Goal: Task Accomplishment & Management: Manage account settings

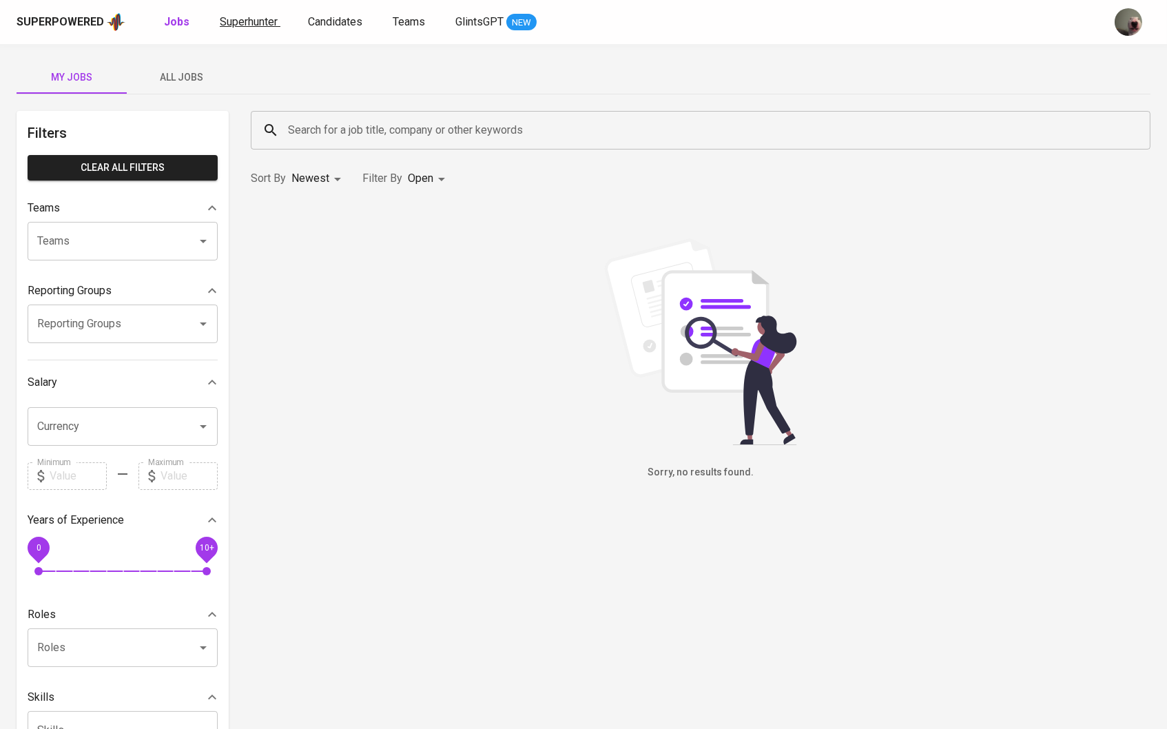
click at [249, 30] on link "Superhunter" at bounding box center [250, 22] width 61 height 17
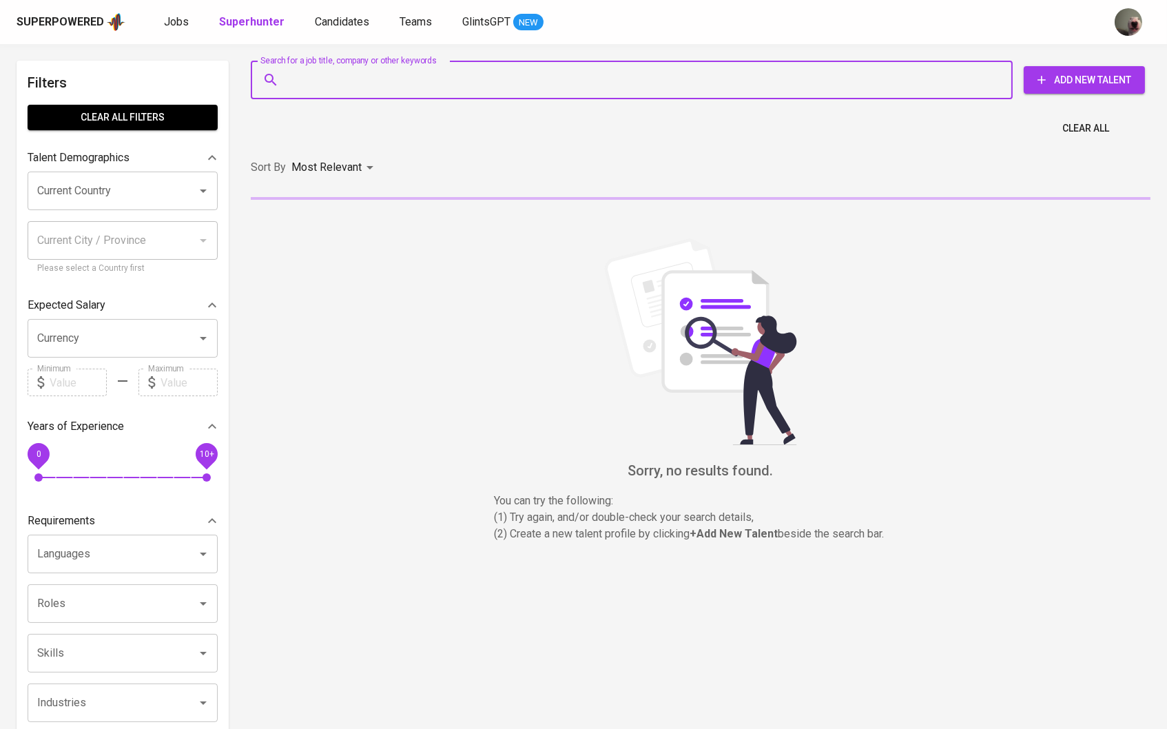
click at [333, 75] on input "Search for a job title, company or other keywords" at bounding box center [635, 80] width 701 height 26
paste input "deddysetiawan17@gmail.com"
type input "deddysetiawan17@gmail.com"
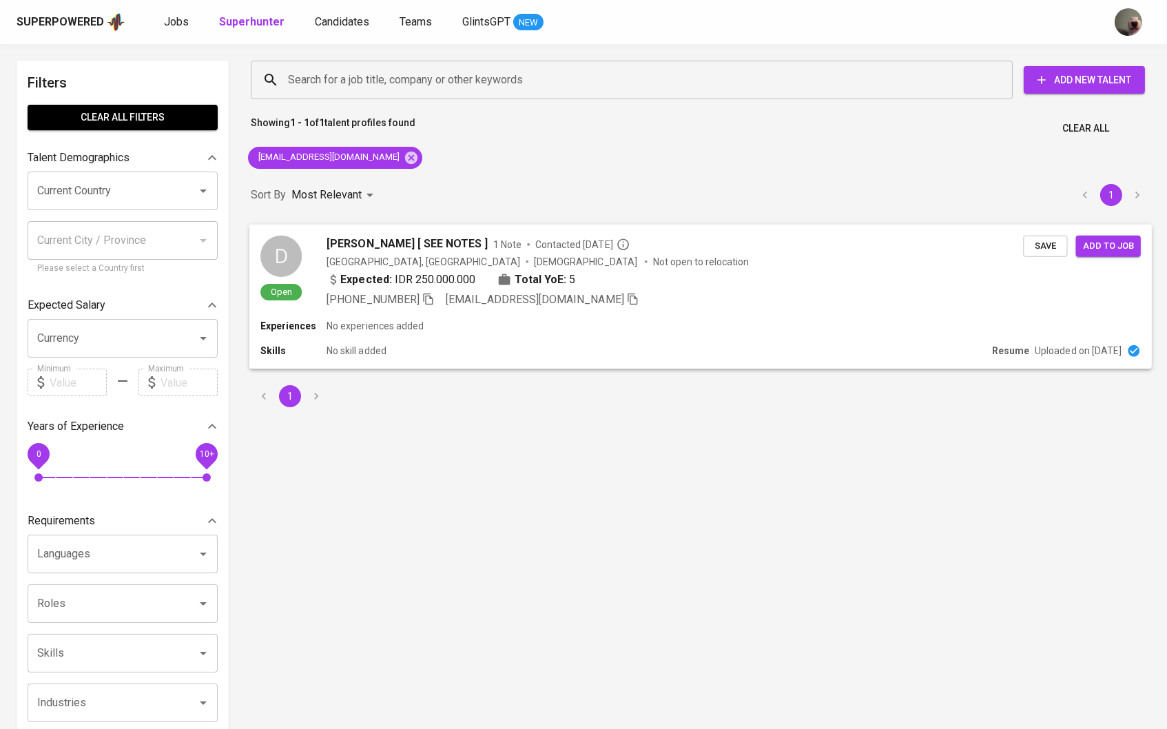
click at [374, 249] on span "Deddy Setiawan [ SEE NOTES ]" at bounding box center [407, 243] width 161 height 17
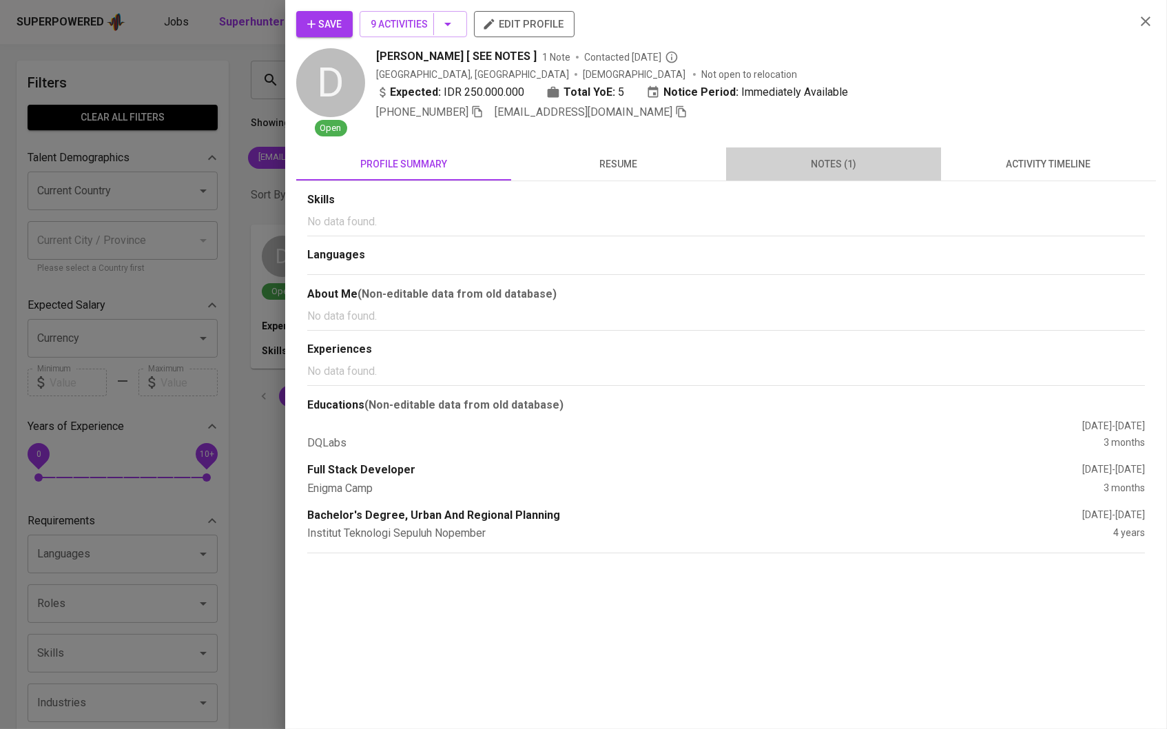
click at [866, 153] on button "notes (1)" at bounding box center [833, 163] width 215 height 33
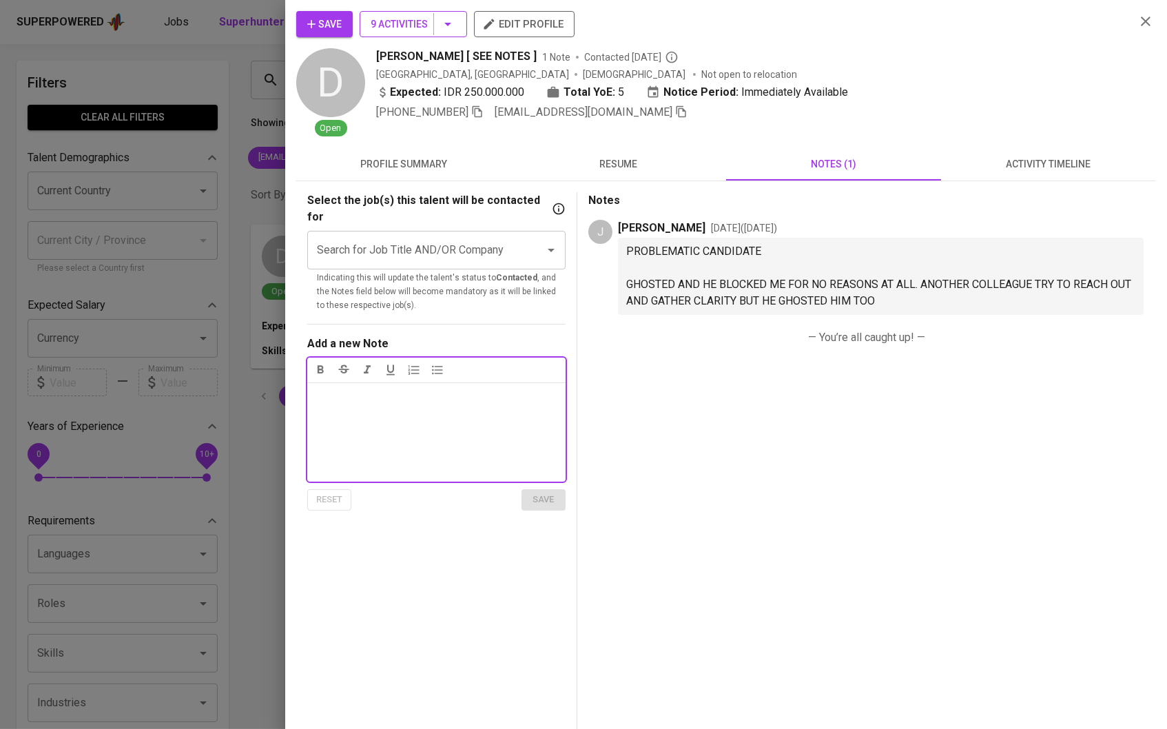
drag, startPoint x: 986, startPoint y: 236, endPoint x: 433, endPoint y: 28, distance: 590.1
click at [433, 28] on span "9 Activities" at bounding box center [413, 24] width 85 height 17
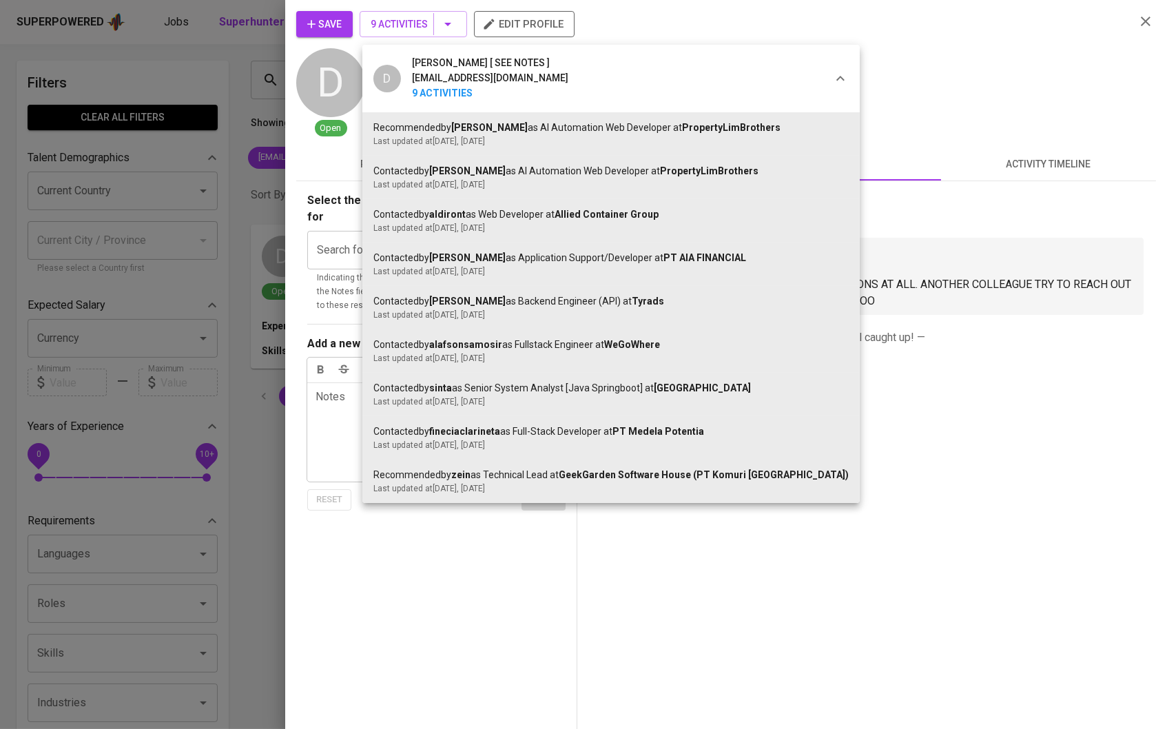
click at [324, 152] on div at bounding box center [583, 364] width 1167 height 729
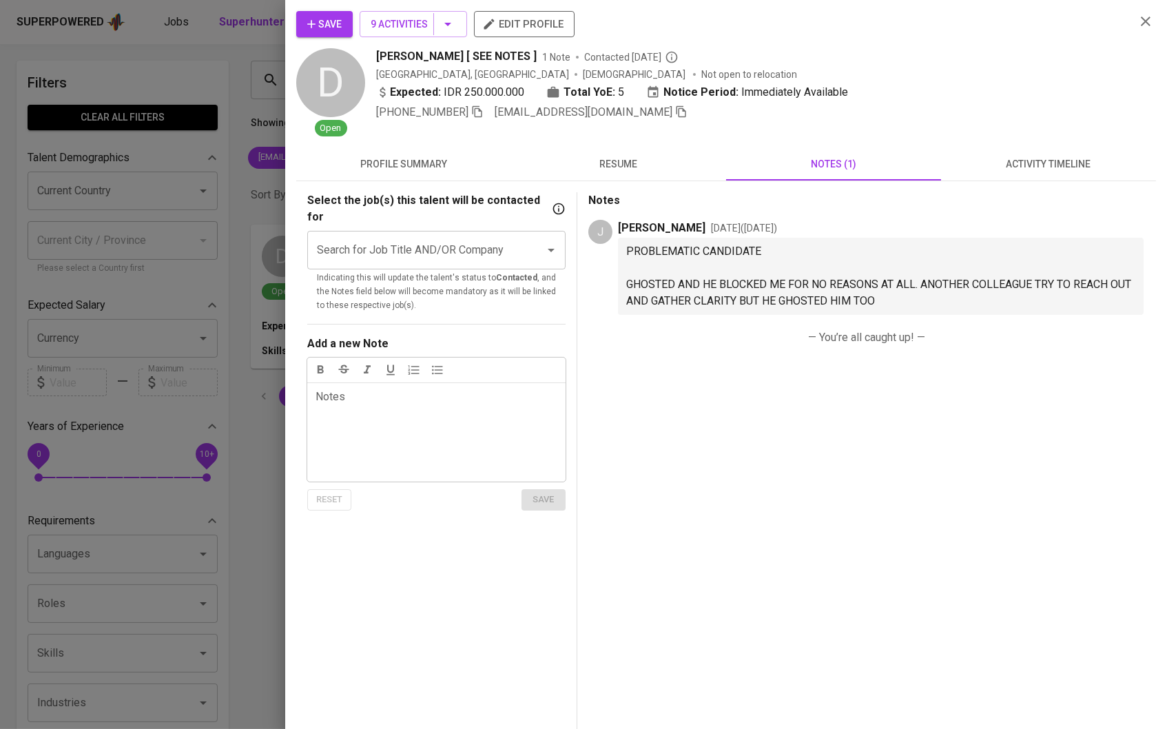
click at [338, 28] on span "Save" at bounding box center [324, 24] width 34 height 17
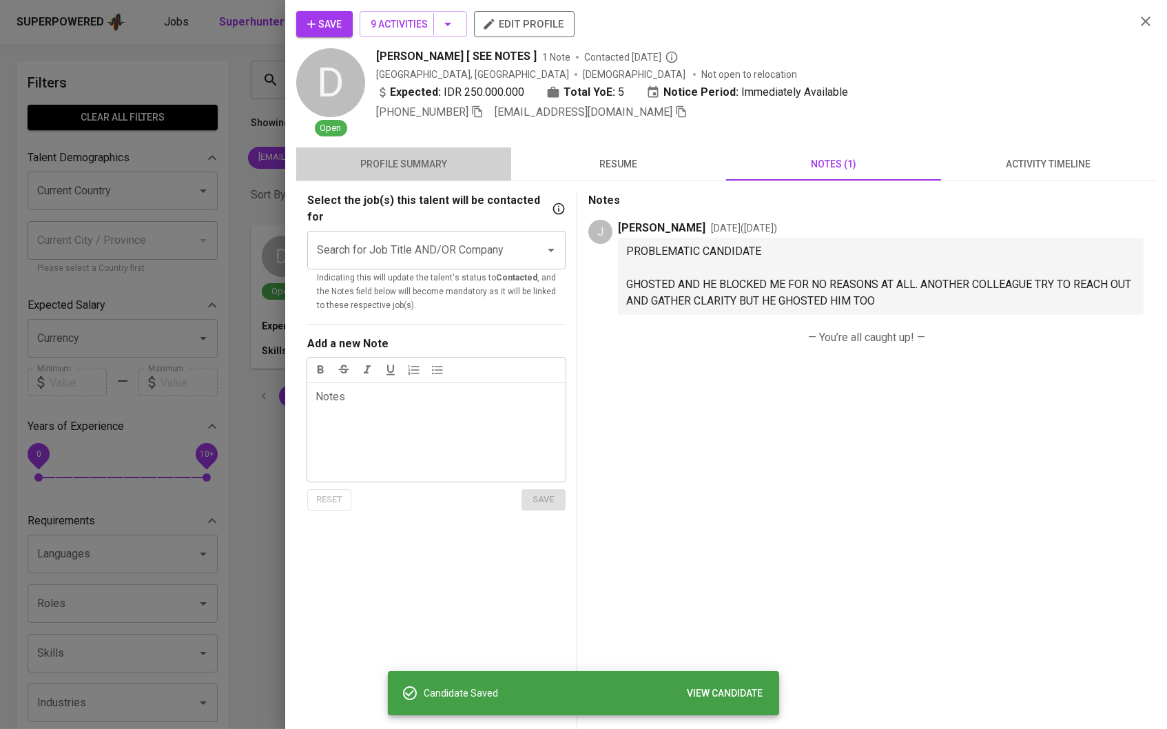
click at [446, 160] on span "profile summary" at bounding box center [403, 164] width 198 height 17
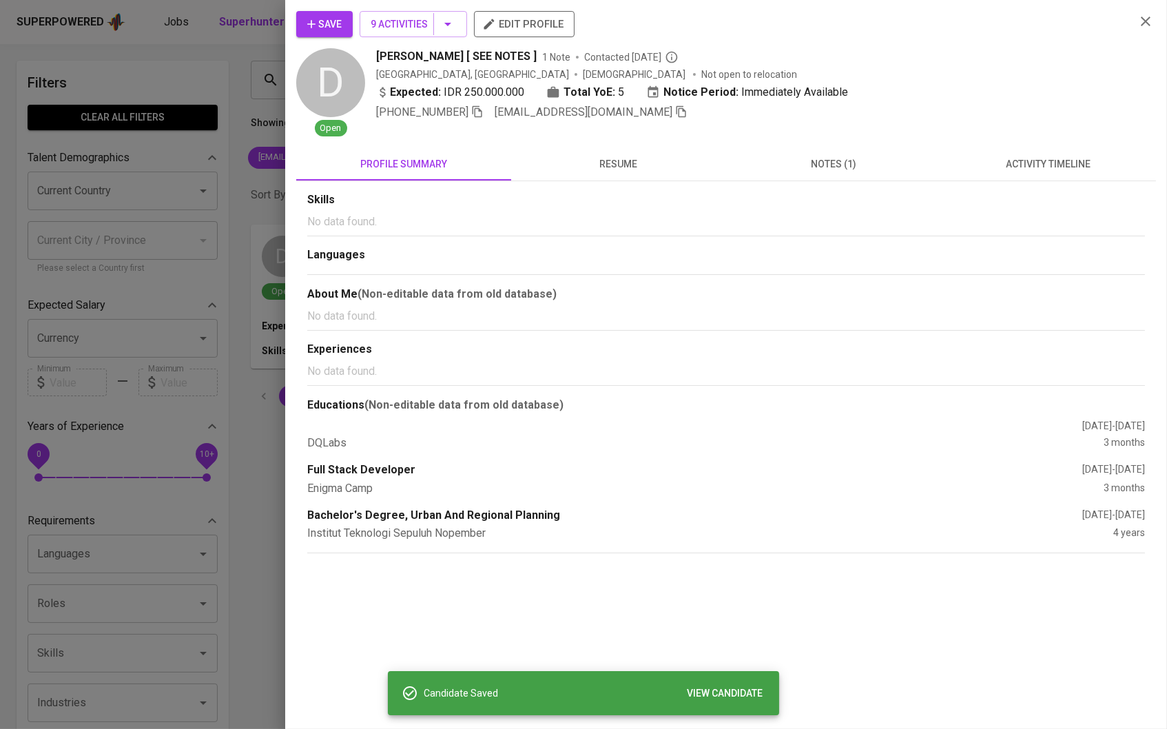
click at [608, 160] on span "resume" at bounding box center [618, 164] width 198 height 17
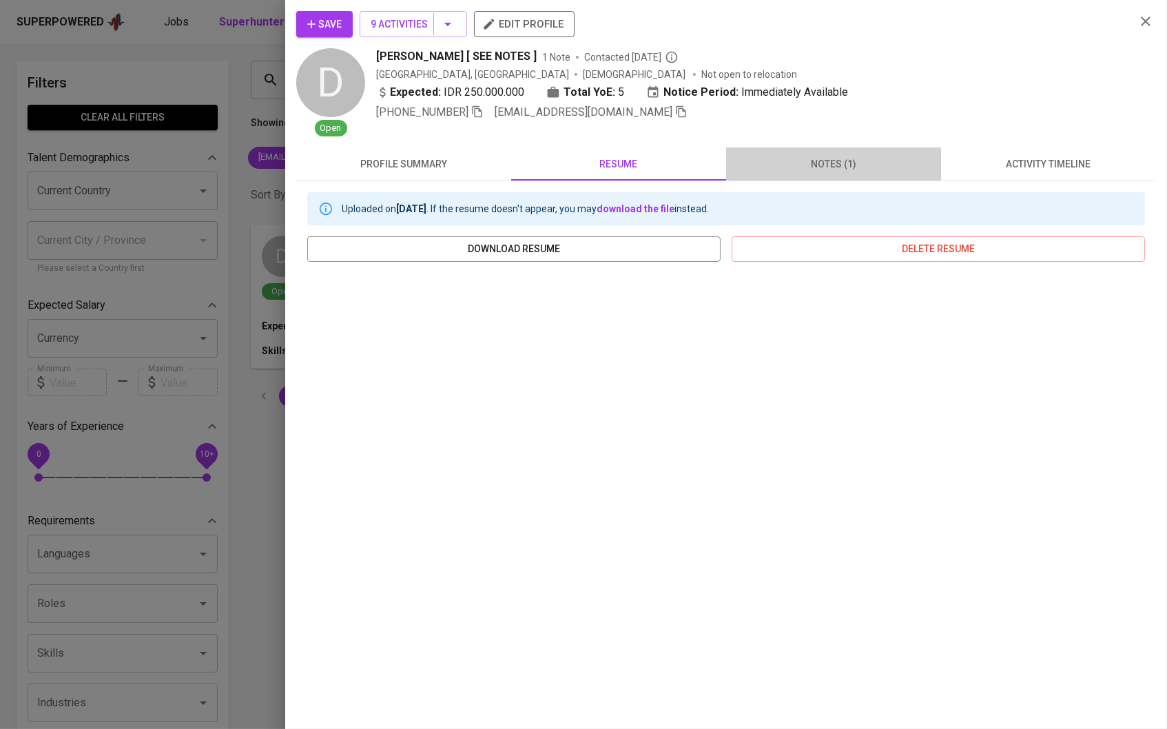
click at [787, 160] on span "notes (1)" at bounding box center [833, 164] width 198 height 17
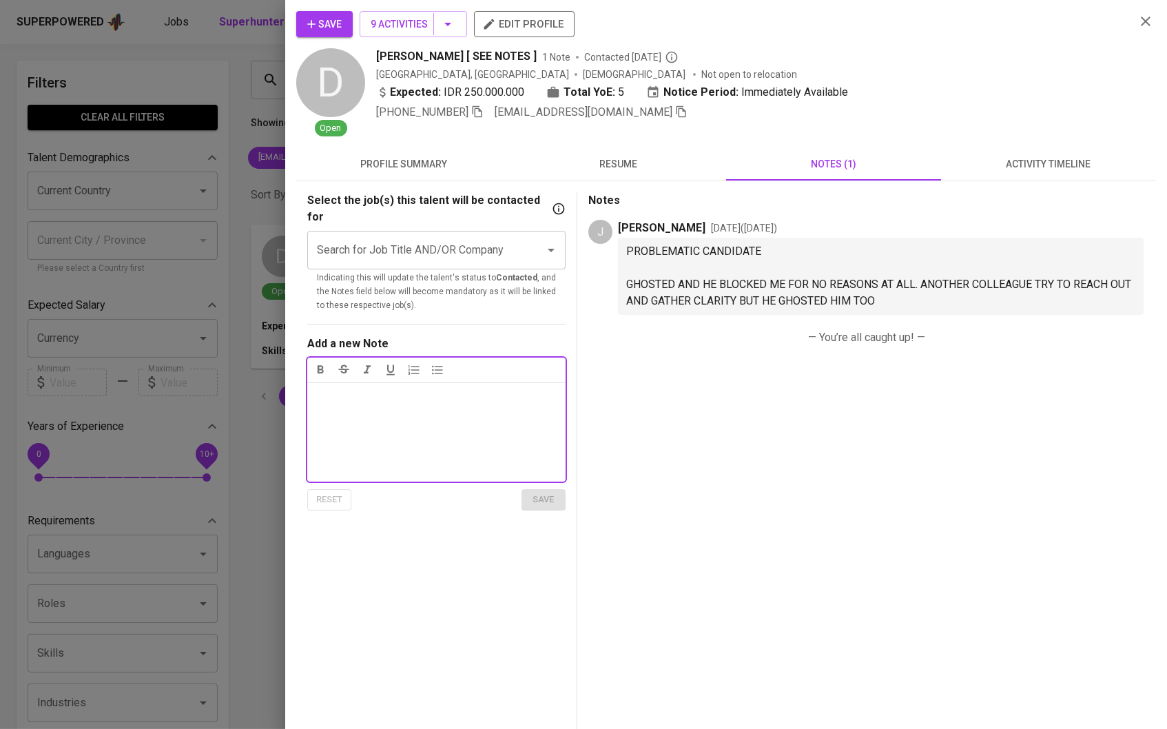
click at [205, 259] on div at bounding box center [583, 364] width 1167 height 729
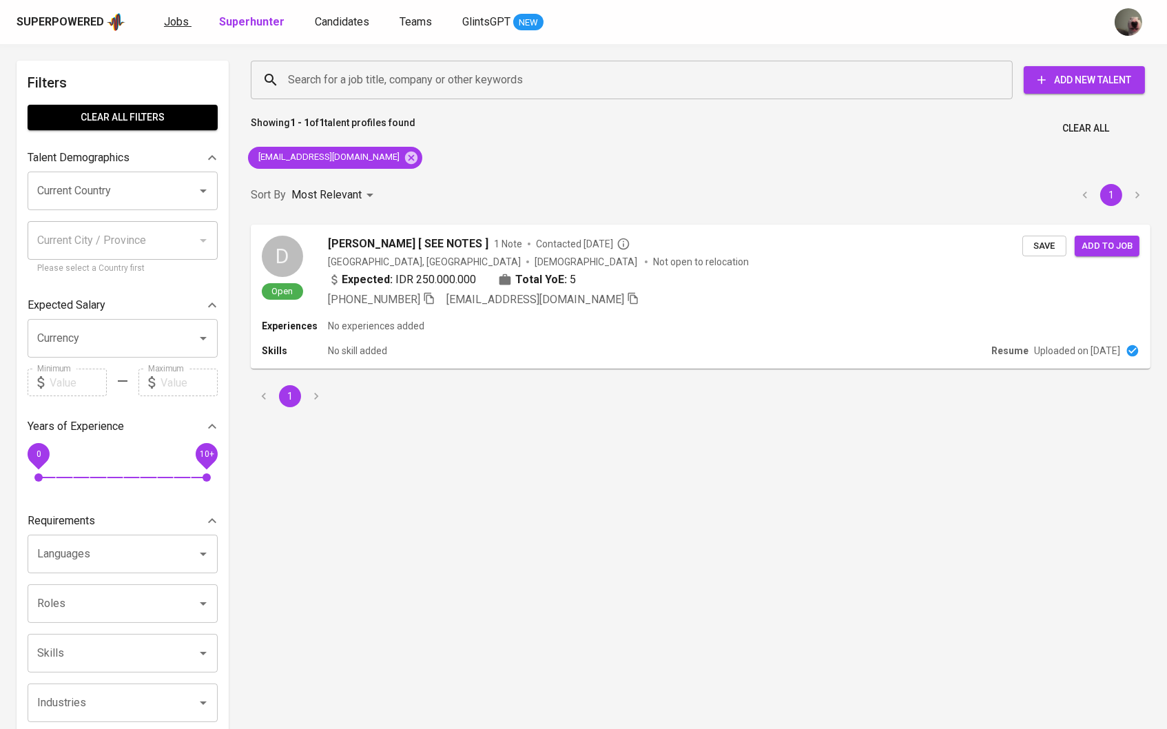
click at [186, 24] on link "Jobs" at bounding box center [178, 22] width 28 height 17
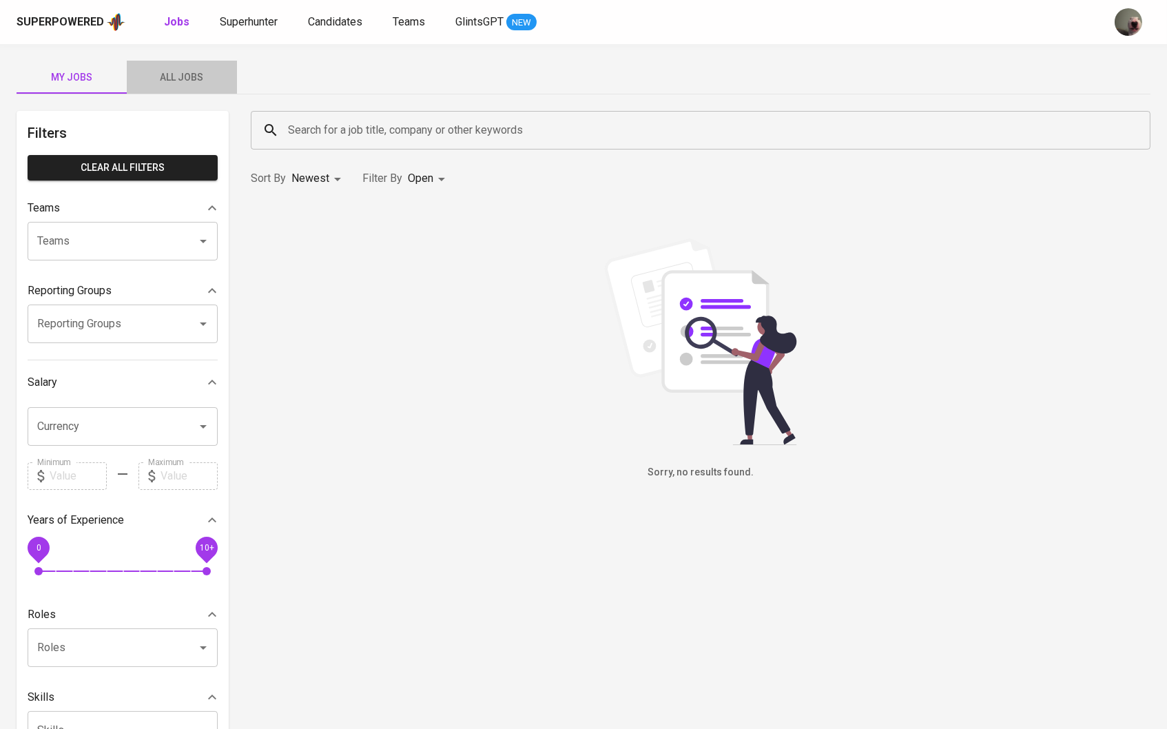
click at [208, 79] on span "All Jobs" at bounding box center [182, 77] width 94 height 17
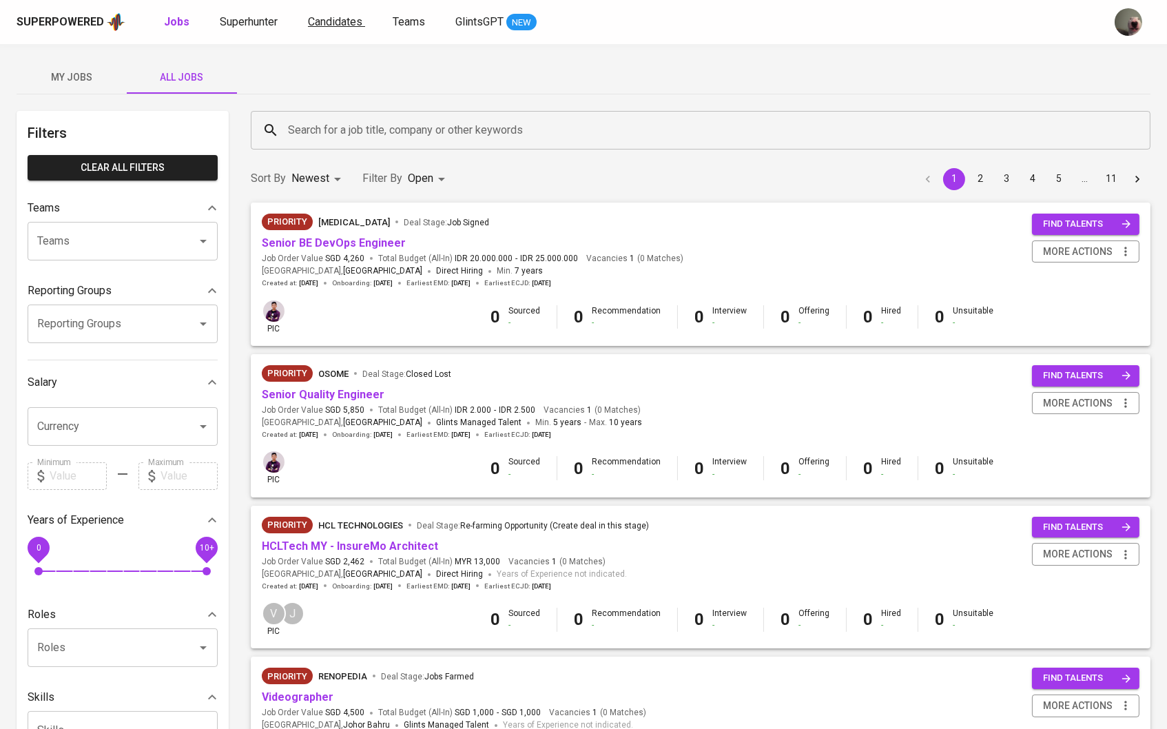
click at [318, 21] on span "Candidates" at bounding box center [335, 21] width 54 height 13
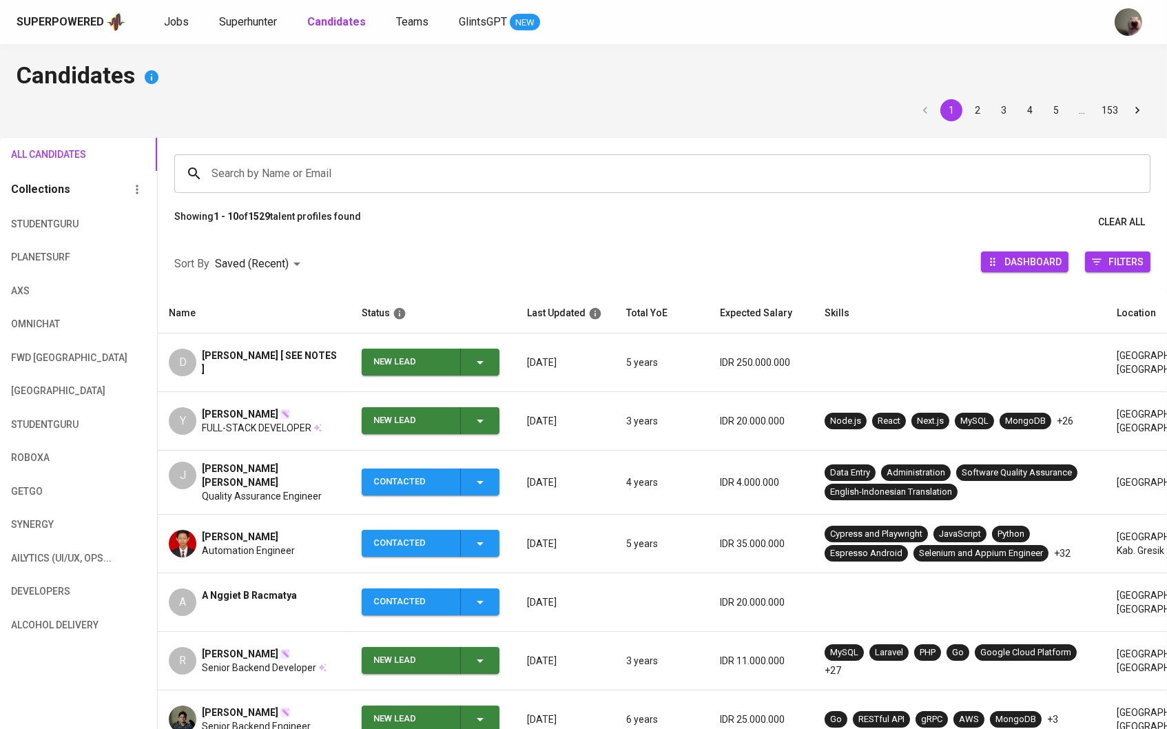
click at [490, 364] on span "New Lead" at bounding box center [430, 362] width 127 height 27
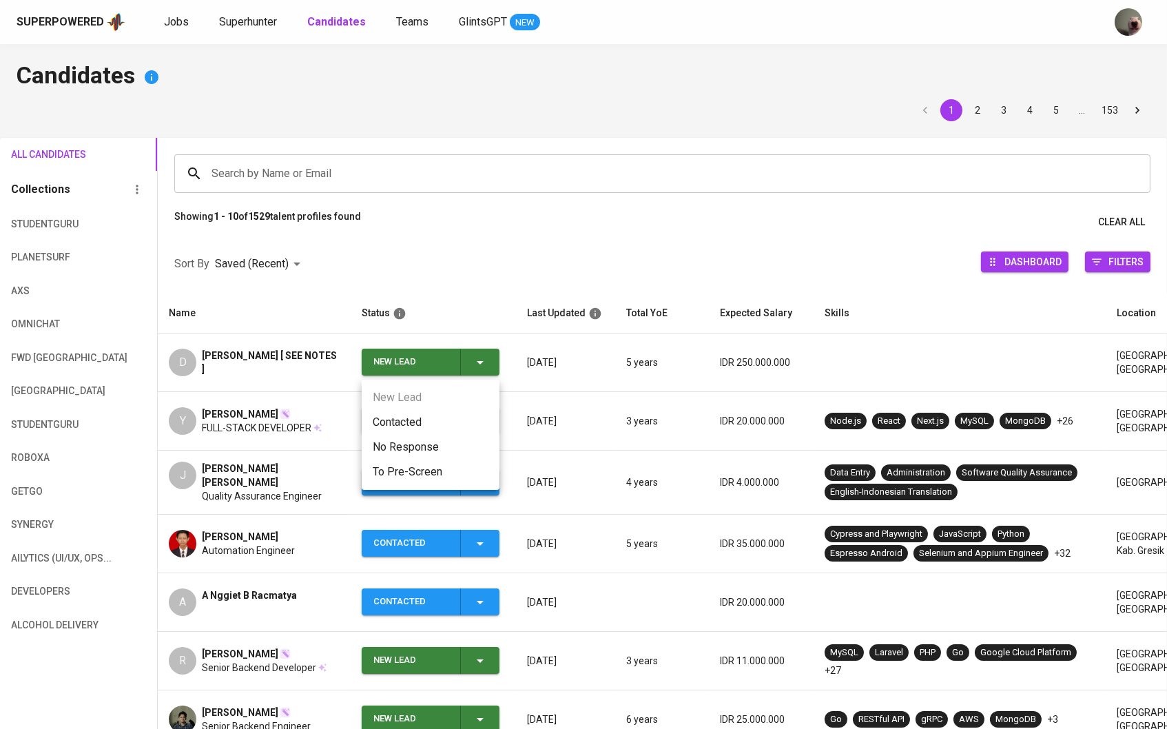
click at [452, 420] on li "Contacted" at bounding box center [431, 422] width 138 height 25
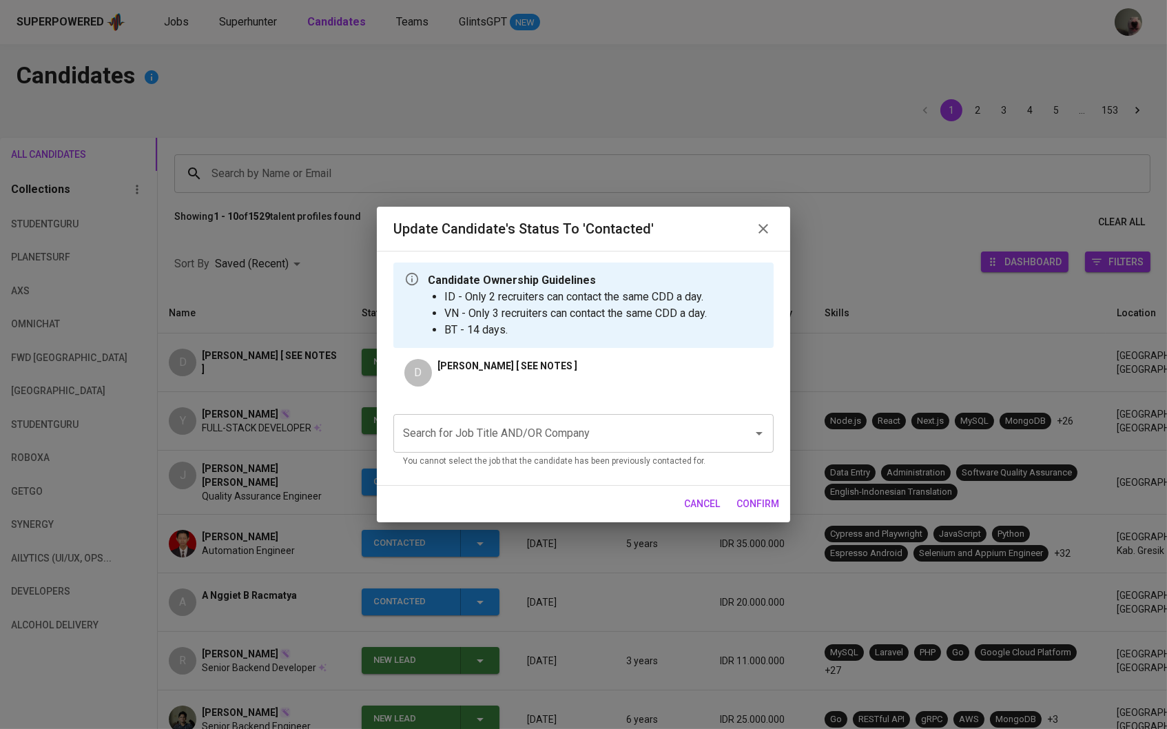
click at [483, 422] on input "Search for Job Title AND/OR Company" at bounding box center [564, 433] width 329 height 26
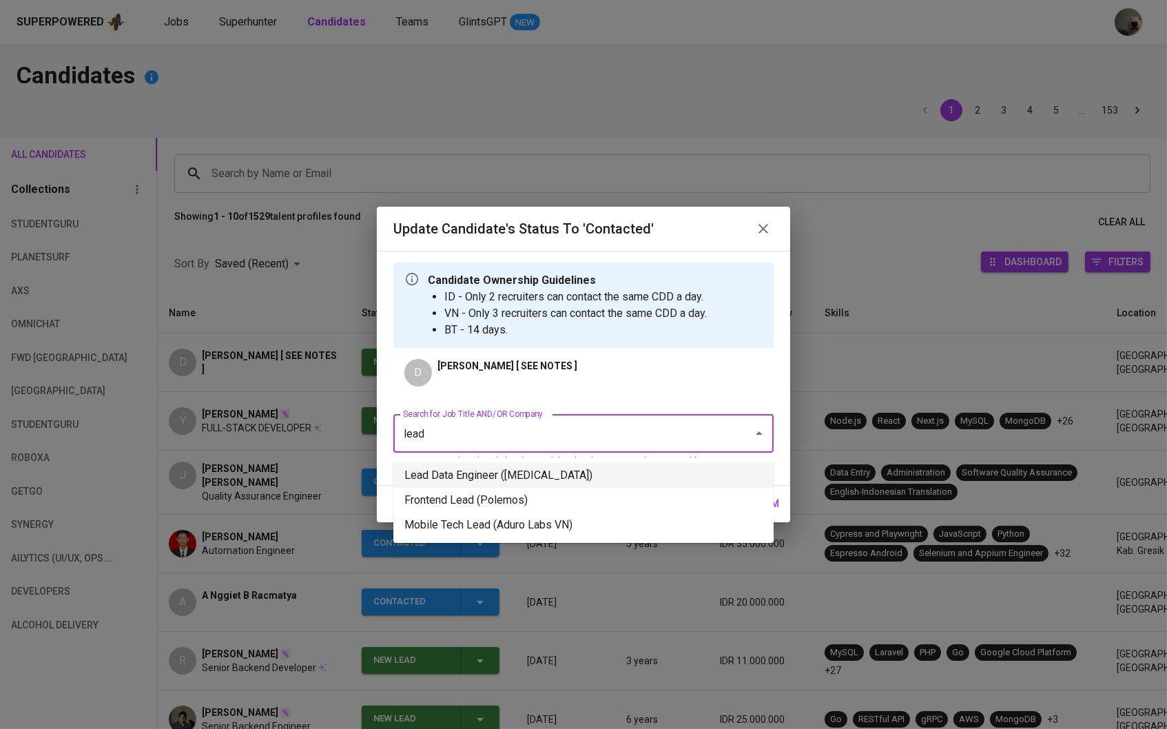
click at [475, 473] on li "Lead Data Engineer (Meridia)" at bounding box center [583, 475] width 380 height 25
type input "lead"
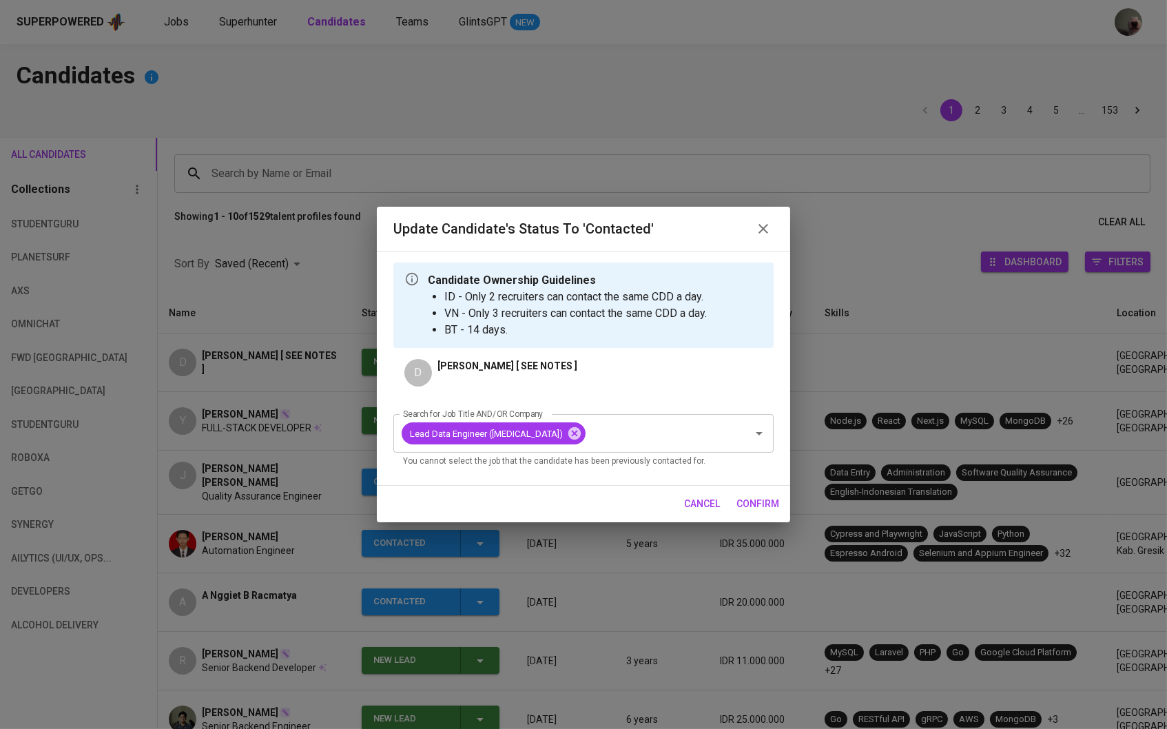
click at [747, 501] on span "confirm" at bounding box center [757, 503] width 43 height 17
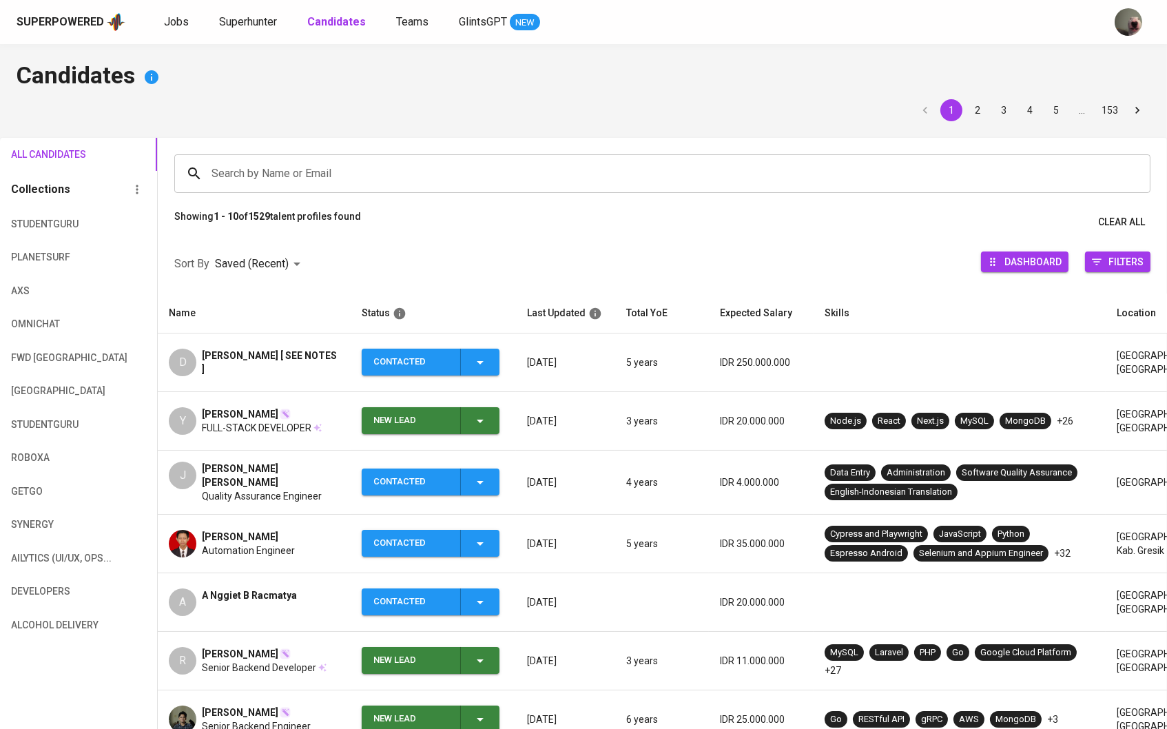
click at [287, 347] on td "D Deddy Setiawan [ SEE NOTES ]" at bounding box center [254, 362] width 193 height 59
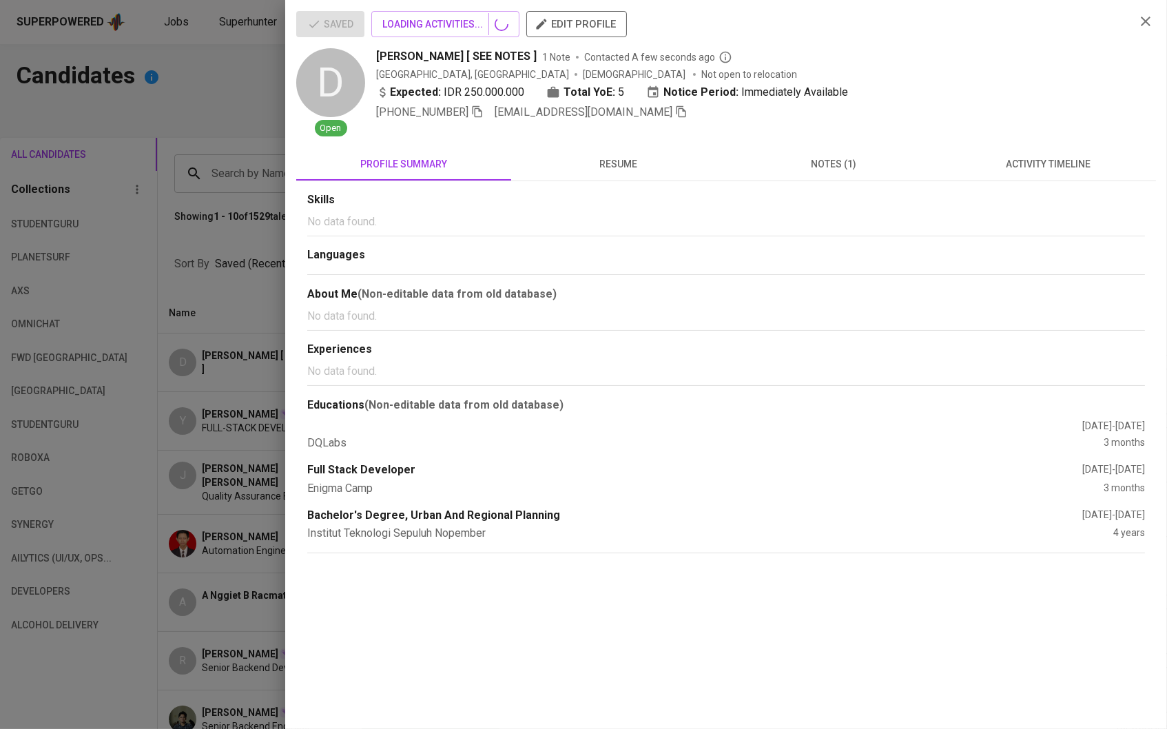
click at [245, 361] on div at bounding box center [583, 364] width 1167 height 729
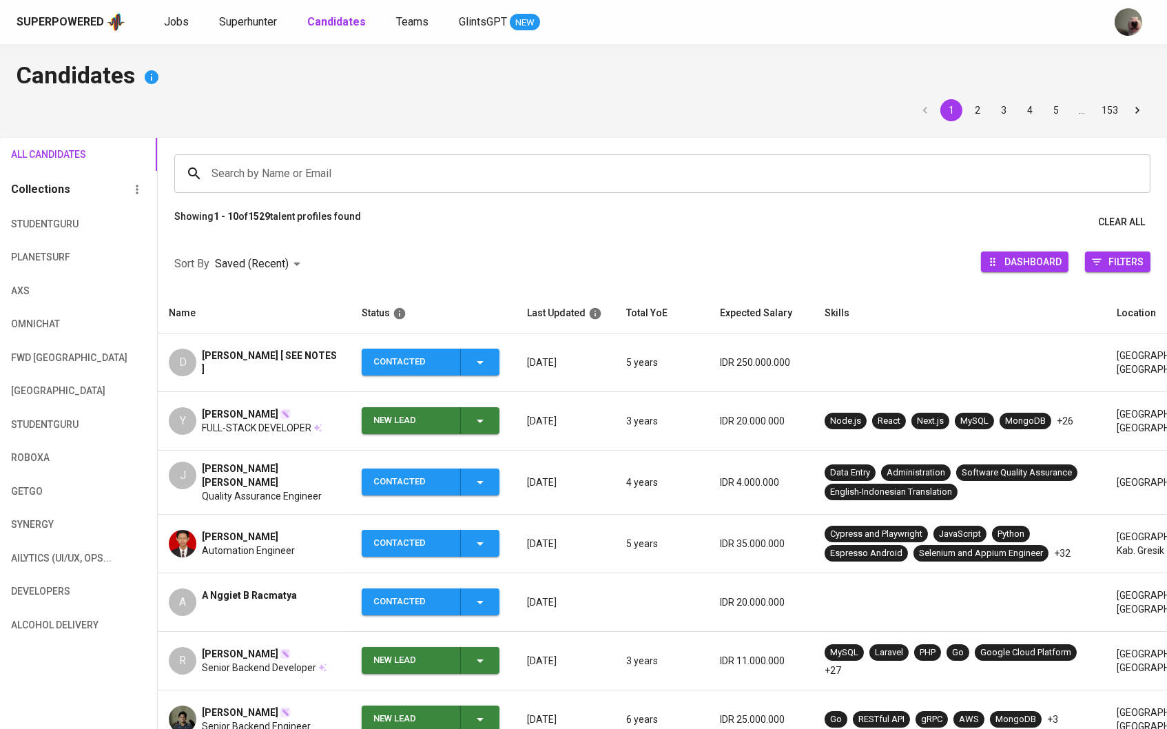
click at [584, 141] on div "Search by Name or Email Search by Name or Email" at bounding box center [662, 174] width 1009 height 72
click at [251, 364] on div "Deddy Setiawan [ SEE NOTES ]" at bounding box center [271, 363] width 138 height 28
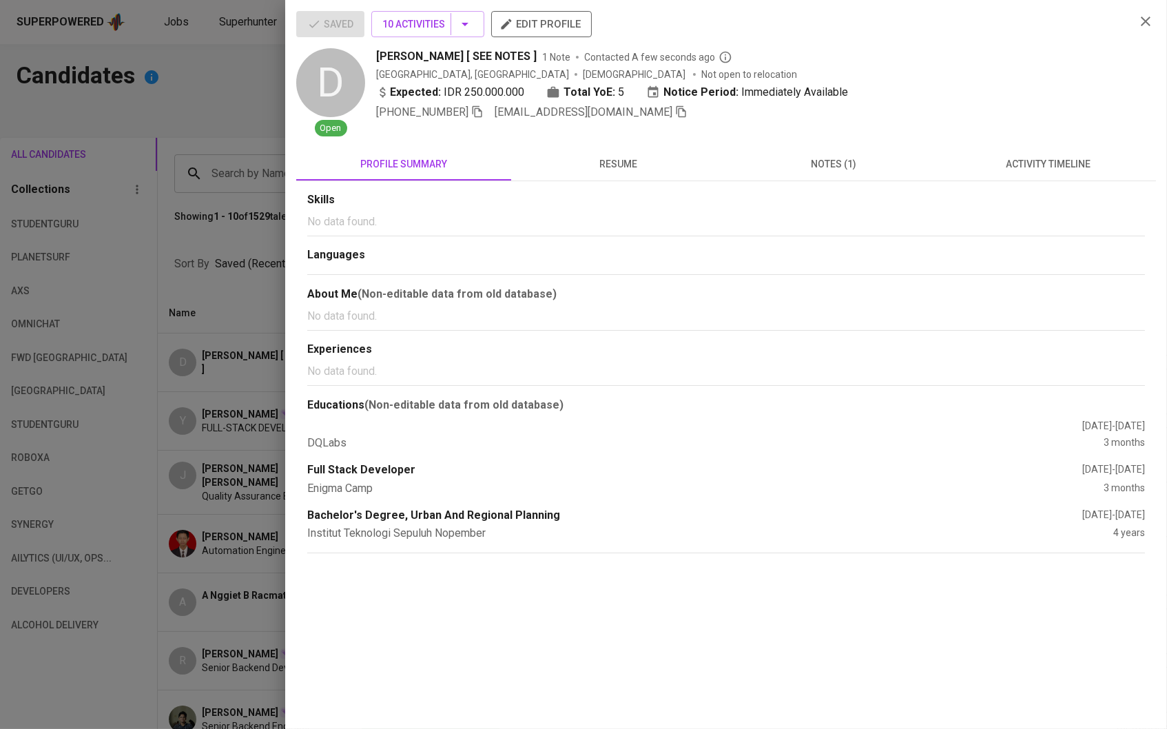
click at [559, 169] on span "resume" at bounding box center [618, 164] width 198 height 17
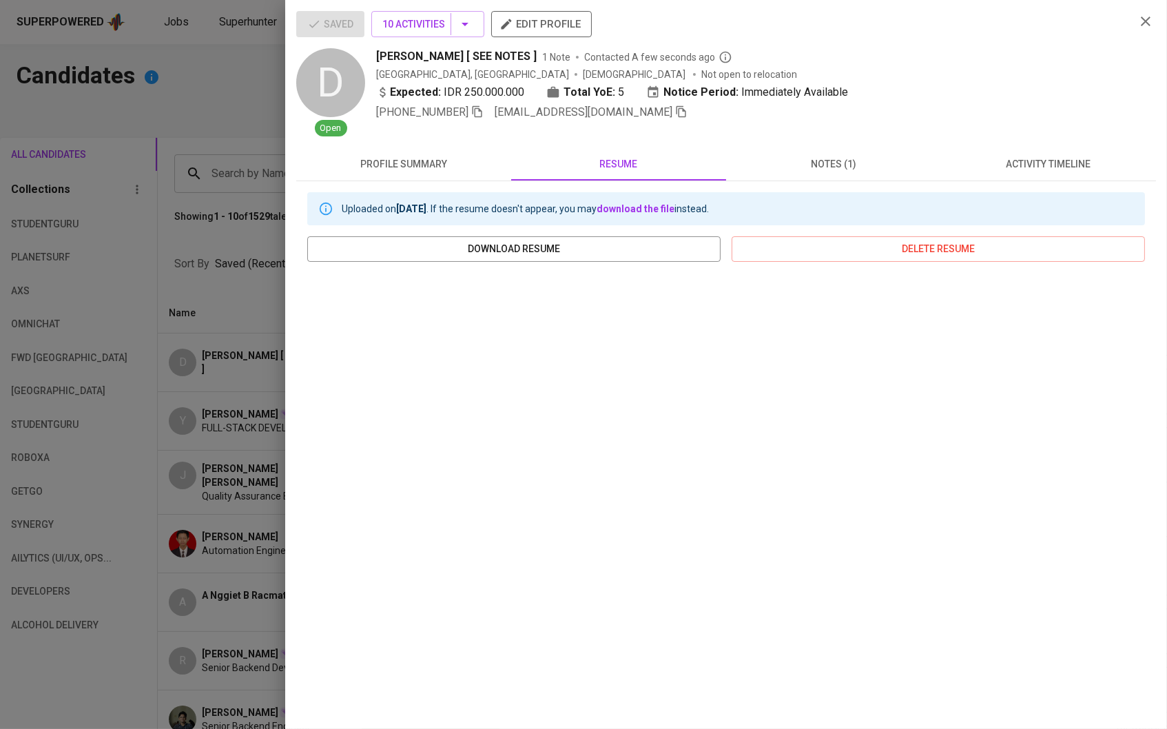
click at [826, 165] on span "notes (1)" at bounding box center [833, 164] width 198 height 17
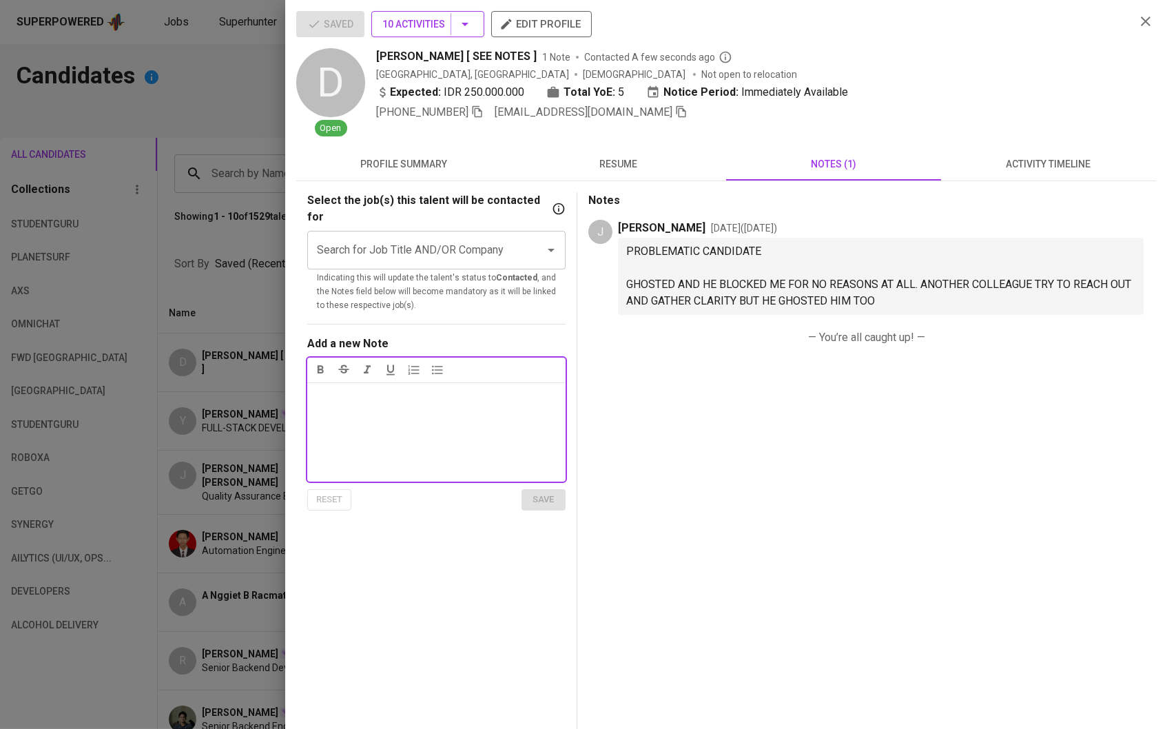
click at [466, 20] on icon "button" at bounding box center [465, 24] width 17 height 17
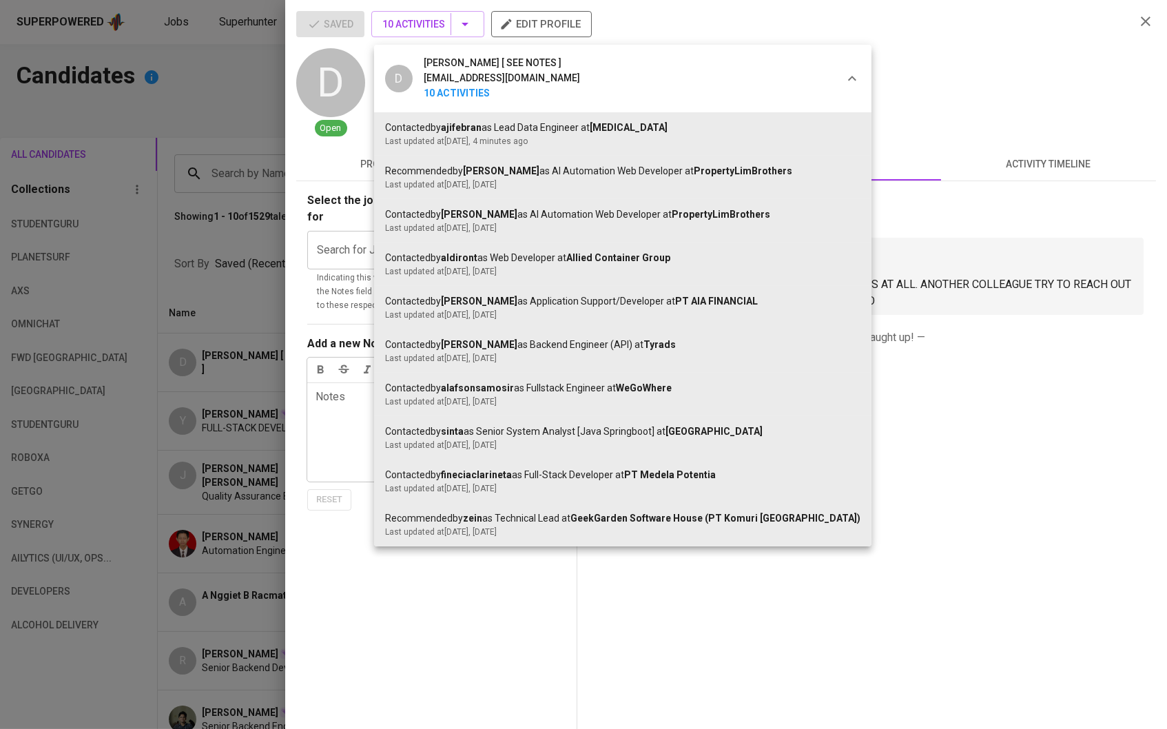
click at [247, 424] on div at bounding box center [583, 364] width 1167 height 729
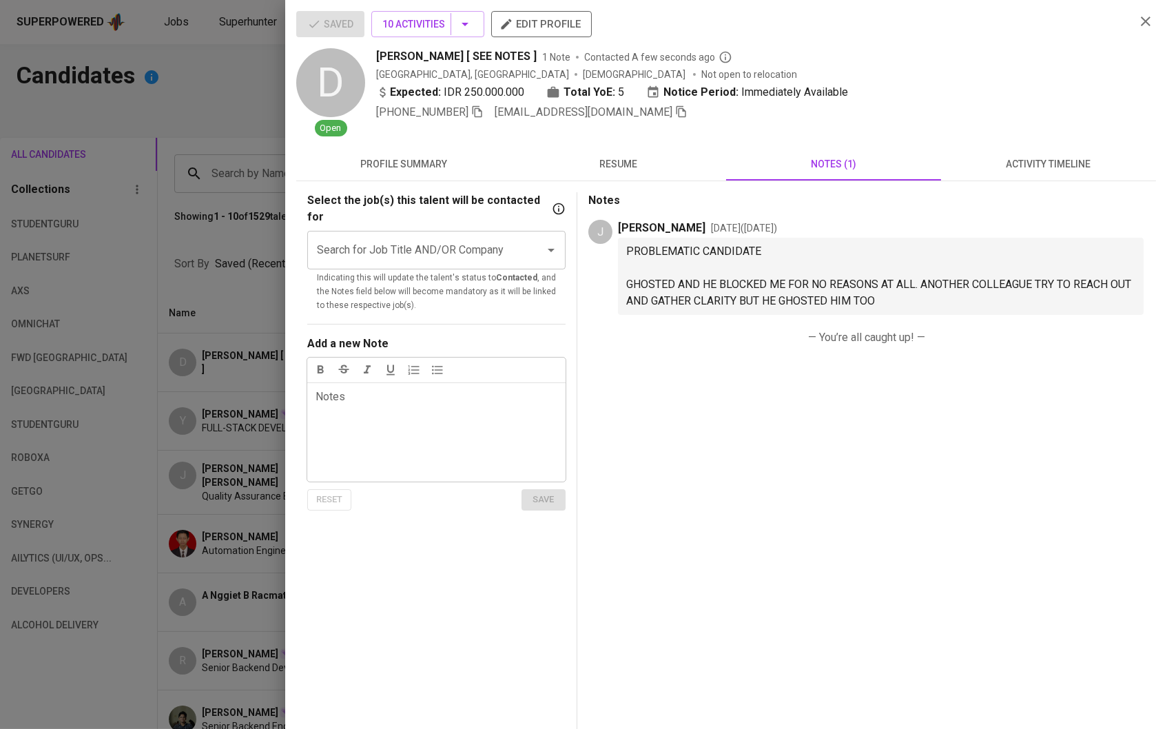
click at [603, 153] on button "resume" at bounding box center [618, 163] width 215 height 33
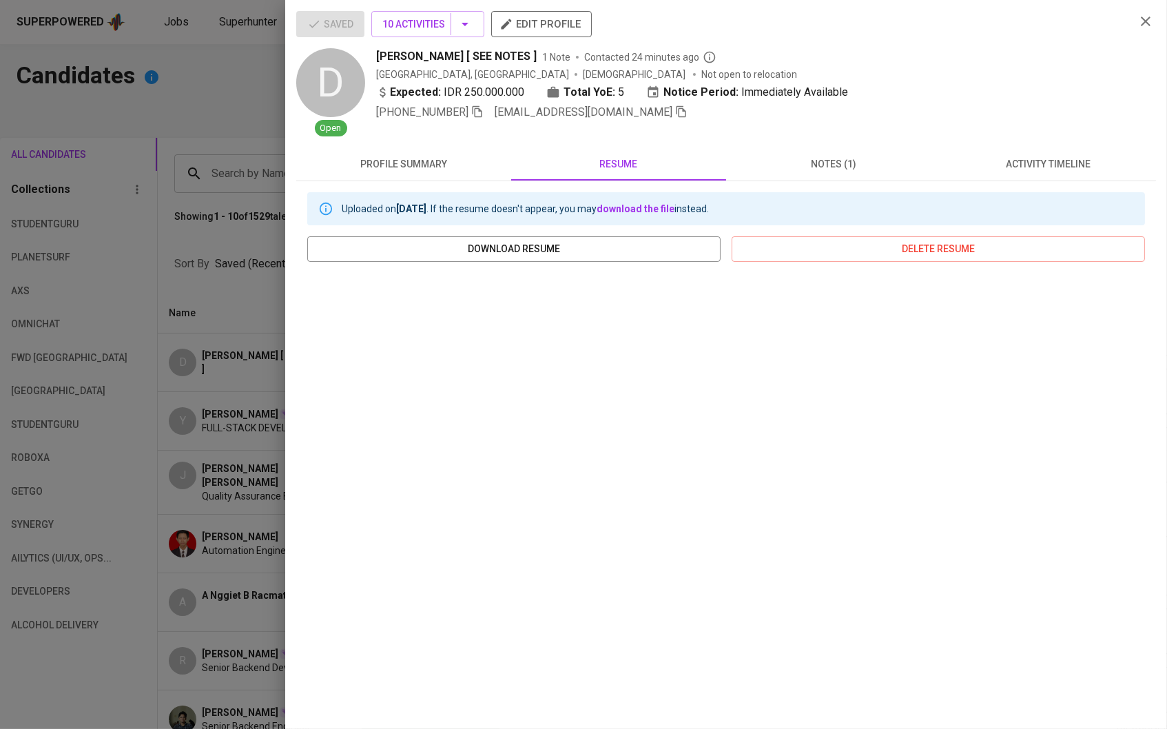
click at [235, 364] on div at bounding box center [583, 364] width 1167 height 729
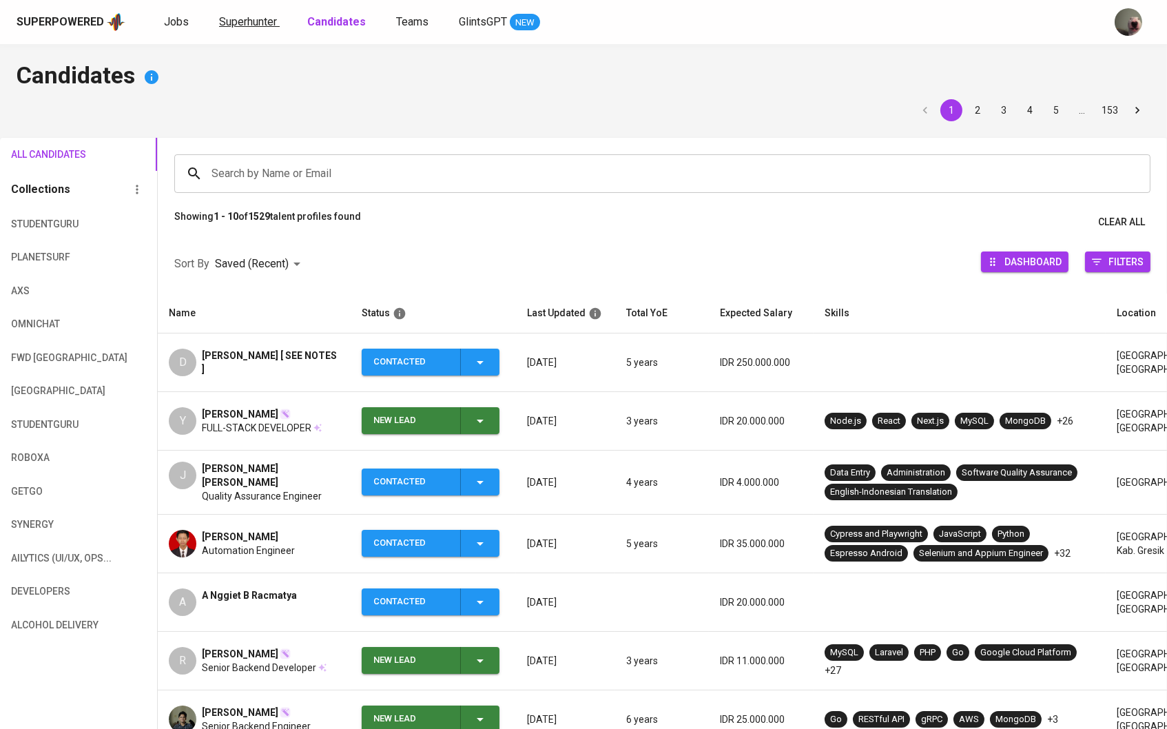
click at [269, 15] on span "Superhunter" at bounding box center [248, 21] width 58 height 13
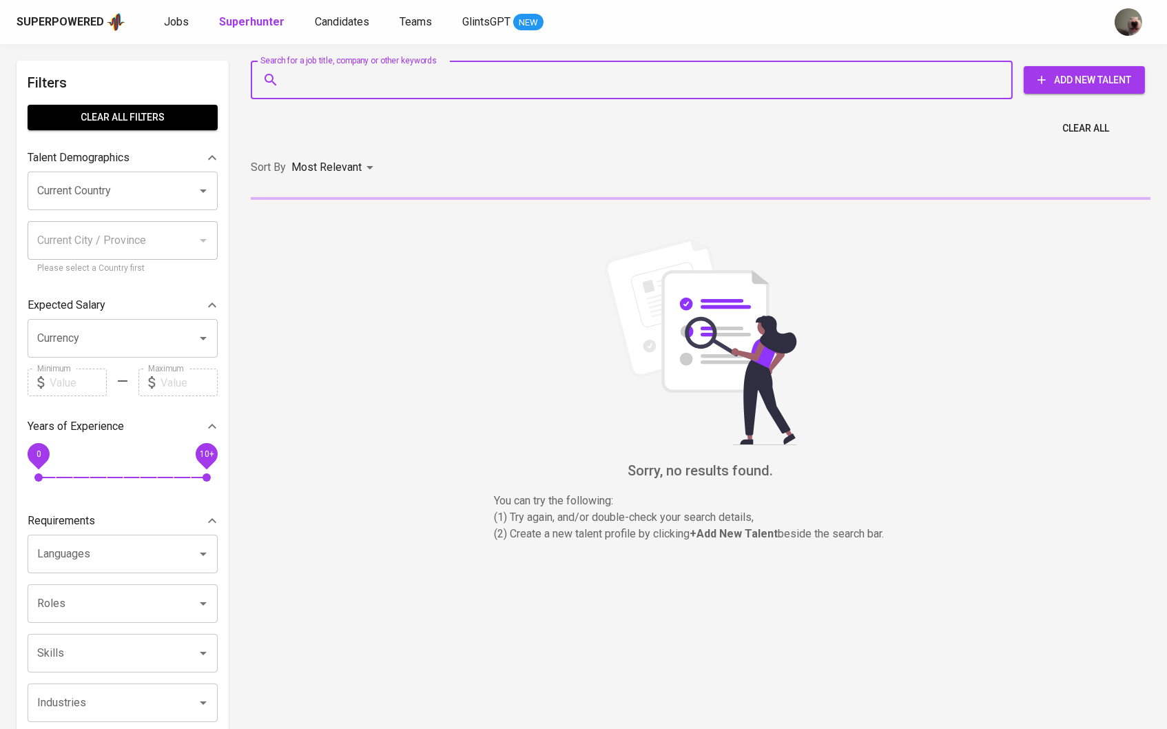
click at [343, 90] on input "Search for a job title, company or other keywords" at bounding box center [635, 80] width 701 height 26
paste input "carolynoctavianii@gmail.com"
type input "carolynoctavianii@gmail.com"
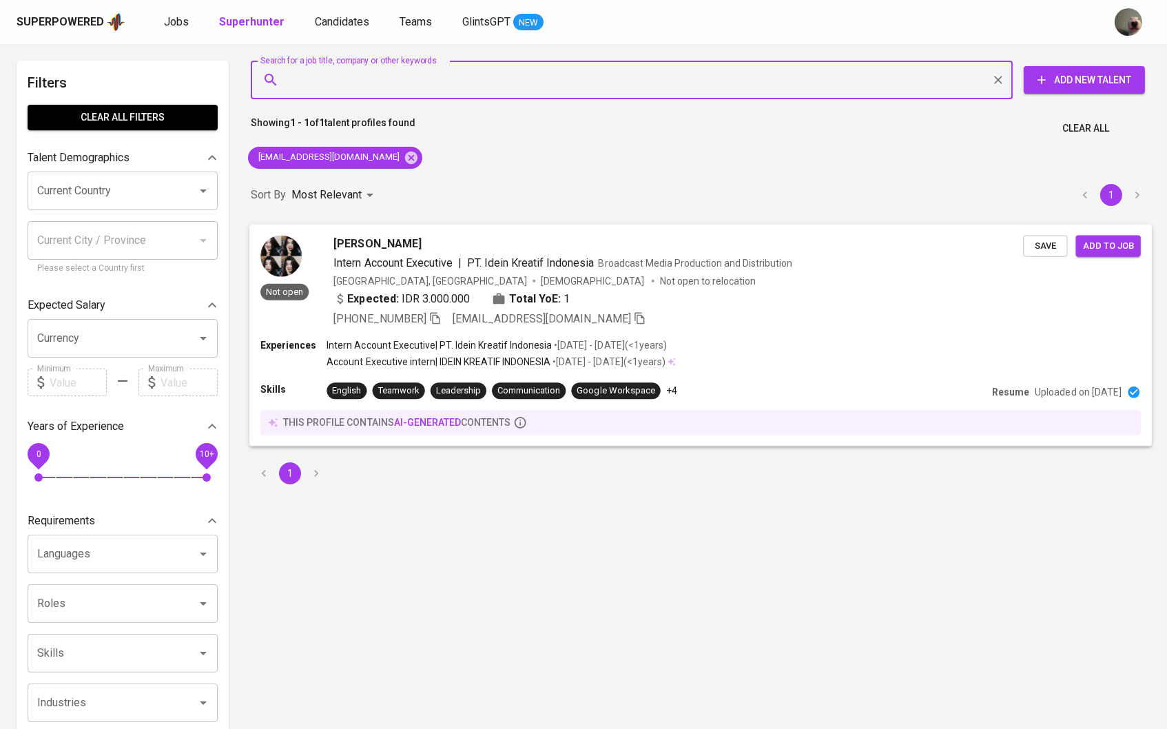
click at [1055, 258] on div "Not open carolyn octaviani Intern Account Executive | PT. Idein Kreatif Indones…" at bounding box center [700, 281] width 902 height 114
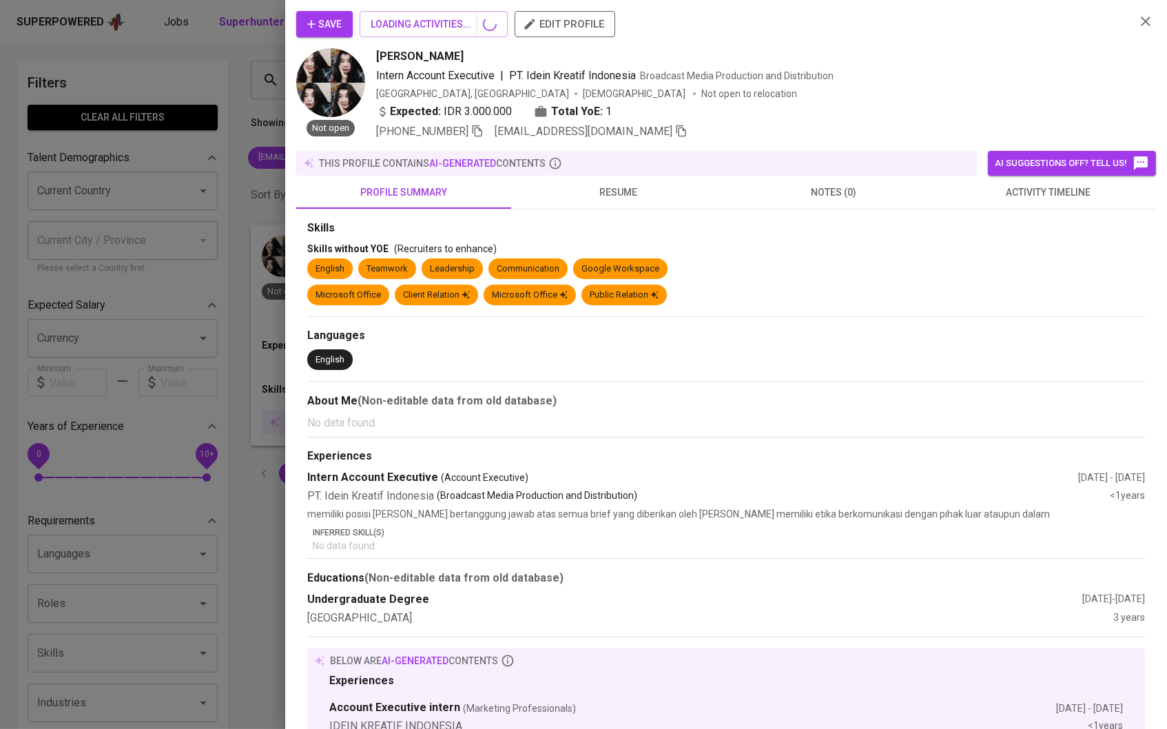
click at [1053, 245] on div "Save LOADING ACTIVITIES... edit profile Not open carolyn octaviani Intern Accou…" at bounding box center [583, 364] width 1167 height 729
click at [194, 411] on div at bounding box center [583, 364] width 1167 height 729
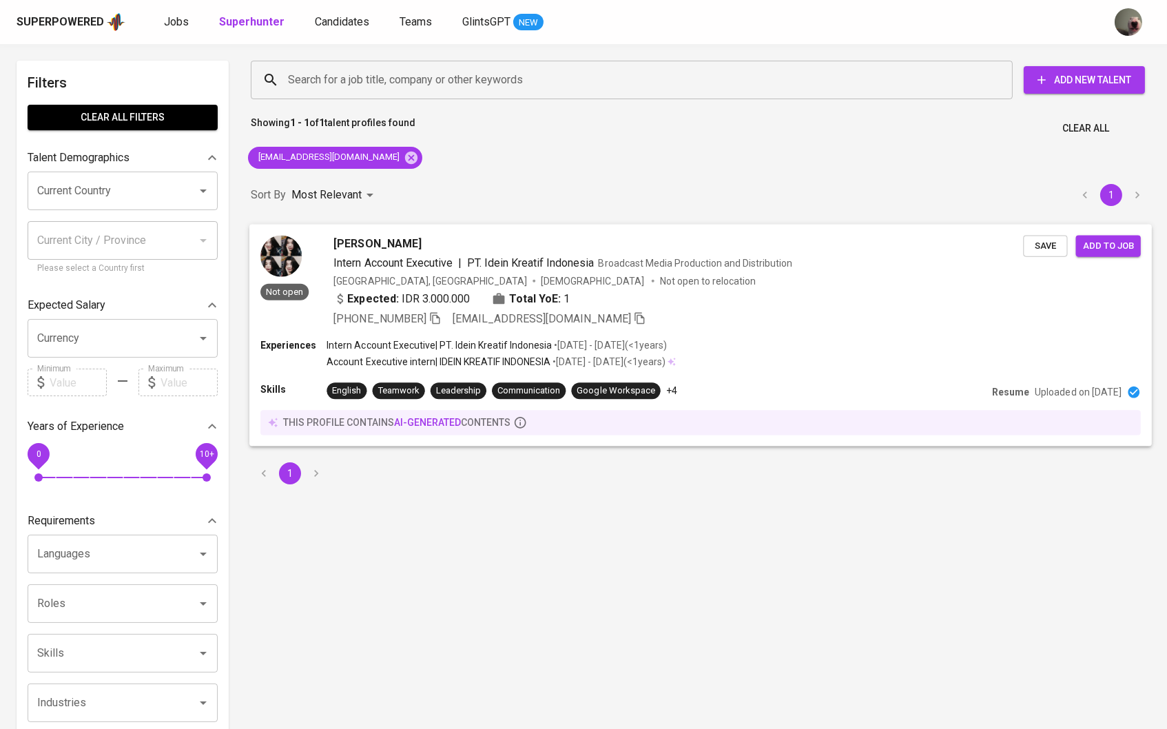
click at [1064, 245] on button "Save" at bounding box center [1045, 245] width 44 height 21
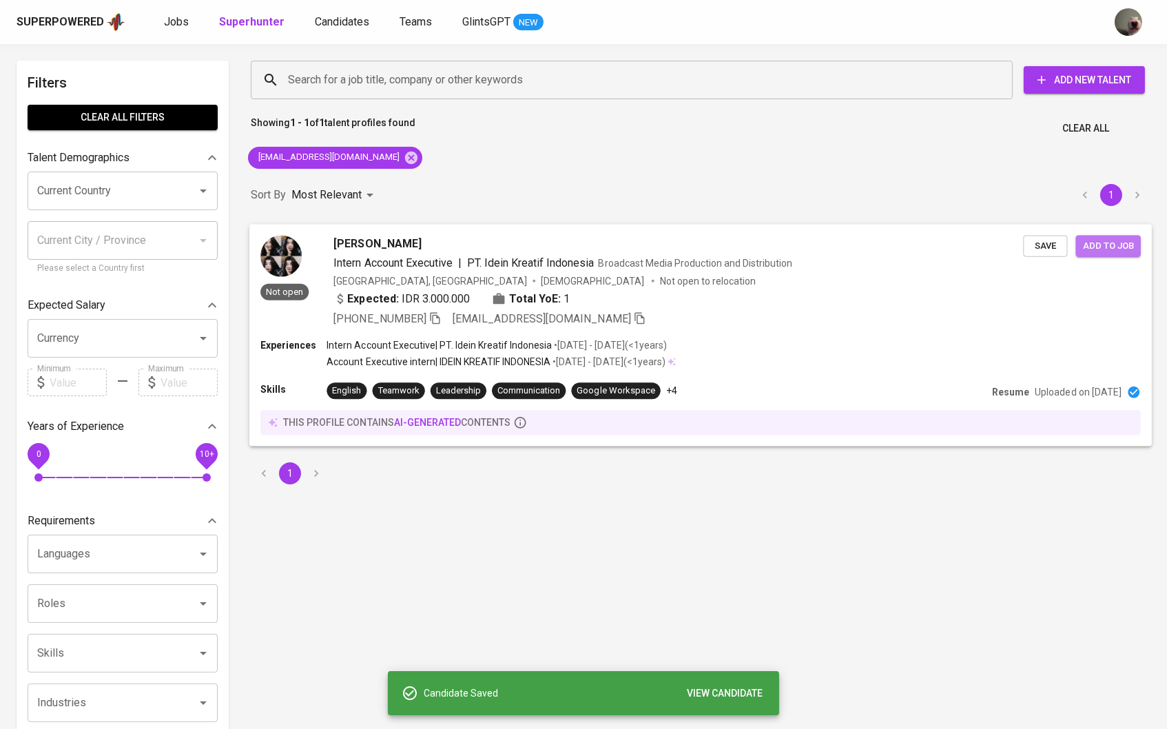
click at [1117, 238] on span "Add to job" at bounding box center [1108, 246] width 51 height 16
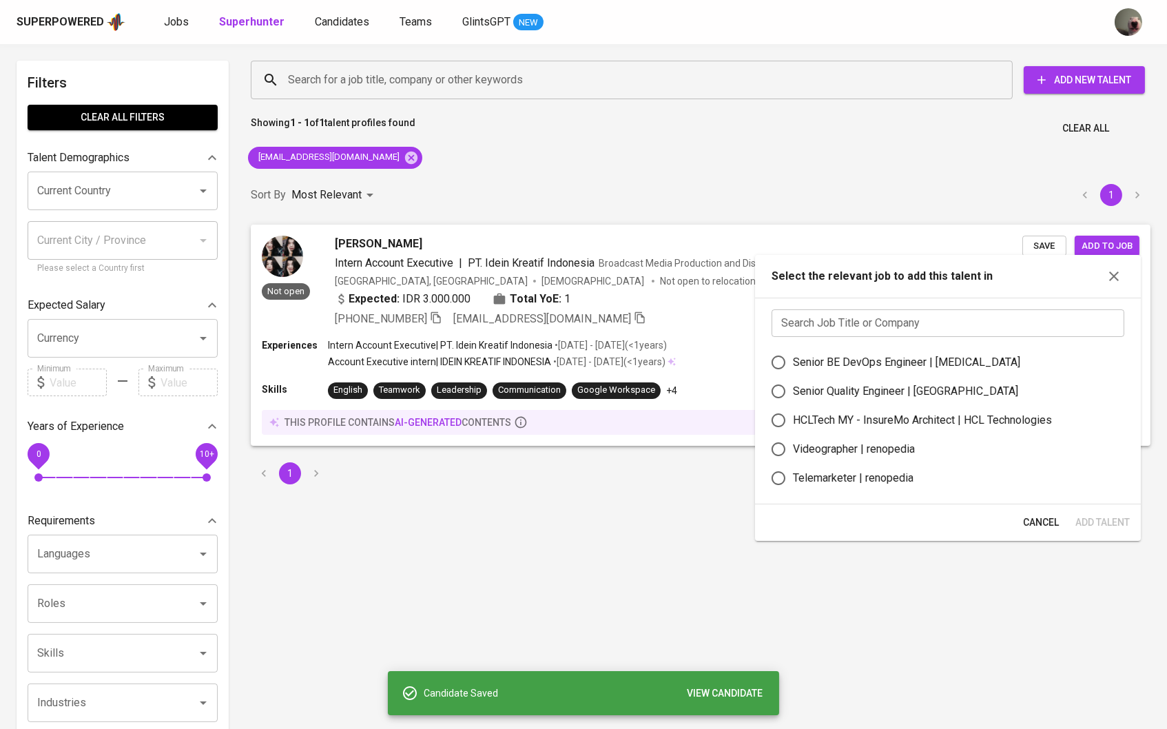
click at [933, 329] on input "text" at bounding box center [948, 323] width 353 height 28
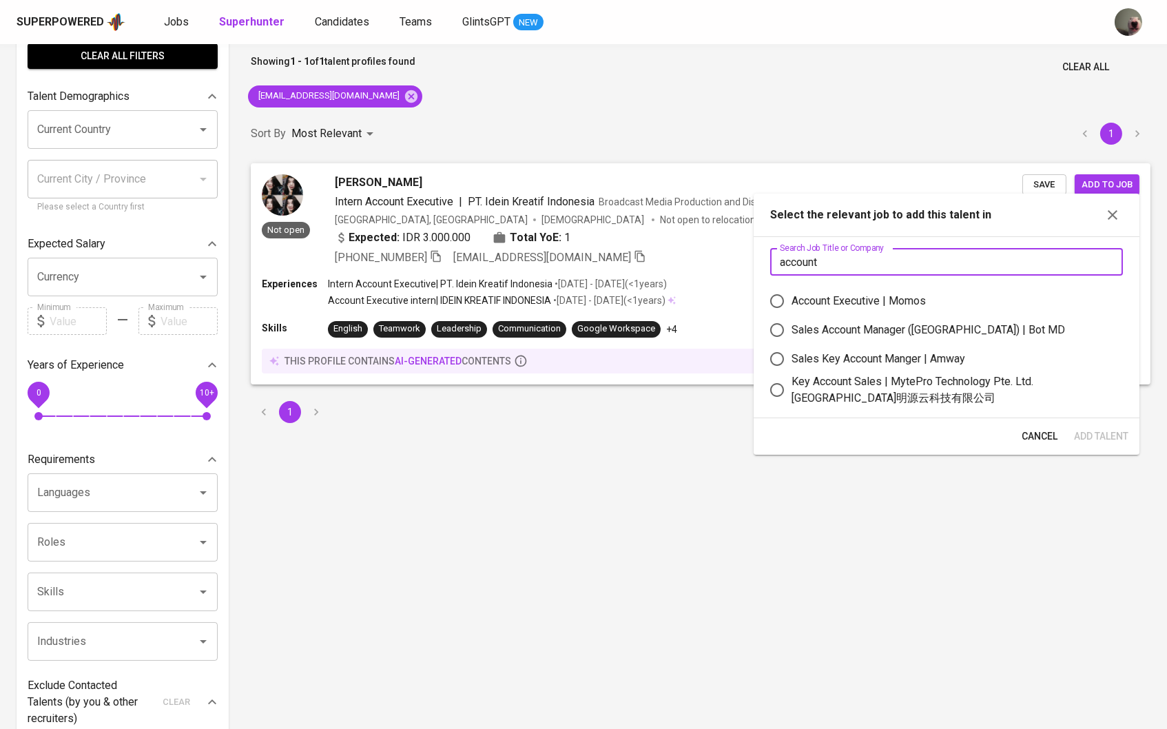
scroll to position [69, 0]
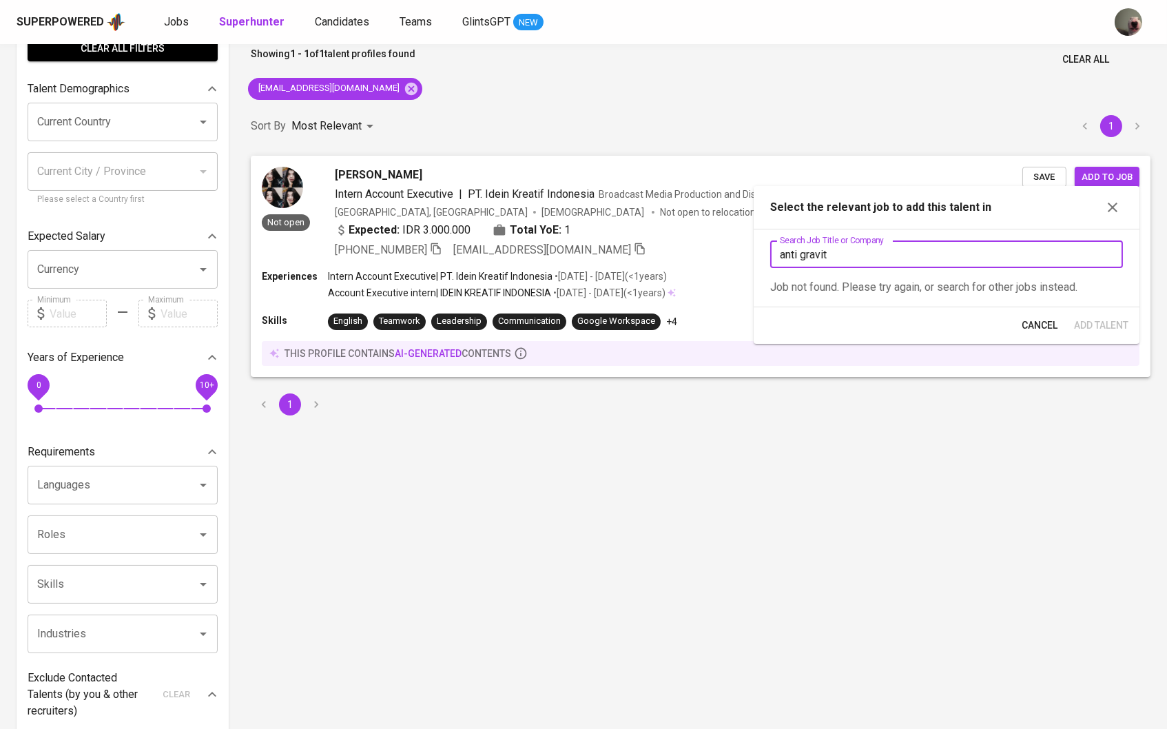
type input "anti gravity"
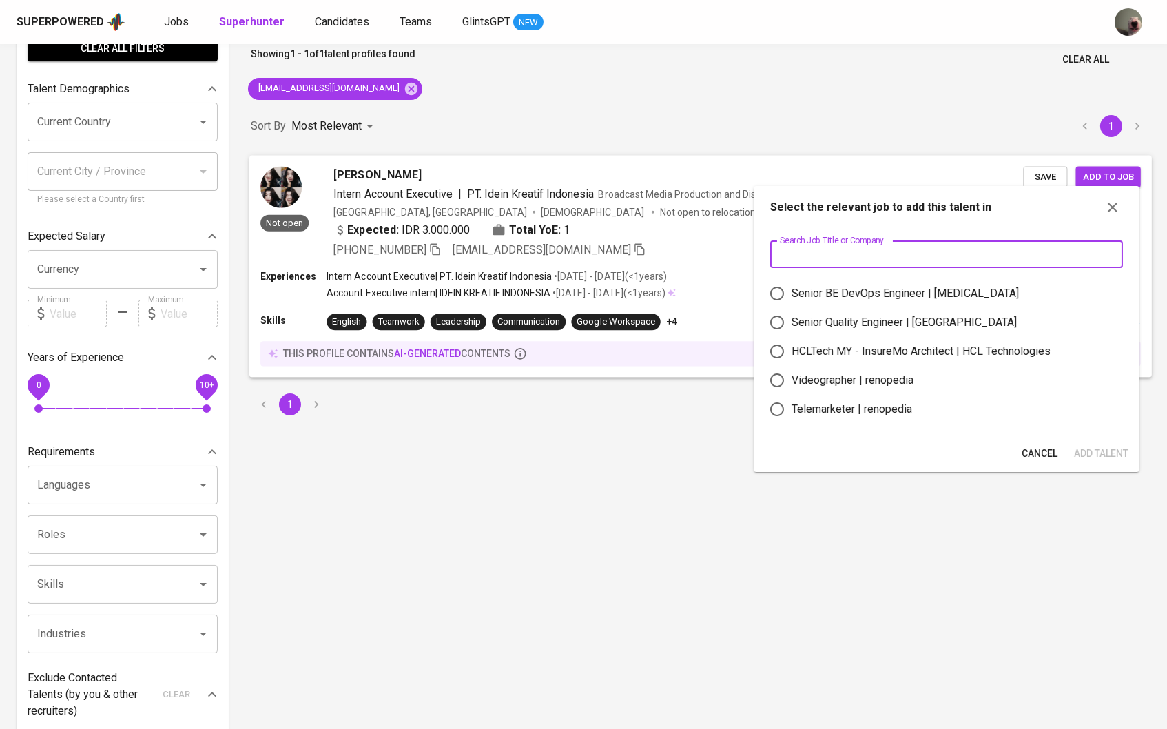
click at [1042, 175] on span "Save" at bounding box center [1045, 177] width 30 height 16
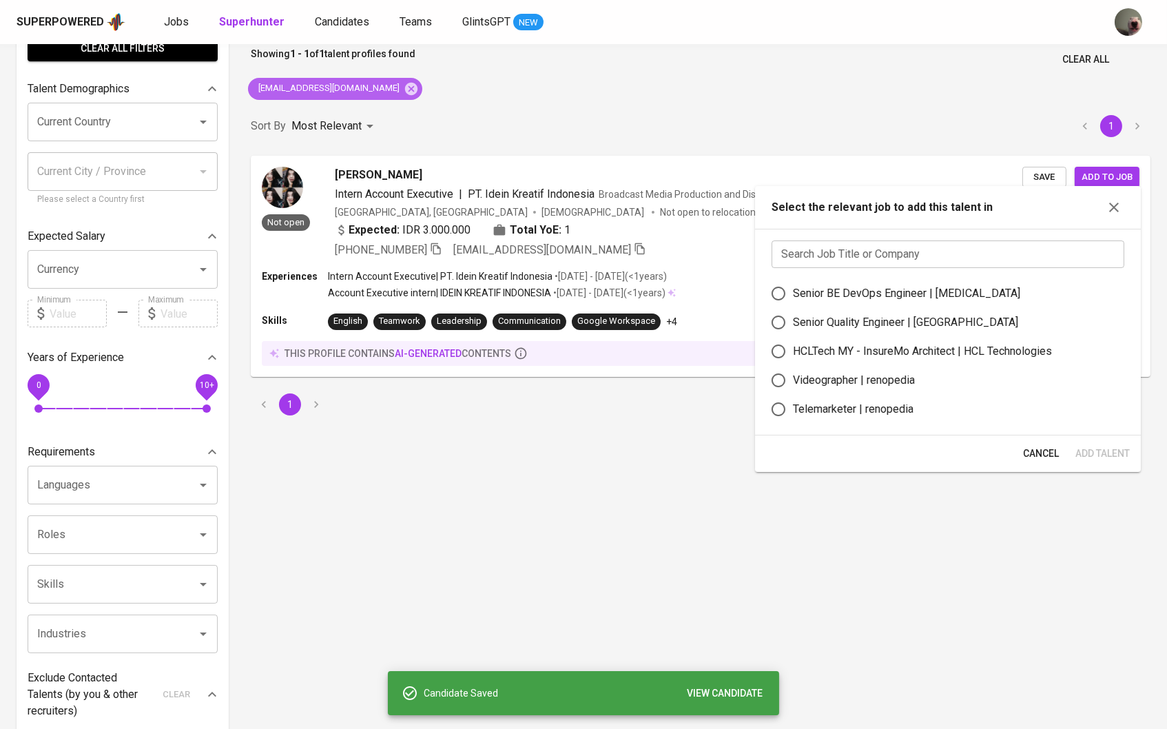
click at [393, 96] on div "carolynoctavianii@gmail.com" at bounding box center [335, 89] width 174 height 22
click at [405, 89] on icon at bounding box center [411, 88] width 12 height 12
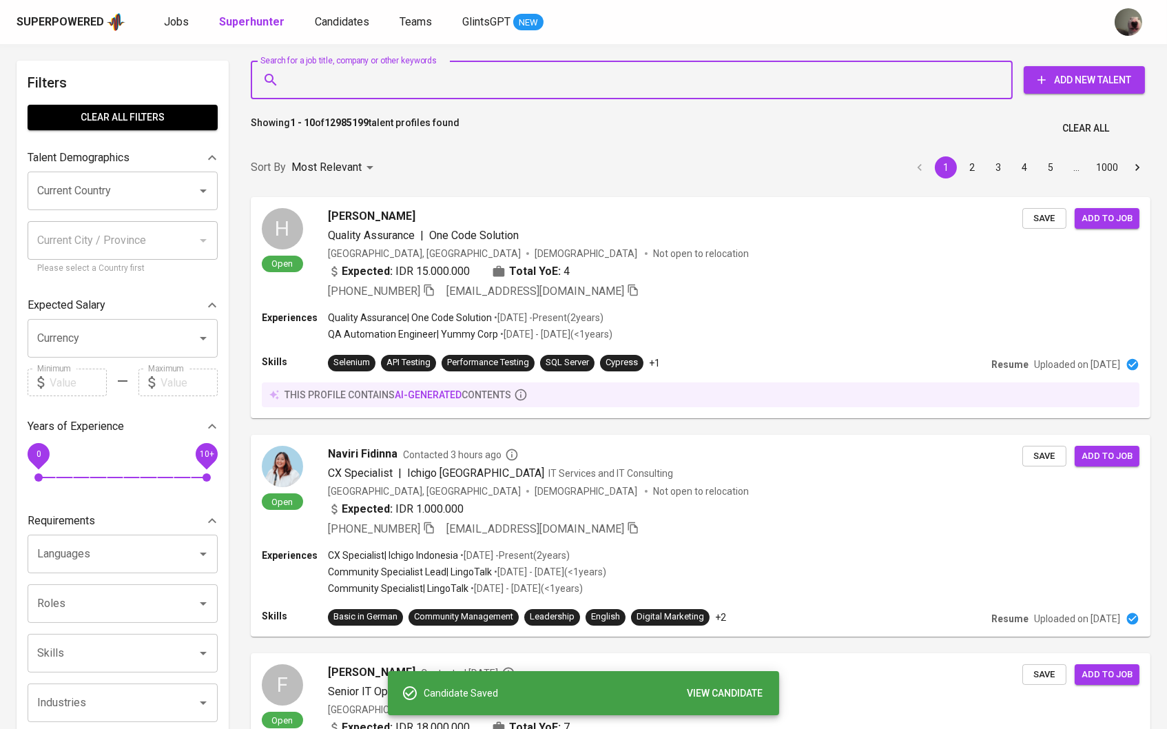
click at [353, 77] on input "Search for a job title, company or other keywords" at bounding box center [635, 80] width 701 height 26
paste input "p i k a p r a s e t y a @ y a h o o . c o m"
type input "p i k a p r a s e t y a @ y a h o o . c o m"
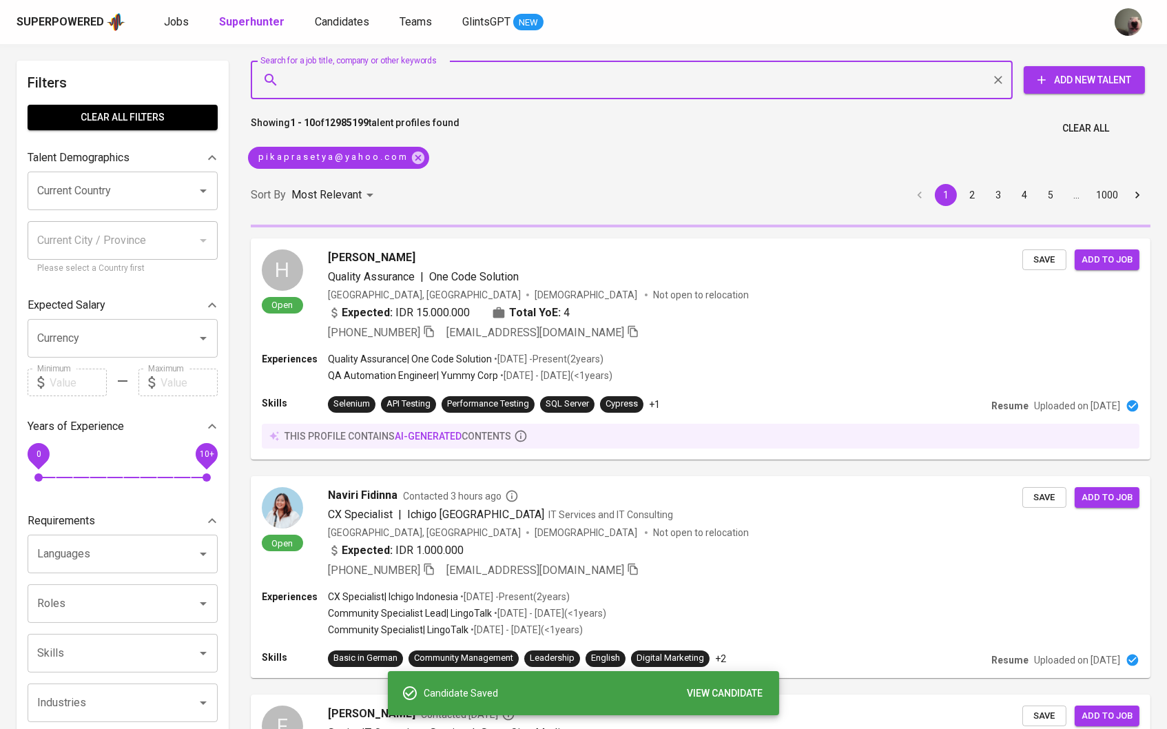
click at [460, 76] on input "Search for a job title, company or other keywords" at bounding box center [635, 80] width 701 height 26
click at [466, 82] on input "Search for a job title, company or other keywords" at bounding box center [635, 80] width 701 height 26
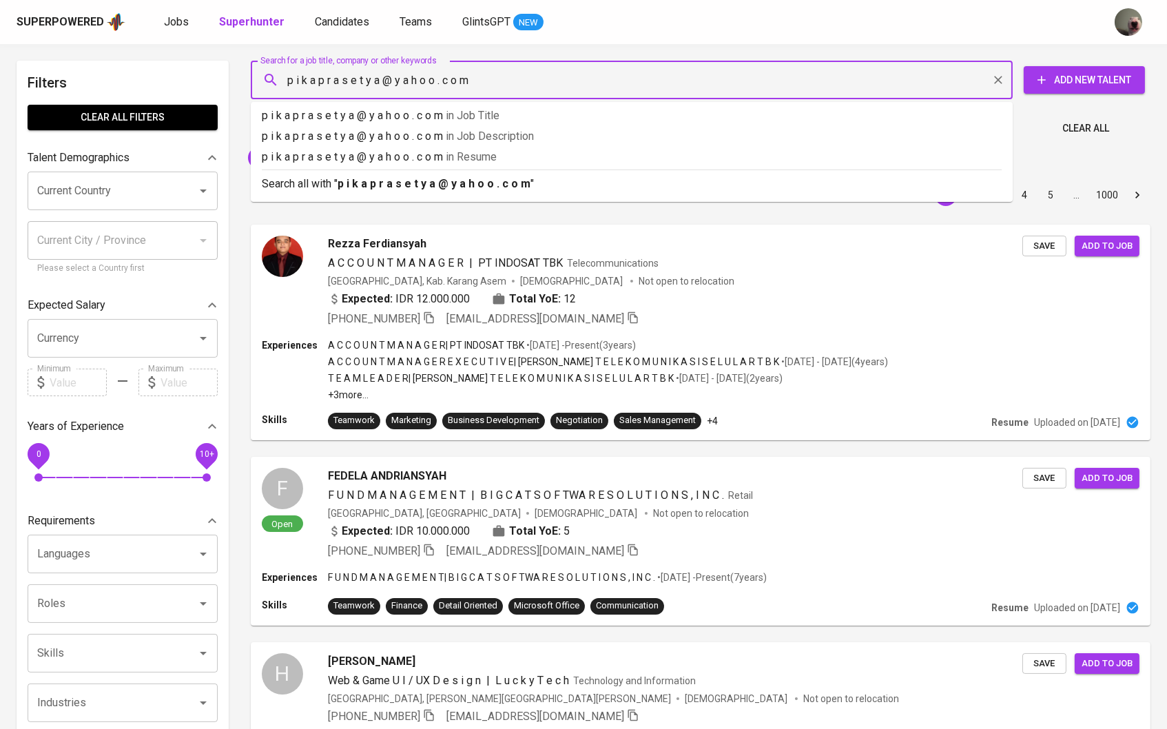
click at [457, 89] on input "p i k a p r a s e t y a @ y a h o o . c o m" at bounding box center [635, 80] width 701 height 26
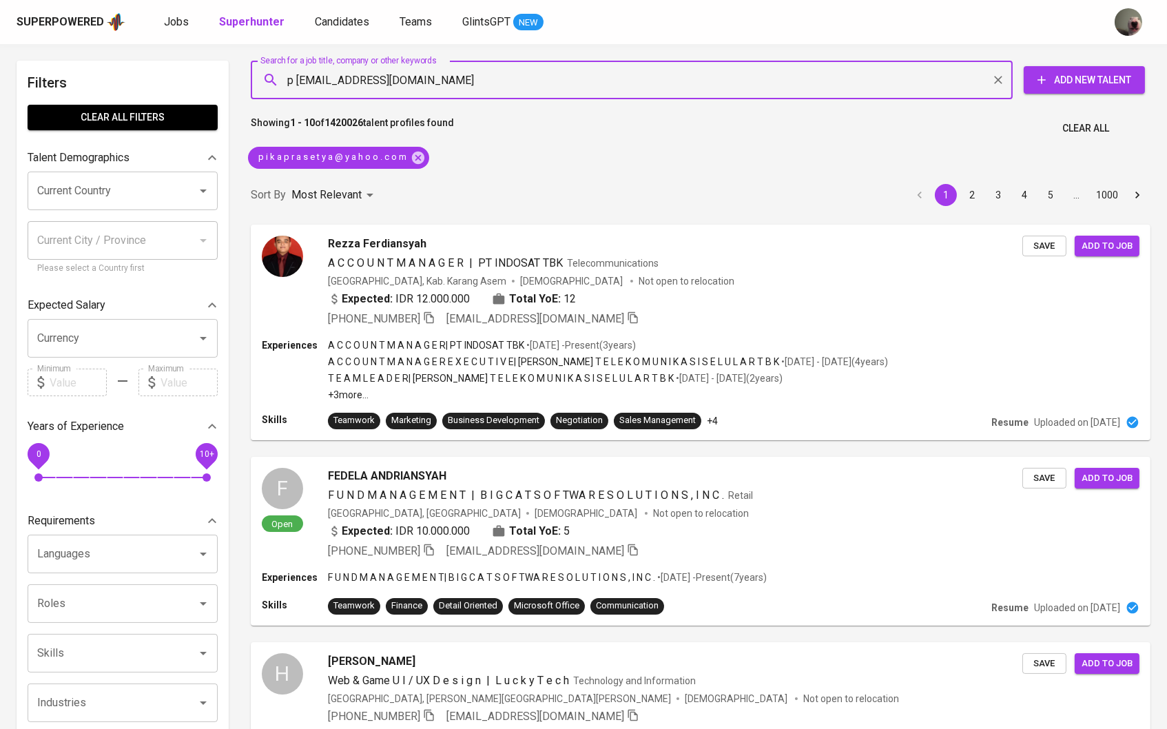
type input "pikaprasetya@yahoo.com"
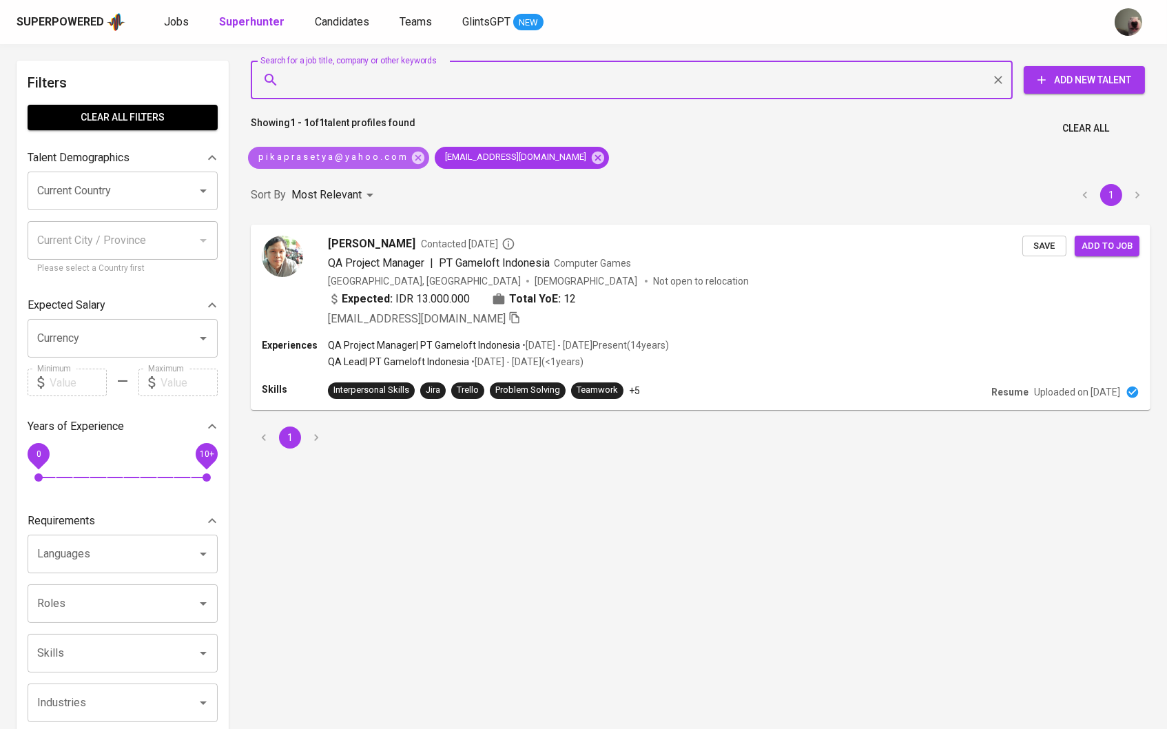
click at [420, 164] on div "p i k a p r a s e t y a @ y a h o o . c o m" at bounding box center [338, 158] width 181 height 22
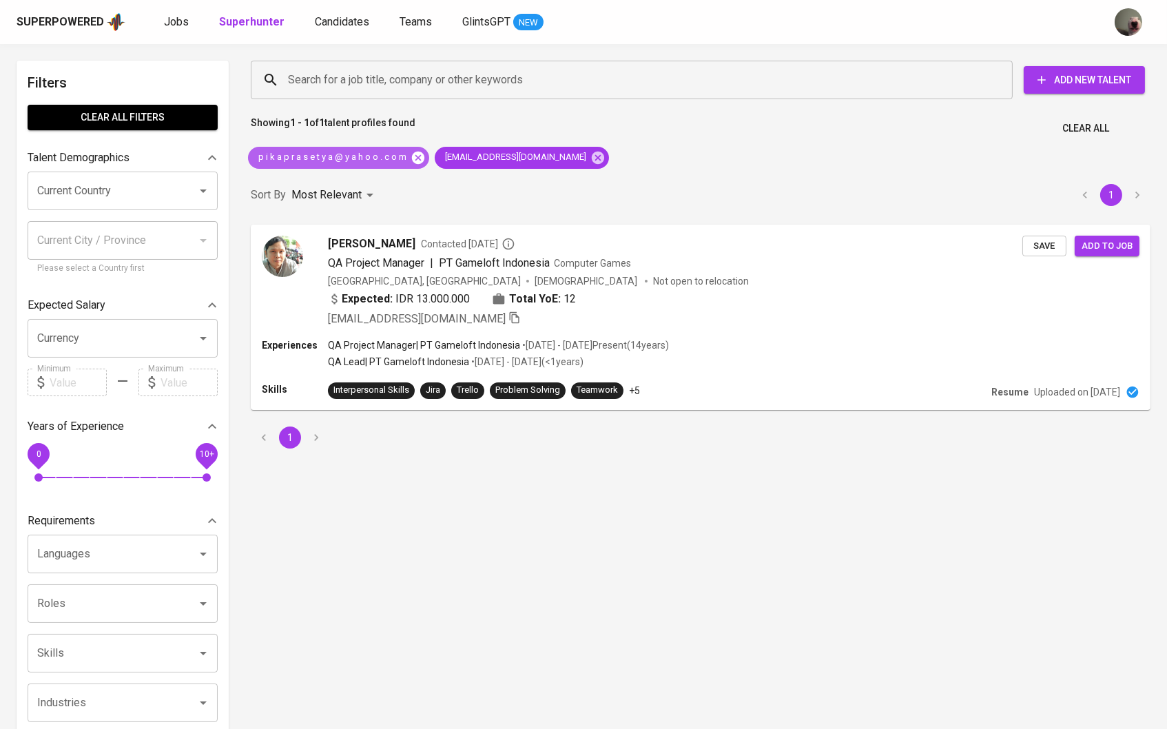
click at [417, 158] on icon at bounding box center [418, 157] width 12 height 12
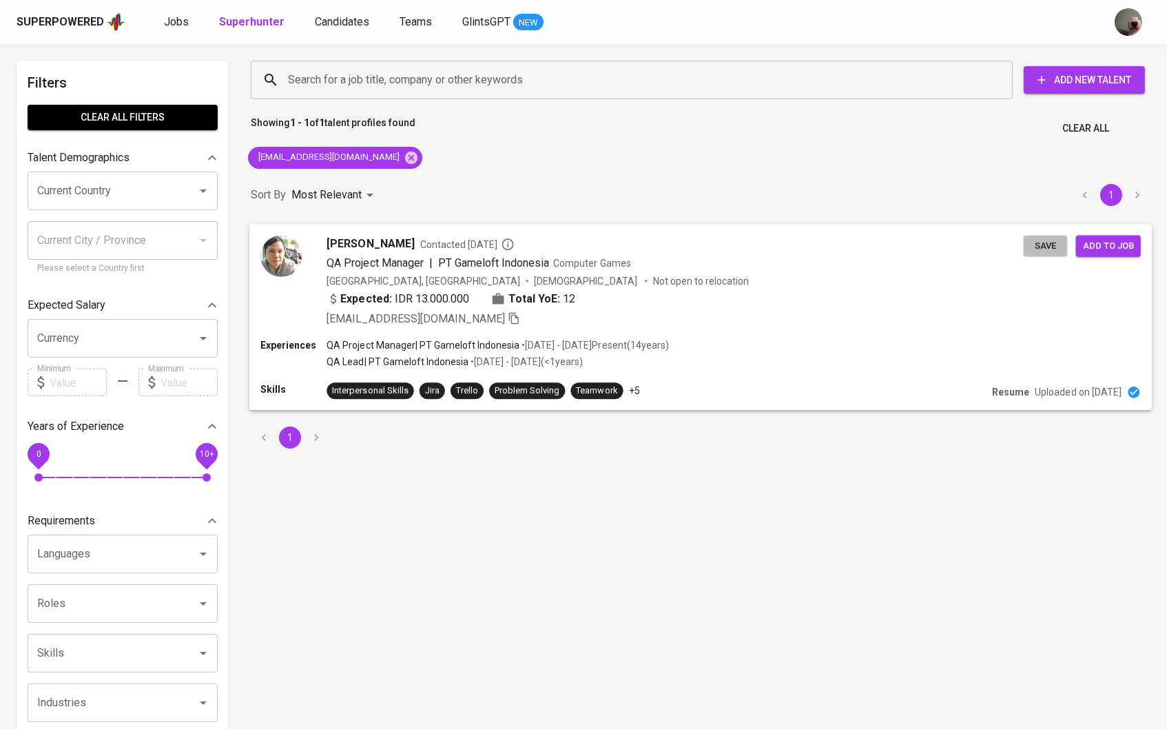
click at [1044, 245] on span "Save" at bounding box center [1045, 246] width 30 height 16
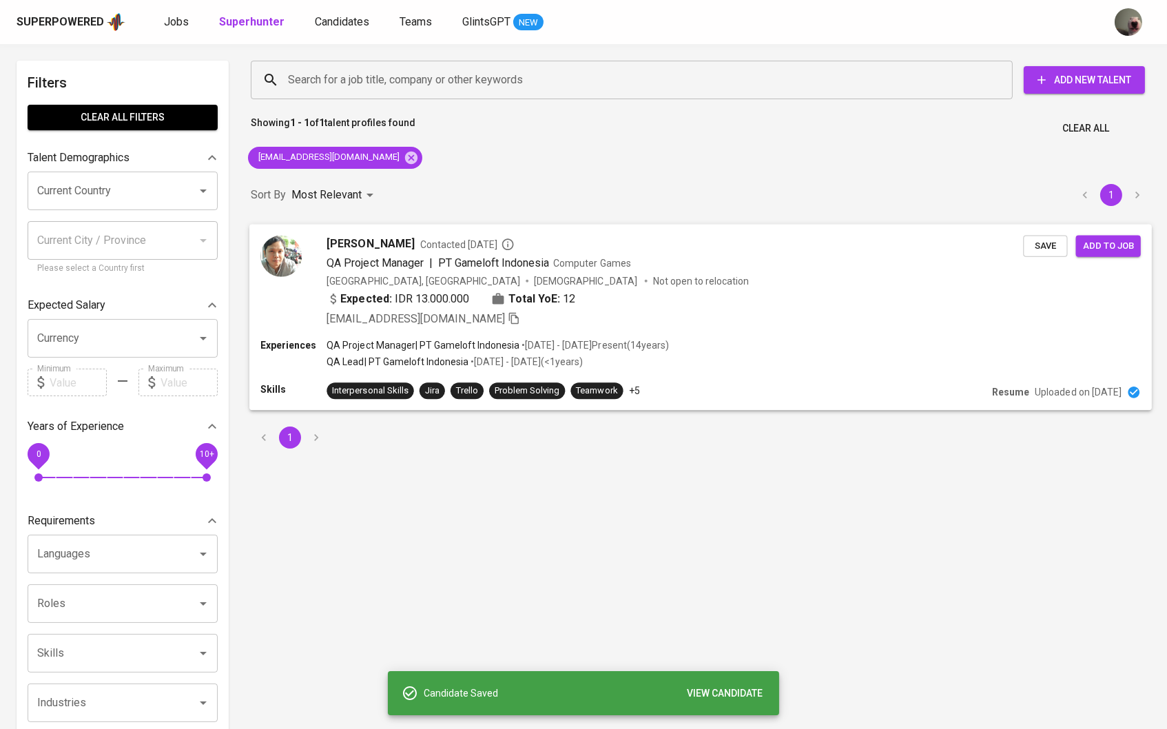
click at [1090, 251] on span "Add to job" at bounding box center [1108, 246] width 51 height 16
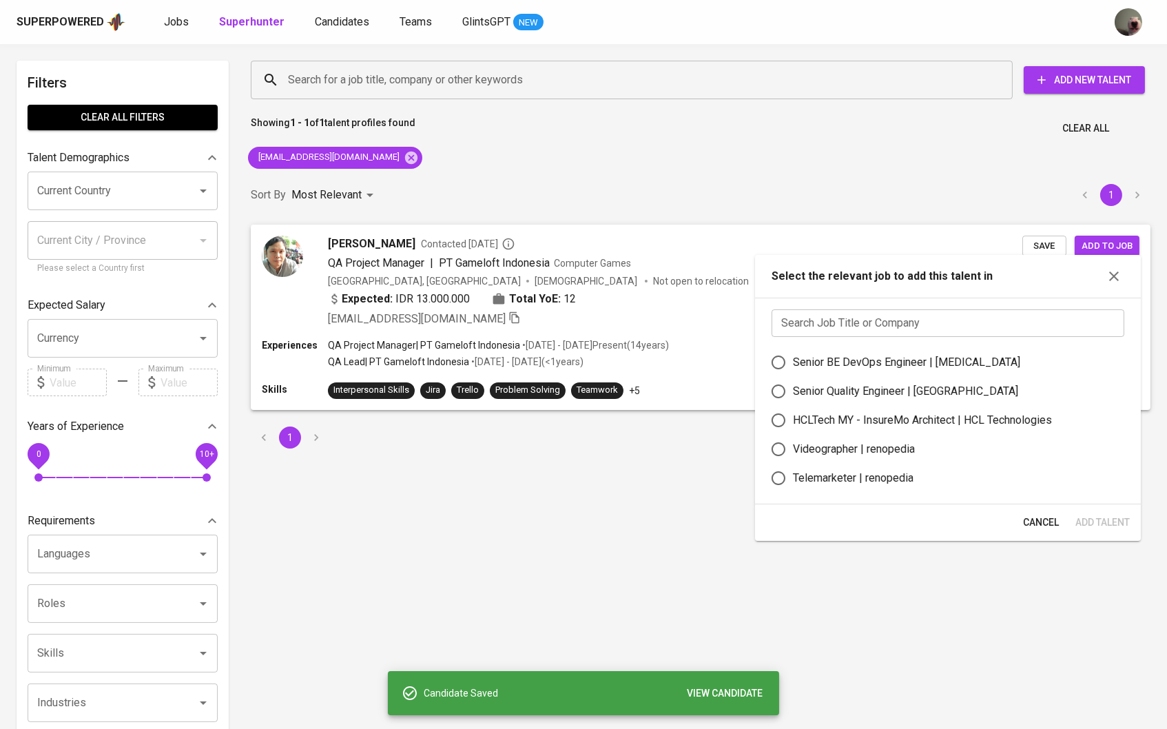
click at [885, 398] on div "Senior Quality Engineer | Osome" at bounding box center [905, 391] width 225 height 17
click at [793, 398] on input "Senior Quality Engineer | Osome" at bounding box center [778, 391] width 29 height 29
radio input "true"
click at [1086, 535] on button "Add Talent" at bounding box center [1102, 522] width 65 height 25
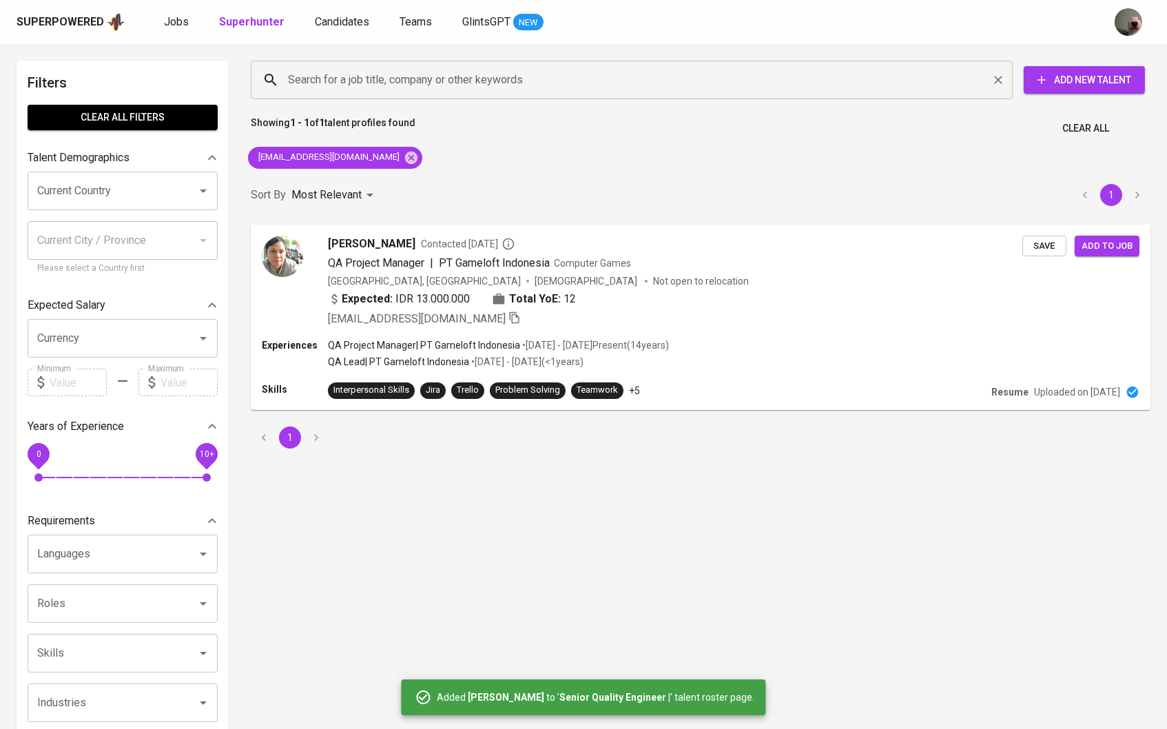
click at [350, 68] on input "Search for a job title, company or other keywords" at bounding box center [635, 80] width 701 height 26
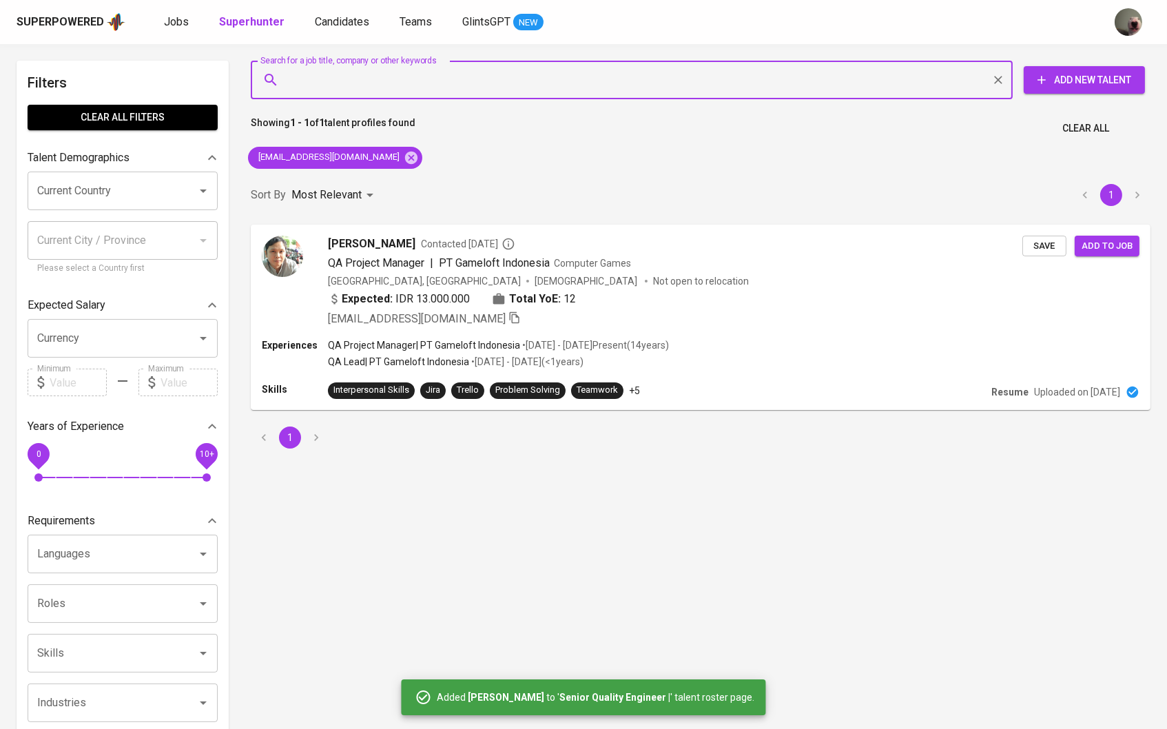
paste input "[EMAIL_ADDRESS][DOMAIN_NAME]"
type input "[EMAIL_ADDRESS][DOMAIN_NAME]"
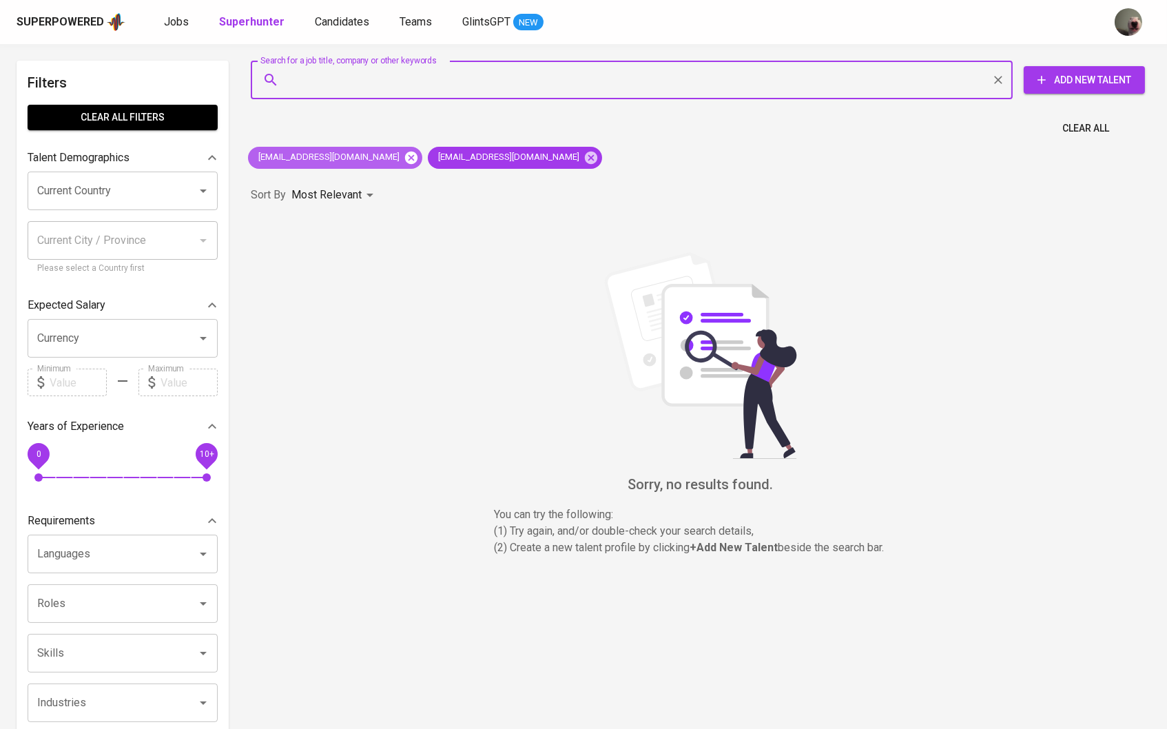
click at [404, 155] on icon at bounding box center [411, 157] width 15 height 15
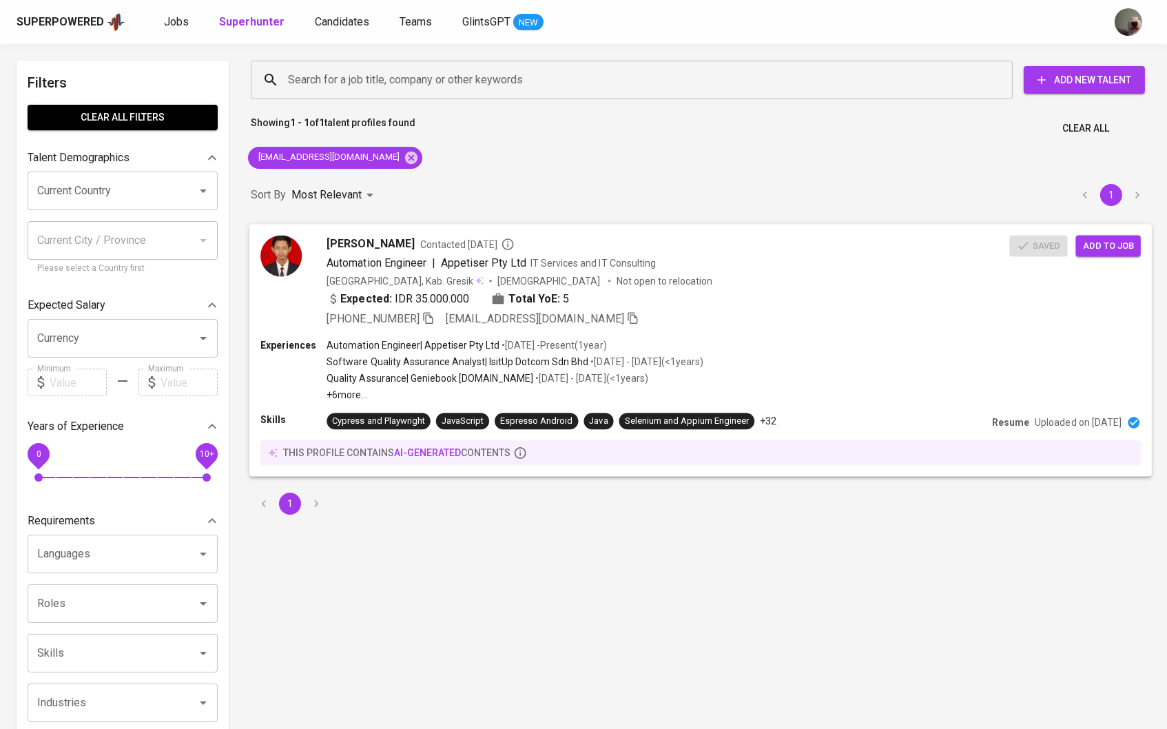
click at [1118, 238] on span "Add to job" at bounding box center [1108, 246] width 51 height 16
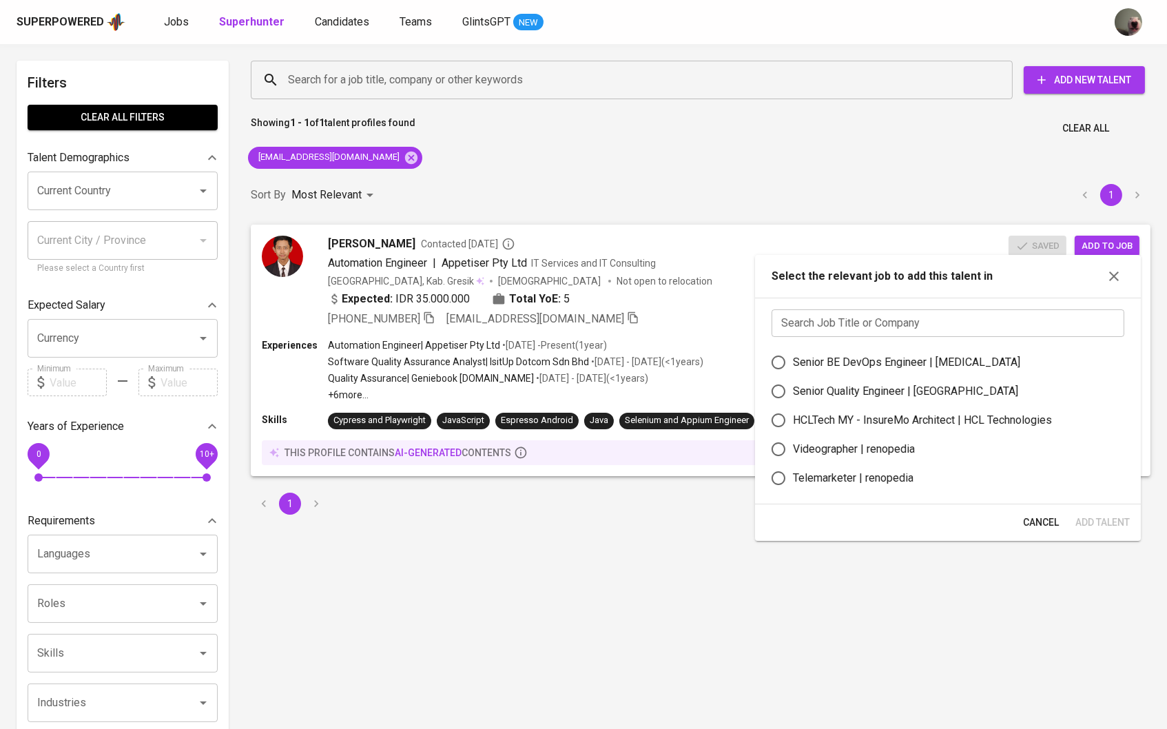
click at [903, 400] on div "Senior Quality Engineer | Osome" at bounding box center [905, 391] width 225 height 17
click at [793, 405] on input "Senior Quality Engineer | Osome" at bounding box center [778, 391] width 29 height 29
radio input "true"
click at [1100, 535] on button "Add Talent" at bounding box center [1102, 522] width 65 height 25
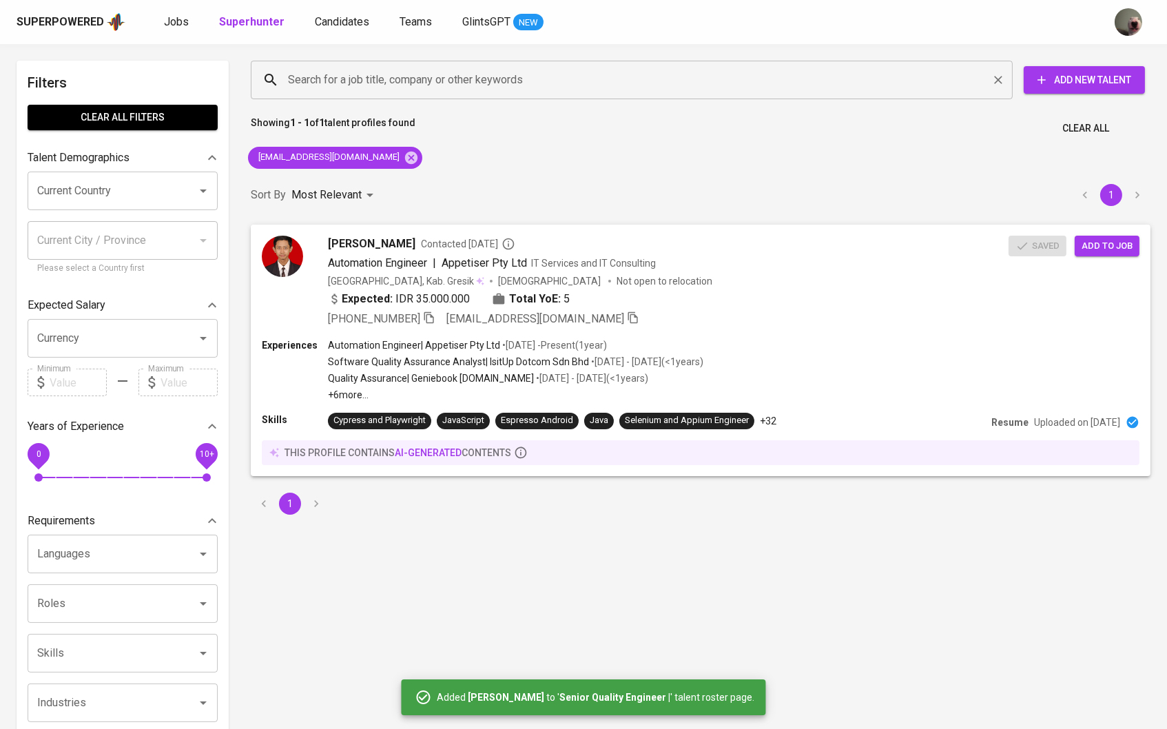
click at [398, 90] on input "Search for a job title, company or other keywords" at bounding box center [635, 80] width 701 height 26
paste input "deddysetiawan17@gmail.com"
type input "deddysetiawan17@gmail.com"
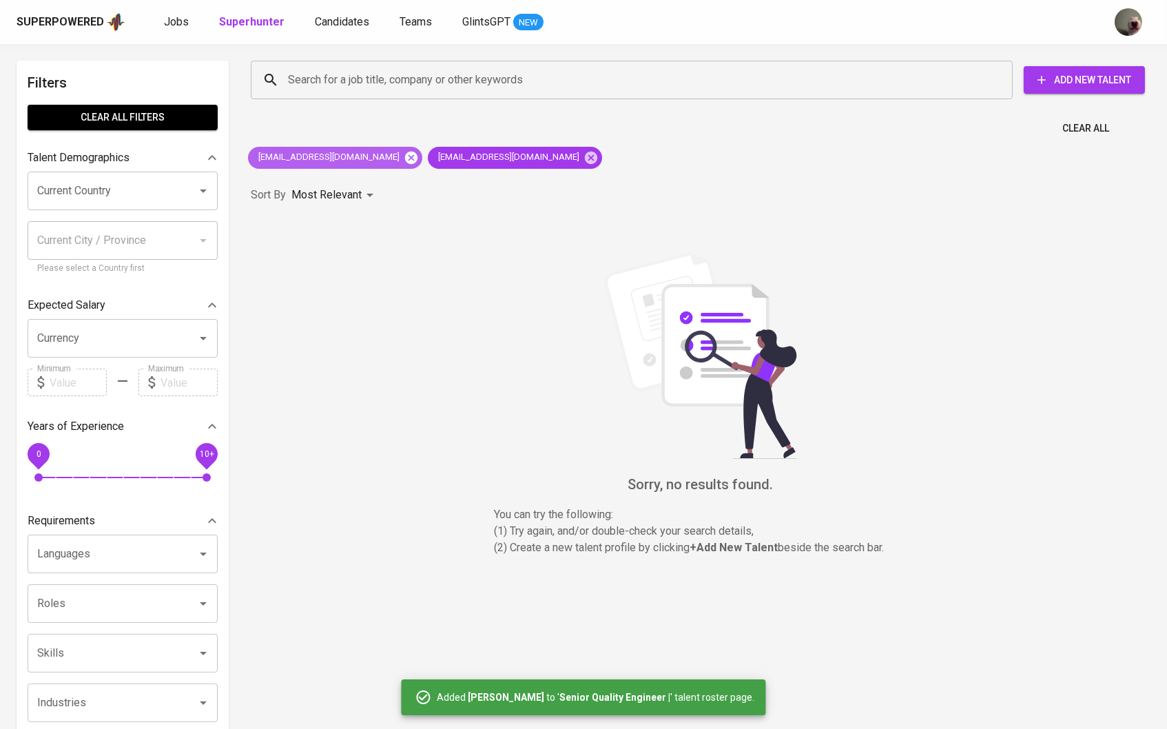
click at [405, 154] on icon at bounding box center [411, 157] width 12 height 12
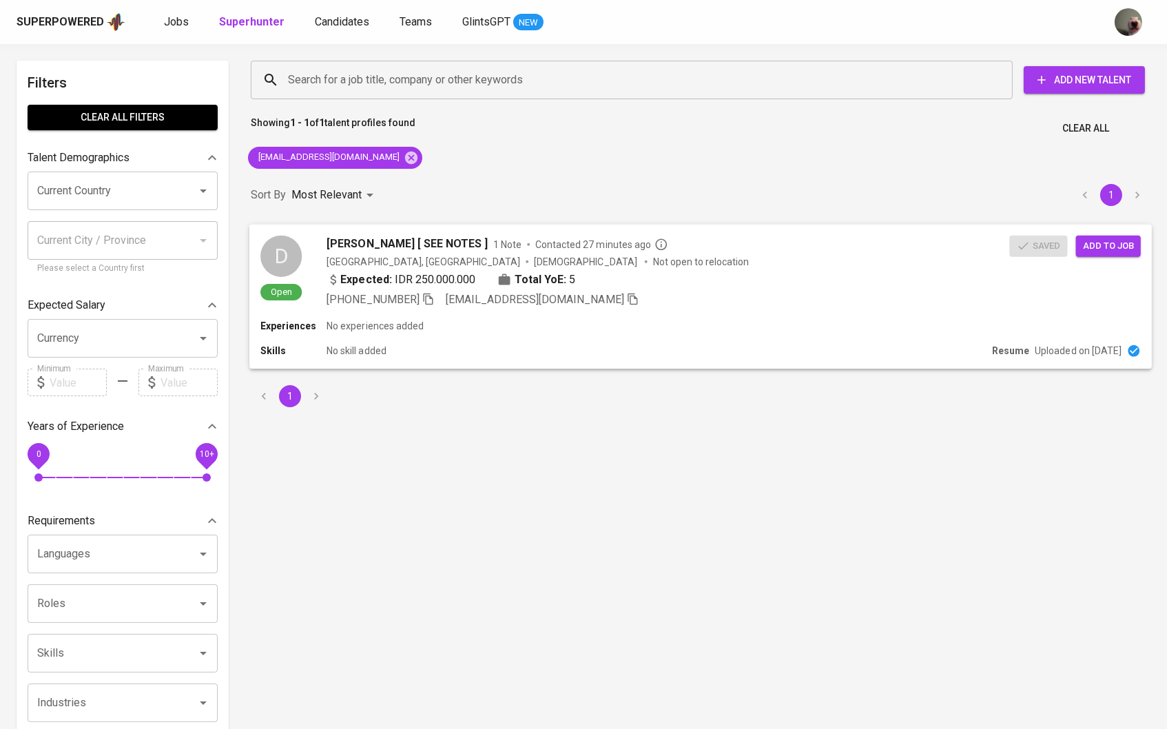
click at [1106, 245] on span "Add to job" at bounding box center [1108, 246] width 51 height 16
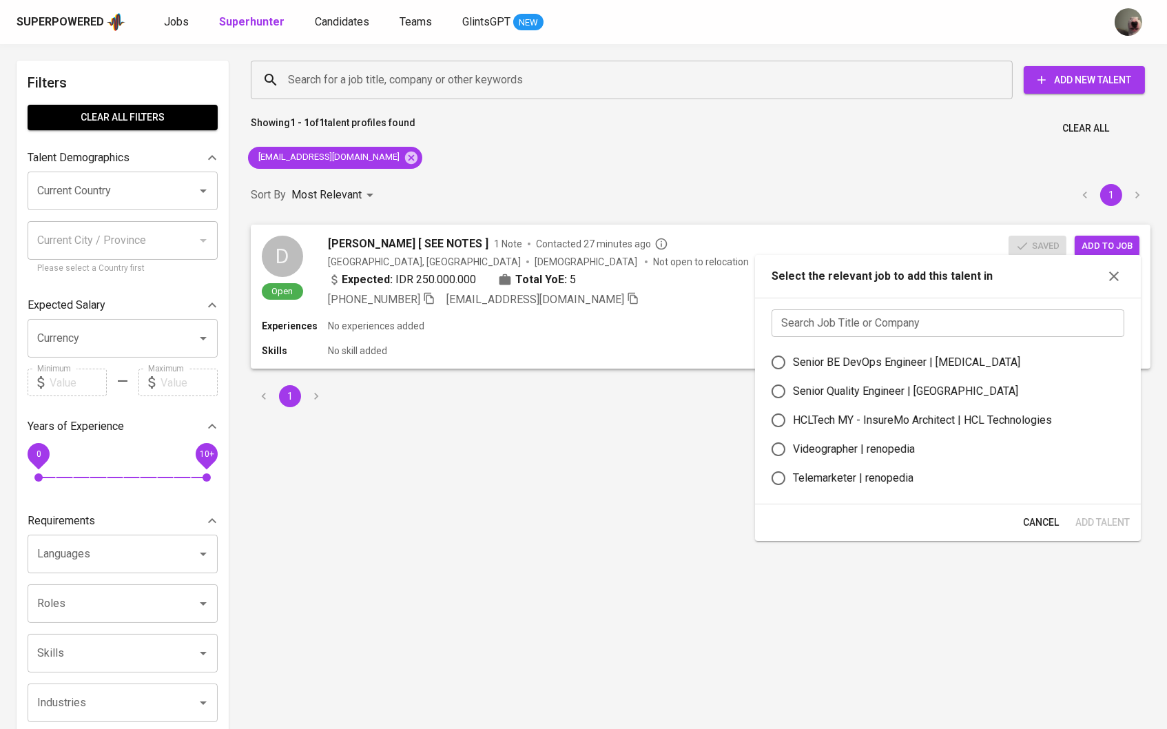
click at [896, 371] on div "Senior BE DevOps Engineer | Meridia" at bounding box center [906, 362] width 227 height 17
click at [793, 371] on input "Senior BE DevOps Engineer | Meridia" at bounding box center [778, 362] width 29 height 29
radio input "true"
click at [1074, 516] on button "Add Talent" at bounding box center [1102, 522] width 65 height 25
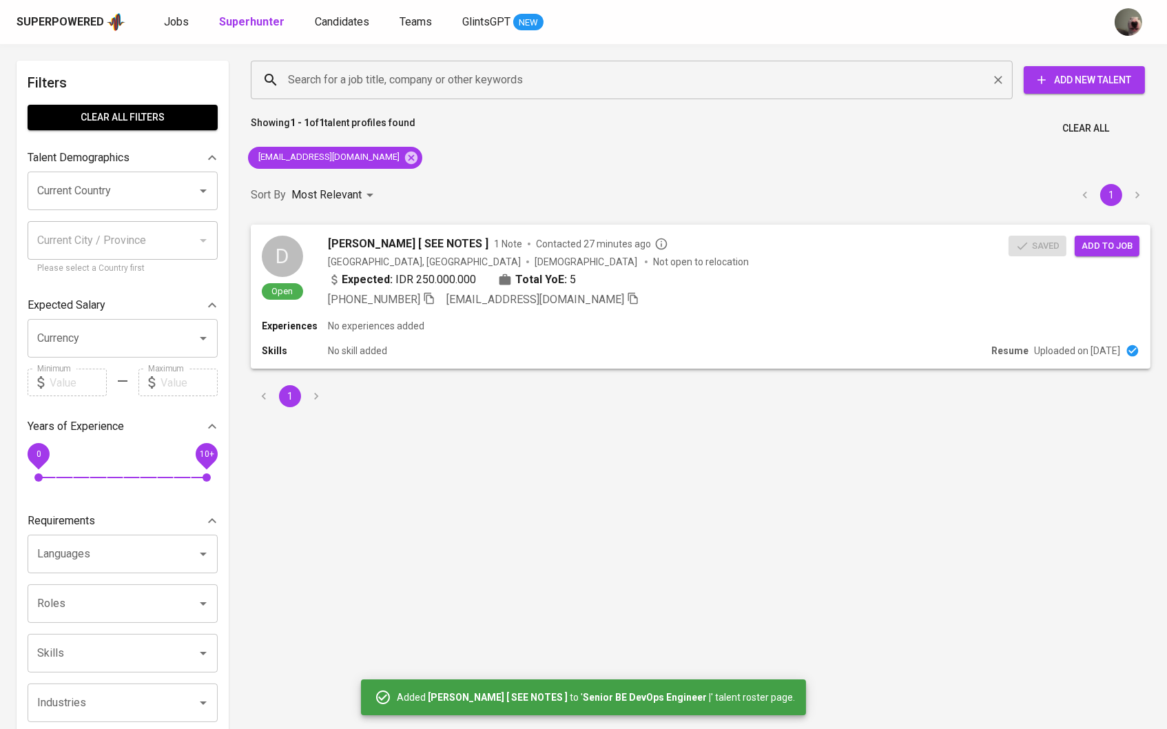
click at [370, 79] on input "Search for a job title, company or other keywords" at bounding box center [635, 80] width 701 height 26
paste input "[EMAIL_ADDRESS][DOMAIN_NAME]"
type input "[EMAIL_ADDRESS][DOMAIN_NAME]"
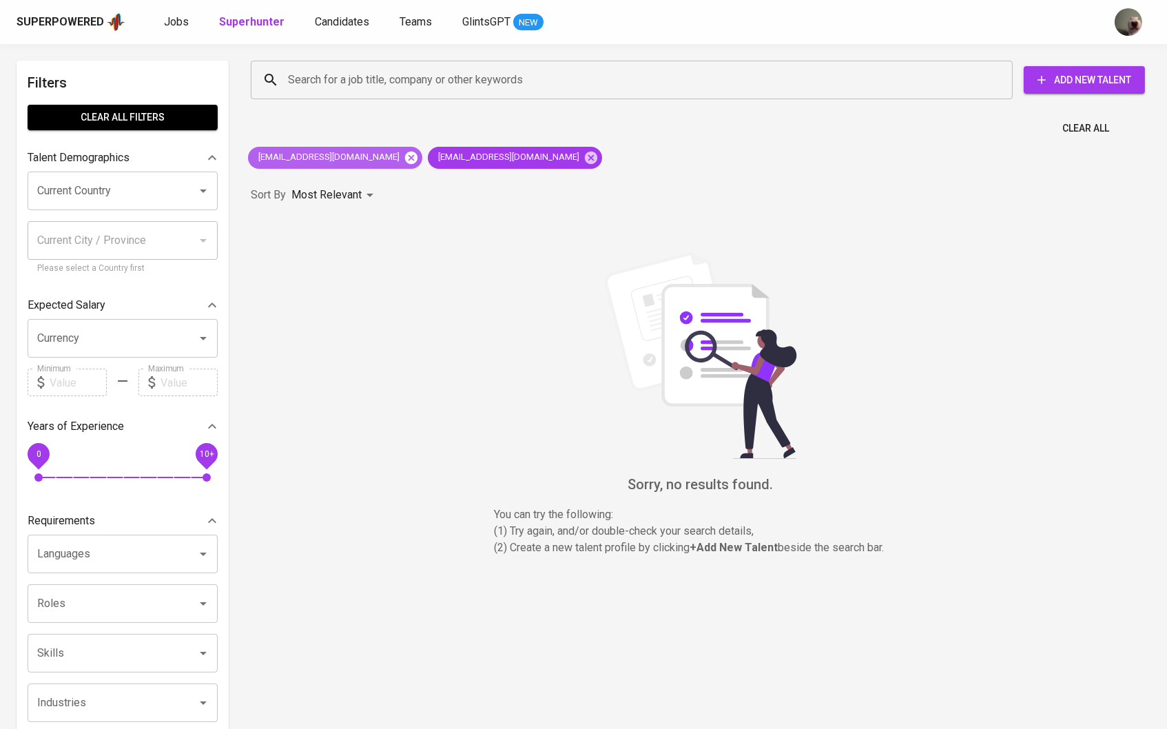
click at [404, 157] on icon at bounding box center [411, 157] width 15 height 15
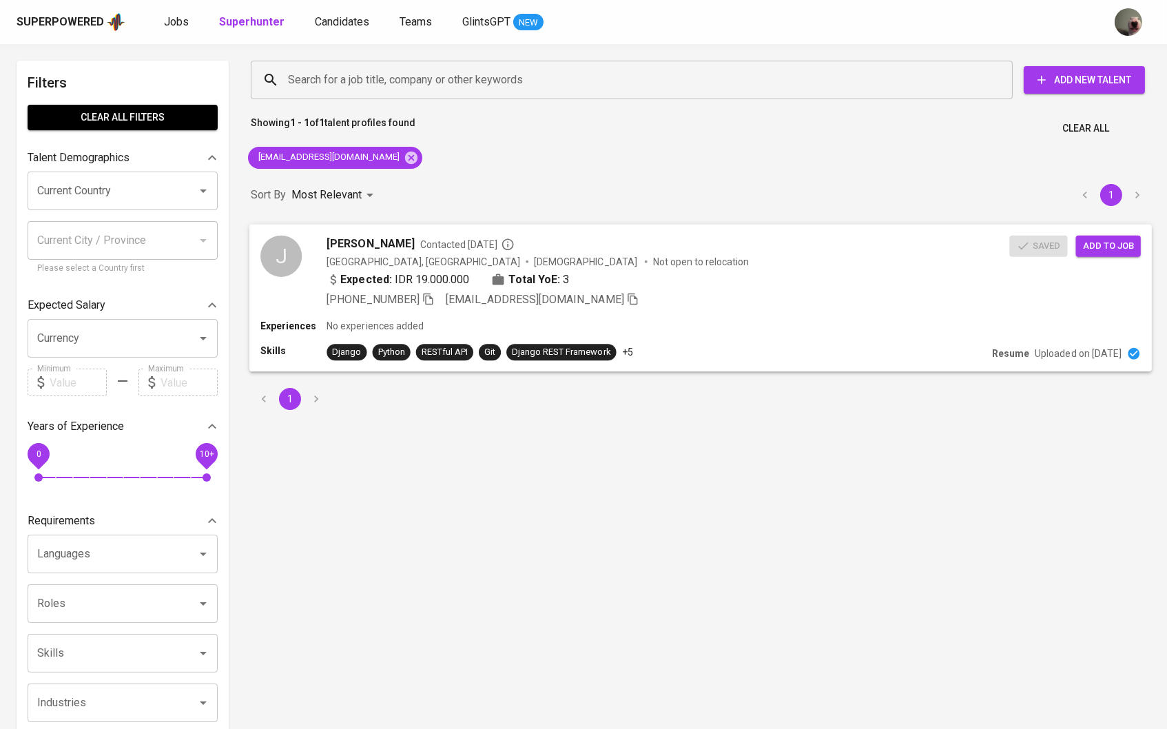
click at [1103, 245] on span "Add to job" at bounding box center [1108, 246] width 51 height 16
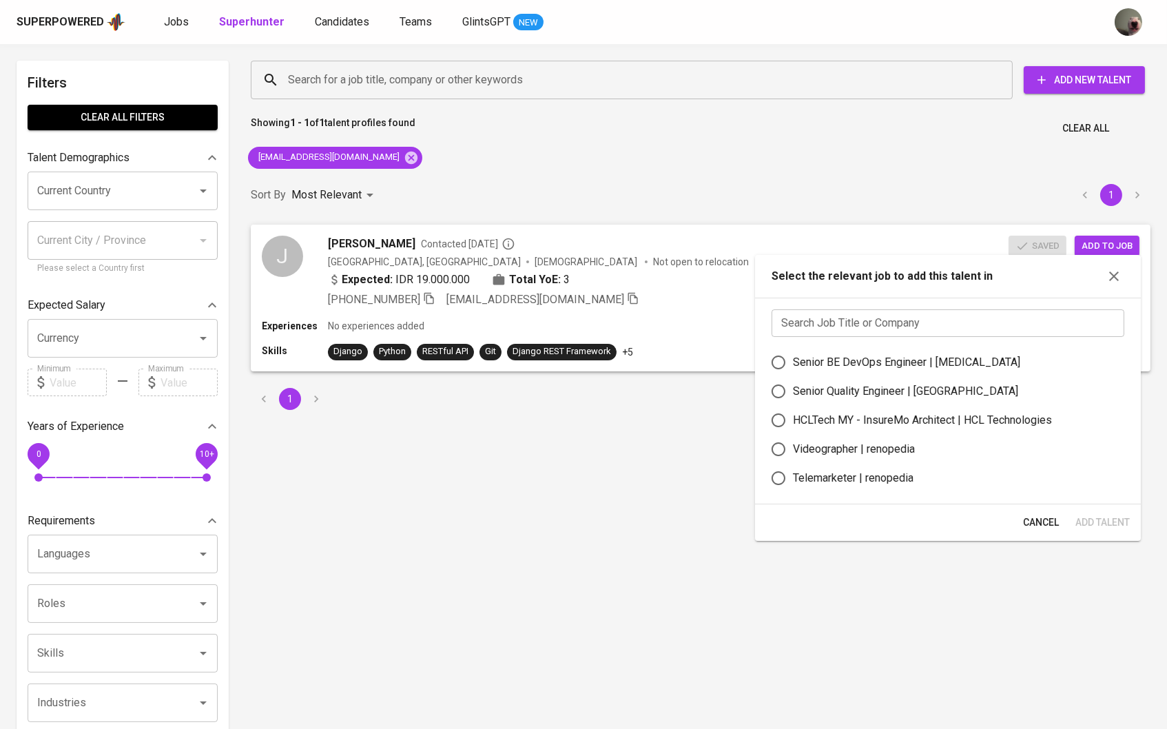
click at [942, 371] on div "Senior BE DevOps Engineer | Meridia" at bounding box center [906, 362] width 227 height 17
click at [793, 374] on input "Senior BE DevOps Engineer | Meridia" at bounding box center [778, 362] width 29 height 29
radio input "true"
click at [1078, 521] on span "Add Talent" at bounding box center [1102, 522] width 54 height 17
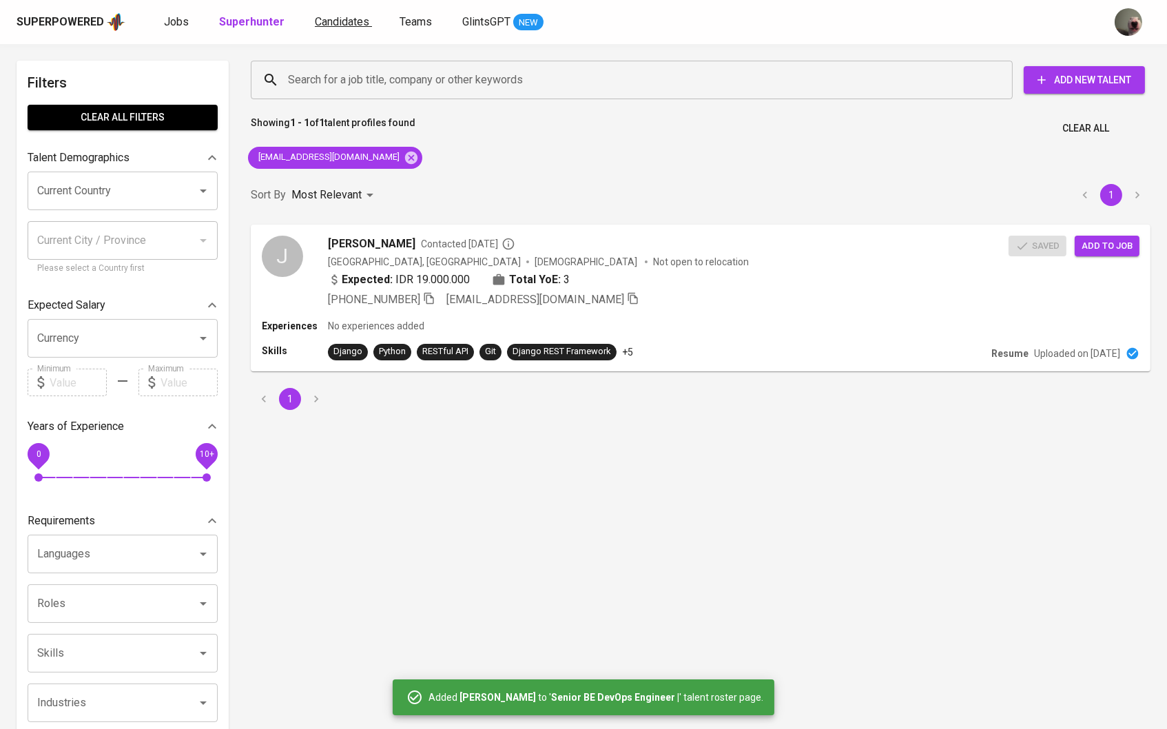
click at [318, 14] on link "Candidates" at bounding box center [343, 22] width 57 height 17
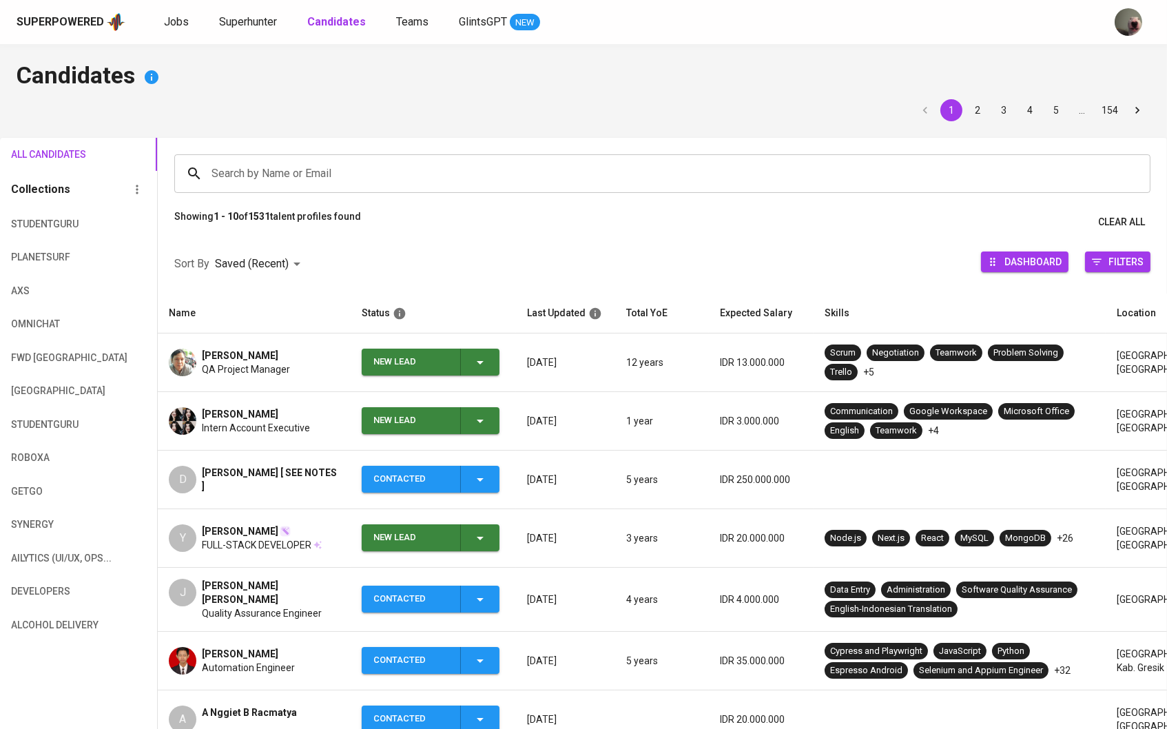
click at [493, 418] on span "New Lead" at bounding box center [430, 420] width 127 height 27
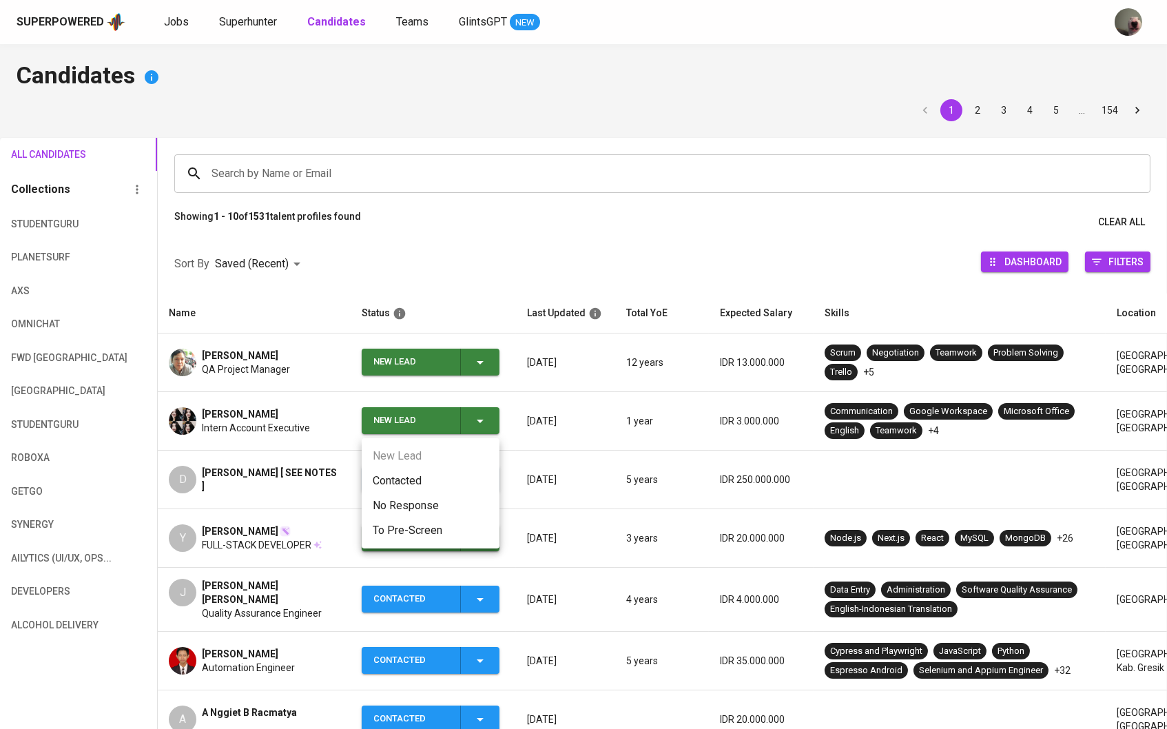
click at [419, 486] on li "Contacted" at bounding box center [431, 480] width 138 height 25
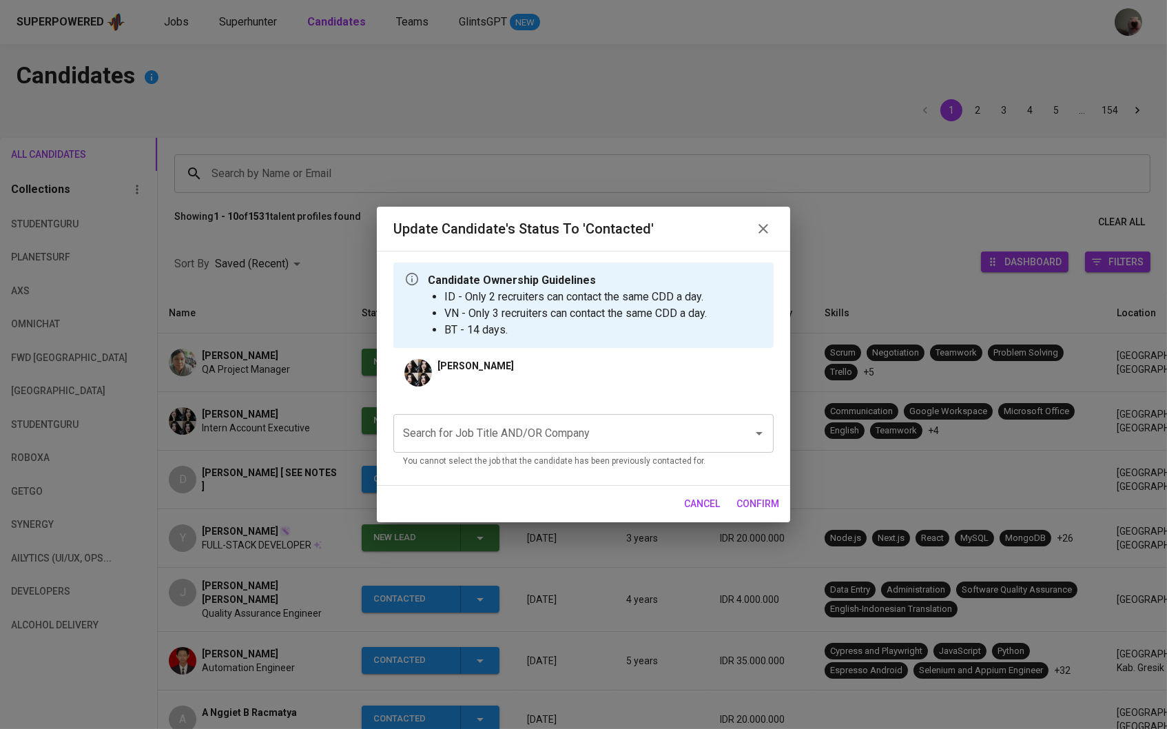
click at [466, 443] on input "Search for Job Title AND/OR Company" at bounding box center [564, 433] width 329 height 26
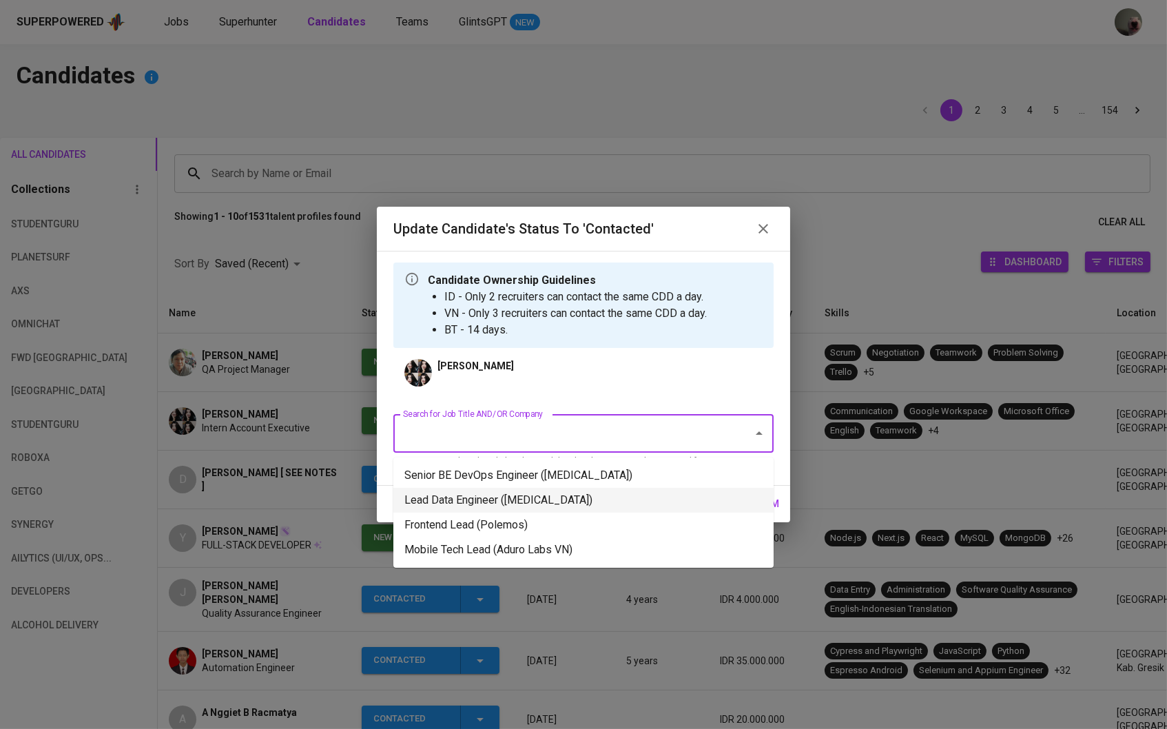
click at [464, 499] on li "Lead Data Engineer (Meridia)" at bounding box center [583, 500] width 380 height 25
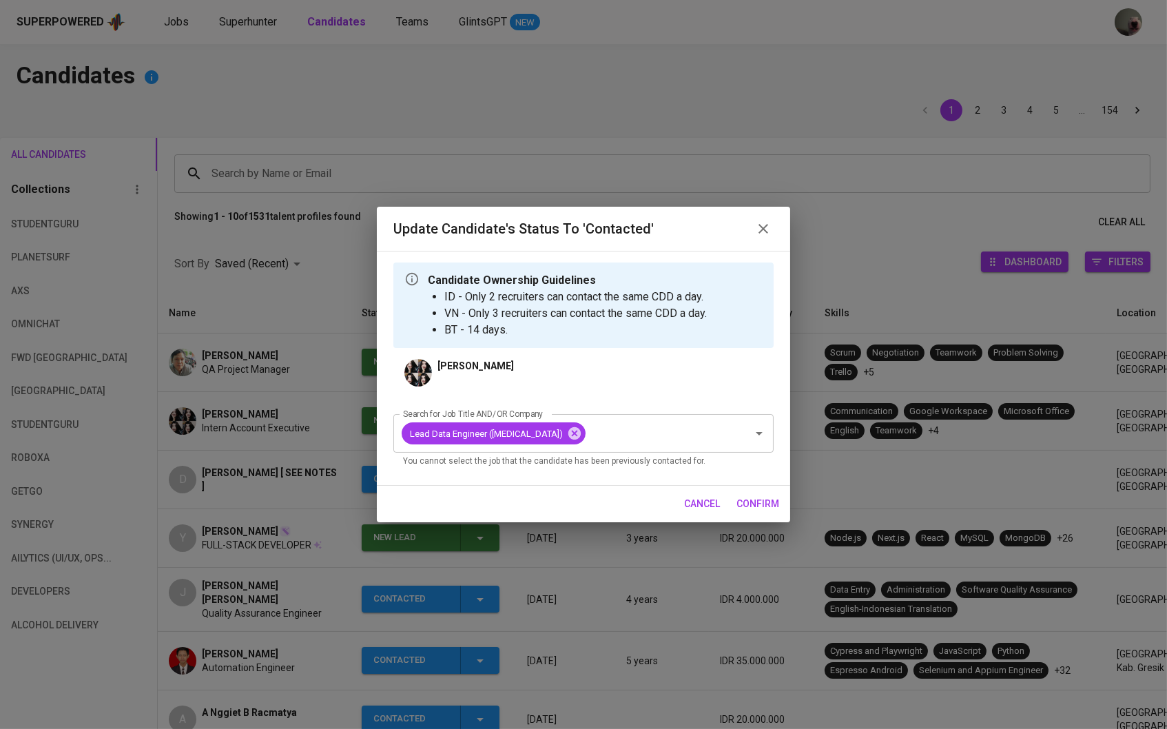
click at [775, 501] on span "confirm" at bounding box center [757, 503] width 43 height 17
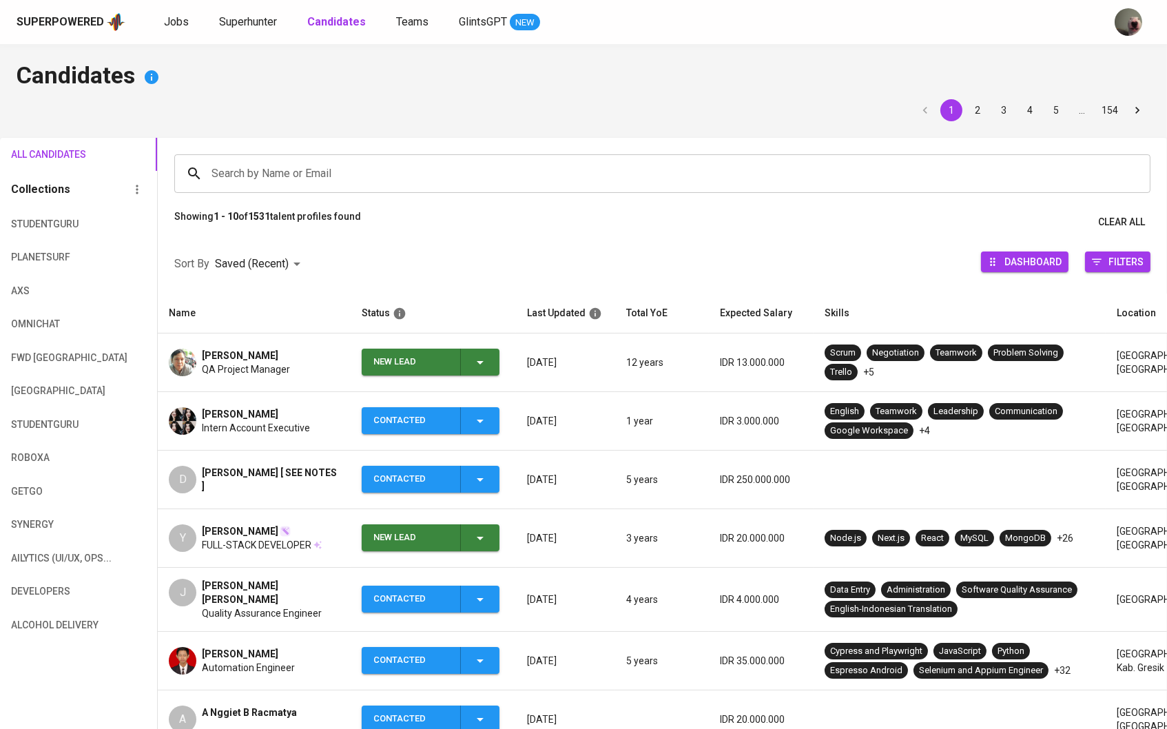
click at [480, 358] on icon "button" at bounding box center [480, 362] width 17 height 17
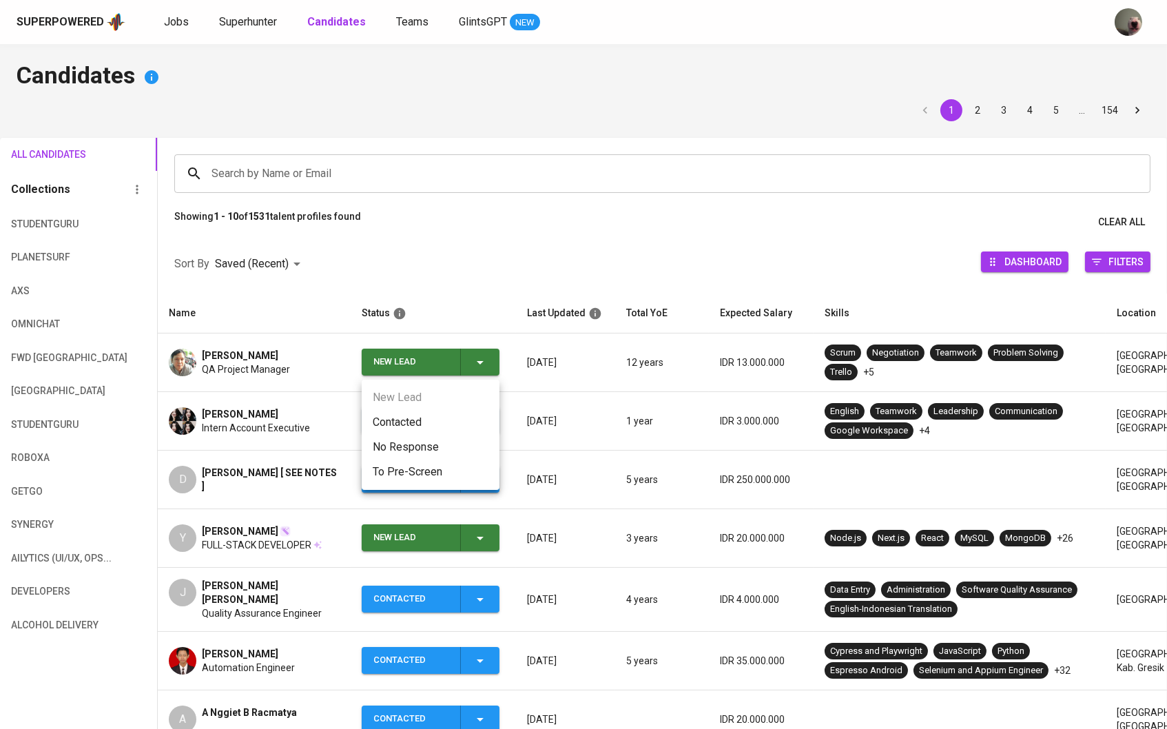
click at [433, 421] on li "Contacted" at bounding box center [431, 422] width 138 height 25
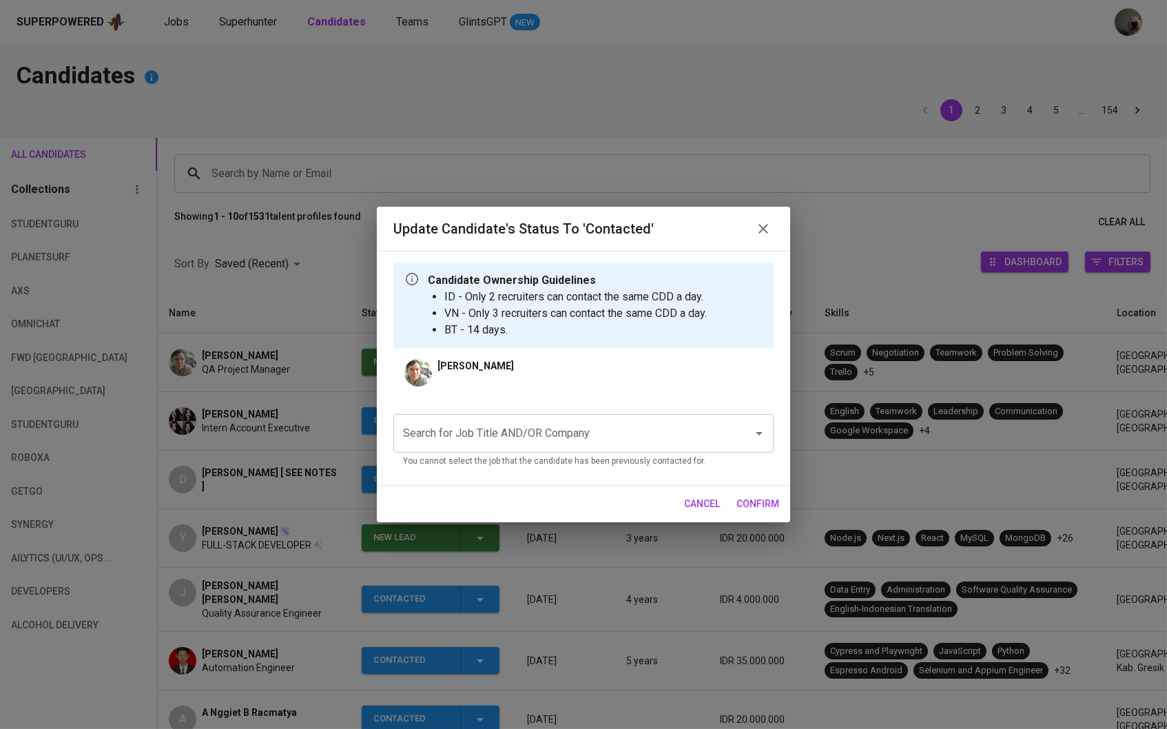
click at [511, 443] on input "Search for Job Title AND/OR Company" at bounding box center [564, 433] width 329 height 26
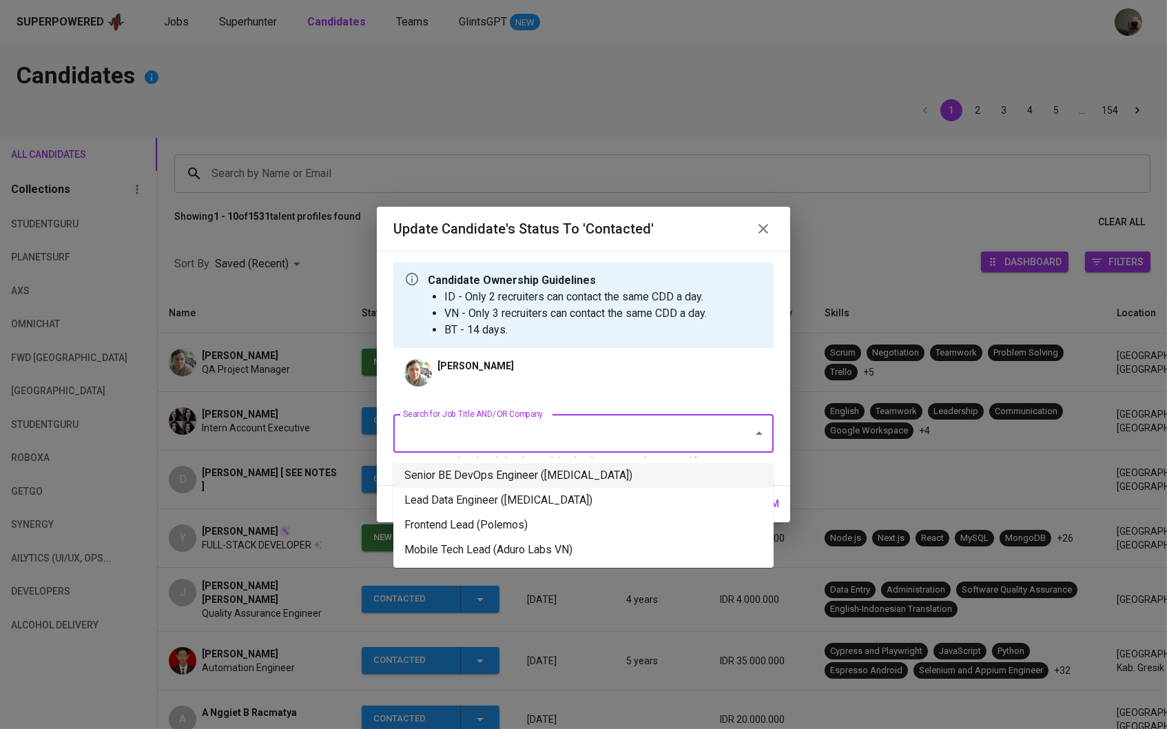
click at [521, 479] on li "Senior BE DevOps Engineer (Meridia)" at bounding box center [583, 475] width 380 height 25
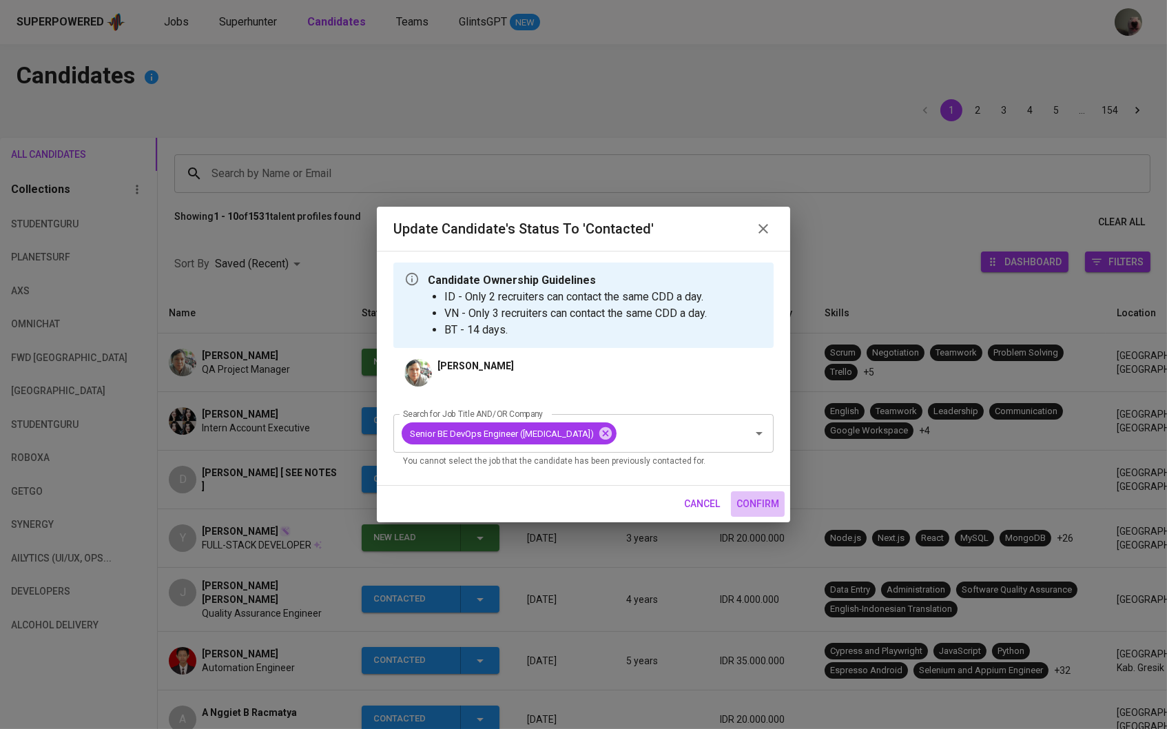
click at [772, 495] on button "confirm" at bounding box center [758, 503] width 54 height 25
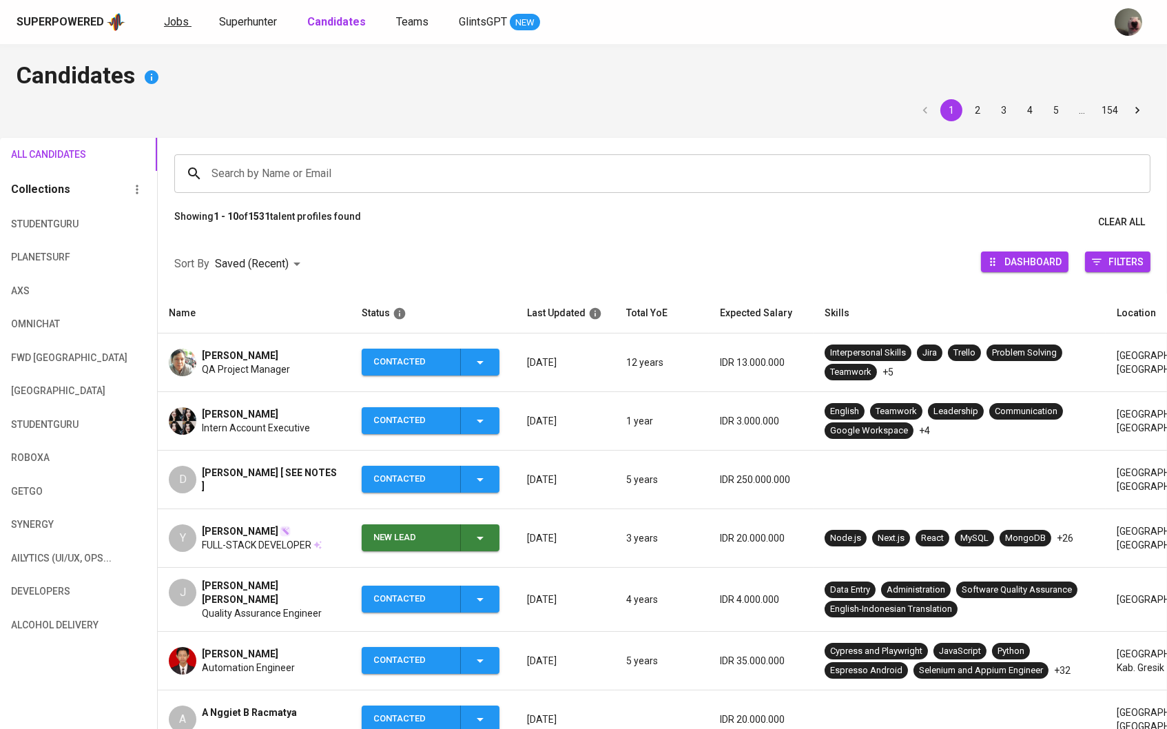
click at [180, 23] on span "Jobs" at bounding box center [176, 21] width 25 height 13
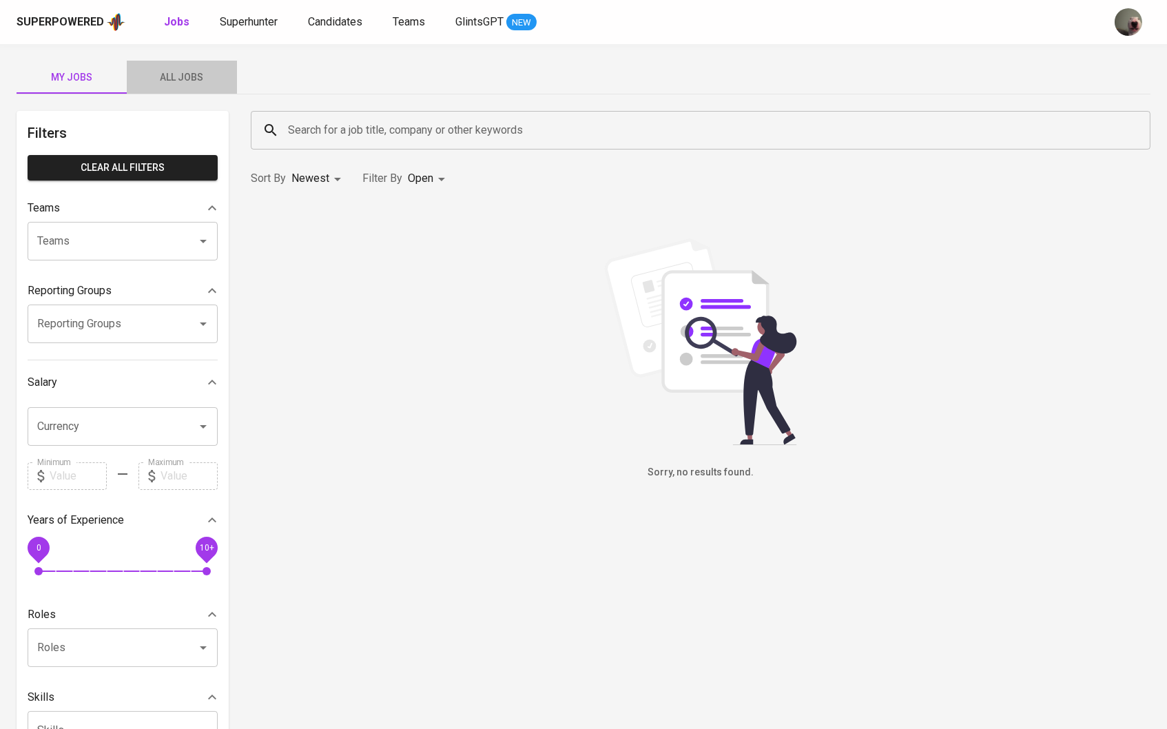
click at [168, 72] on span "All Jobs" at bounding box center [182, 77] width 94 height 17
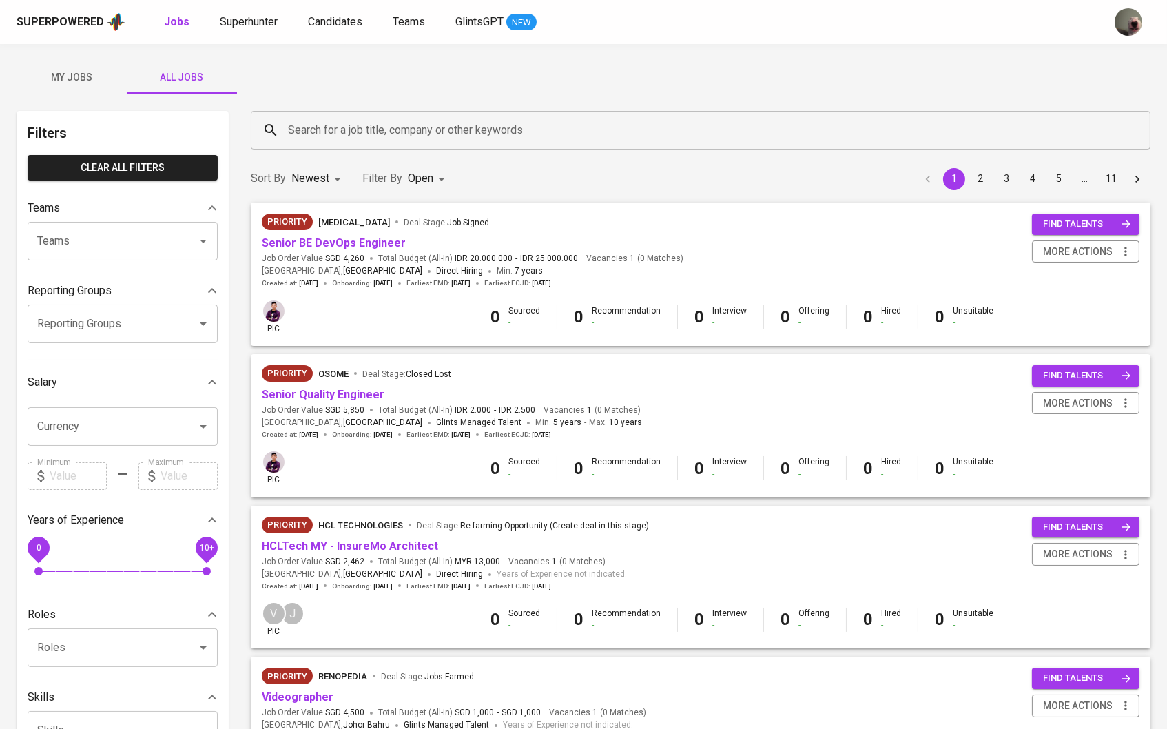
click at [373, 127] on input "Search for a job title, company or other keywords" at bounding box center [704, 130] width 839 height 26
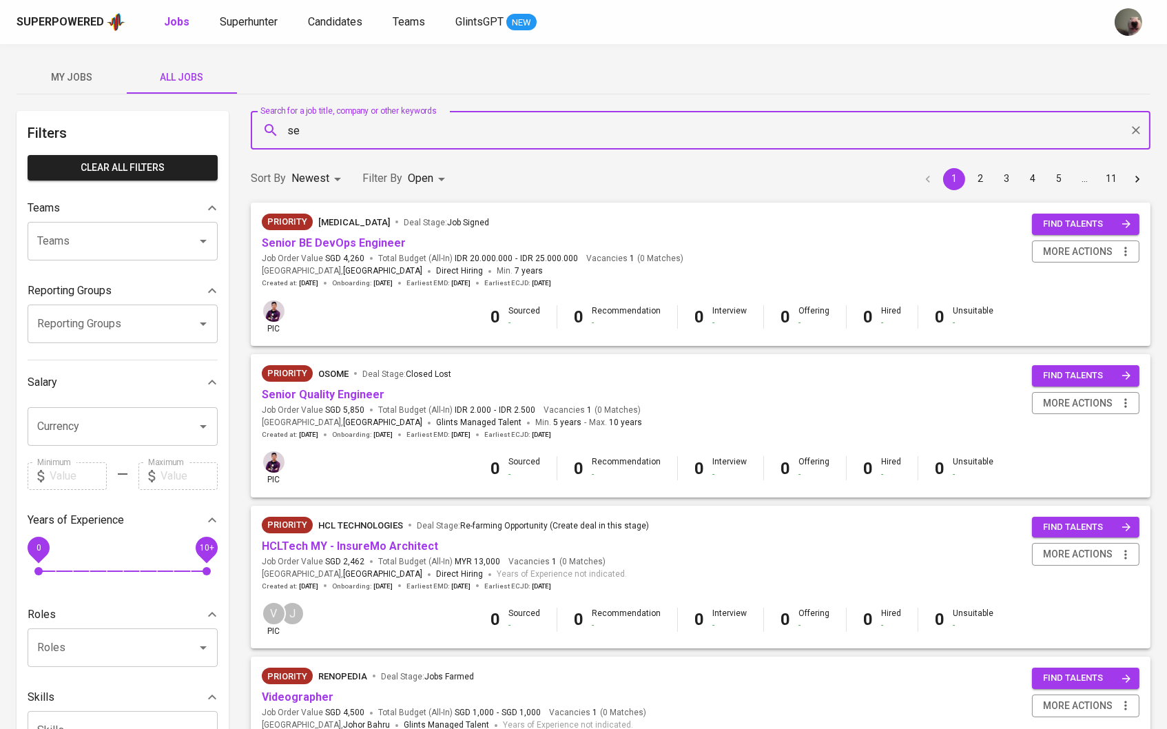
type input "s"
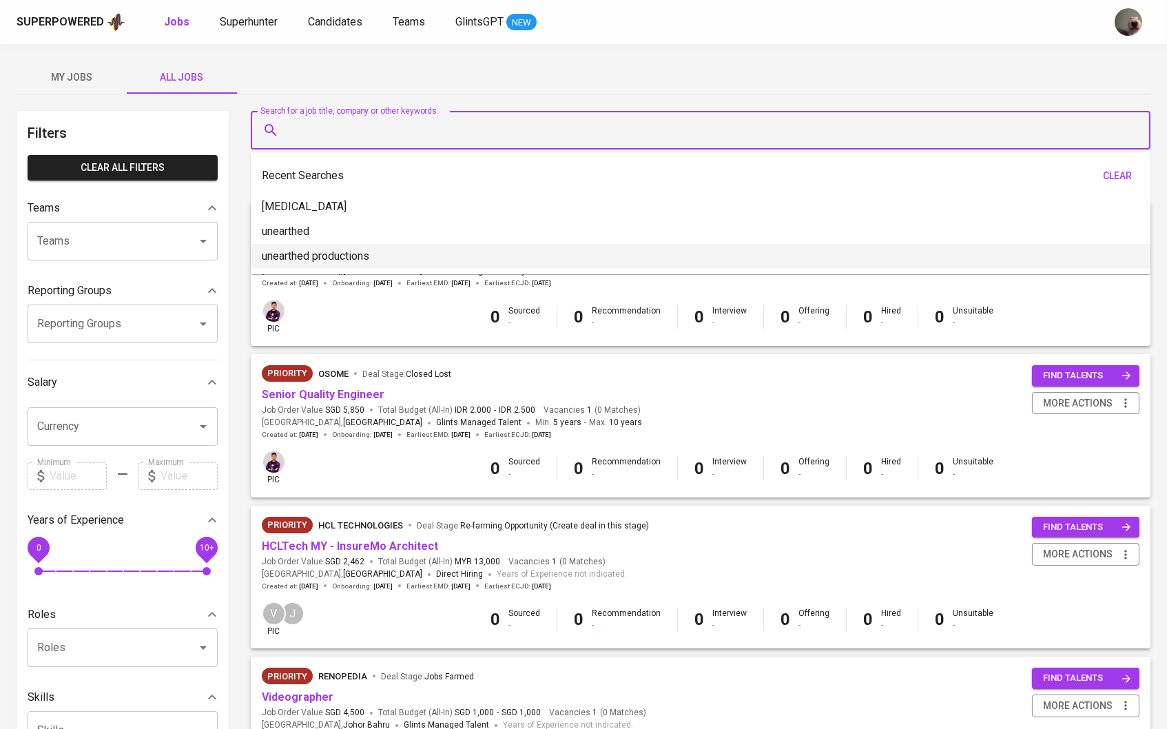
click at [363, 350] on div "Priority Meridia Deal Stage : Job Signed Senior BE DevOps Engineer Job Order Va…" at bounding box center [700, 279] width 916 height 152
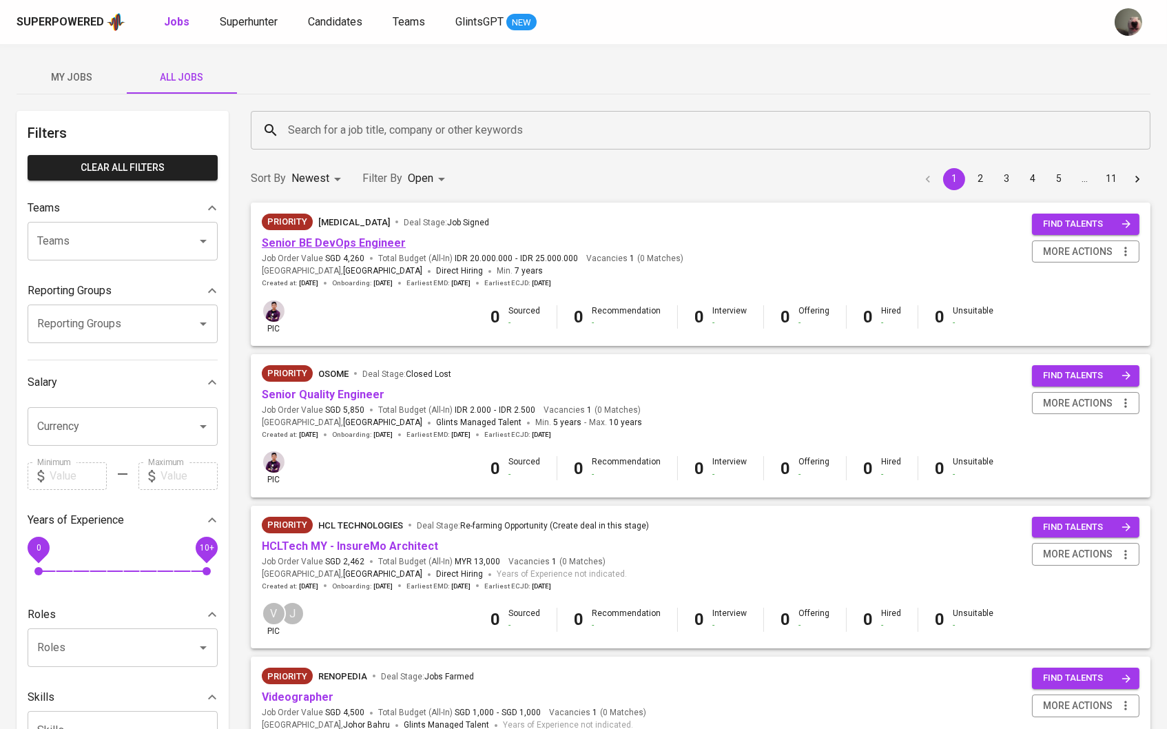
click at [339, 242] on link "Senior BE DevOps Engineer" at bounding box center [334, 242] width 144 height 13
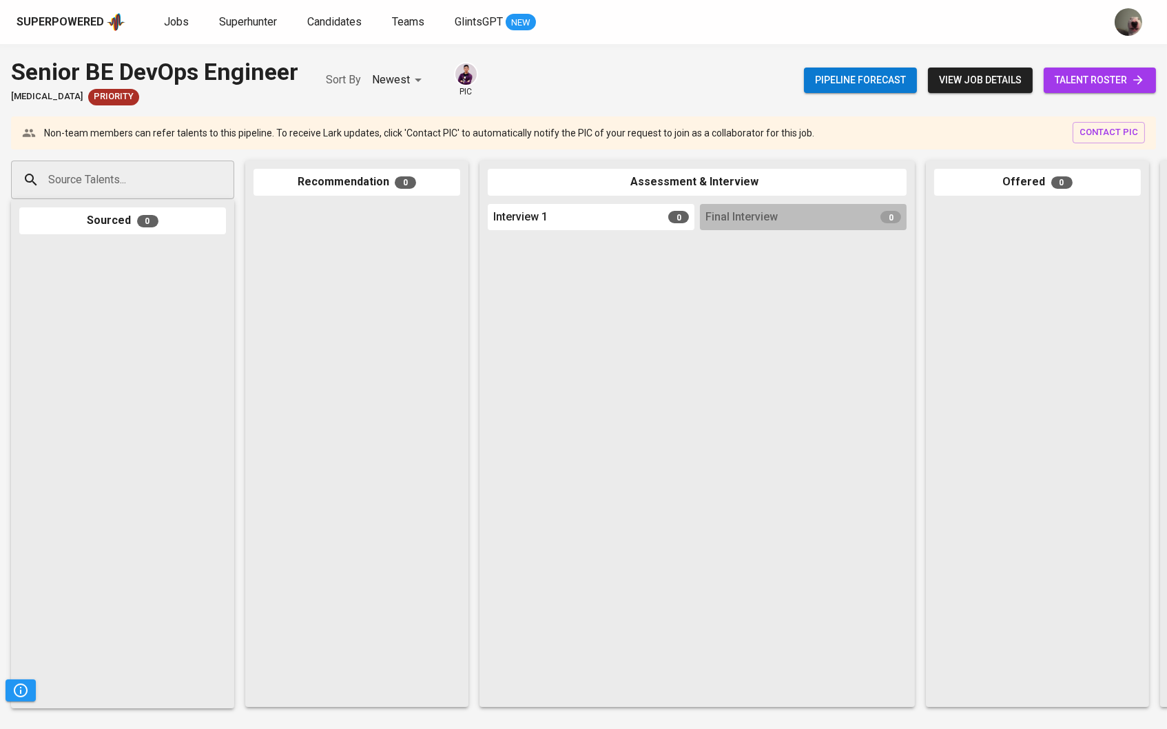
click at [1104, 94] on div "Pipeline forecast view job details talent roster" at bounding box center [980, 80] width 352 height 50
click at [1094, 83] on span "talent roster" at bounding box center [1100, 80] width 90 height 17
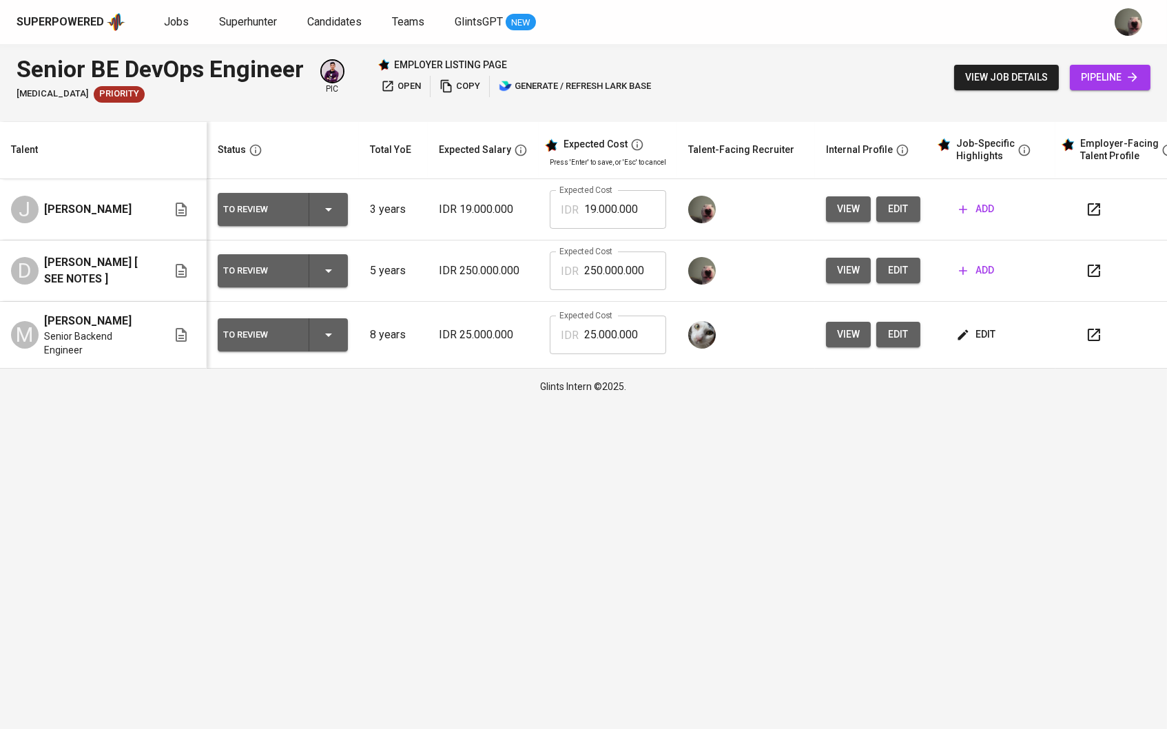
click at [993, 339] on span "edit" at bounding box center [977, 334] width 37 height 17
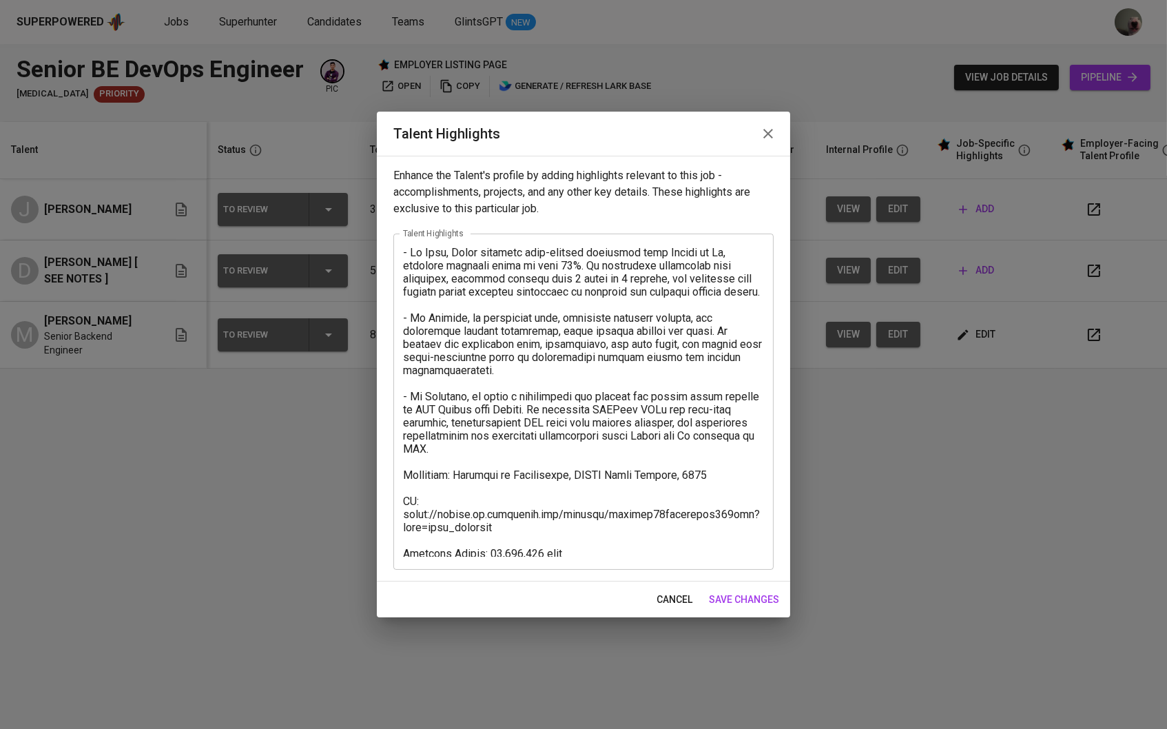
click at [773, 125] on button "button" at bounding box center [768, 133] width 33 height 33
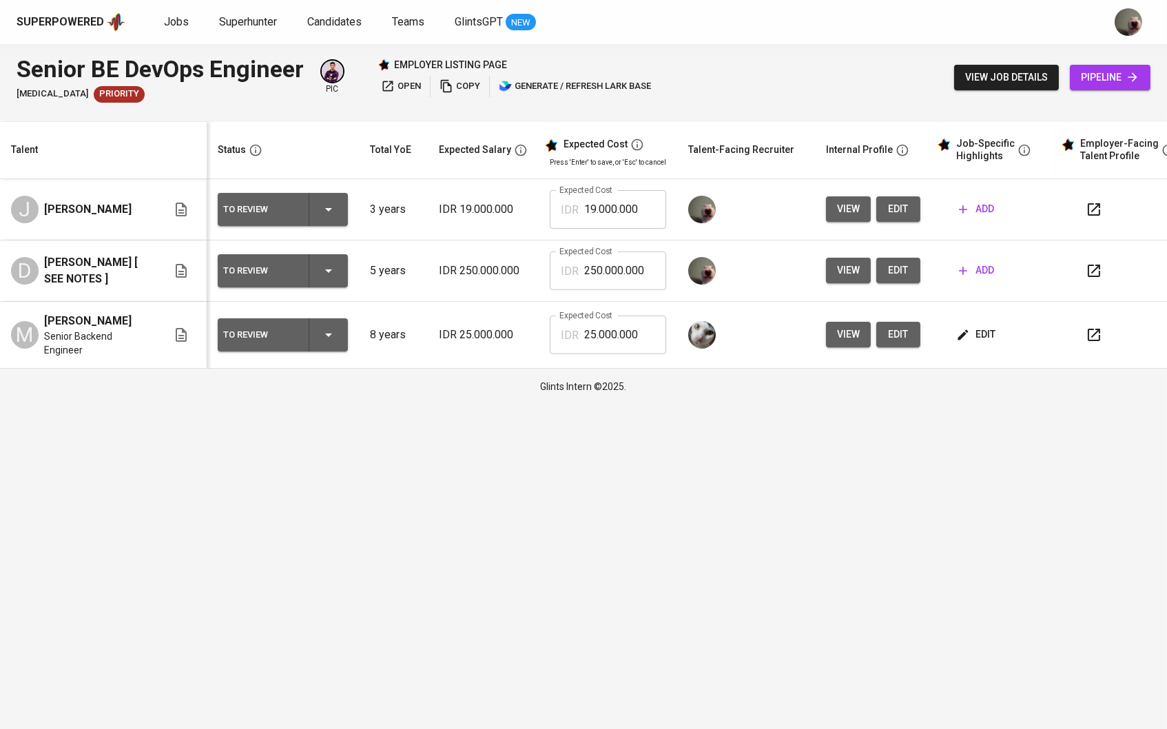
click at [865, 213] on button "view" at bounding box center [848, 208] width 45 height 25
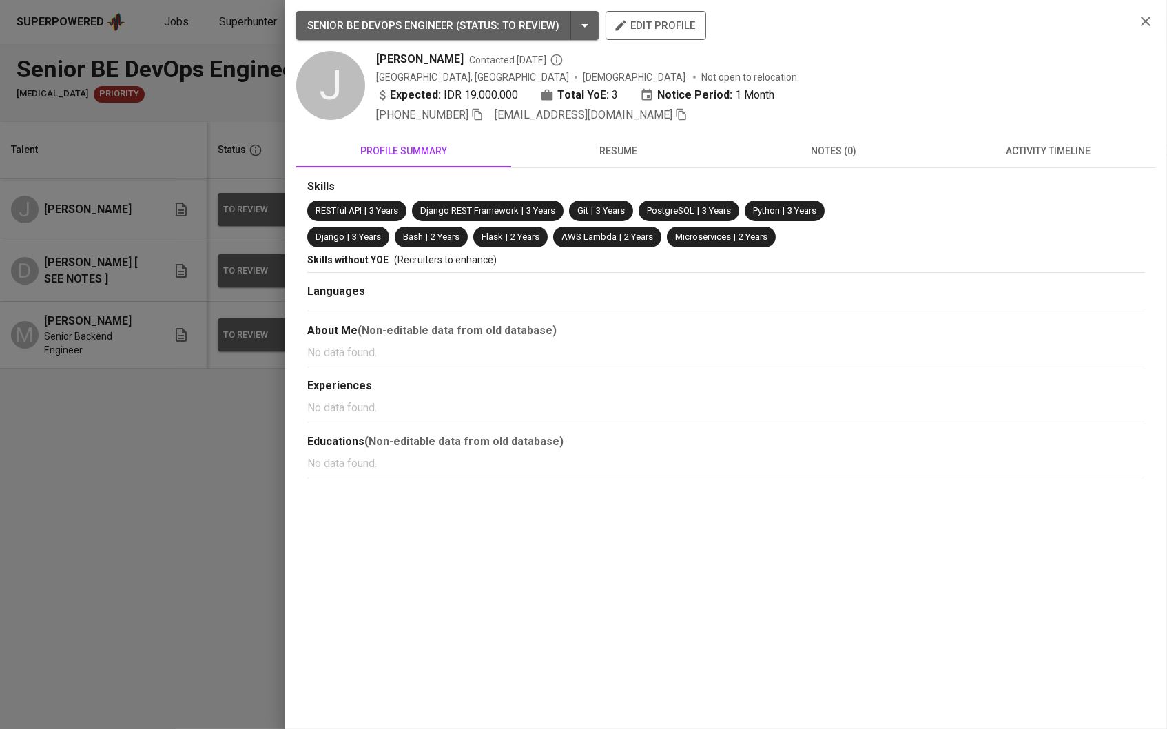
click at [130, 460] on div at bounding box center [583, 364] width 1167 height 729
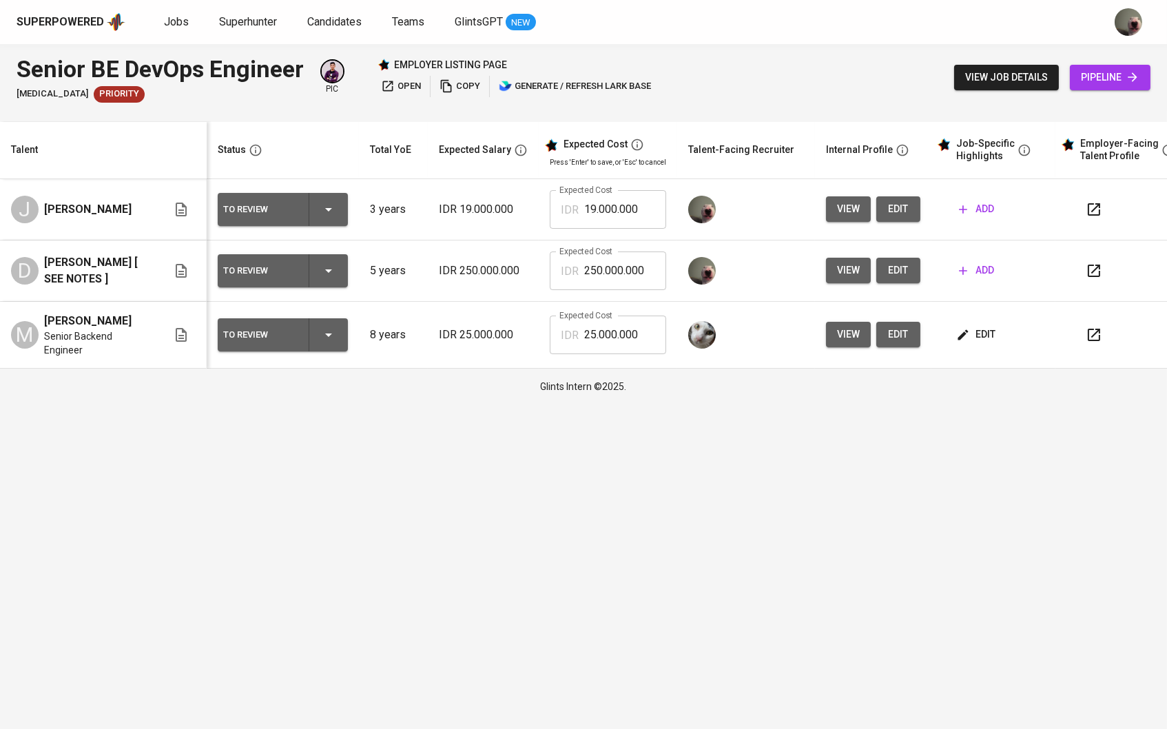
click at [885, 274] on button "edit" at bounding box center [898, 270] width 44 height 25
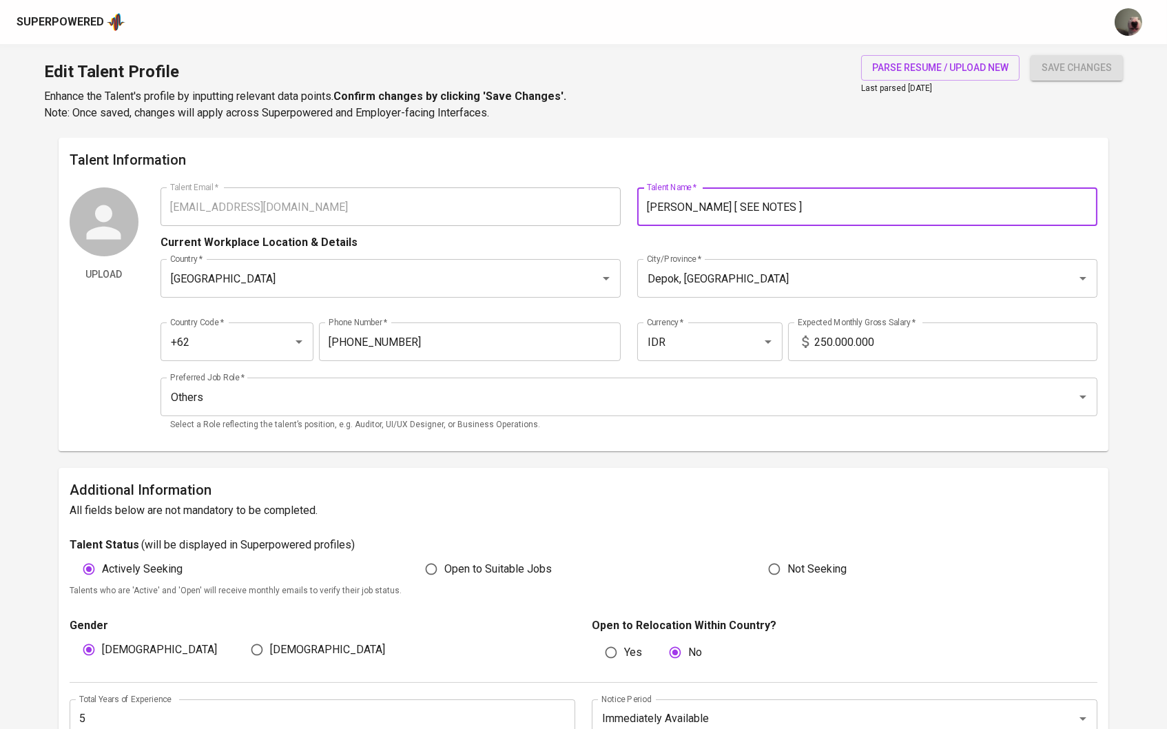
drag, startPoint x: 844, startPoint y: 203, endPoint x: 727, endPoint y: 208, distance: 116.5
click at [751, 260] on div "Depok, Jawa Barat City/Province *" at bounding box center [867, 278] width 460 height 39
type input "Deddy Setiawan"
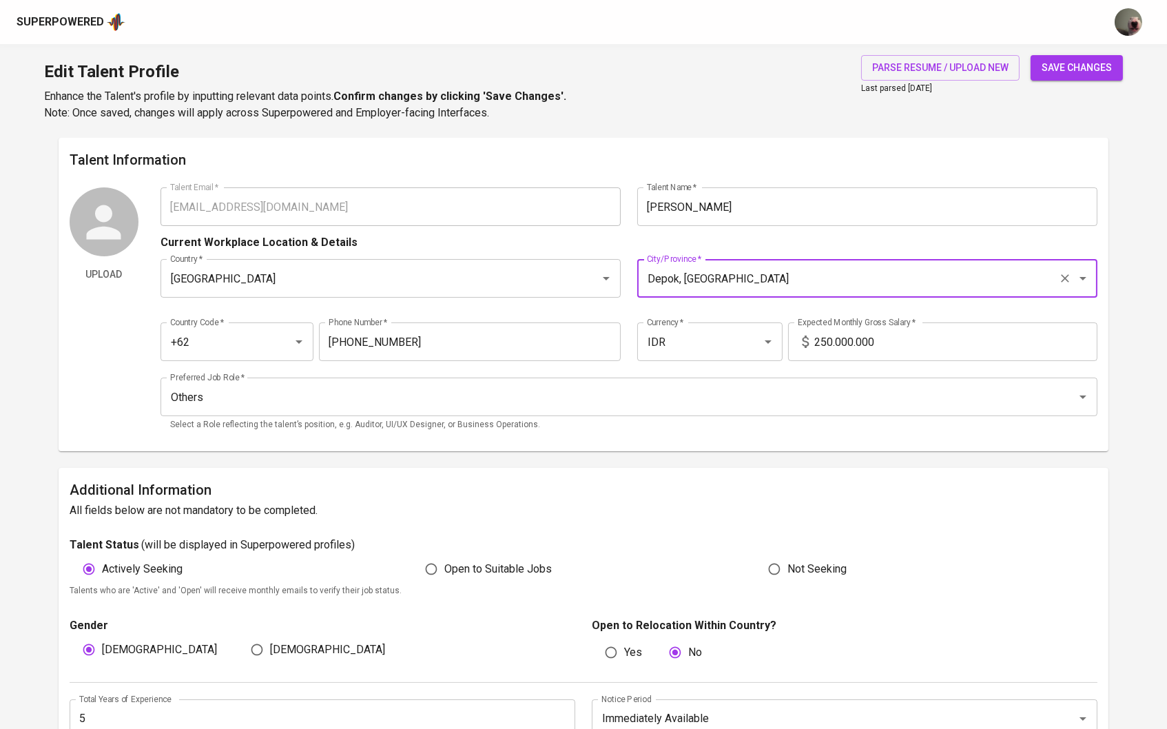
click at [903, 338] on input "250.000.000" at bounding box center [956, 341] width 284 height 39
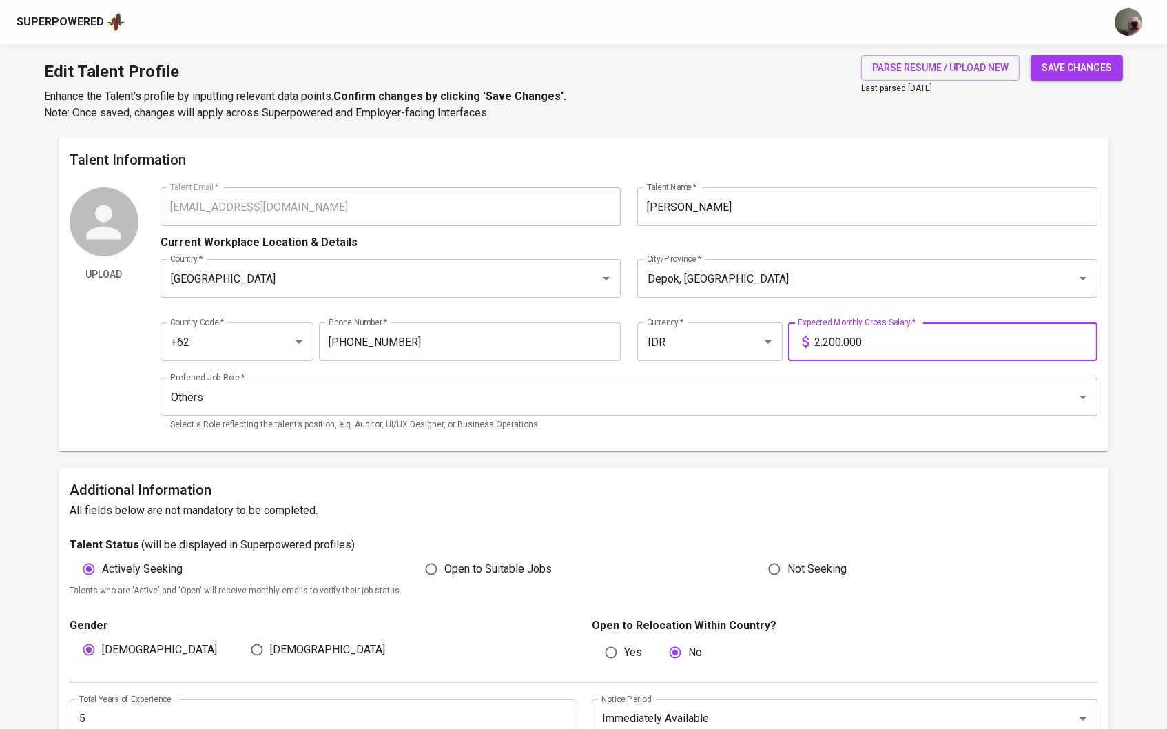
type input "22.000.000"
click at [831, 391] on input "Others" at bounding box center [610, 397] width 887 height 26
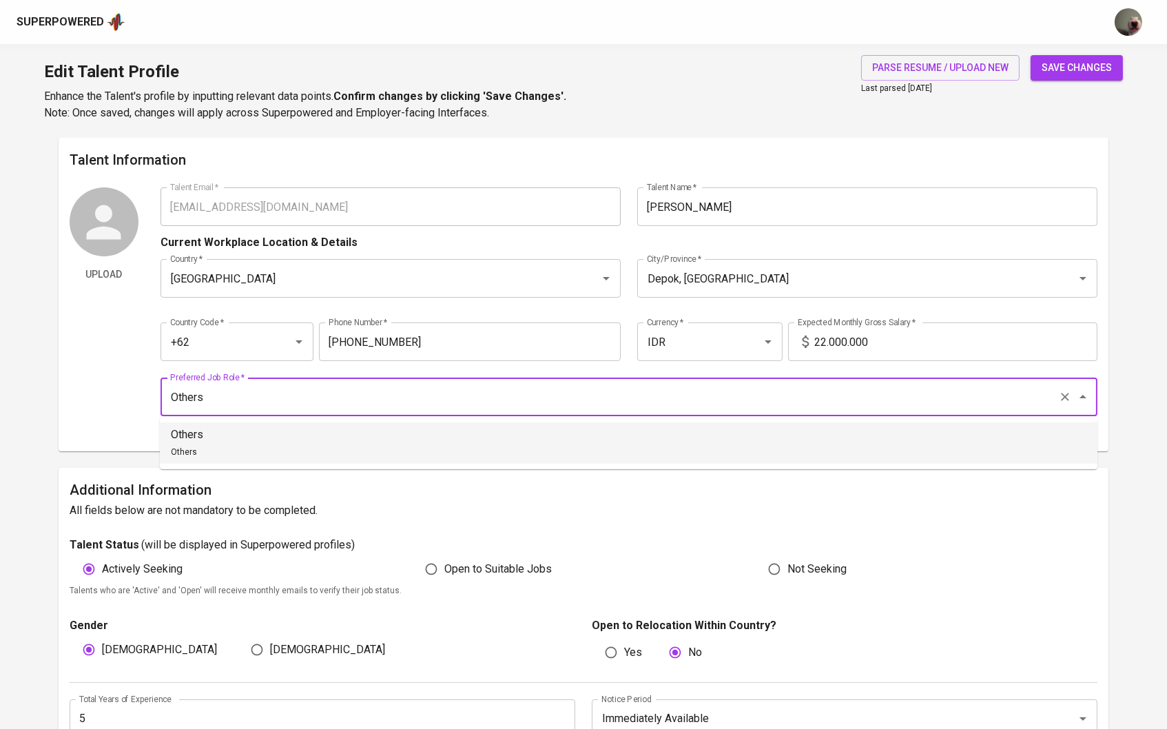
type input "M"
click at [643, 435] on li "Backend Developer Computer & Software" at bounding box center [629, 442] width 938 height 41
type input "Backend Developer"
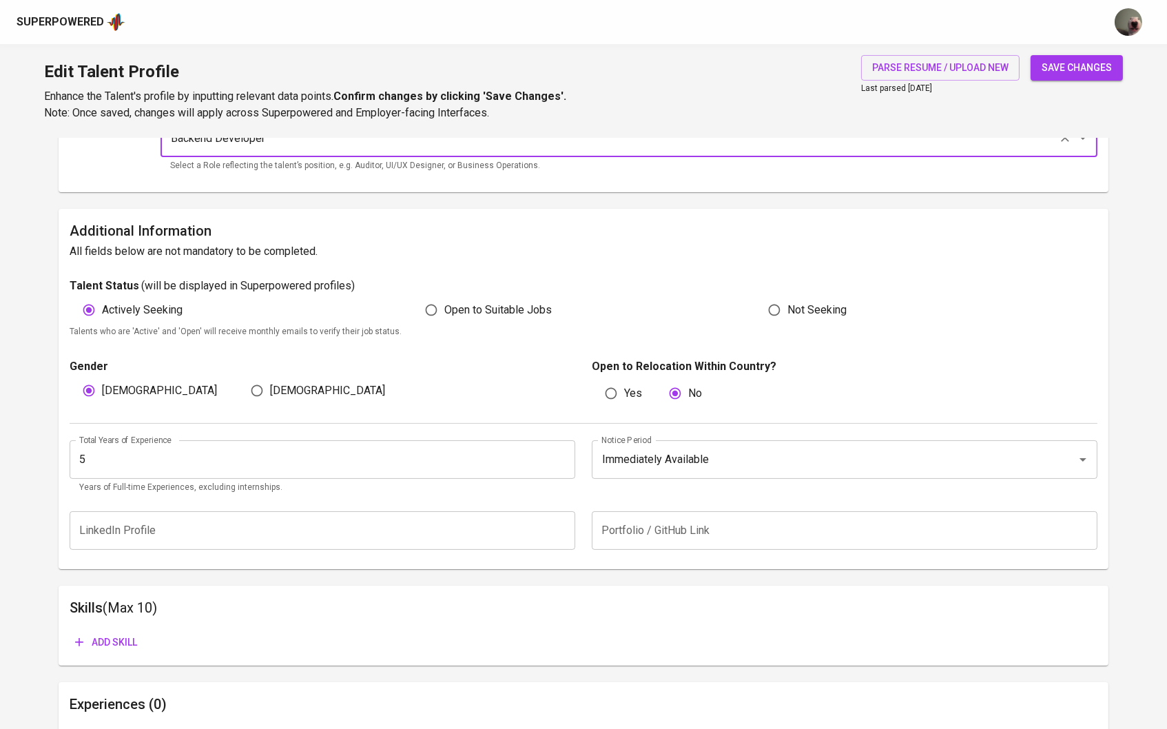
scroll to position [282, 0]
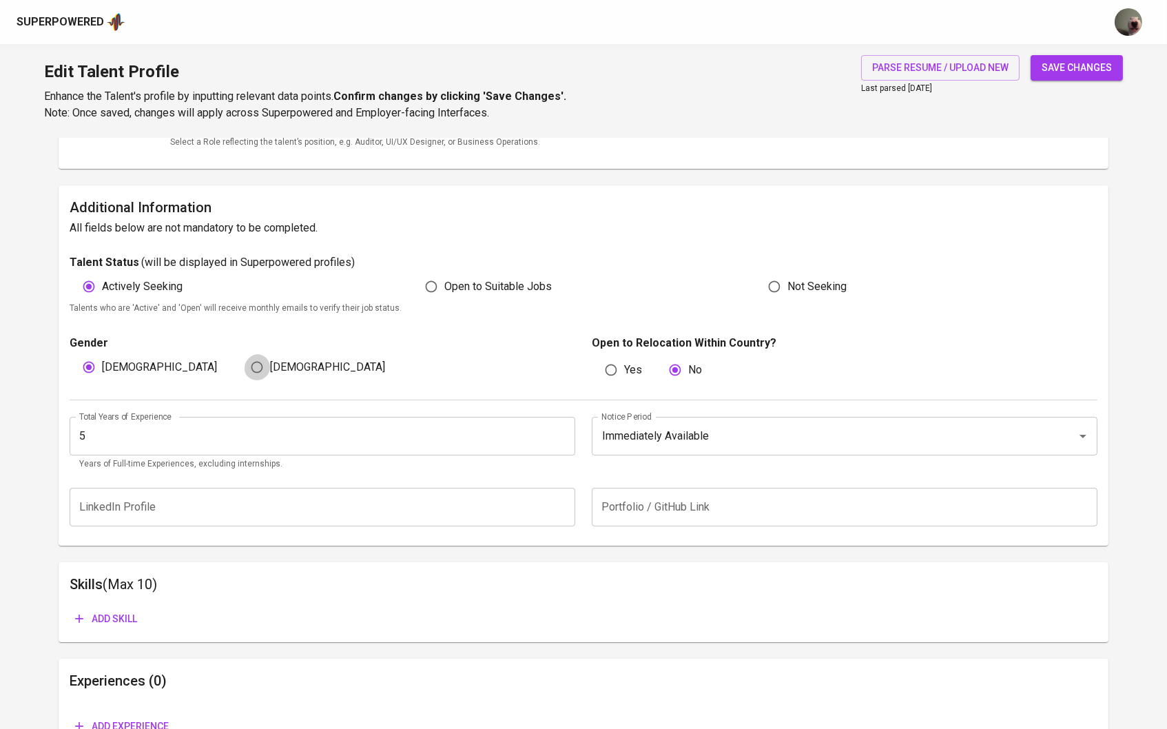
click at [256, 357] on input "Female" at bounding box center [257, 367] width 26 height 26
radio input "true"
click at [97, 364] on input "[DEMOGRAPHIC_DATA]" at bounding box center [89, 367] width 26 height 26
radio input "true"
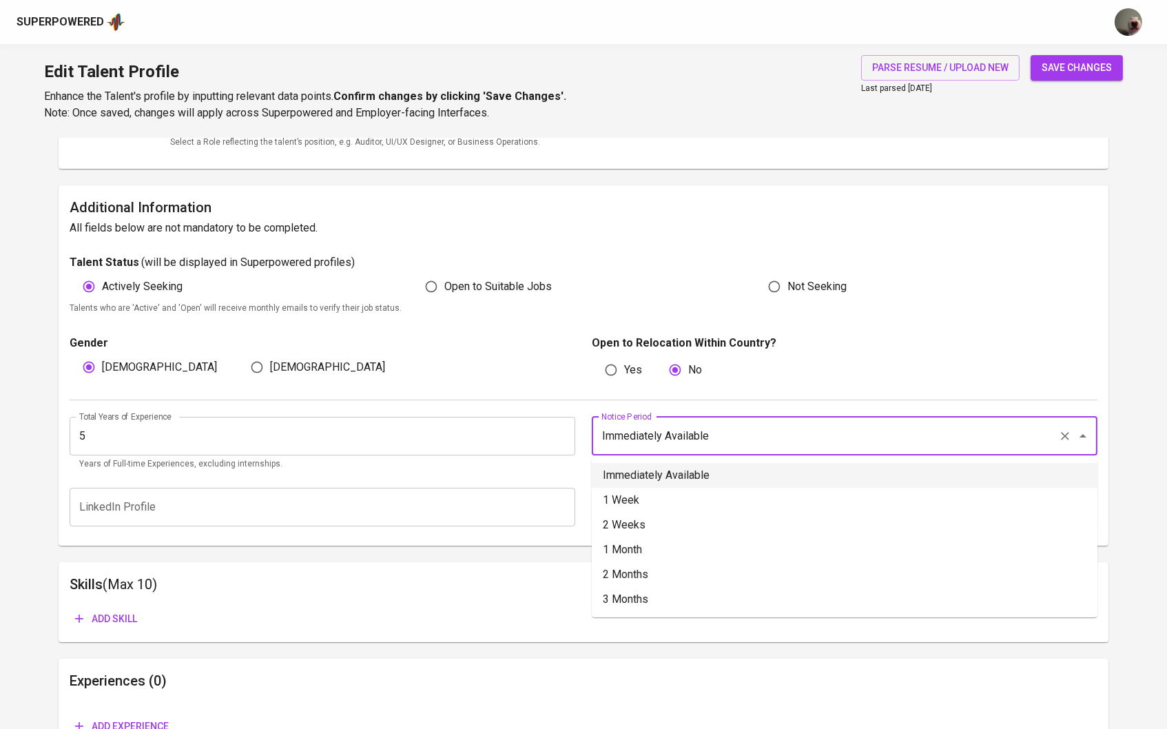
click at [632, 432] on input "Immediately Available" at bounding box center [825, 436] width 455 height 26
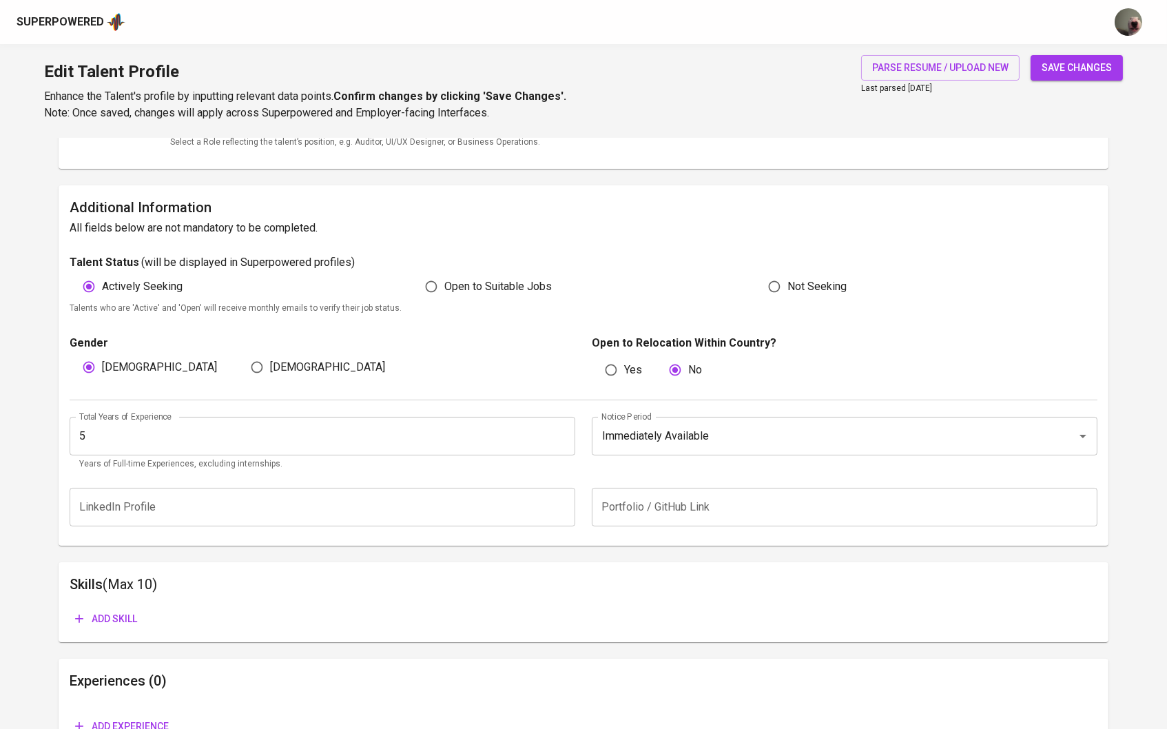
click at [749, 389] on div "Gender Male Female Open to Relocation Within Country? Yes No" at bounding box center [584, 358] width 1028 height 84
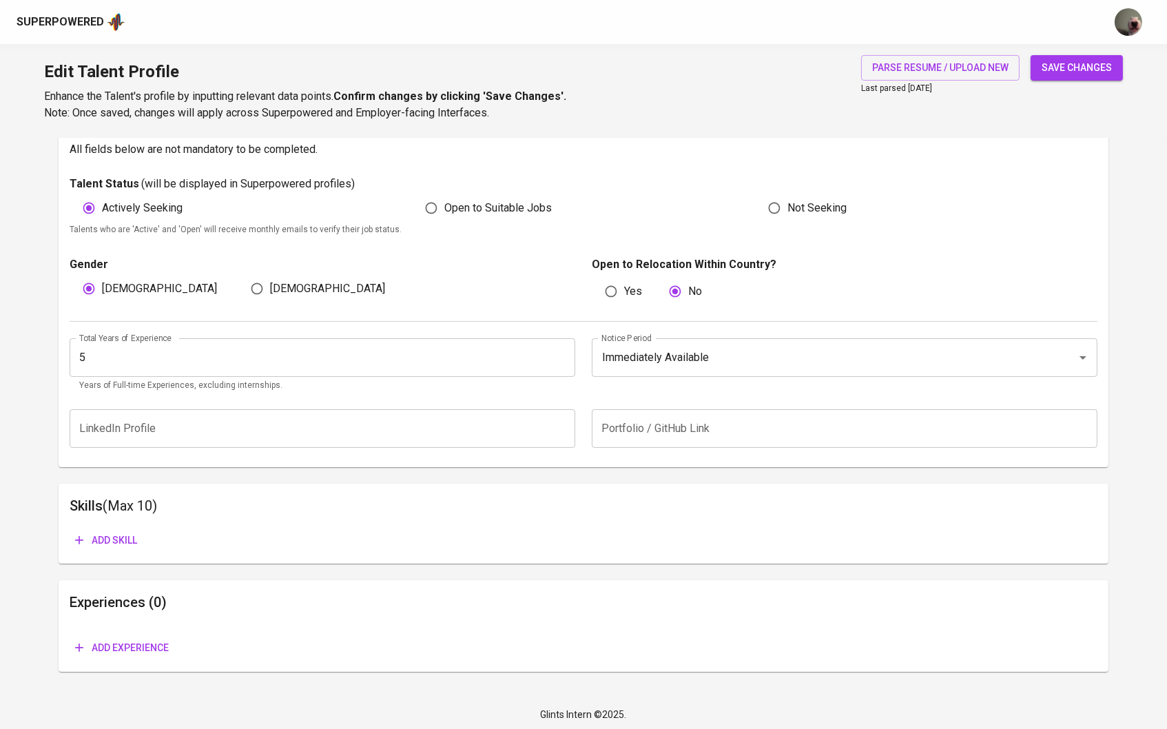
scroll to position [360, 0]
click at [123, 535] on span "Add skill" at bounding box center [106, 540] width 62 height 17
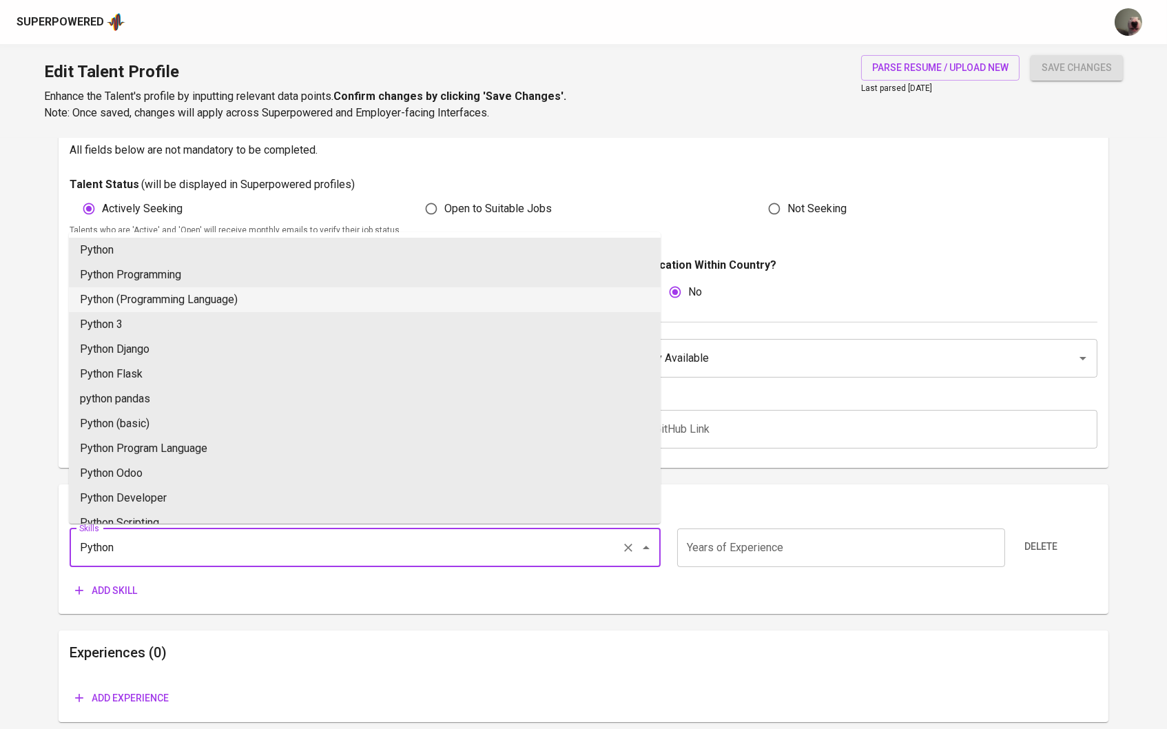
click at [204, 304] on li "Python (Programming Language)" at bounding box center [365, 299] width 592 height 25
type input "Python (Programming Language)"
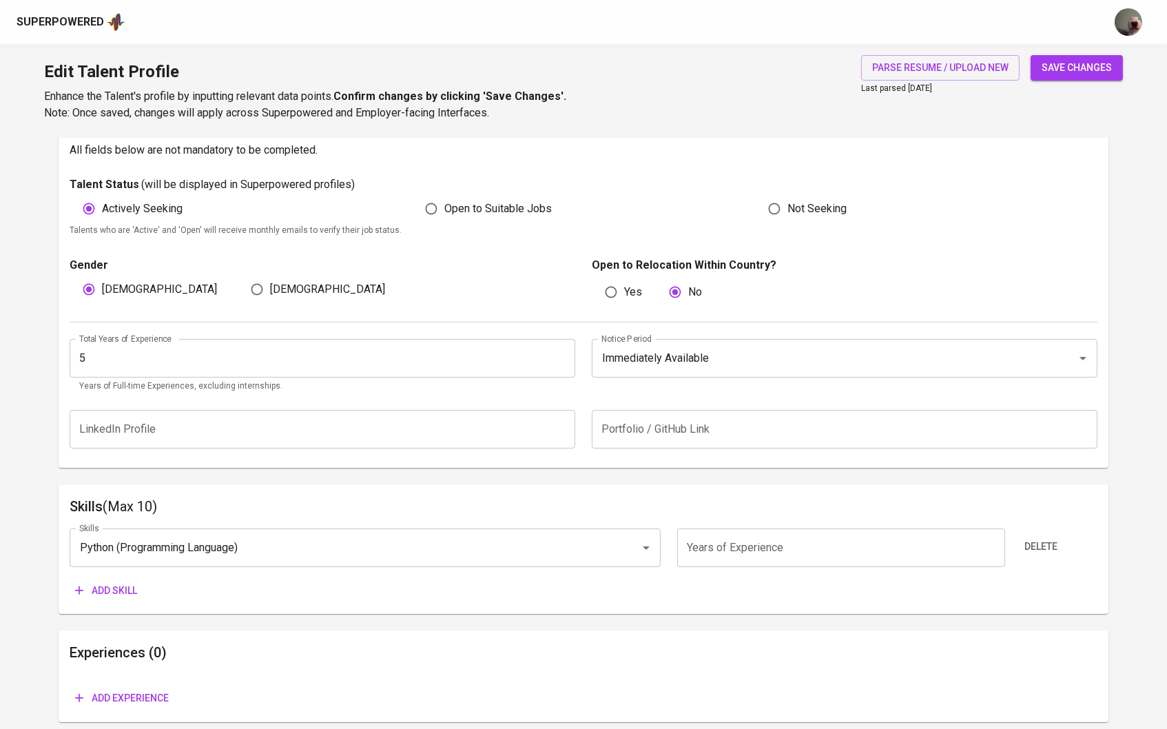
click at [770, 521] on div "Skills Python (Programming Language) Skills Years of Experience Years of Experi…" at bounding box center [584, 560] width 1028 height 86
click at [752, 548] on input "3" at bounding box center [841, 547] width 328 height 39
type input "3"
click at [127, 605] on div "Skills (Max 10) Skills Python (Programming Language) Skills Years of Experience…" at bounding box center [584, 549] width 1051 height 130
click at [121, 590] on span "Add skill" at bounding box center [106, 590] width 62 height 17
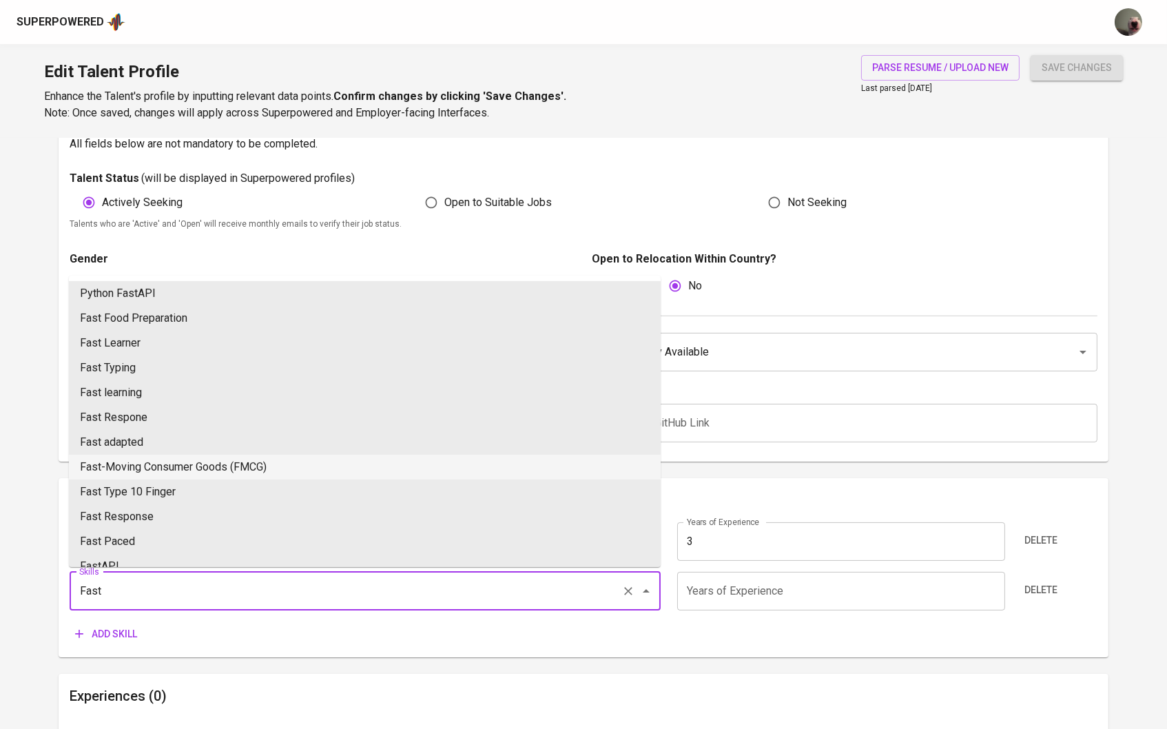
scroll to position [384, 0]
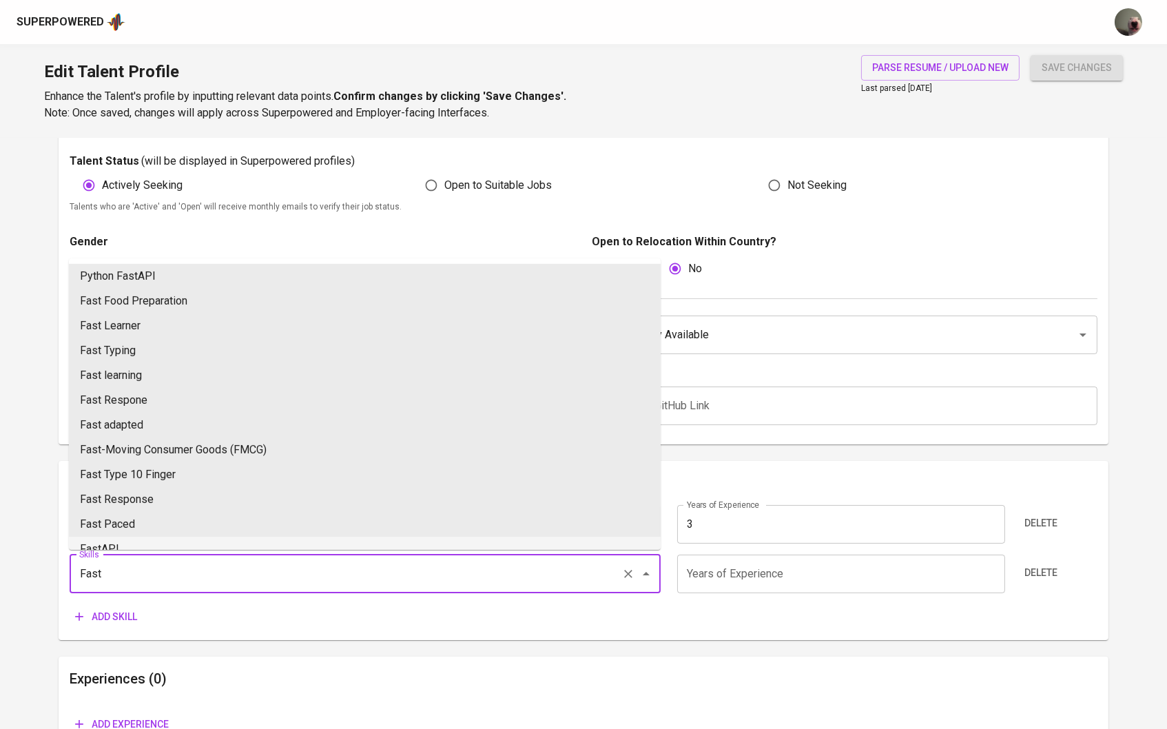
click at [114, 544] on li "FastAPI" at bounding box center [365, 549] width 592 height 25
type input "FastAPI"
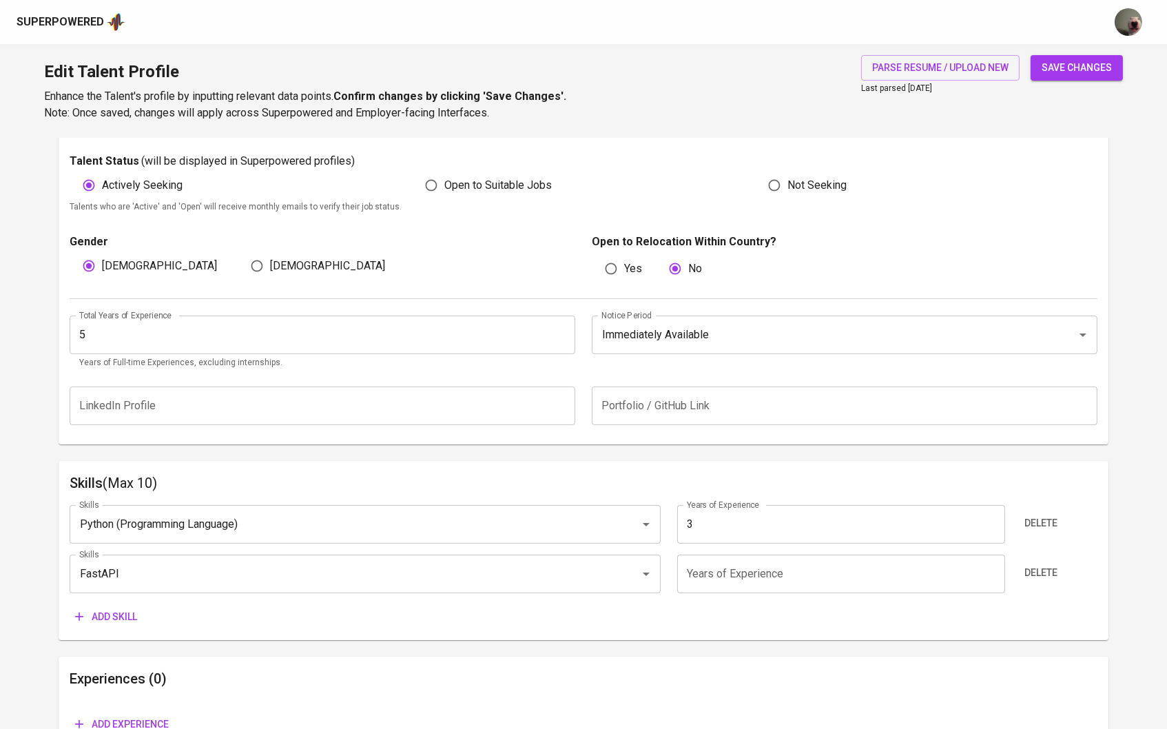
click at [712, 578] on input "number" at bounding box center [841, 574] width 328 height 39
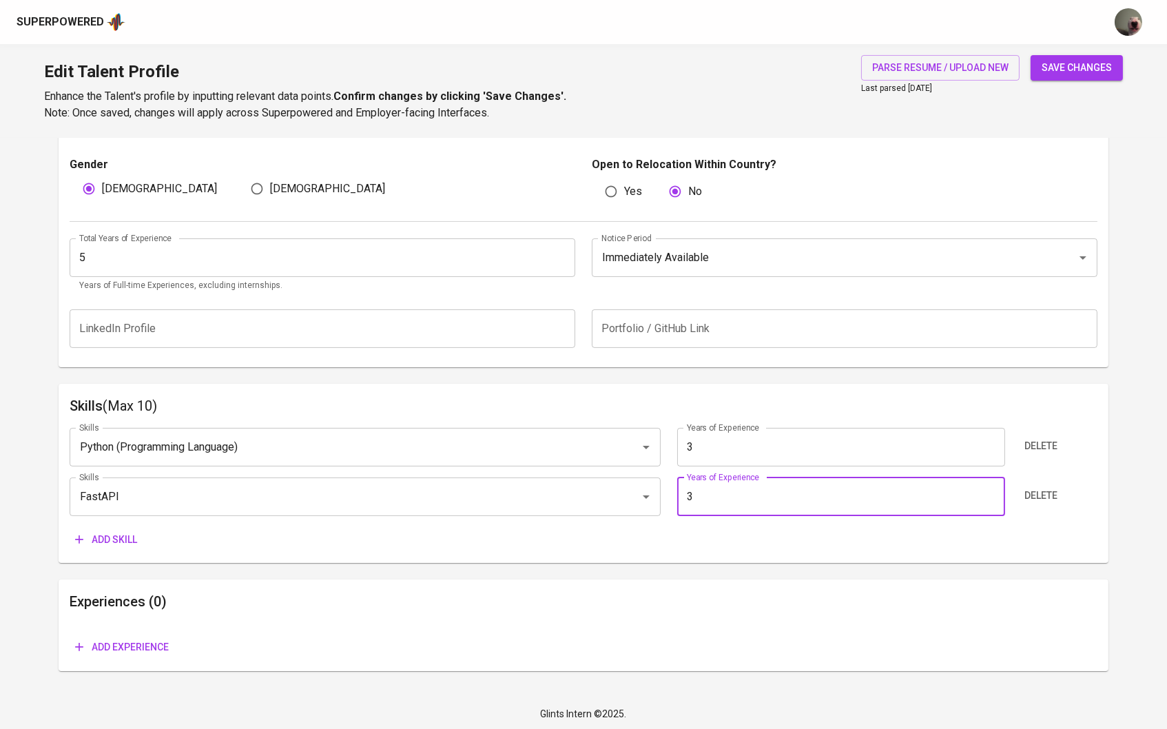
type input "3"
click at [112, 538] on span "Add skill" at bounding box center [106, 540] width 62 height 17
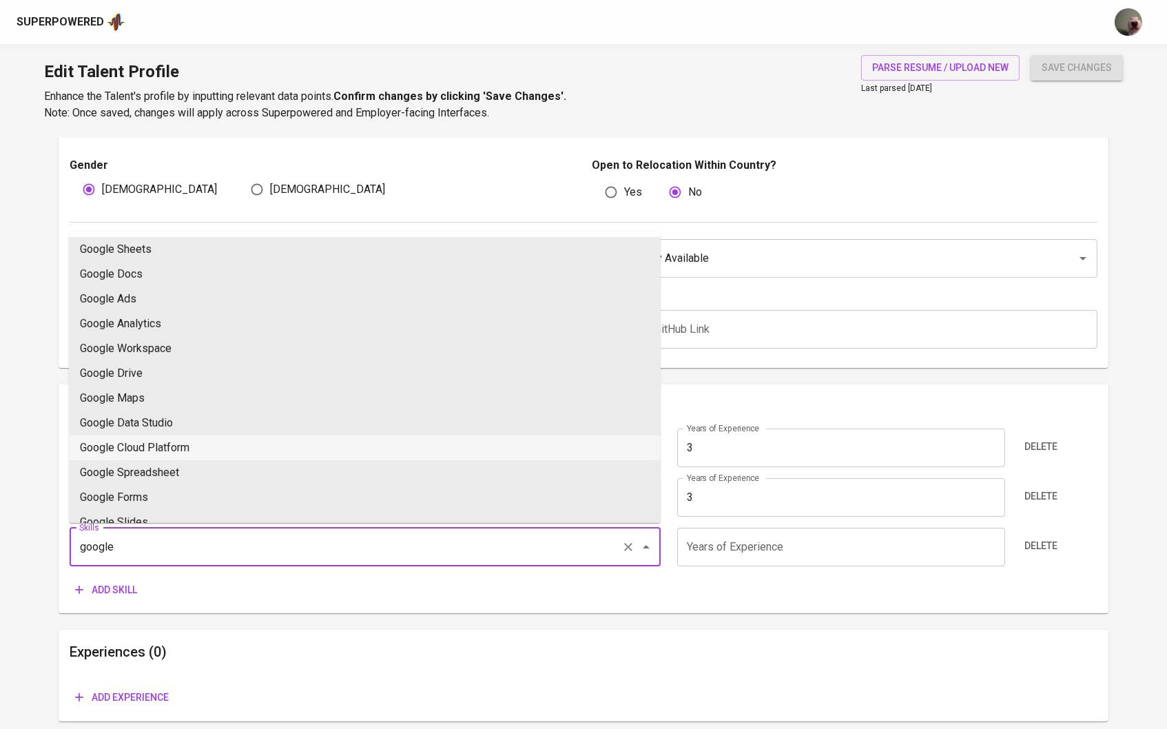
click at [135, 453] on li "Google Cloud Platform" at bounding box center [365, 447] width 592 height 25
type input "Google Cloud Platform"
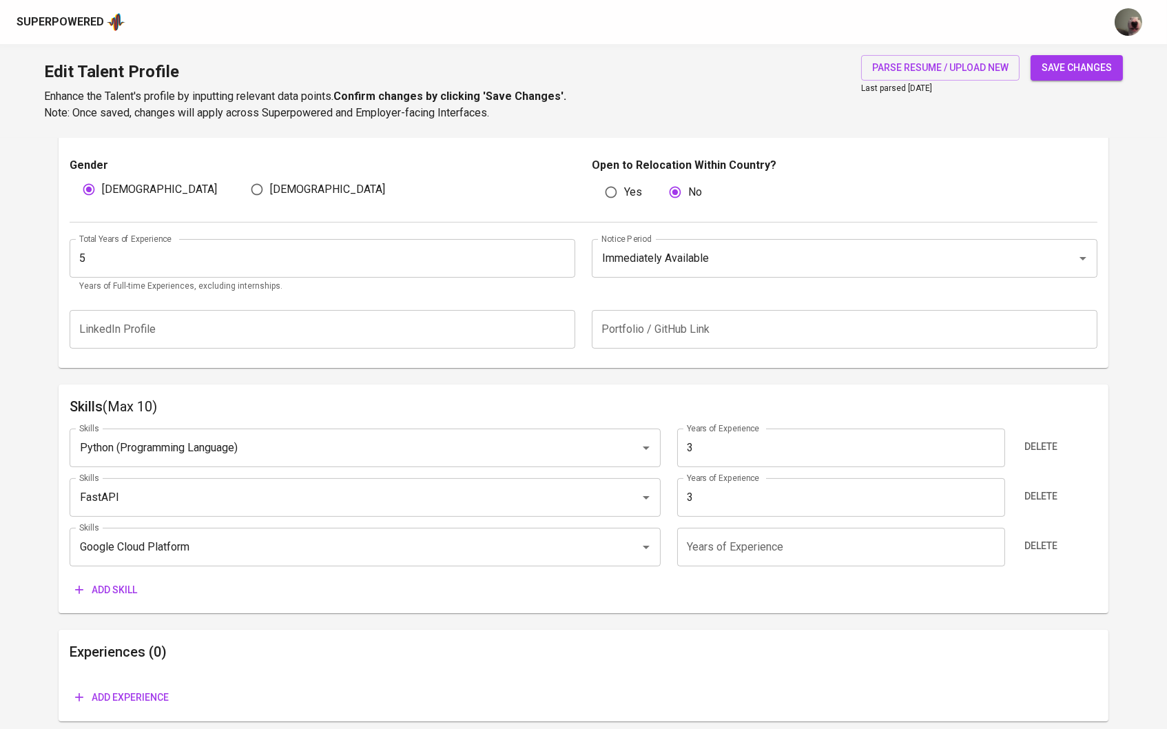
click at [130, 582] on span "Add skill" at bounding box center [106, 589] width 62 height 17
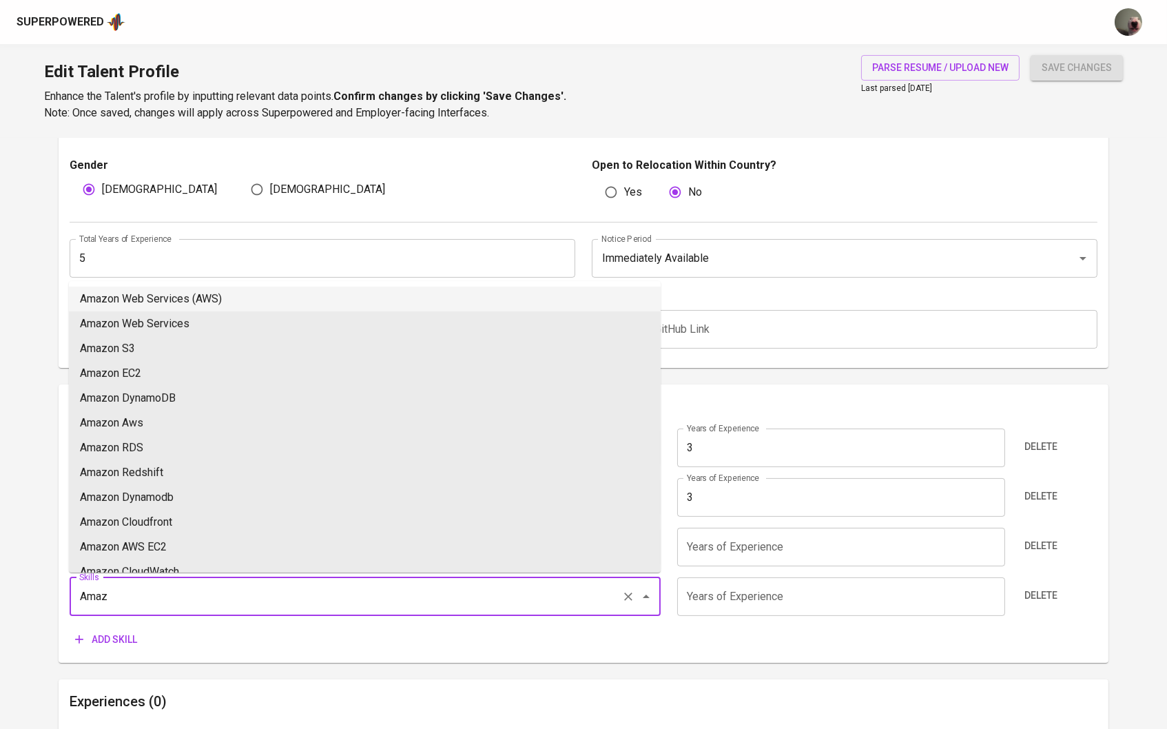
click at [152, 294] on li "Amazon Web Services (AWS)" at bounding box center [365, 299] width 592 height 25
type input "Amazon Web Services (AWS)"
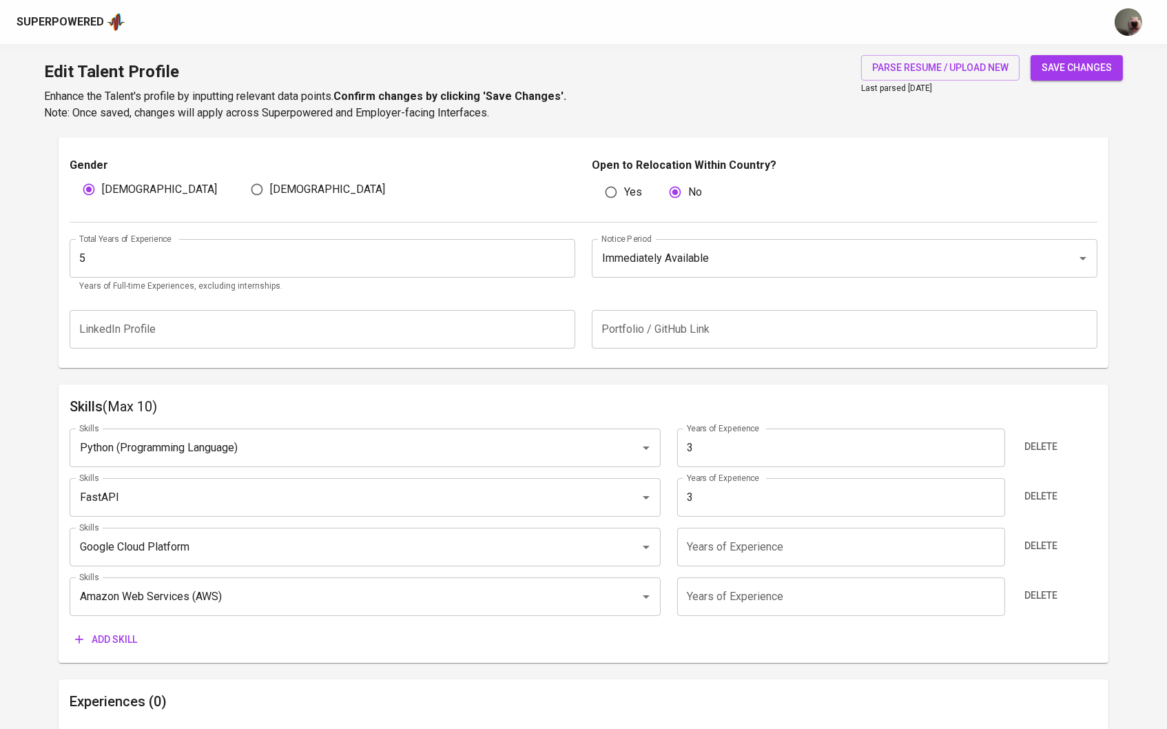
click at [148, 628] on div "Add skill" at bounding box center [156, 639] width 172 height 25
click at [123, 628] on button "Add skill" at bounding box center [106, 639] width 73 height 25
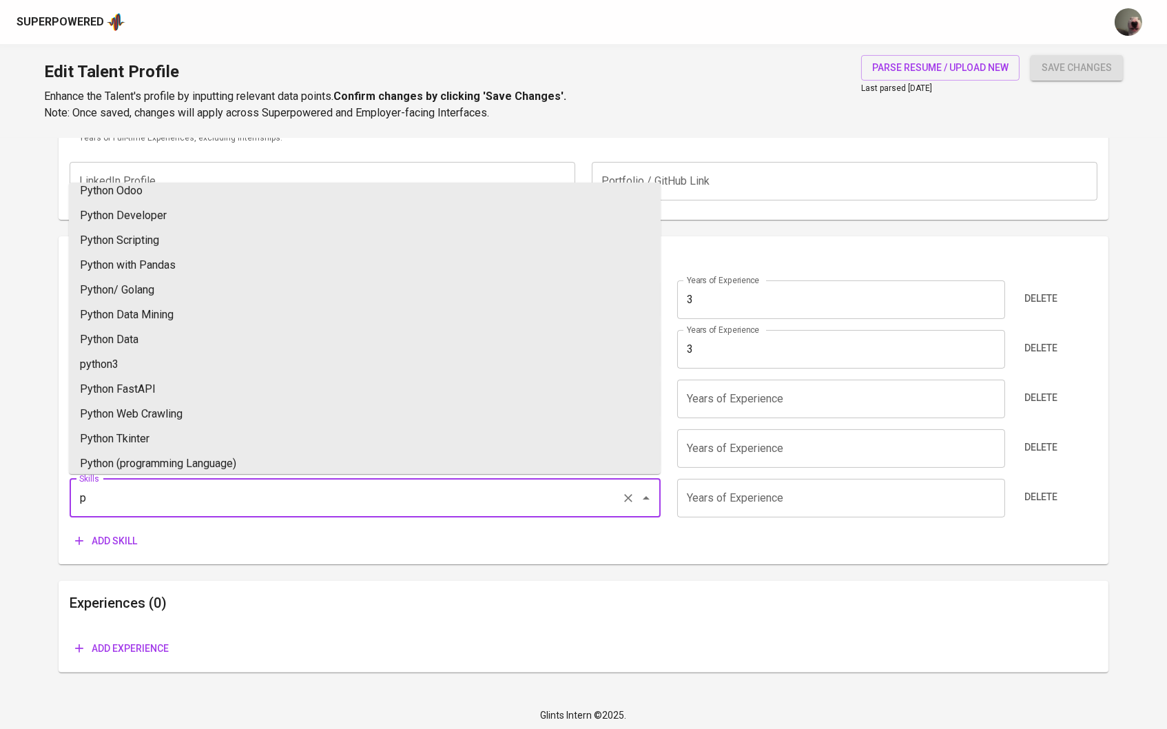
scroll to position [8, 0]
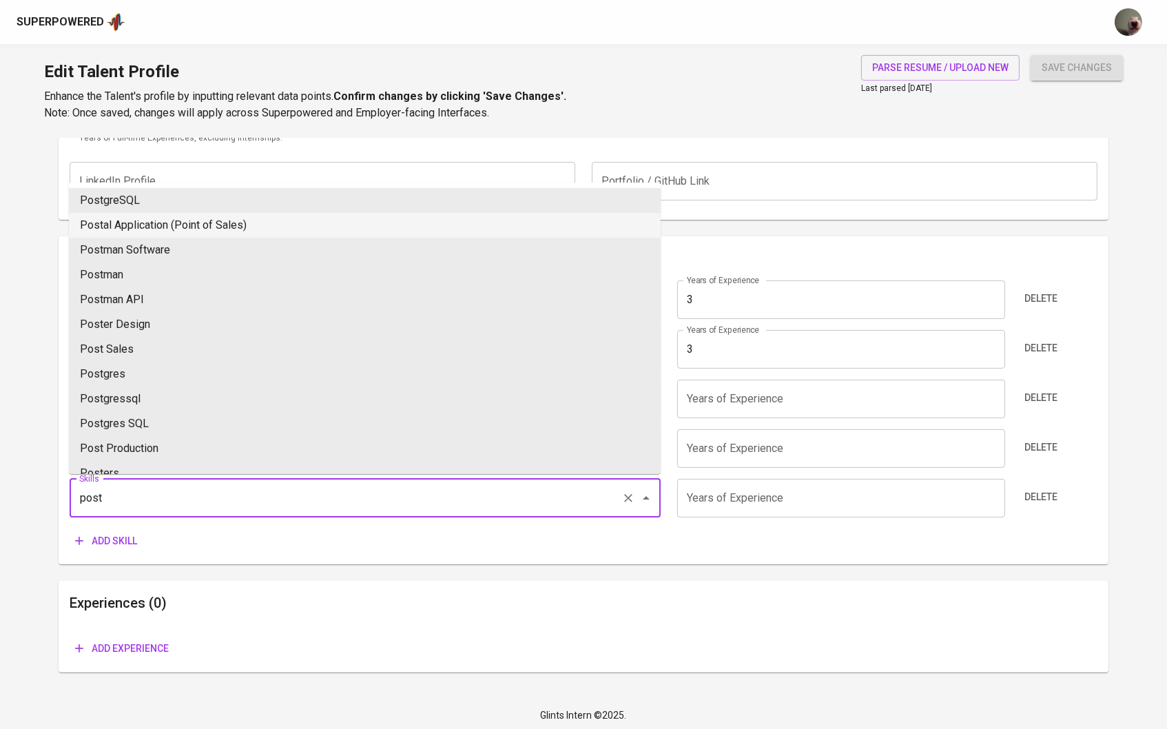
click at [115, 205] on li "PostgreSQL" at bounding box center [365, 200] width 592 height 25
type input "PostgreSQL"
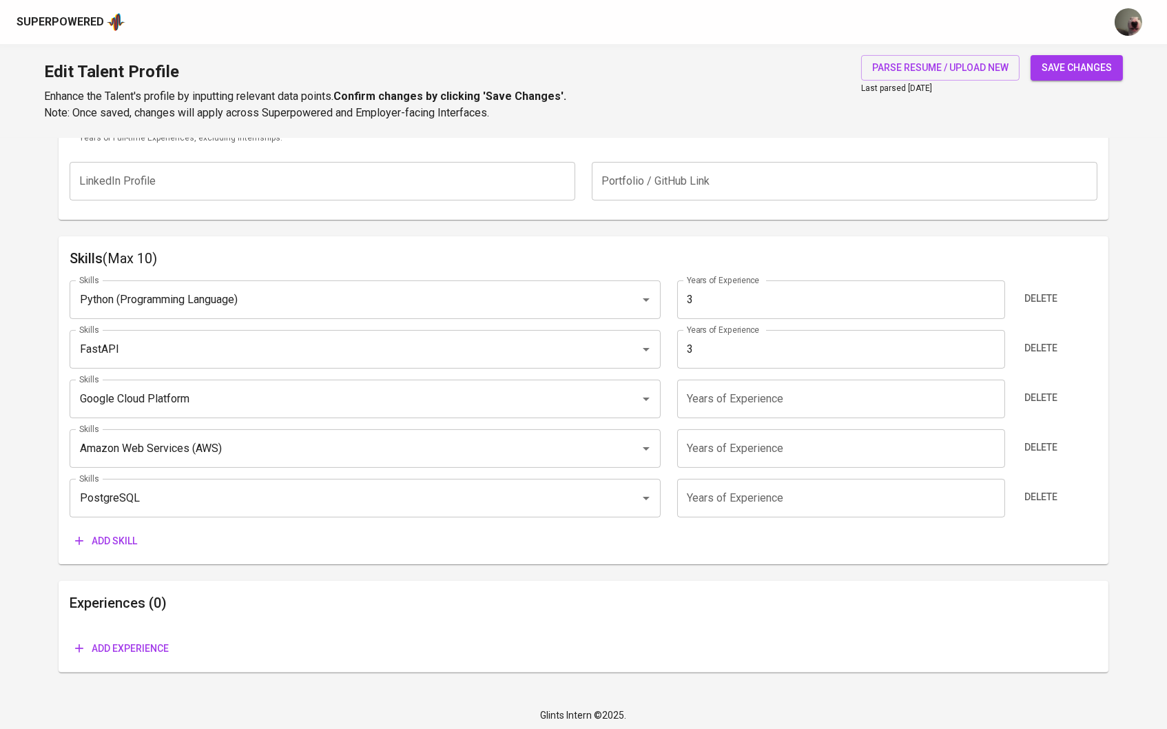
click at [116, 528] on button "Add skill" at bounding box center [106, 540] width 73 height 25
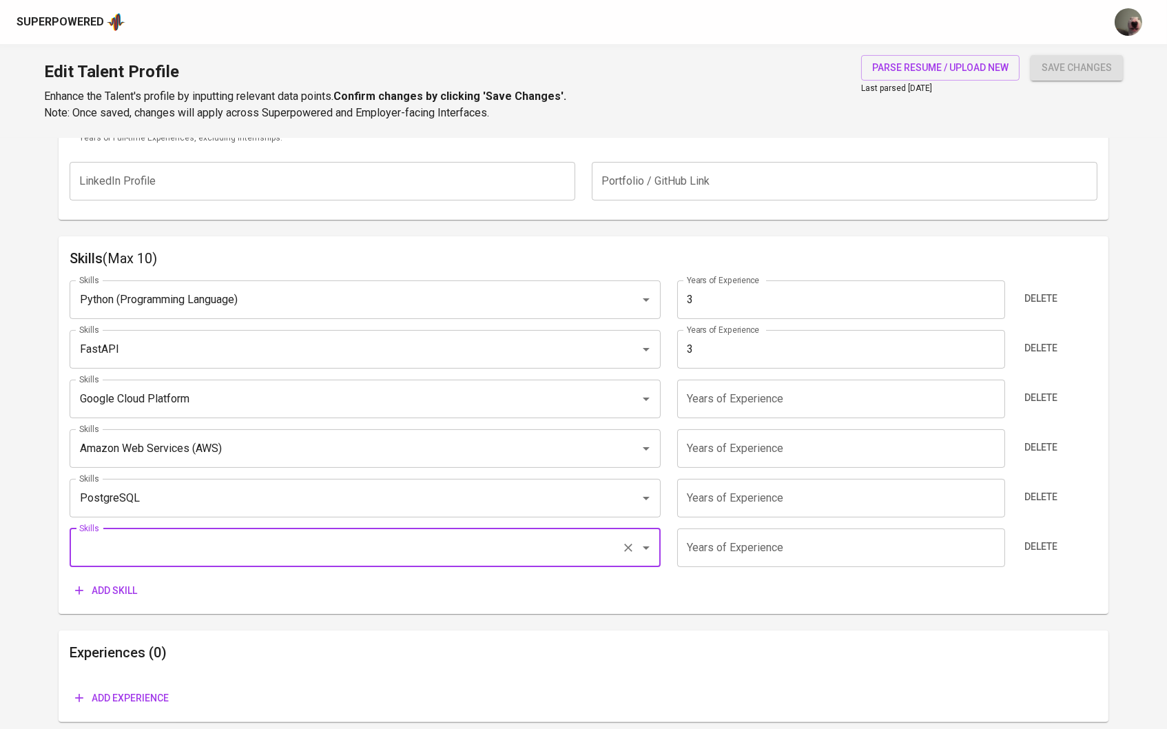
click at [745, 389] on input "number" at bounding box center [841, 399] width 328 height 39
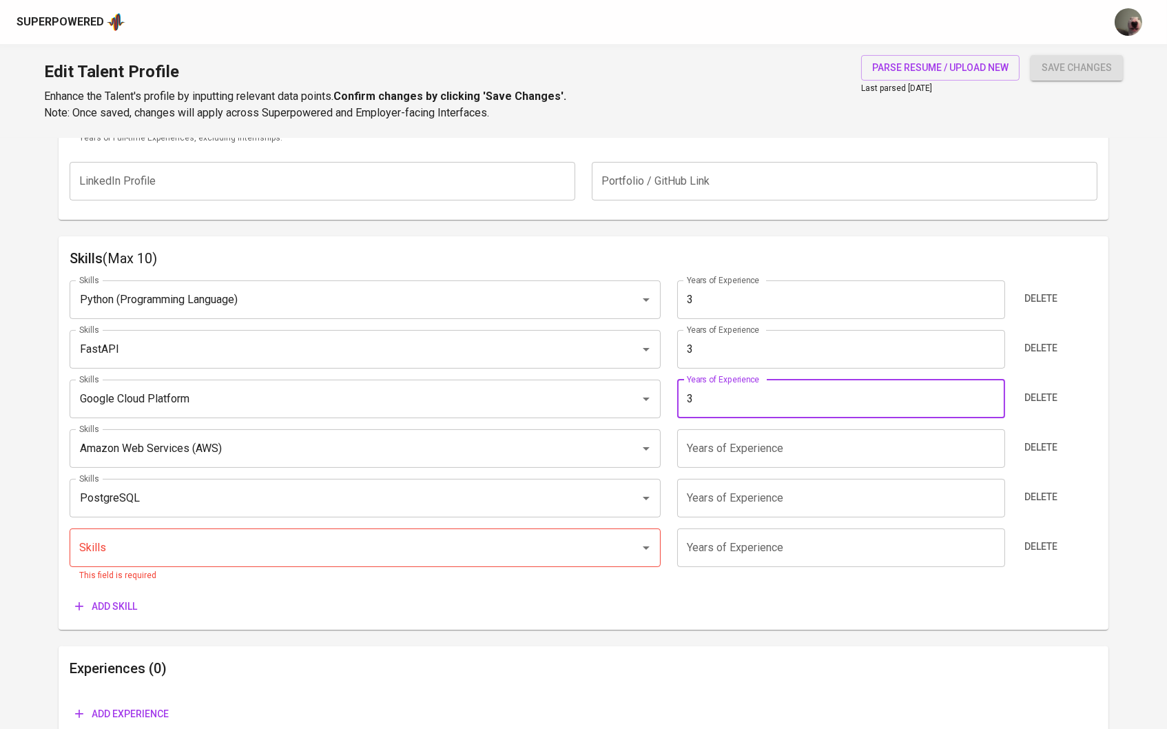
type input "3"
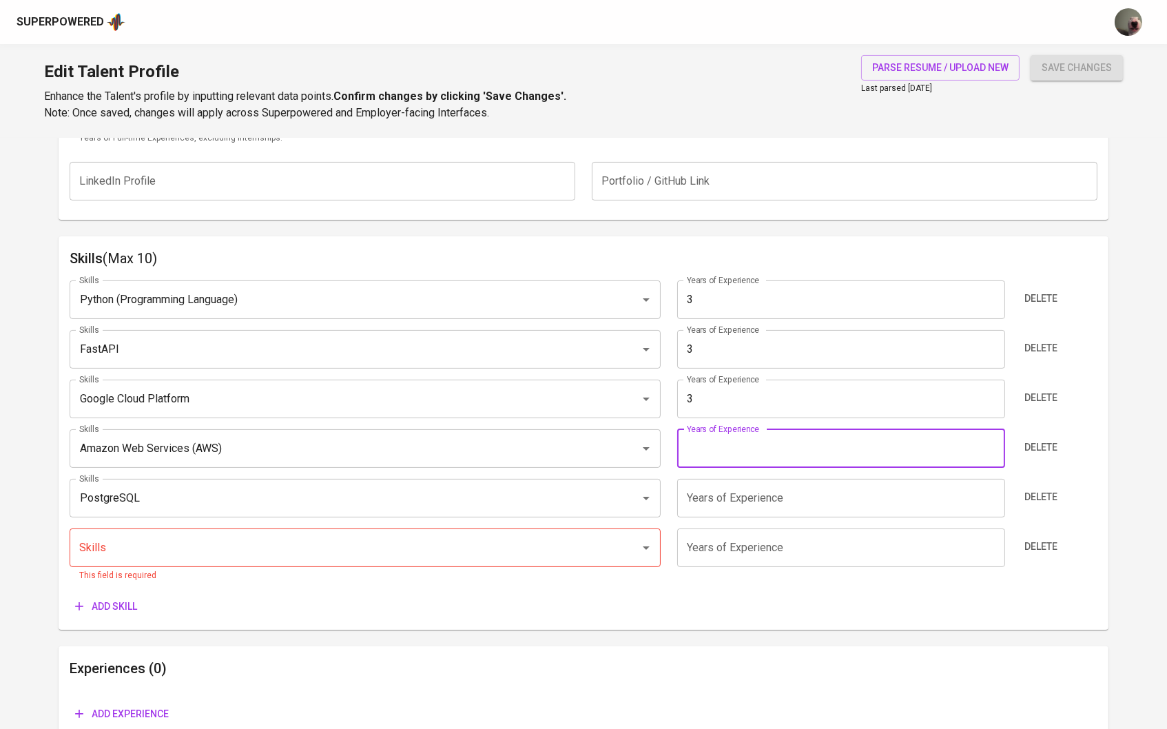
click at [711, 448] on input "number" at bounding box center [841, 448] width 328 height 39
type input "3"
click at [705, 498] on input "number" at bounding box center [841, 498] width 328 height 39
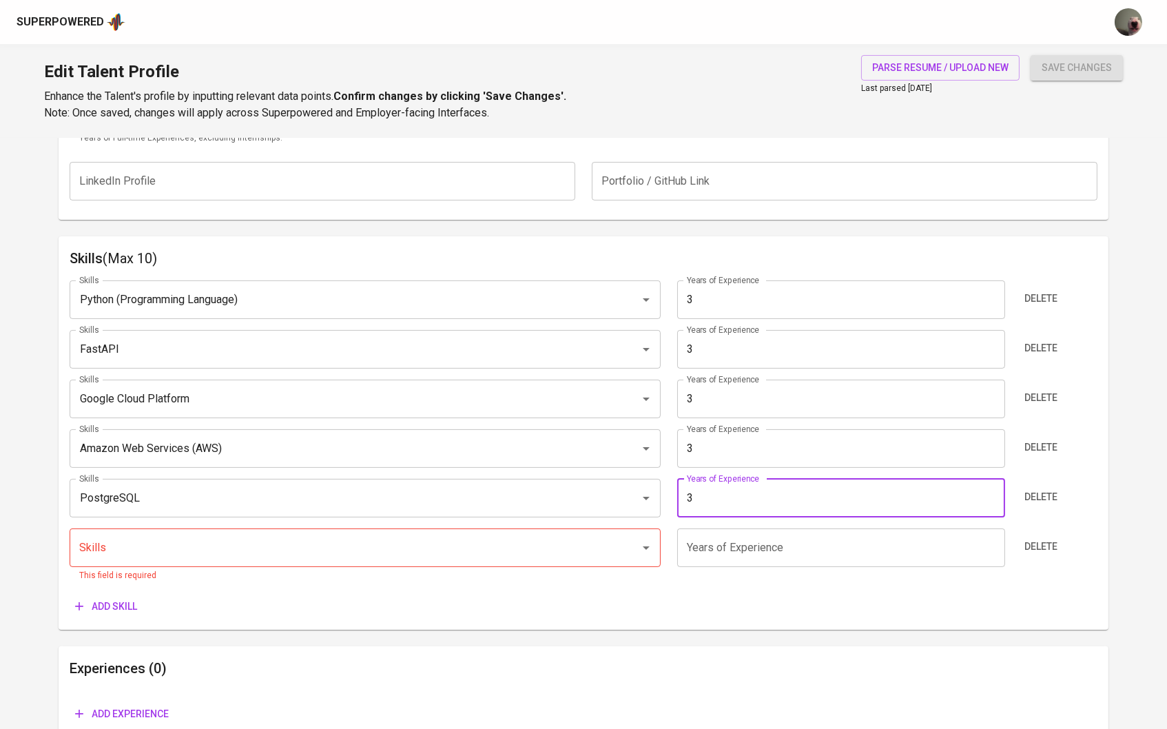
type input "3"
click at [713, 550] on input "number" at bounding box center [841, 547] width 328 height 39
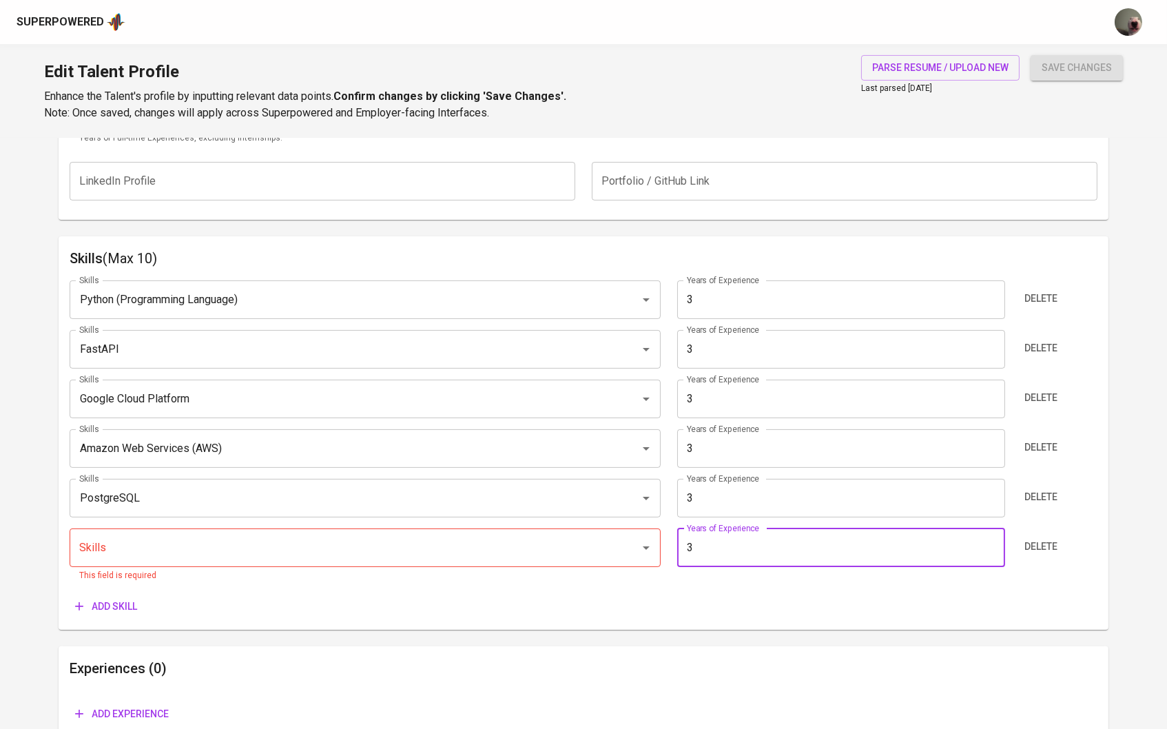
type input "3"
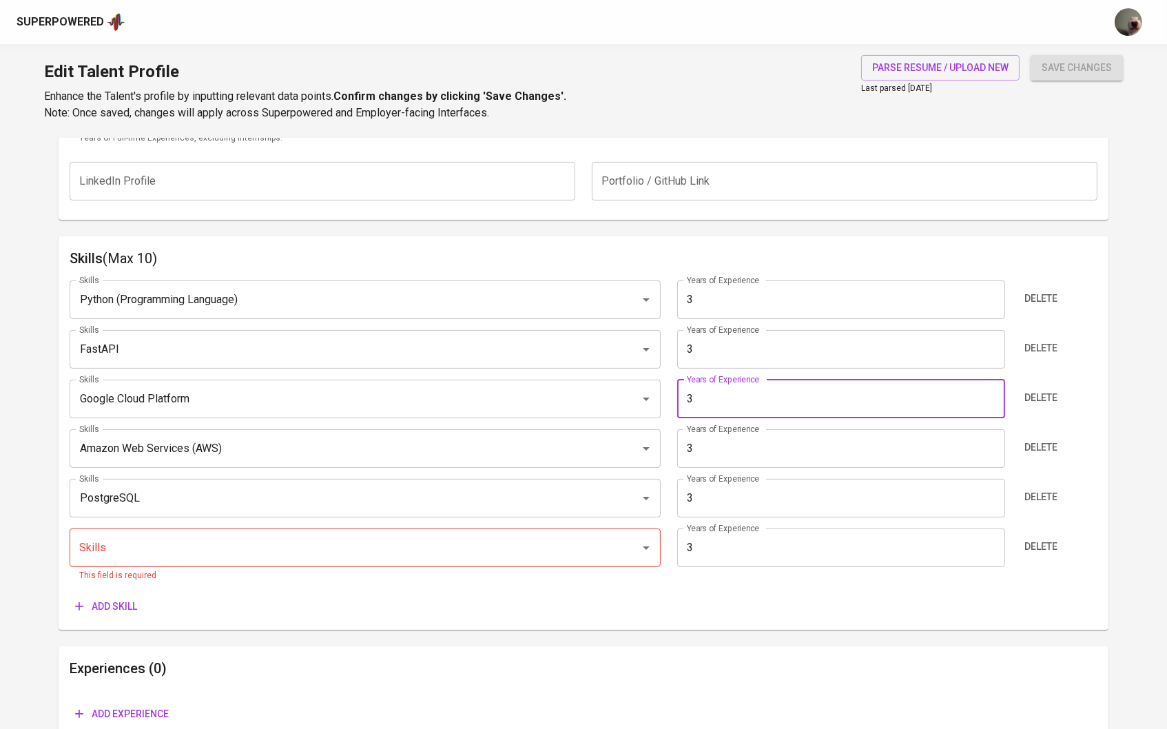
click at [729, 384] on input "3" at bounding box center [841, 399] width 328 height 39
type input "5"
click at [736, 442] on input "3" at bounding box center [841, 448] width 328 height 39
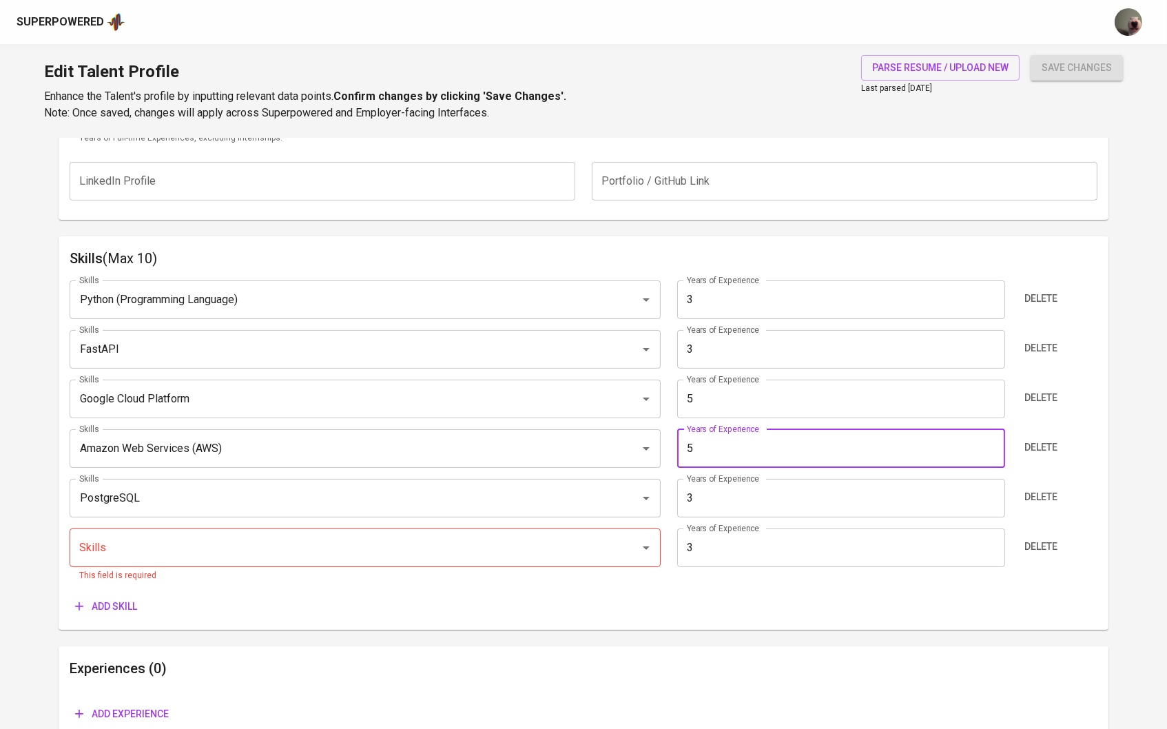
type input "5"
click at [736, 489] on input "3" at bounding box center [841, 498] width 328 height 39
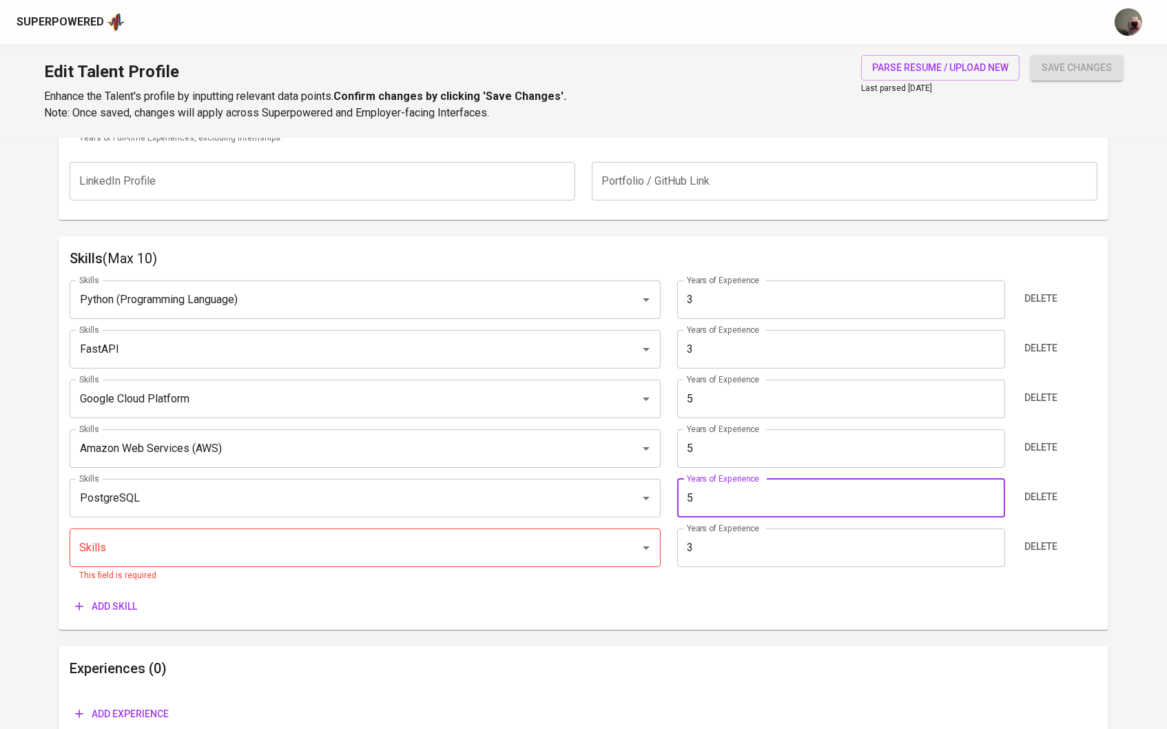
type input "5"
click at [743, 568] on div "Years of Experience 3 Years of Experience" at bounding box center [840, 555] width 343 height 54
click at [734, 543] on input "3" at bounding box center [841, 547] width 328 height 39
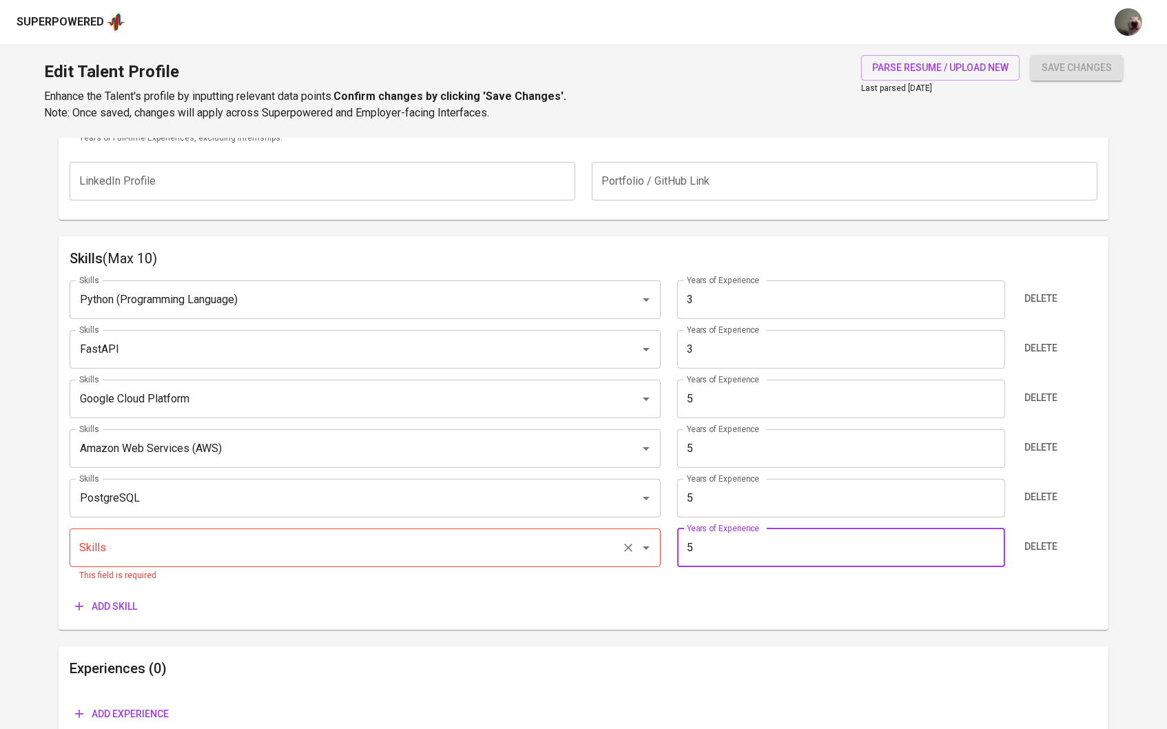
type input "5"
click at [254, 535] on input "Skills" at bounding box center [346, 548] width 541 height 26
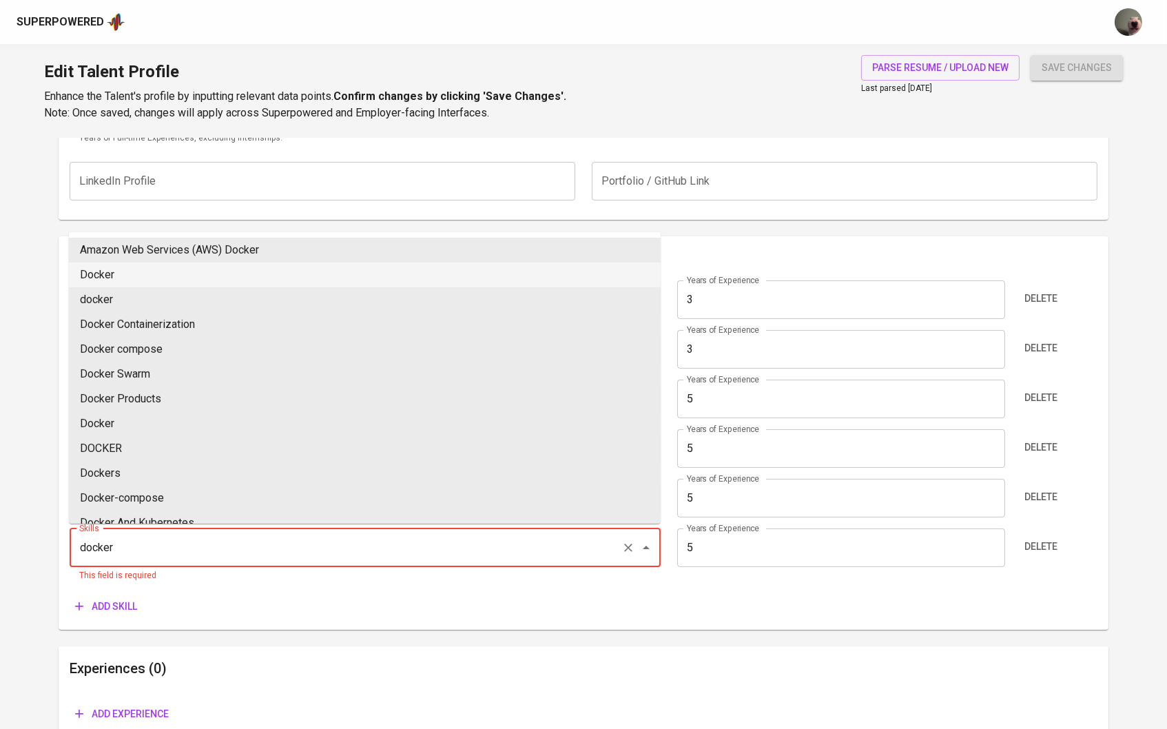
click at [177, 275] on li "Docker" at bounding box center [365, 274] width 592 height 25
type input "Docker"
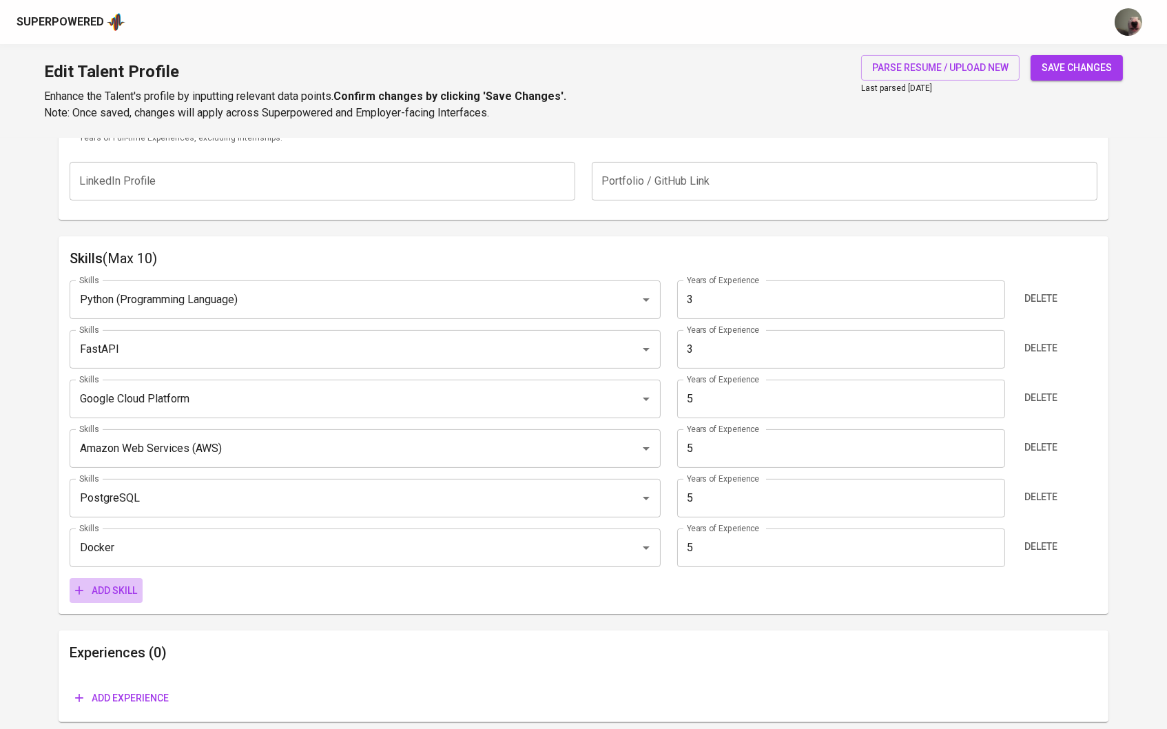
click at [114, 589] on span "Add skill" at bounding box center [106, 590] width 62 height 17
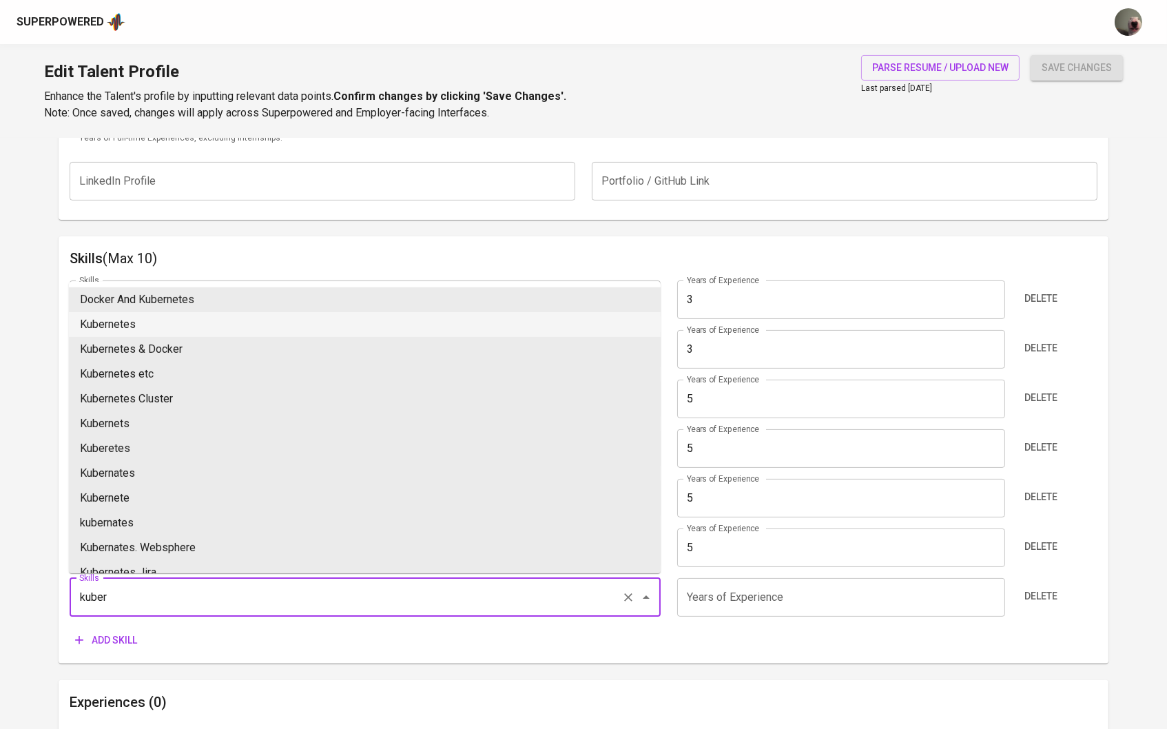
click at [151, 332] on li "Kubernetes" at bounding box center [365, 324] width 592 height 25
type input "Kubernetes"
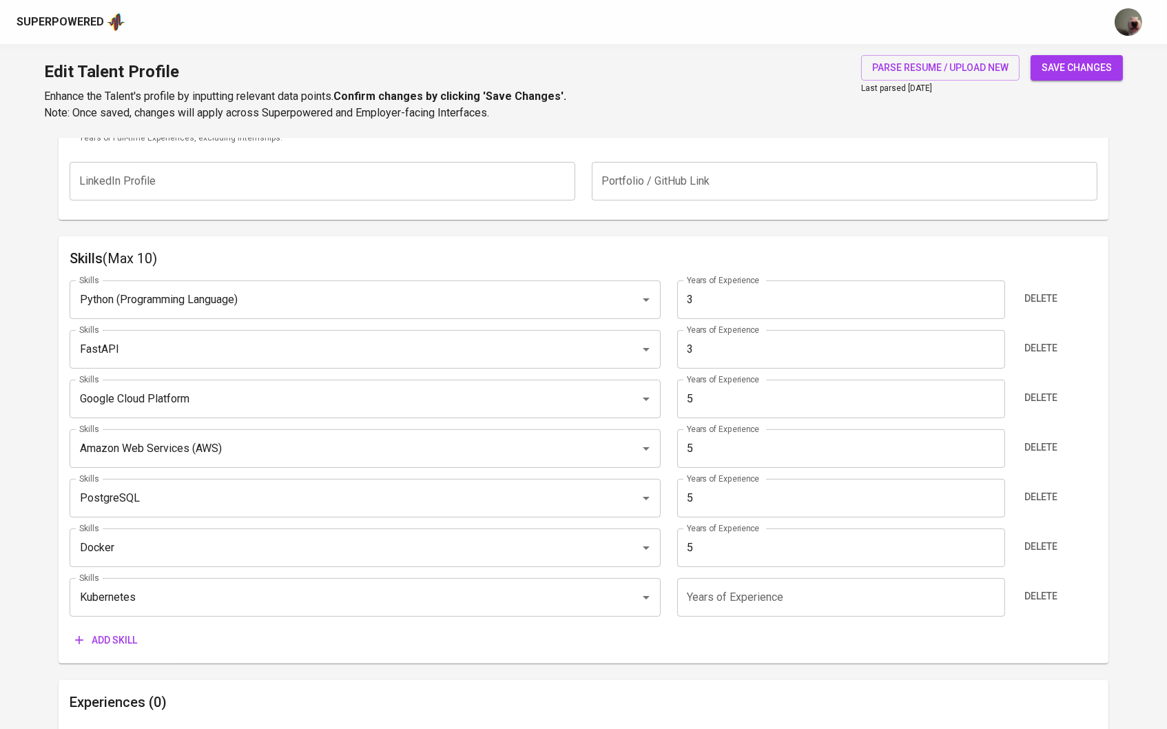
click at [755, 592] on input "number" at bounding box center [841, 597] width 328 height 39
type input "5"
click at [660, 645] on div "Add skill" at bounding box center [584, 640] width 1028 height 25
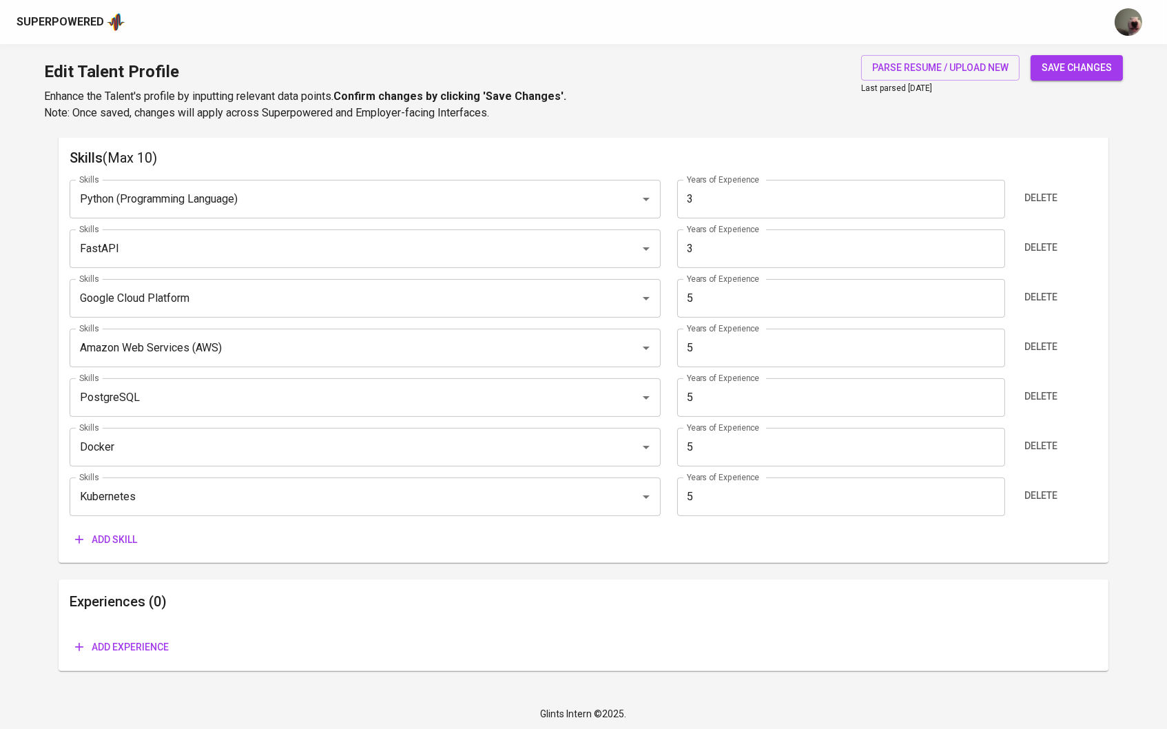
scroll to position [708, 0]
click at [1063, 59] on span "save changes" at bounding box center [1077, 67] width 70 height 17
type input "Kubernetes"
type input "5"
type input "Docker"
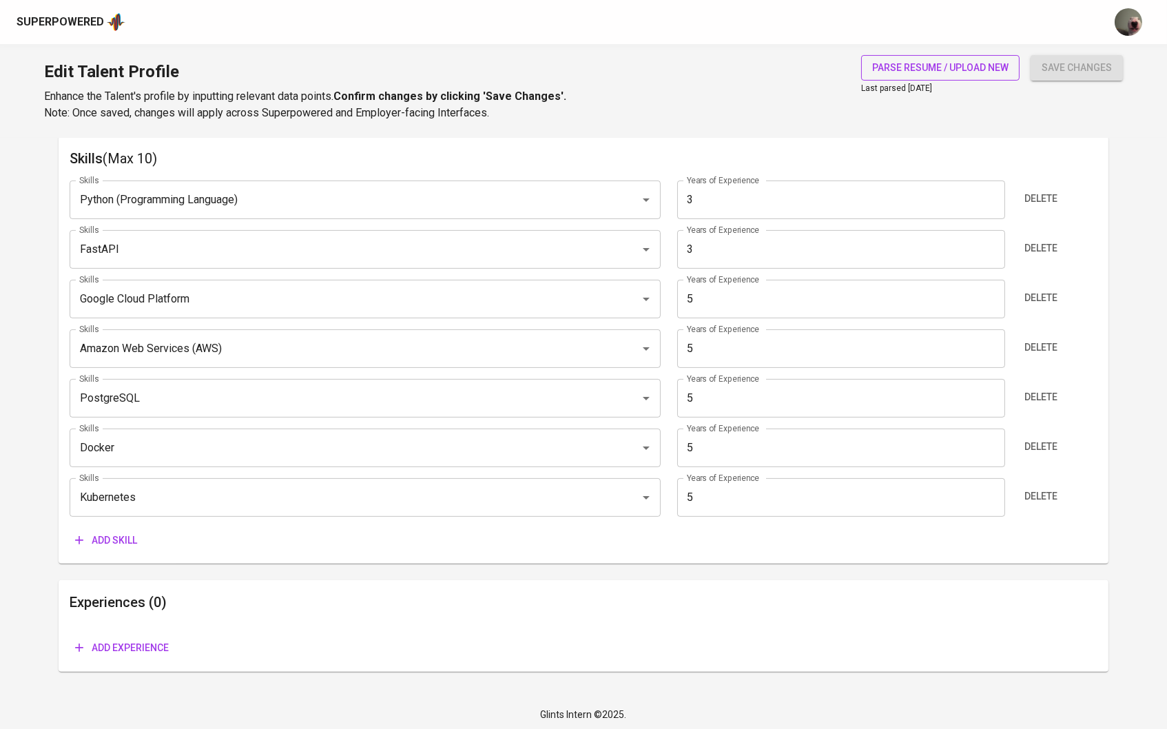
type input "5"
type input "PostgreSQL"
type input "Google Cloud Platform"
type input "FastAPI"
type input "3"
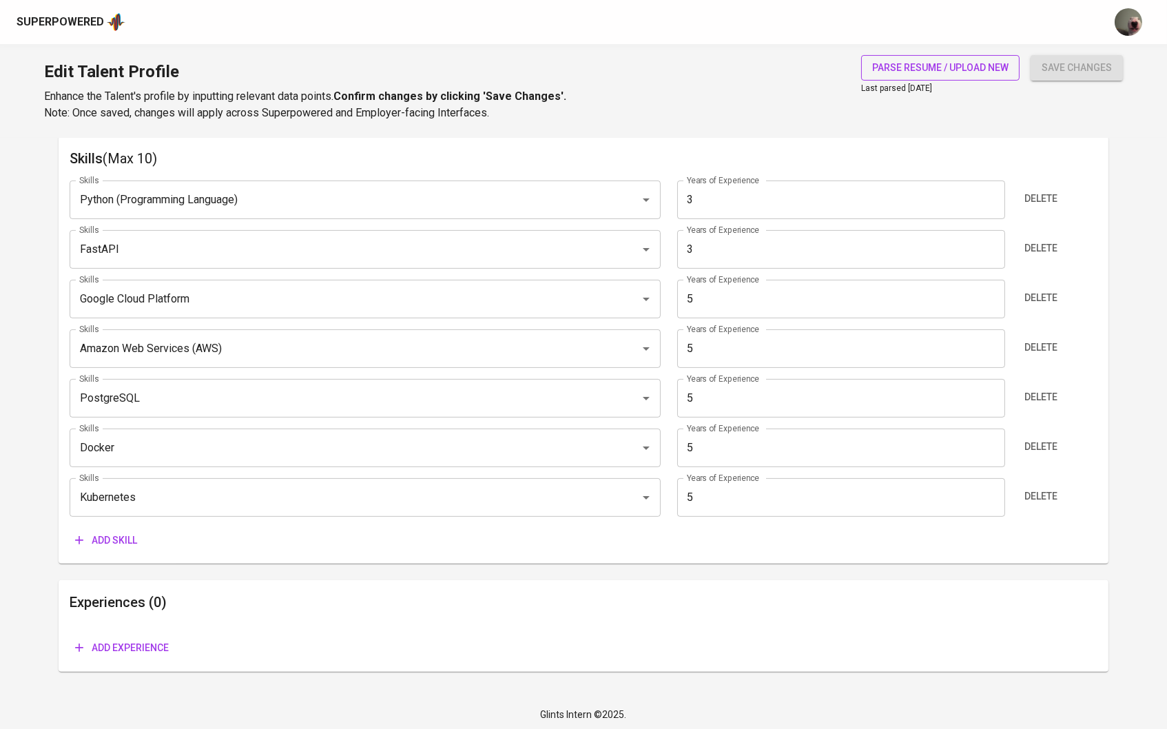
type input "Python (Programming Language)"
type input "3"
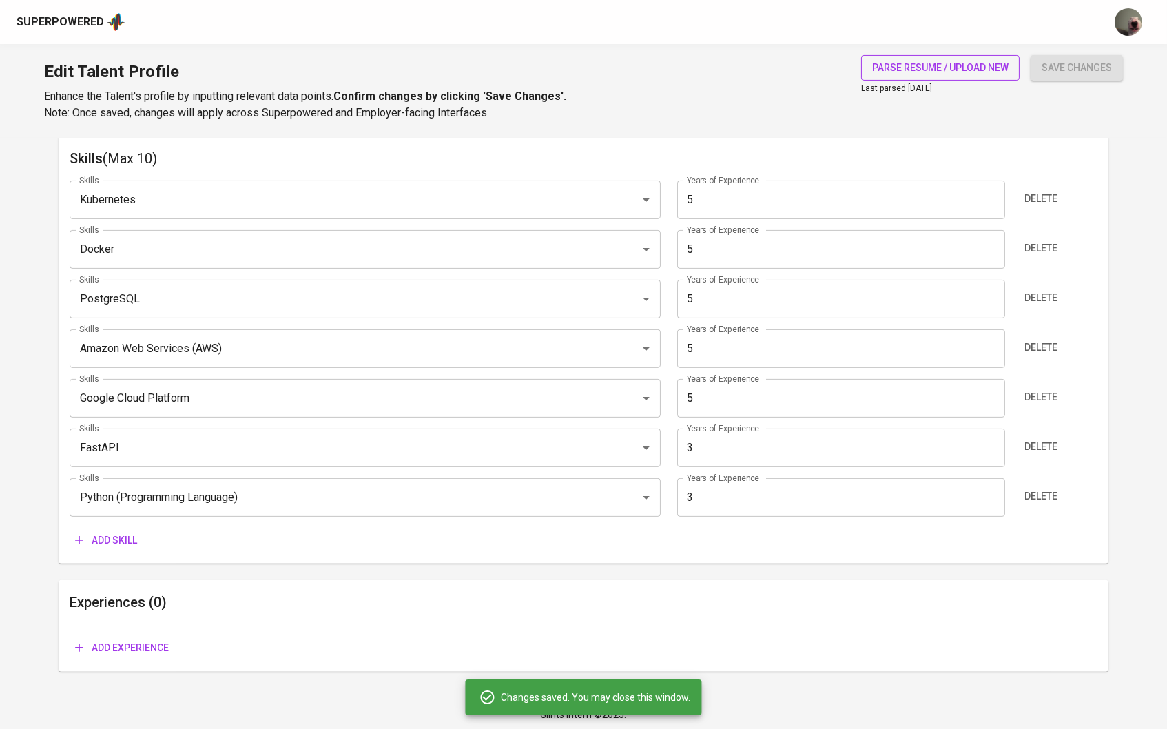
click at [971, 74] on span "parse resume / upload new" at bounding box center [940, 67] width 136 height 17
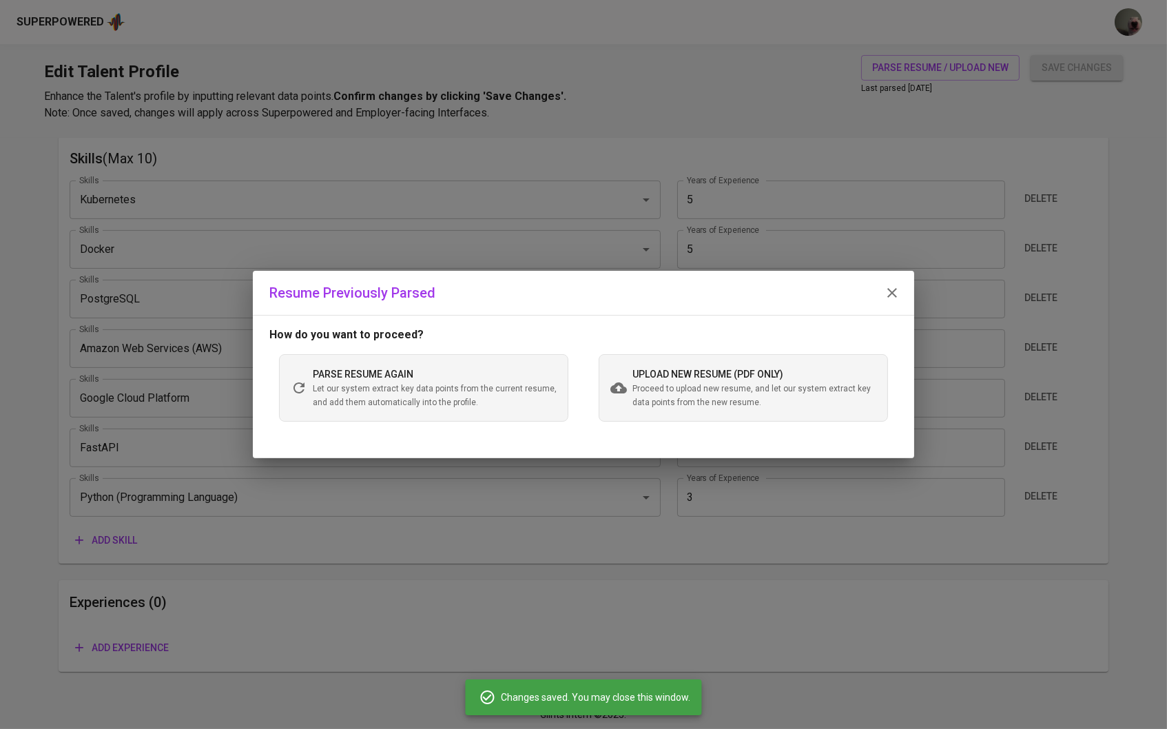
click at [479, 399] on span "Let our system extract key data points from the current resume, and add them au…" at bounding box center [435, 396] width 244 height 28
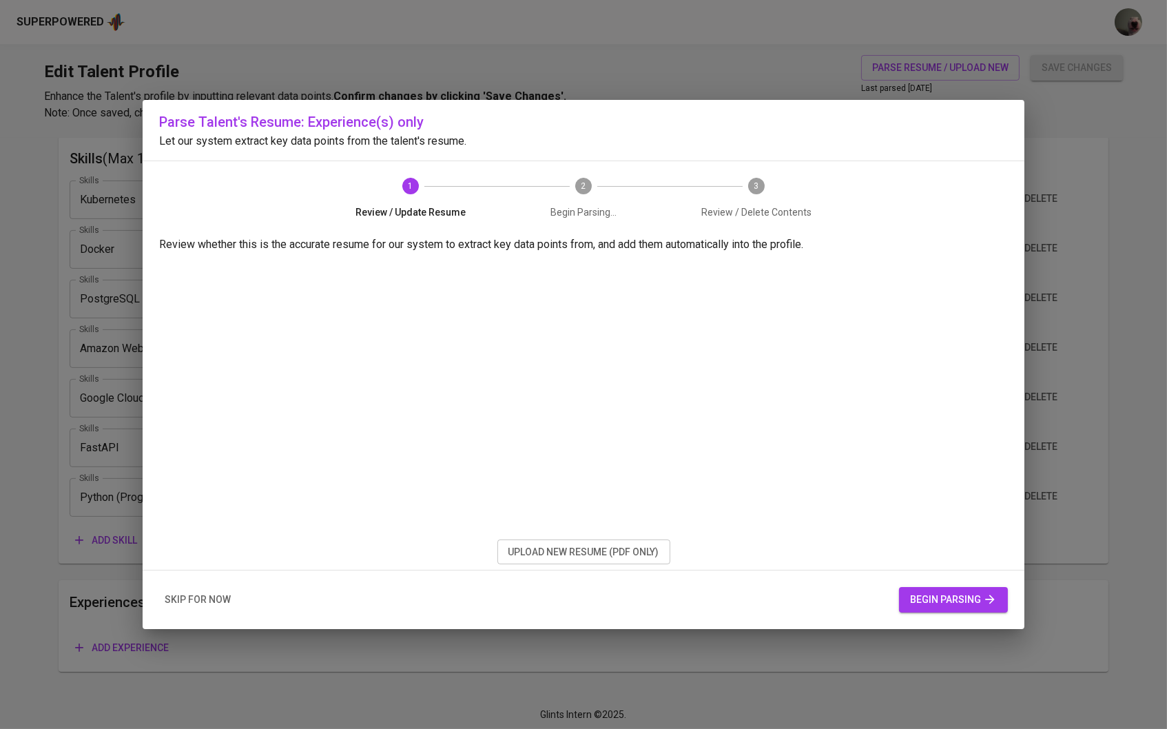
click at [533, 552] on span "upload new resume (pdf only)" at bounding box center [583, 552] width 151 height 17
click at [952, 602] on span "begin parsing" at bounding box center [953, 599] width 87 height 17
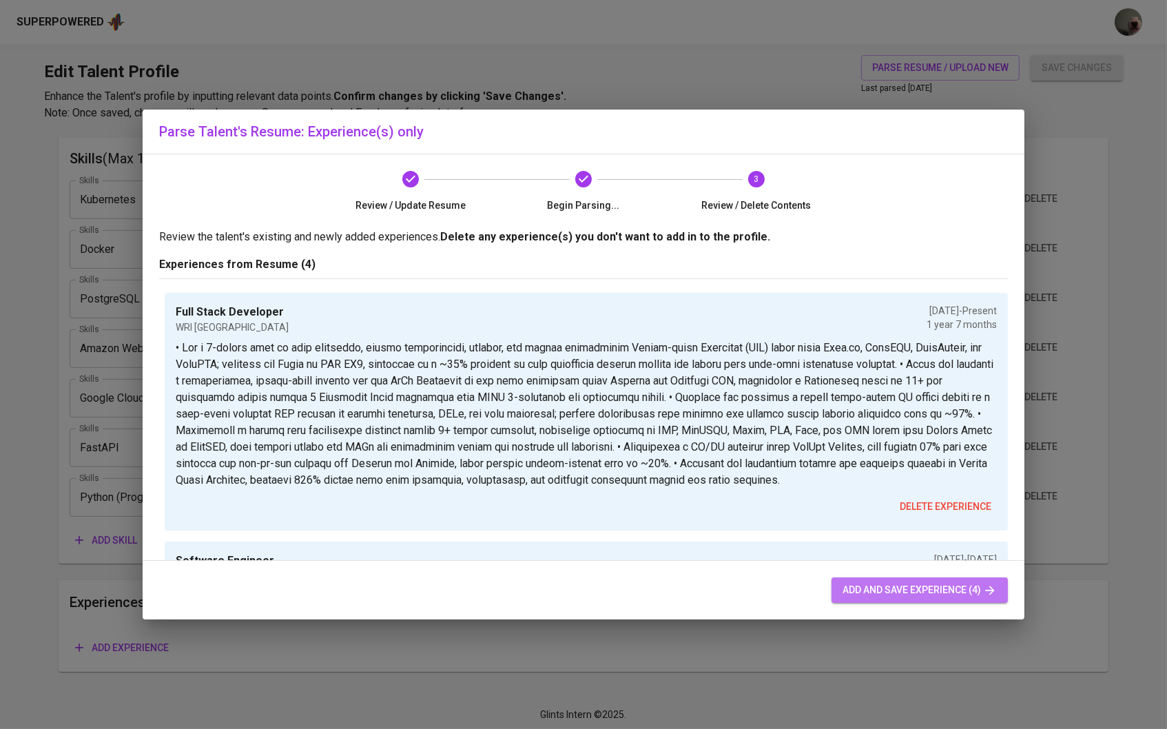
click at [880, 588] on span "add and save experience (4)" at bounding box center [919, 589] width 154 height 17
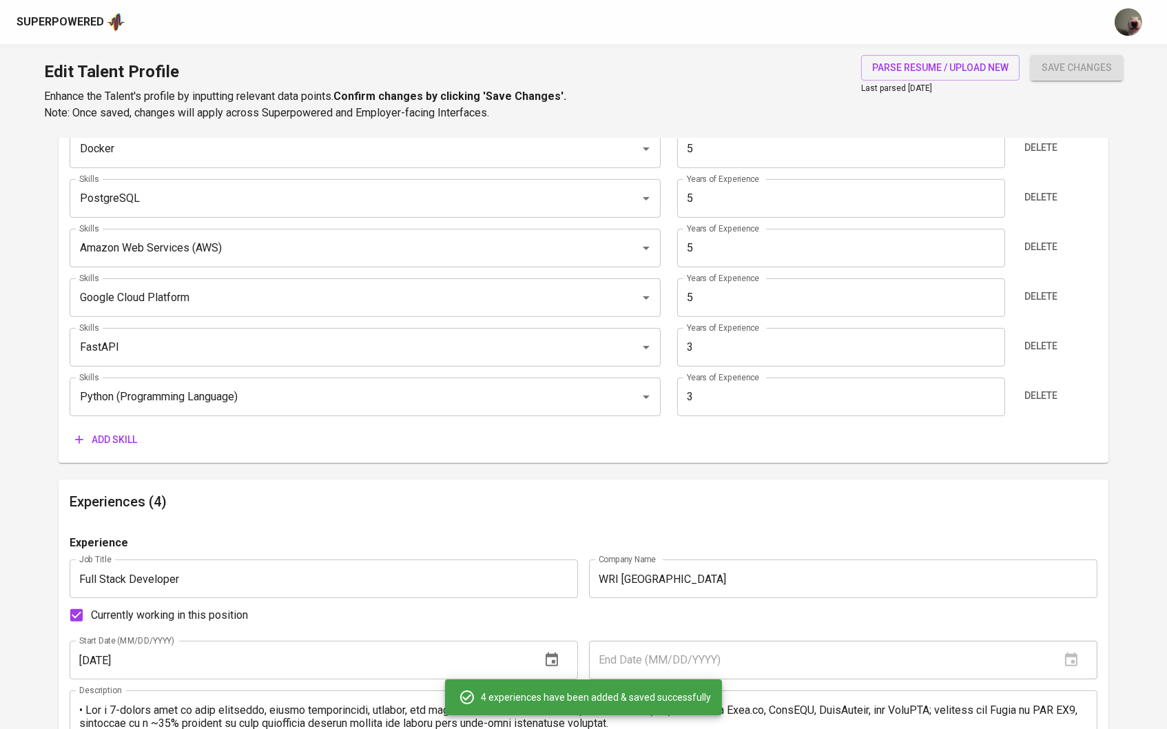
scroll to position [842, 0]
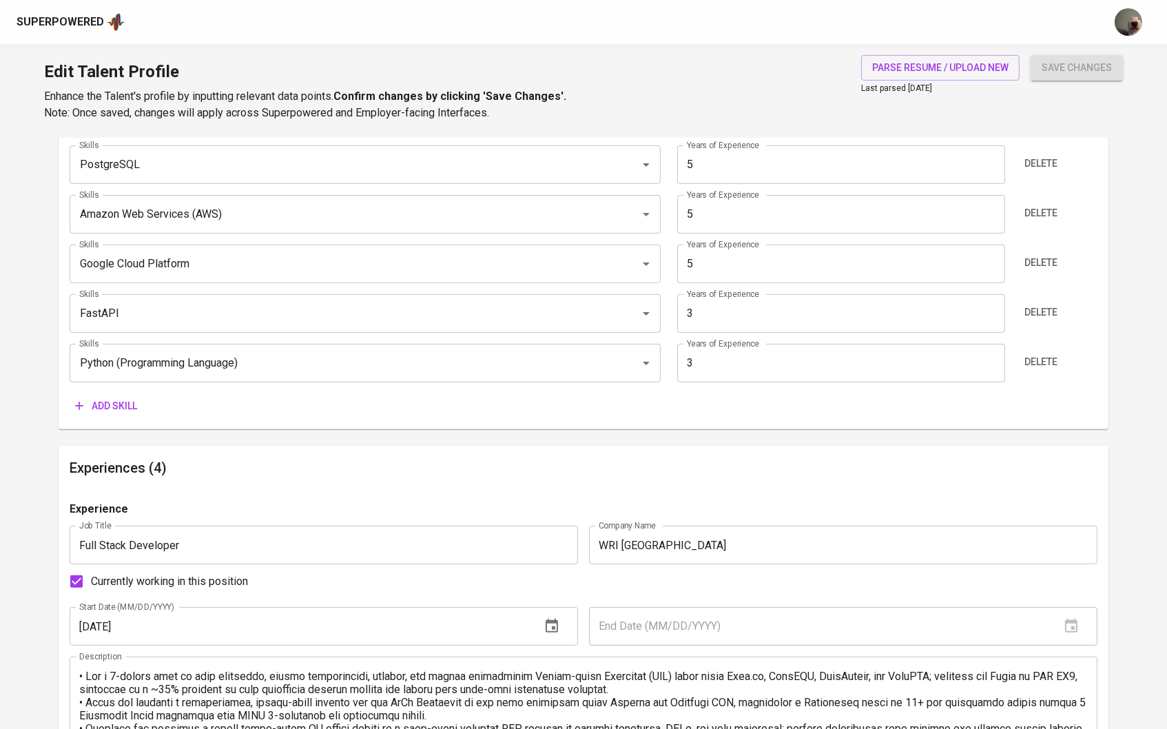
click at [136, 401] on span "Add skill" at bounding box center [106, 405] width 62 height 17
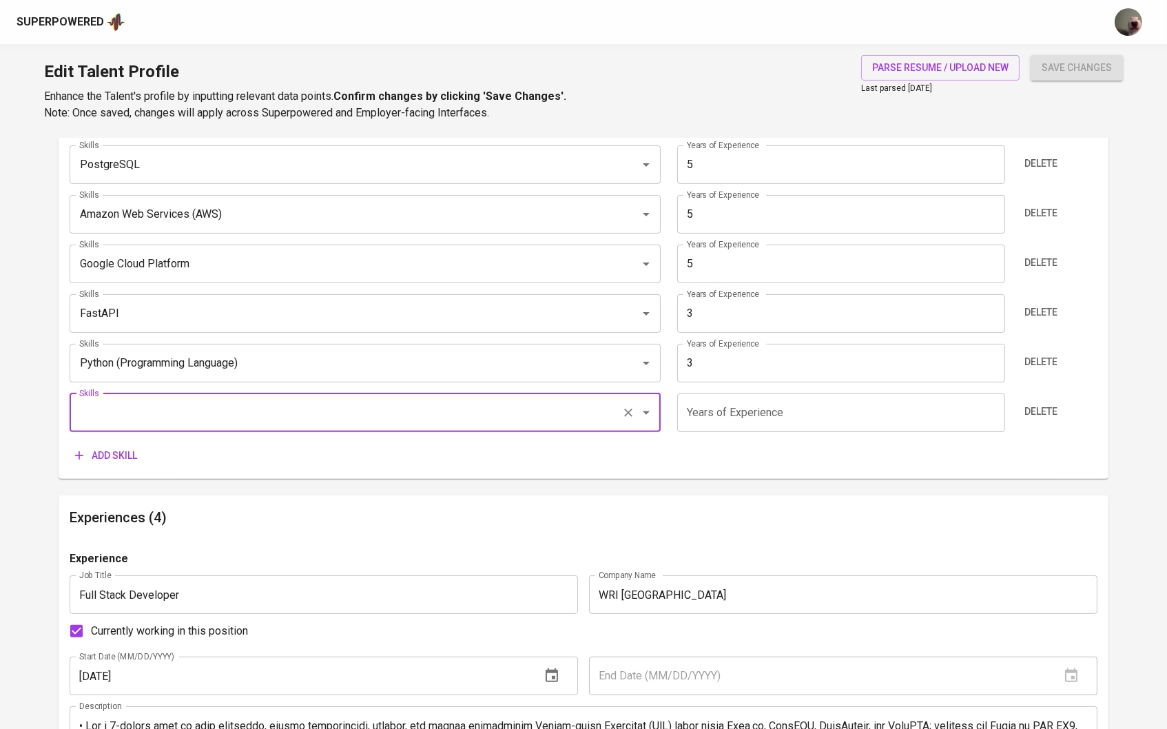
type input "N"
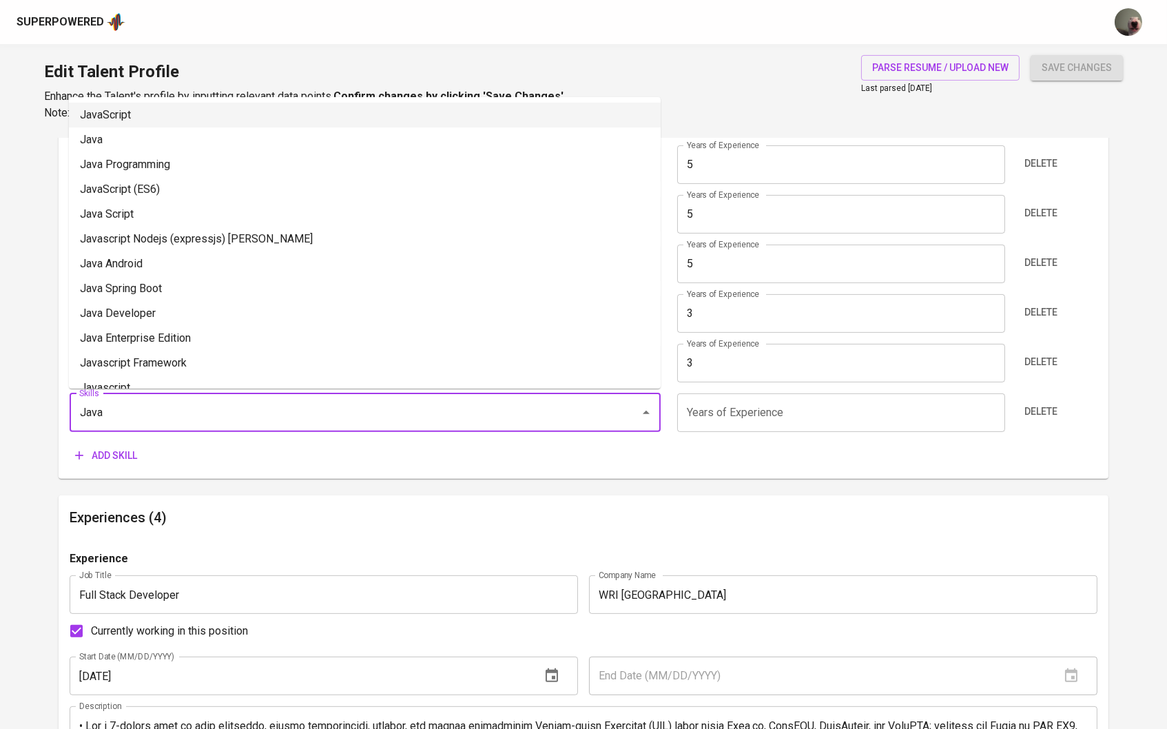
click at [223, 120] on li "JavaScript" at bounding box center [365, 115] width 592 height 25
type input "JavaScript"
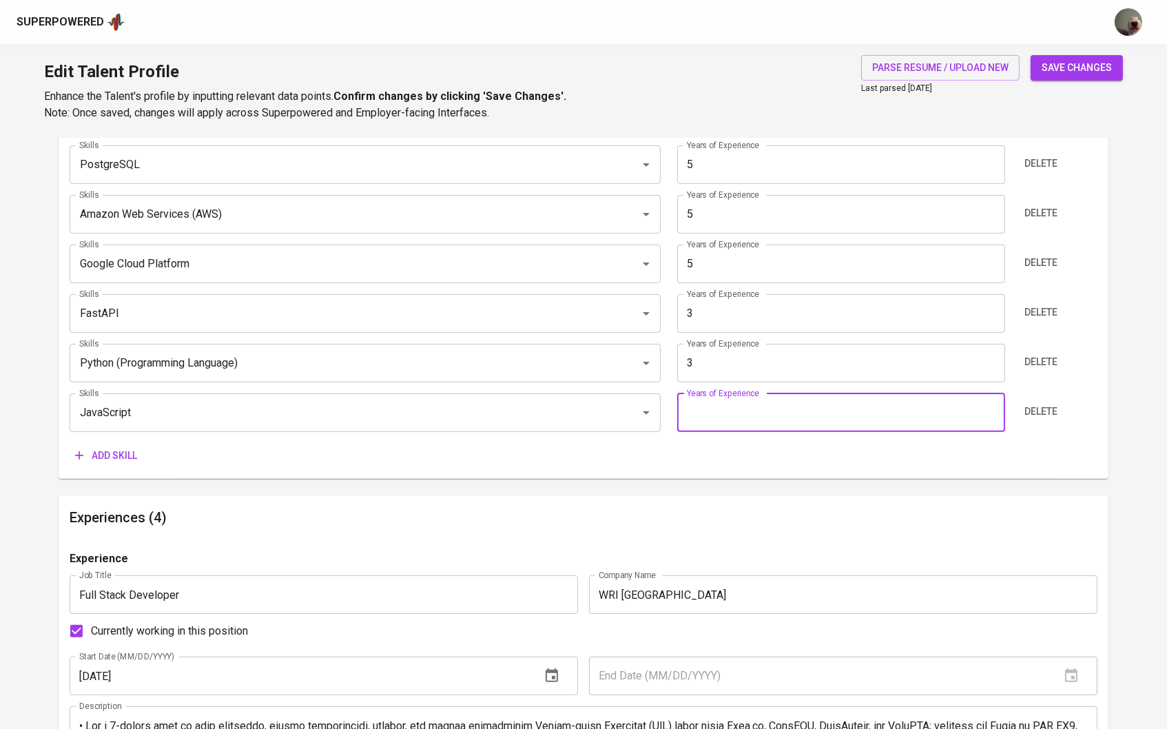
click at [749, 412] on input "number" at bounding box center [841, 412] width 328 height 39
type input "5"
click at [550, 516] on h6 "Experiences (4)" at bounding box center [584, 517] width 1028 height 22
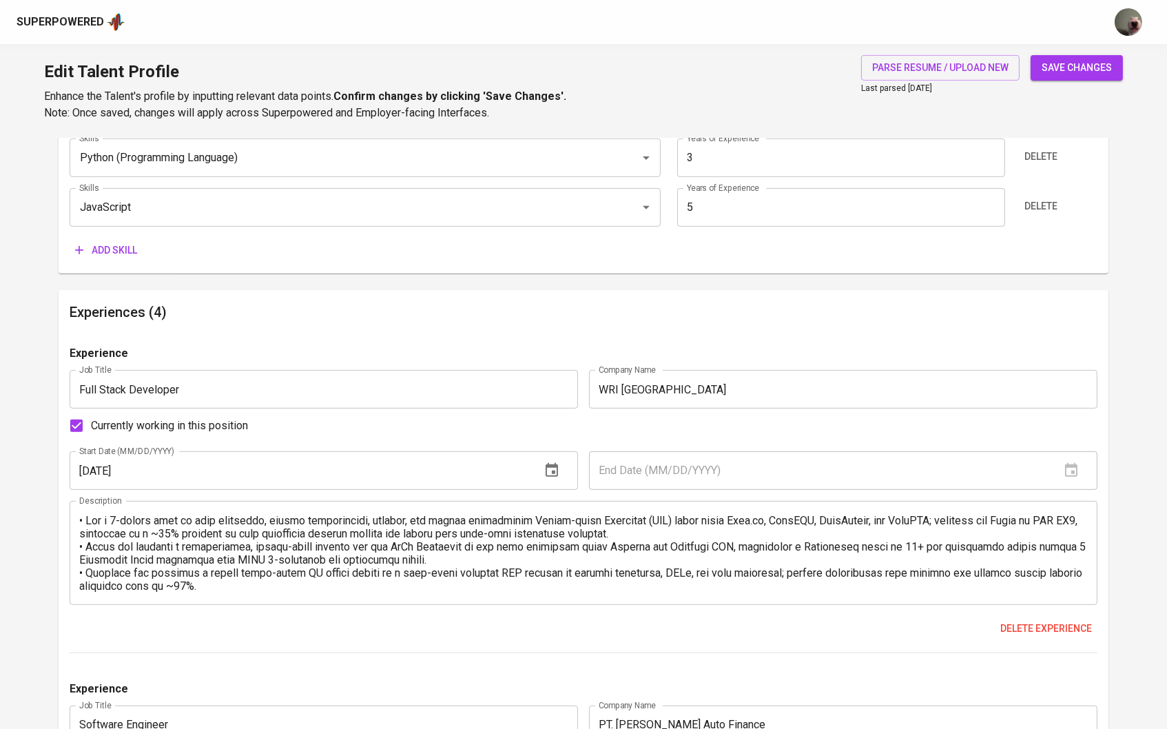
scroll to position [1081, 1]
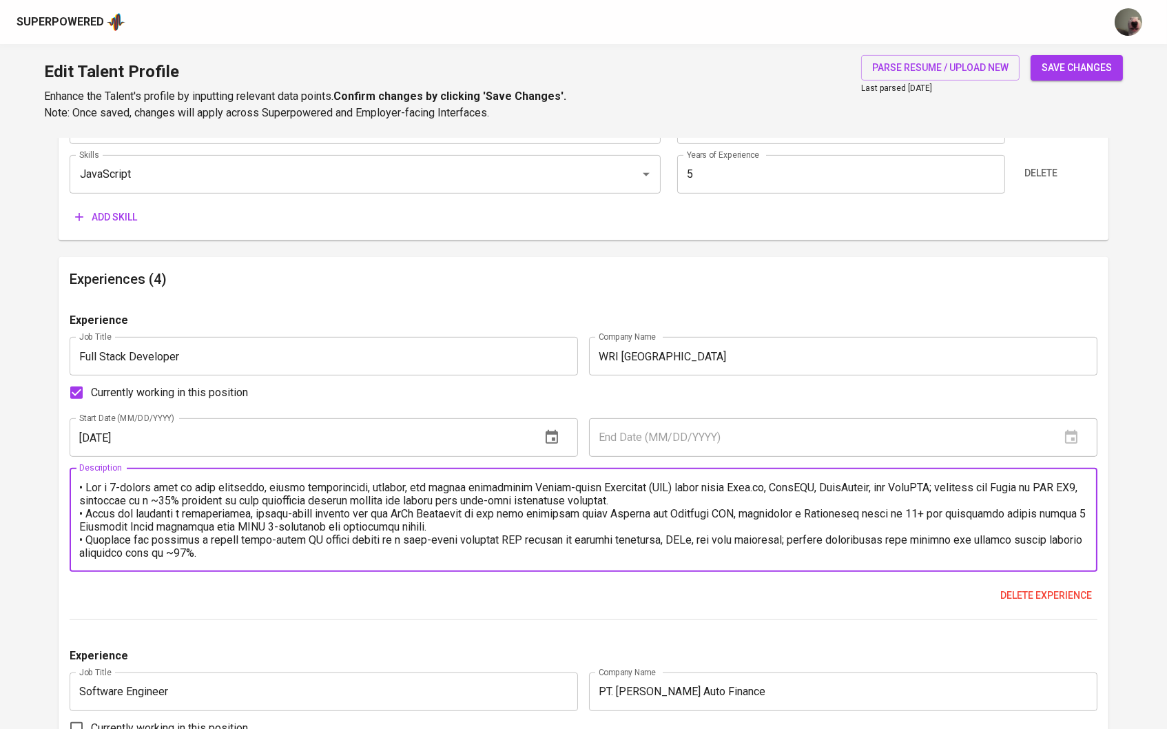
click at [102, 521] on textarea at bounding box center [583, 520] width 1009 height 79
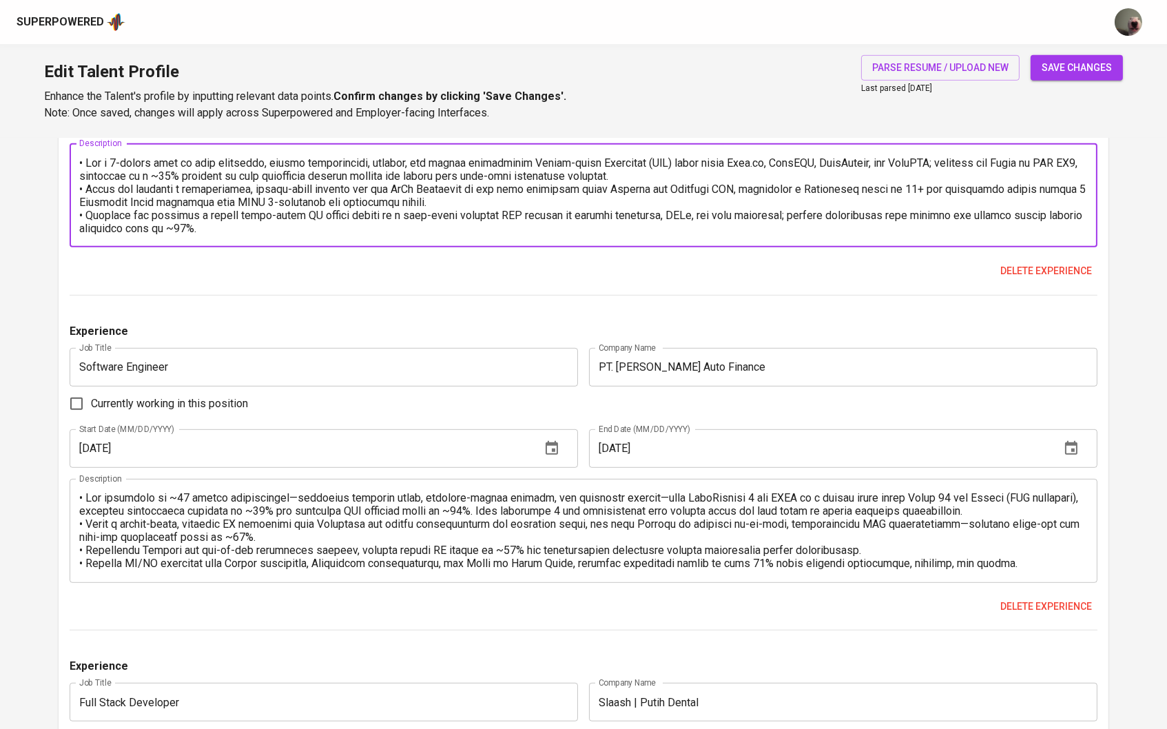
scroll to position [0, 0]
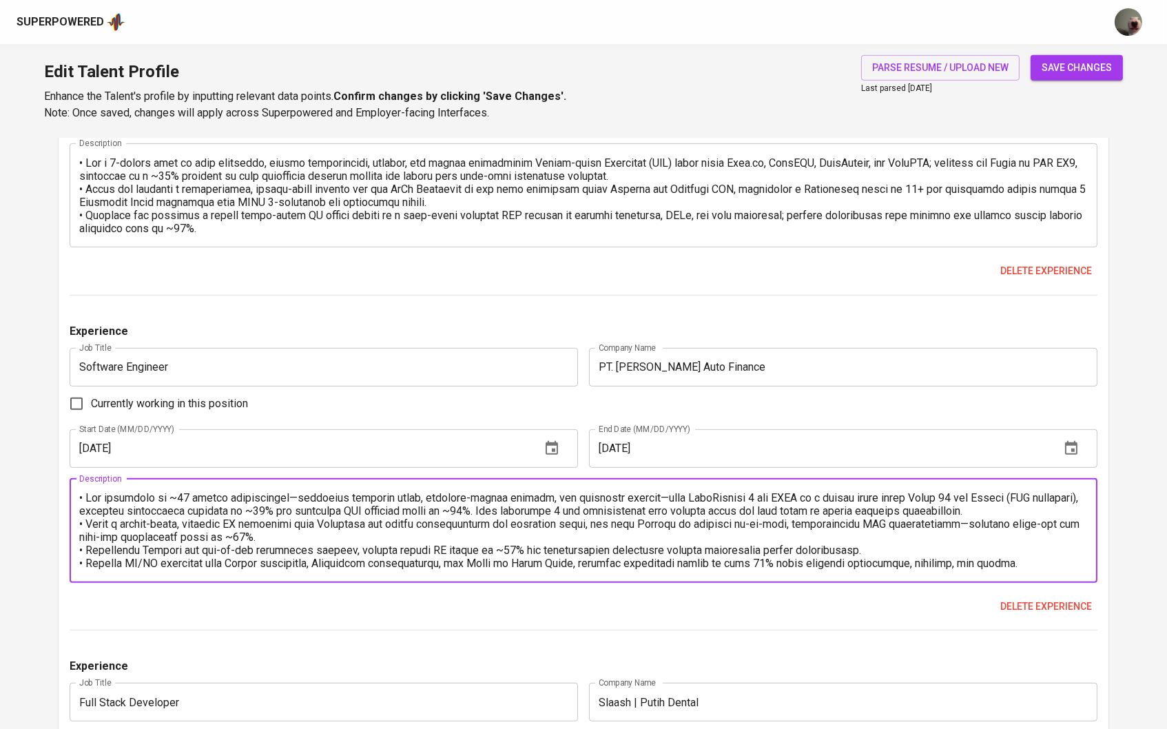
click at [92, 499] on textarea at bounding box center [583, 530] width 1009 height 79
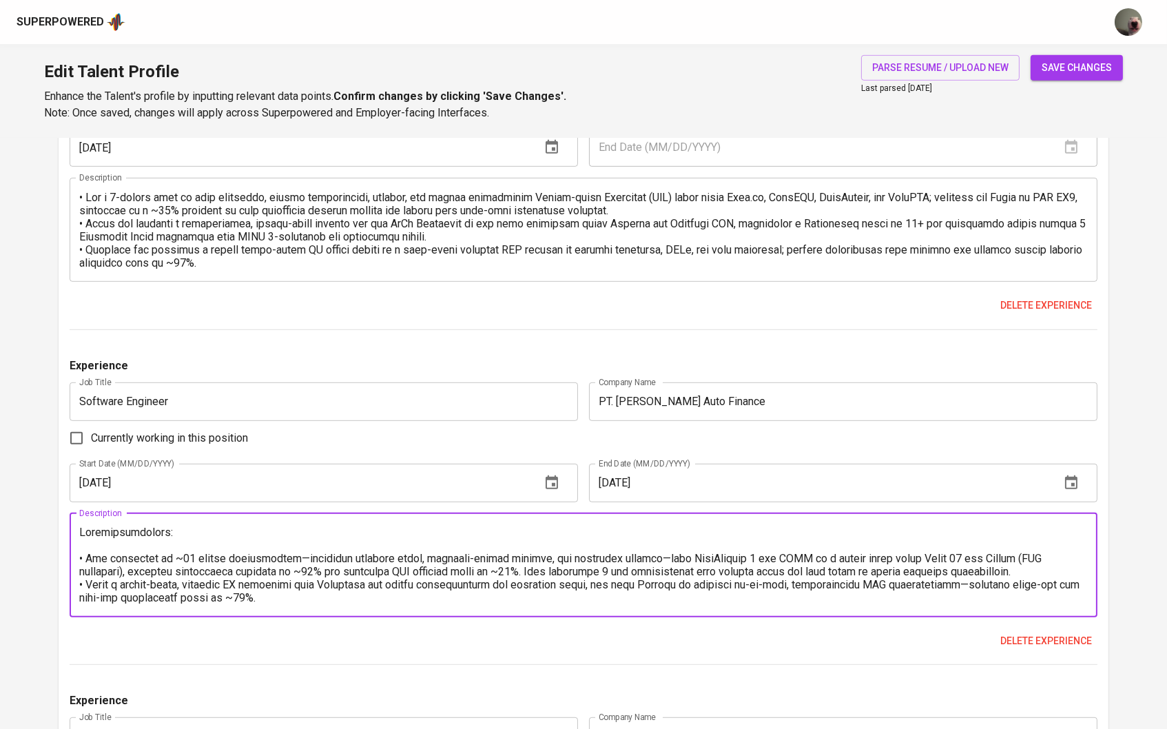
scroll to position [1316, 0]
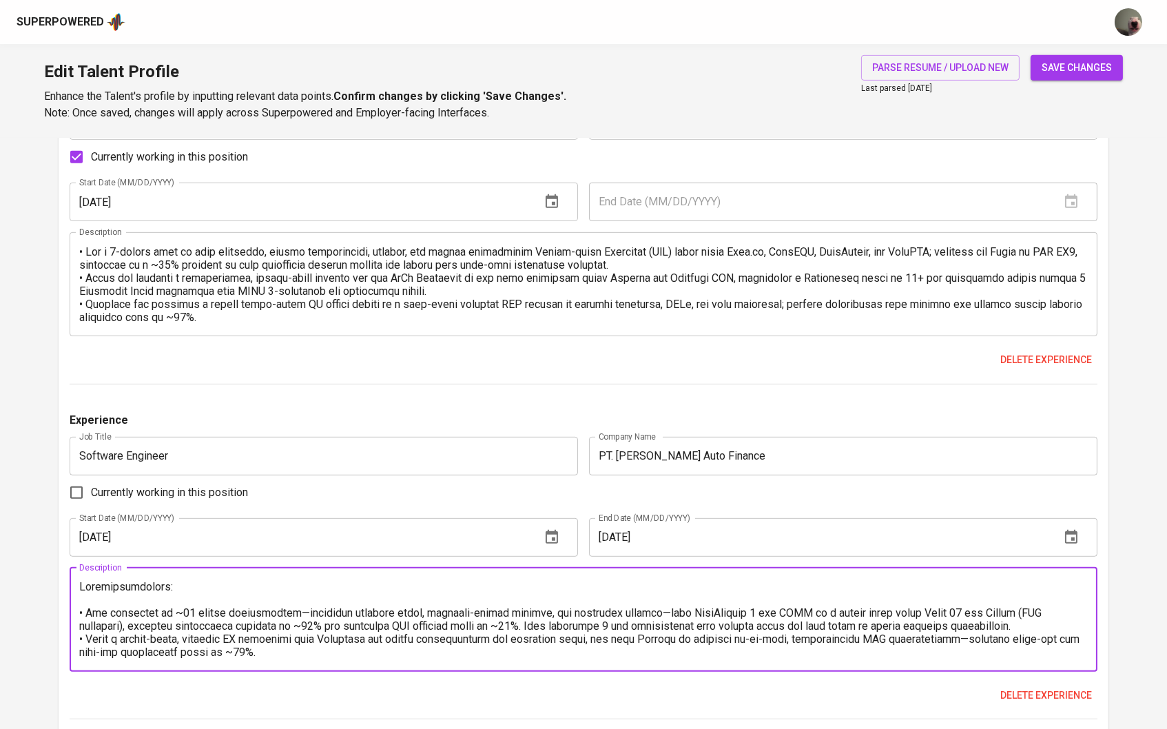
type textarea "Responsibilities: • Led migration of ~15 legacy applications—including internal…"
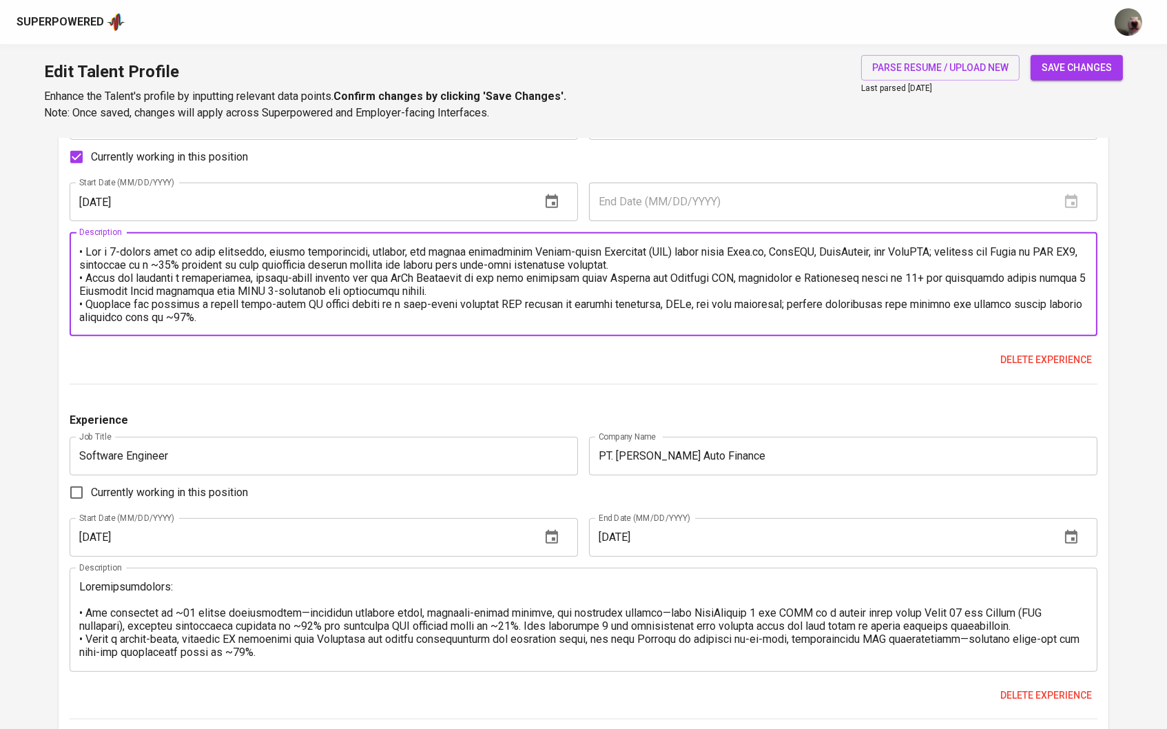
click at [99, 250] on textarea at bounding box center [583, 284] width 1009 height 79
paste textarea "Responsibilities:"
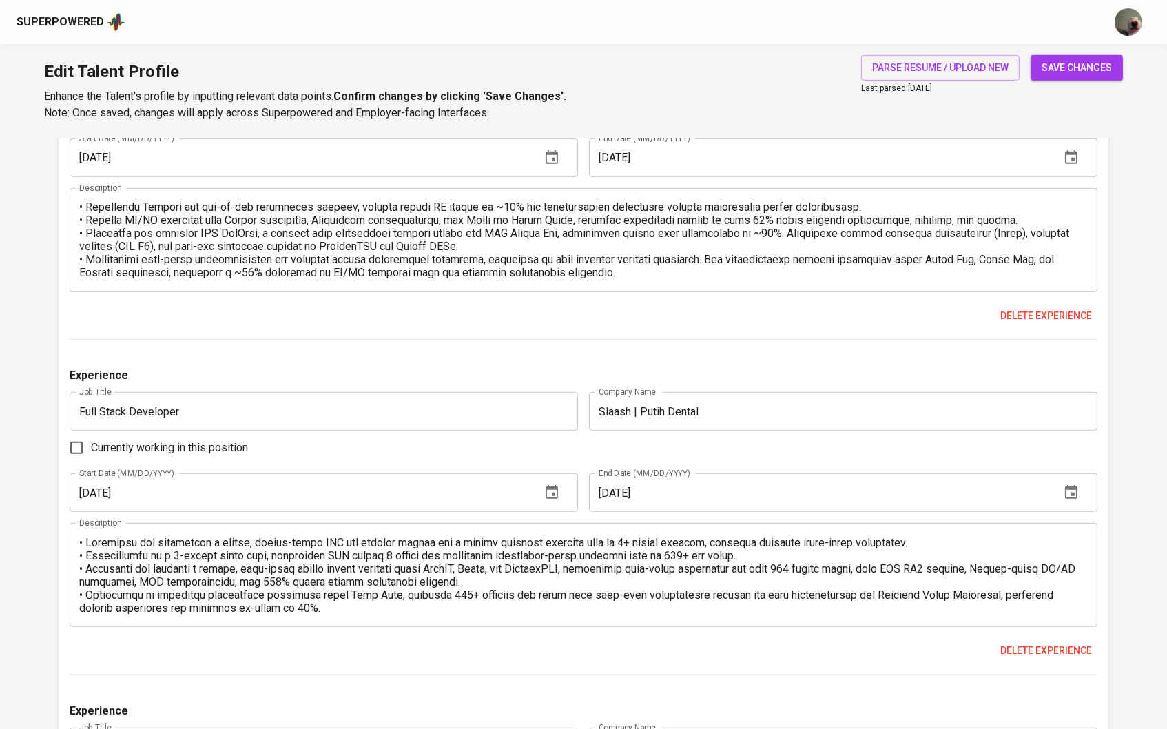
scroll to position [76, 0]
type textarea "Responsibilities: • Led a 2-person team to plan timelines, select technologies,…"
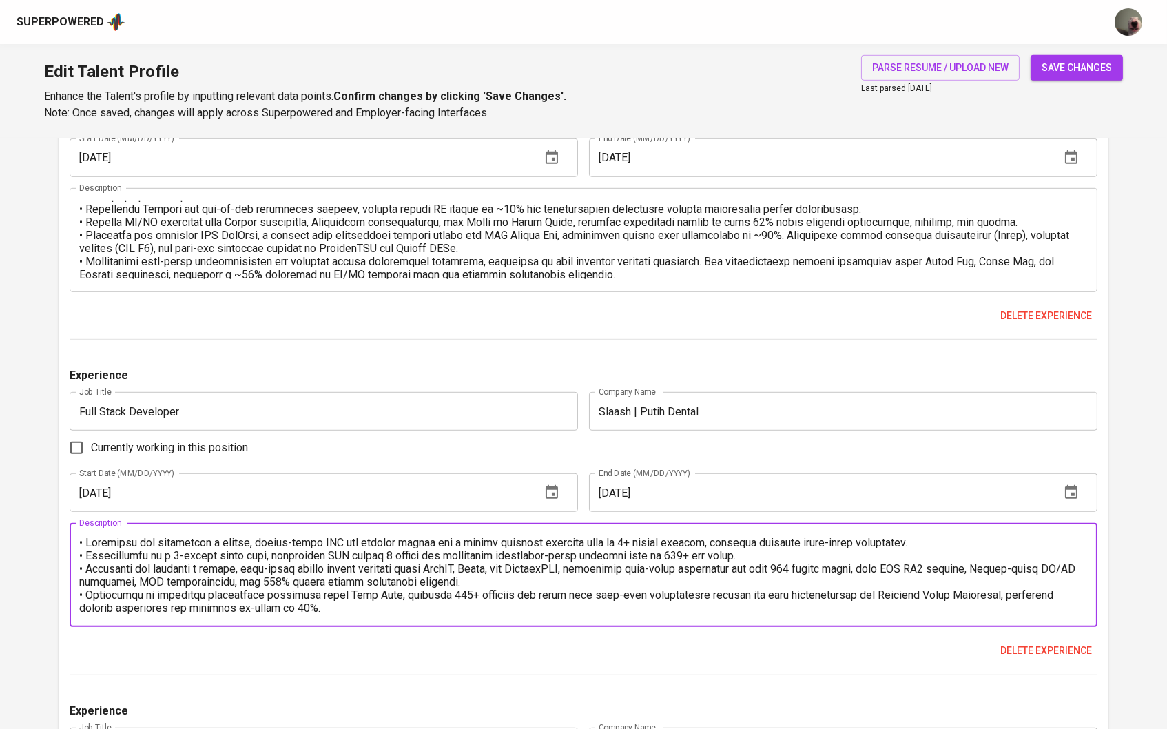
click at [90, 543] on textarea at bounding box center [583, 575] width 1009 height 79
paste textarea "Responsibilities:"
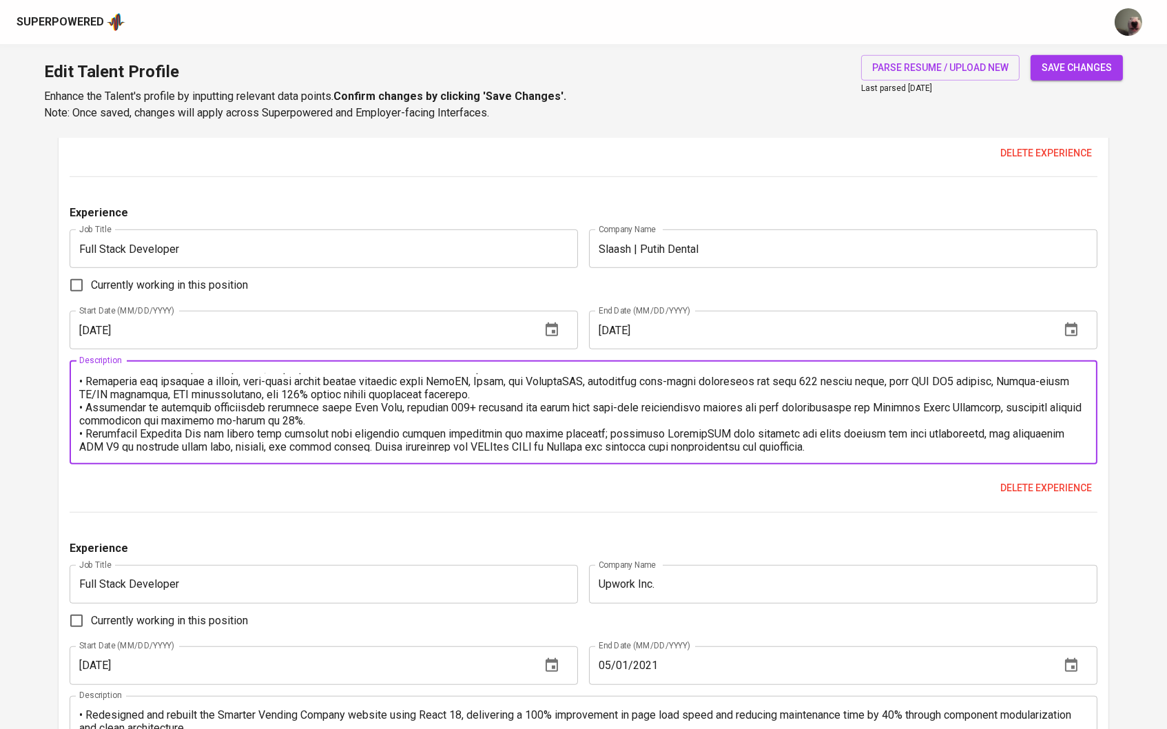
scroll to position [2026, 0]
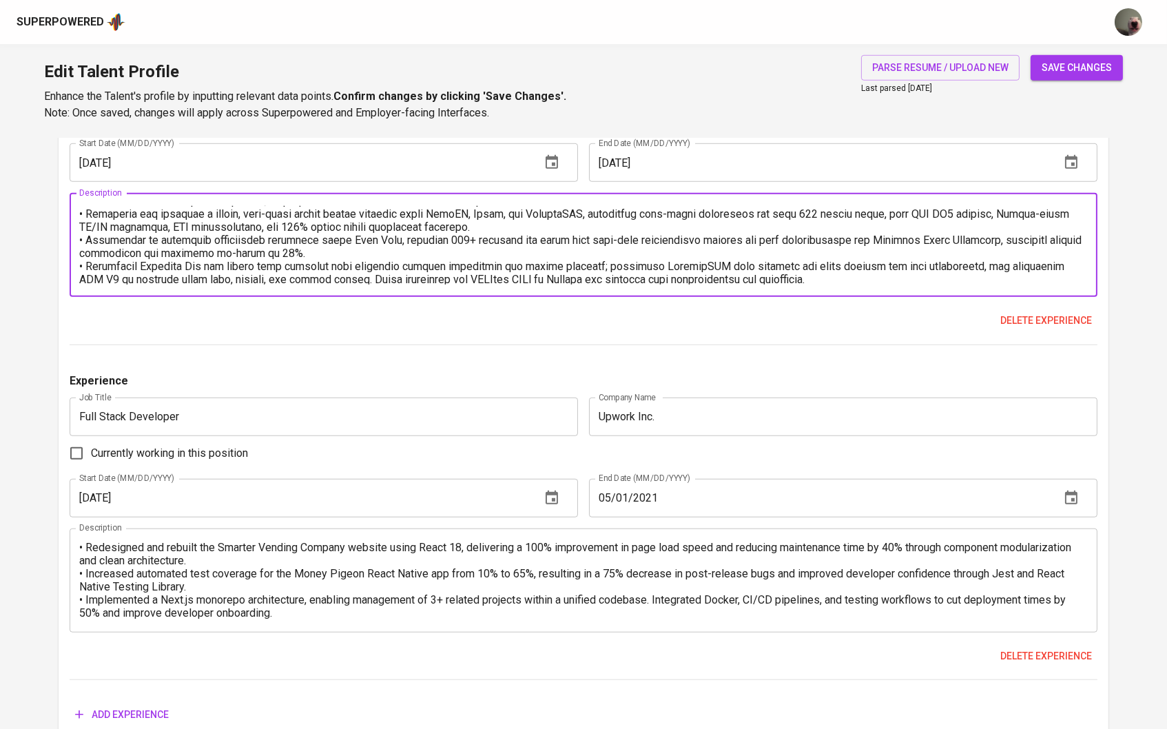
type textarea "Responsibilities: • Developed and maintained a secure, mobile-first CMS and bac…"
click at [72, 536] on div "• Redesigned and rebuilt the Smarter Vending Company website using React 18, de…" at bounding box center [584, 580] width 1028 height 104
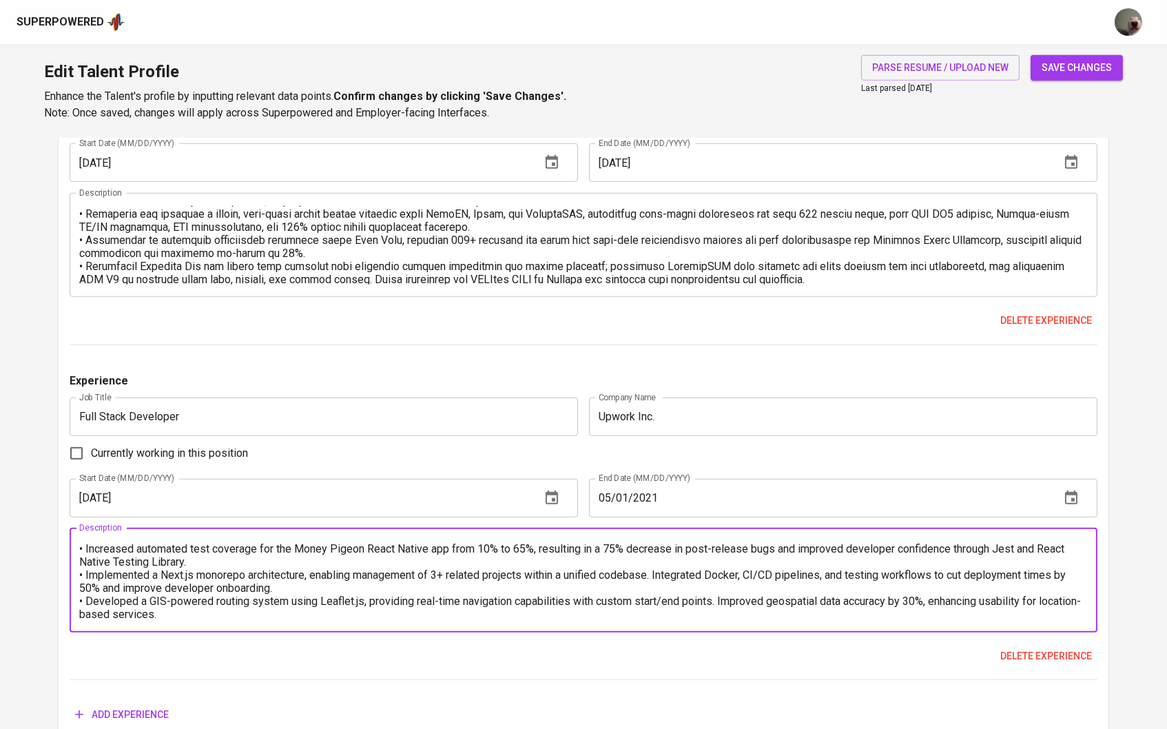
click at [84, 556] on textarea "• Redesigned and rebuilt the Smarter Vending Company website using React 18, de…" at bounding box center [583, 580] width 1009 height 79
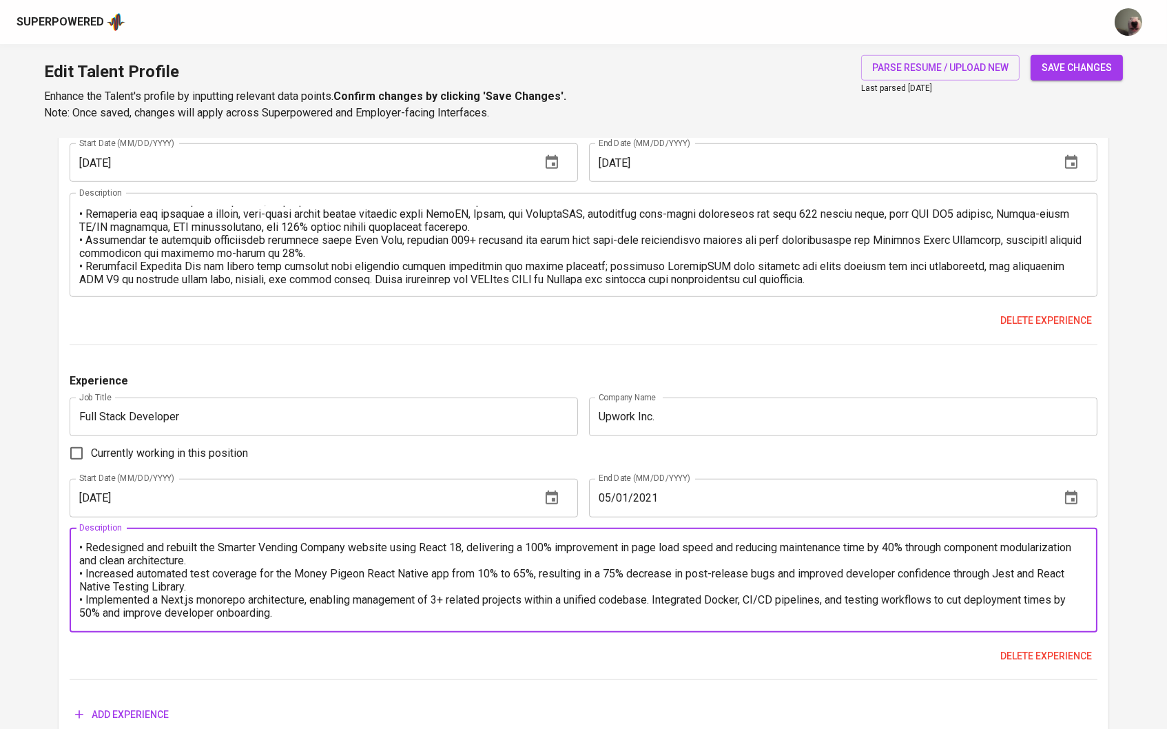
scroll to position [0, 0]
click at [84, 548] on textarea "• Redesigned and rebuilt the Smarter Vending Company website using React 18, de…" at bounding box center [583, 580] width 1009 height 79
paste textarea "Responsibilities:"
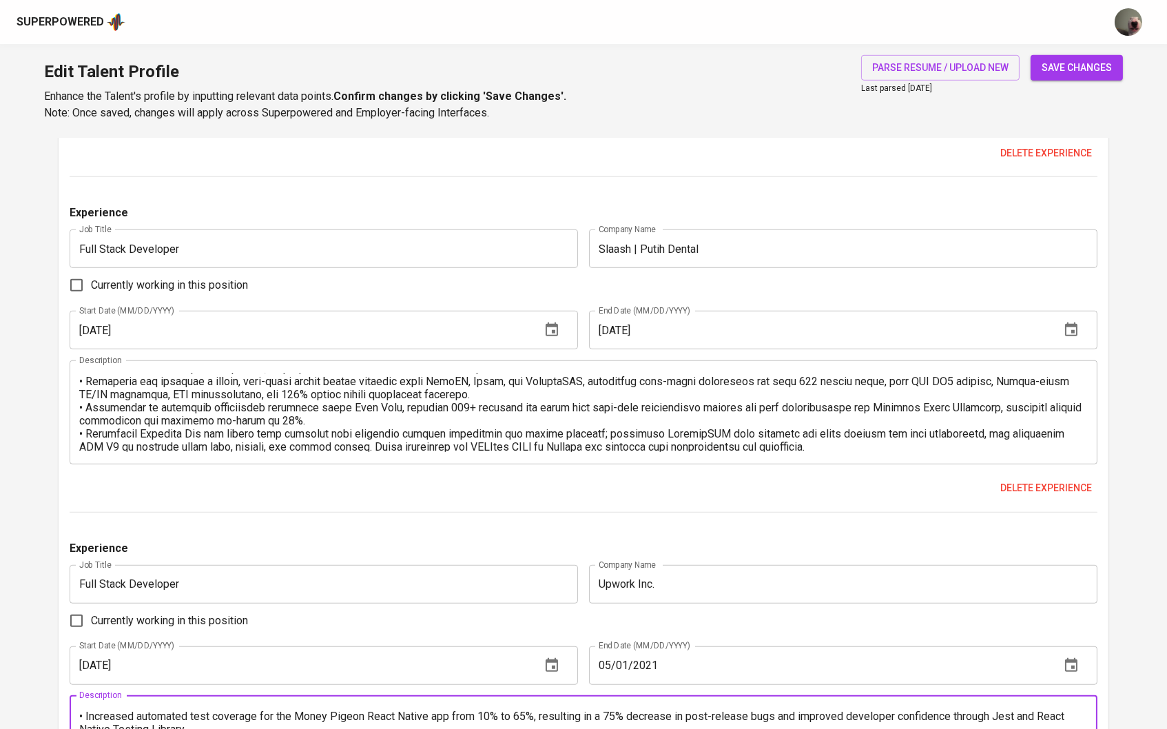
scroll to position [1537, 0]
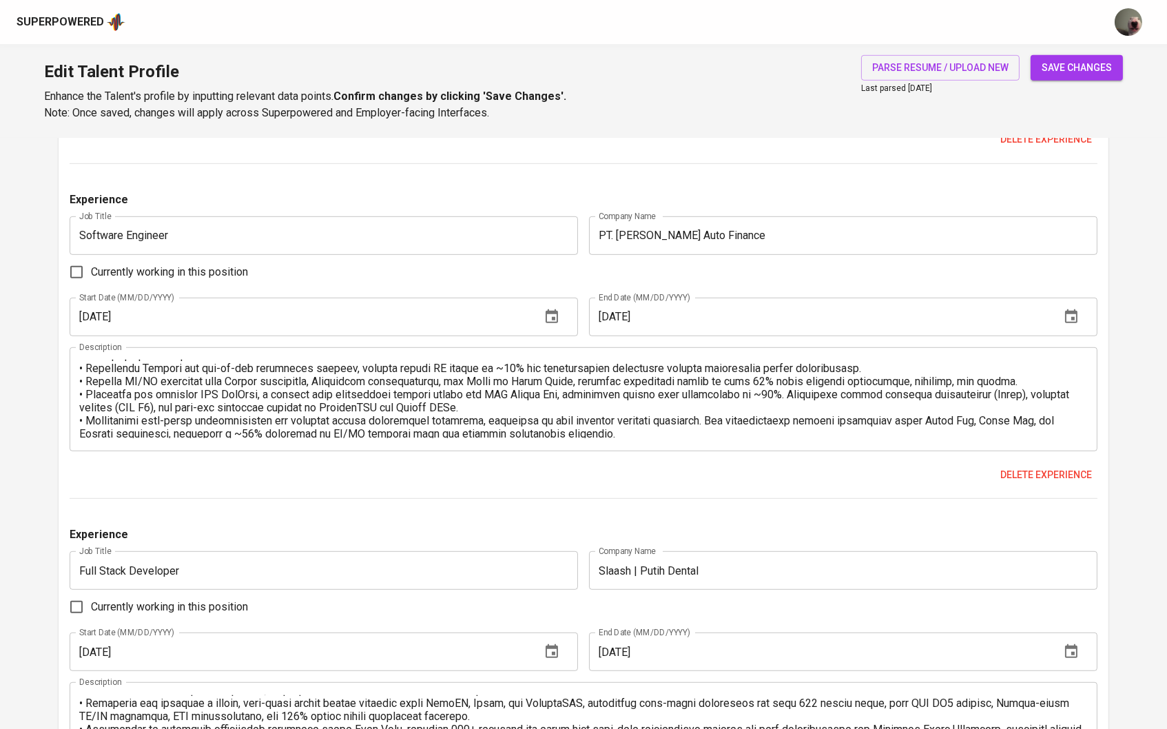
type textarea "Responsibilities: • Redesigned and rebuilt the Smarter Vending Company website …"
click at [1034, 72] on button "save changes" at bounding box center [1077, 67] width 92 height 25
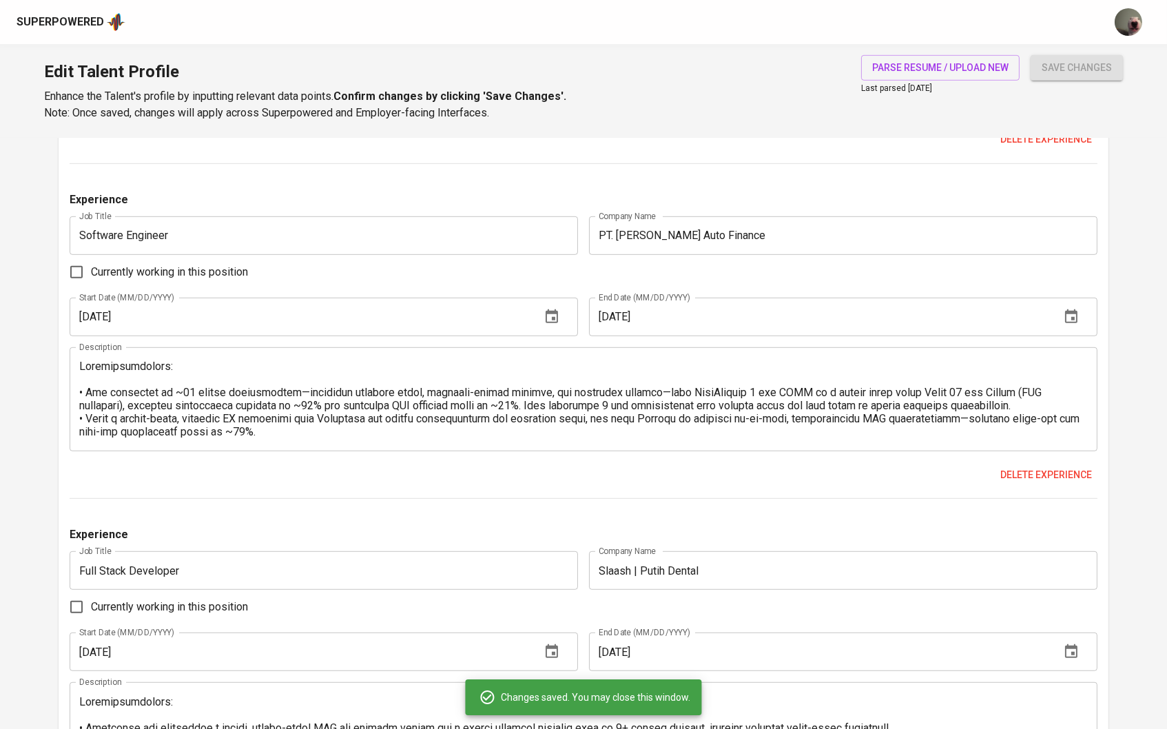
type input "JavaScript"
type input "Kubernetes"
type input "Docker"
type input "PostgreSQL"
type input "Amazon Web Services (AWS)"
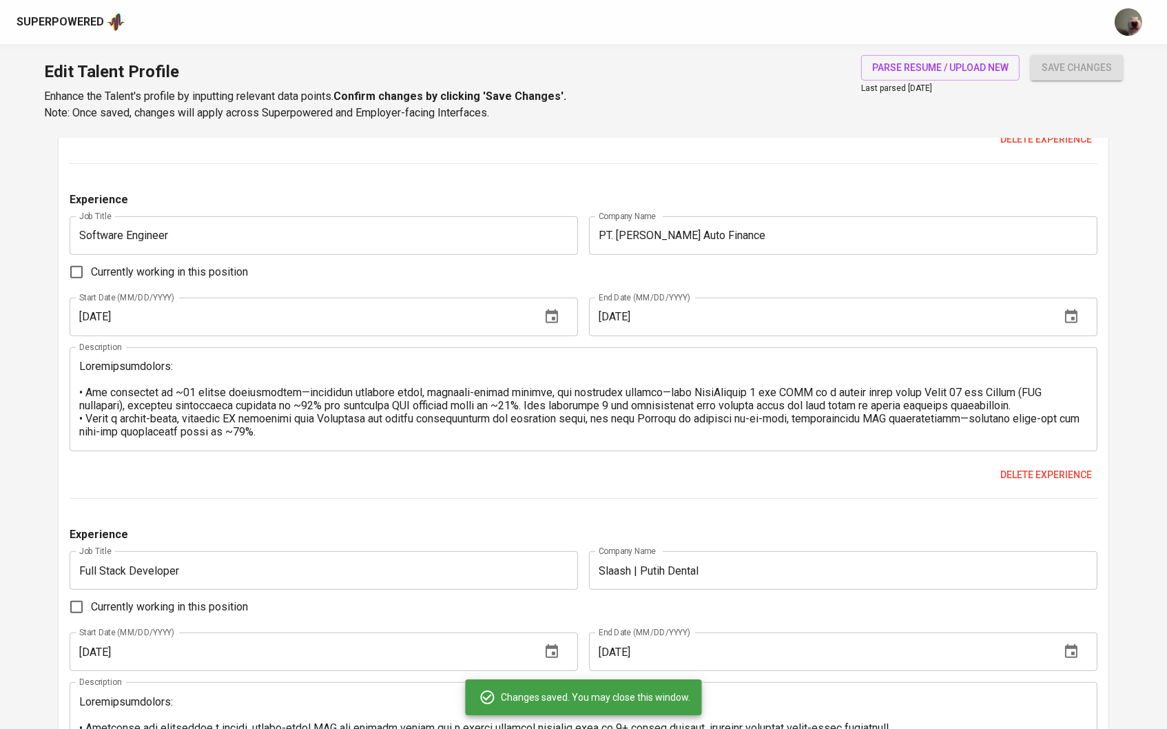
type input "Google Cloud Platform"
type input "5"
type input "FastAPI"
type input "Python (Programming Language)"
type input "3"
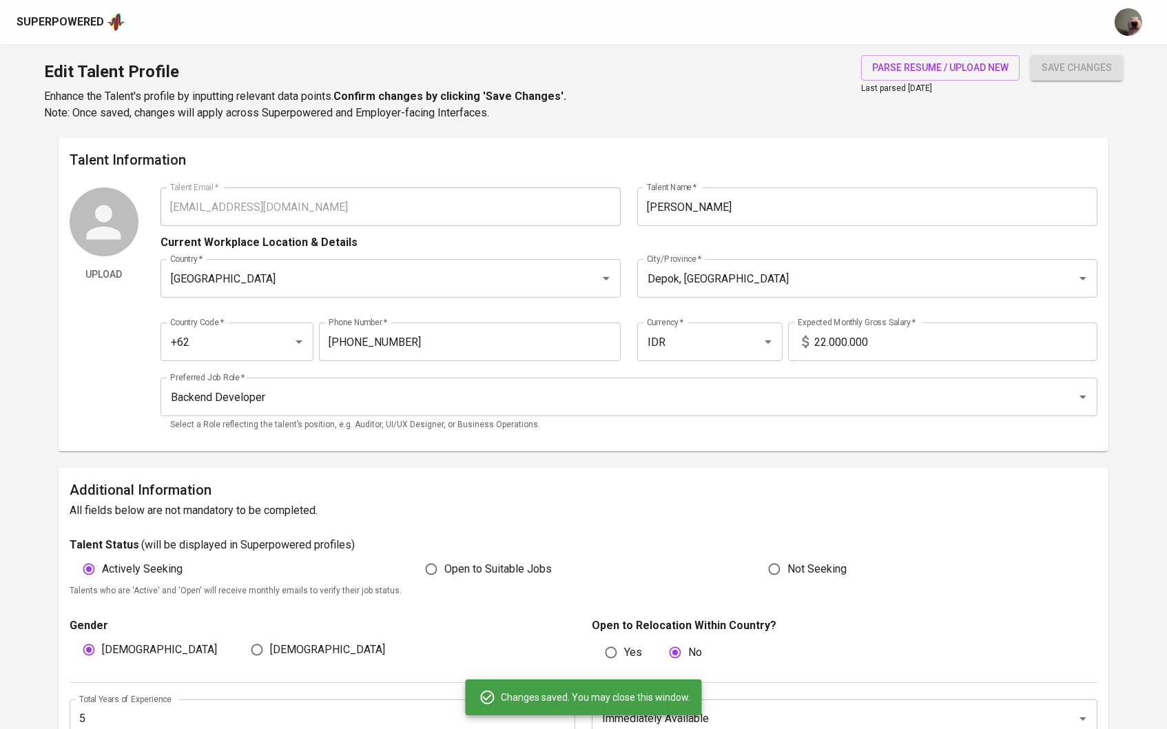
scroll to position [0, 0]
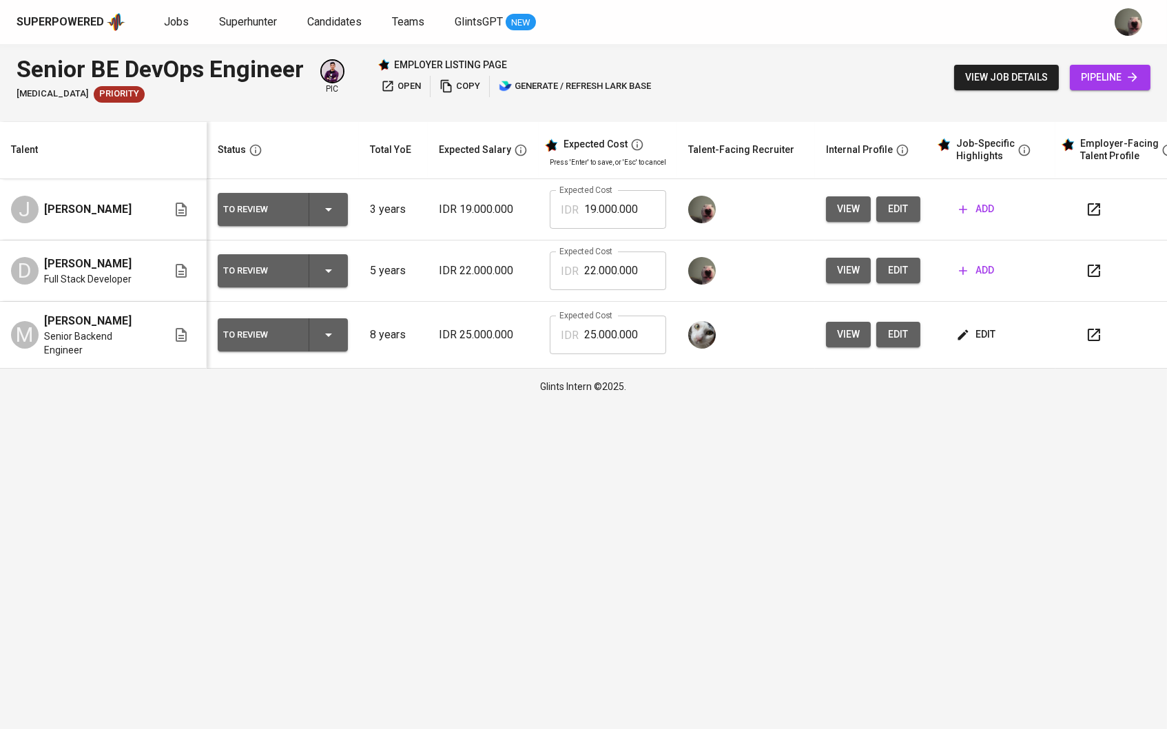
click at [984, 265] on span "add" at bounding box center [976, 270] width 35 height 17
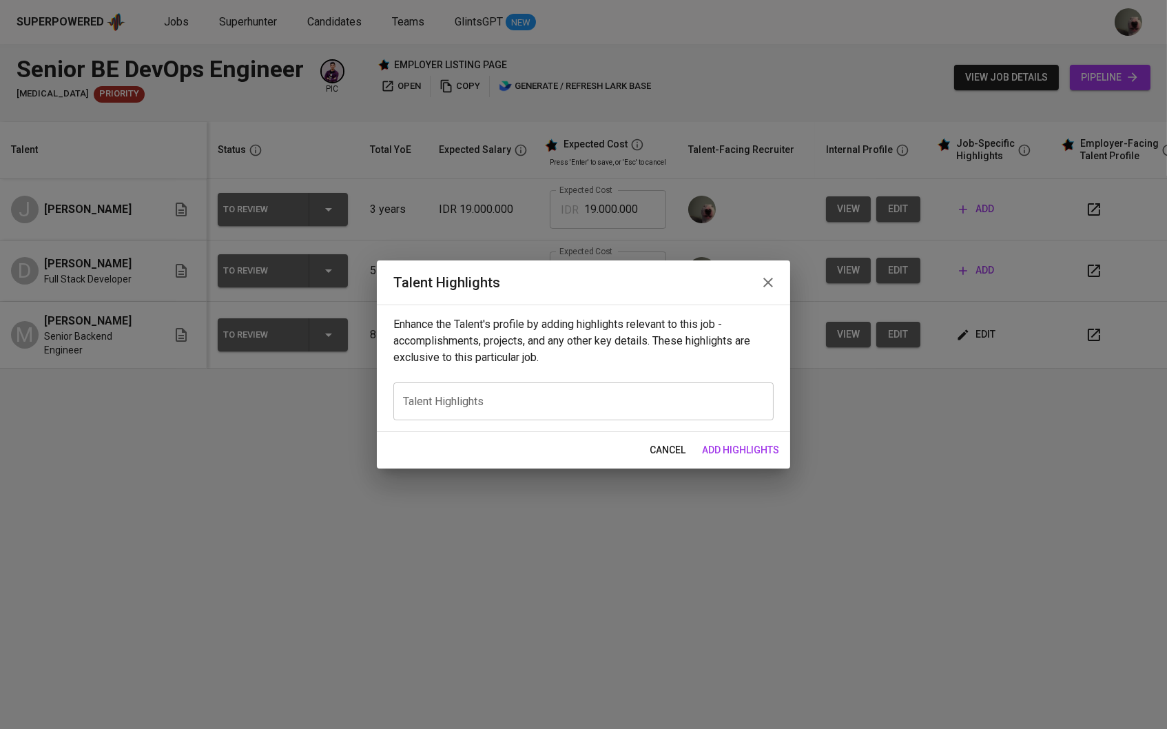
click at [557, 377] on div "Enhance the Talent's profile by adding highlights relevant to this job - accomp…" at bounding box center [583, 367] width 413 height 127
click at [521, 405] on textarea at bounding box center [583, 401] width 361 height 12
paste textarea "Lore Ipsum Dolorsita cons 6+ adipi el seddoeiusm tempori utlabore etdolo magnaa…"
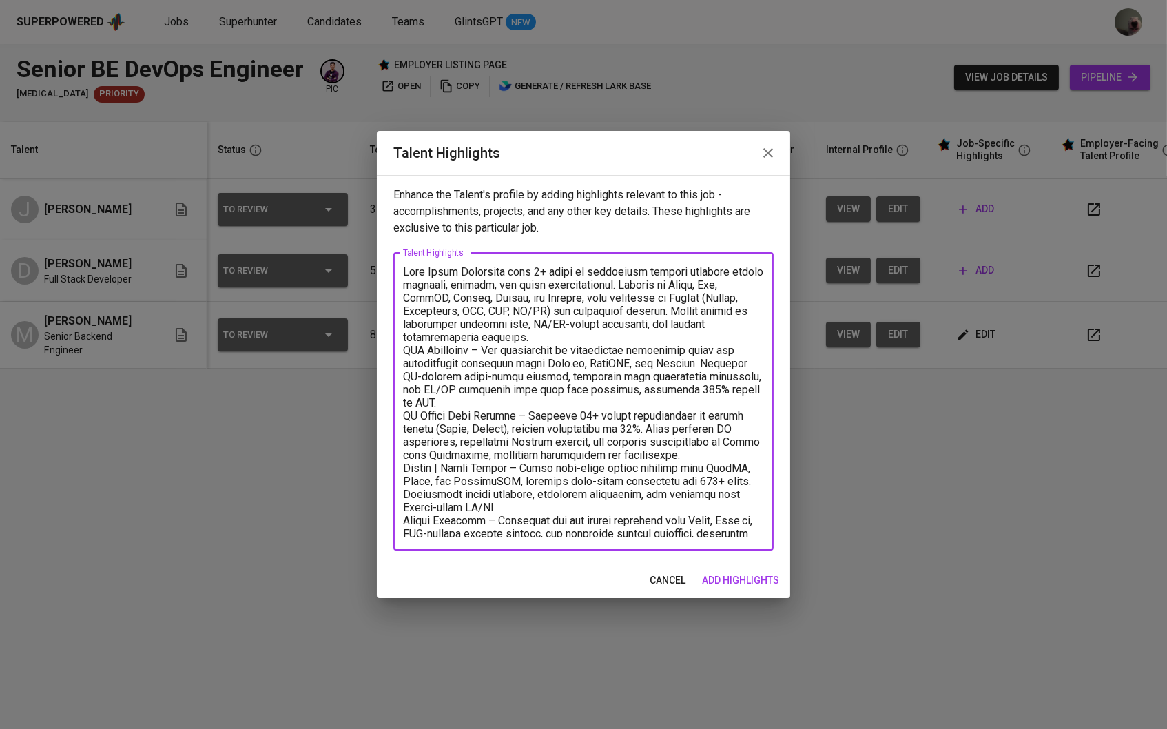
click at [571, 338] on textarea at bounding box center [583, 401] width 361 height 272
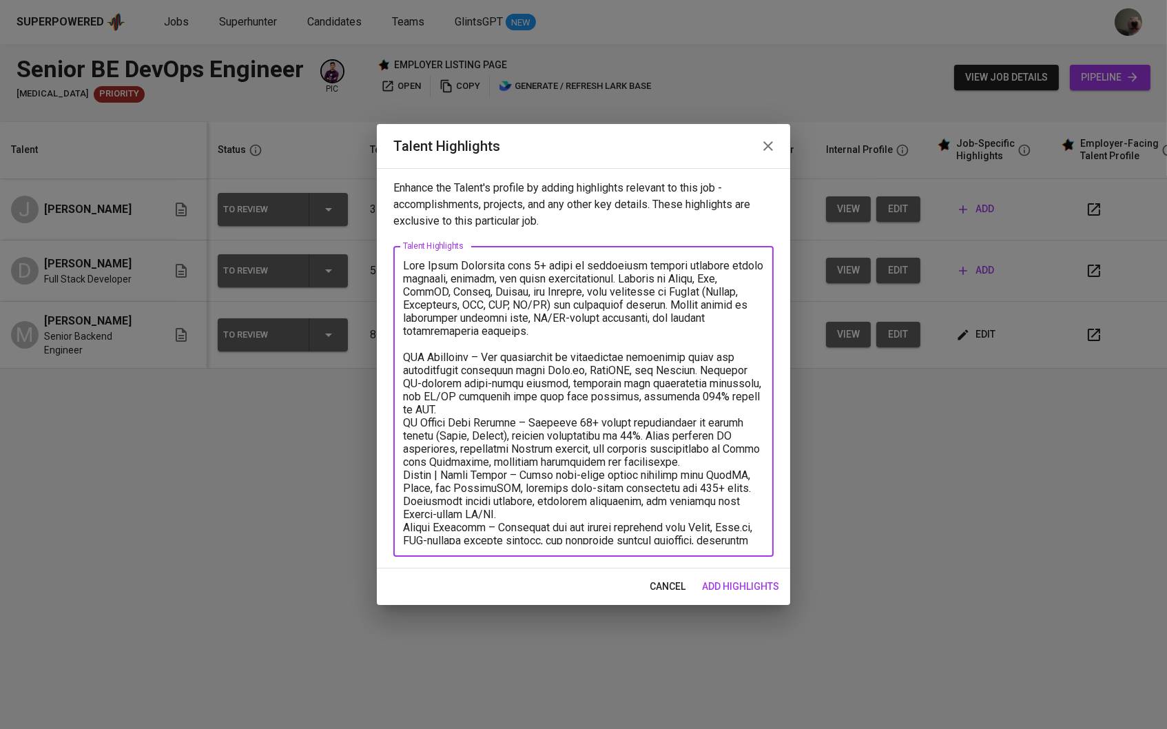
click at [756, 396] on textarea at bounding box center [583, 401] width 361 height 285
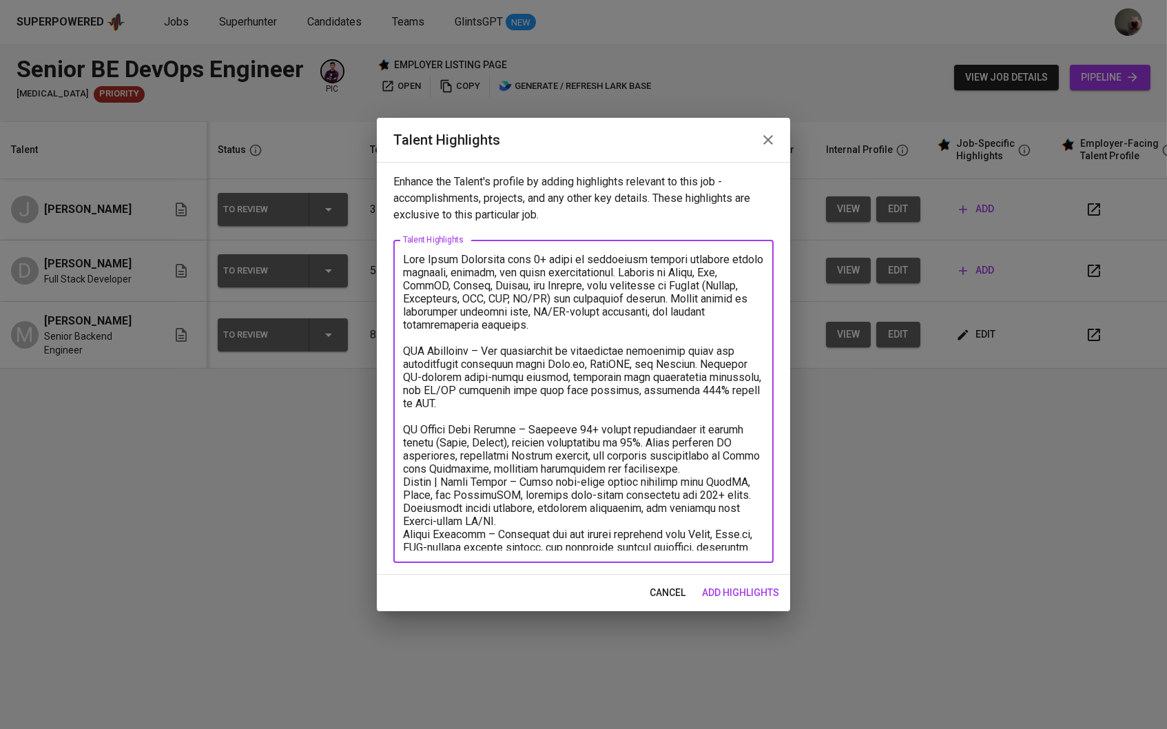
click at [694, 453] on textarea at bounding box center [583, 402] width 361 height 298
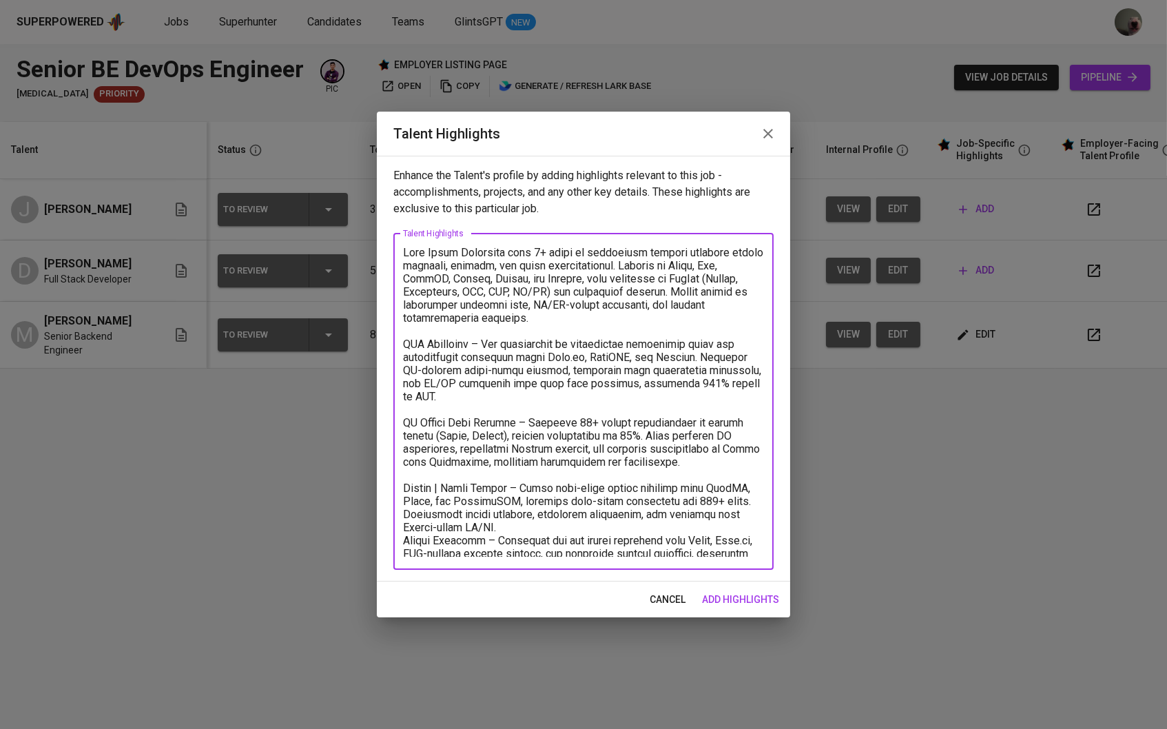
click at [593, 513] on textarea at bounding box center [583, 401] width 361 height 311
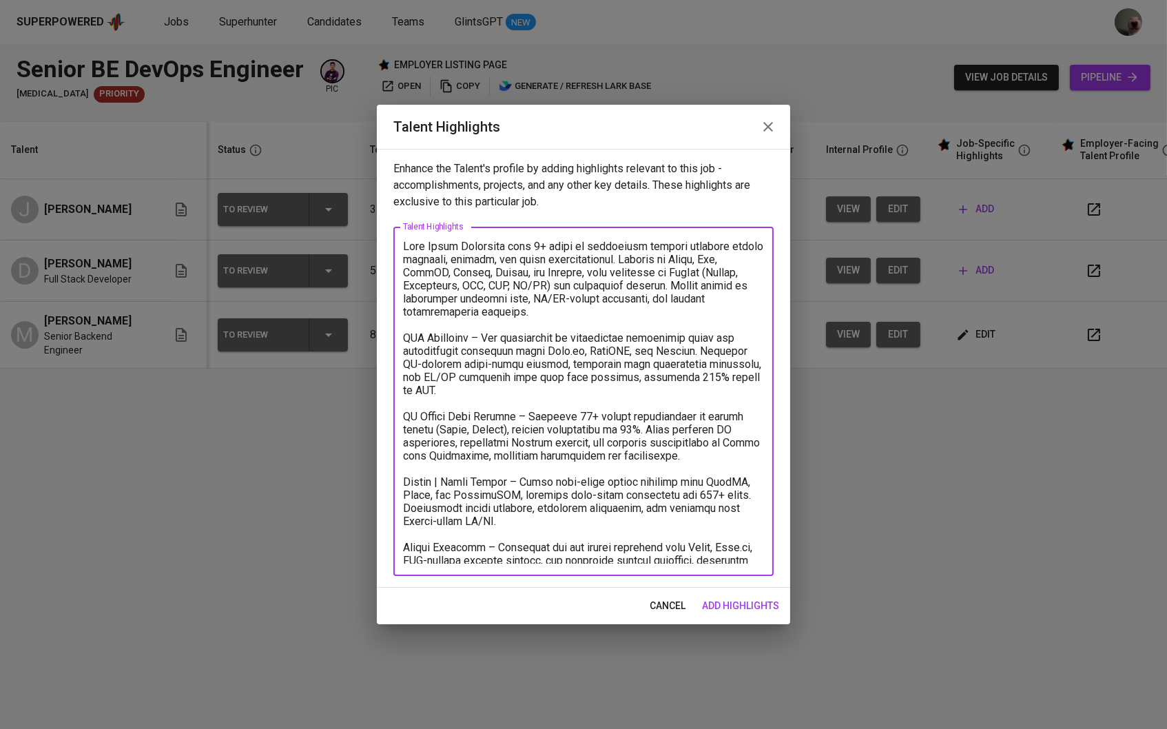
drag, startPoint x: 616, startPoint y: 256, endPoint x: 642, endPoint y: 286, distance: 39.5
click at [642, 286] on textarea at bounding box center [583, 402] width 361 height 324
type textarea "Lore Ipsum Dolorsita cons 1+ adipi el seddoeiusm tempori utlabore etdolo magnaa…"
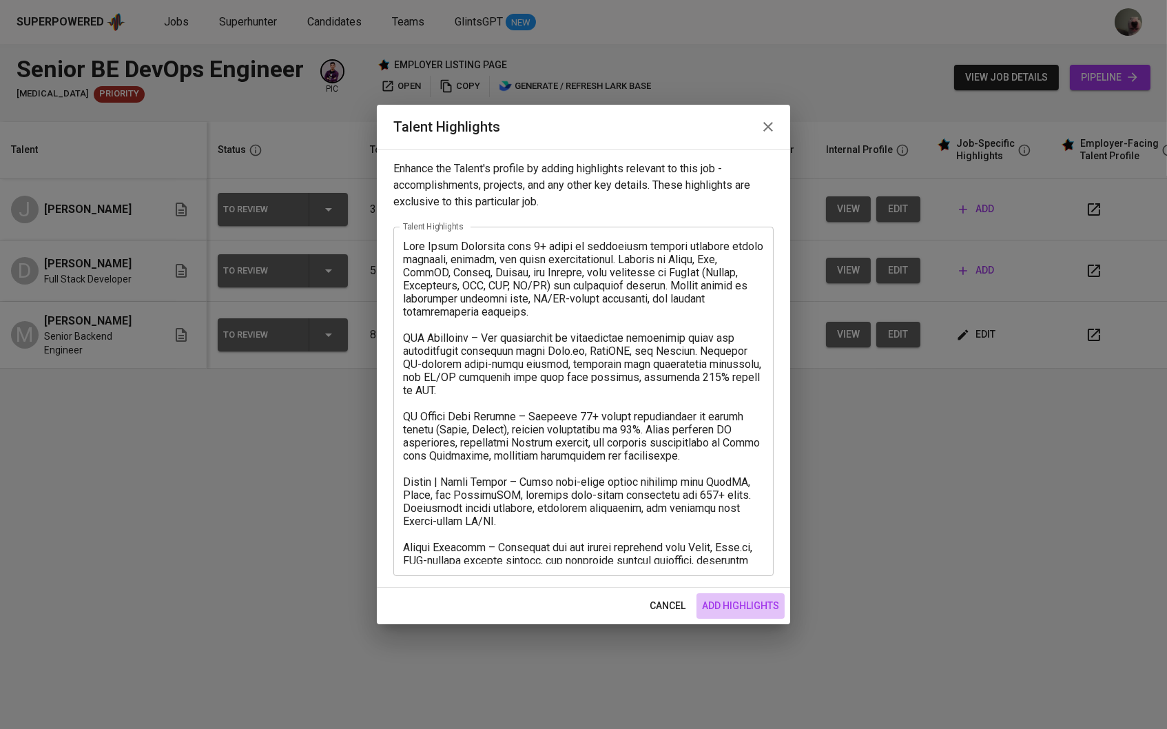
click at [734, 599] on span "add highlights" at bounding box center [740, 605] width 77 height 17
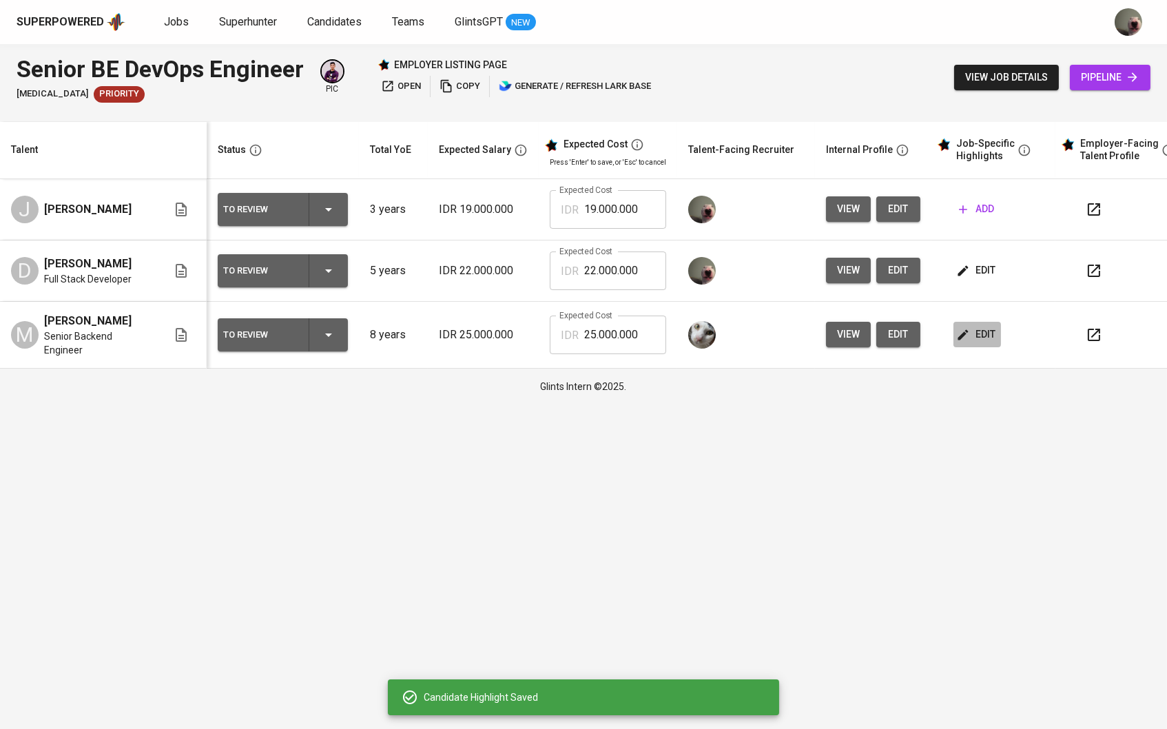
click at [997, 325] on button "edit" at bounding box center [977, 334] width 48 height 25
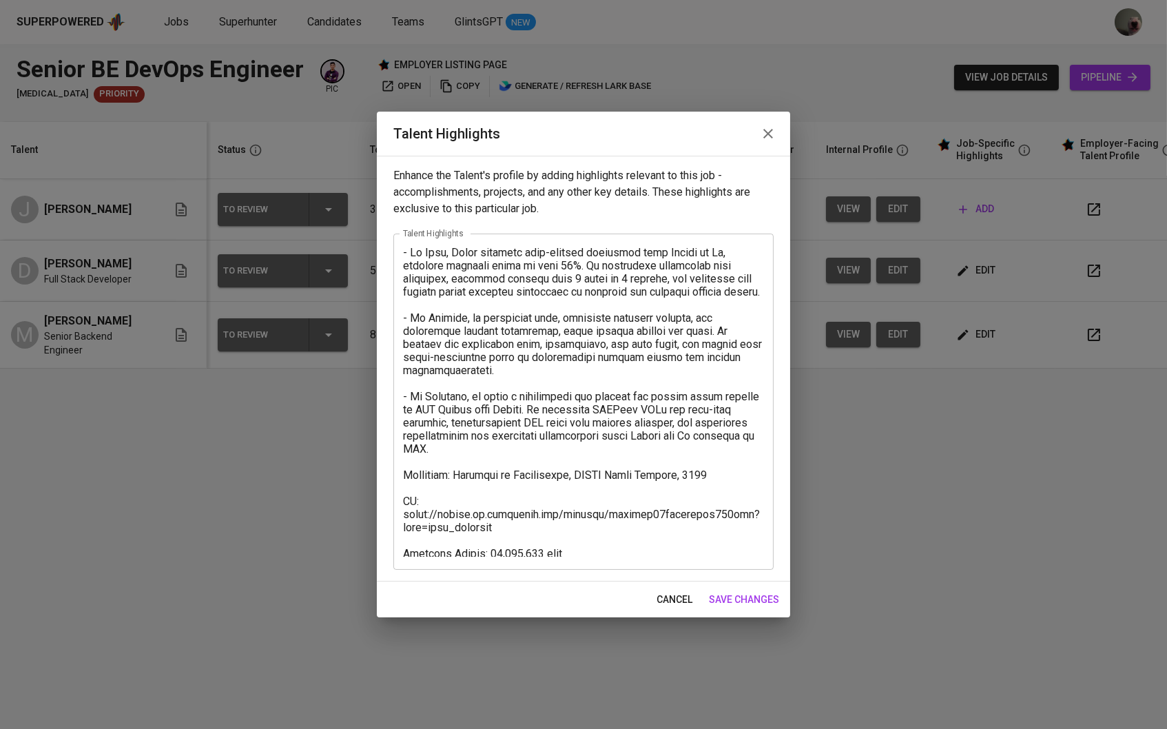
click at [687, 589] on button "cancel" at bounding box center [674, 599] width 47 height 25
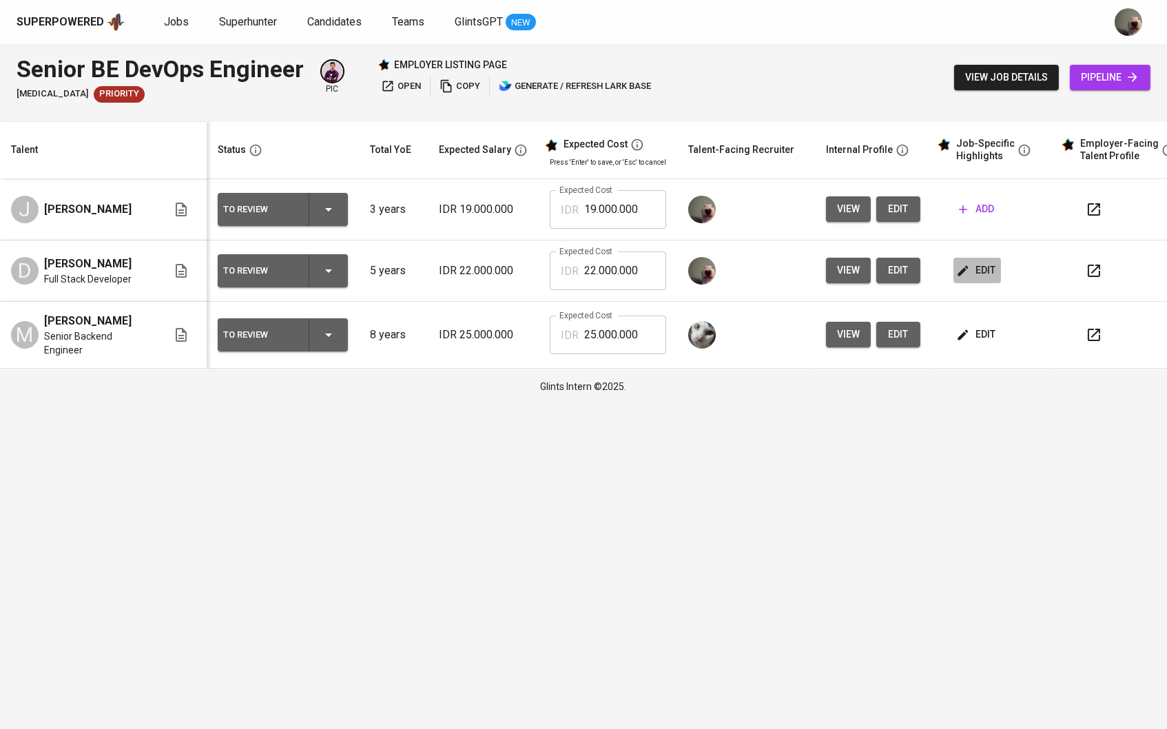
click at [970, 275] on icon "button" at bounding box center [963, 271] width 14 height 14
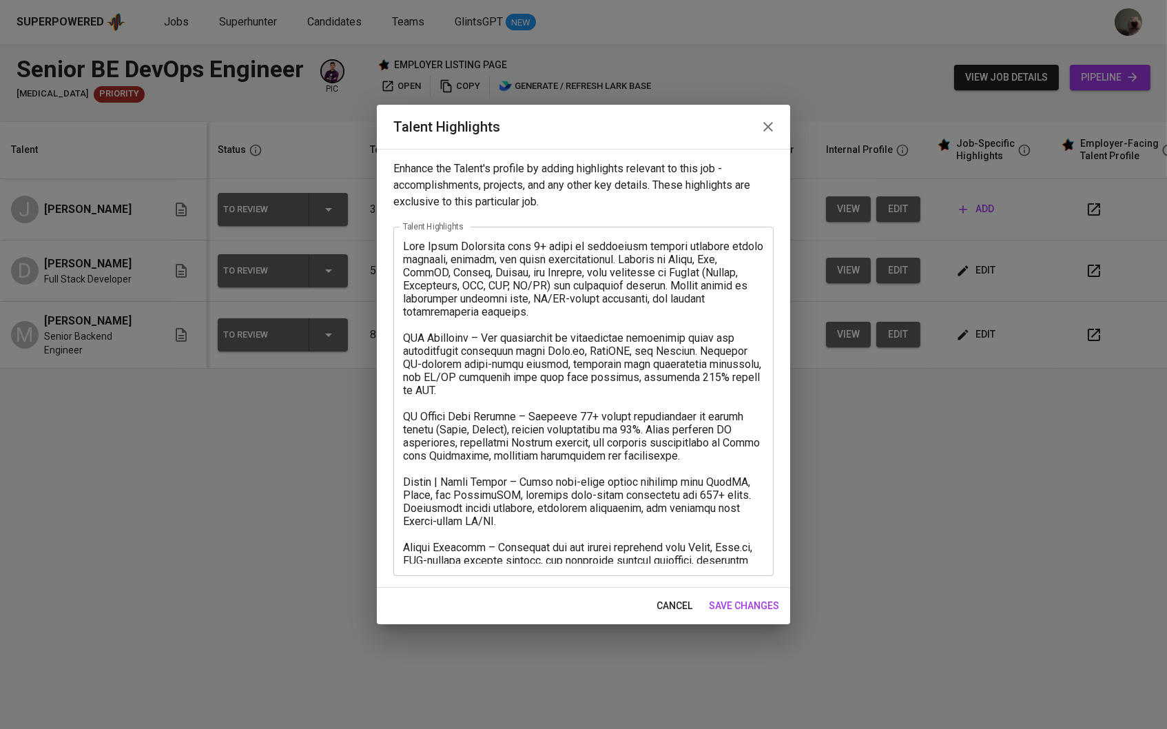
click at [671, 606] on span "cancel" at bounding box center [674, 605] width 36 height 17
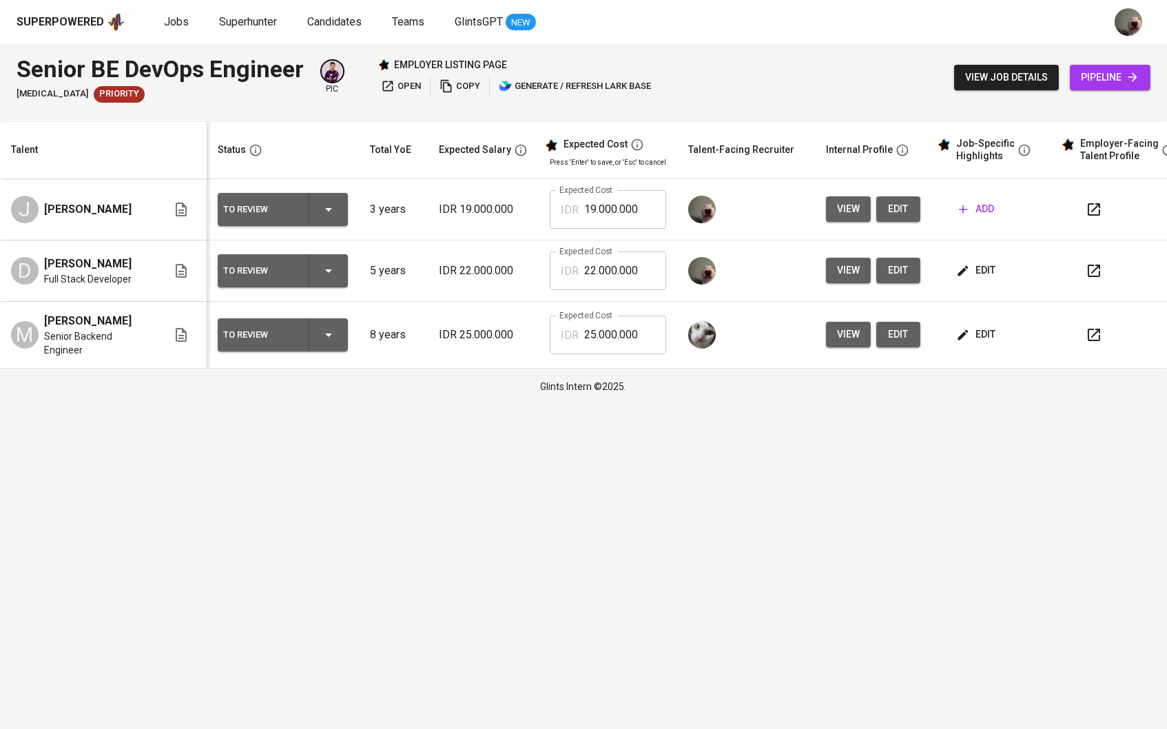
click at [982, 323] on button "edit" at bounding box center [977, 334] width 48 height 25
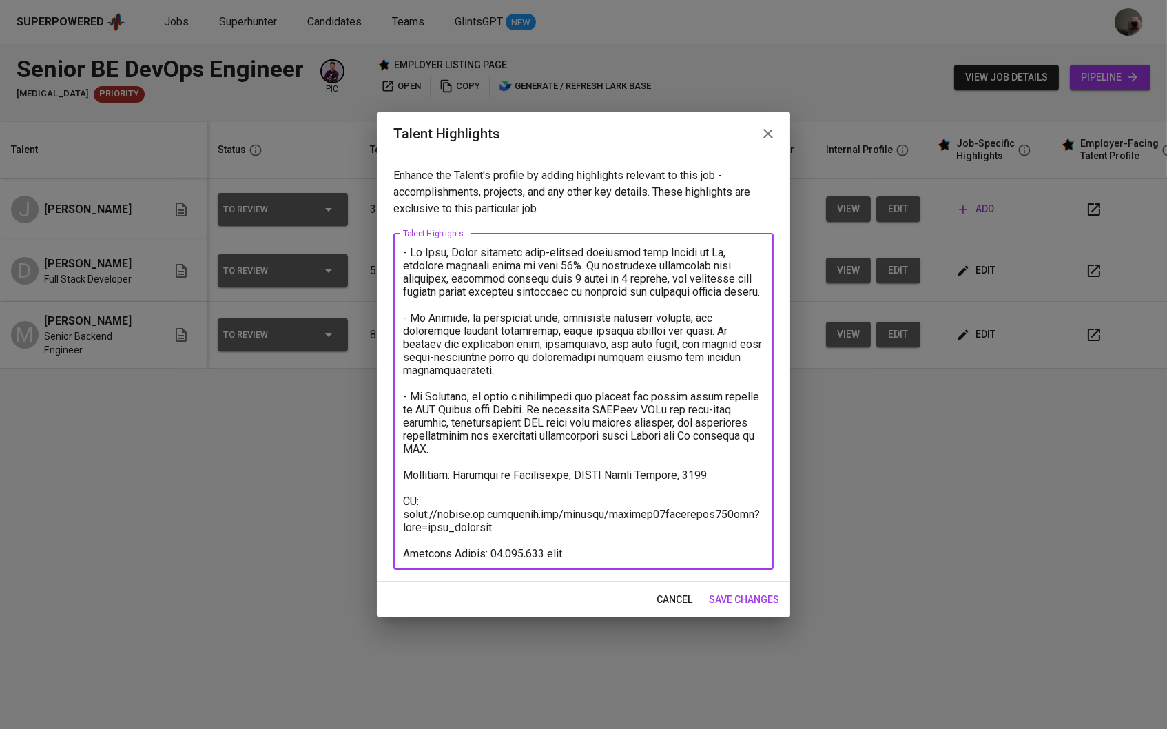
drag, startPoint x: 575, startPoint y: 553, endPoint x: 394, endPoint y: 513, distance: 185.7
click at [394, 513] on div "x Talent Highlights" at bounding box center [583, 402] width 380 height 336
click at [758, 603] on span "save changes" at bounding box center [744, 599] width 70 height 17
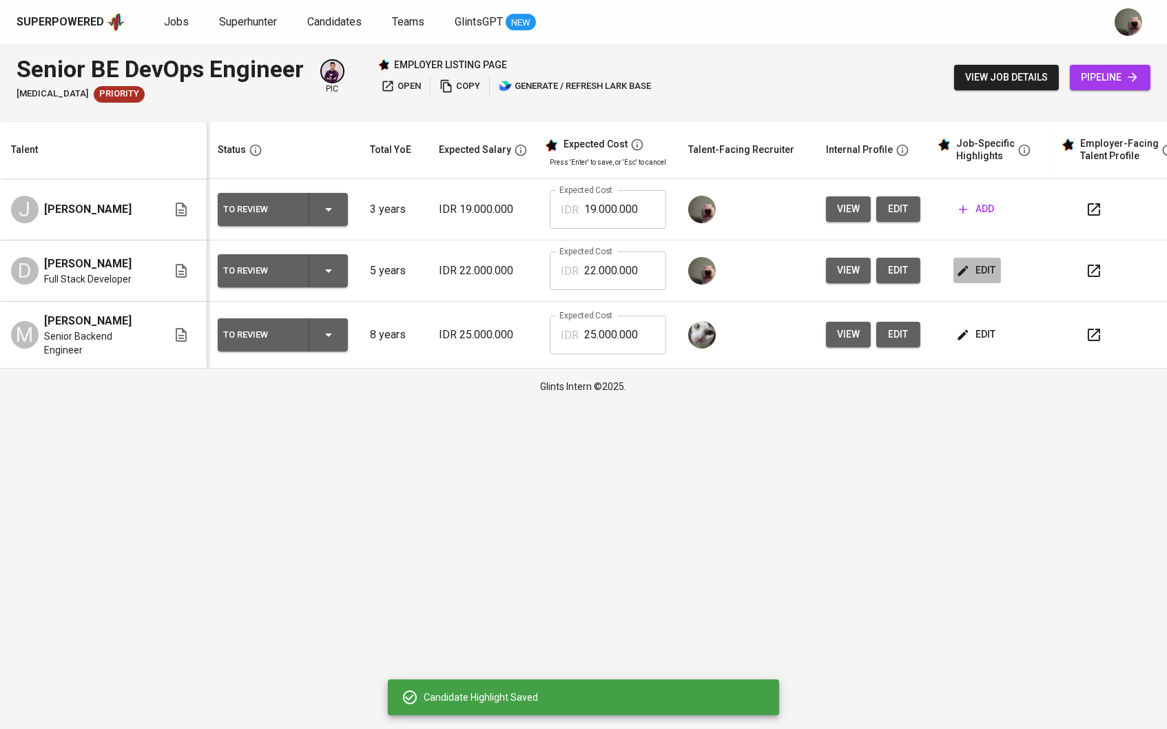
click at [982, 262] on span "edit" at bounding box center [977, 270] width 37 height 17
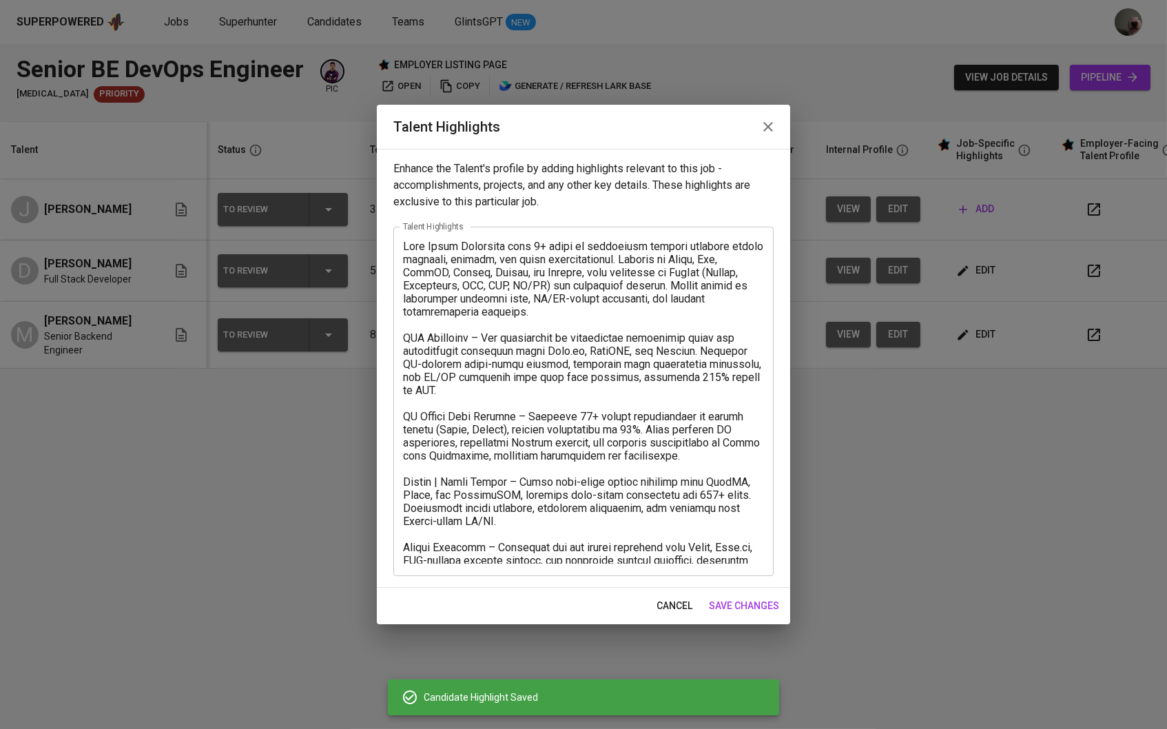
click at [668, 564] on div "x Talent Highlights" at bounding box center [583, 401] width 380 height 349
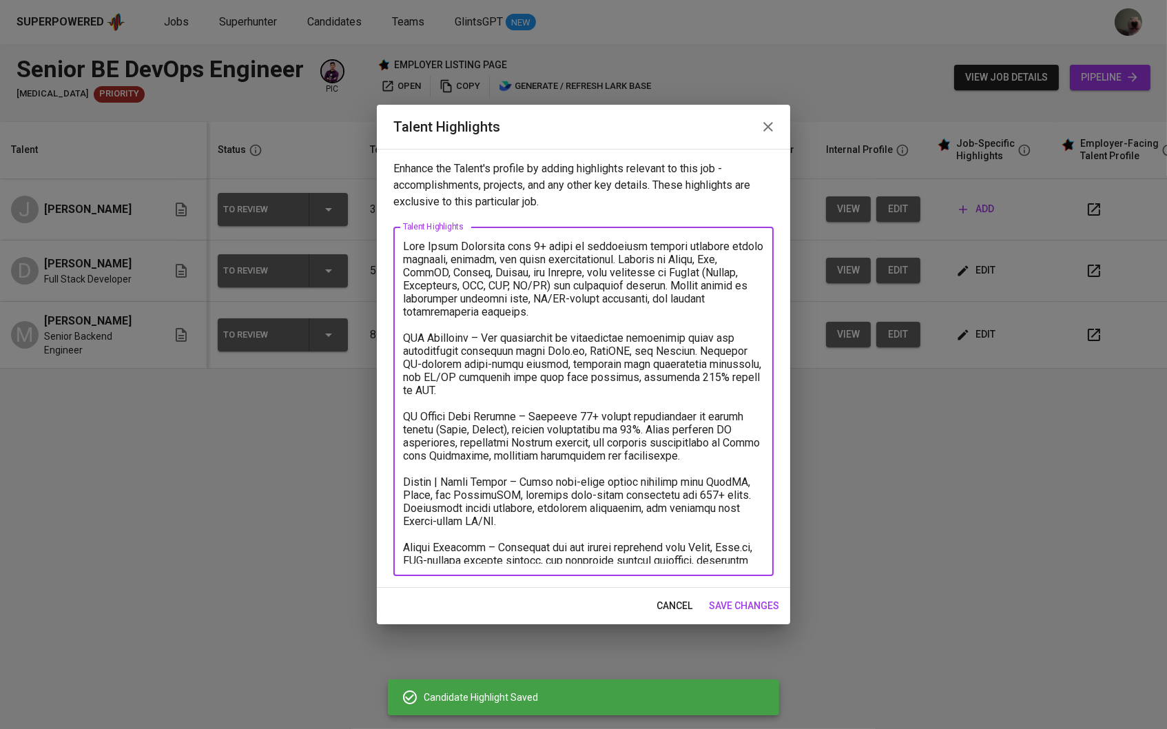
click at [663, 550] on textarea at bounding box center [583, 402] width 361 height 324
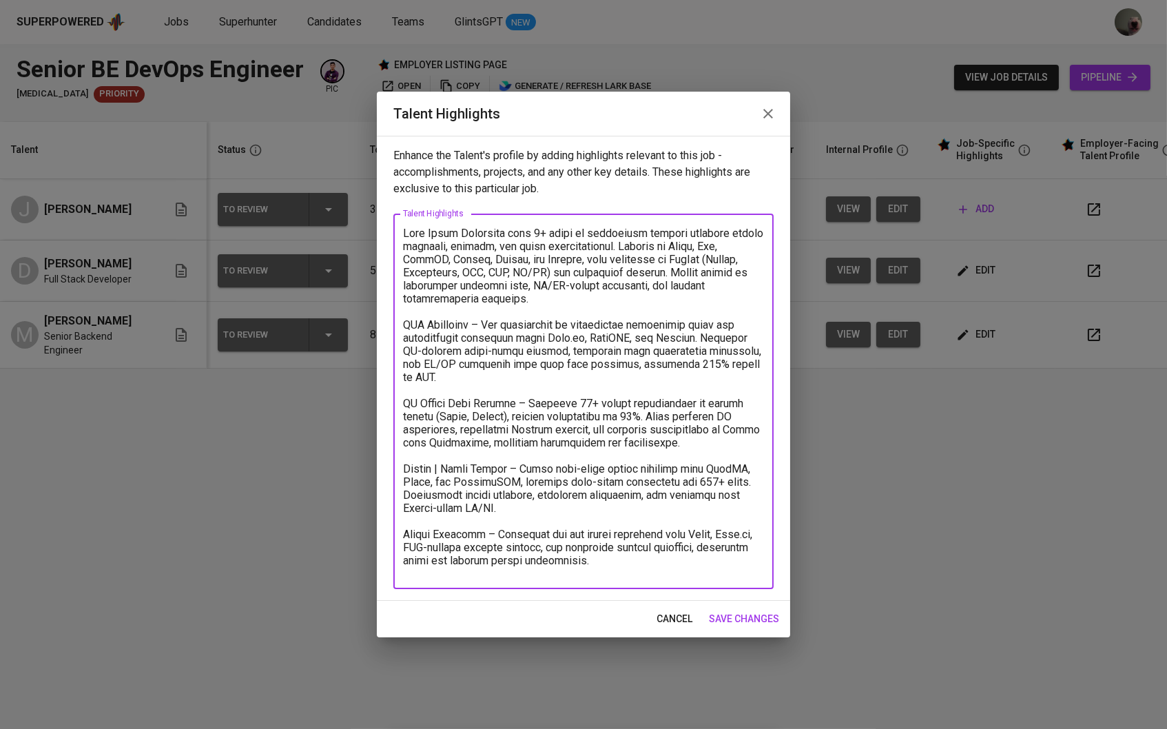
paste textarea "VN: https://glints.sg.larksuite.com/minutes/obsgcqu19whcrwhilu895rde?from=from_…"
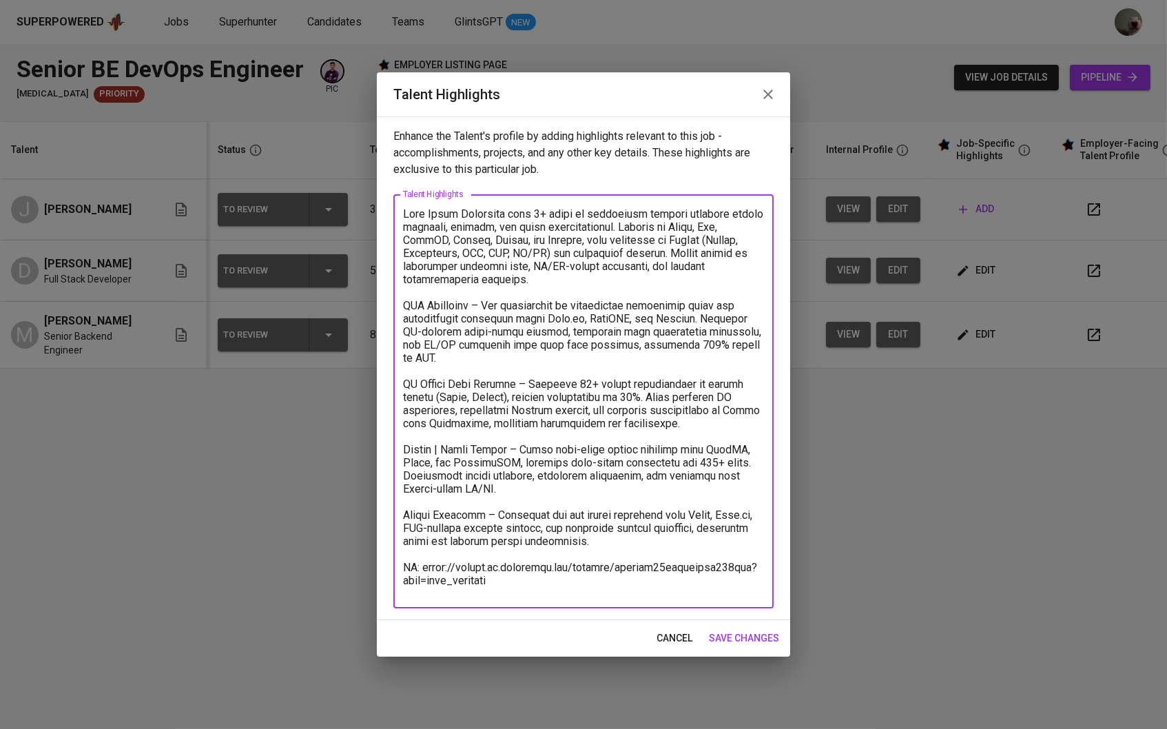
scroll to position [1, 0]
drag, startPoint x: 539, startPoint y: 563, endPoint x: 424, endPoint y: 544, distance: 116.1
click at [424, 544] on textarea at bounding box center [583, 401] width 361 height 389
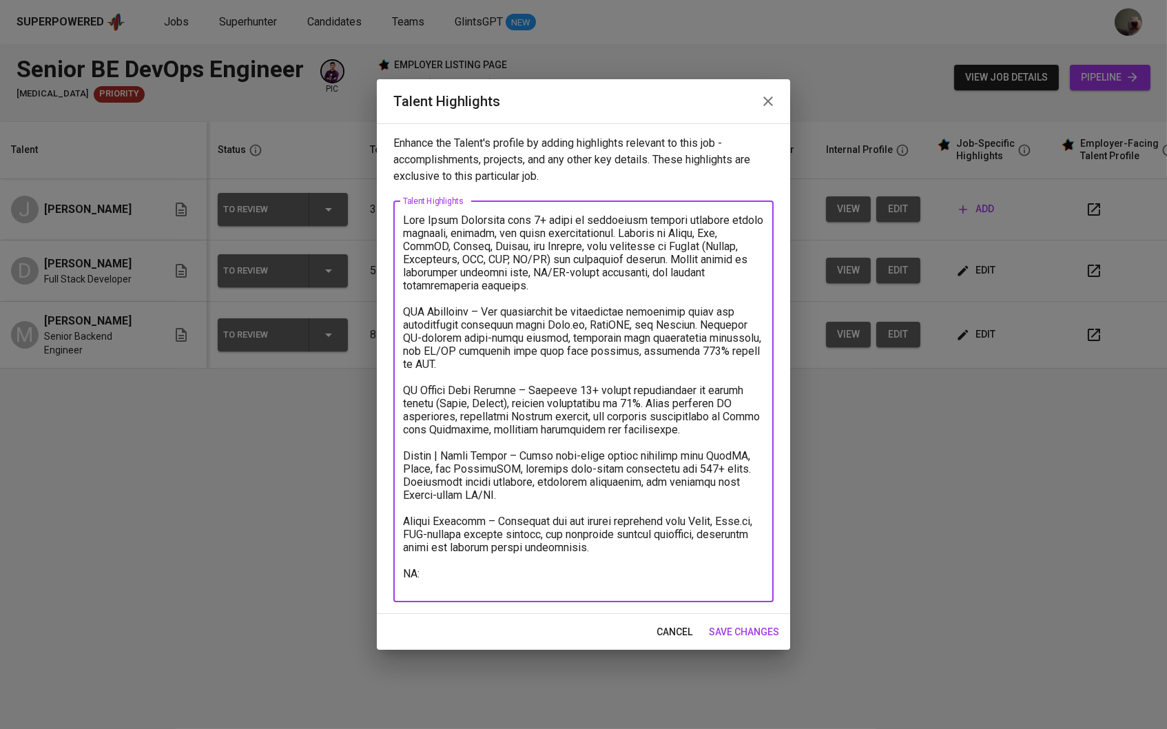
click at [666, 548] on textarea at bounding box center [583, 401] width 361 height 375
click at [659, 532] on textarea at bounding box center [583, 401] width 361 height 375
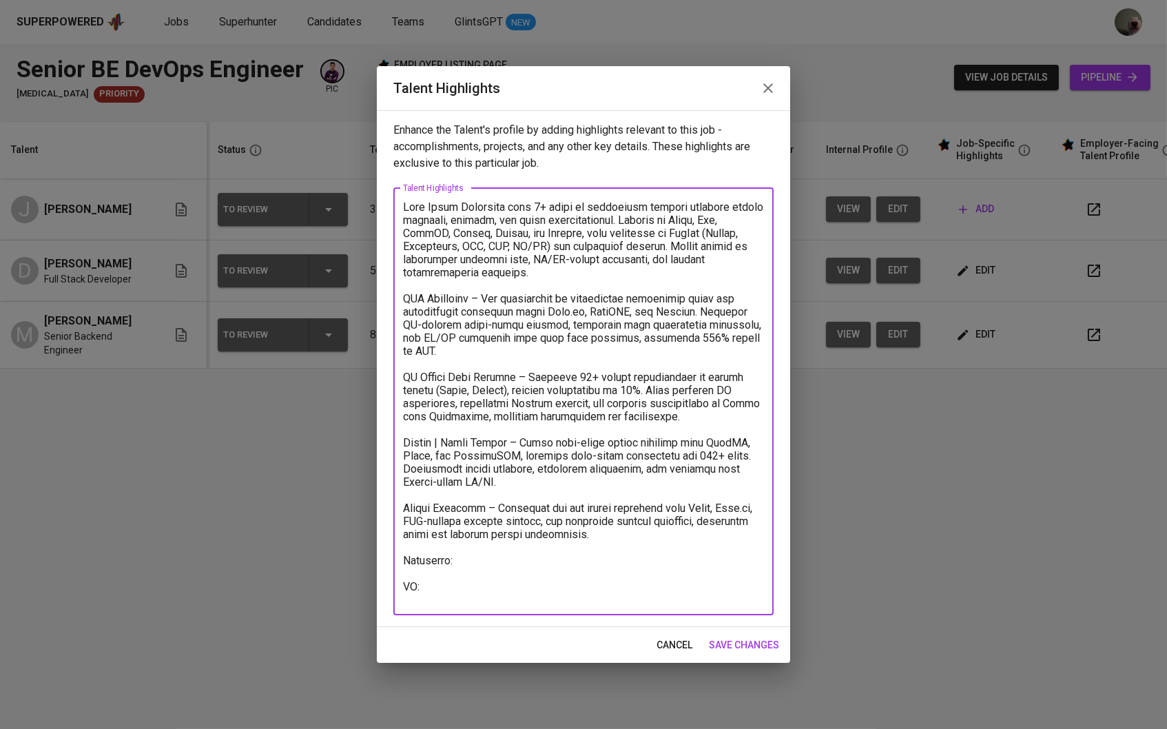
click at [651, 559] on textarea at bounding box center [583, 401] width 361 height 402
click at [499, 592] on textarea at bounding box center [583, 401] width 361 height 402
type textarea "Full Stack Developer with 5+ years of experience leading projects across fronte…"
click at [738, 637] on span "save changes" at bounding box center [744, 645] width 70 height 17
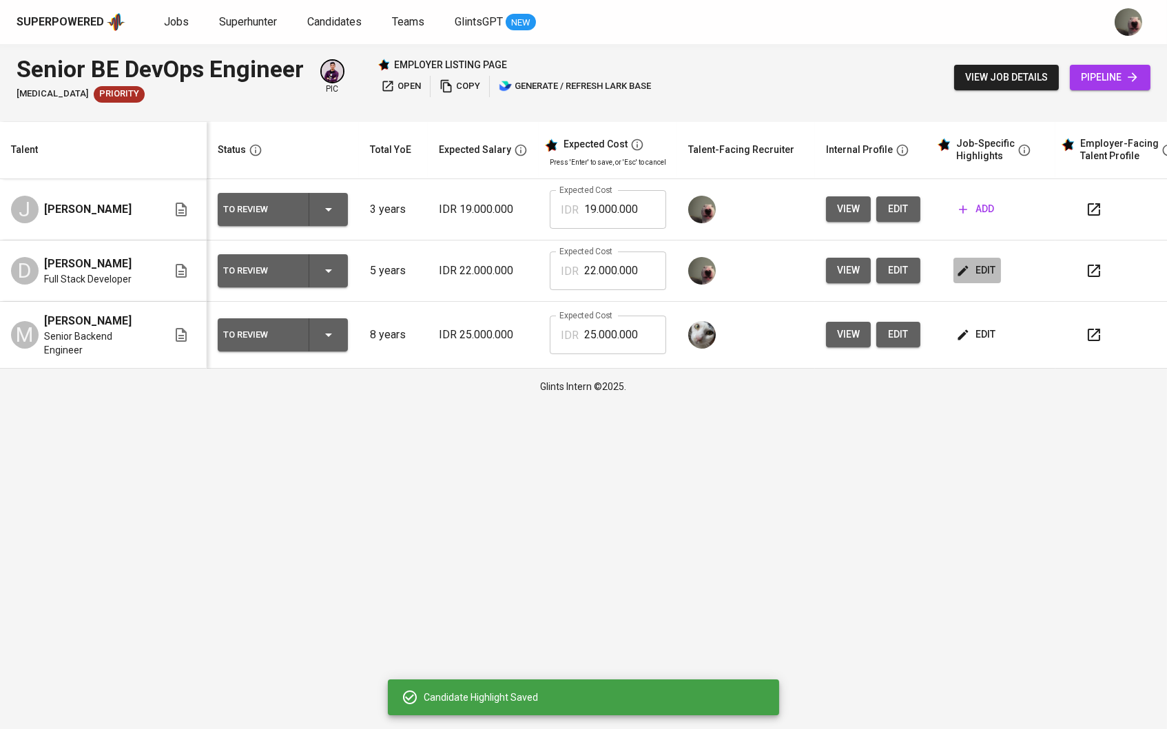
click at [994, 275] on span "edit" at bounding box center [977, 270] width 37 height 17
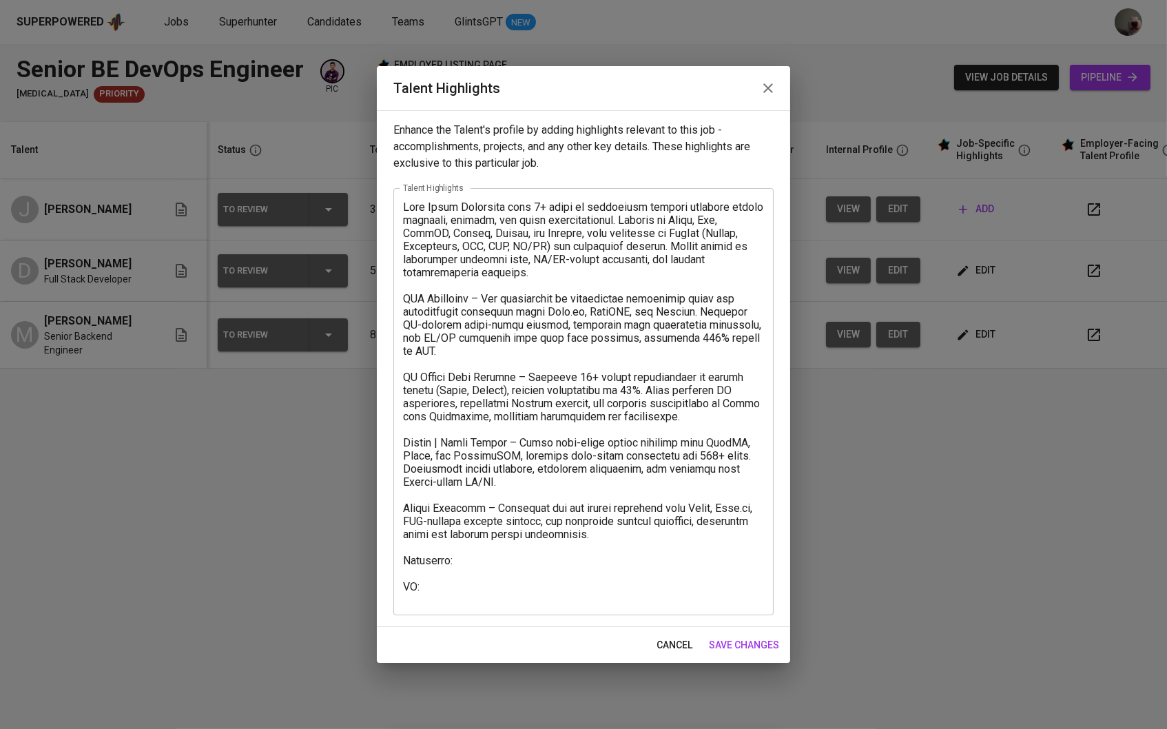
click at [485, 555] on textarea at bounding box center [583, 401] width 361 height 402
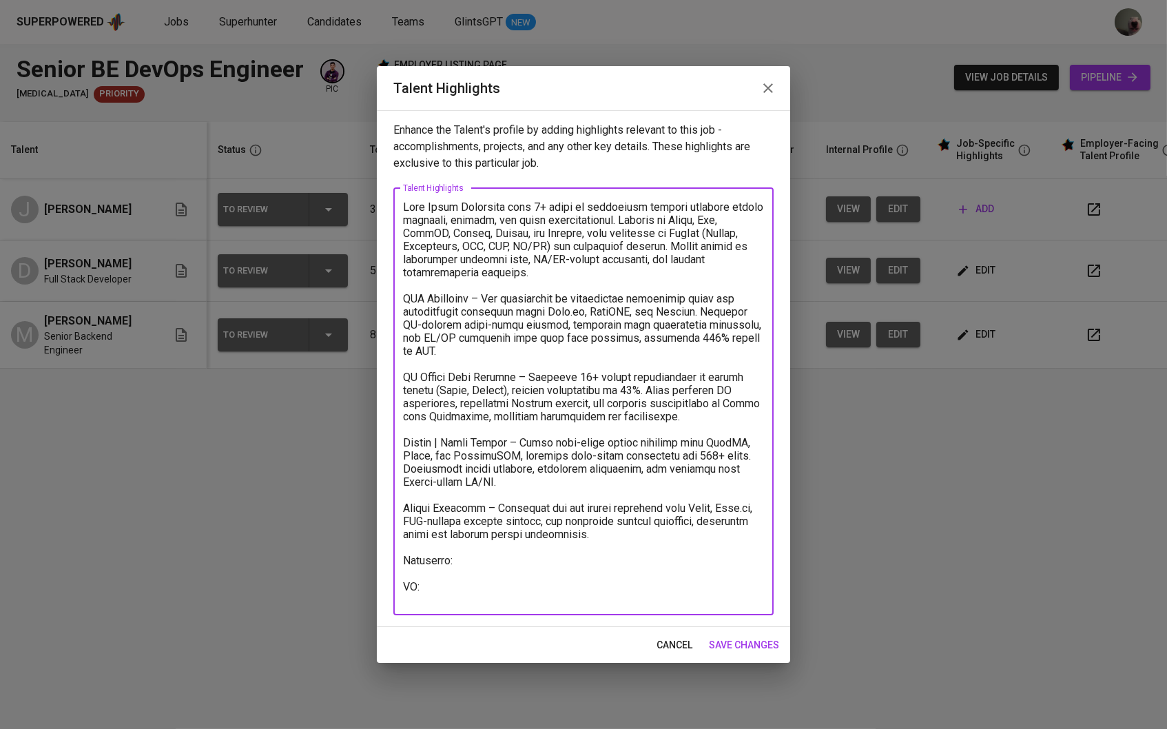
click at [477, 544] on textarea at bounding box center [583, 401] width 361 height 402
paste textarea "Urban and Regional Planning Institut Teknologi Sepuluh Nopember - Bachelor's de…"
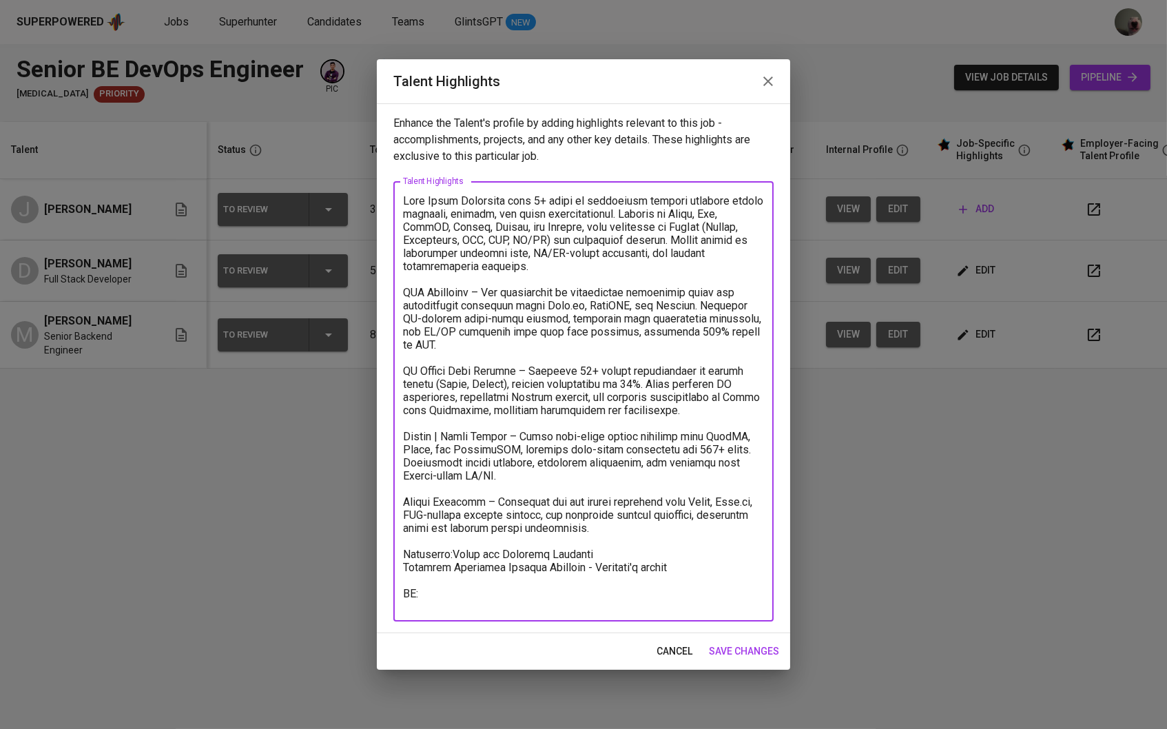
click at [455, 539] on textarea at bounding box center [583, 401] width 361 height 415
click at [594, 553] on textarea at bounding box center [583, 401] width 361 height 415
drag, startPoint x: 586, startPoint y: 553, endPoint x: 682, endPoint y: 553, distance: 95.8
click at [682, 553] on textarea at bounding box center [583, 401] width 361 height 415
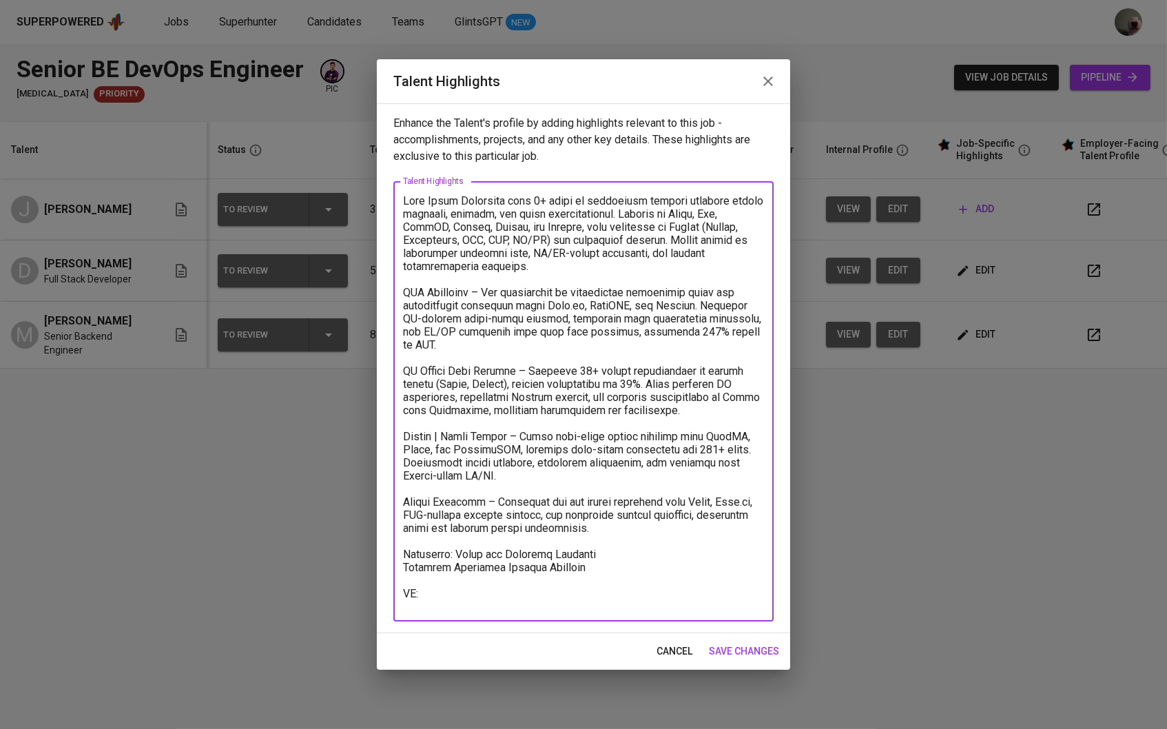
click at [464, 535] on textarea at bounding box center [583, 401] width 361 height 415
paste textarea "- Bachelor's degree"
click at [472, 538] on textarea at bounding box center [583, 401] width 361 height 415
click at [407, 546] on textarea at bounding box center [583, 401] width 361 height 415
click at [575, 550] on textarea at bounding box center [583, 401] width 361 height 415
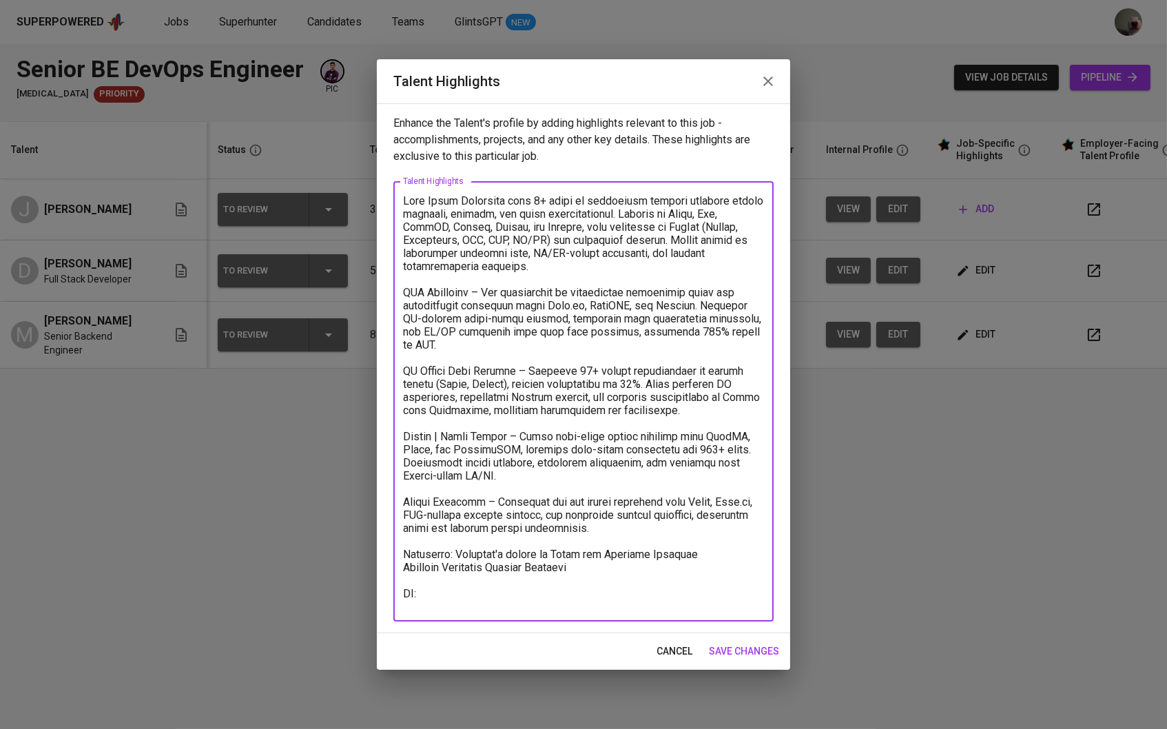
click at [586, 550] on textarea at bounding box center [583, 401] width 361 height 415
click at [538, 564] on textarea at bounding box center [583, 401] width 361 height 415
click at [532, 591] on textarea at bounding box center [583, 401] width 361 height 415
click at [517, 587] on textarea at bounding box center [583, 401] width 361 height 415
click at [499, 573] on textarea at bounding box center [583, 401] width 361 height 415
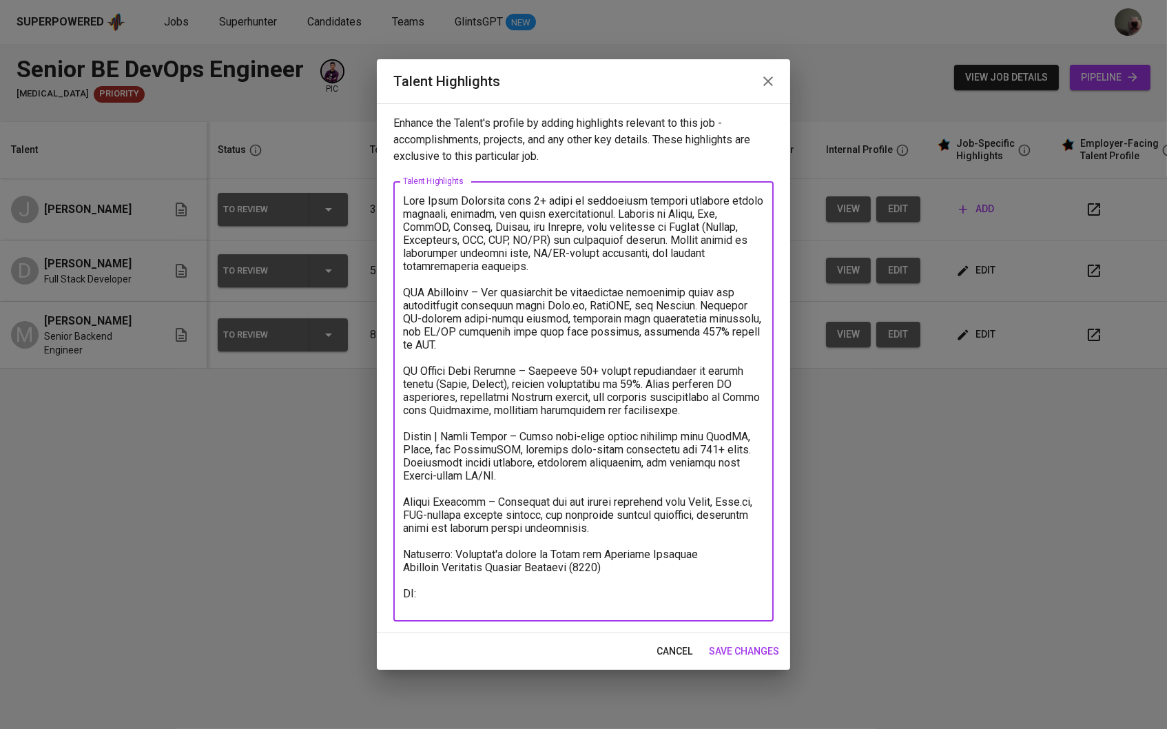
paste textarea "https://glints.sg.larksuite.com/minutes/obsgd773g1uoergpotlorp97?from=from_copy…"
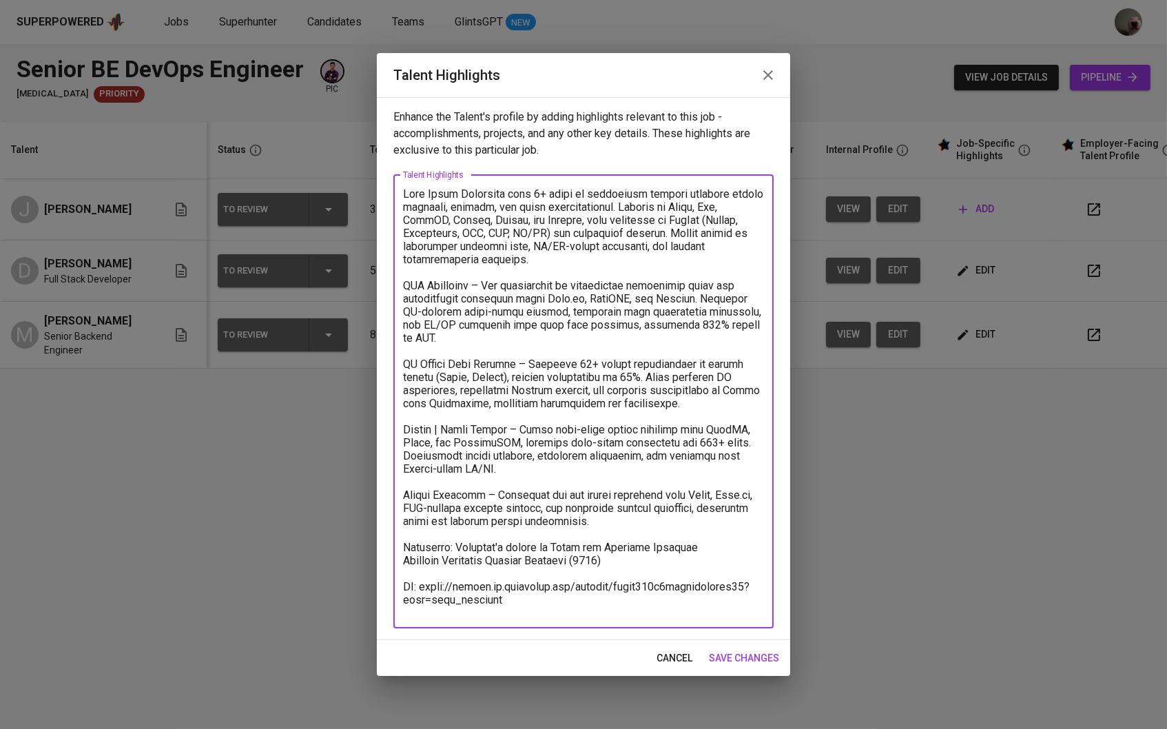
type textarea "Full Stack Developer with 5+ years of experience leading projects across fronte…"
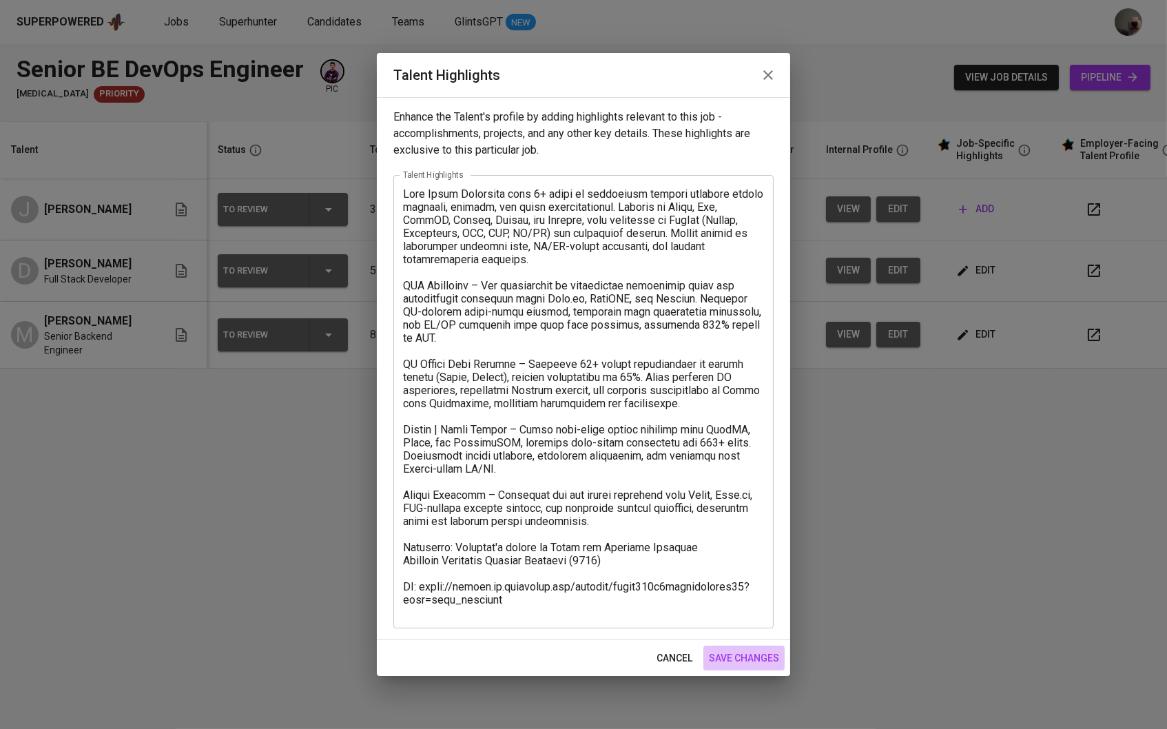
click at [747, 656] on span "save changes" at bounding box center [744, 658] width 70 height 17
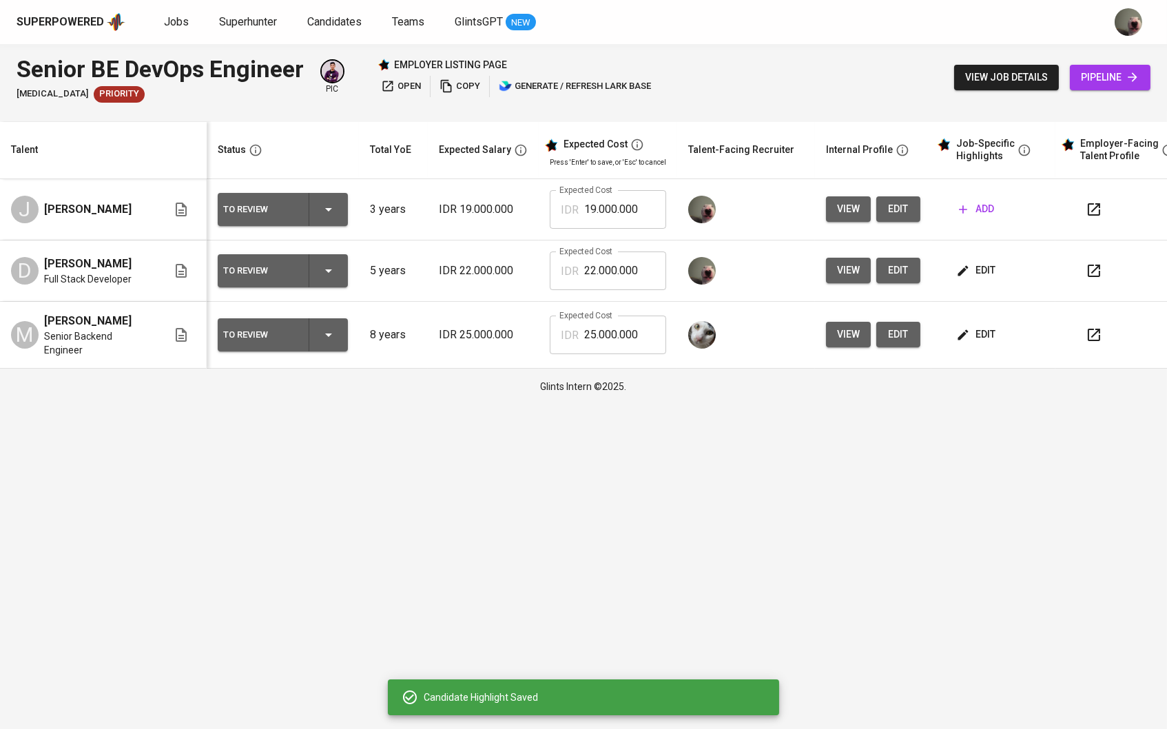
click at [851, 216] on span "view" at bounding box center [848, 208] width 23 height 17
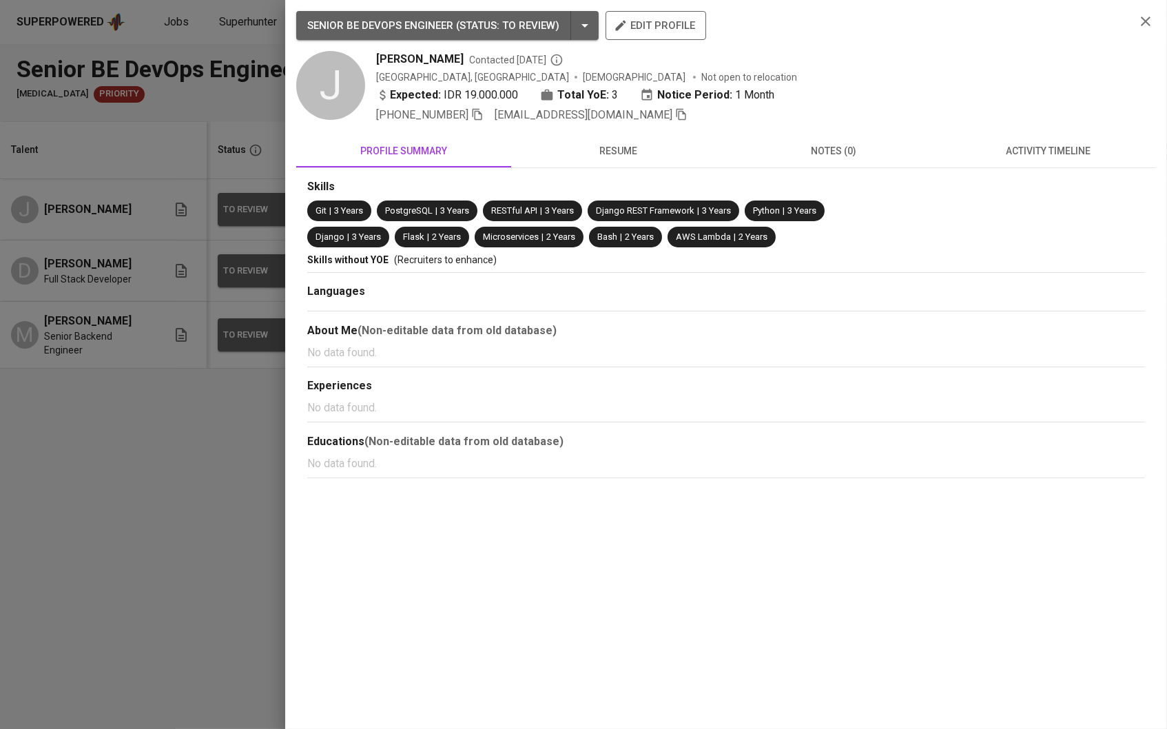
click at [588, 156] on span "resume" at bounding box center [618, 151] width 198 height 17
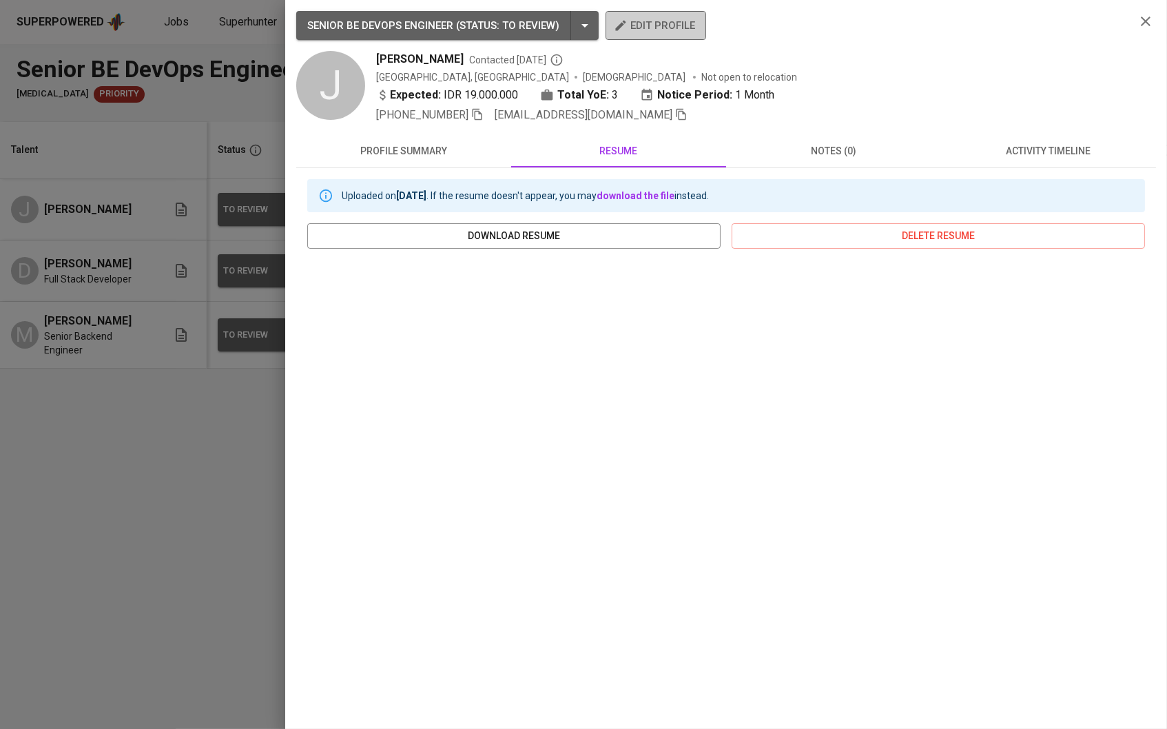
click at [653, 28] on span "edit profile" at bounding box center [656, 26] width 79 height 18
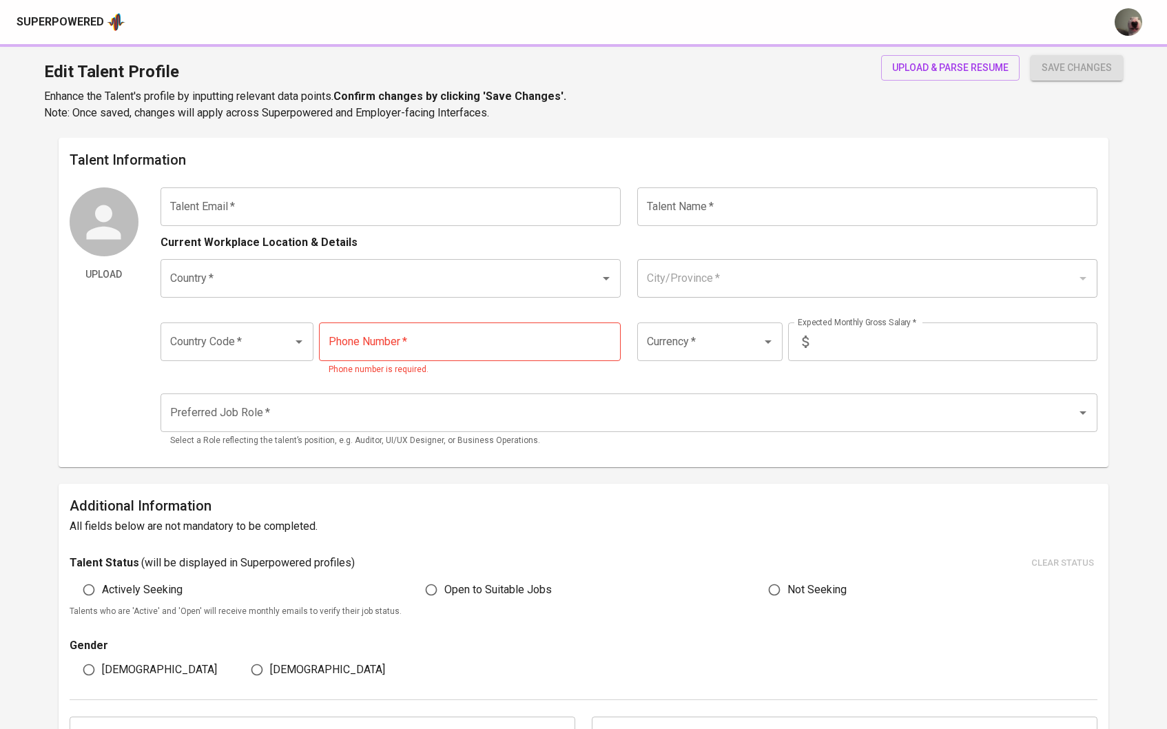
type input "[EMAIL_ADDRESS][DOMAIN_NAME]"
type input "[PERSON_NAME]"
type input "[GEOGRAPHIC_DATA]"
type input "[GEOGRAPHIC_DATA], DI [GEOGRAPHIC_DATA]"
type input "+62"
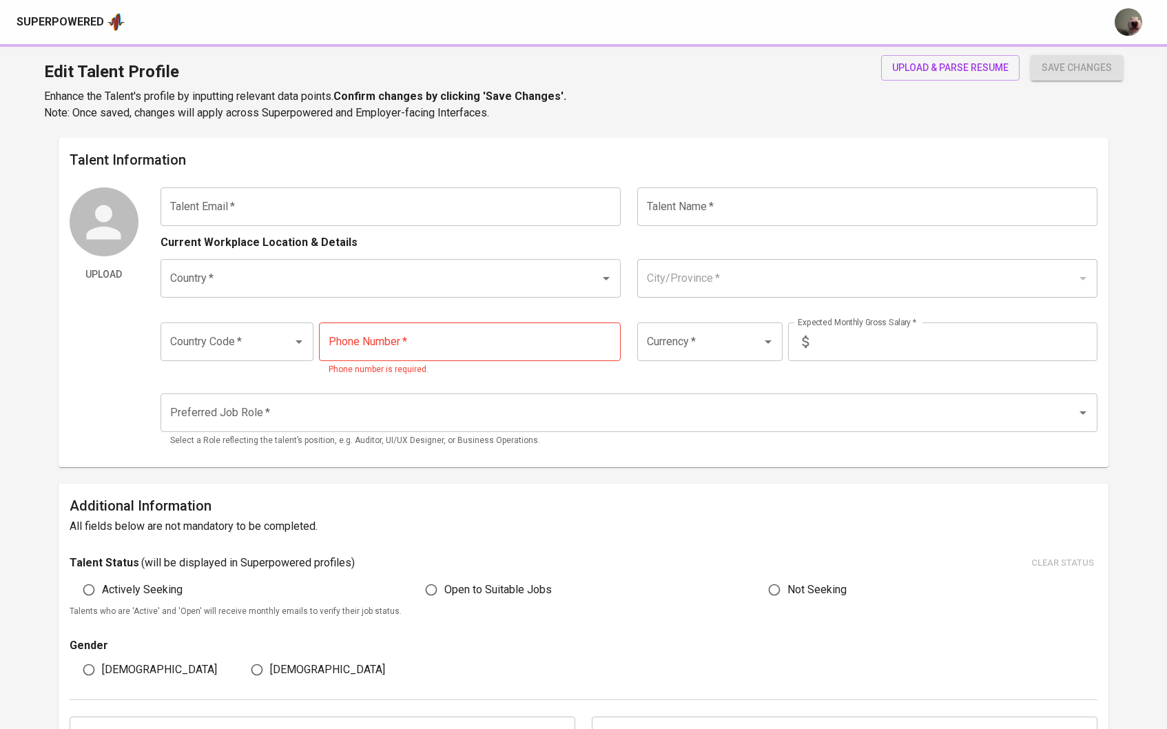
type input "[PHONE_NUMBER]"
type input "IDR"
radio input "true"
type input "3"
type input "1 Month"
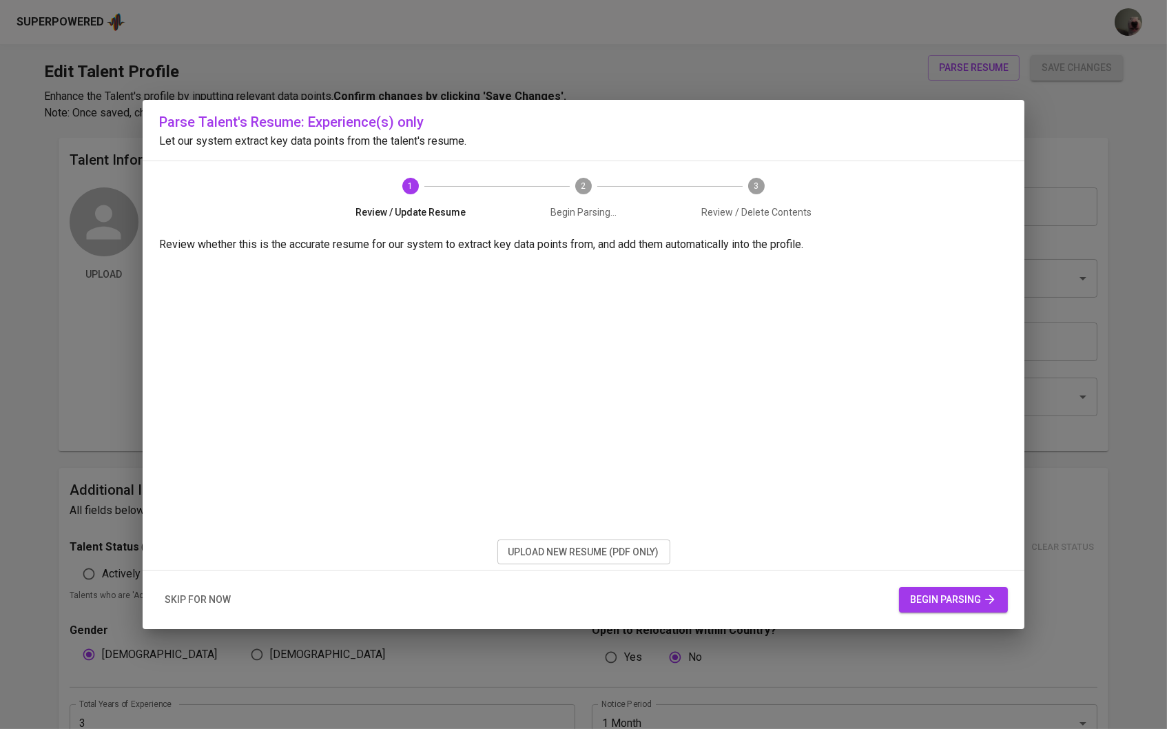
click at [566, 548] on span "upload new resume (pdf only)" at bounding box center [583, 552] width 151 height 17
click at [919, 603] on span "begin parsing" at bounding box center [953, 599] width 87 height 17
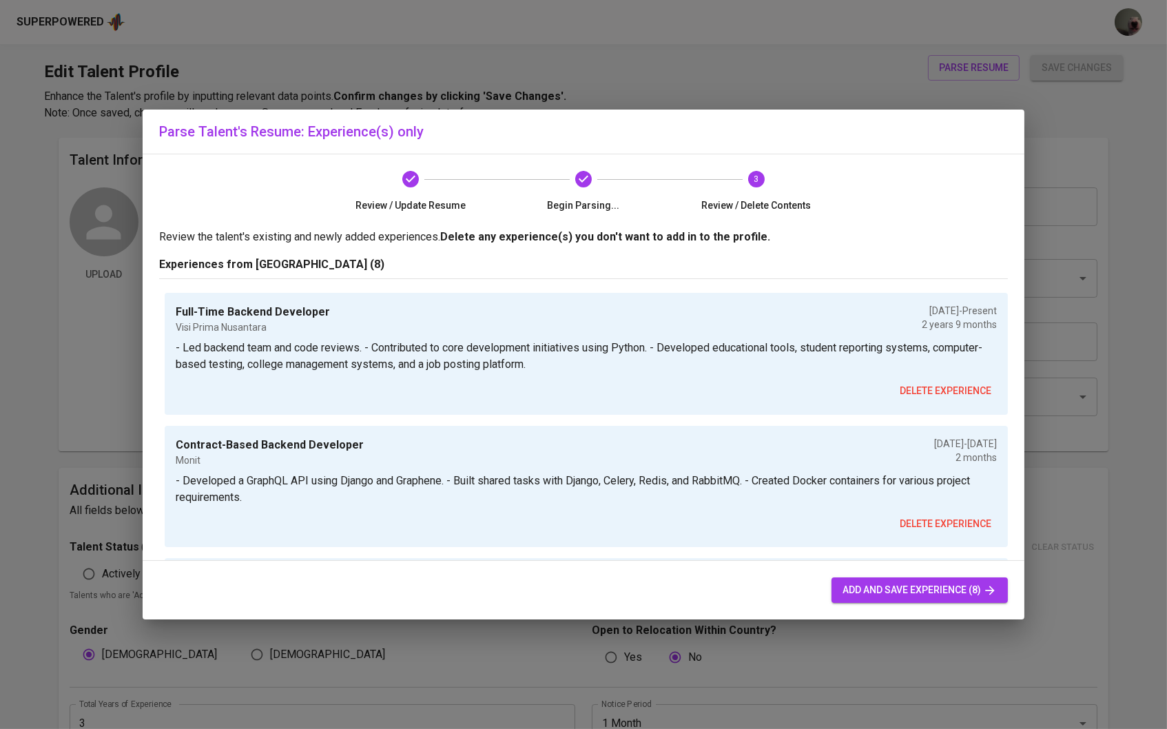
click at [918, 581] on button "add and save experience (8)" at bounding box center [919, 589] width 176 height 25
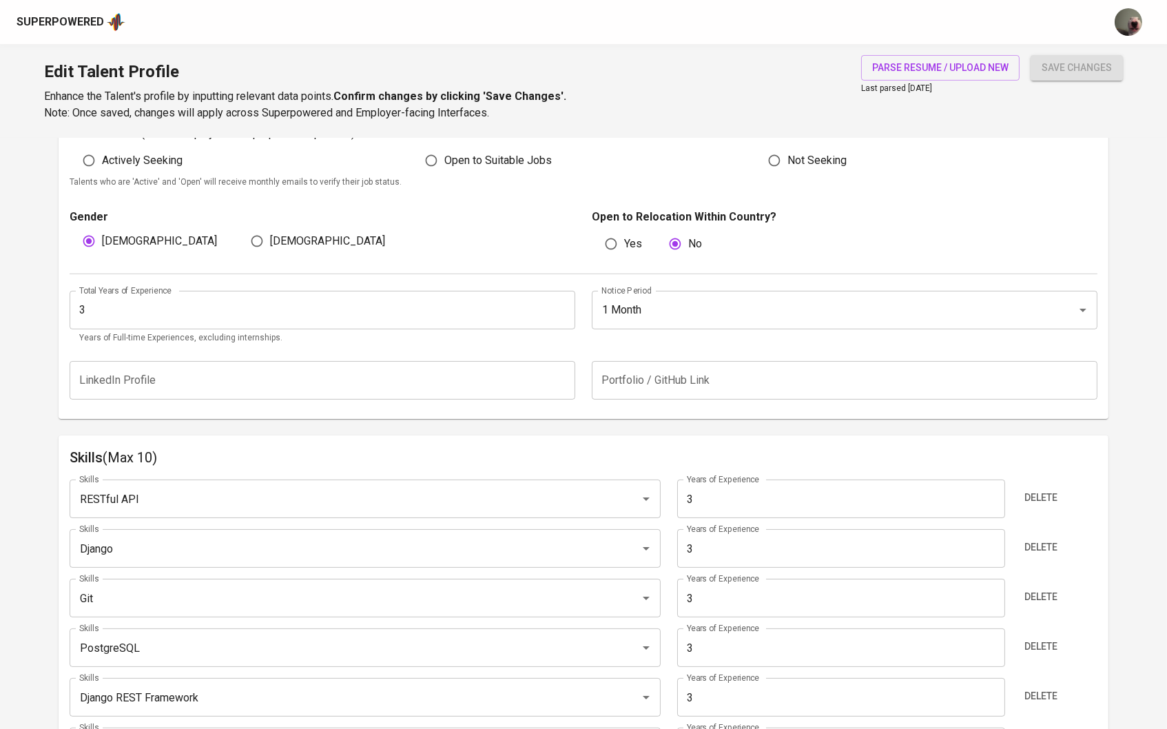
scroll to position [402, 0]
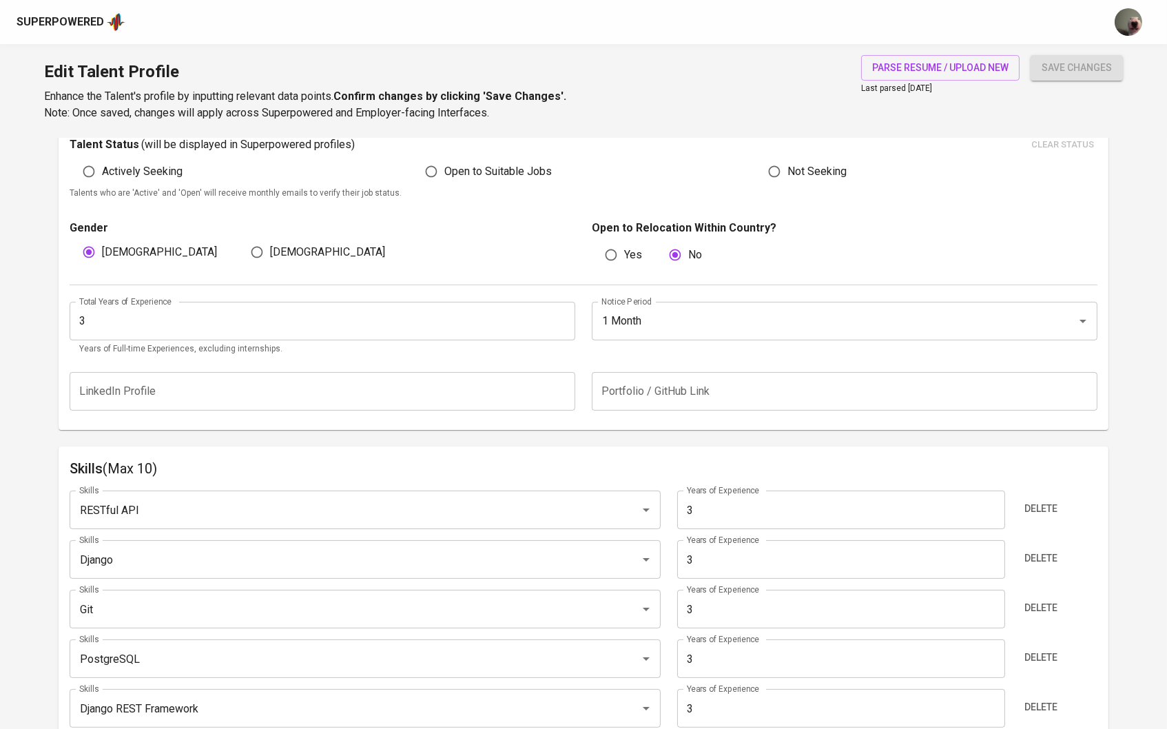
click at [824, 501] on input "3" at bounding box center [841, 509] width 328 height 39
type input "6"
click at [775, 548] on input "3" at bounding box center [841, 559] width 328 height 39
type input "6"
click at [736, 599] on input "3" at bounding box center [841, 609] width 328 height 39
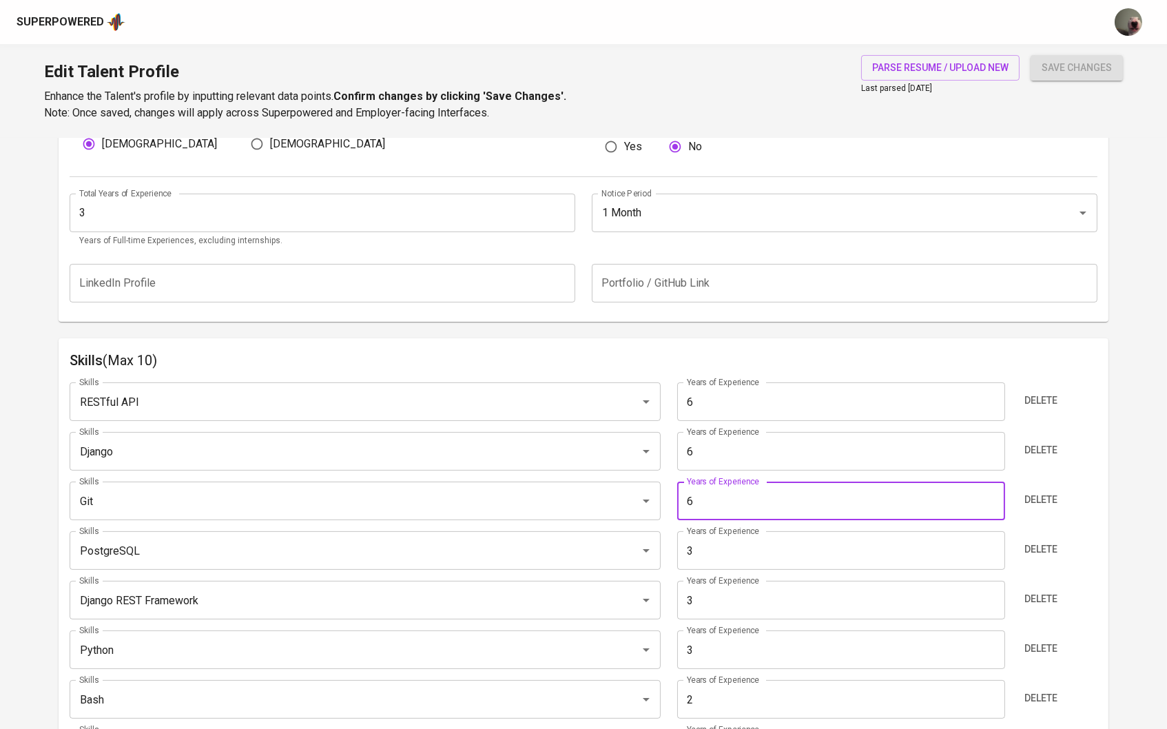
scroll to position [516, 0]
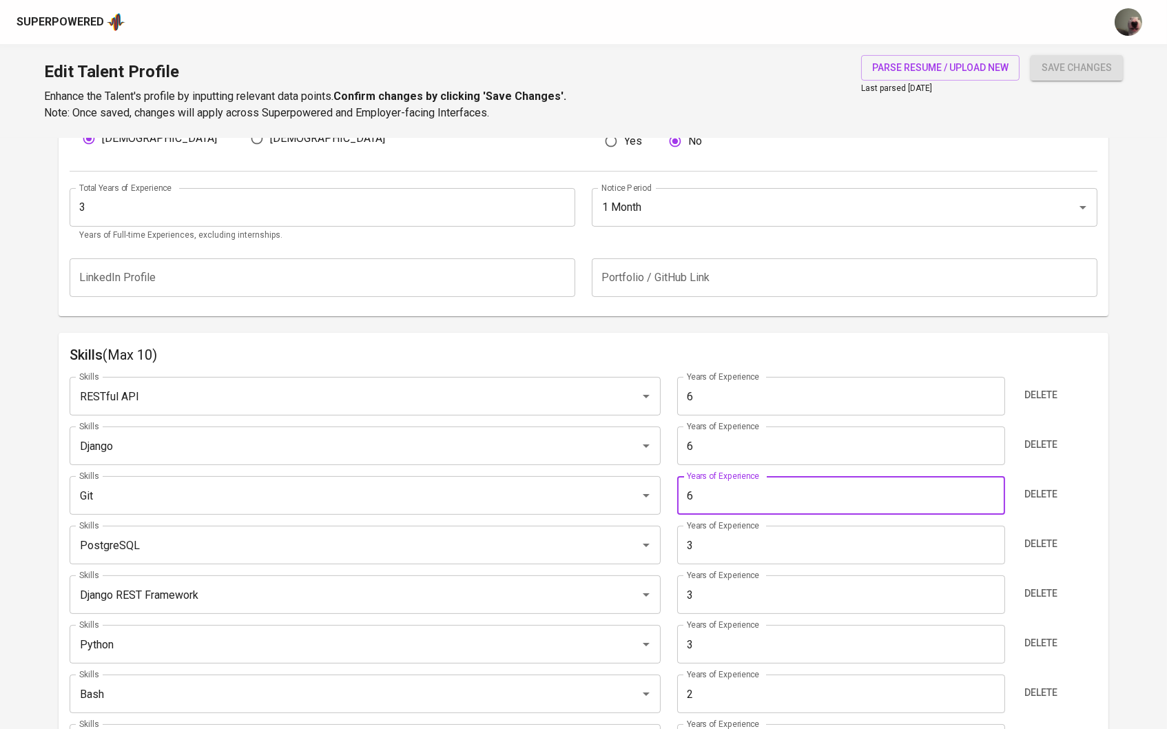
type input "6"
click at [718, 561] on input "3" at bounding box center [841, 545] width 328 height 39
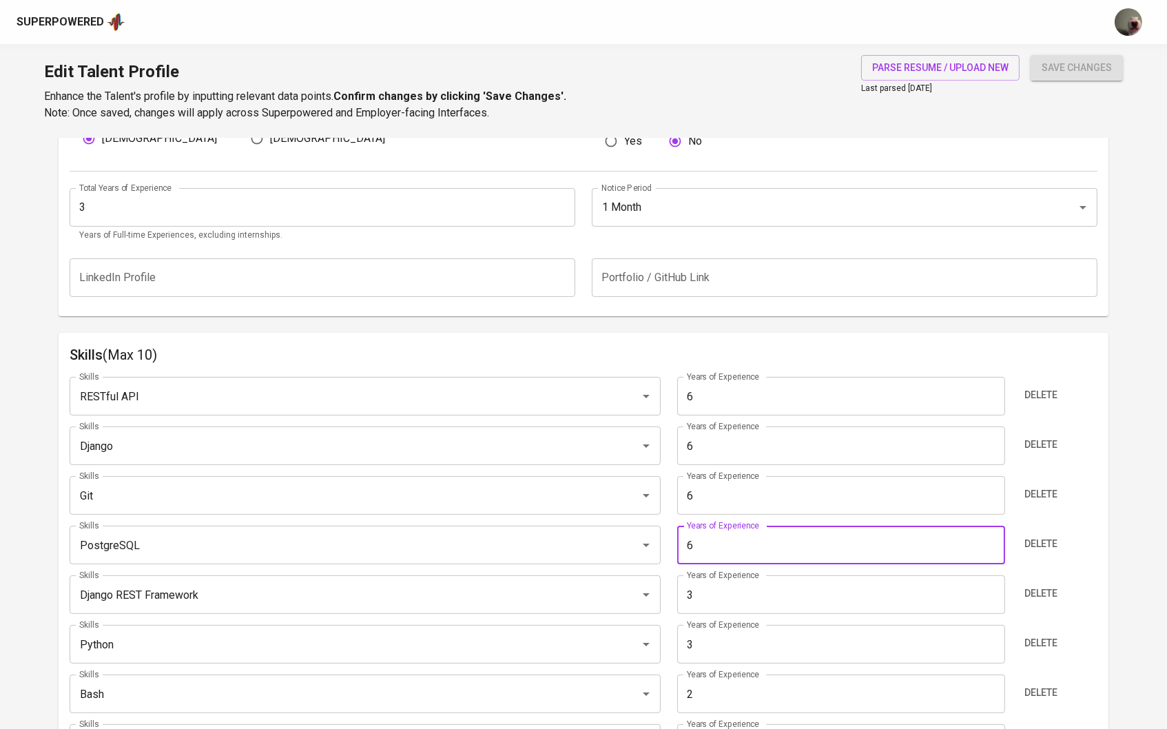
type input "6"
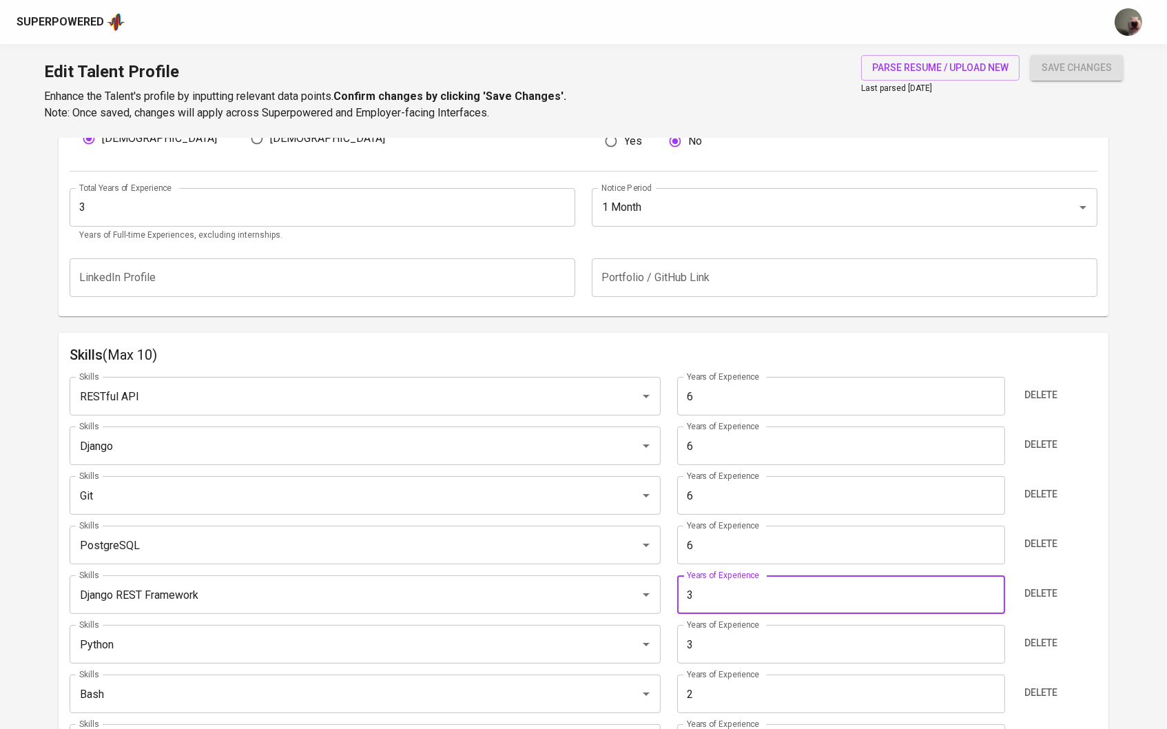
click at [727, 577] on input "3" at bounding box center [841, 594] width 328 height 39
type input "6"
click at [1053, 594] on span "Delete" at bounding box center [1040, 593] width 33 height 17
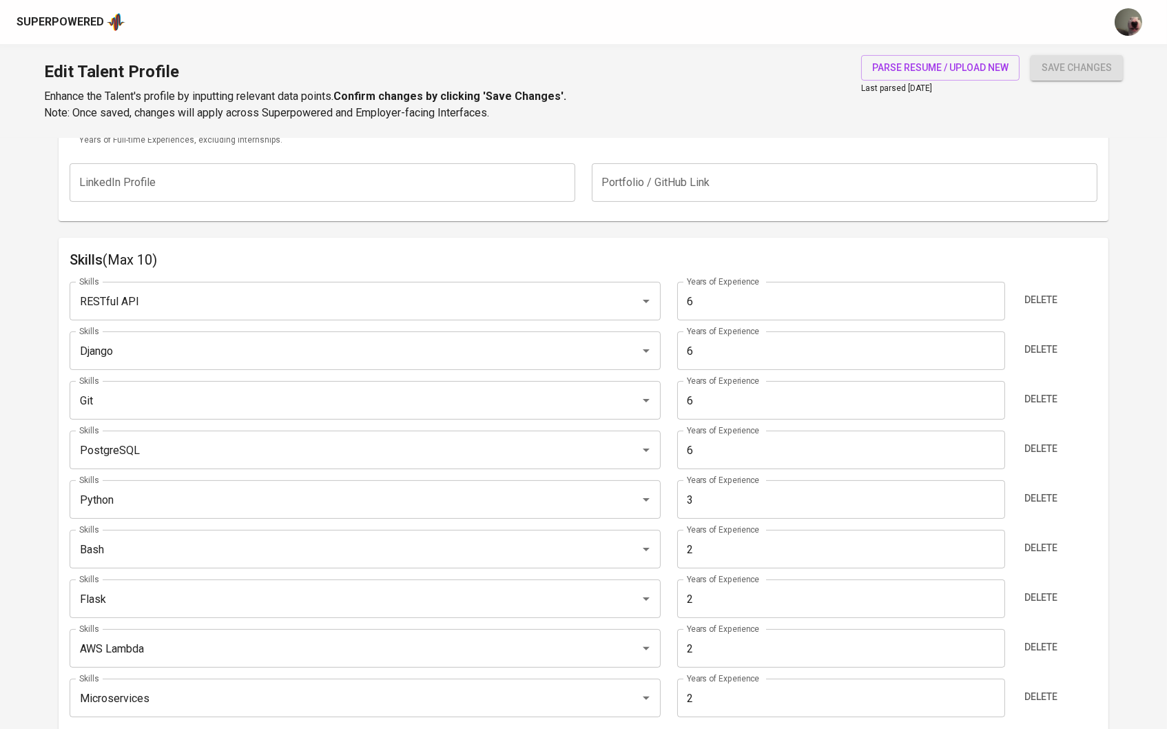
scroll to position [613, 0]
click at [783, 501] on input "3" at bounding box center [841, 497] width 328 height 39
type input "6"
click at [758, 537] on input "2" at bounding box center [841, 547] width 328 height 39
click at [755, 550] on input "2" at bounding box center [841, 547] width 328 height 39
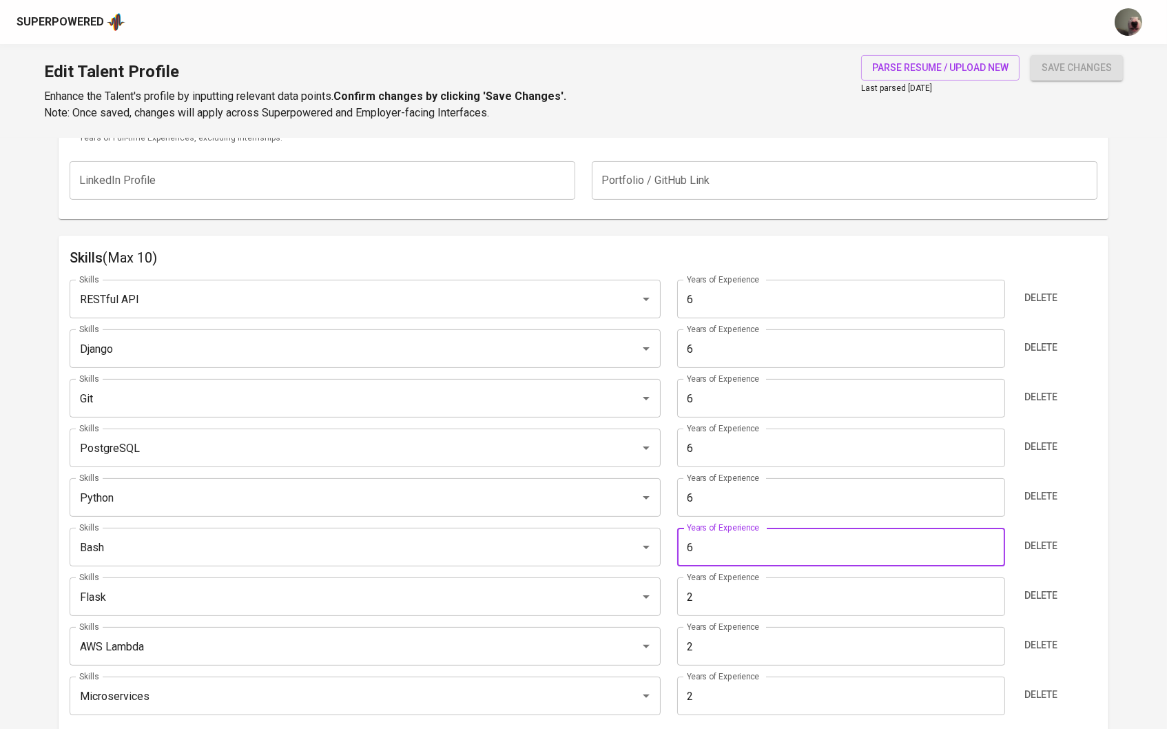
type input "6"
click at [732, 593] on input "2" at bounding box center [841, 596] width 328 height 39
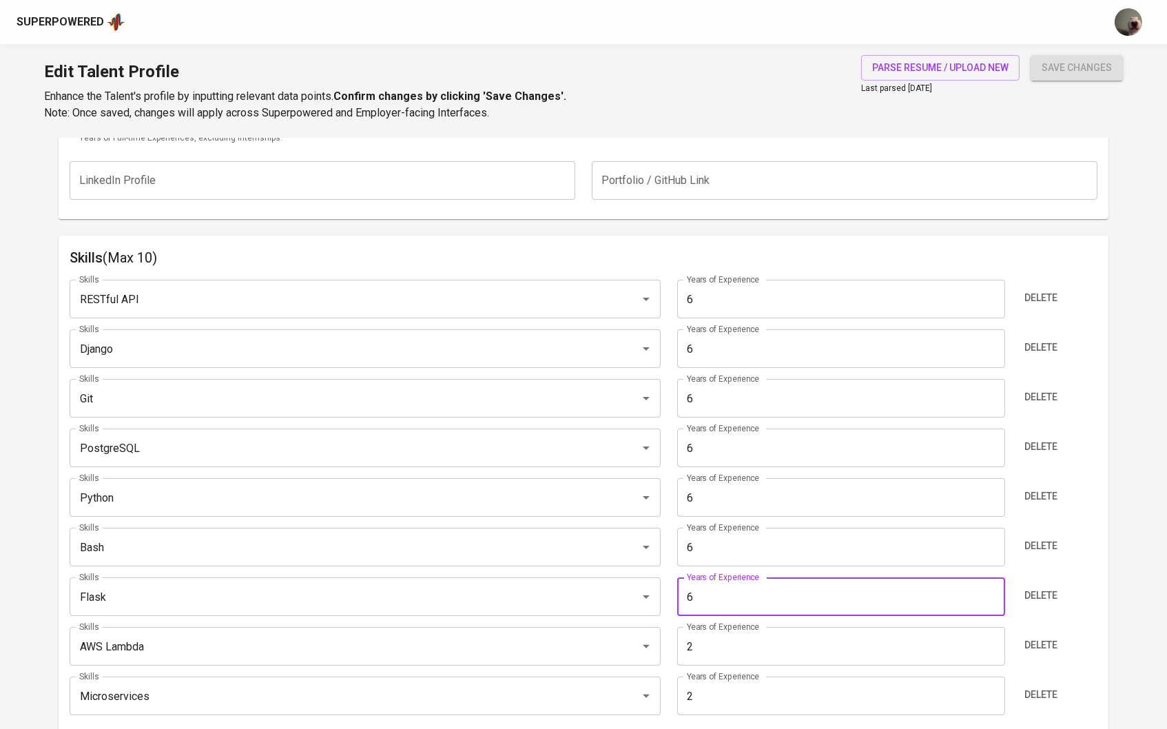
type input "6"
click at [713, 645] on input "2" at bounding box center [841, 646] width 328 height 39
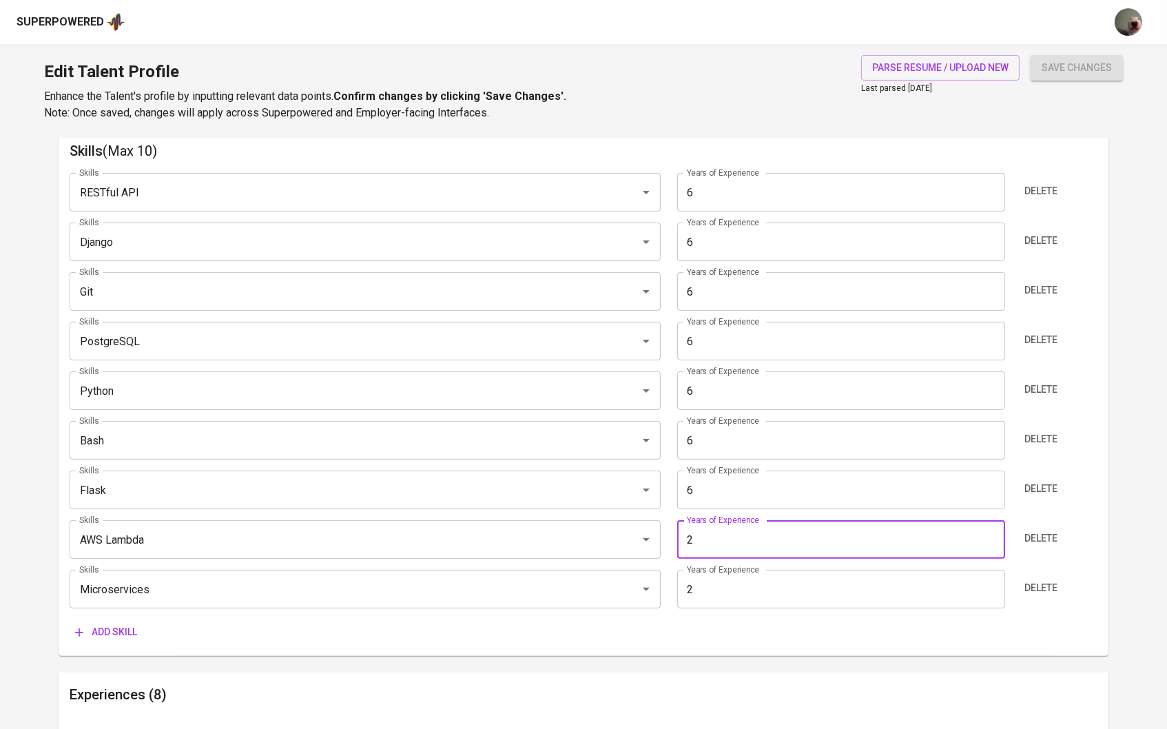
scroll to position [737, 0]
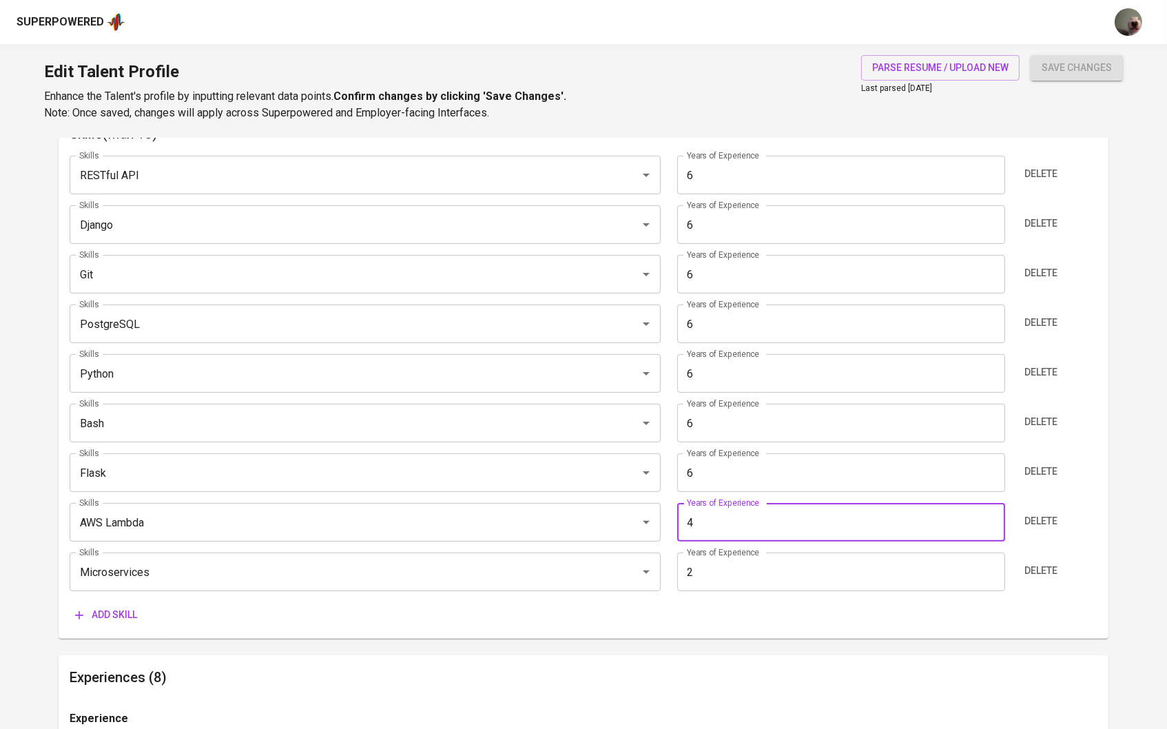
type input "4"
click at [729, 564] on input "2" at bounding box center [841, 571] width 328 height 39
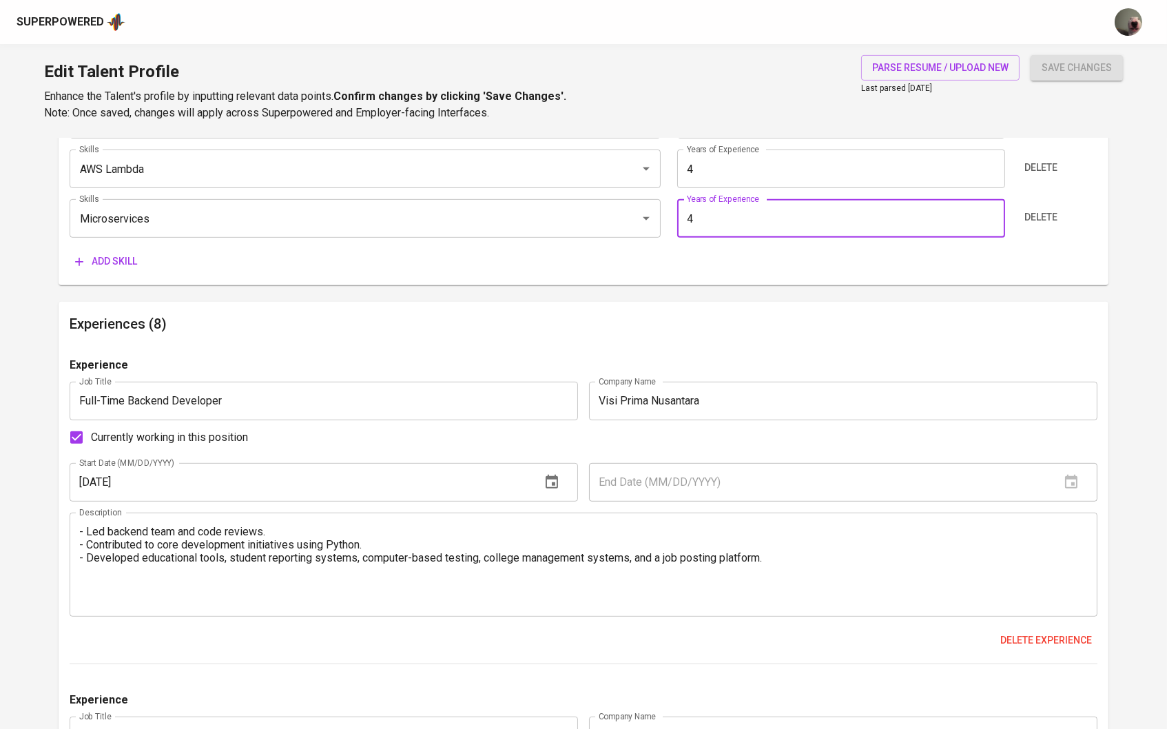
scroll to position [1126, 0]
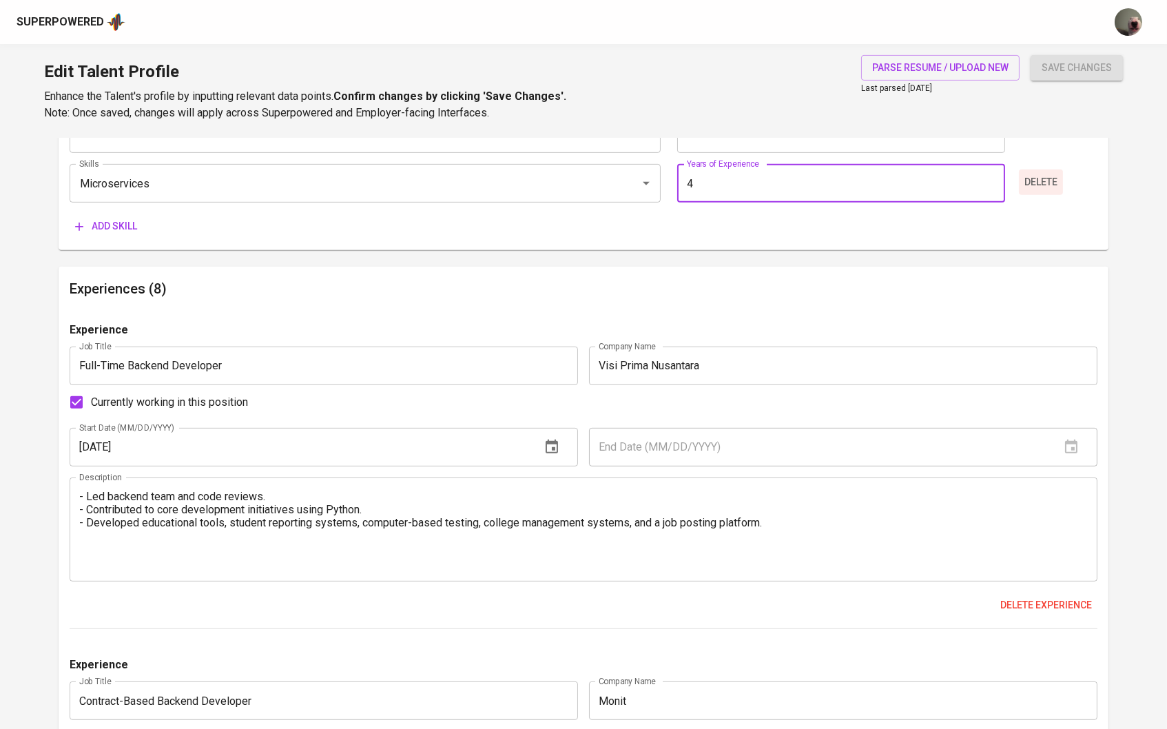
type input "4"
click at [1039, 180] on span "Delete" at bounding box center [1040, 182] width 33 height 17
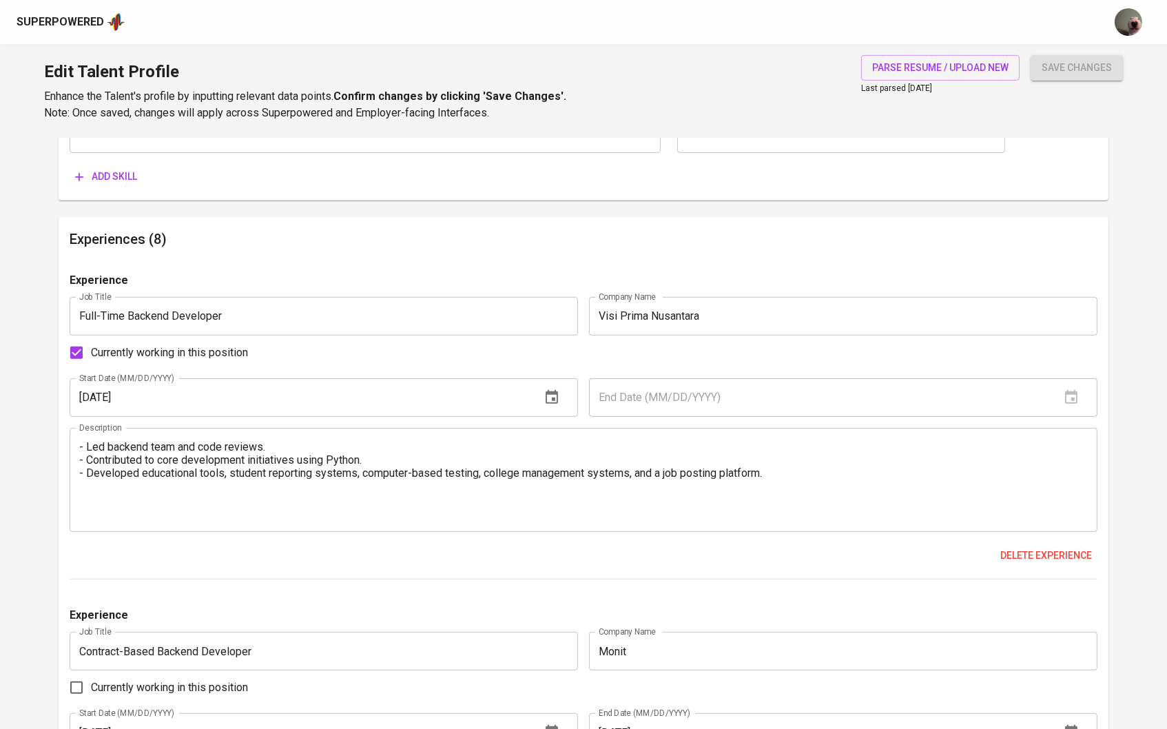
click at [77, 452] on div "- Led backend team and code reviews. - Contributed to core development initiati…" at bounding box center [584, 480] width 1028 height 104
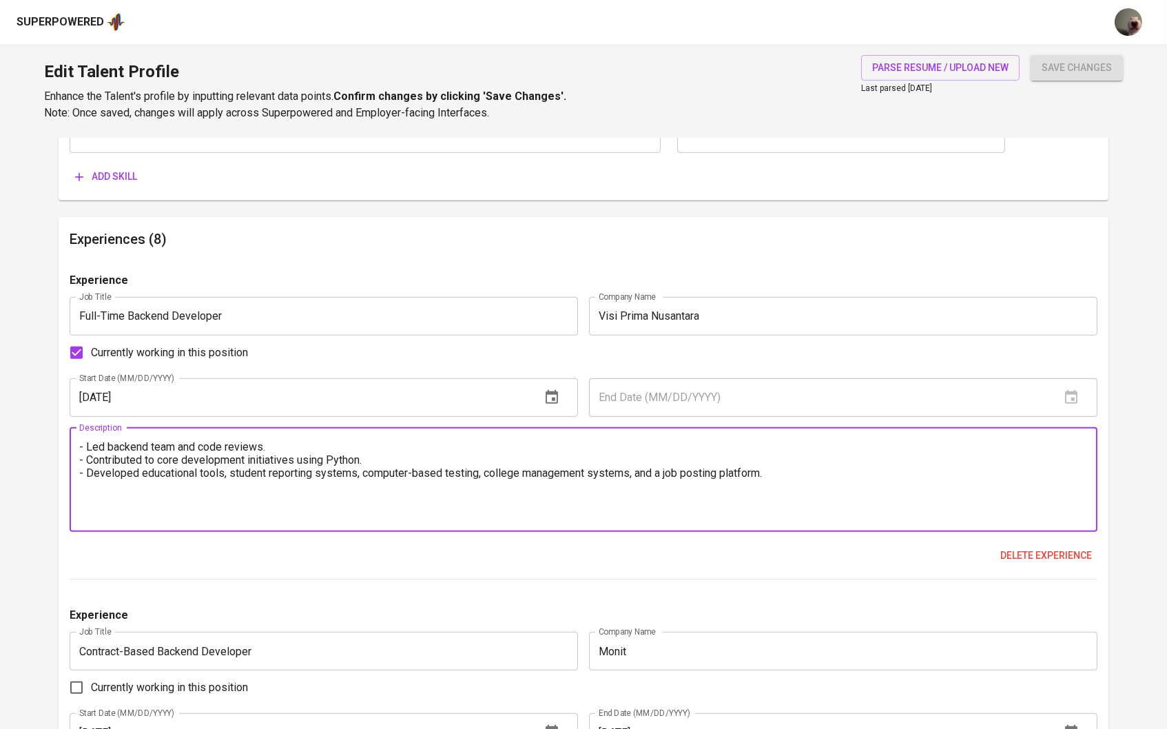
click at [87, 444] on textarea "- Led backend team and code reviews. - Contributed to core development initiati…" at bounding box center [583, 479] width 1009 height 79
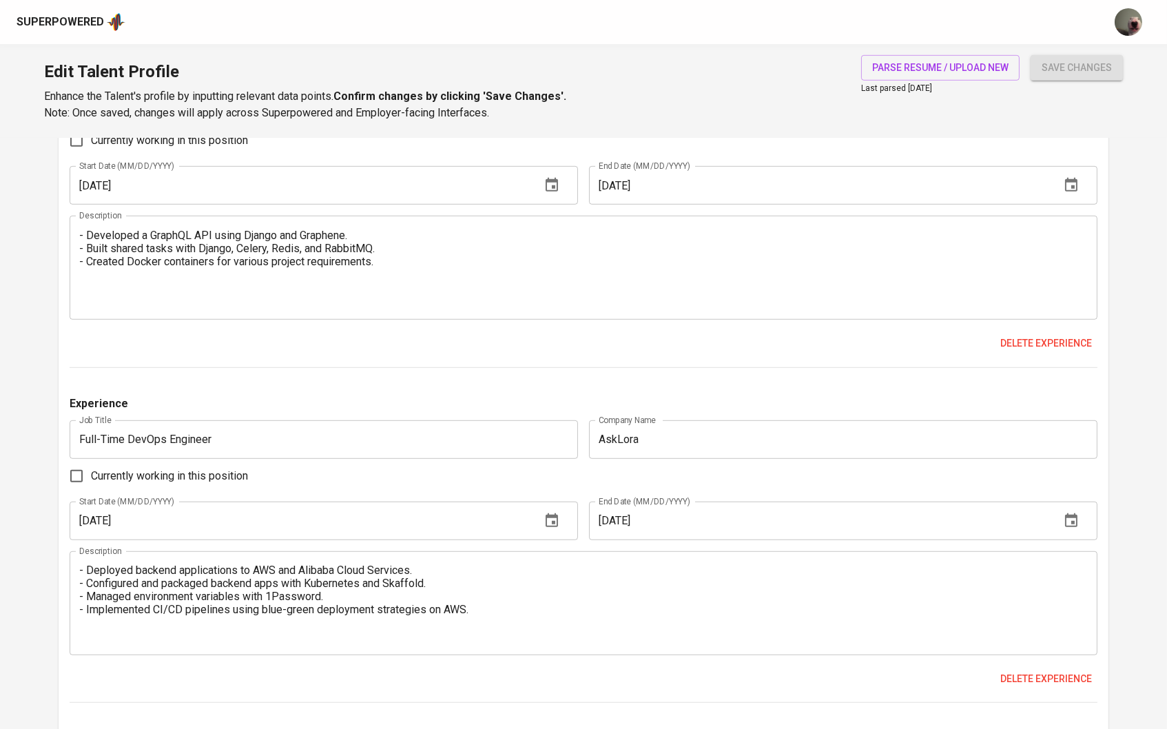
scroll to position [1484, 0]
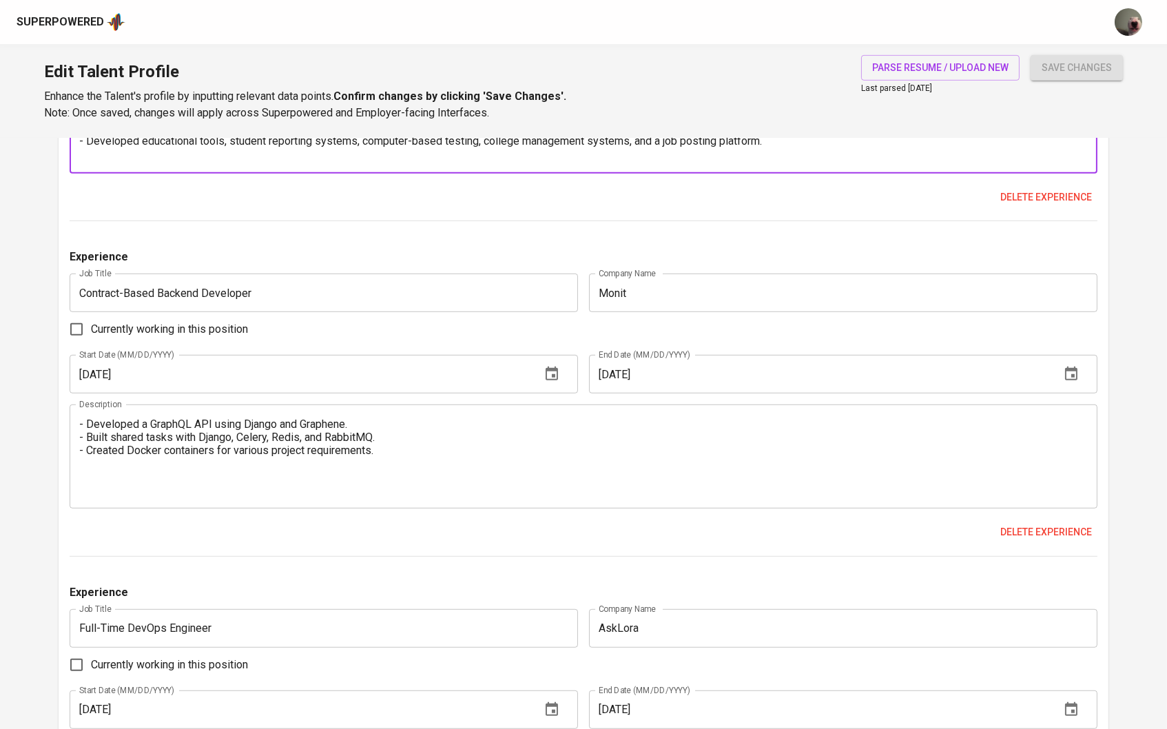
type textarea "Responsibilities: - Led backend team and code reviews. - Contributed to core de…"
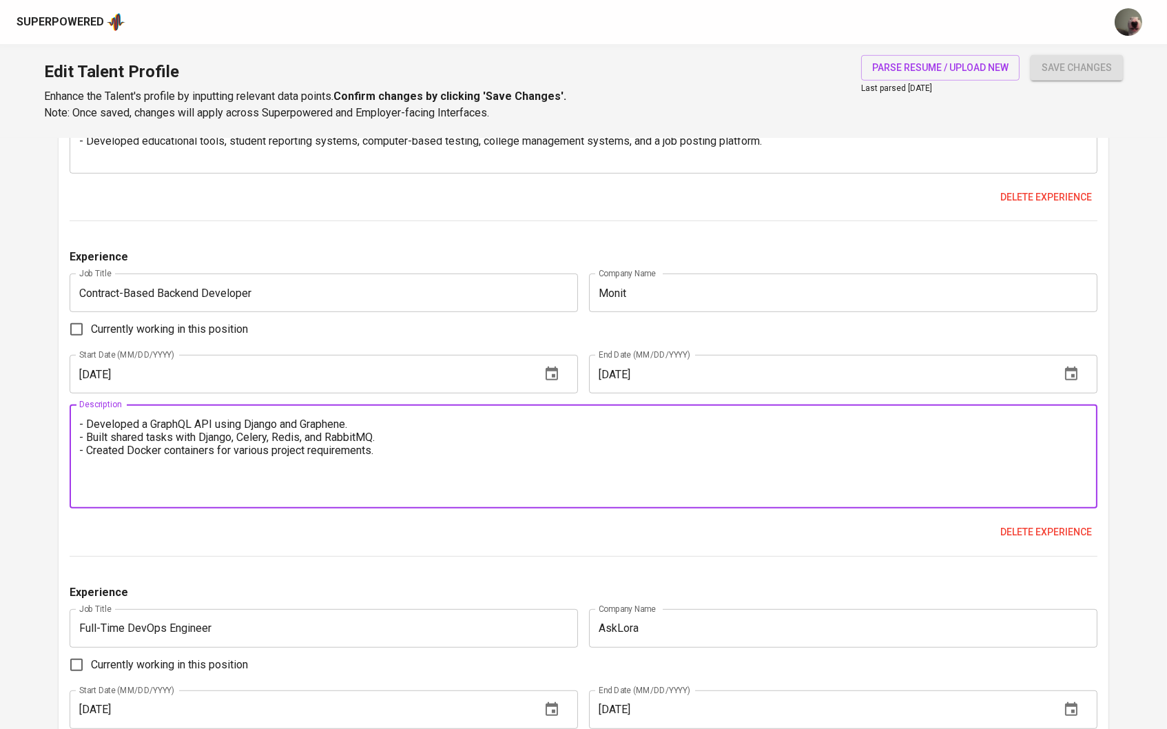
click at [80, 424] on textarea "- Developed a GraphQL API using Django and Graphene. - Built shared tasks with …" at bounding box center [583, 456] width 1009 height 79
paste textarea "Responsibilities:"
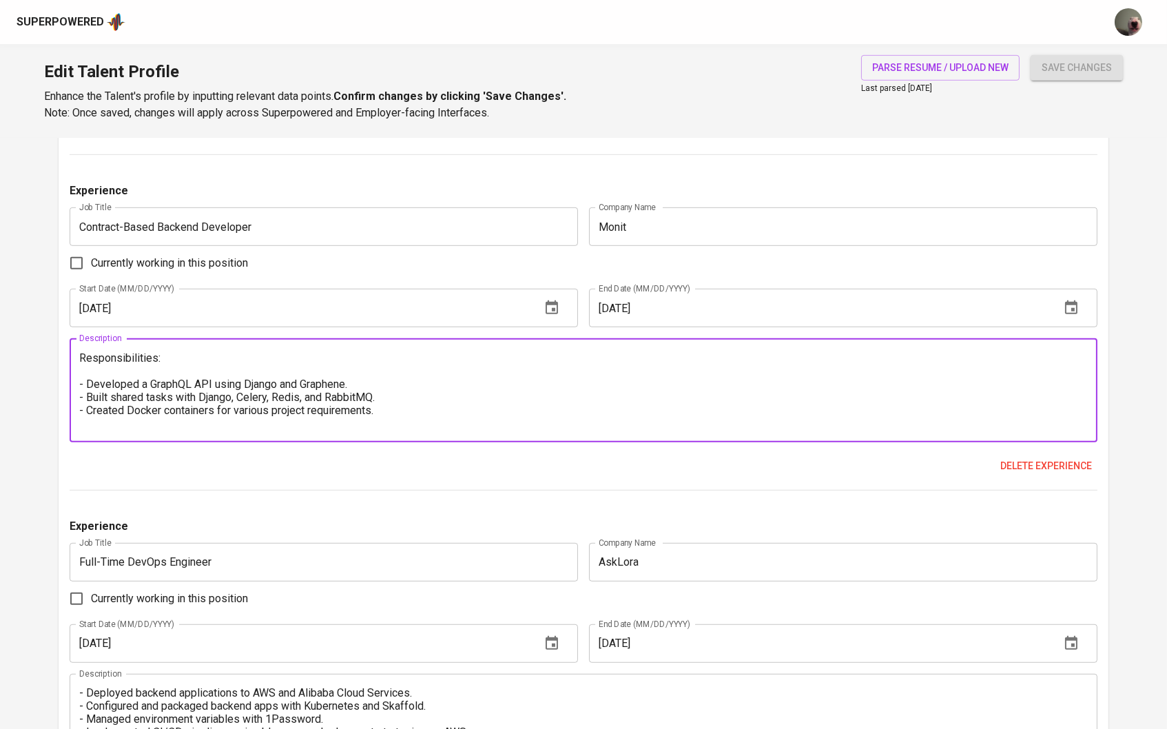
scroll to position [1693, 0]
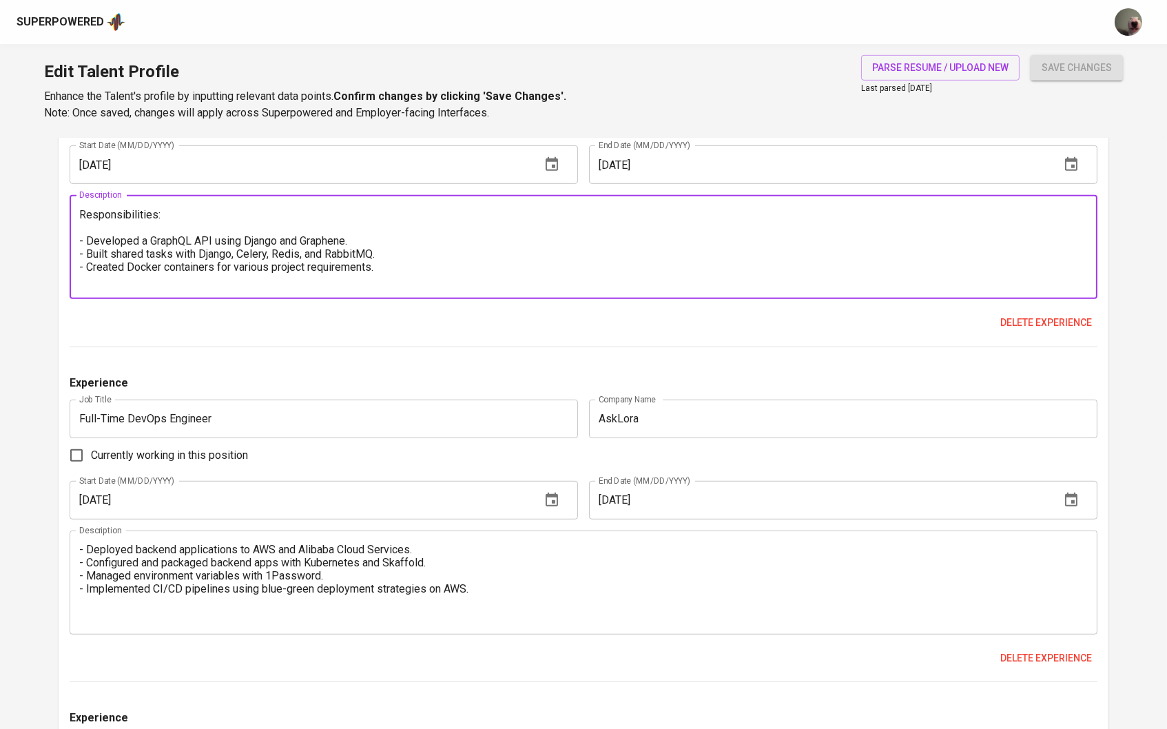
type textarea "Responsibilities: - Developed a GraphQL API using Django and Graphene. - Built …"
click at [82, 546] on textarea "- Deployed backend applications to AWS and Alibaba Cloud Services. - Configured…" at bounding box center [583, 582] width 1009 height 79
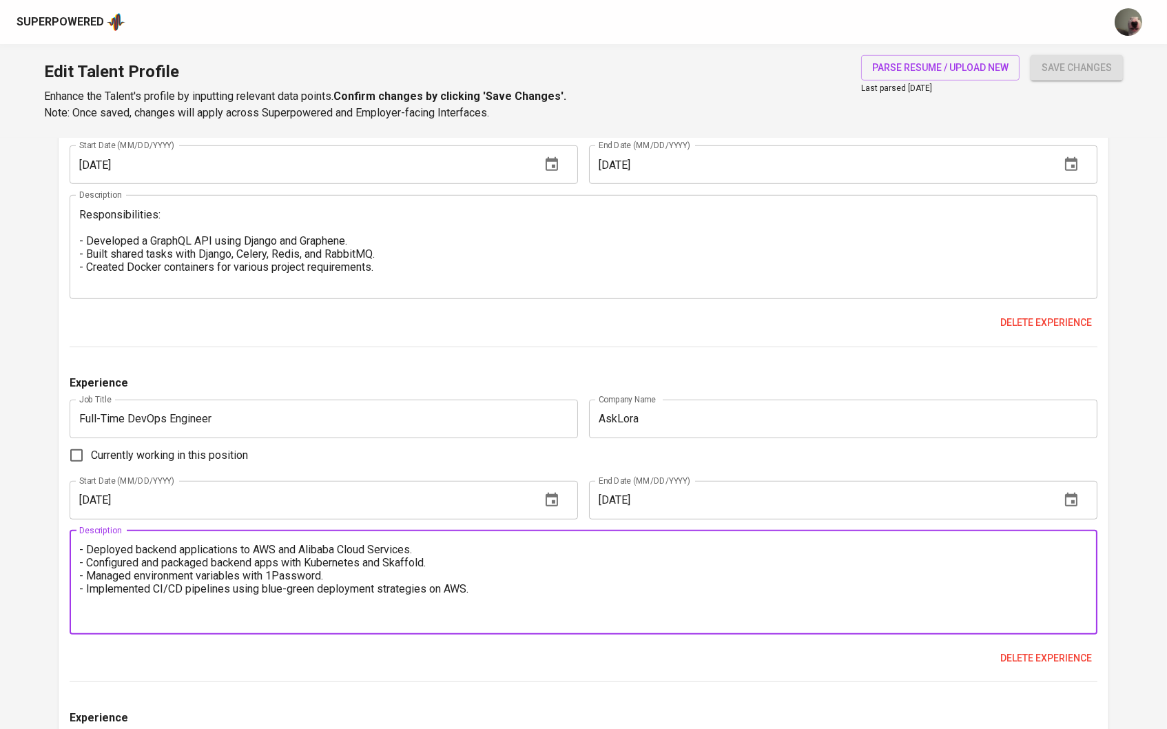
click at [83, 572] on textarea "- Deployed backend applications to AWS and Alibaba Cloud Services. - Configured…" at bounding box center [583, 582] width 1009 height 79
click at [82, 559] on textarea "- Deployed backend applications to AWS and Alibaba Cloud Services. - Configured…" at bounding box center [583, 582] width 1009 height 79
paste textarea "Responsibilities:"
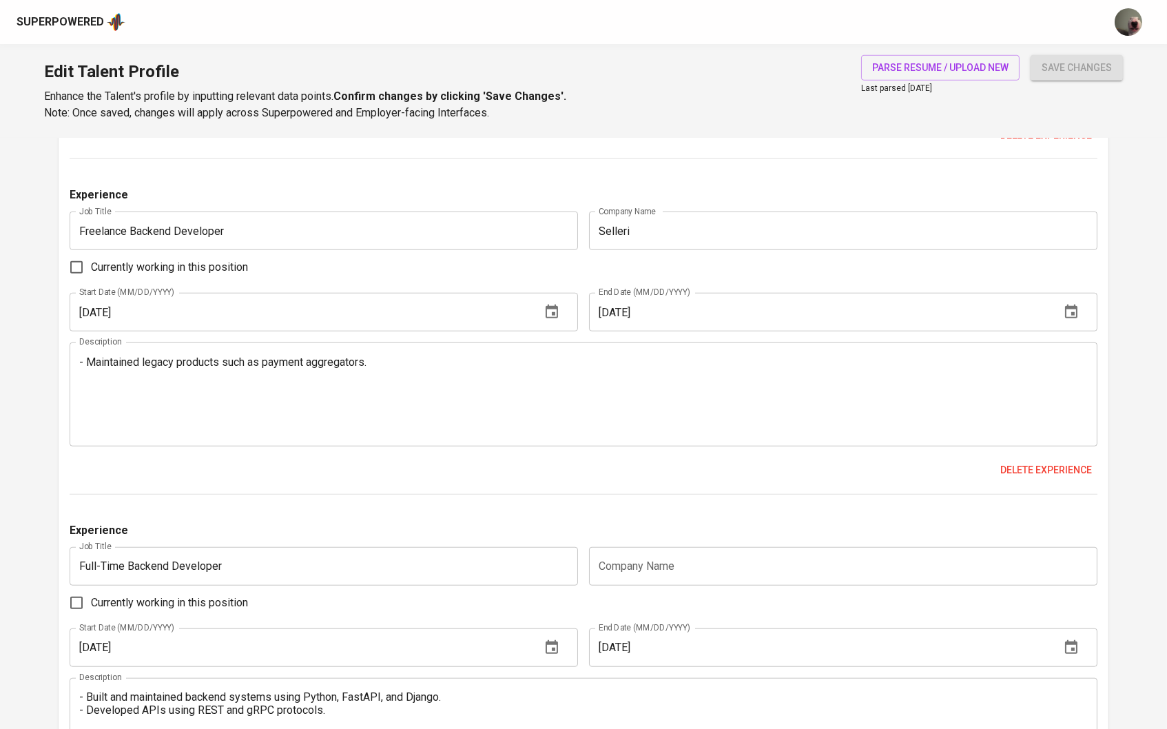
scroll to position [2228, 0]
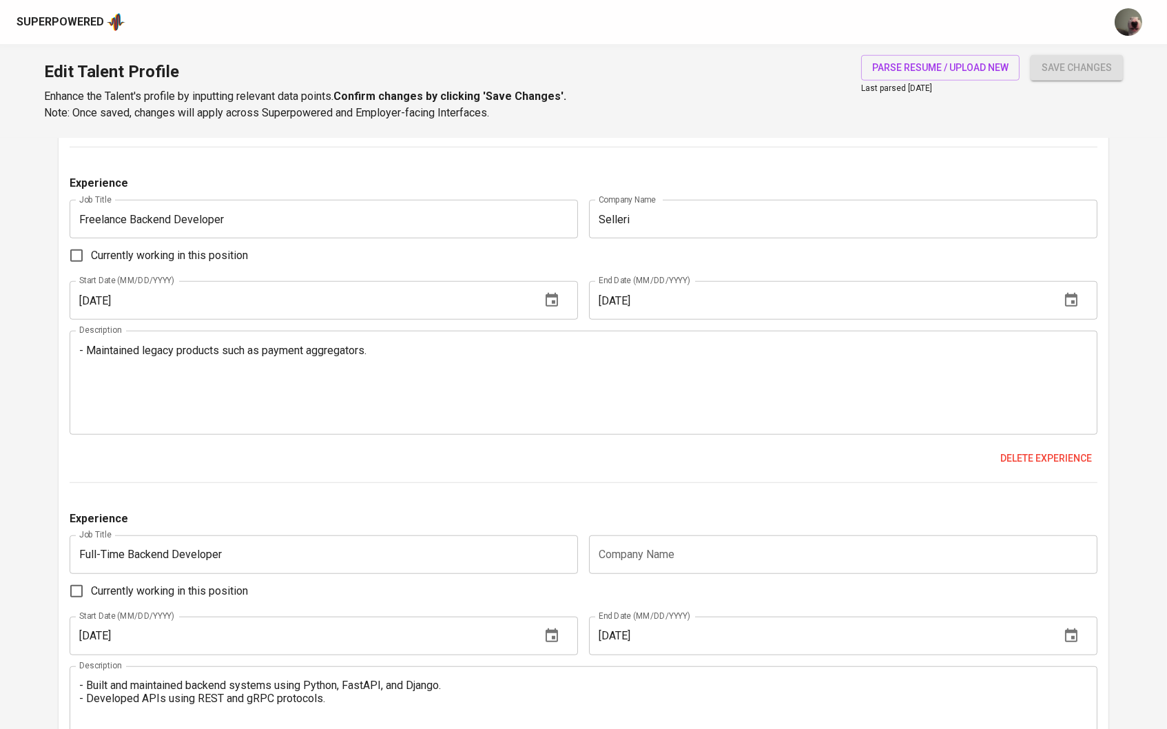
type textarea "Responsibilities: - Deployed backend applications to AWS and Alibaba Cloud Serv…"
click at [1029, 451] on div "Experience Job Title Freelance Backend Developer Job Title Company Name Selleri…" at bounding box center [584, 329] width 1028 height 308
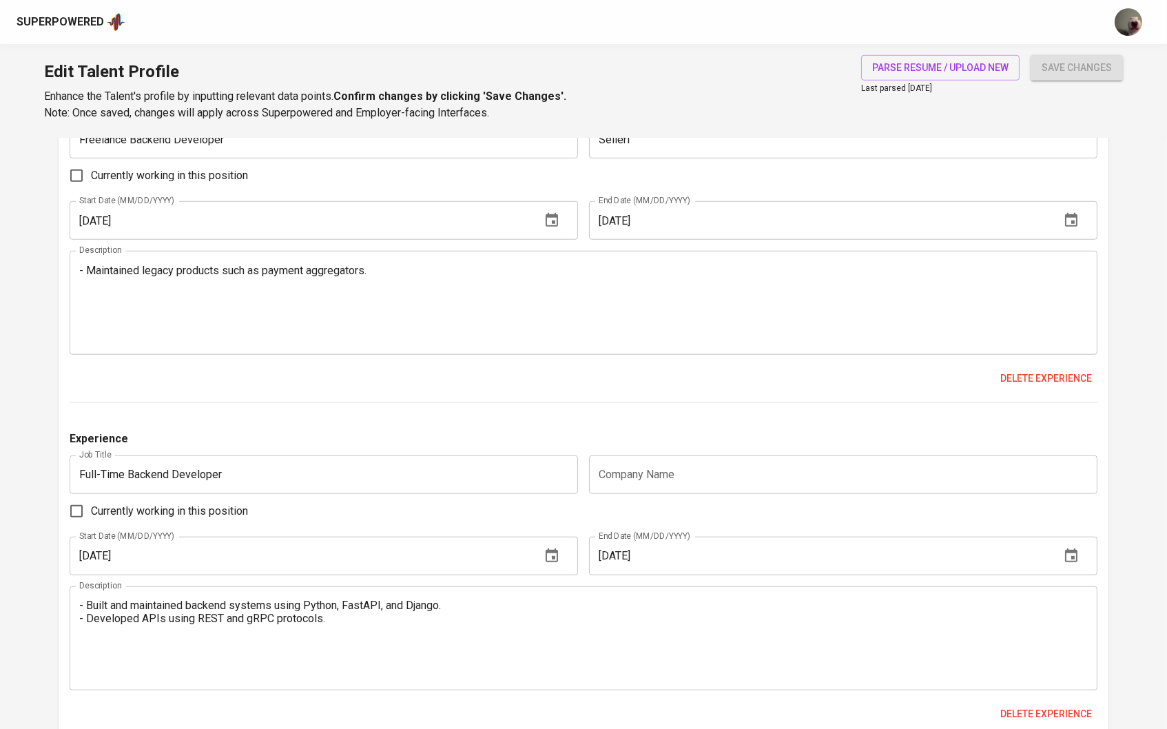
scroll to position [2275, 0]
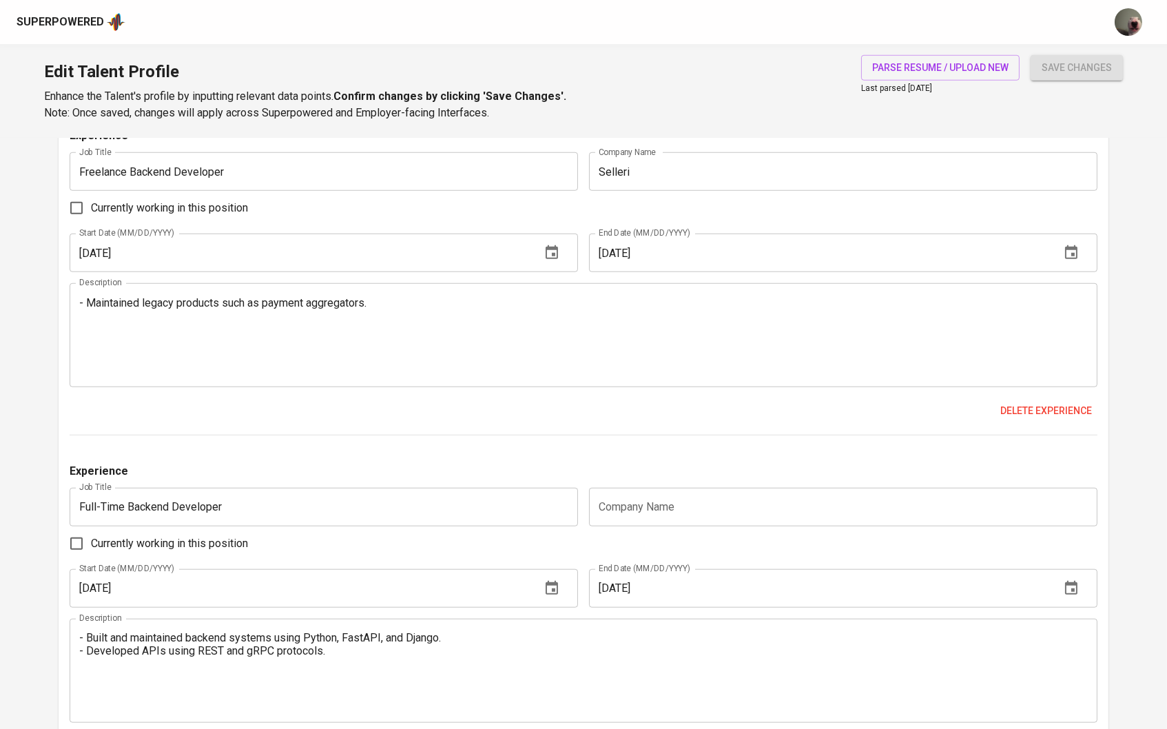
click at [75, 305] on div "- Maintained legacy products such as payment aggregators. Description" at bounding box center [584, 335] width 1028 height 104
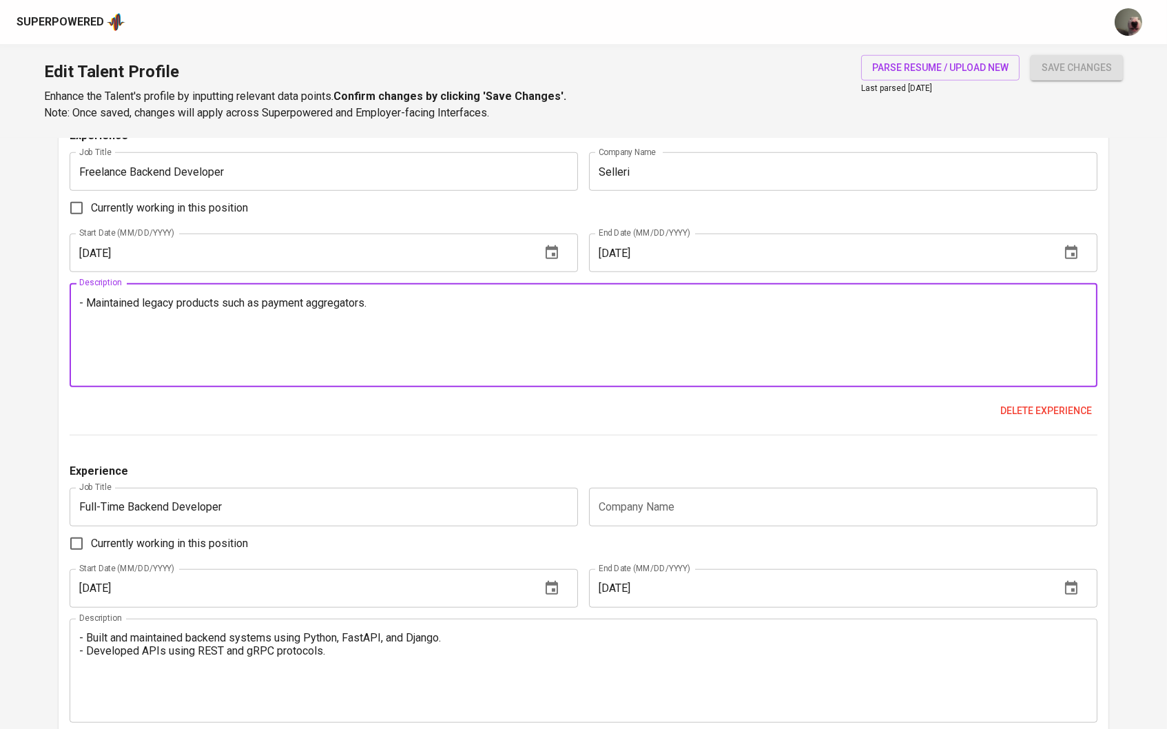
click at [84, 304] on textarea "- Maintained legacy products such as payment aggregators." at bounding box center [583, 335] width 1009 height 79
paste textarea "Responsibilities:"
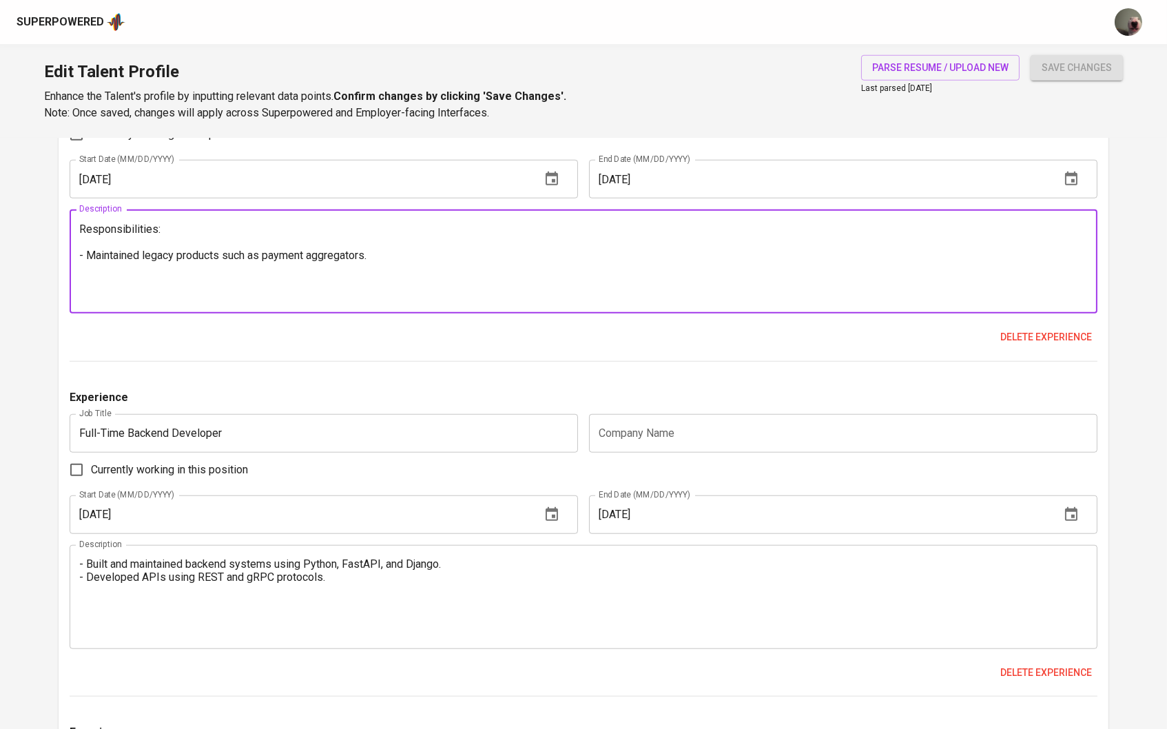
type textarea "Responsibilities: - Maintained legacy products such as payment aggregators."
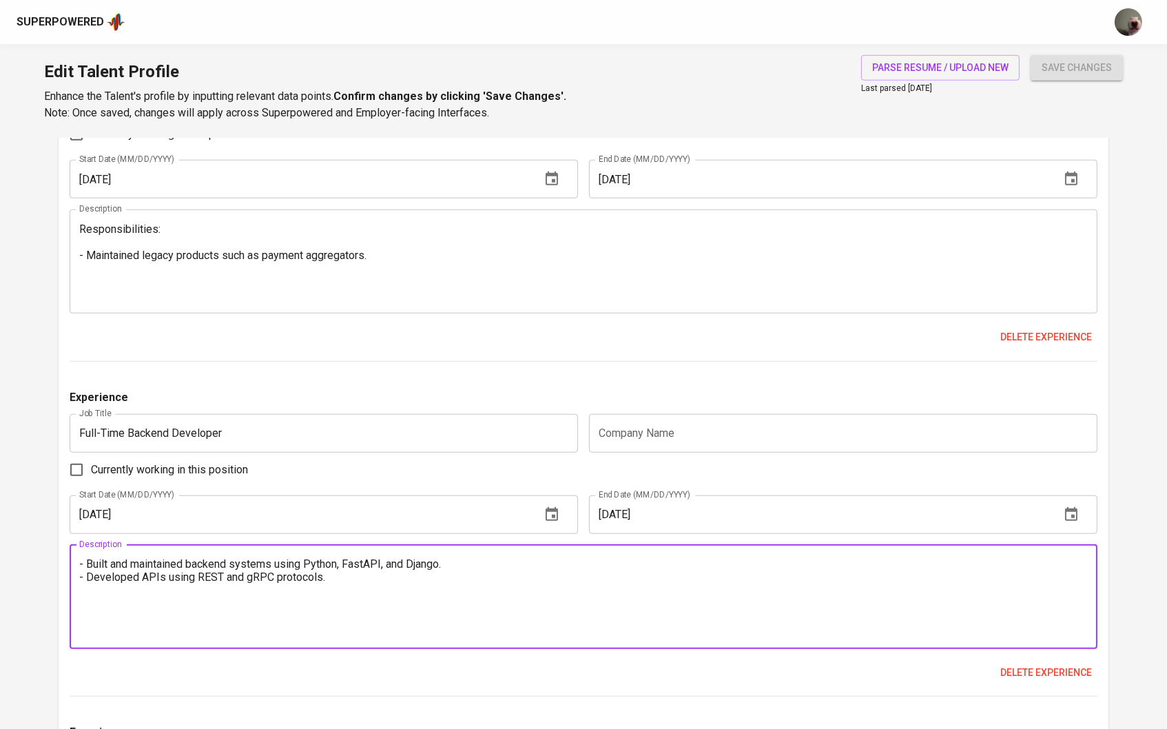
drag, startPoint x: 338, startPoint y: 585, endPoint x: 1, endPoint y: 520, distance: 343.7
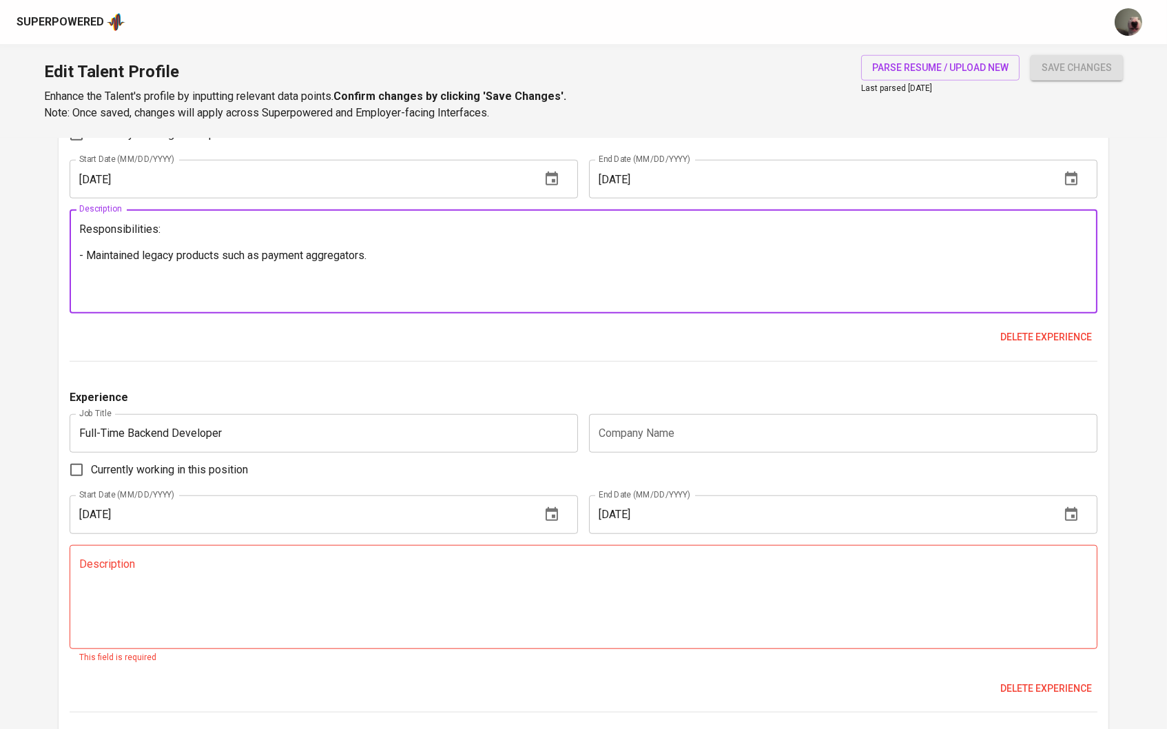
click at [91, 273] on textarea "Responsibilities: - Maintained legacy products such as payment aggregators." at bounding box center [583, 262] width 1009 height 79
paste textarea "- Built and maintained backend systems using Python, FastAPI, and Django. - Dev…"
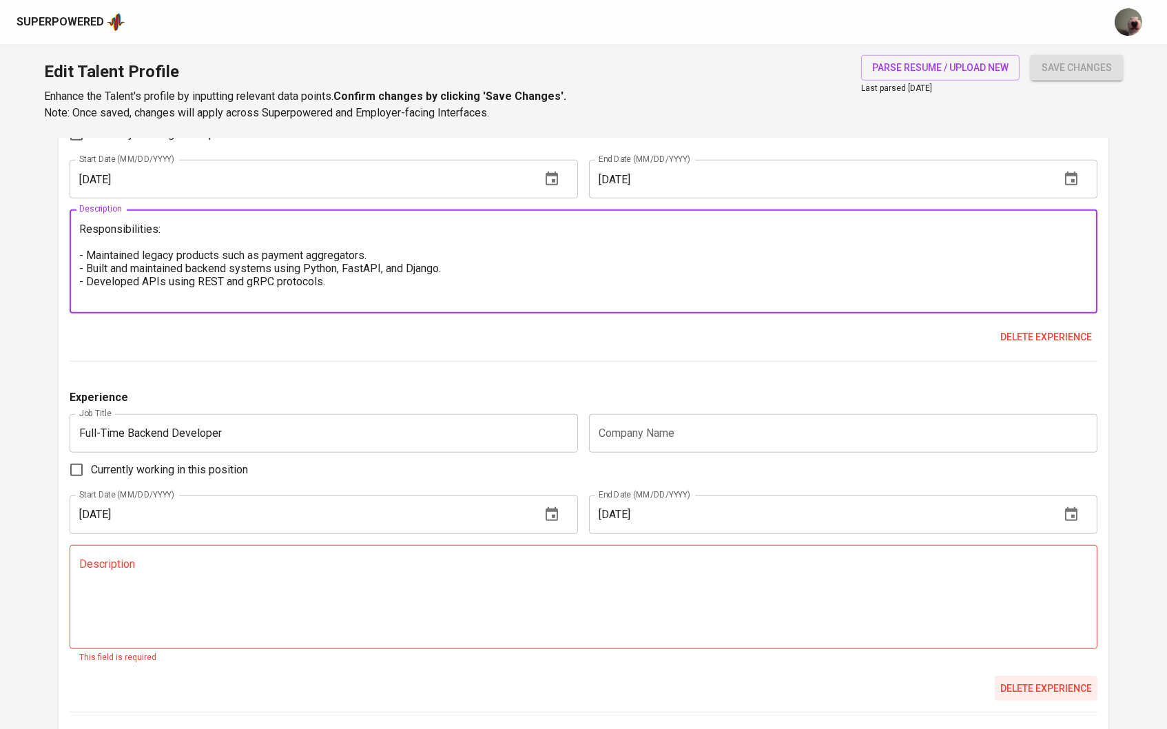
type textarea "Responsibilities: - Maintained legacy products such as payment aggregators. - B…"
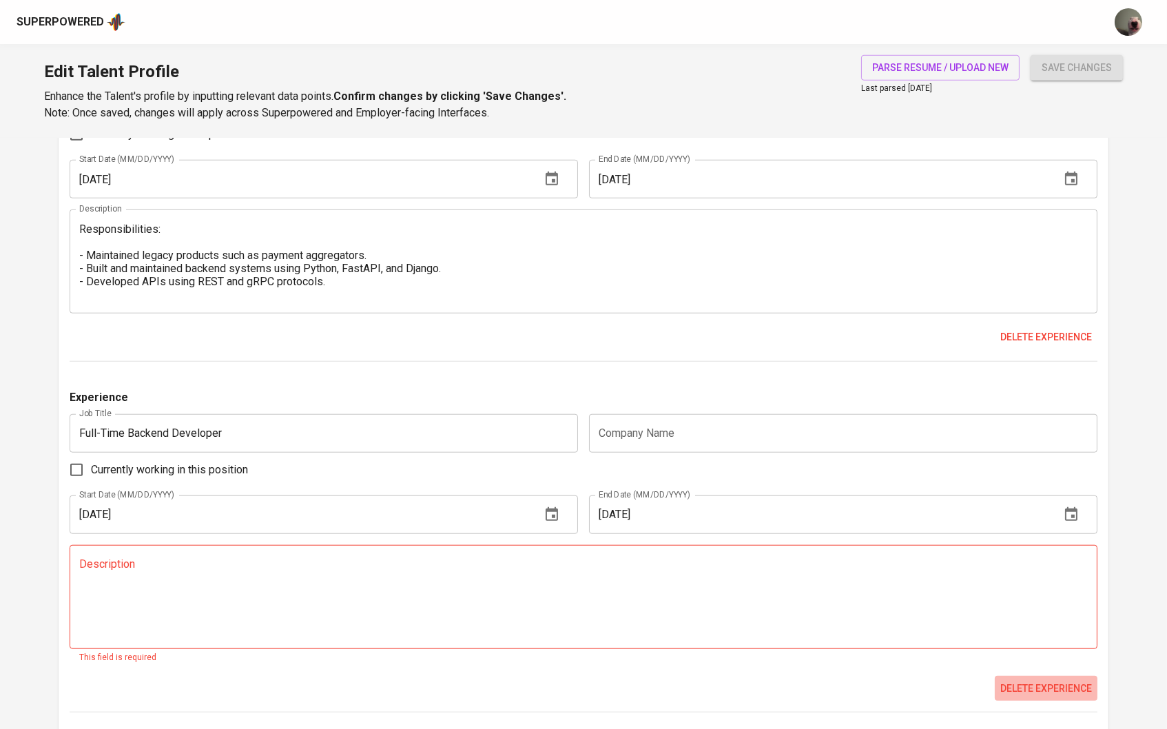
click at [1028, 695] on span "Delete experience" at bounding box center [1046, 688] width 92 height 17
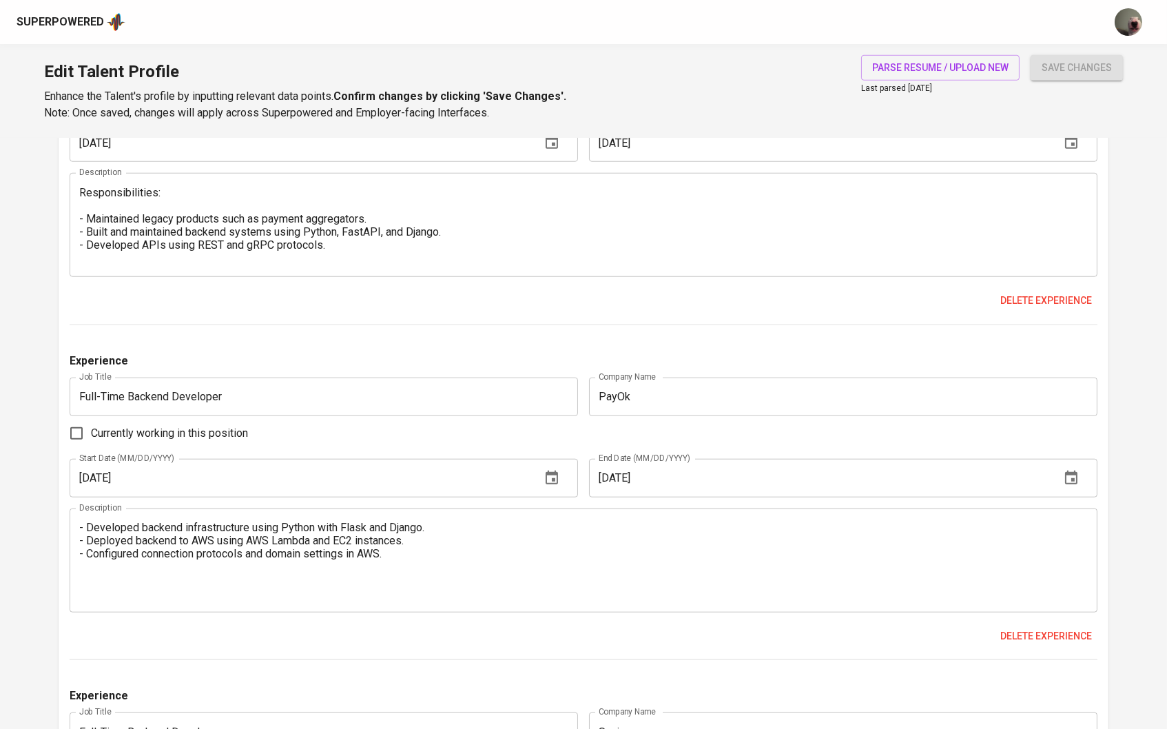
scroll to position [2409, 0]
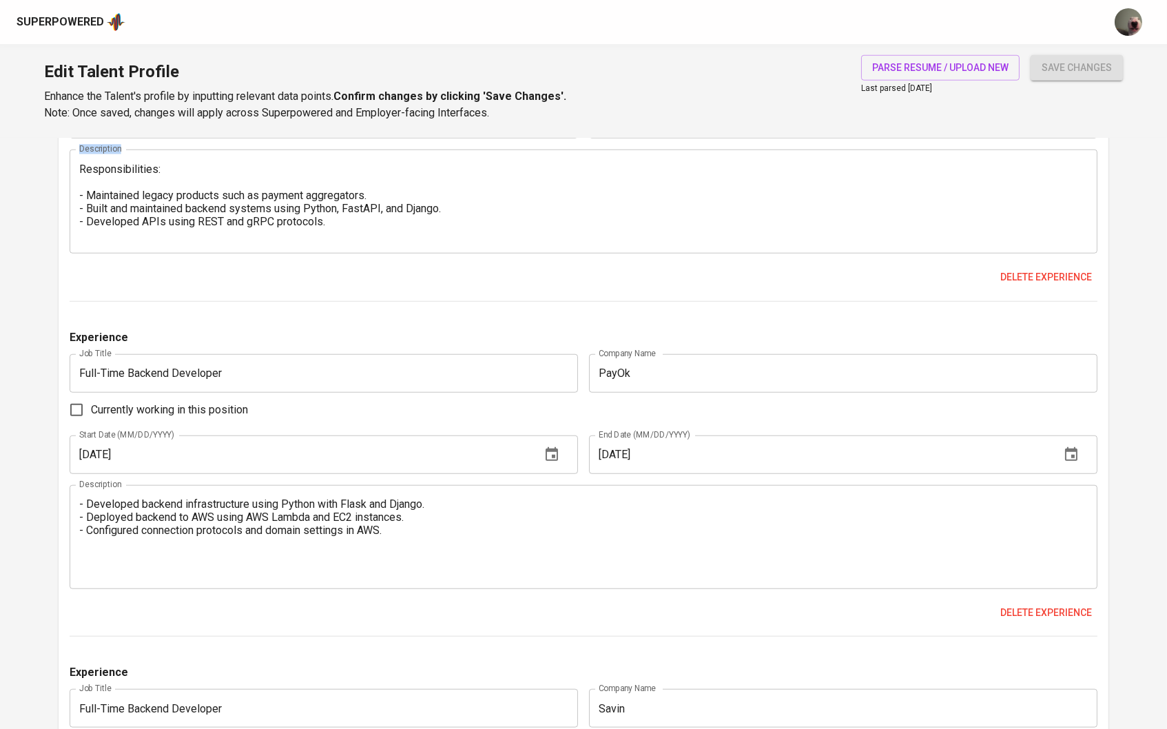
drag, startPoint x: 185, startPoint y: 167, endPoint x: 42, endPoint y: 168, distance: 143.3
click at [170, 167] on div "Responsibilities: - Maintained legacy products such as payment aggregators. - B…" at bounding box center [584, 201] width 1028 height 104
drag, startPoint x: 170, startPoint y: 167, endPoint x: 19, endPoint y: 167, distance: 150.9
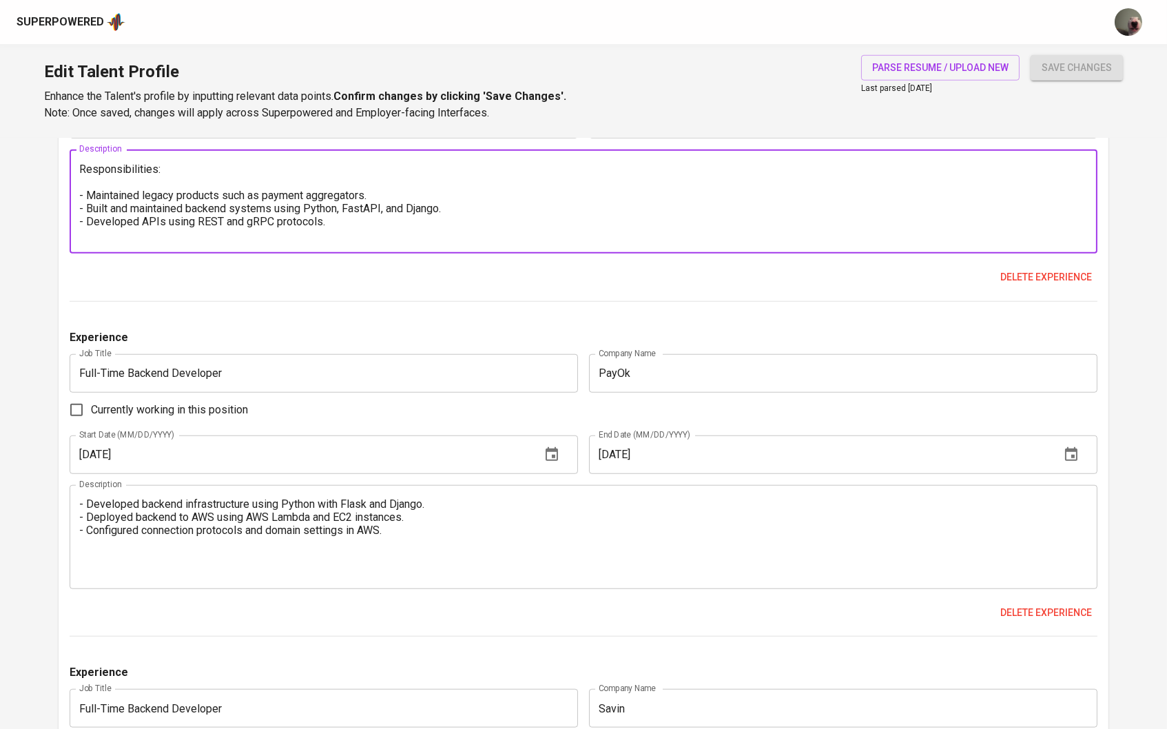
click at [90, 185] on textarea "Responsibilities: - Maintained legacy products such as payment aggregators. - B…" at bounding box center [583, 202] width 1009 height 79
drag, startPoint x: 174, startPoint y: 177, endPoint x: 0, endPoint y: 177, distance: 173.6
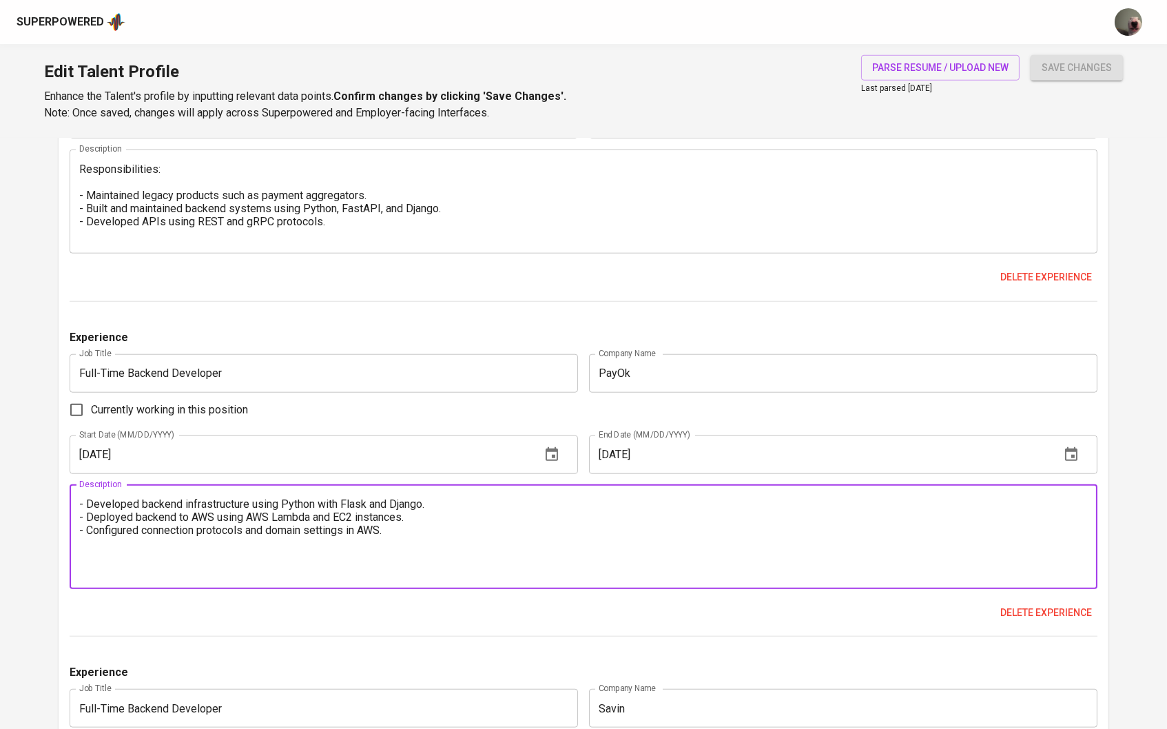
click at [85, 508] on textarea "- Developed backend infrastructure using Python with Flask and Django. - Deploy…" at bounding box center [583, 536] width 1009 height 79
paste textarea "Responsibilities:"
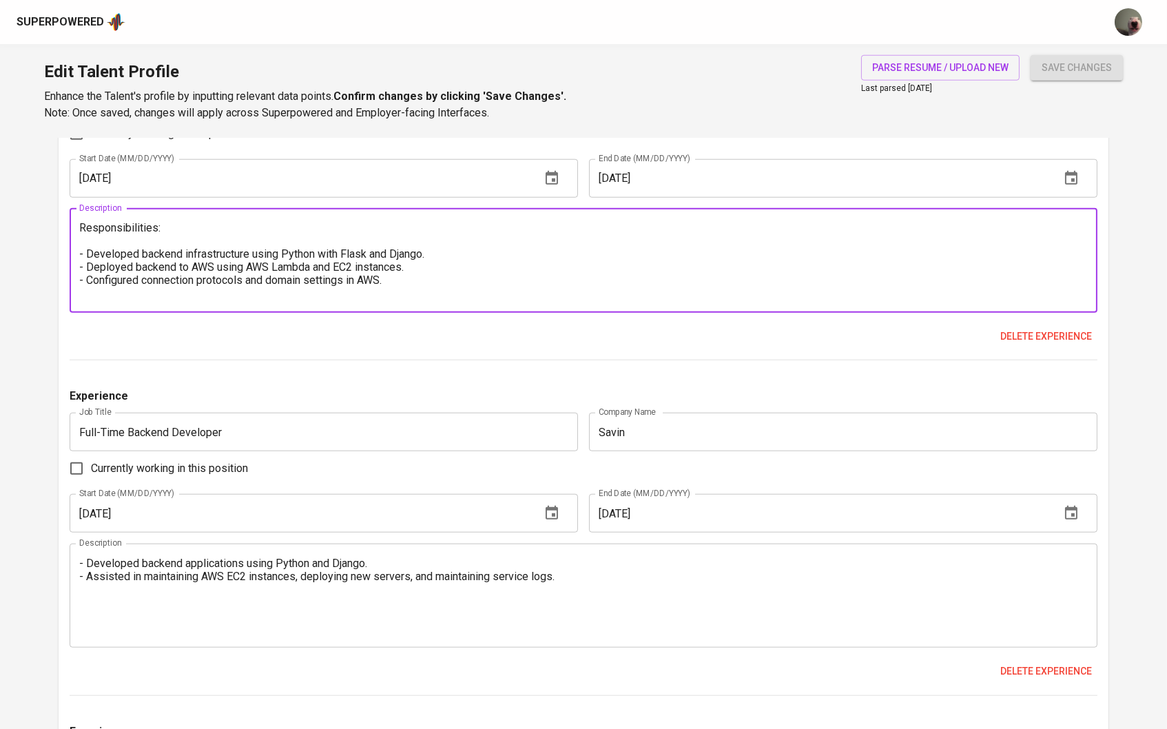
scroll to position [2713, 0]
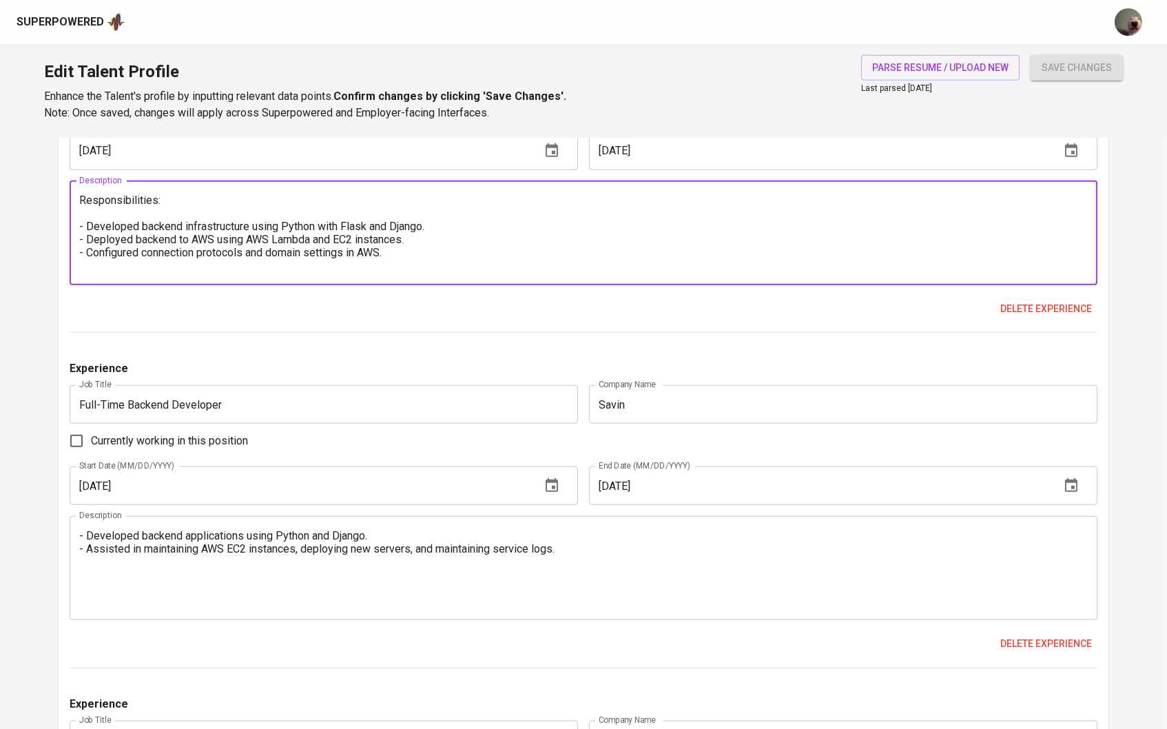
type textarea "Responsibilities: - Developed backend infrastructure using Python with Flask an…"
click at [83, 539] on textarea "- Developed backend applications using Python and Django. - Assisted in maintai…" at bounding box center [583, 568] width 1009 height 79
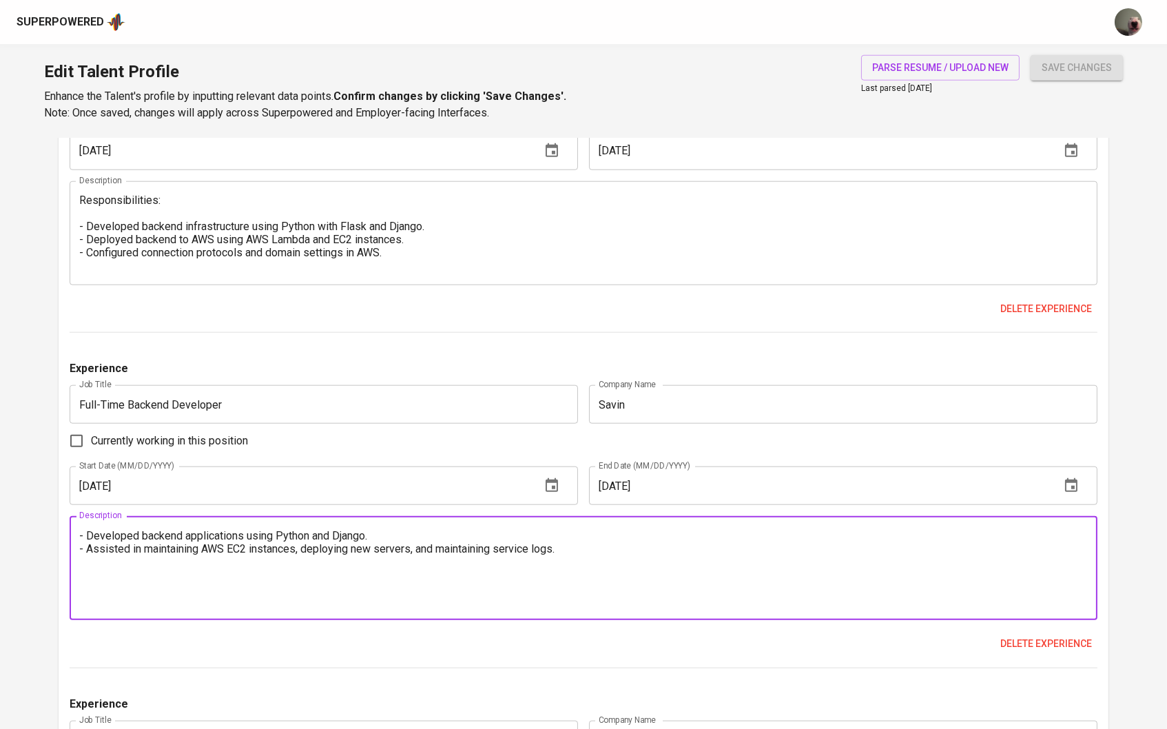
paste textarea "Responsibilities:"
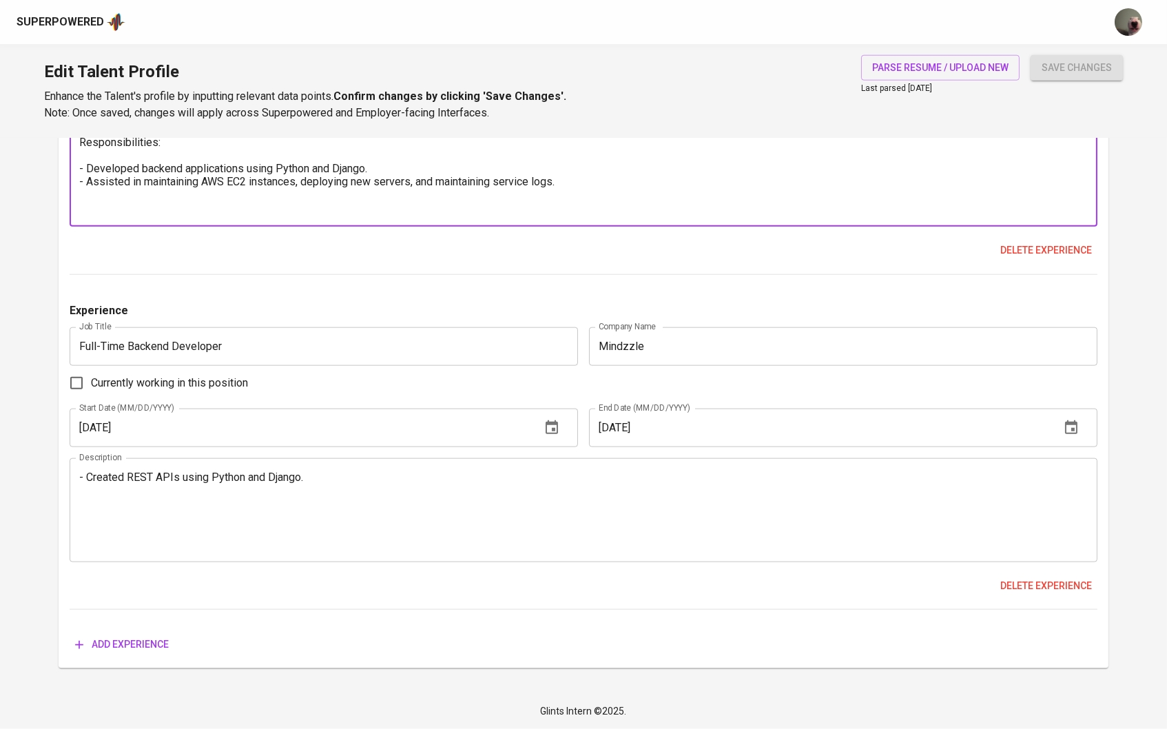
scroll to position [3115, 0]
type textarea "Responsibilities: - Developed backend applications using Python and Django. - A…"
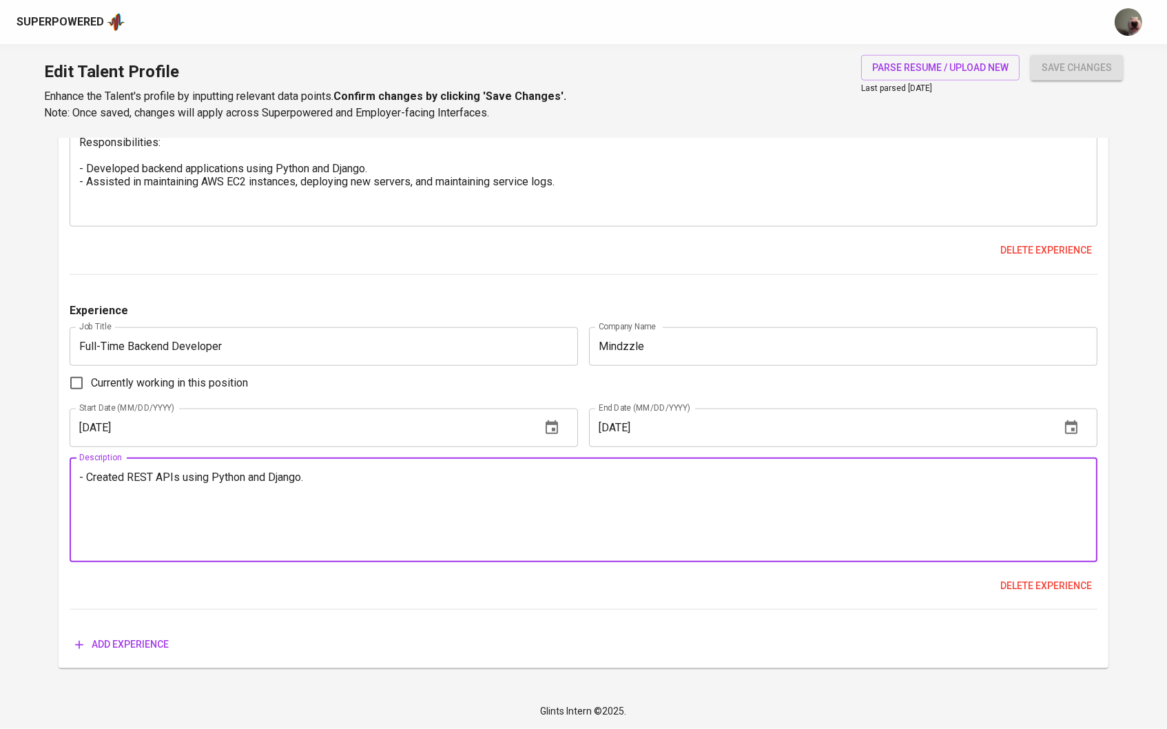
click at [80, 482] on textarea "- Created REST APIs using Python and Django." at bounding box center [583, 509] width 1009 height 79
paste textarea "Responsibilities:"
type textarea "Responsibilities: - Created REST APIs using Python and Django."
click at [1070, 71] on span "save changes" at bounding box center [1077, 67] width 70 height 17
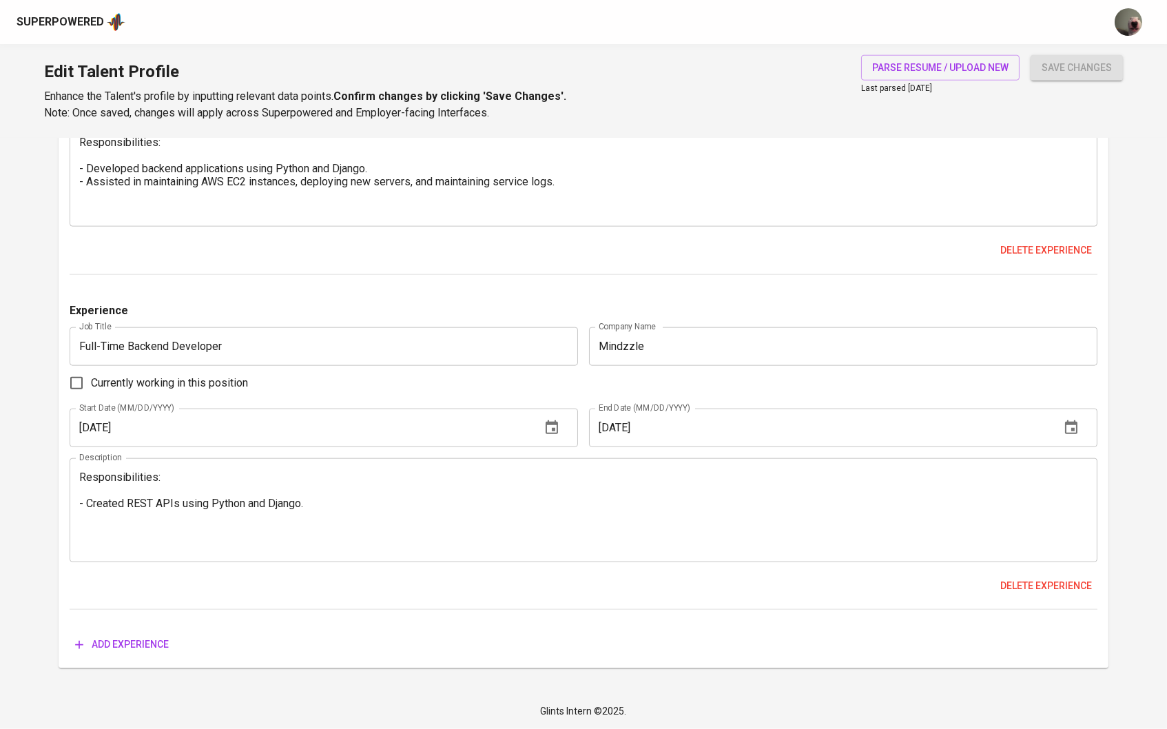
scroll to position [30, 0]
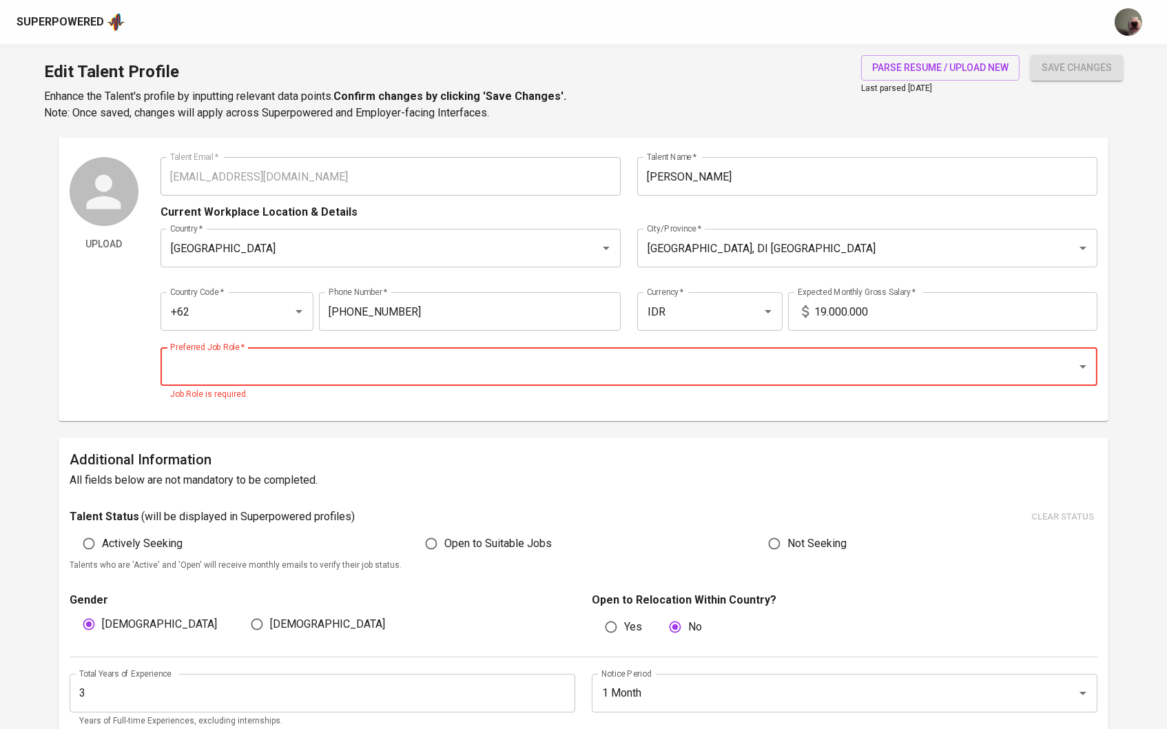
click at [838, 300] on input "19.000.000" at bounding box center [956, 311] width 284 height 39
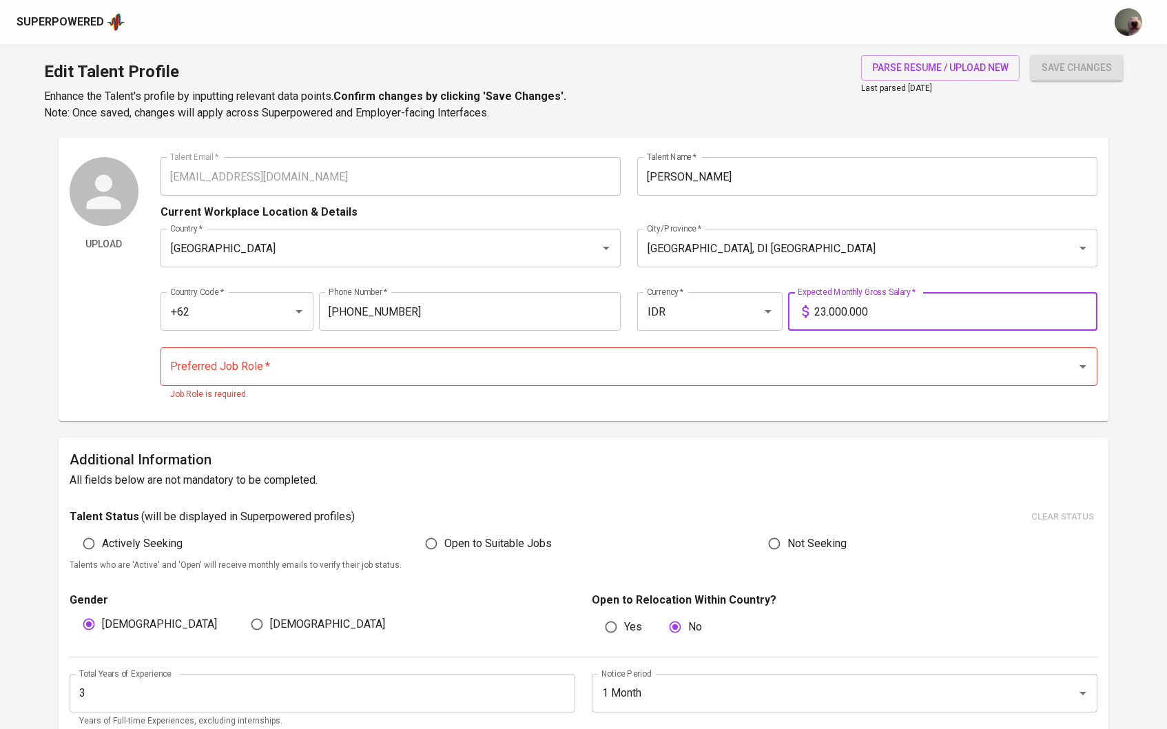
click at [699, 378] on div "Preferred Job Role *" at bounding box center [630, 366] width 938 height 39
click at [829, 311] on input "23.000.000" at bounding box center [956, 311] width 284 height 39
type input "21.000.000"
click at [686, 353] on input "Preferred Job Role   *" at bounding box center [610, 366] width 887 height 26
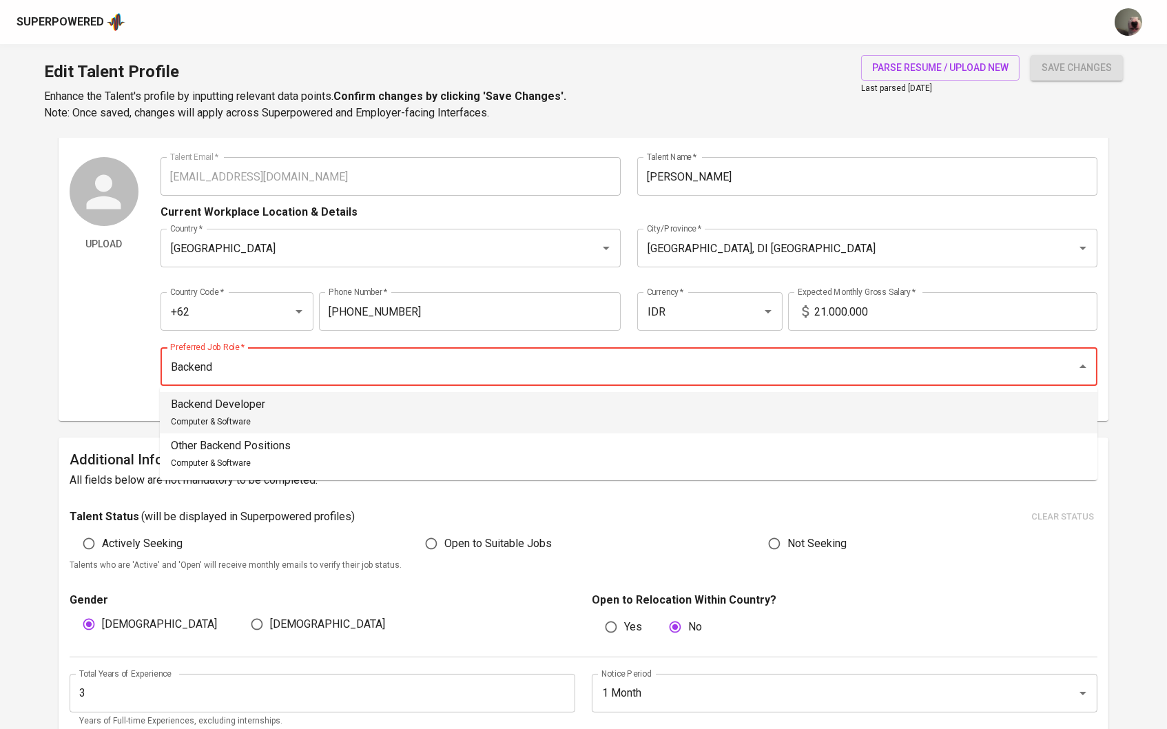
click at [394, 404] on li "Backend Developer Computer & Software" at bounding box center [629, 412] width 938 height 41
type input "Backend Developer"
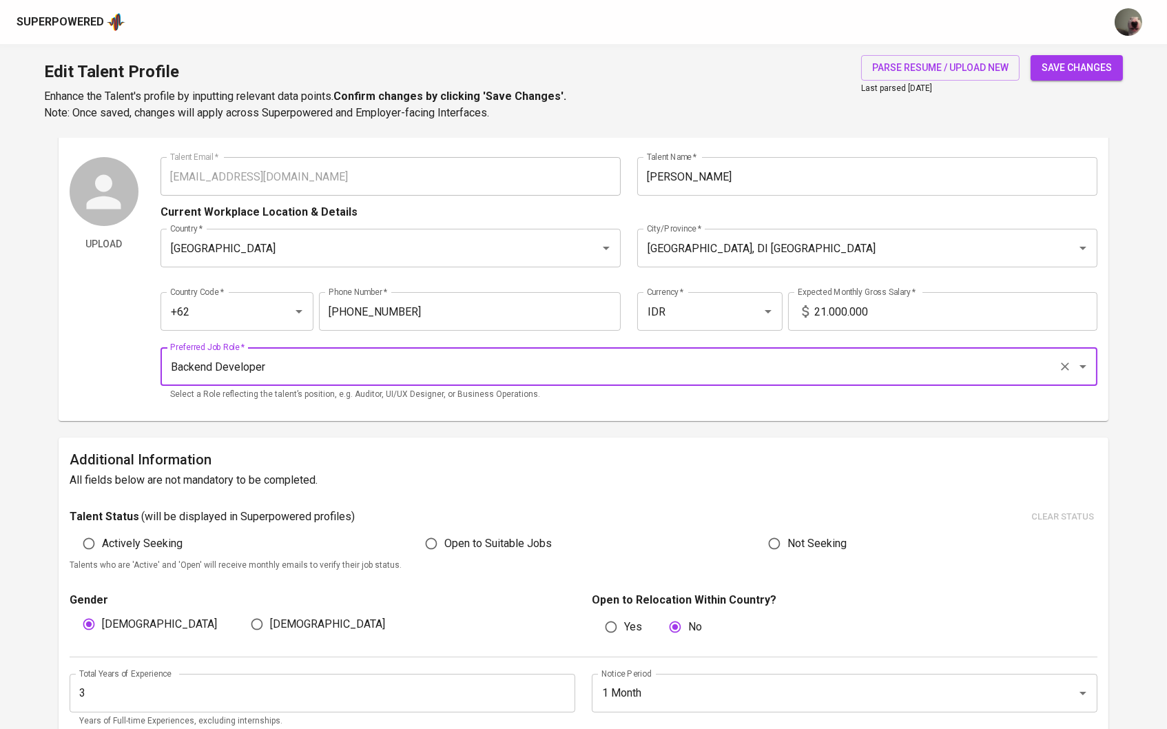
scroll to position [143, 0]
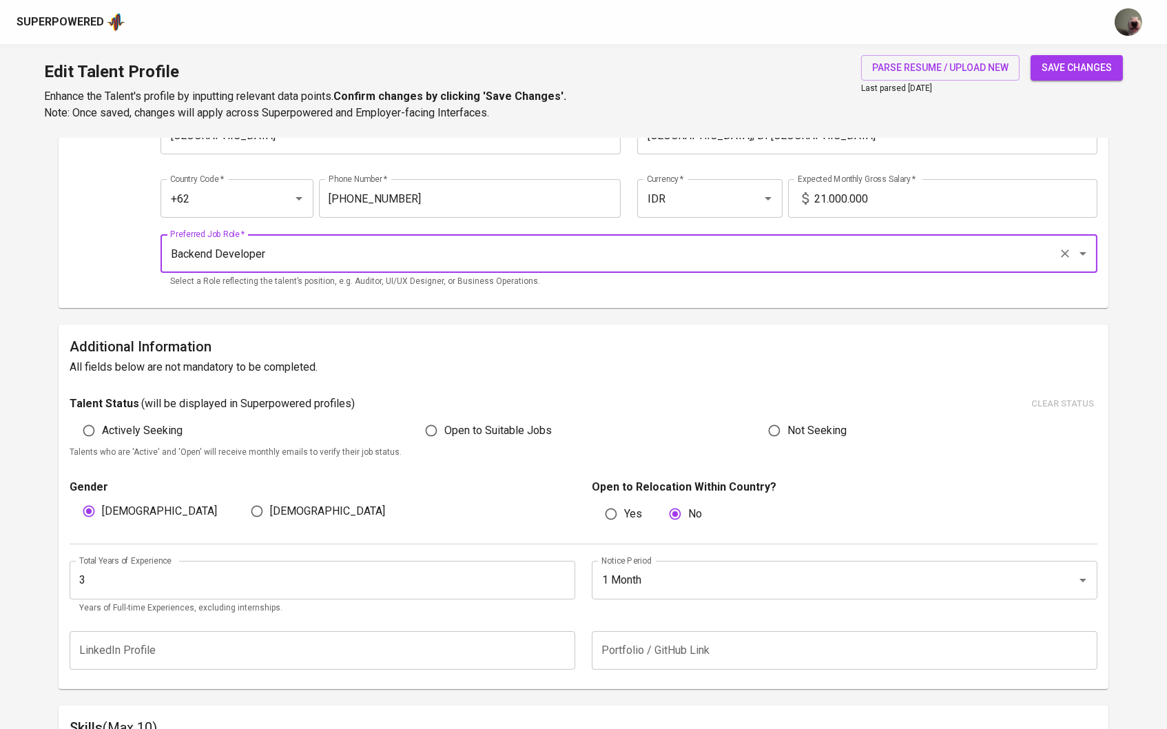
click at [553, 575] on input "3" at bounding box center [323, 580] width 506 height 39
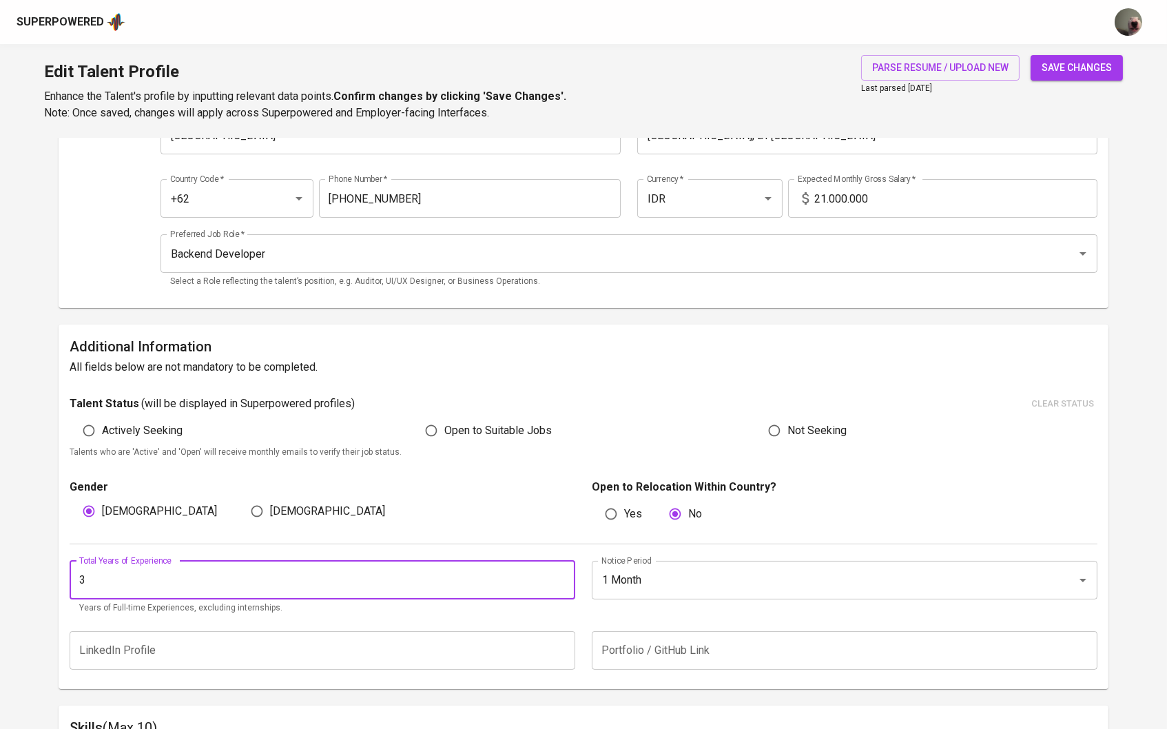
click at [555, 575] on input "3" at bounding box center [323, 580] width 506 height 39
click at [559, 573] on input "4" at bounding box center [323, 580] width 506 height 39
click at [559, 573] on input "5" at bounding box center [323, 580] width 506 height 39
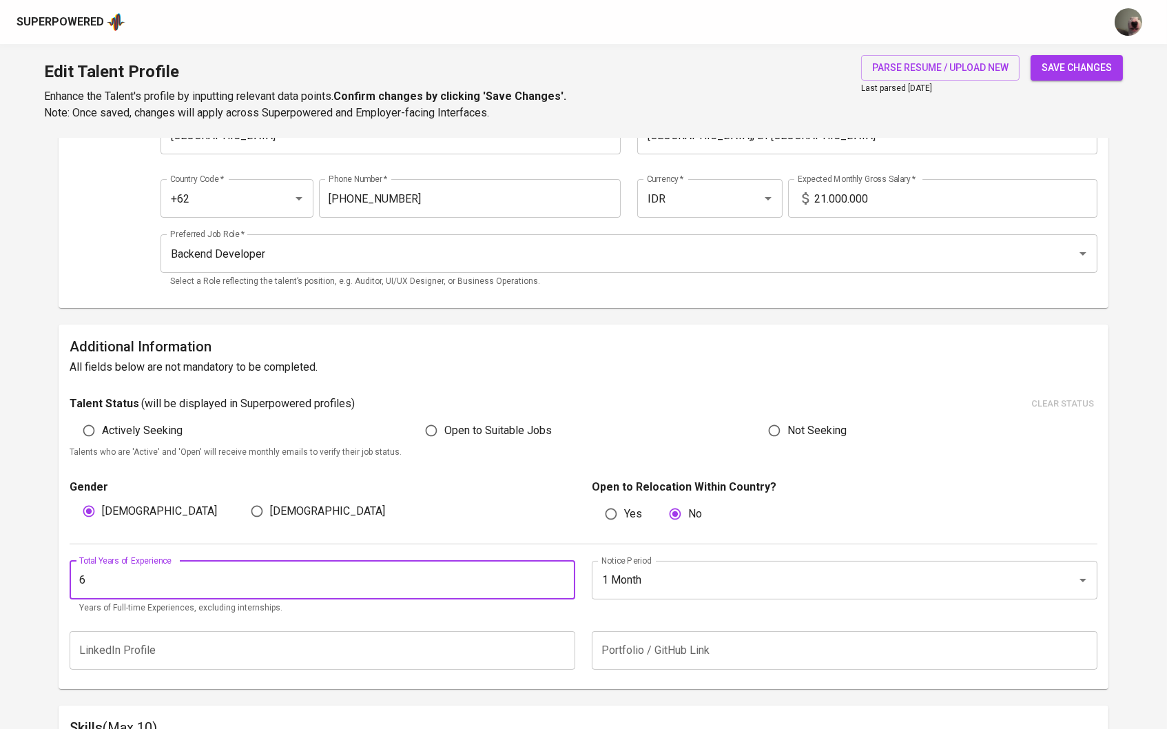
click at [559, 573] on input "6" at bounding box center [323, 580] width 506 height 39
type input "7"
click at [559, 573] on input "7" at bounding box center [323, 580] width 506 height 39
click at [1077, 67] on span "save changes" at bounding box center [1077, 67] width 70 height 17
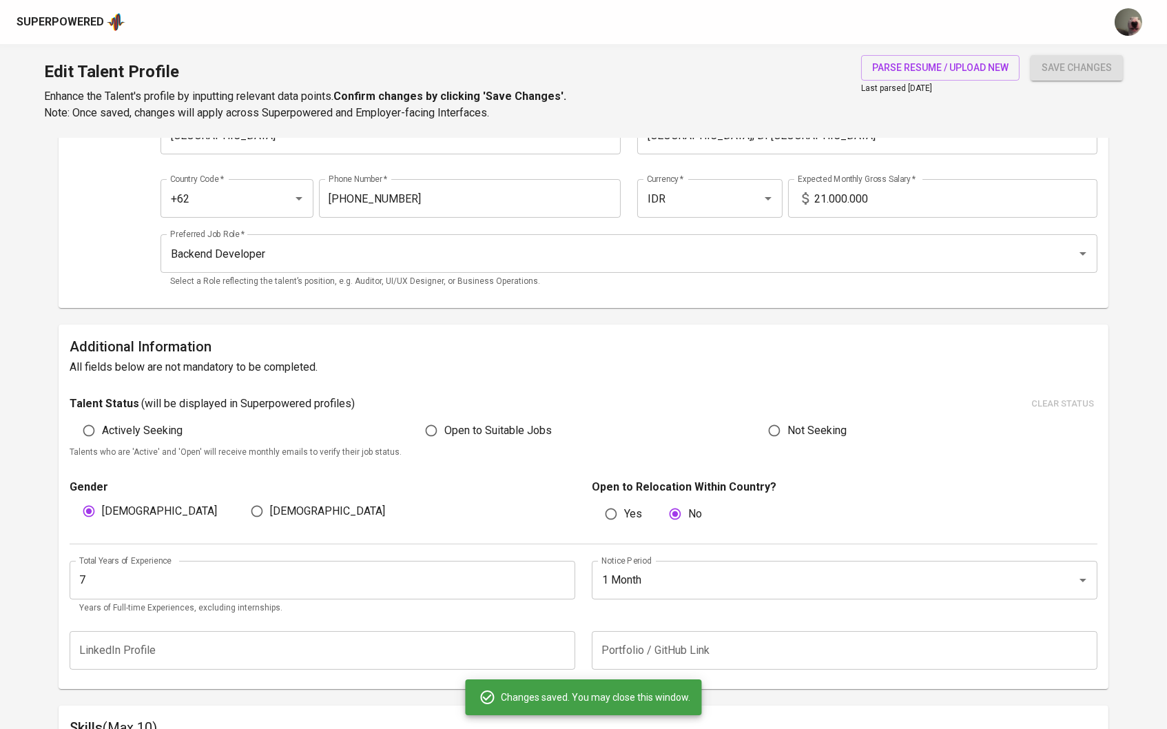
type input "Flask"
type input "Bash"
type input "Python"
type input "PostgreSQL"
type input "Git"
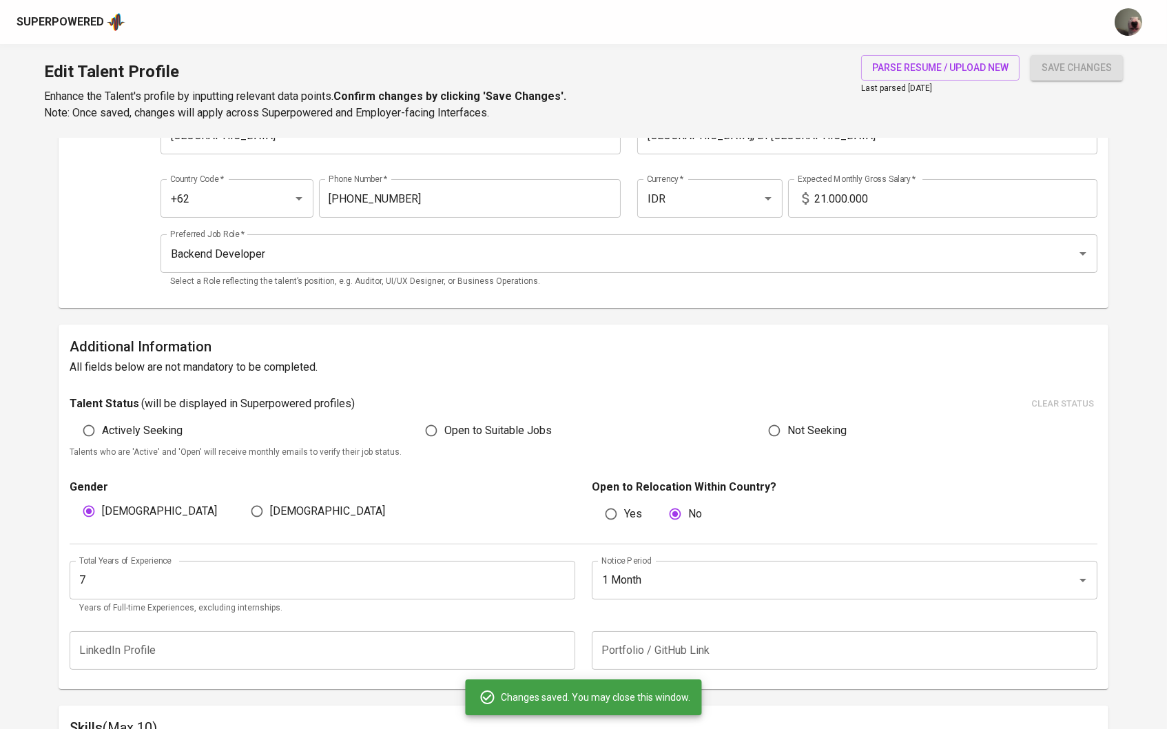
type input "Django"
drag, startPoint x: 825, startPoint y: 192, endPoint x: 926, endPoint y: 227, distance: 106.3
click at [826, 192] on input "21.000.000" at bounding box center [956, 198] width 284 height 39
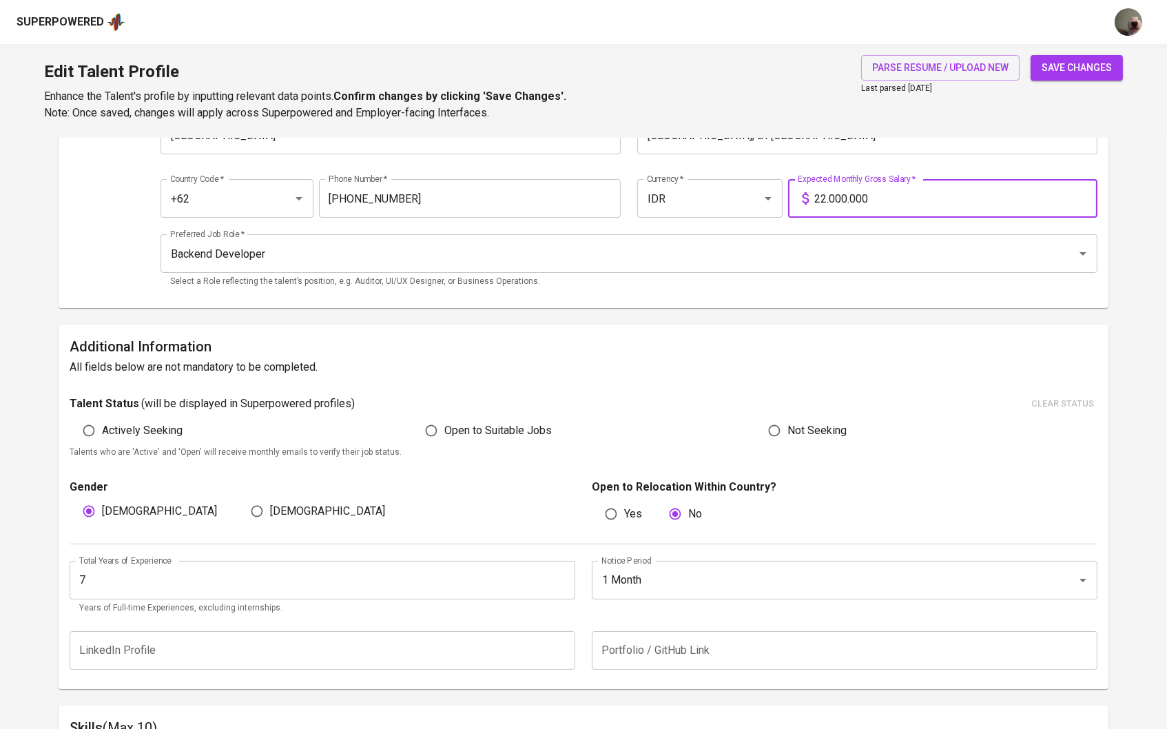
type input "22.000.000"
click at [1064, 61] on span "save changes" at bounding box center [1077, 67] width 70 height 17
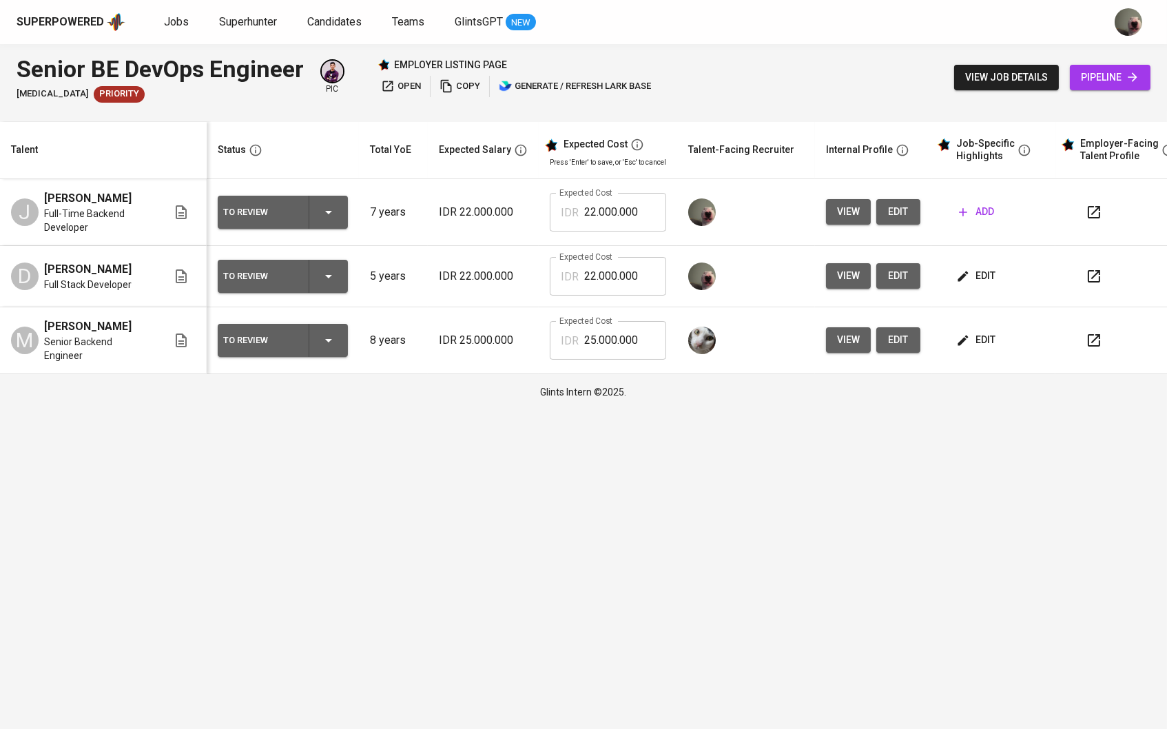
click at [999, 222] on button "add" at bounding box center [976, 211] width 46 height 25
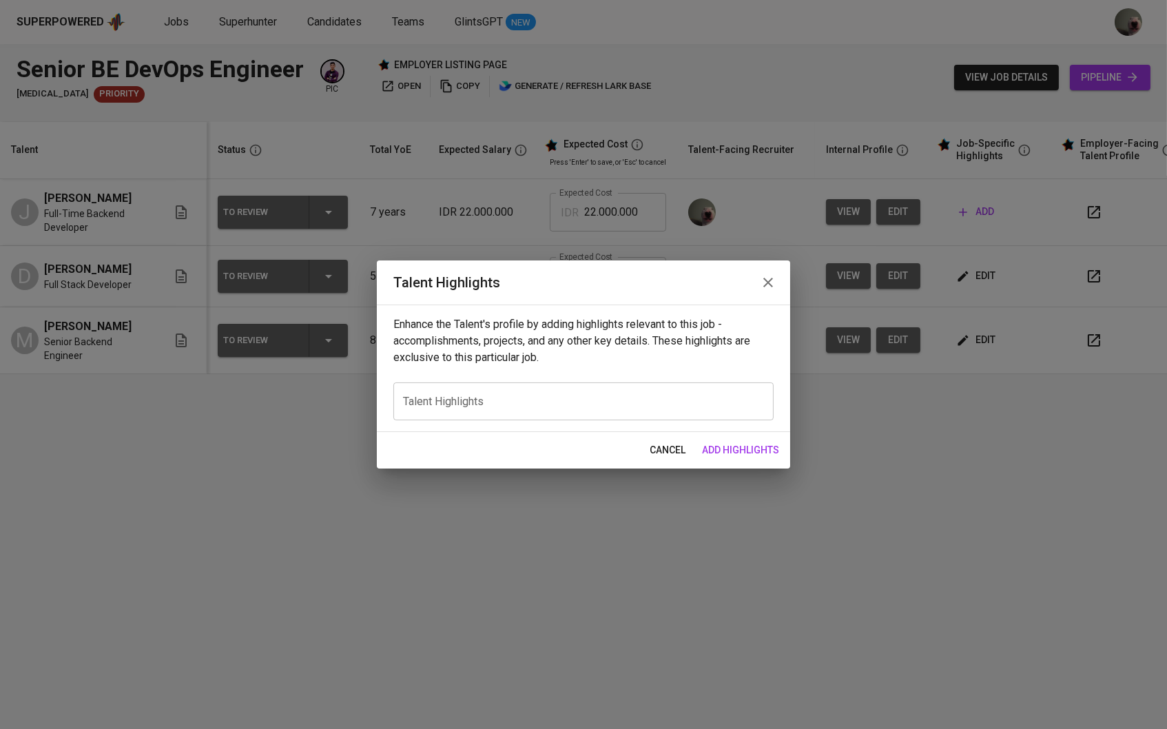
click at [632, 409] on div "x Talent Highlights" at bounding box center [583, 401] width 380 height 38
paste textarea "Loremip Dolorsita cons adipis elitseddoe te Incidi, Utlabo, Etdol, mag AliqUAE,…"
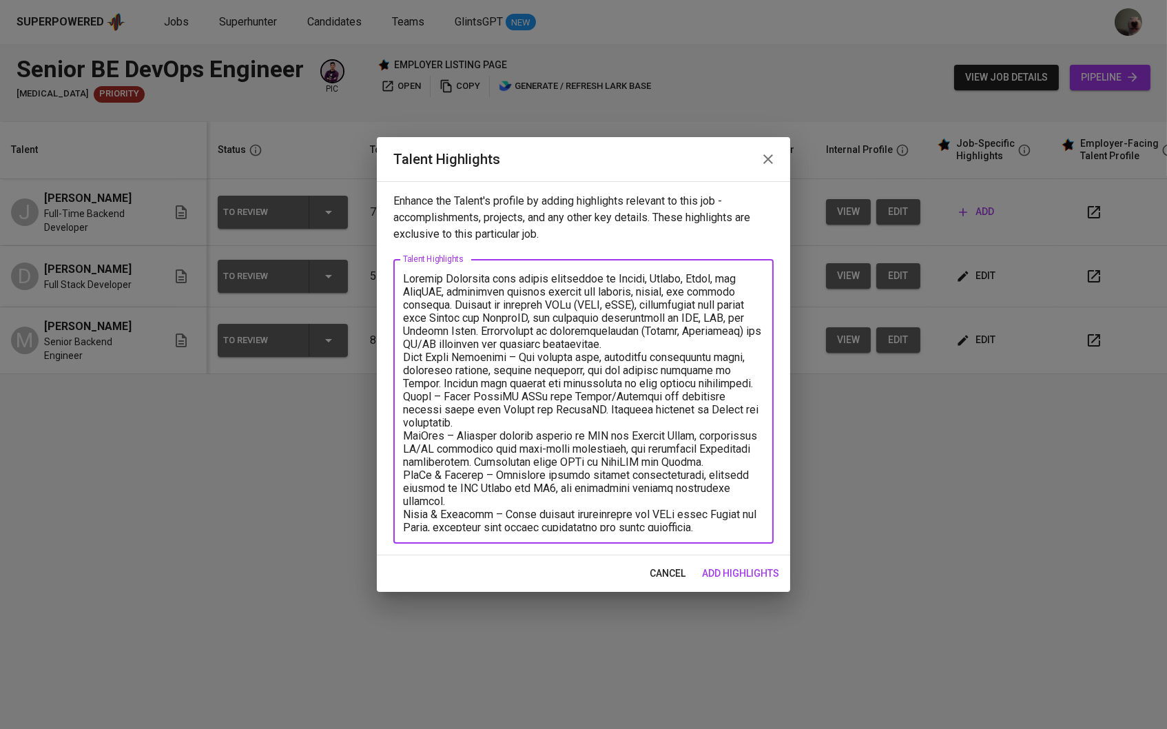
click at [619, 346] on textarea at bounding box center [583, 401] width 361 height 259
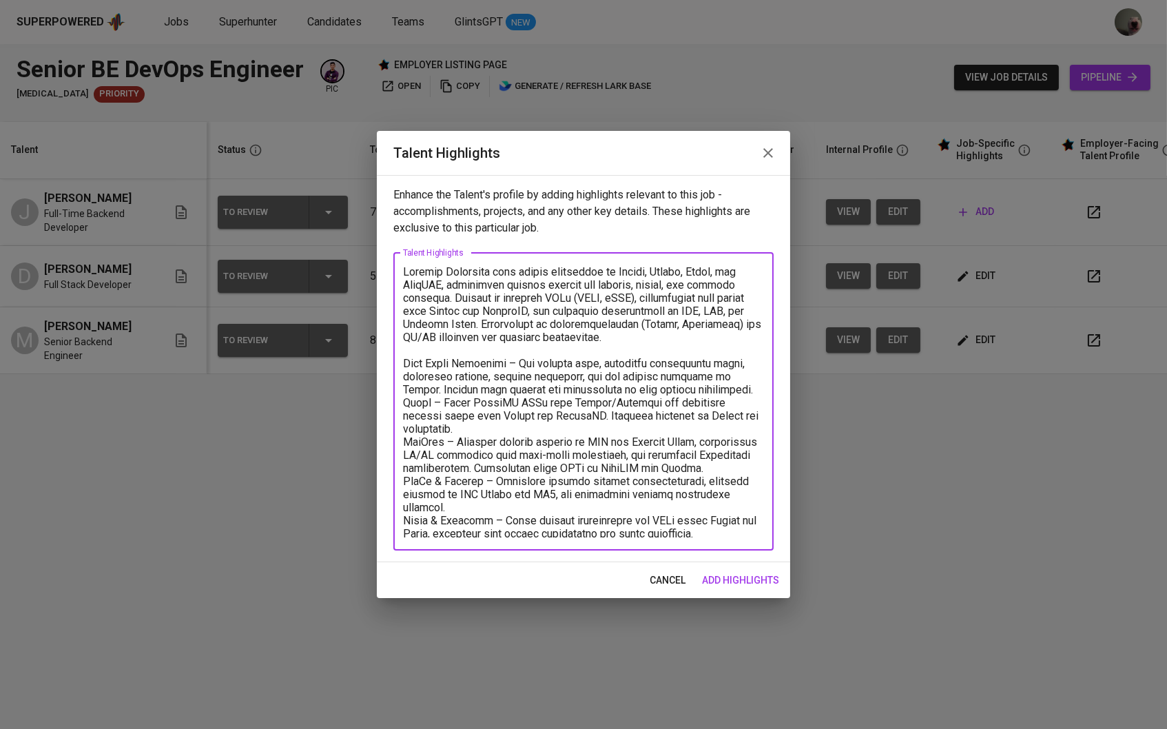
click at [520, 422] on textarea at bounding box center [583, 401] width 361 height 272
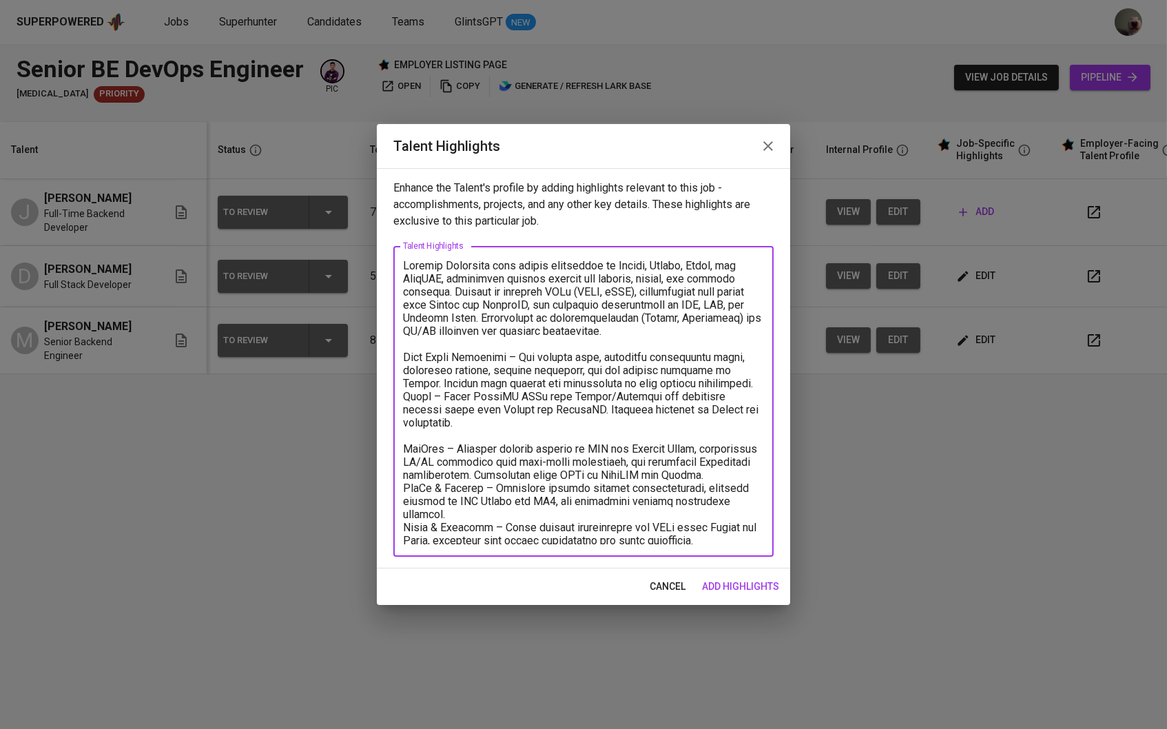
click at [468, 515] on textarea at bounding box center [583, 401] width 361 height 285
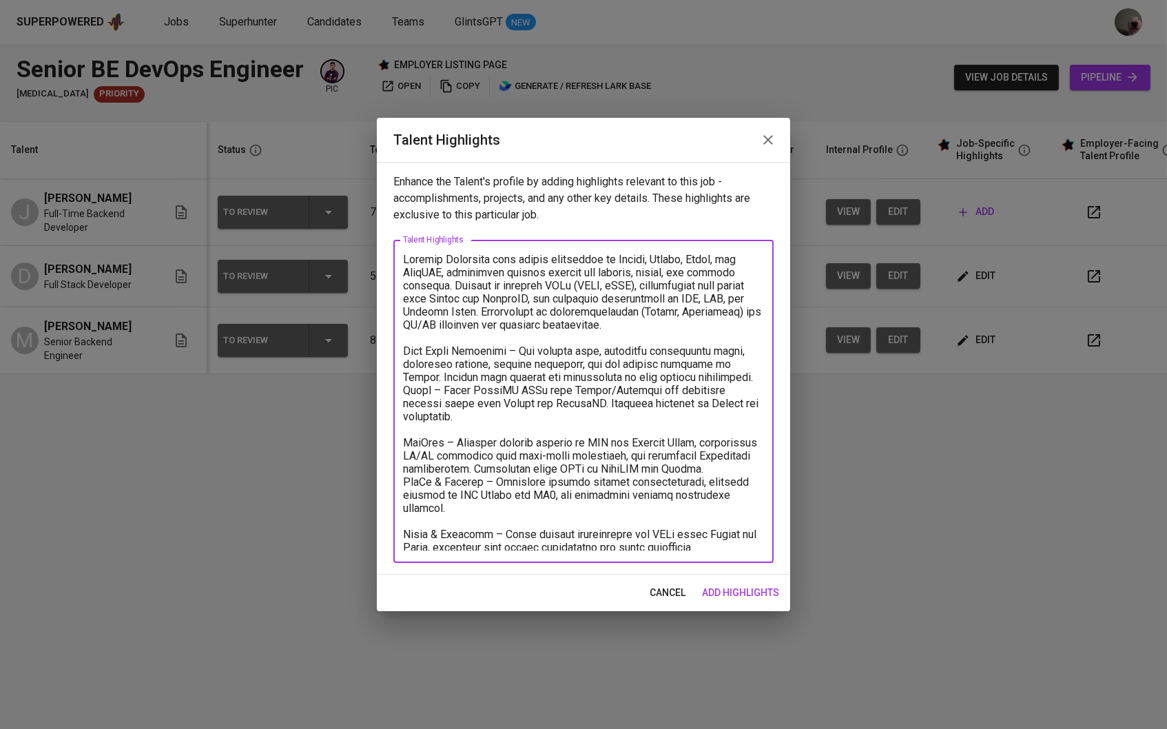
type textarea "Loremip Dolorsita cons adipis elitseddoe te Incidi, Utlabo, Etdol, mag AliqUAE,…"
click at [728, 590] on span "add highlights" at bounding box center [740, 592] width 77 height 17
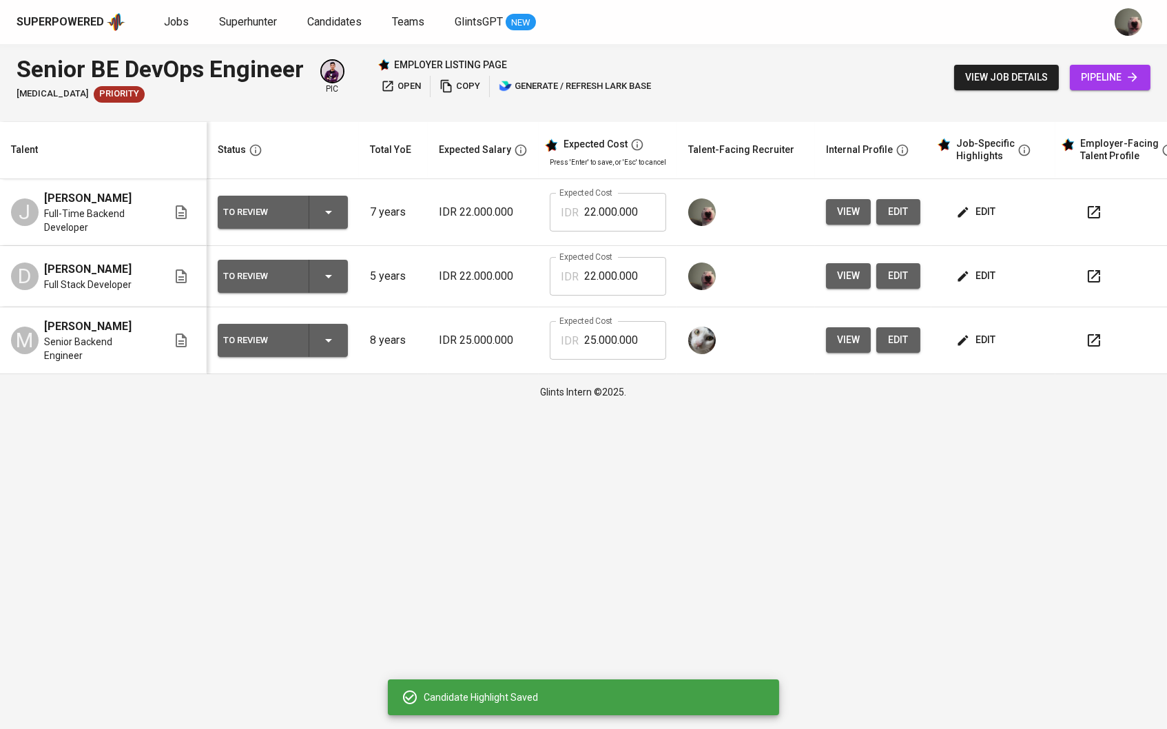
click at [974, 221] on button "edit" at bounding box center [977, 211] width 48 height 25
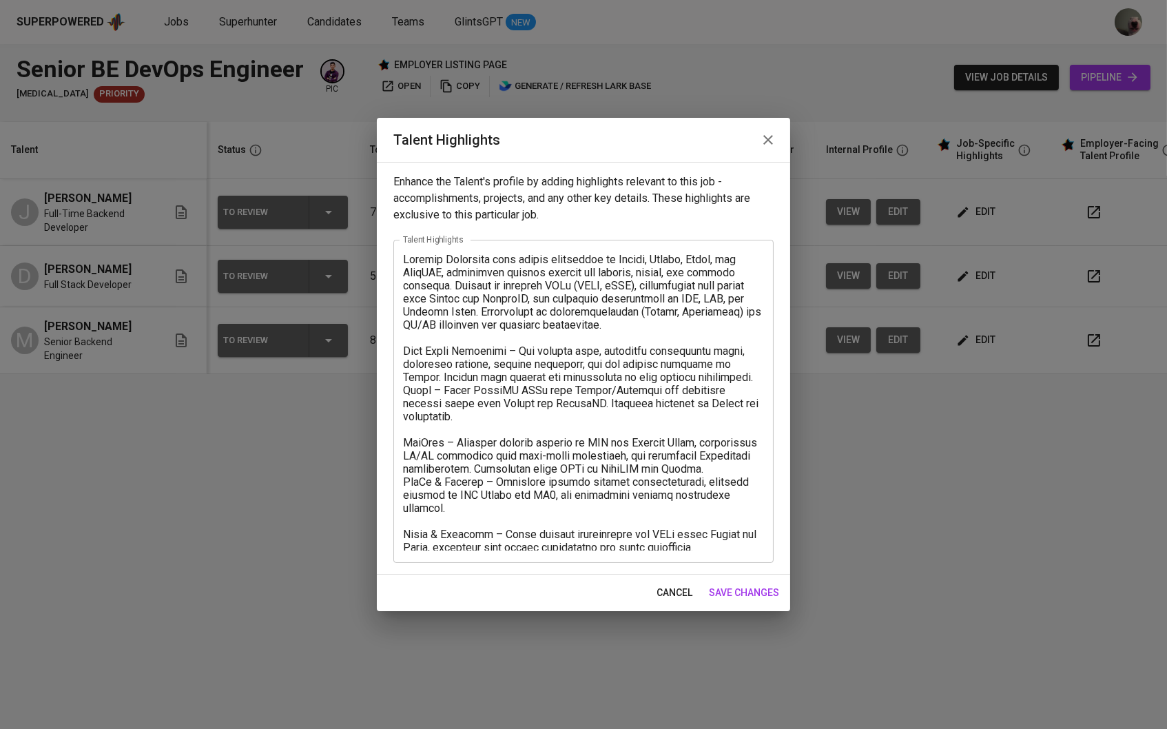
click at [657, 602] on button "cancel" at bounding box center [674, 592] width 47 height 25
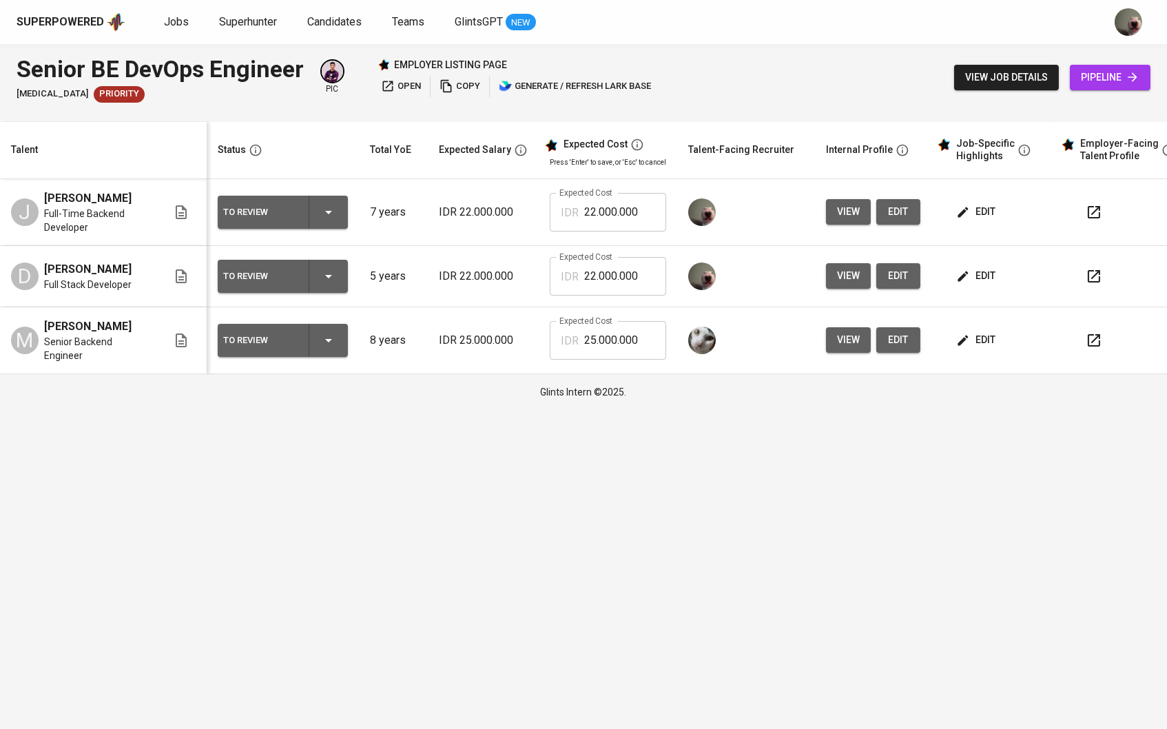
click at [978, 261] on td "edit" at bounding box center [993, 276] width 124 height 61
click at [981, 275] on span "edit" at bounding box center [977, 275] width 37 height 17
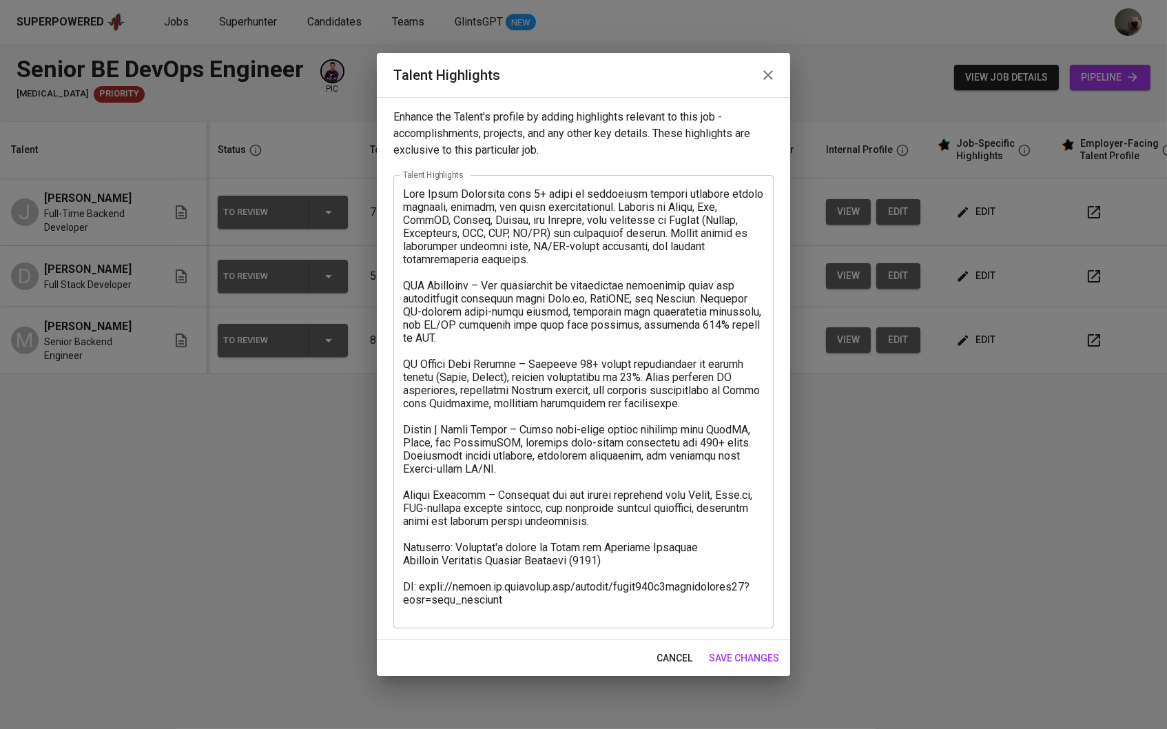
drag, startPoint x: 400, startPoint y: 527, endPoint x: 550, endPoint y: 604, distance: 168.2
click at [550, 604] on div "x Talent Highlights" at bounding box center [583, 401] width 380 height 453
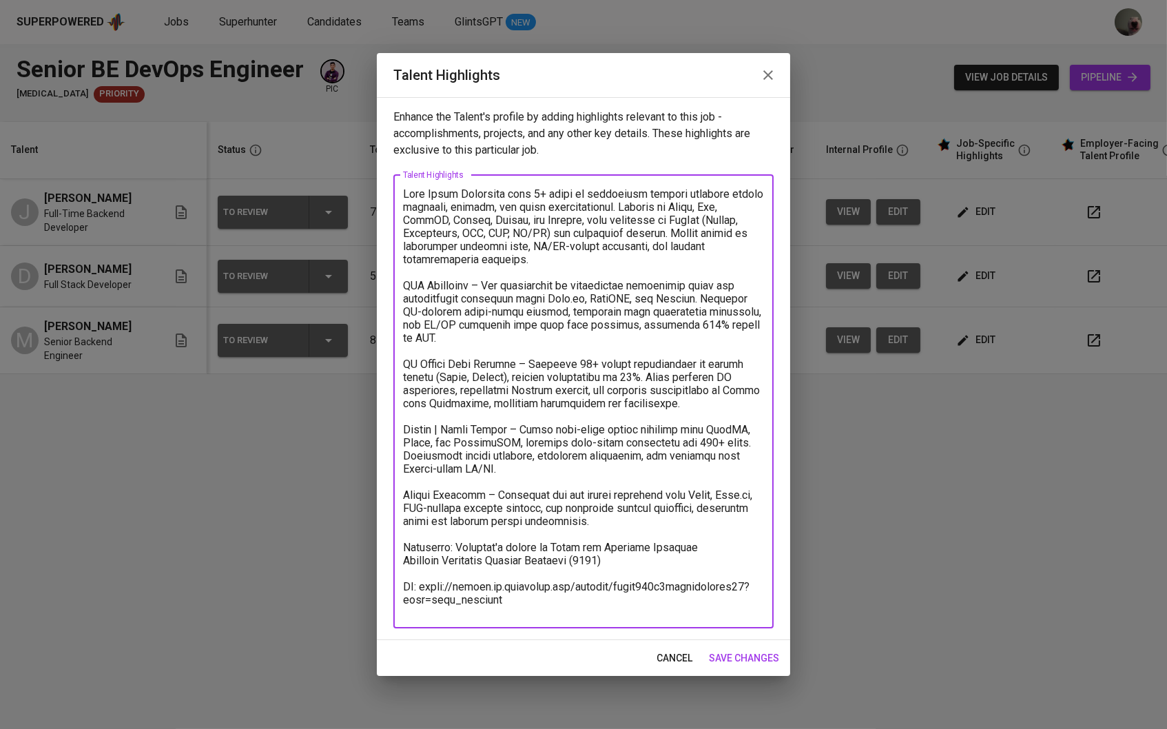
drag, startPoint x: 572, startPoint y: 609, endPoint x: 397, endPoint y: 529, distance: 192.4
click at [397, 529] on div "x Talent Highlights" at bounding box center [583, 401] width 380 height 453
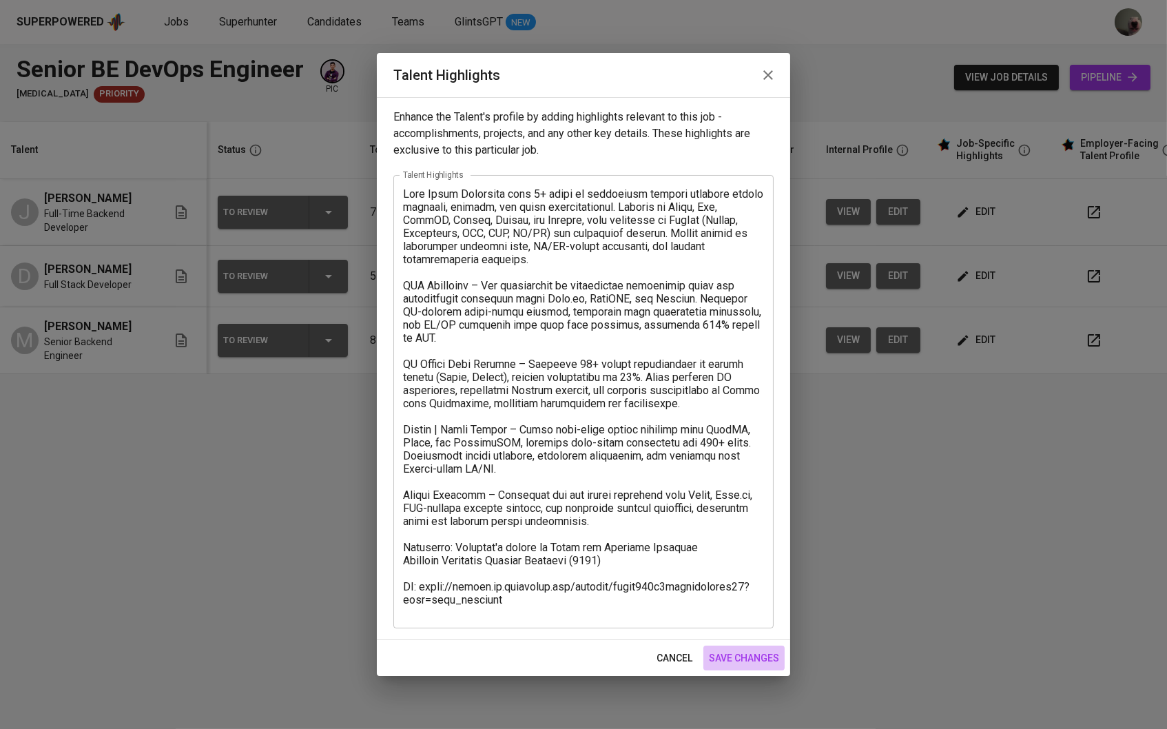
click at [741, 662] on span "save changes" at bounding box center [744, 658] width 70 height 17
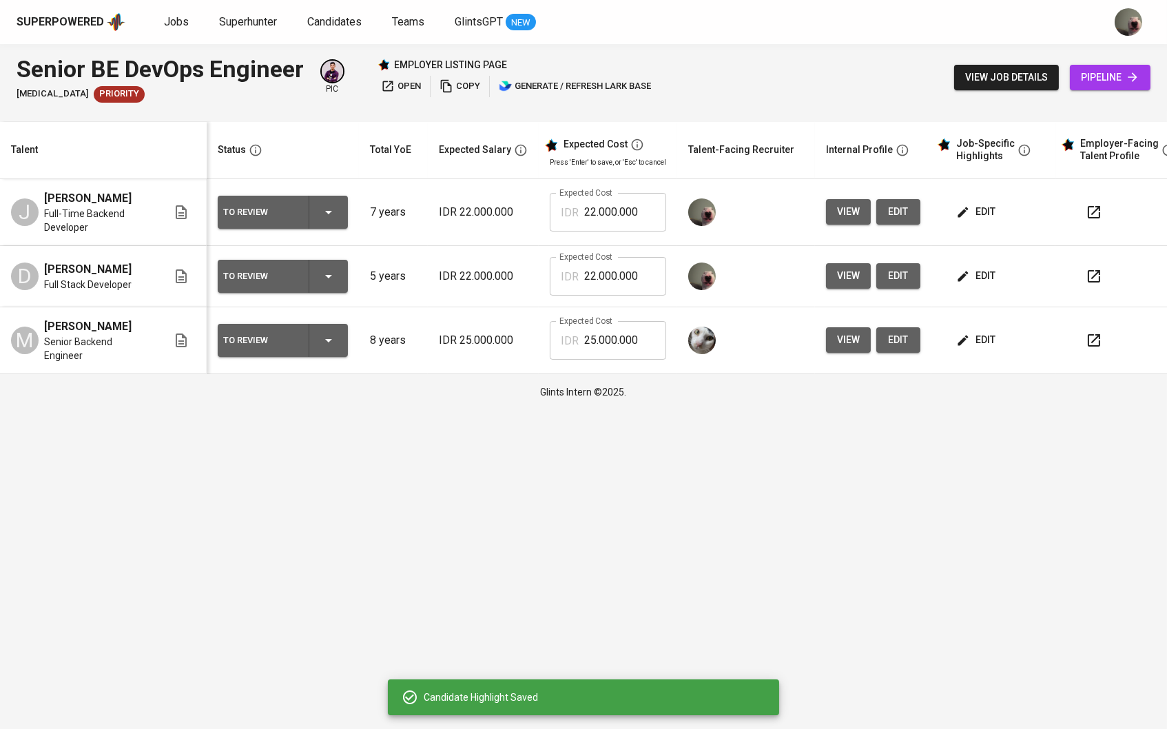
click at [982, 189] on td "edit" at bounding box center [993, 212] width 124 height 67
click at [982, 216] on span "edit" at bounding box center [977, 211] width 37 height 17
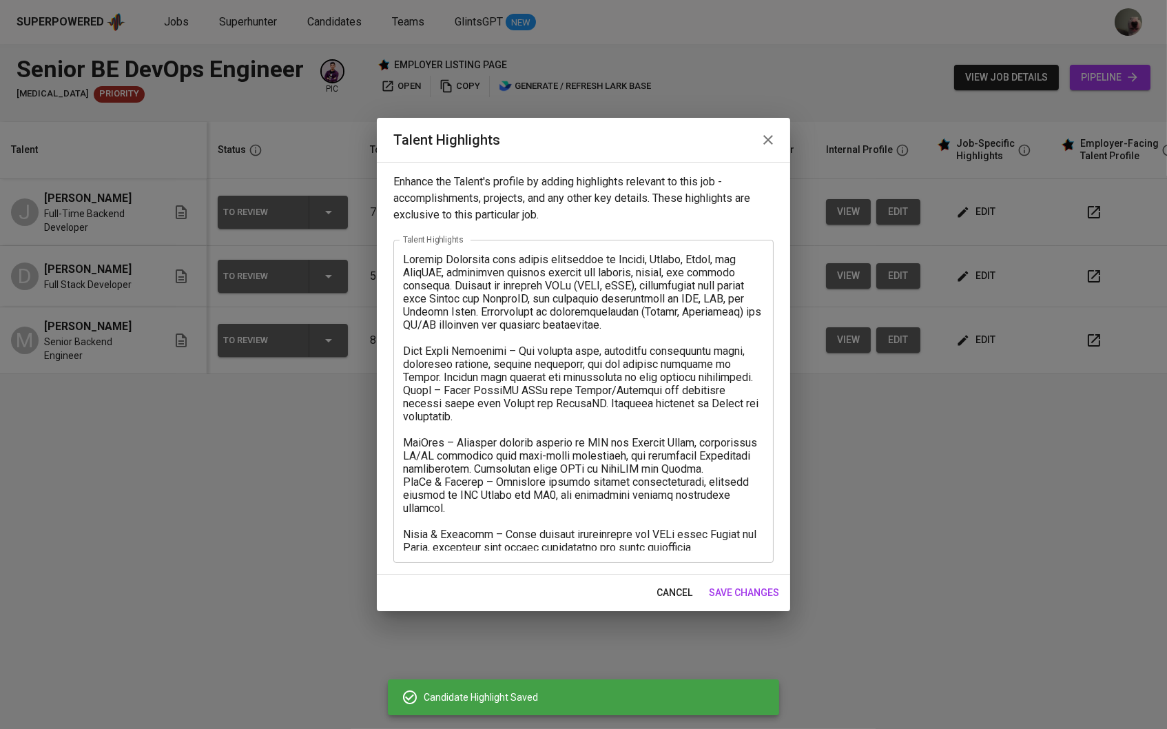
click at [732, 548] on textarea at bounding box center [583, 402] width 361 height 298
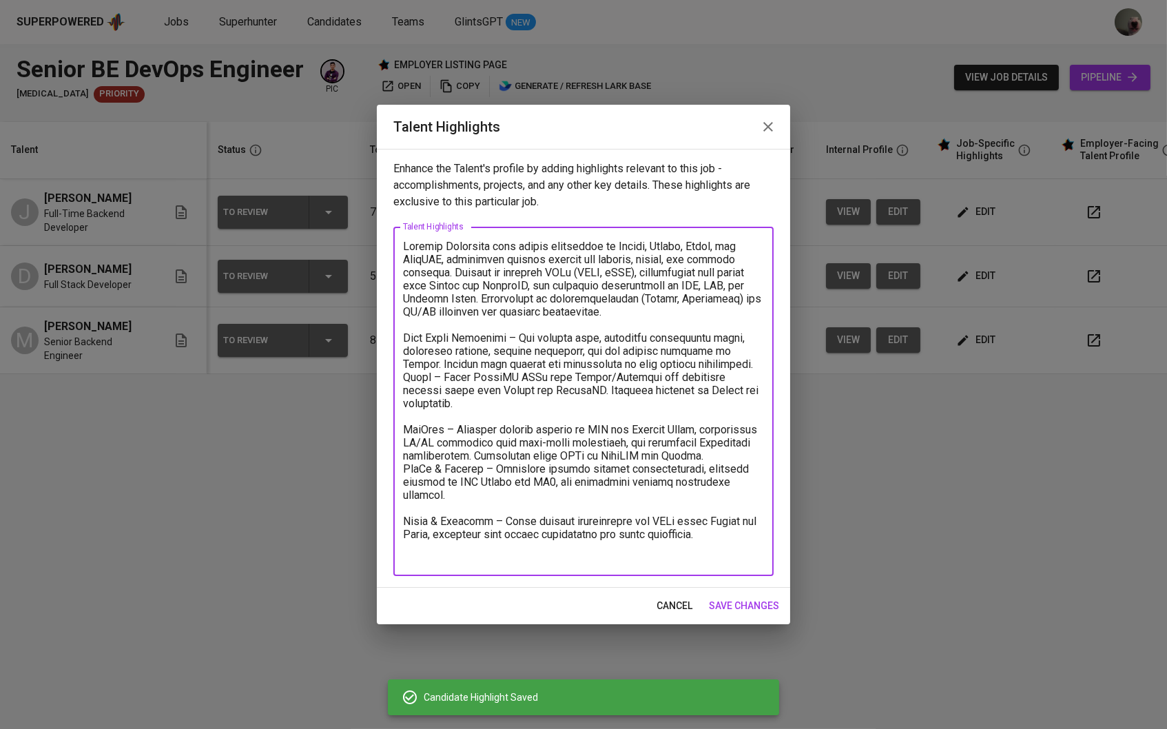
paste textarea "Education: Bachelor's degree in Urban and Regional Planning Institut Teknologi …"
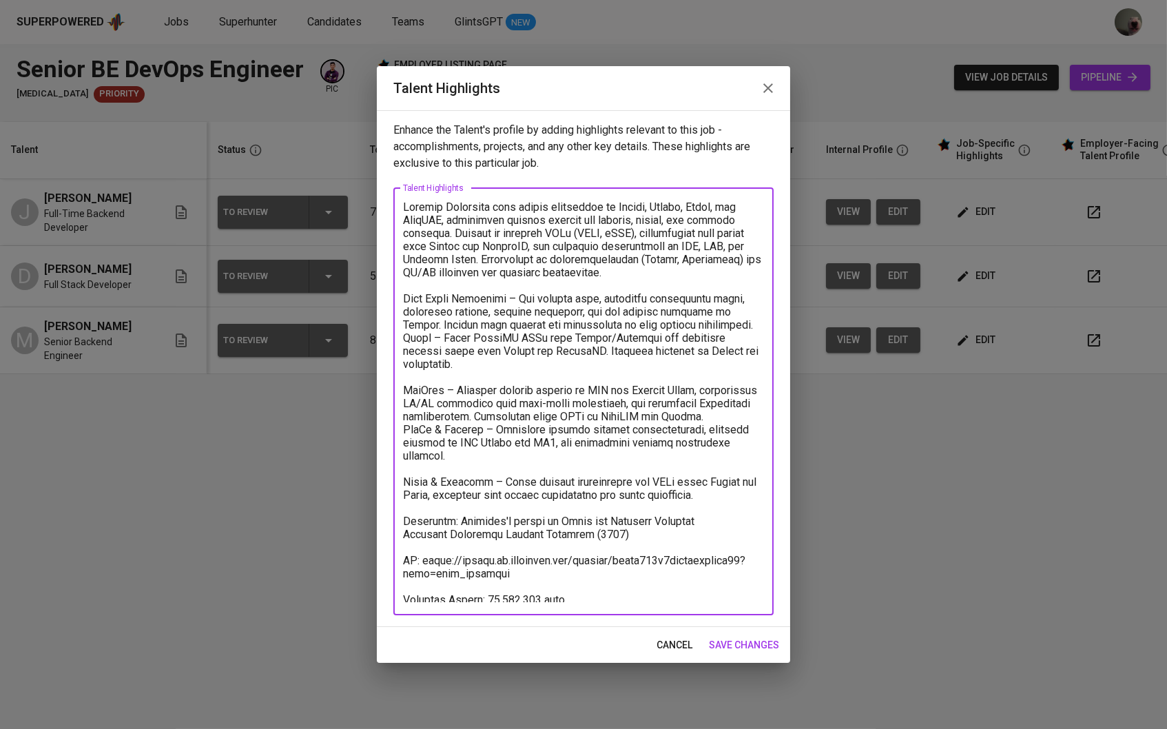
drag, startPoint x: 634, startPoint y: 526, endPoint x: 455, endPoint y: 517, distance: 179.4
click at [455, 517] on textarea at bounding box center [583, 401] width 361 height 402
paste textarea "Pembangunan Nasional [GEOGRAPHIC_DATA]"
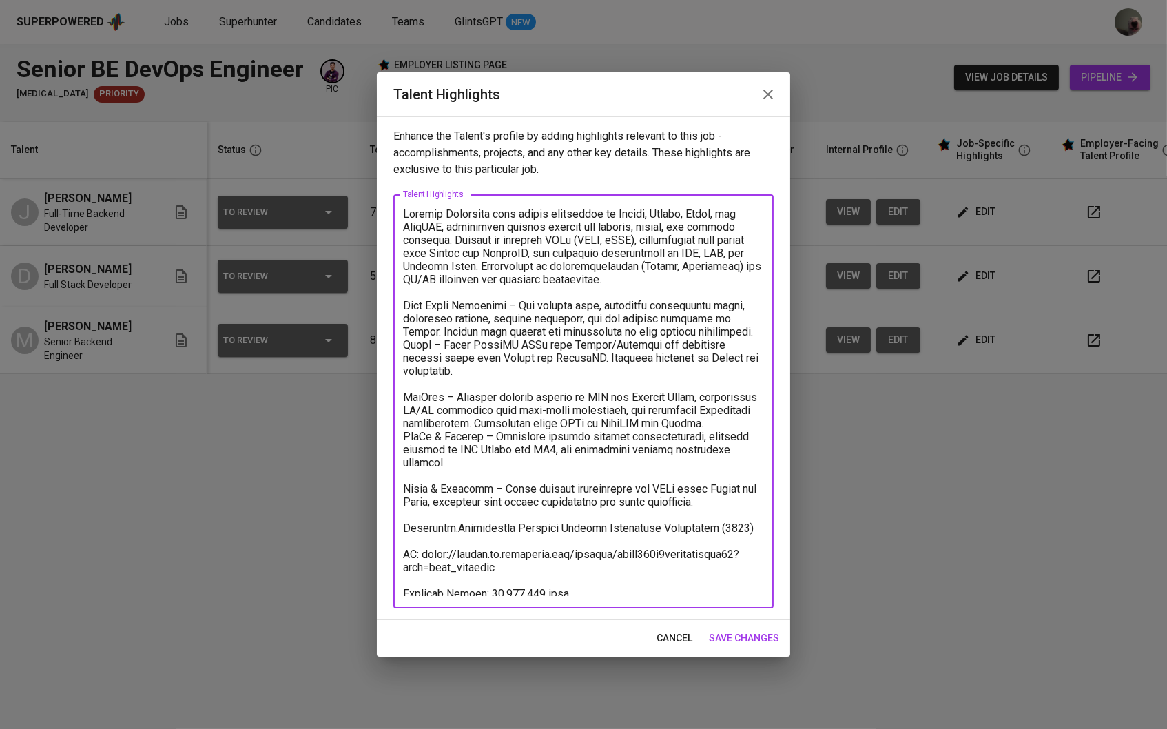
drag, startPoint x: 525, startPoint y: 568, endPoint x: 422, endPoint y: 556, distance: 104.1
click at [422, 556] on textarea at bounding box center [583, 401] width 361 height 389
paste textarea "93al1222647tsfk5elof"
type textarea "Loremip Dolorsita cons adipis elitseddoe te Incidi, Utlabo, Etdol, mag AliqUAE,…"
click at [734, 628] on button "save changes" at bounding box center [743, 637] width 81 height 25
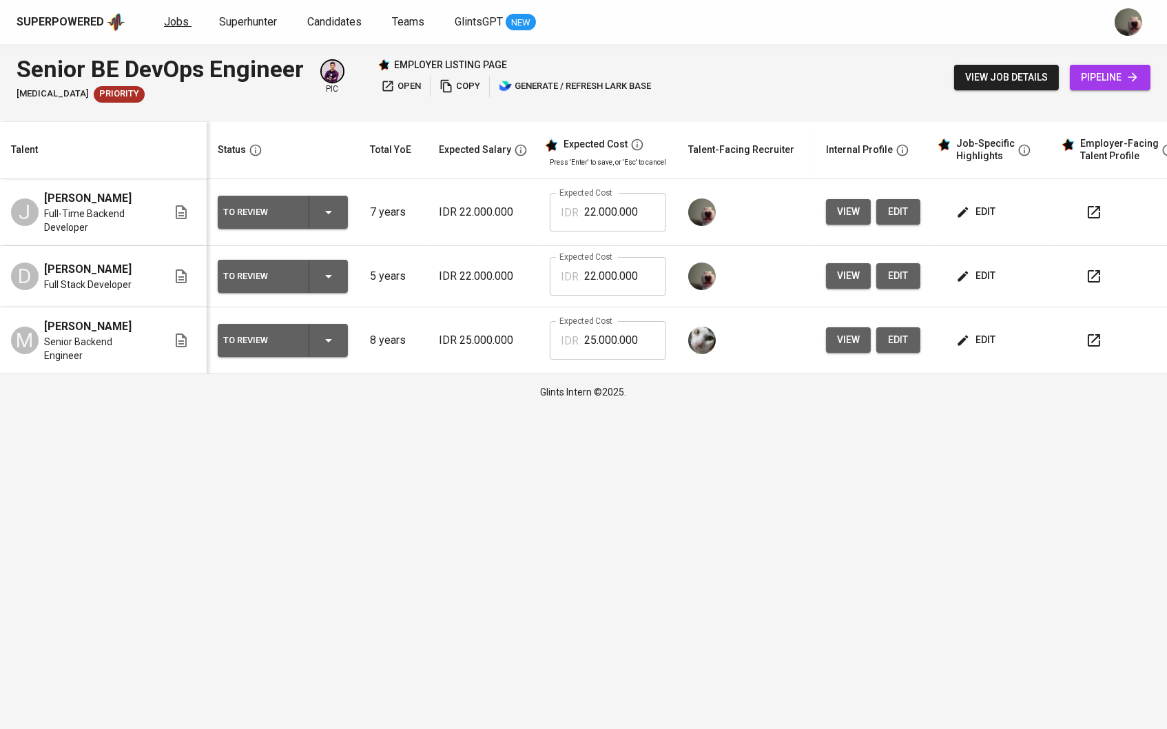
click at [164, 22] on span "Jobs" at bounding box center [176, 21] width 25 height 13
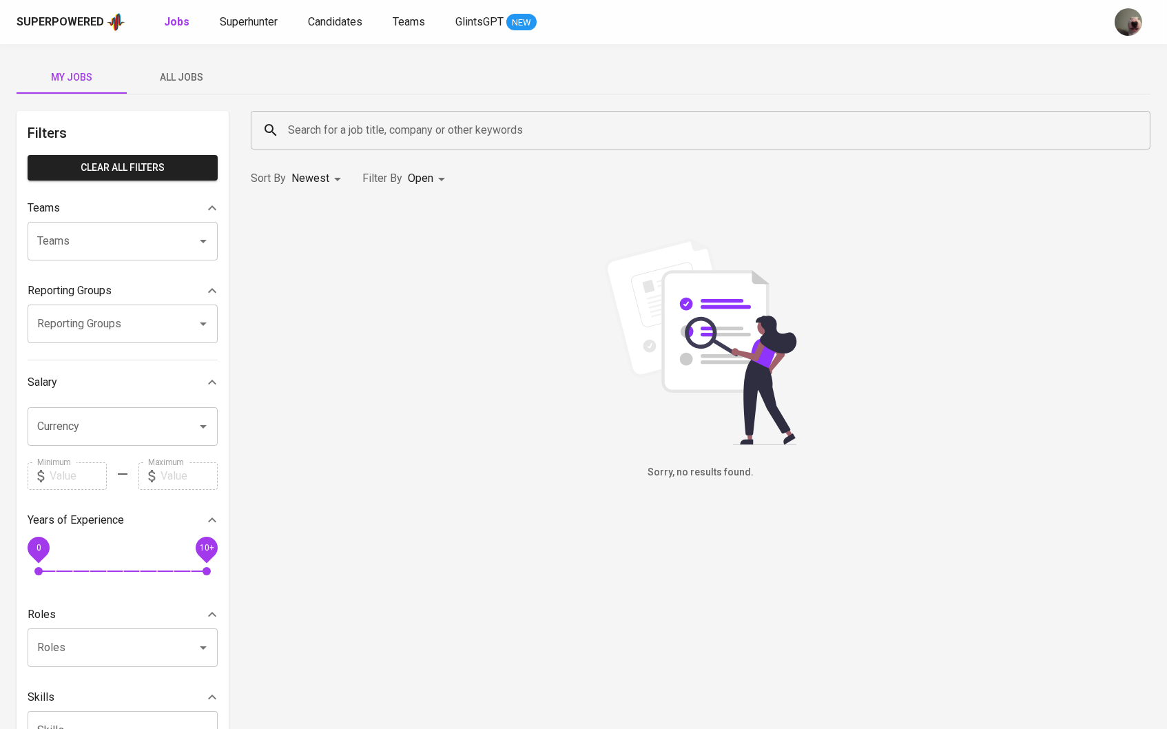
click at [194, 80] on span "All Jobs" at bounding box center [182, 77] width 94 height 17
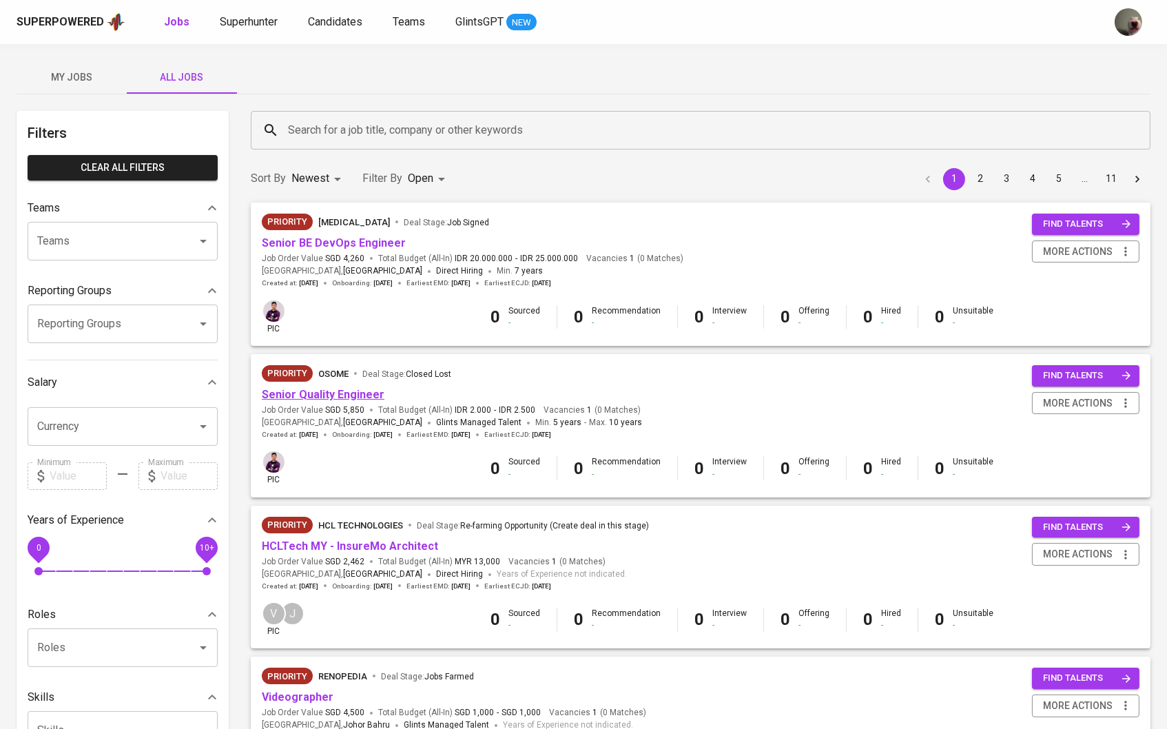
click at [346, 397] on link "Senior Quality Engineer" at bounding box center [323, 394] width 123 height 13
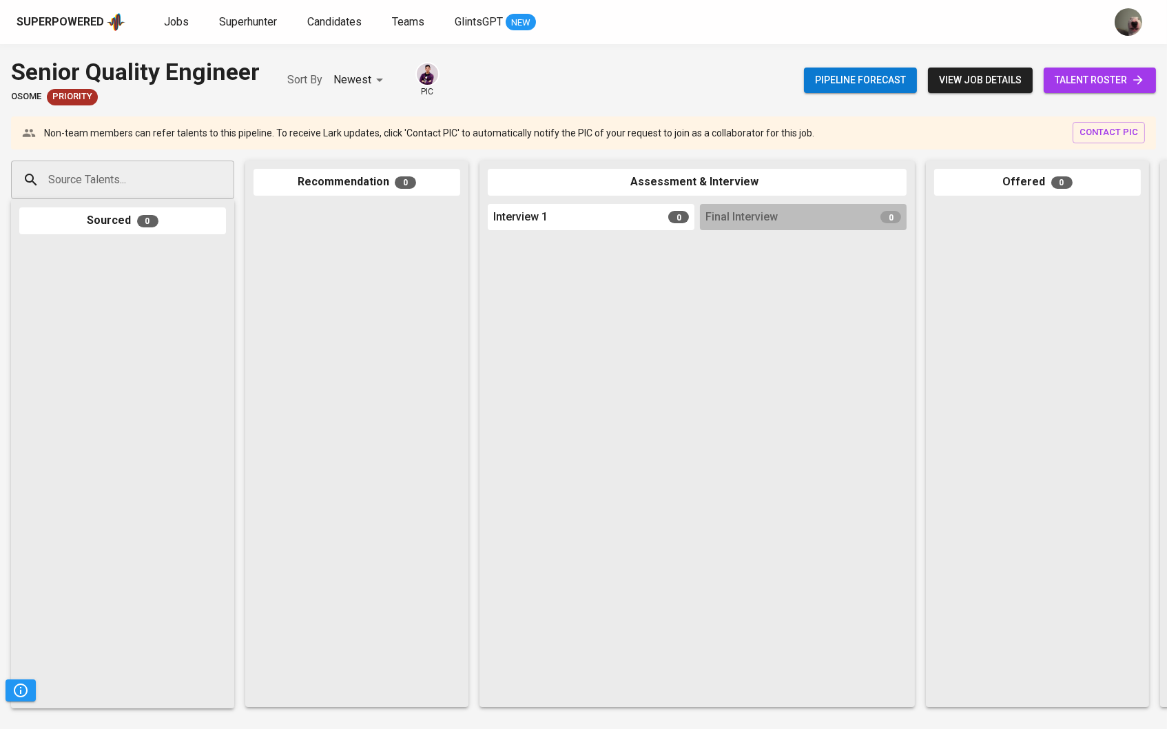
click at [1104, 90] on link "talent roster" at bounding box center [1100, 80] width 112 height 25
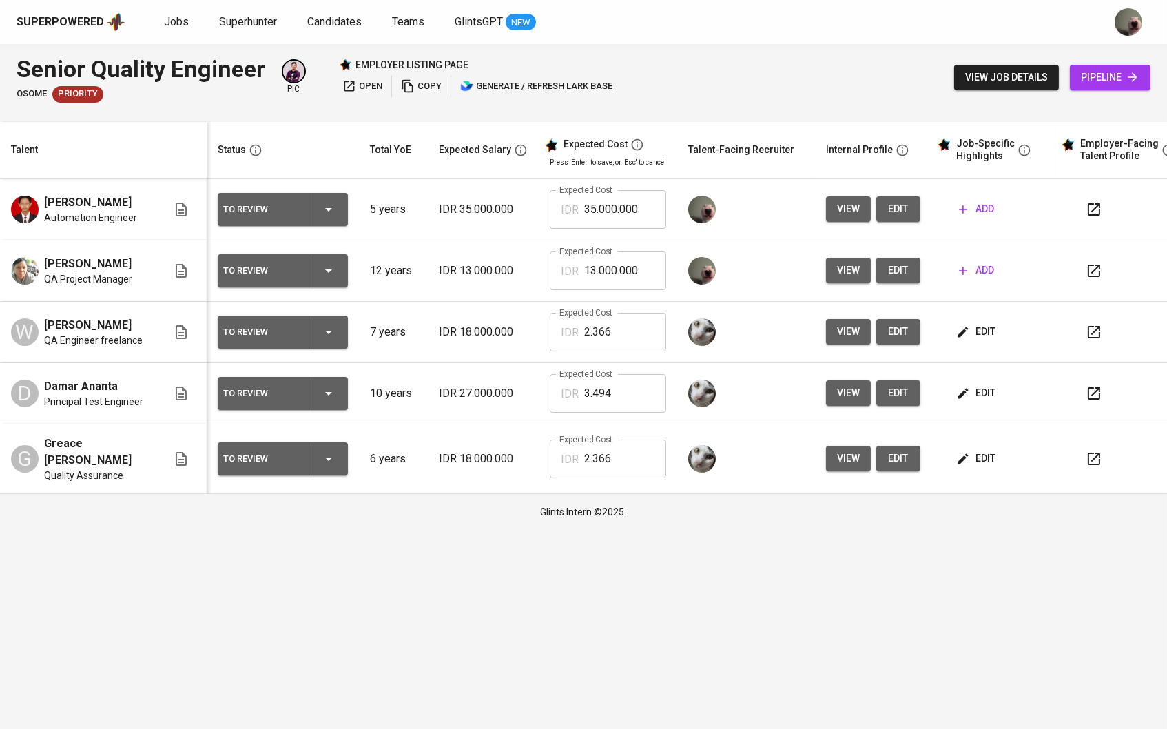
click at [989, 332] on span "edit" at bounding box center [977, 331] width 37 height 17
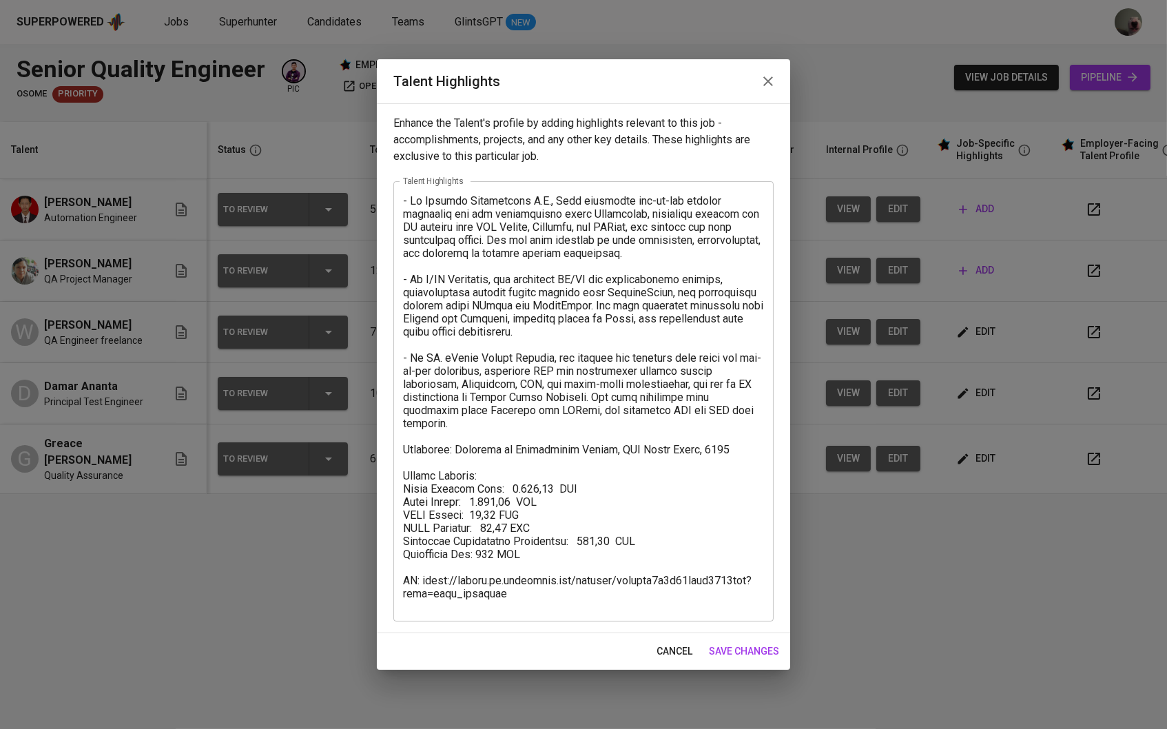
click at [680, 650] on span "cancel" at bounding box center [674, 651] width 36 height 17
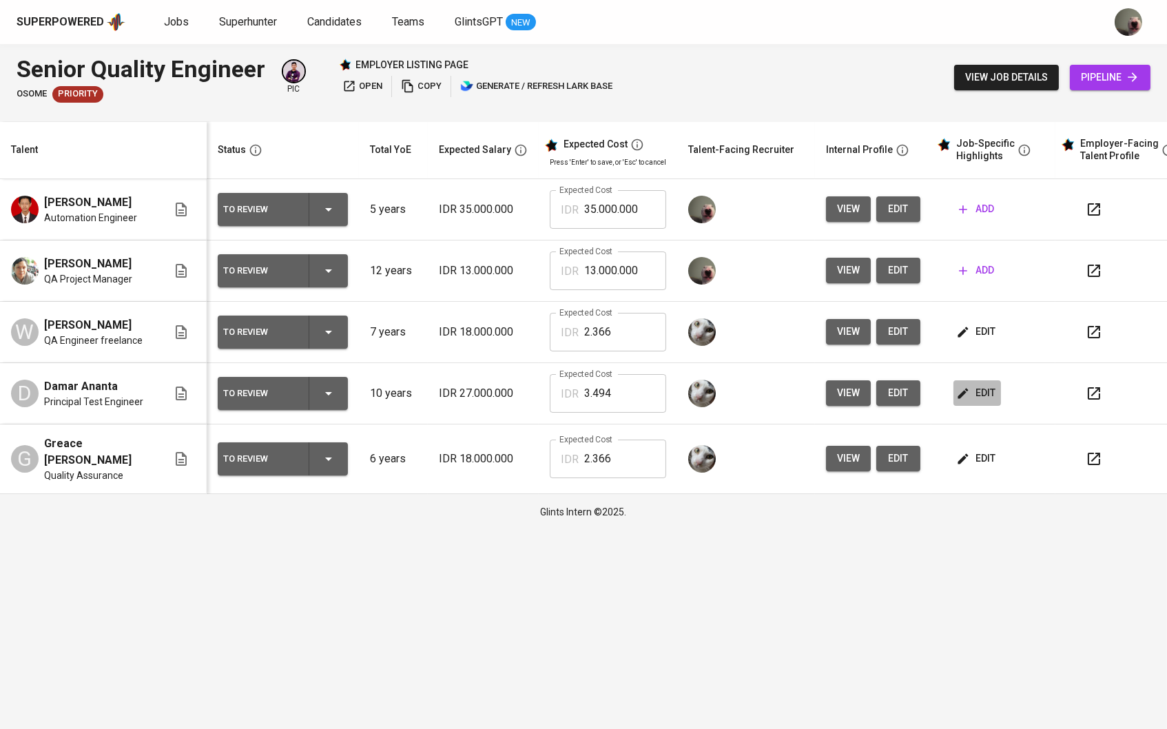
click at [970, 397] on icon "button" at bounding box center [963, 393] width 14 height 14
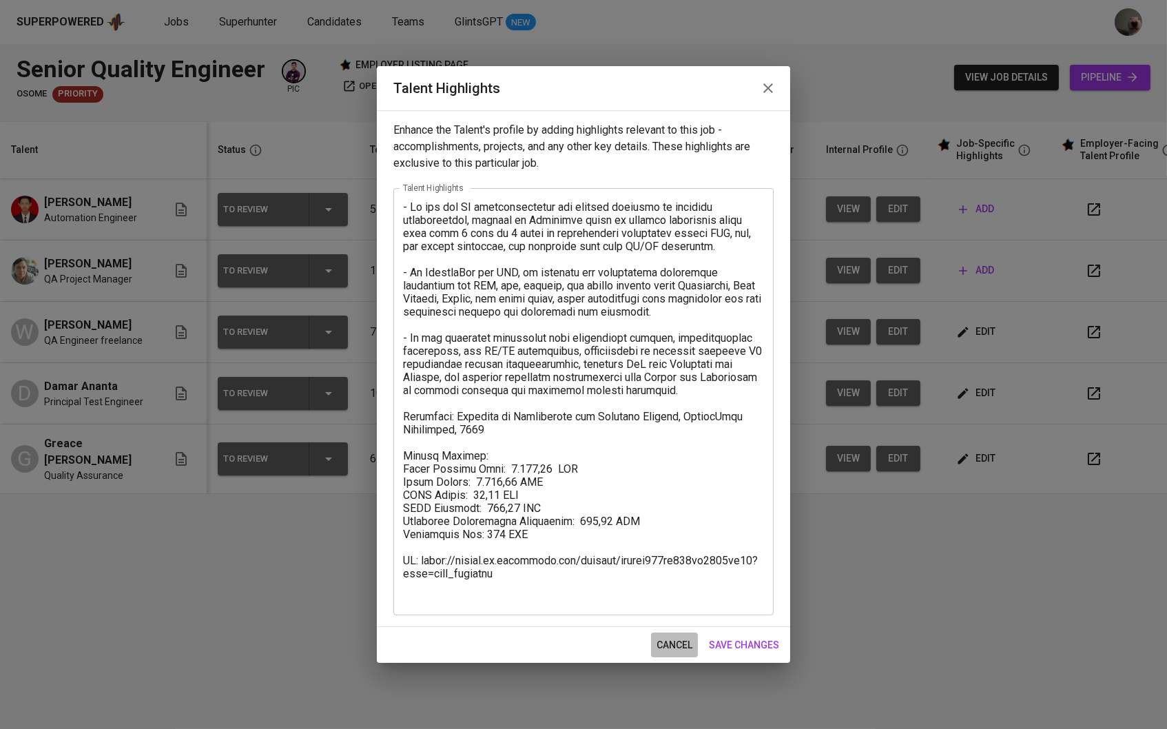
click at [672, 650] on span "cancel" at bounding box center [674, 645] width 36 height 17
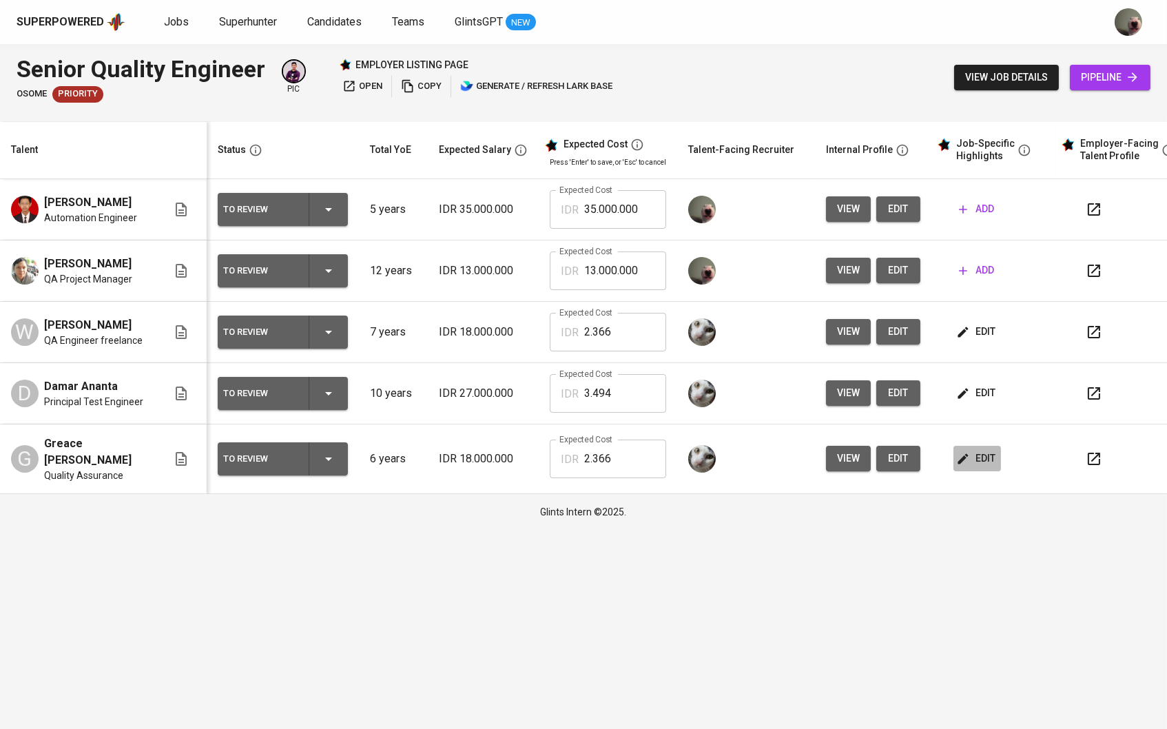
click at [969, 454] on icon "button" at bounding box center [963, 458] width 10 height 10
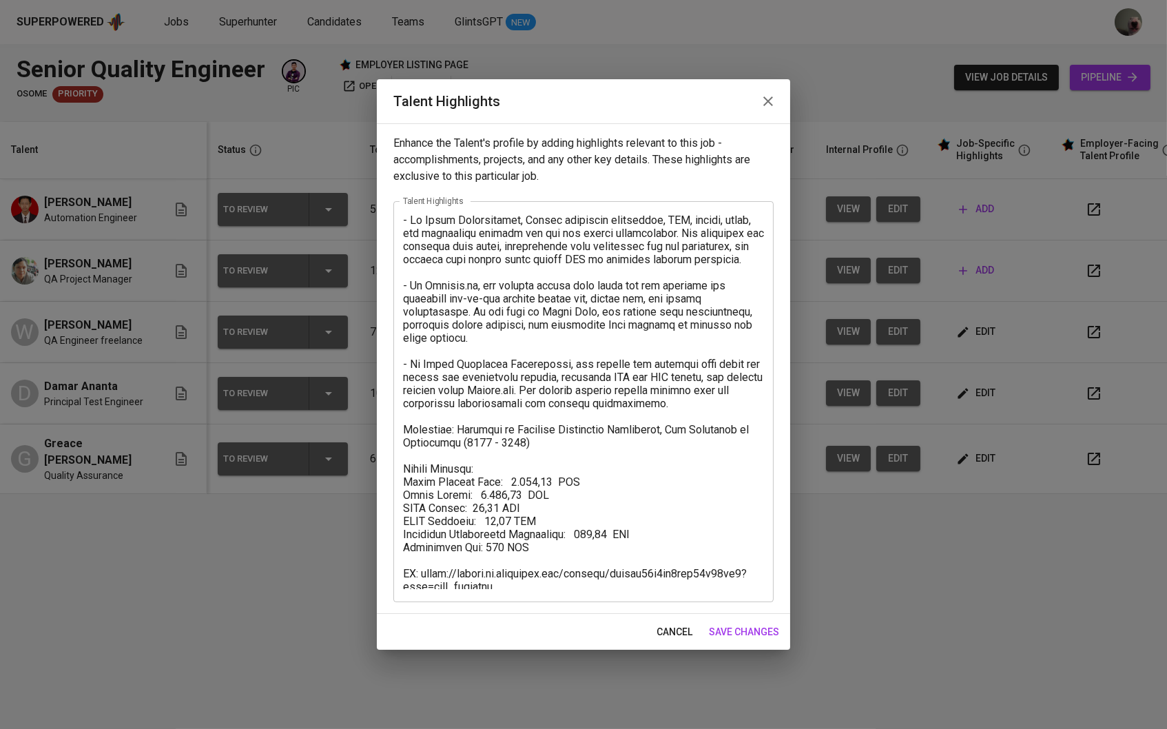
click at [686, 632] on span "cancel" at bounding box center [674, 631] width 36 height 17
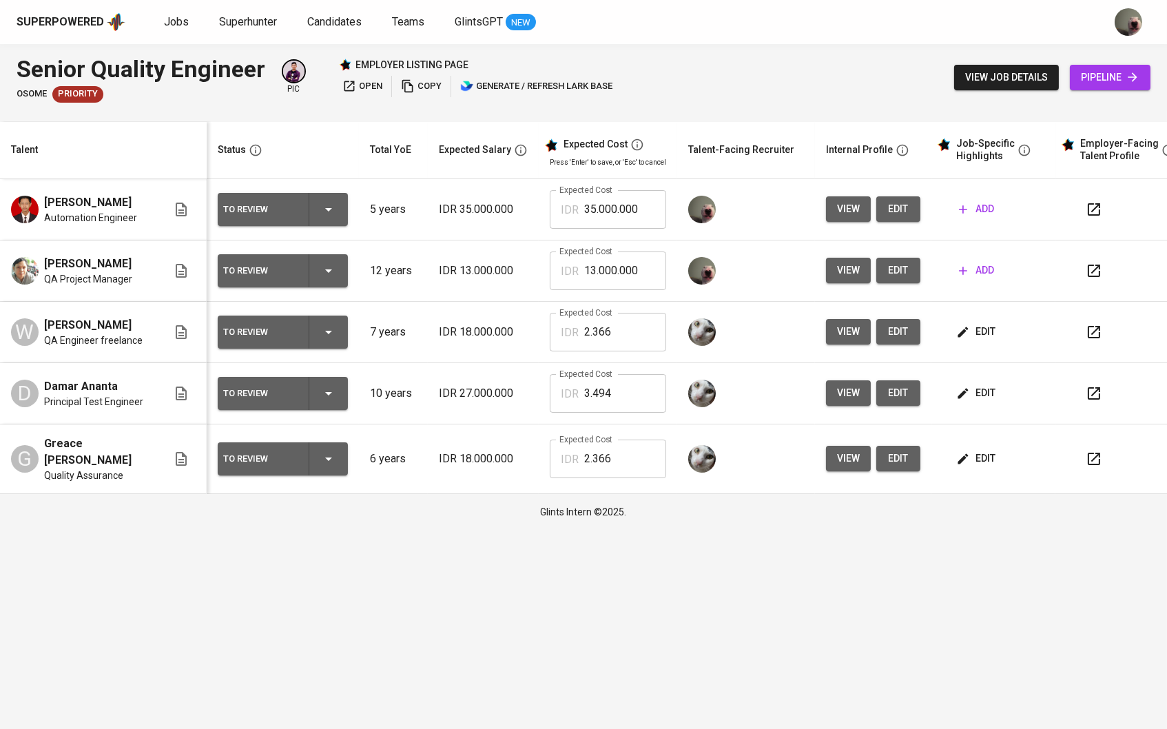
click at [991, 324] on span "edit" at bounding box center [977, 331] width 37 height 17
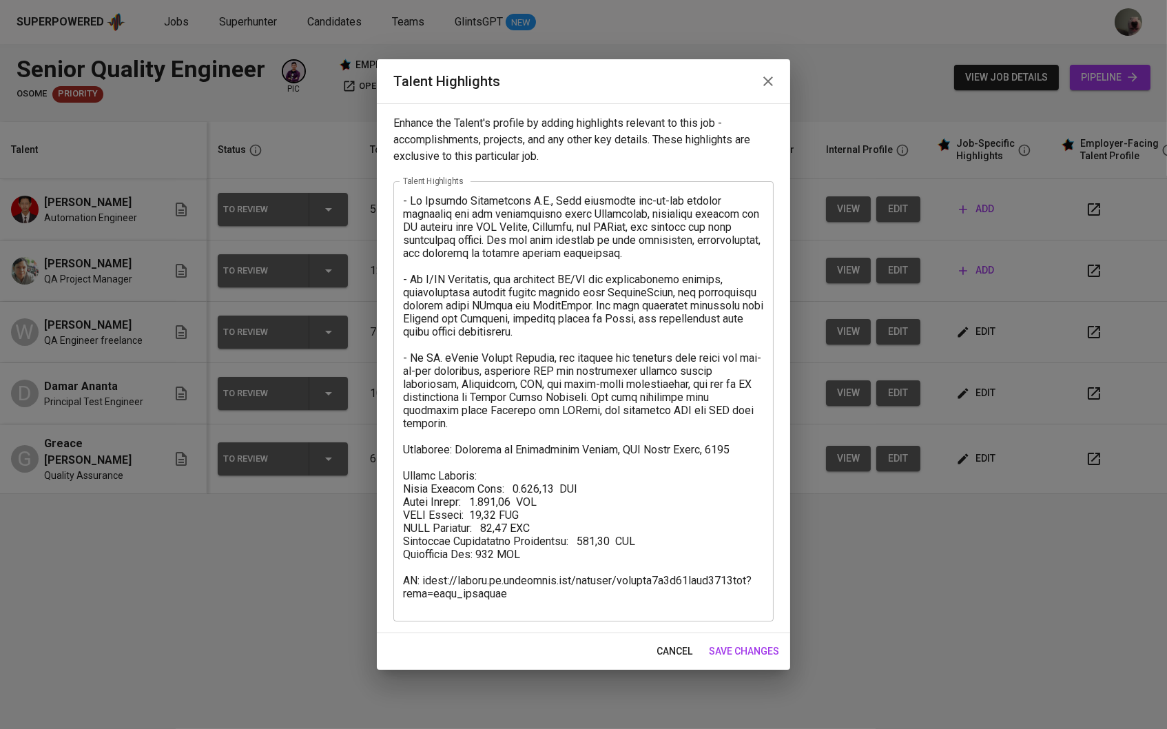
click at [650, 513] on textarea at bounding box center [583, 401] width 361 height 415
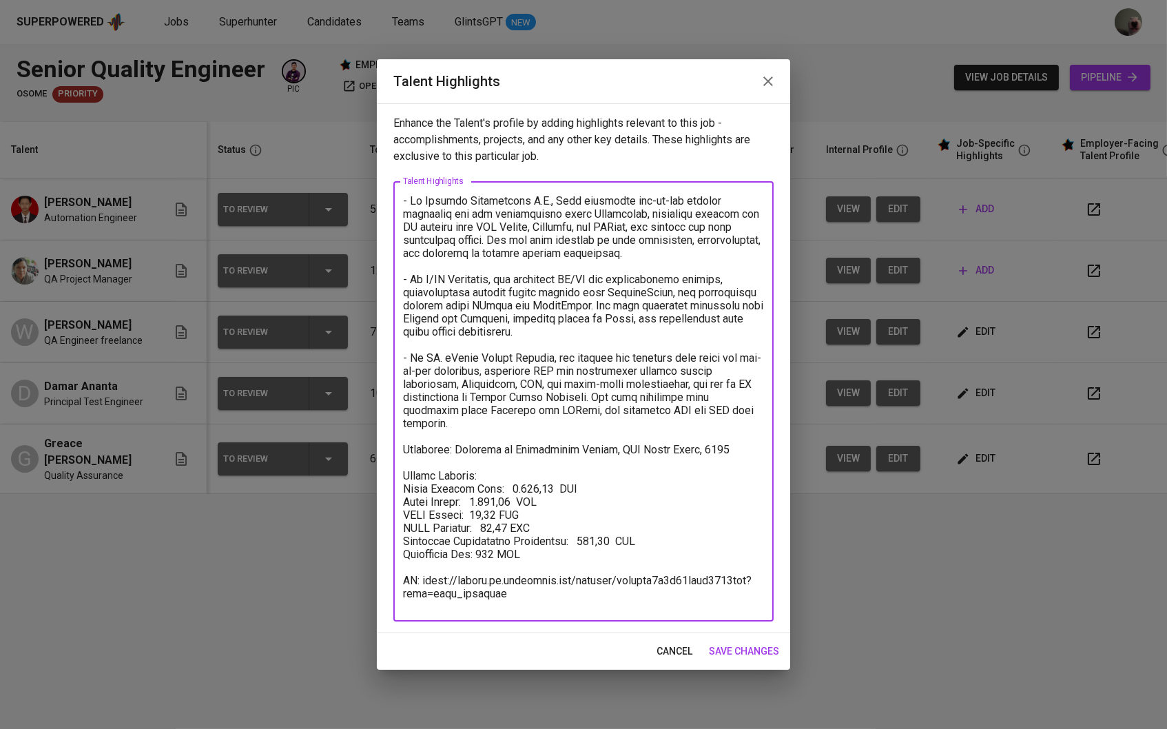
click at [650, 513] on textarea at bounding box center [583, 401] width 361 height 415
drag, startPoint x: 403, startPoint y: 444, endPoint x: 539, endPoint y: 601, distance: 208.0
click at [539, 601] on textarea at bounding box center [583, 401] width 361 height 415
click at [738, 660] on button "save changes" at bounding box center [743, 651] width 81 height 25
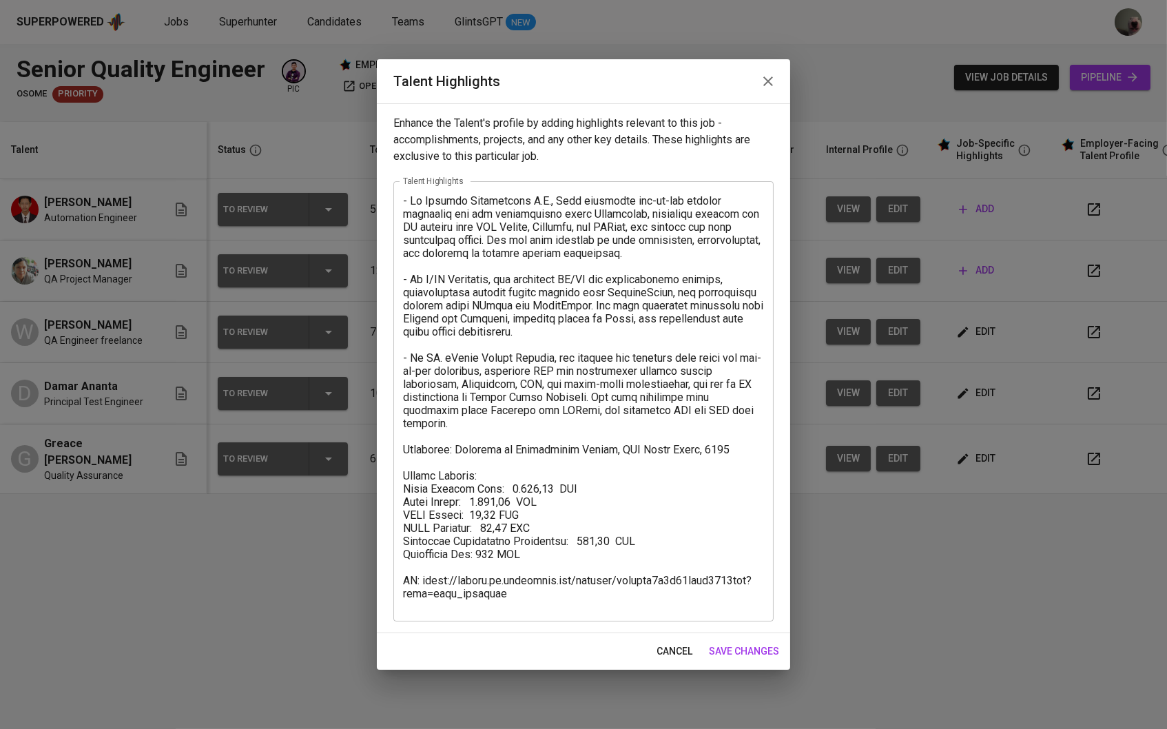
click at [737, 637] on div "cancel save changes" at bounding box center [583, 651] width 413 height 37
click at [737, 650] on span "save changes" at bounding box center [744, 651] width 70 height 17
click at [717, 652] on span "save changes" at bounding box center [744, 651] width 70 height 17
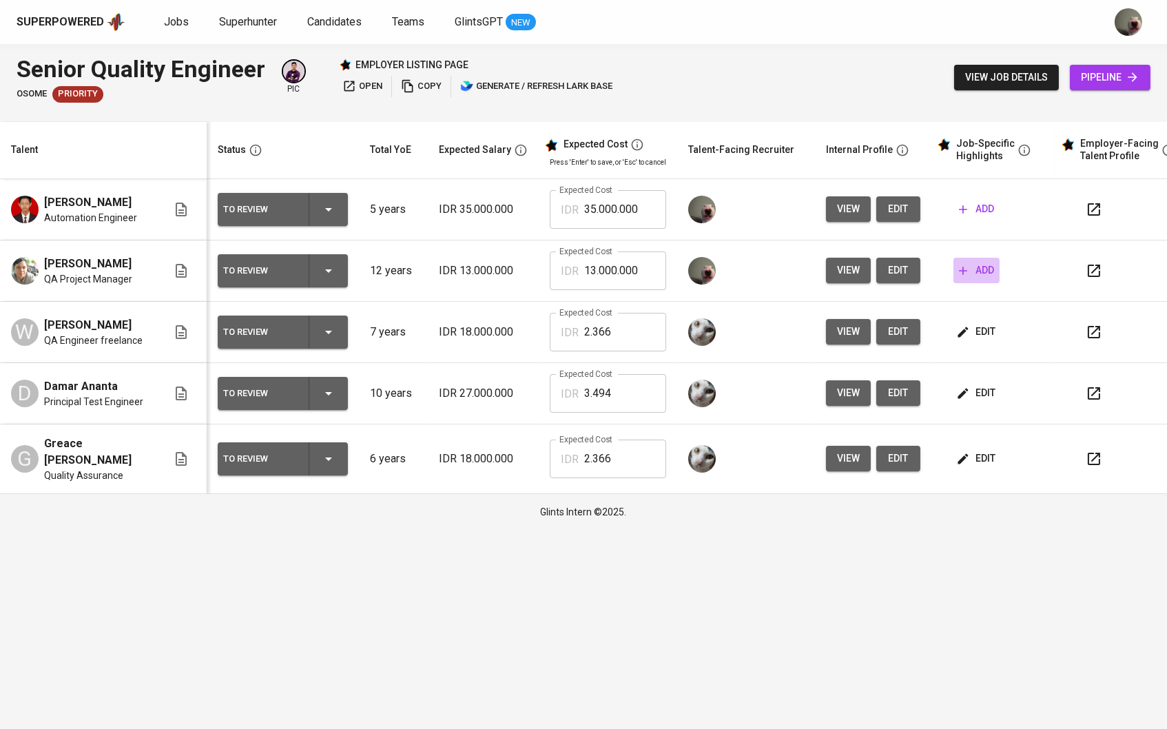
click at [982, 260] on button "add" at bounding box center [976, 270] width 46 height 25
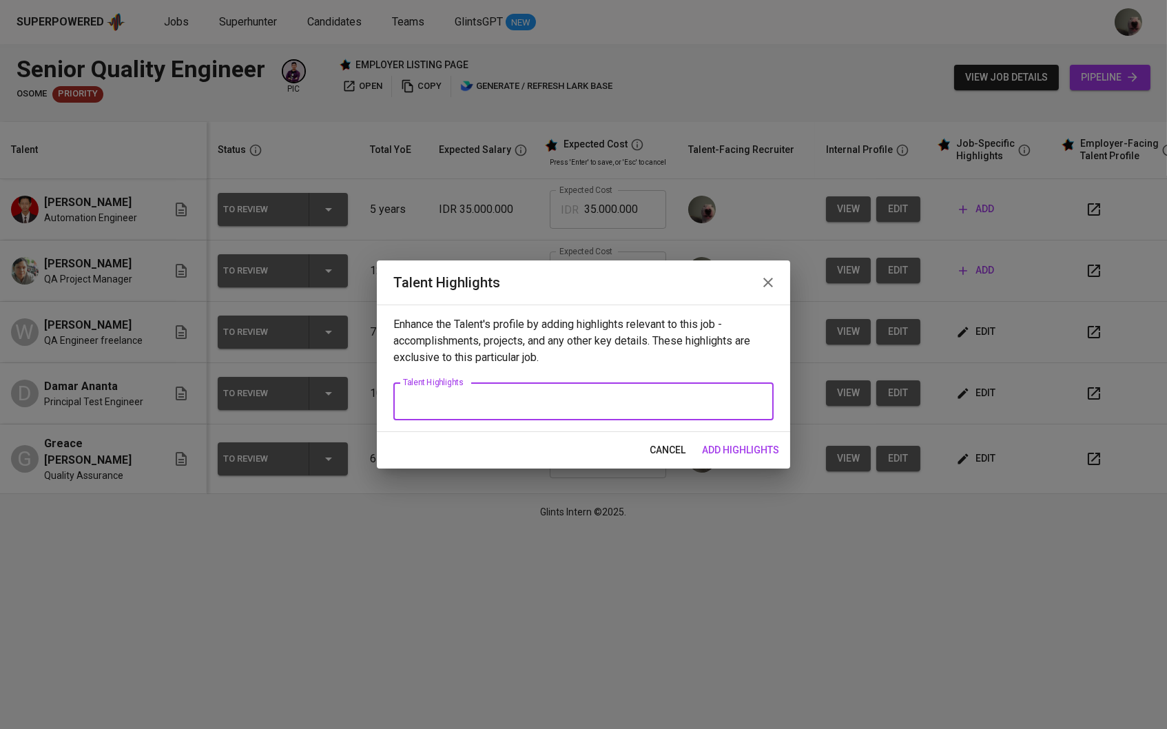
click at [654, 404] on textarea at bounding box center [583, 401] width 361 height 12
paste textarea "Education: Bachelor of Information System, STT [PERSON_NAME], 2018 Salary Packa…"
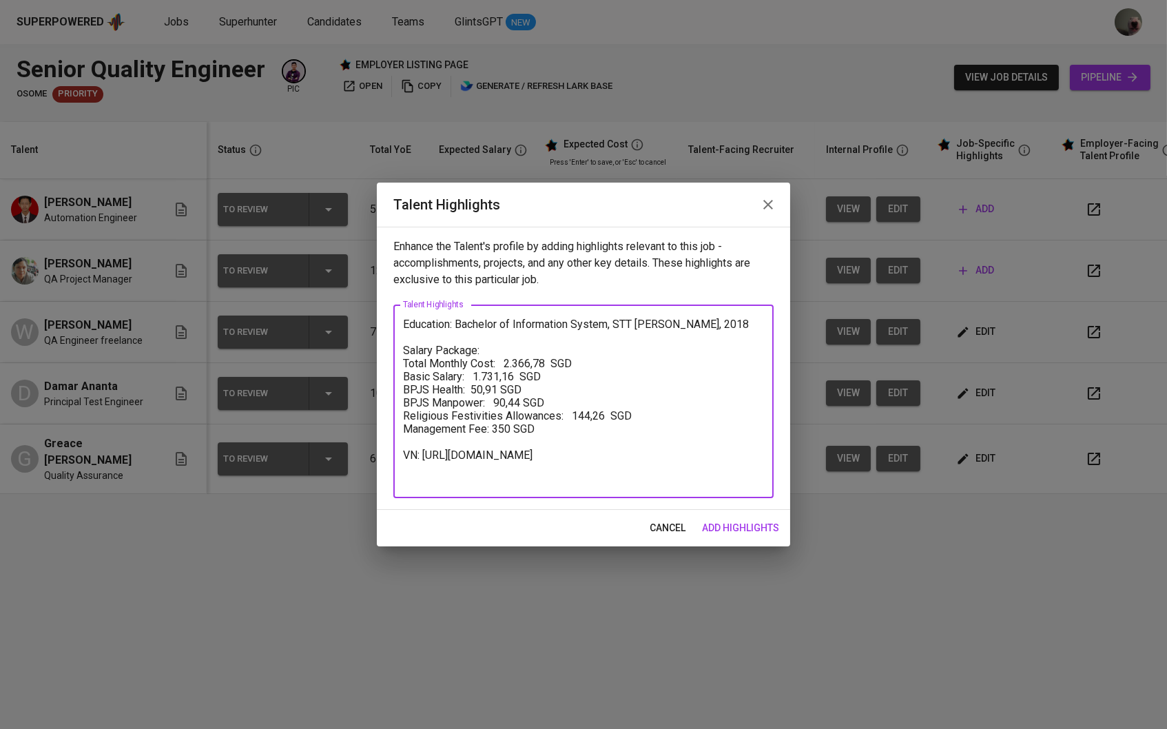
scroll to position [1, 0]
type textarea "Education: Bachelor of Information System, STT Nurul Fikri, 2018 Salary Package…"
click at [733, 521] on span "add highlights" at bounding box center [740, 527] width 77 height 17
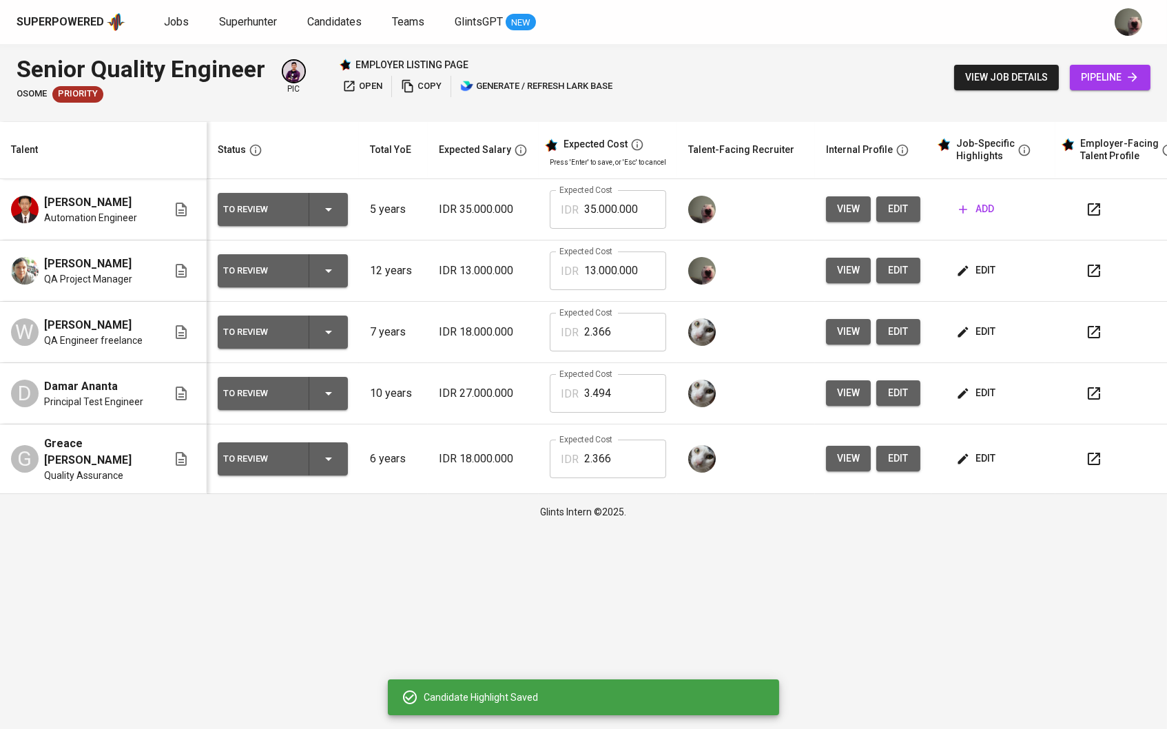
click at [984, 198] on button "add" at bounding box center [976, 208] width 46 height 25
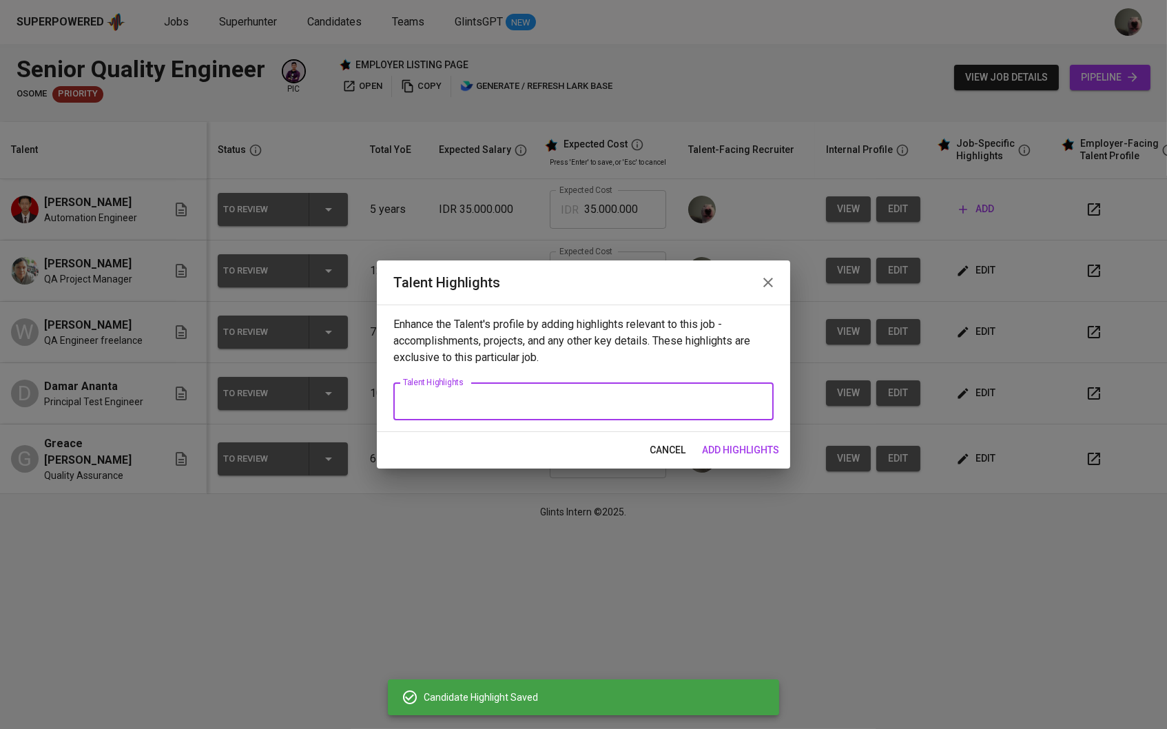
click at [679, 397] on textarea at bounding box center [583, 401] width 361 height 12
paste textarea "Education: Bachelor of Information System, STT Nurul Fikri, 2018 Salary Package…"
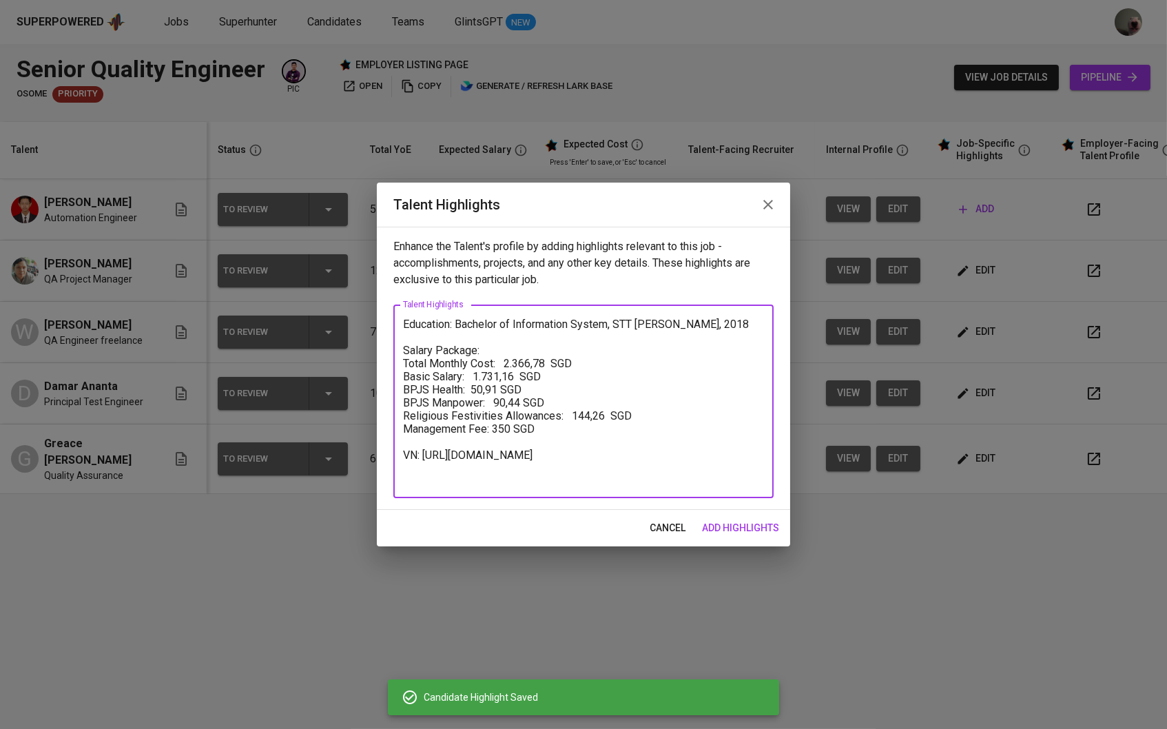
type textarea "Education: Bachelor of Information System, STT Nurul Fikri, 2018 Salary Package…"
click at [745, 531] on span "add highlights" at bounding box center [740, 527] width 77 height 17
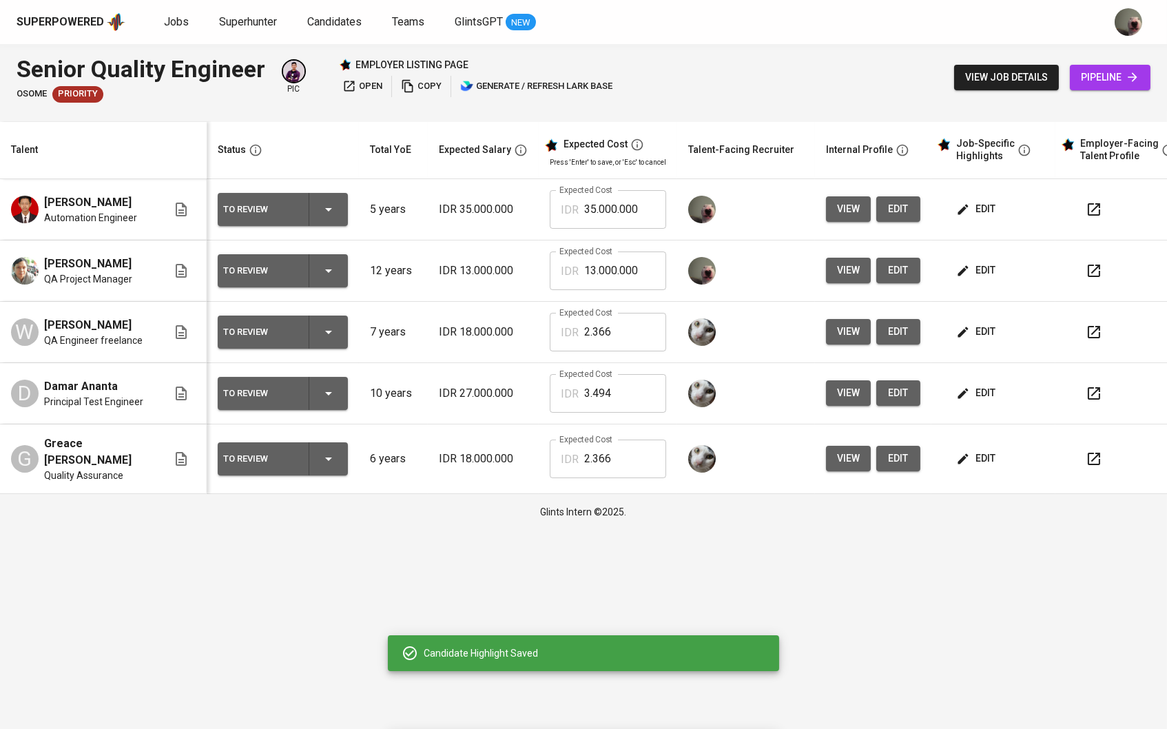
click at [896, 200] on span "edit" at bounding box center [898, 208] width 22 height 17
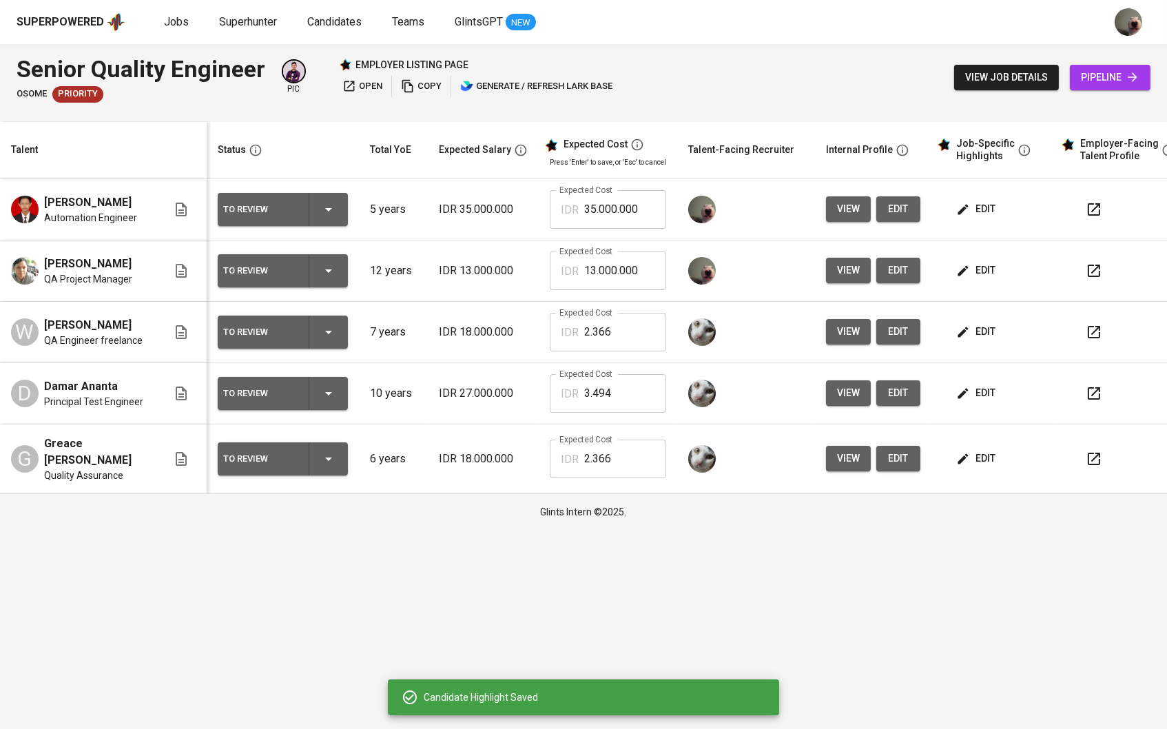
click at [1099, 77] on span "pipeline" at bounding box center [1110, 77] width 59 height 17
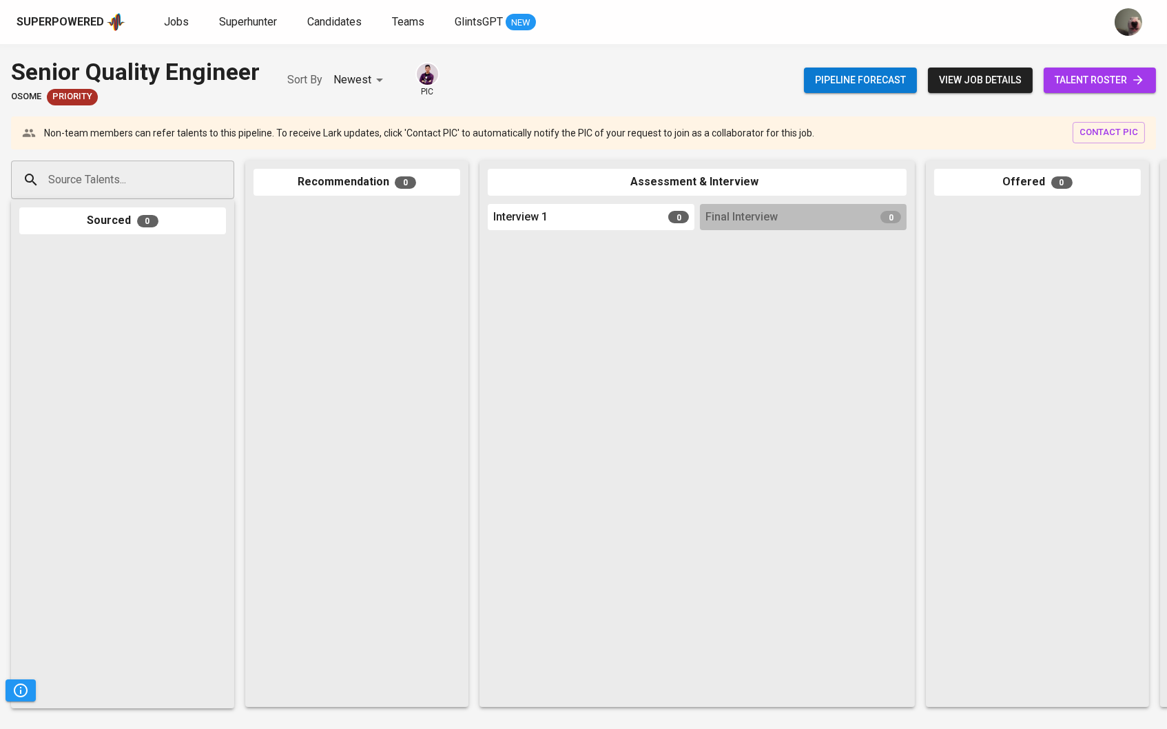
click at [1088, 74] on span "talent roster" at bounding box center [1100, 80] width 90 height 17
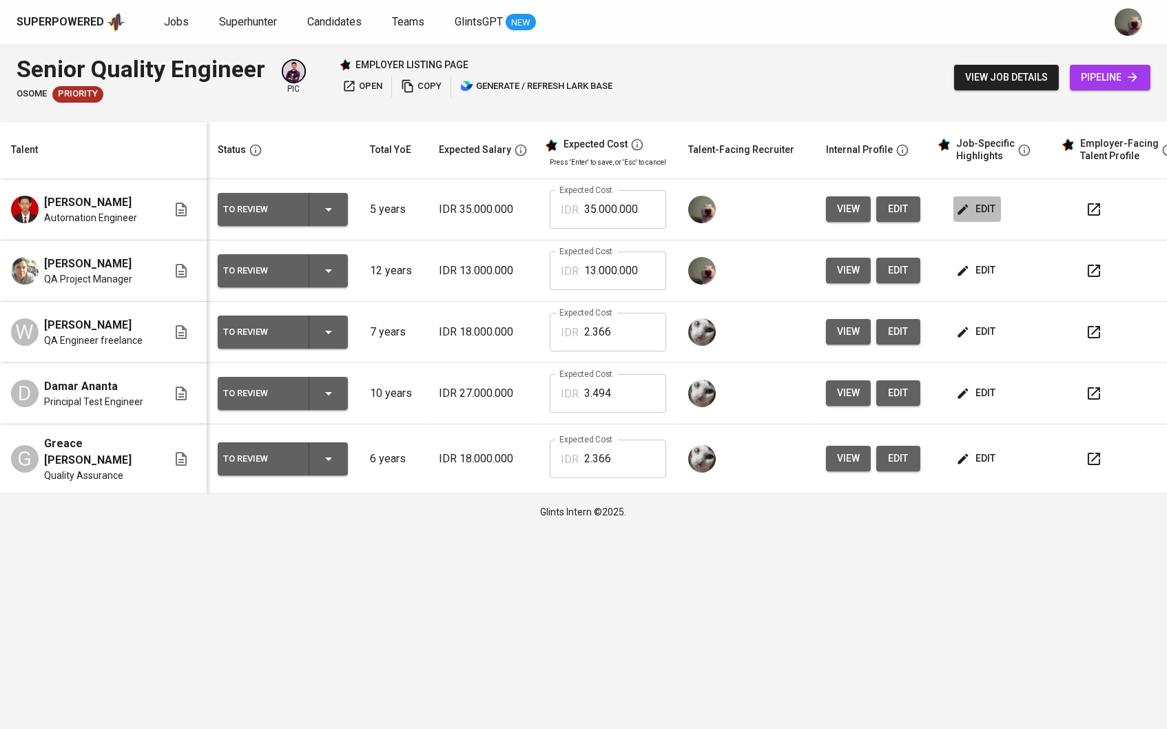
click at [988, 218] on button "edit" at bounding box center [977, 208] width 48 height 25
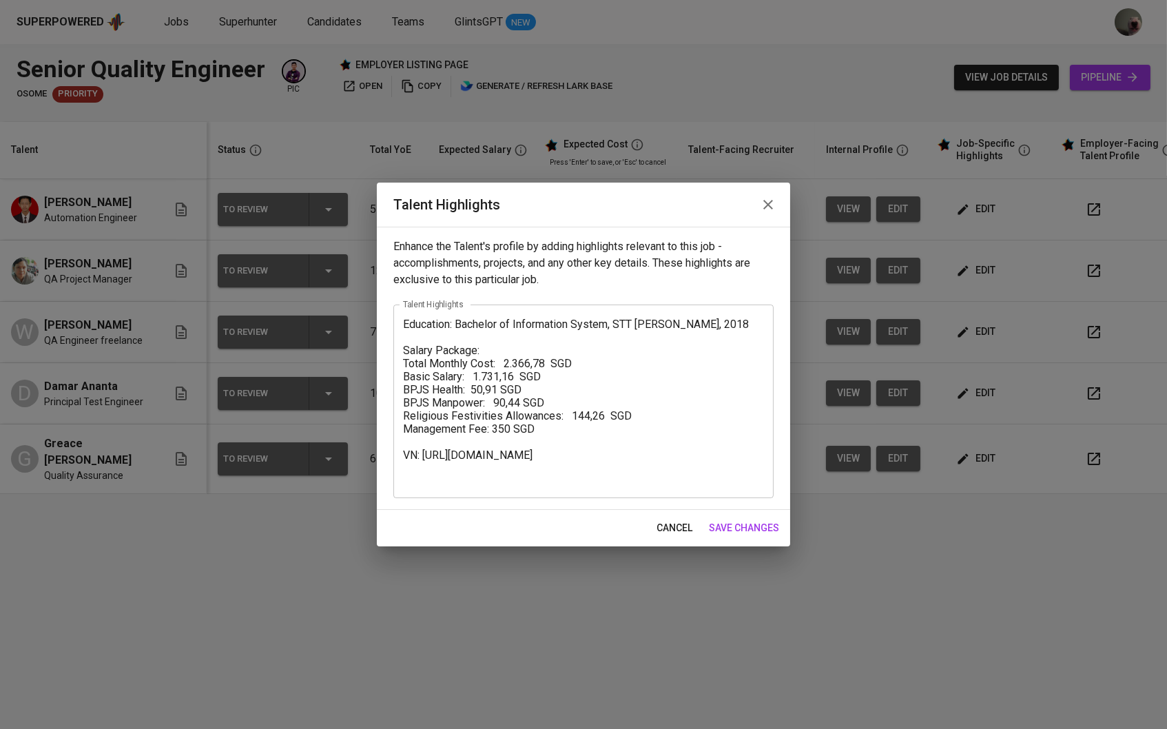
click at [668, 364] on textarea "Education: Bachelor of Information System, STT Nurul Fikri, 2018 Salary Package…" at bounding box center [583, 402] width 361 height 168
click at [397, 324] on div "Education: Bachelor of Information System, STT Nurul Fikri, 2018 Salary Package…" at bounding box center [583, 401] width 380 height 194
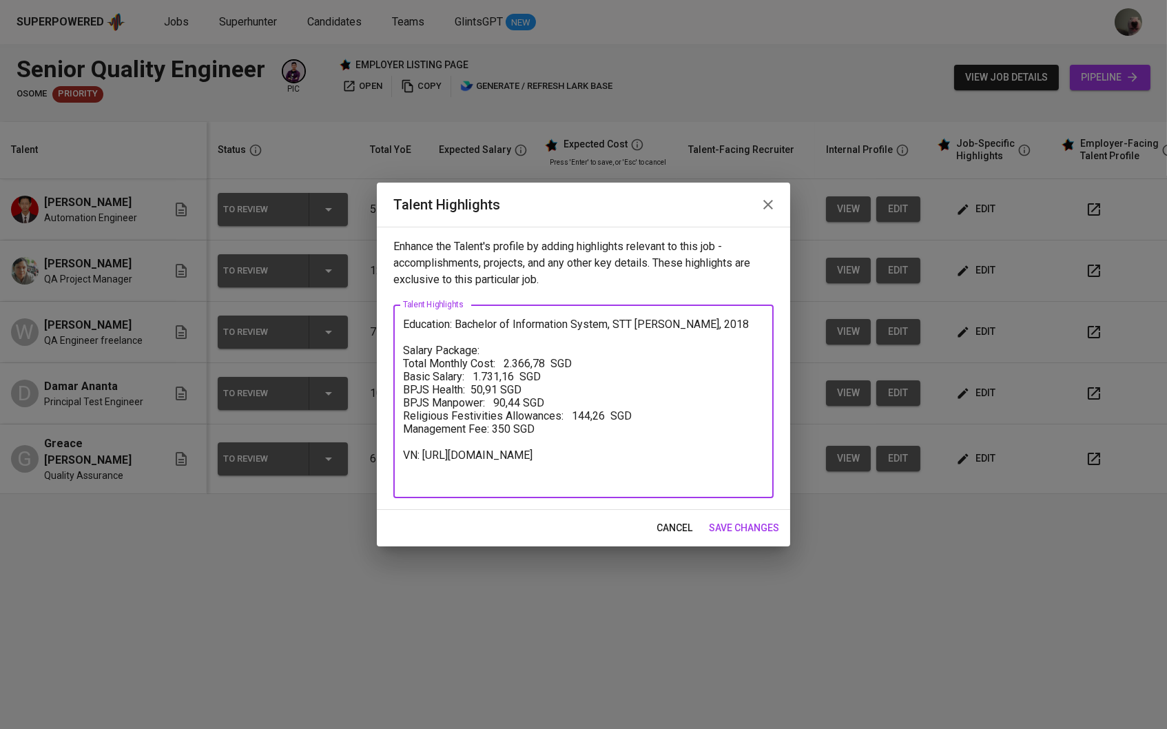
click at [403, 324] on textarea "Education: Bachelor of Information System, STT [PERSON_NAME], 2018 Salary Packa…" at bounding box center [583, 402] width 361 height 168
paste textarea "QA Automation Engineer with 5+ years of experience ensuring software quality in…"
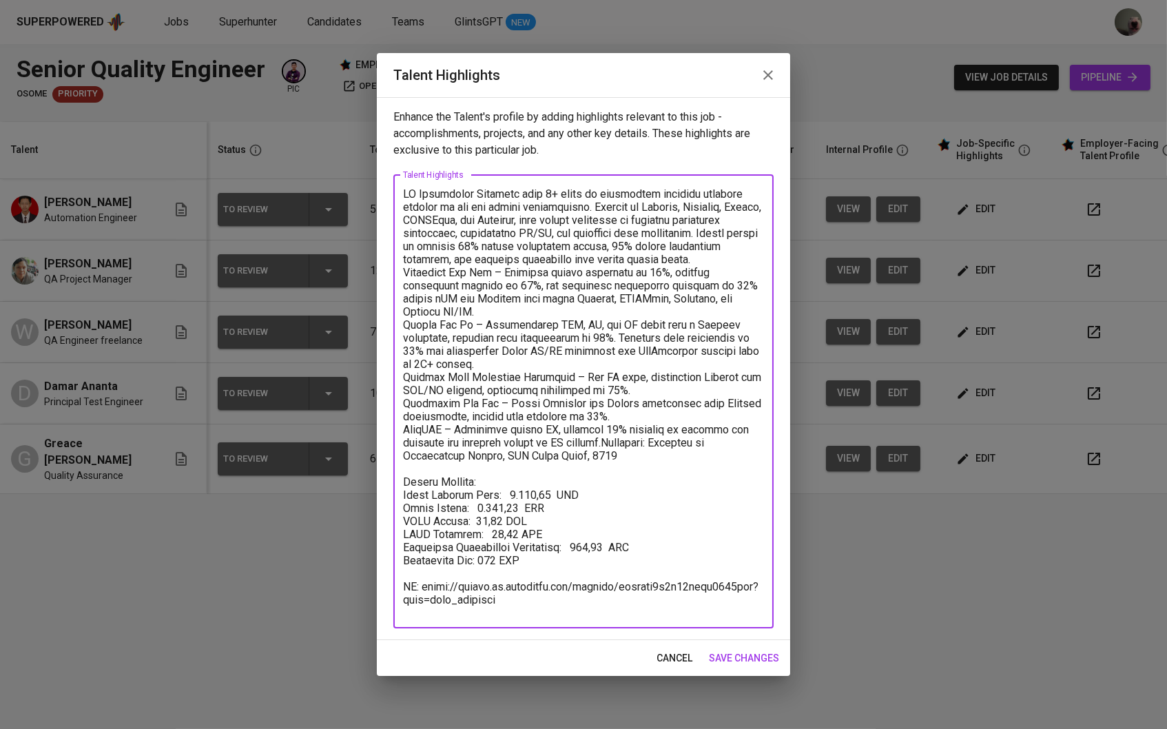
scroll to position [0, 0]
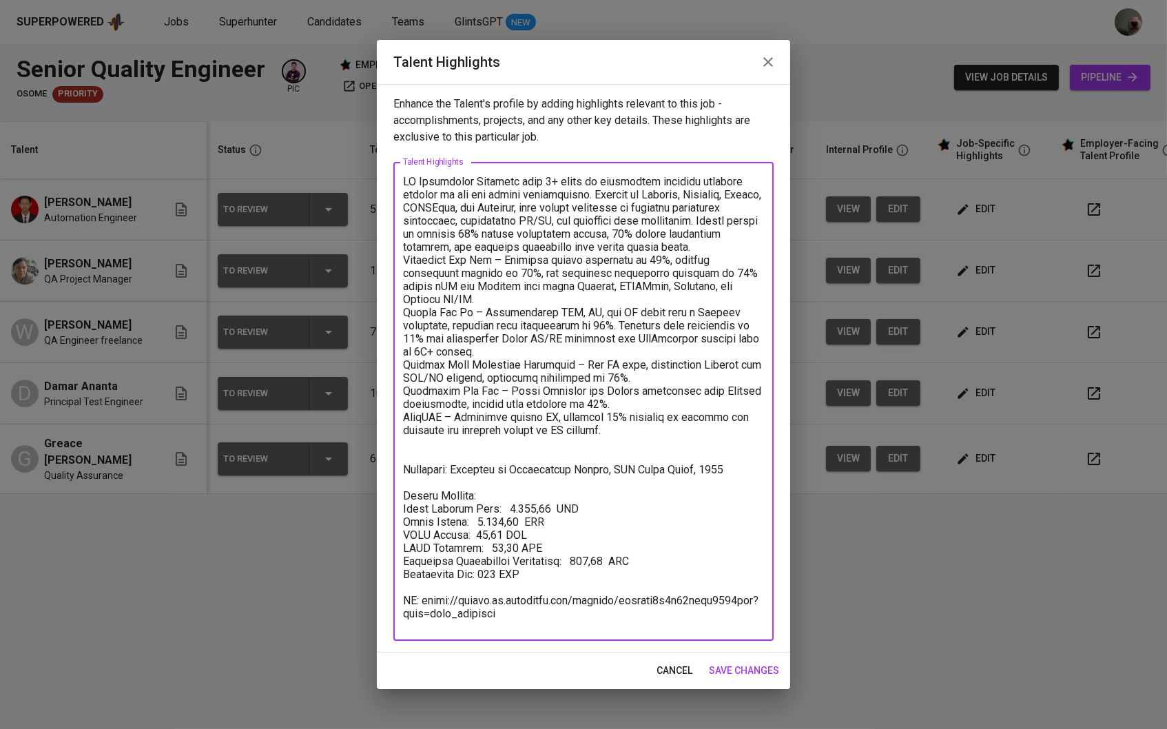
click at [718, 235] on textarea at bounding box center [583, 401] width 361 height 453
click at [758, 223] on textarea at bounding box center [583, 401] width 361 height 453
click at [742, 228] on textarea at bounding box center [583, 401] width 361 height 453
click at [756, 249] on textarea at bounding box center [583, 401] width 361 height 453
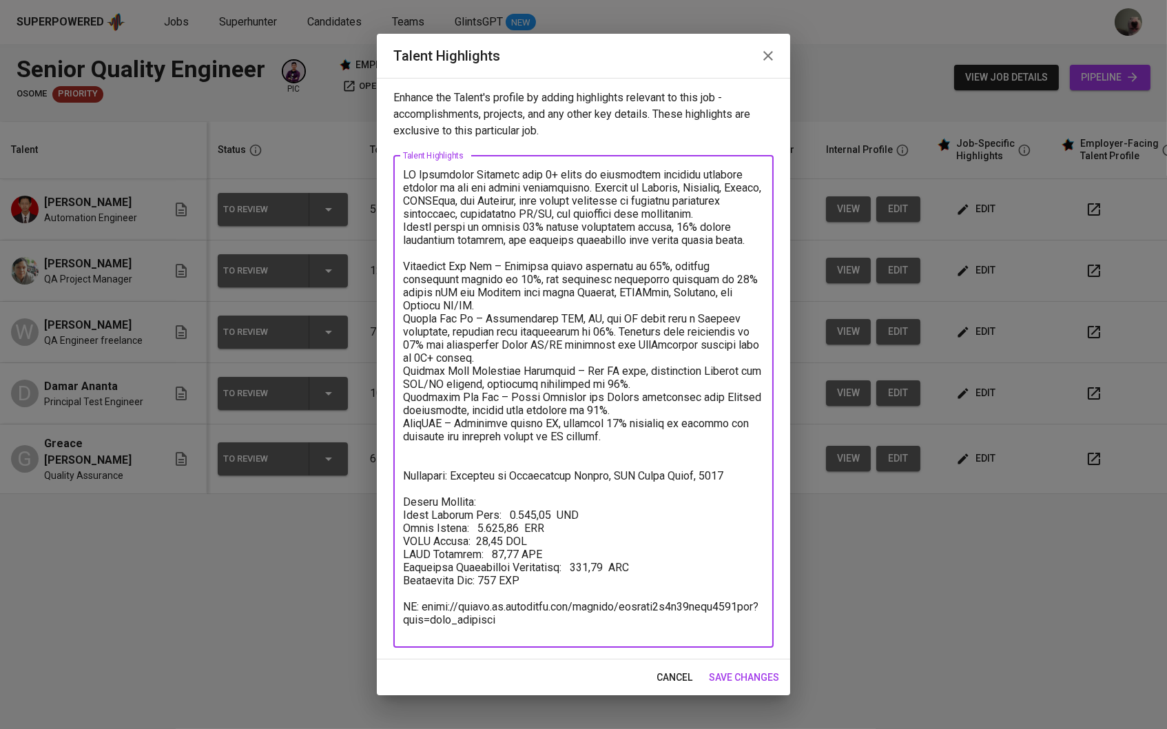
click at [502, 307] on textarea at bounding box center [583, 401] width 361 height 466
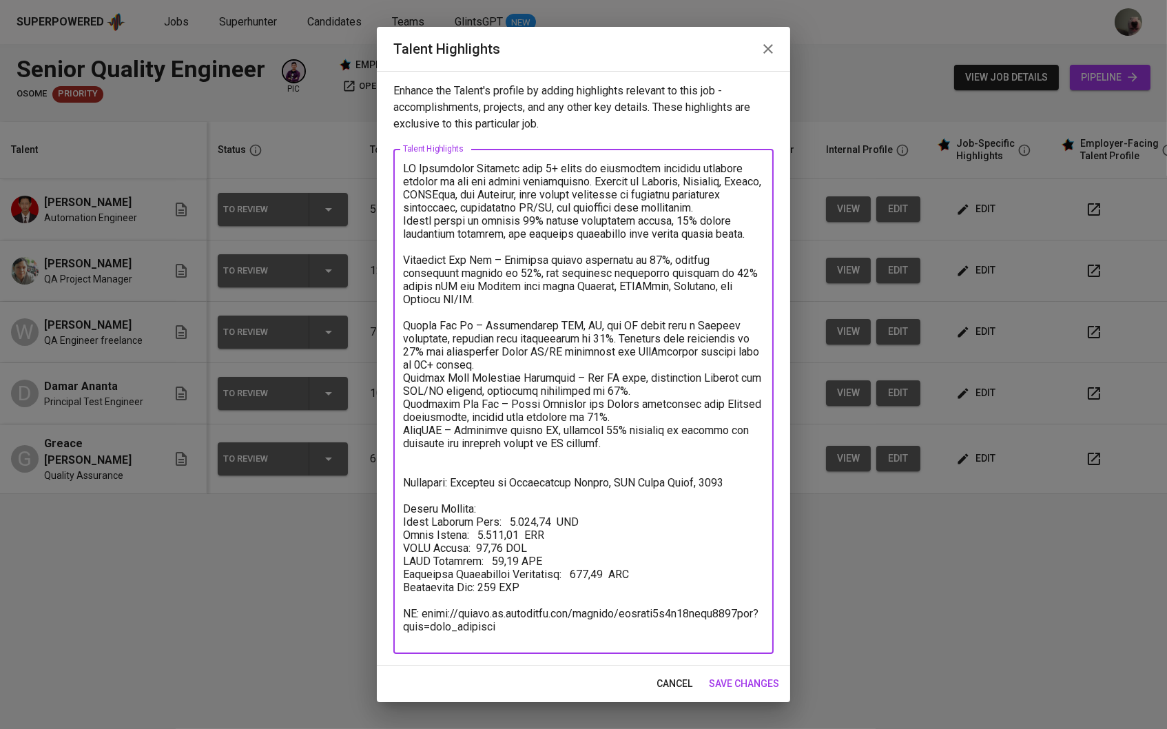
click at [521, 357] on textarea at bounding box center [583, 401] width 361 height 479
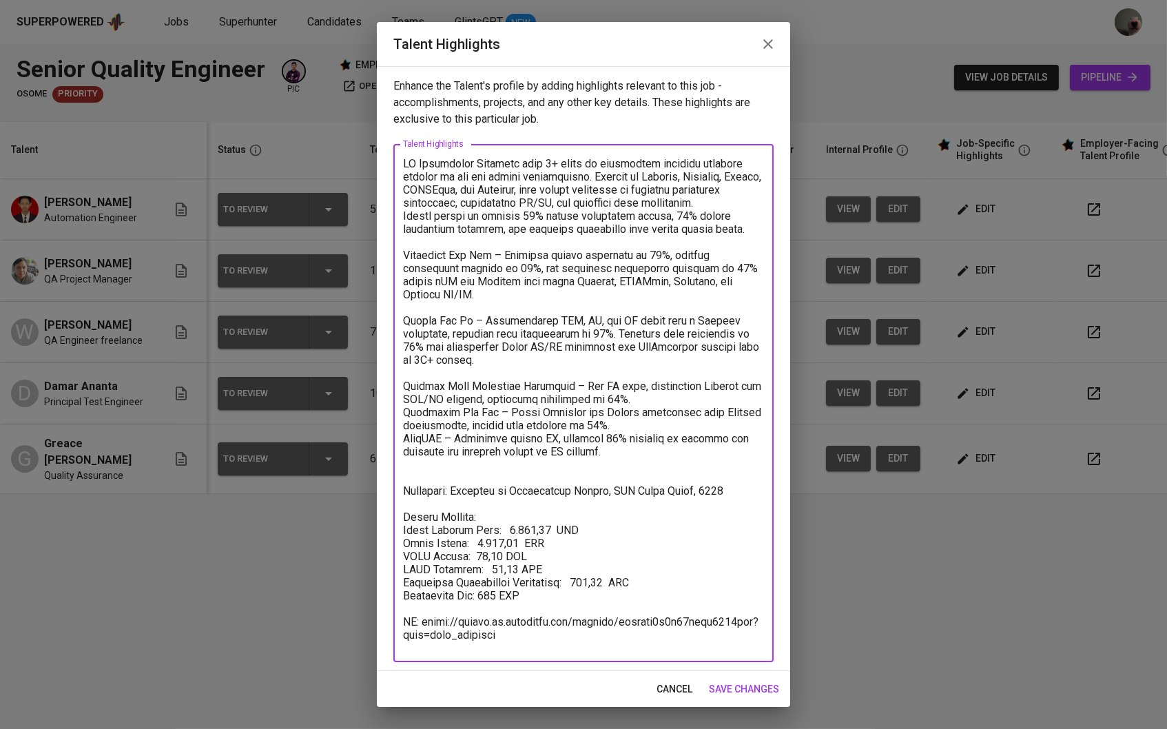
click at [641, 391] on textarea at bounding box center [583, 403] width 361 height 493
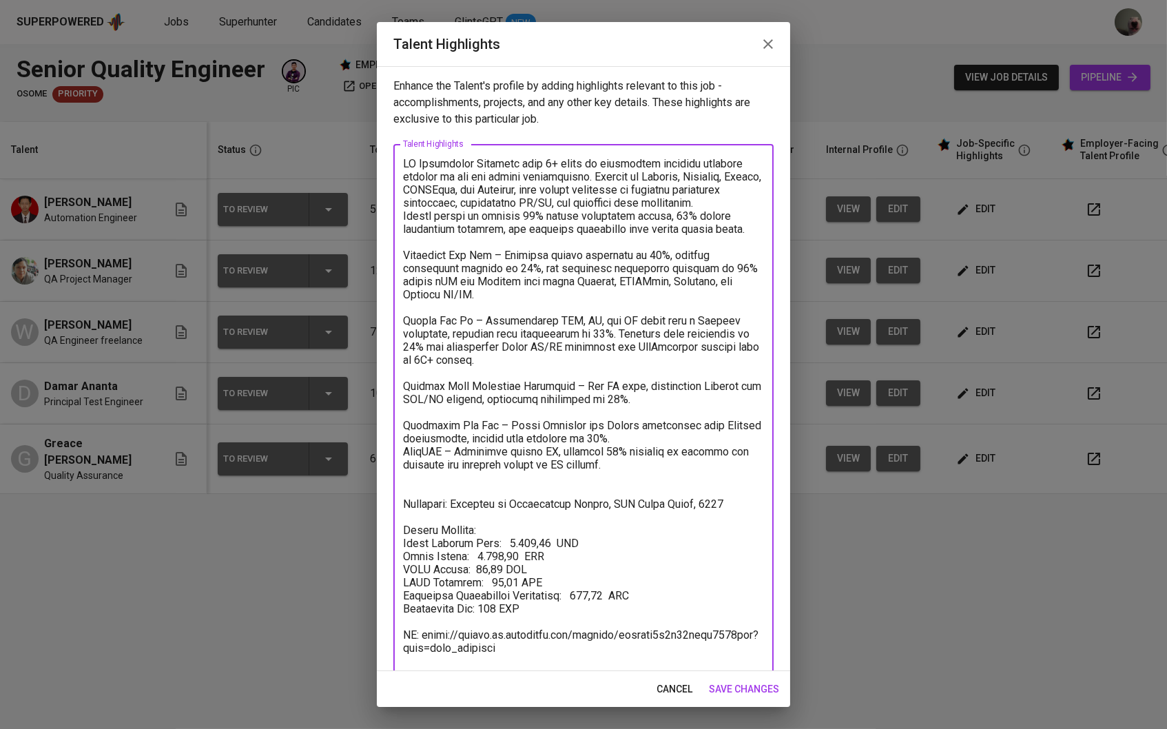
click at [613, 433] on textarea at bounding box center [583, 410] width 361 height 506
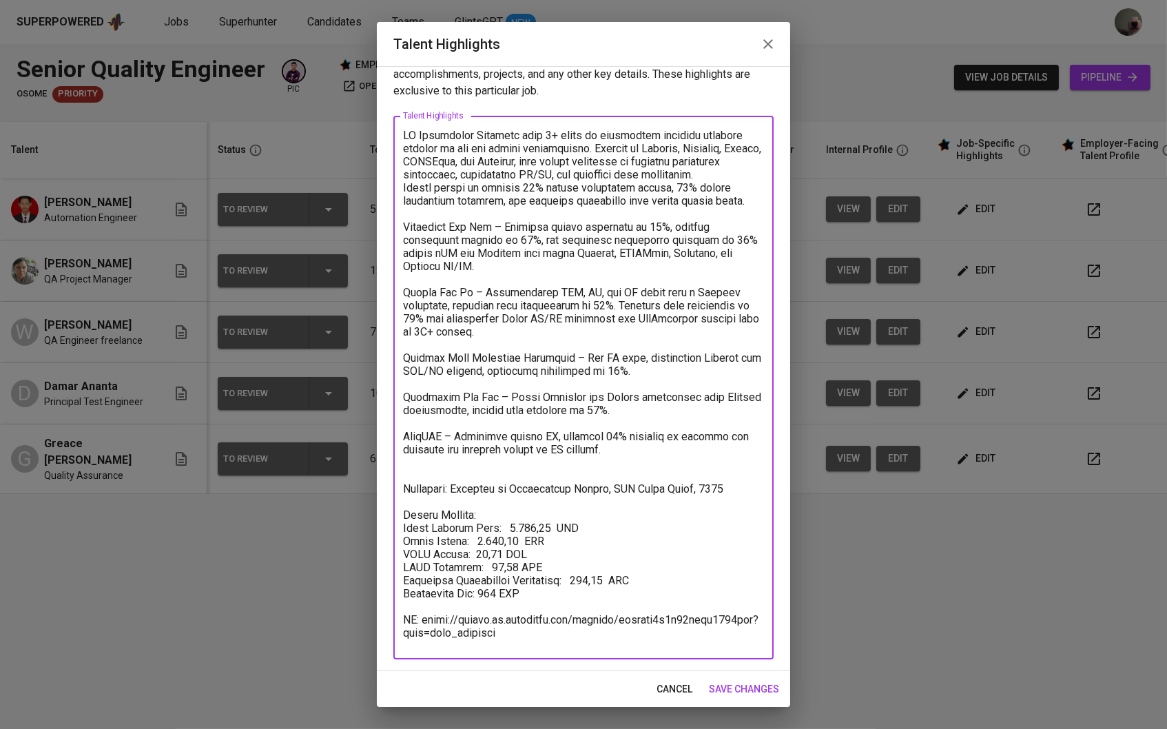
scroll to position [25, 0]
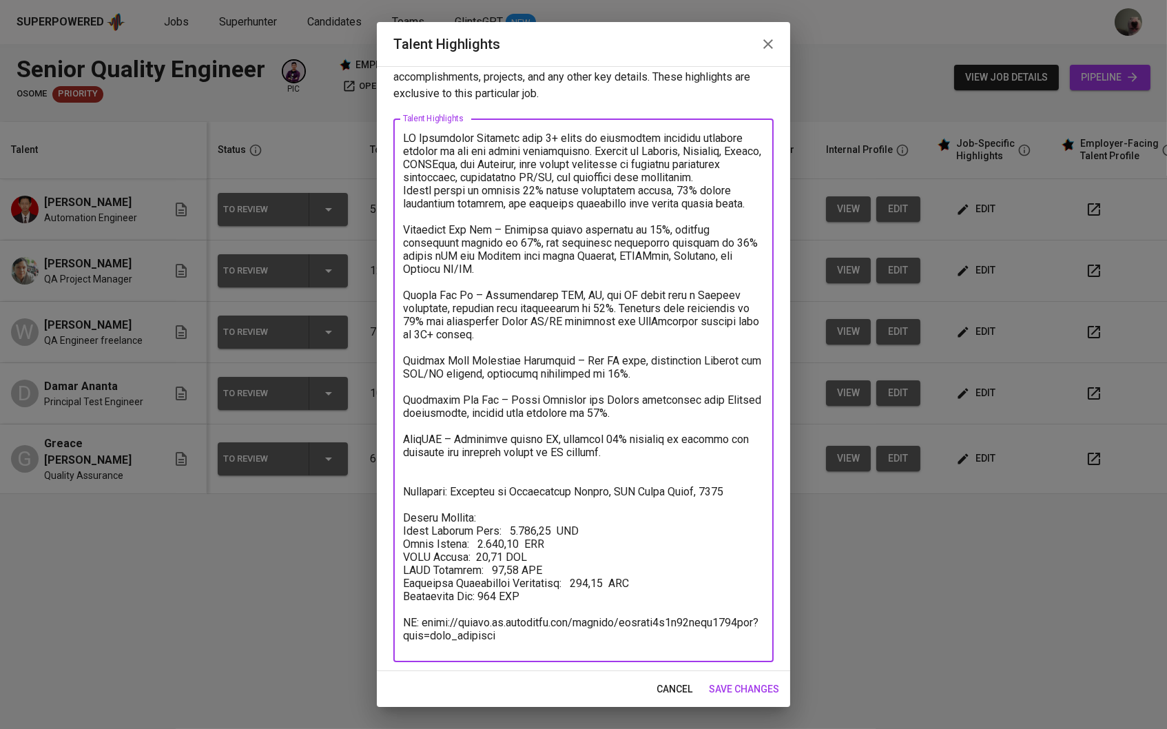
drag, startPoint x: 616, startPoint y: 486, endPoint x: 687, endPoint y: 486, distance: 71.0
click at [687, 486] on textarea at bounding box center [583, 391] width 361 height 518
paste textarea "‬ ‭ ‭ ‭ ‭ ‭ ‭ ‭ ‭ ‭ Trunojoyo Universit"
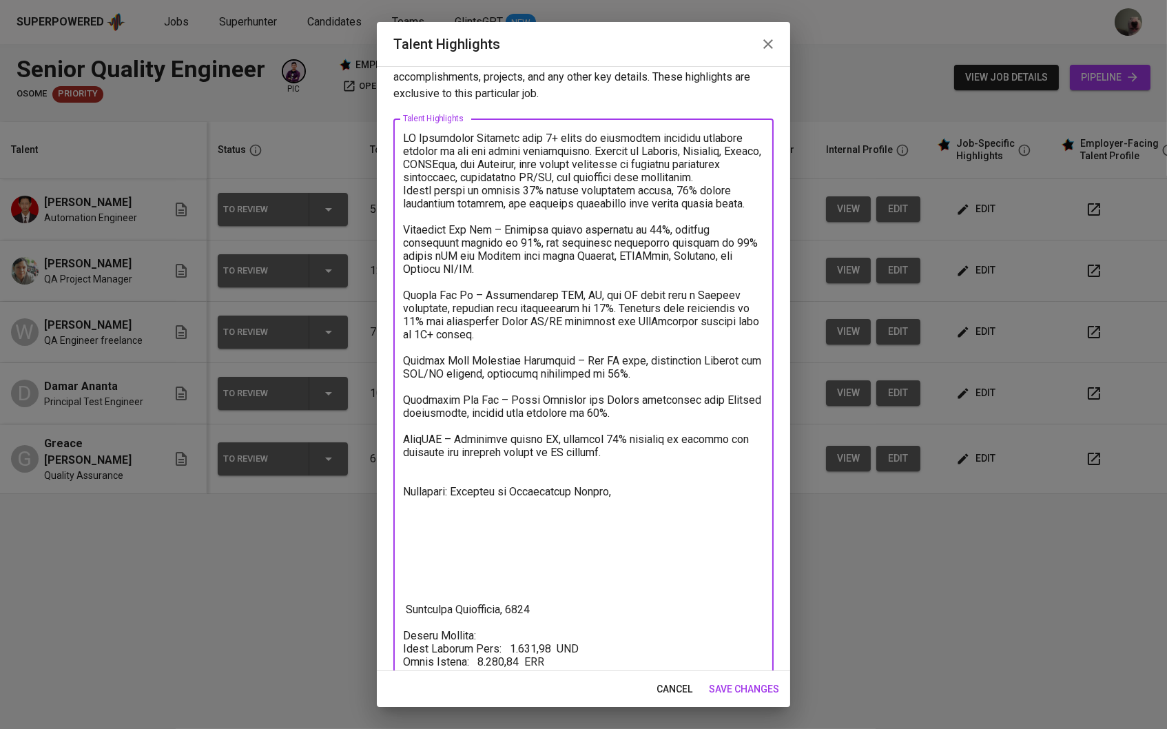
click at [404, 600] on textarea at bounding box center [583, 449] width 361 height 635
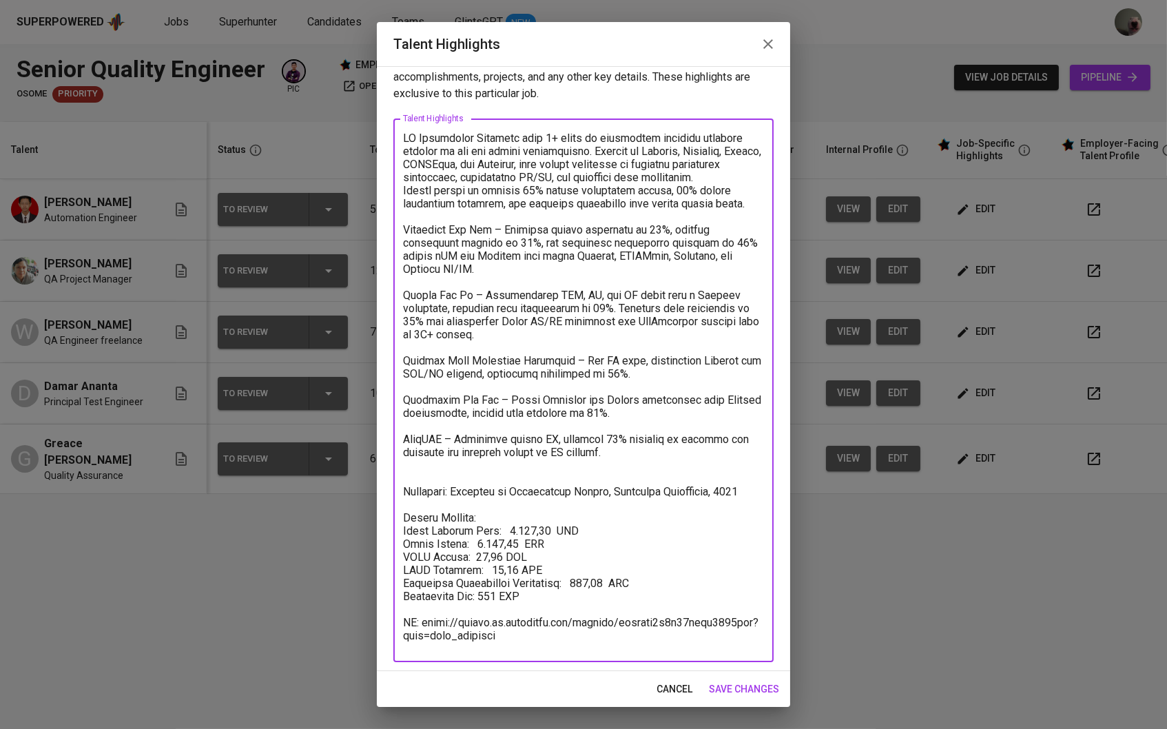
click at [750, 486] on textarea at bounding box center [583, 391] width 361 height 518
drag, startPoint x: 613, startPoint y: 485, endPoint x: 517, endPoint y: 483, distance: 96.5
click at [517, 483] on textarea at bounding box center [583, 391] width 361 height 518
drag, startPoint x: 518, startPoint y: 647, endPoint x: 397, endPoint y: 628, distance: 122.1
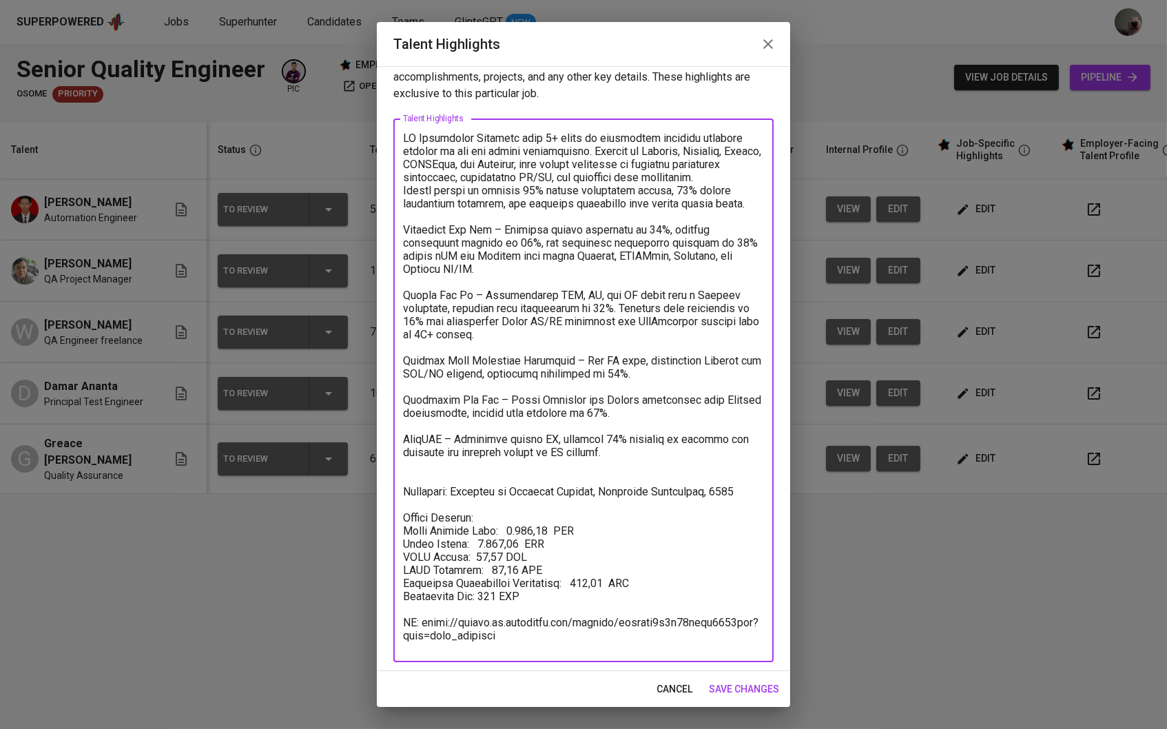
click at [397, 628] on div "x Talent Highlights" at bounding box center [583, 390] width 380 height 544
paste textarea "4ghs631q7kb484851nr"
type textarea "LO Ipsumdolor Sitametc adip 4+ elits do eiusmodtem incididu utlabore etdolor ma…"
click at [736, 680] on button "save changes" at bounding box center [743, 688] width 81 height 25
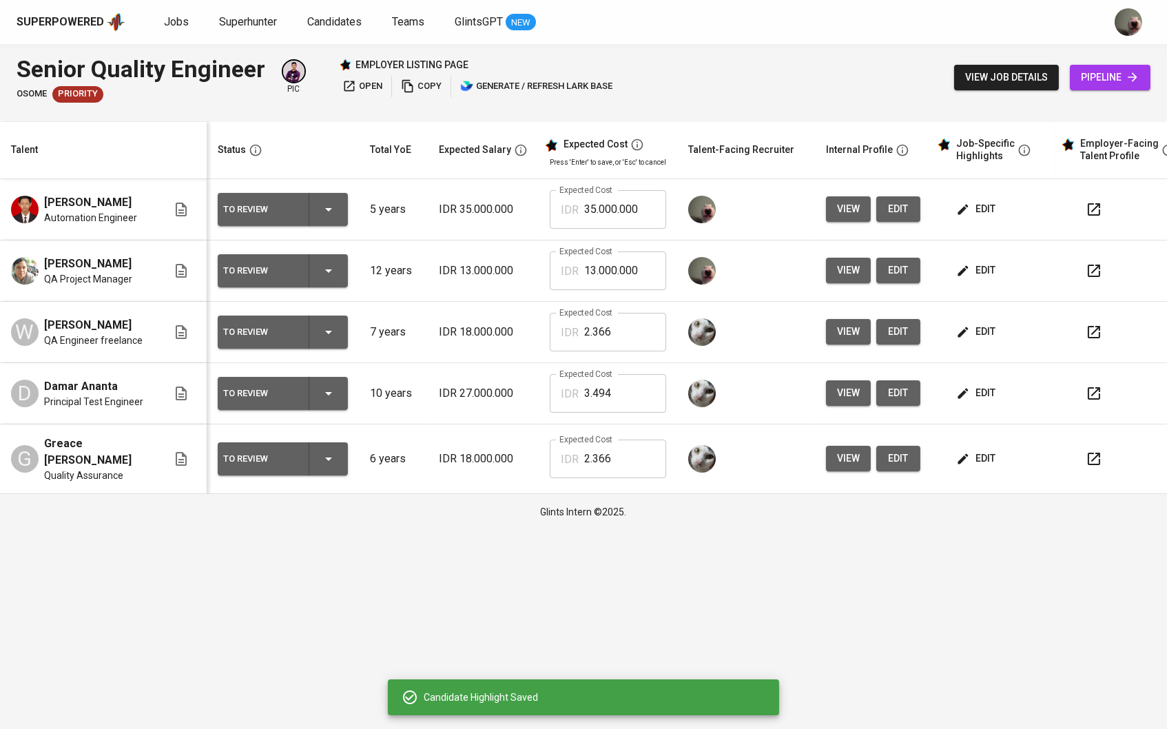
click at [1001, 270] on button "edit" at bounding box center [977, 270] width 48 height 25
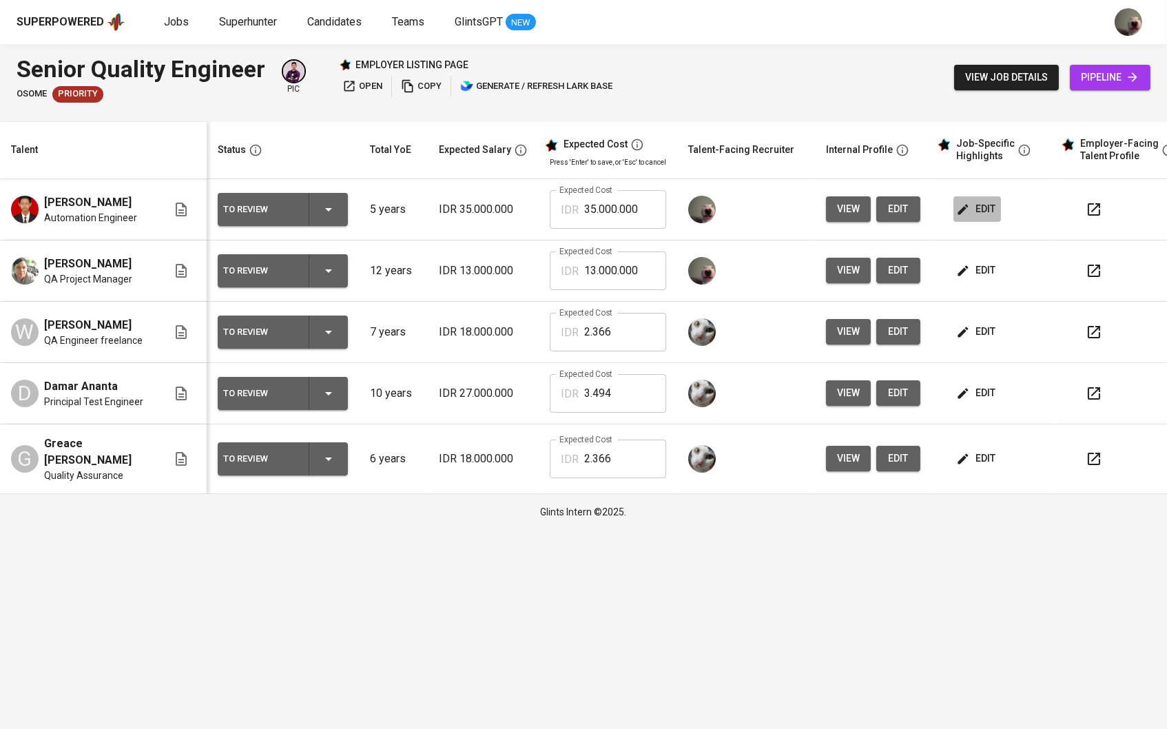
click at [984, 210] on span "edit" at bounding box center [977, 208] width 37 height 17
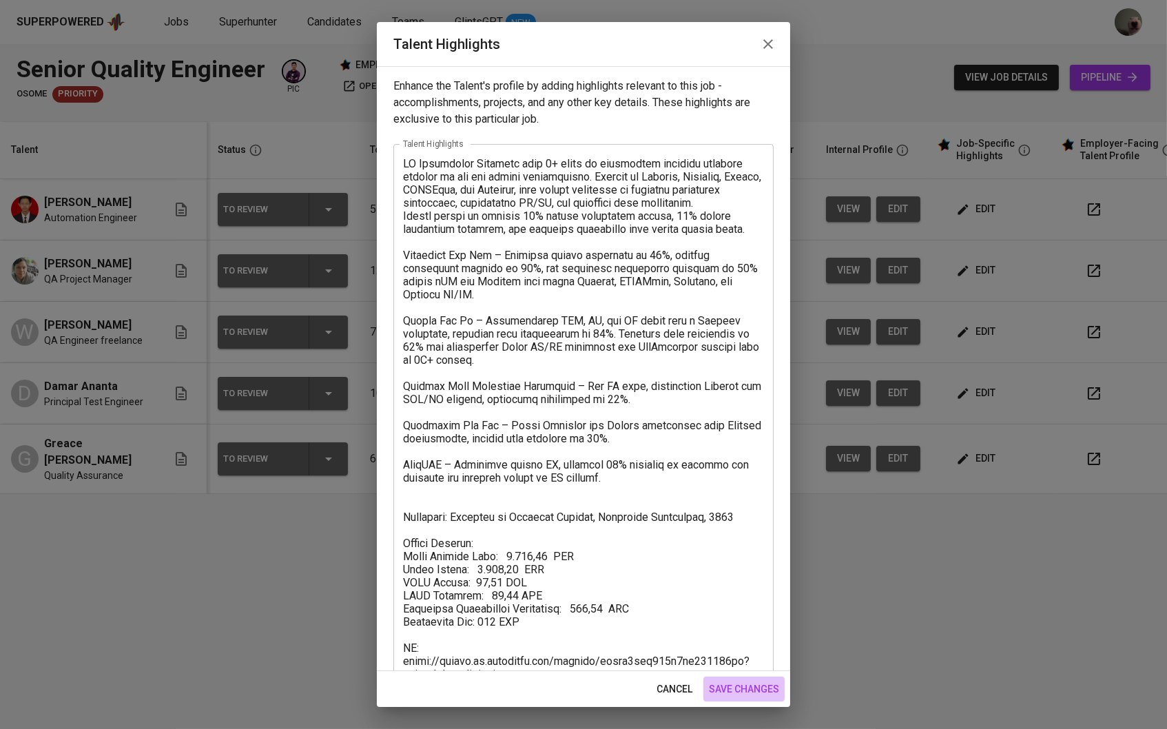
click at [745, 685] on span "save changes" at bounding box center [744, 689] width 70 height 17
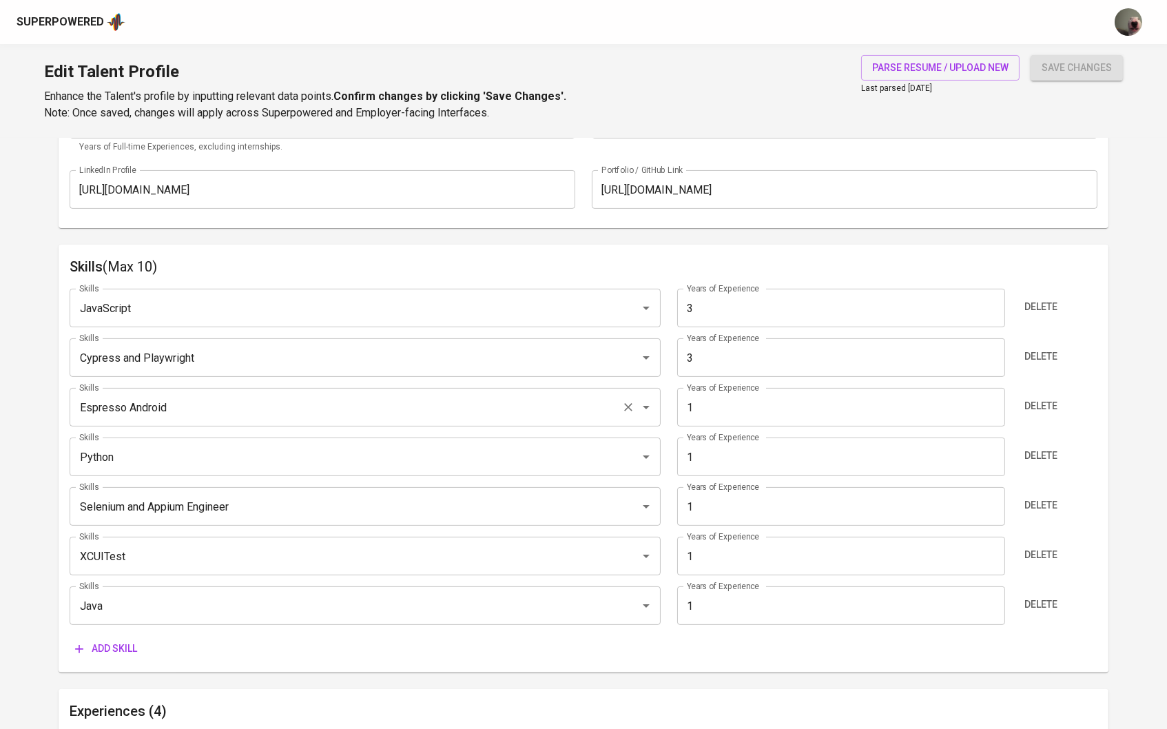
scroll to position [614, 0]
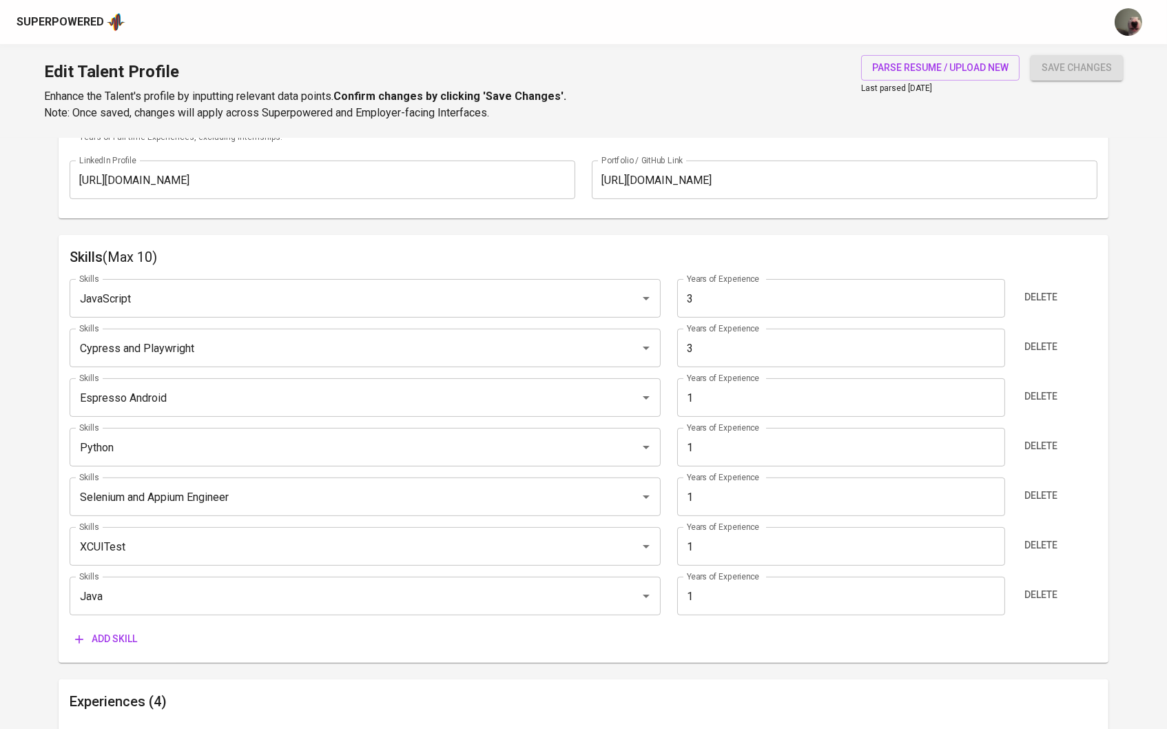
click at [120, 630] on span "Add skill" at bounding box center [106, 638] width 62 height 17
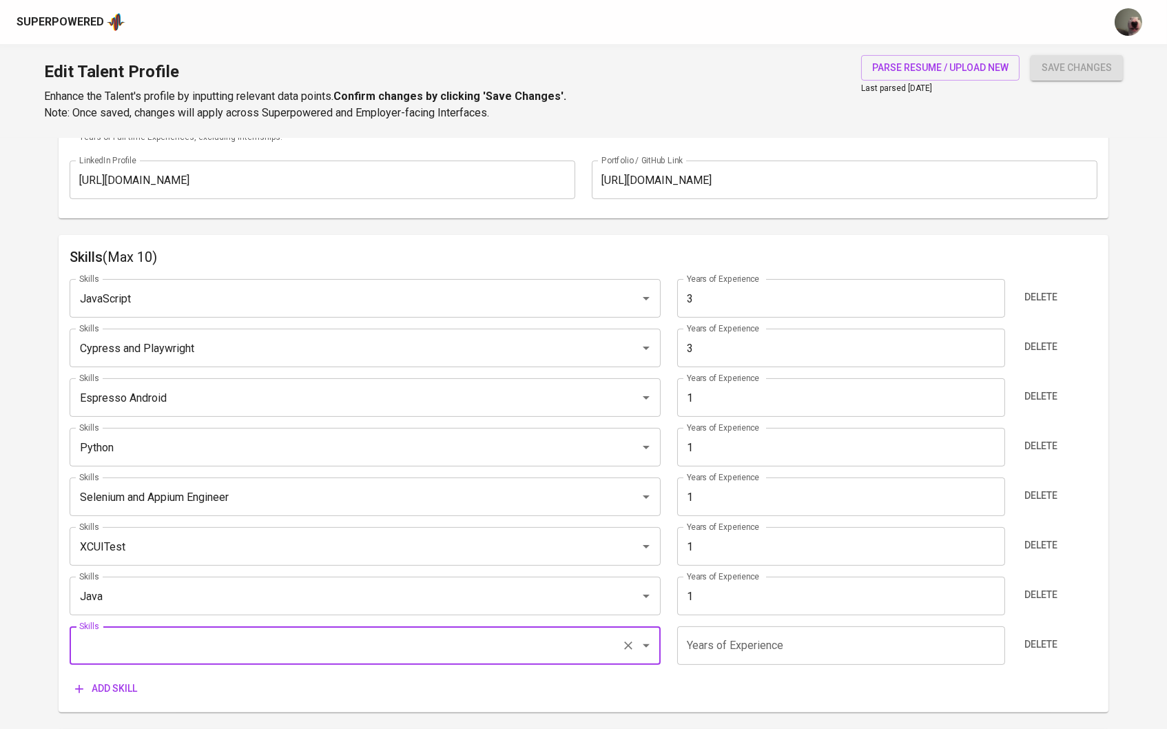
type input "W"
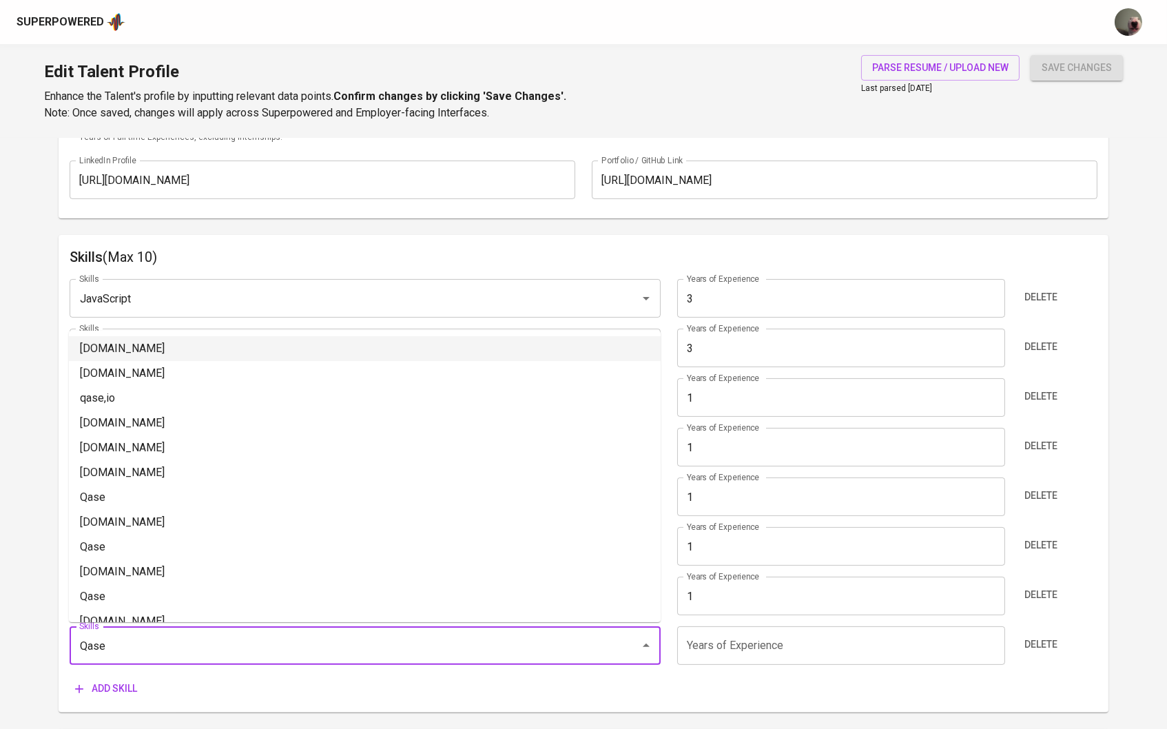
click at [130, 353] on li "[DOMAIN_NAME]" at bounding box center [365, 348] width 592 height 25
type input "[DOMAIN_NAME]"
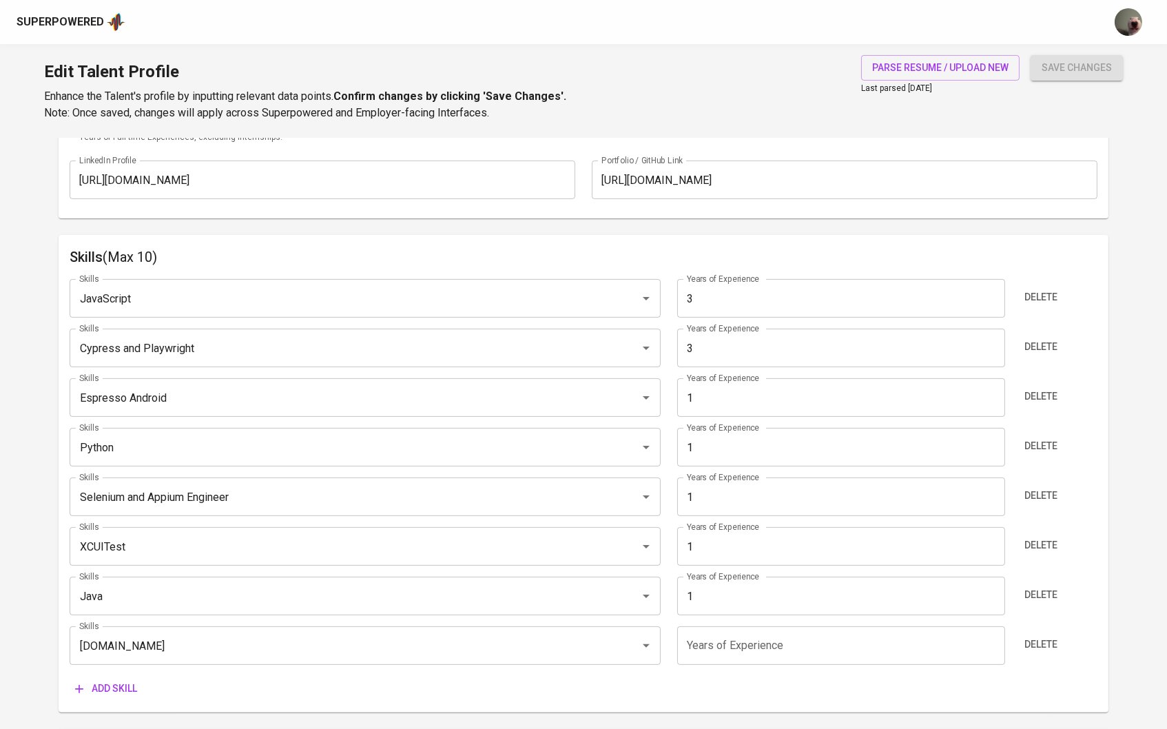
click at [721, 642] on input "number" at bounding box center [841, 645] width 328 height 39
type input "3"
click at [740, 601] on input "1" at bounding box center [841, 596] width 328 height 39
type input "3"
click at [814, 523] on div "Skills JavaScript Skills Years of Experience 3 Years of Experience Delete Skill…" at bounding box center [584, 484] width 1028 height 433
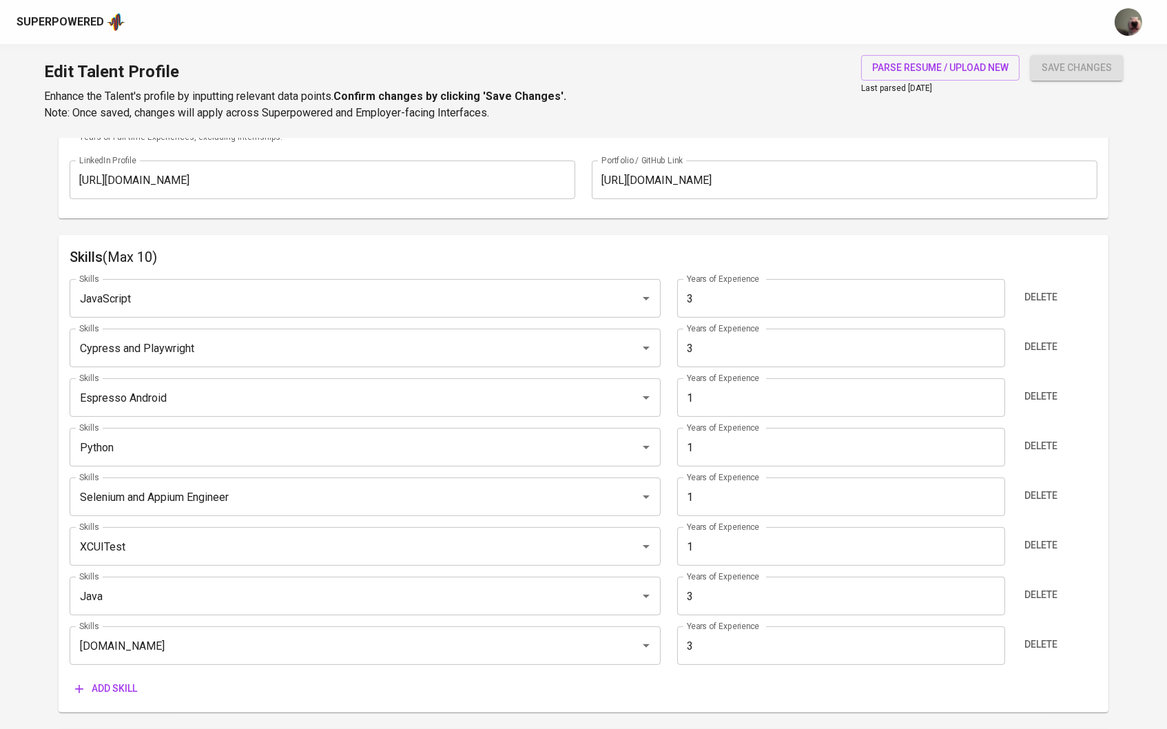
click at [778, 558] on input "1" at bounding box center [841, 546] width 328 height 39
type input "3"
click at [754, 521] on div "Skills JavaScript Skills Years of Experience 3 Years of Experience Delete Skill…" at bounding box center [584, 484] width 1028 height 433
click at [749, 510] on input "1" at bounding box center [841, 496] width 328 height 39
type input "3"
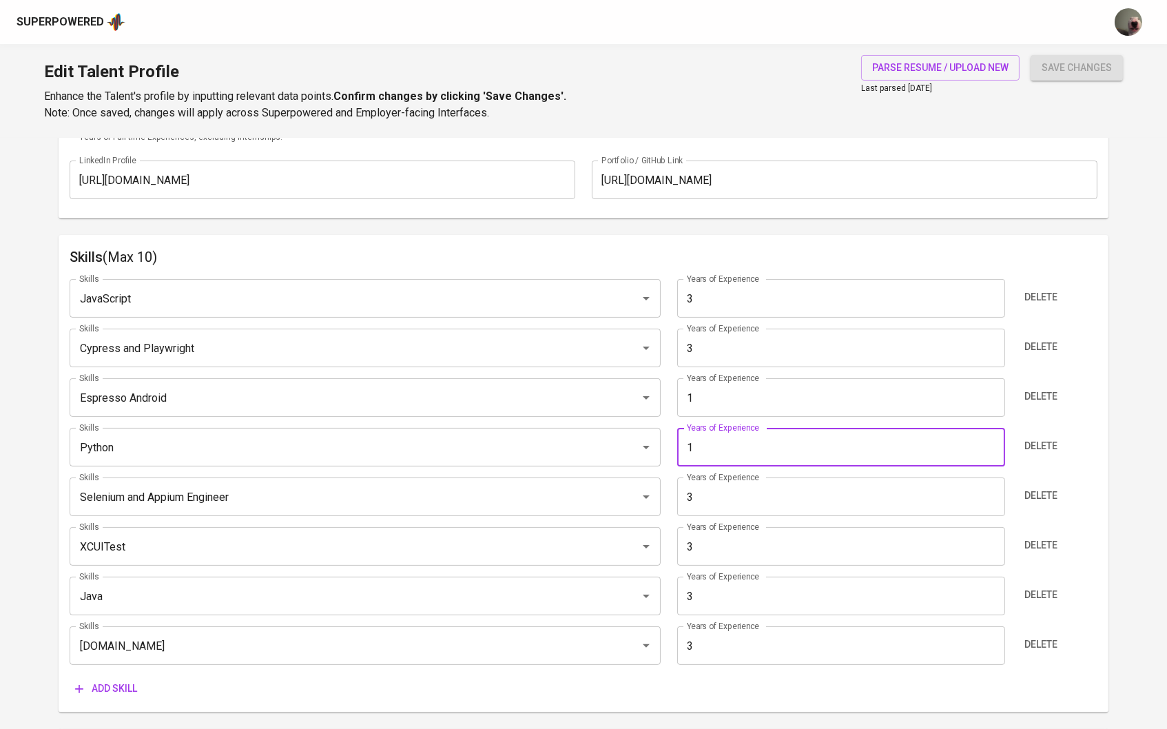
click at [728, 443] on input "1" at bounding box center [841, 447] width 328 height 39
click at [725, 400] on input "1" at bounding box center [841, 397] width 328 height 39
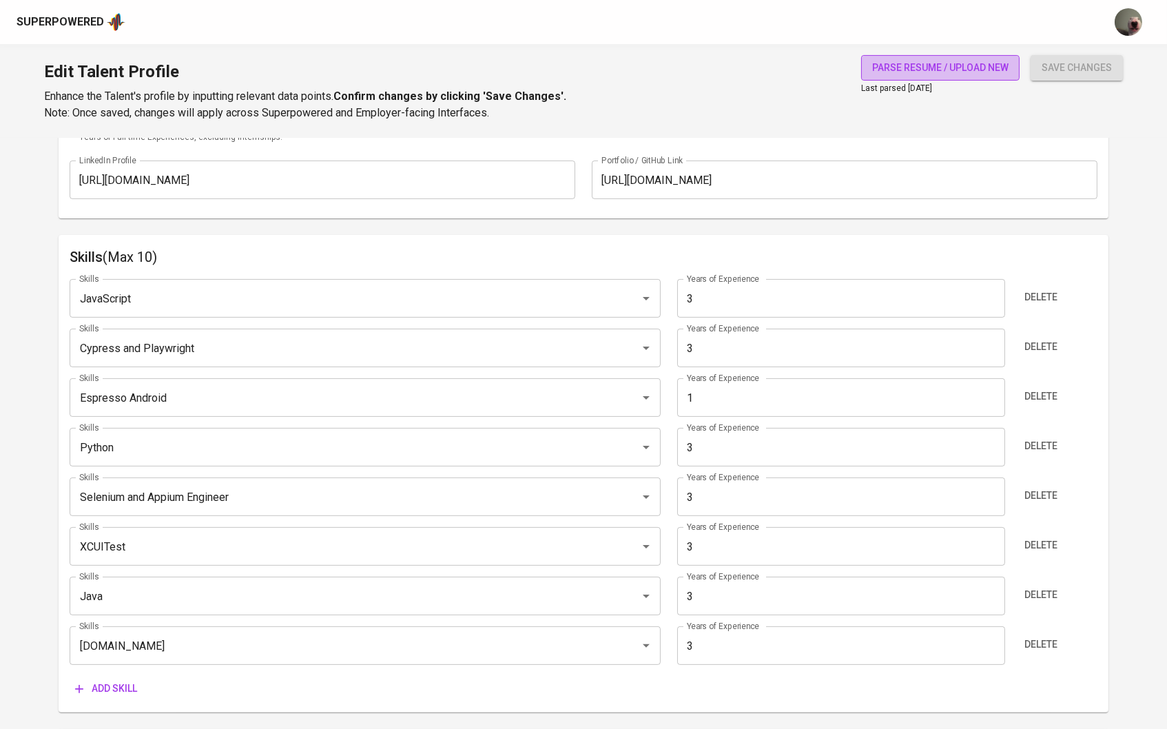
click at [958, 56] on button "parse resume / upload new" at bounding box center [940, 67] width 158 height 25
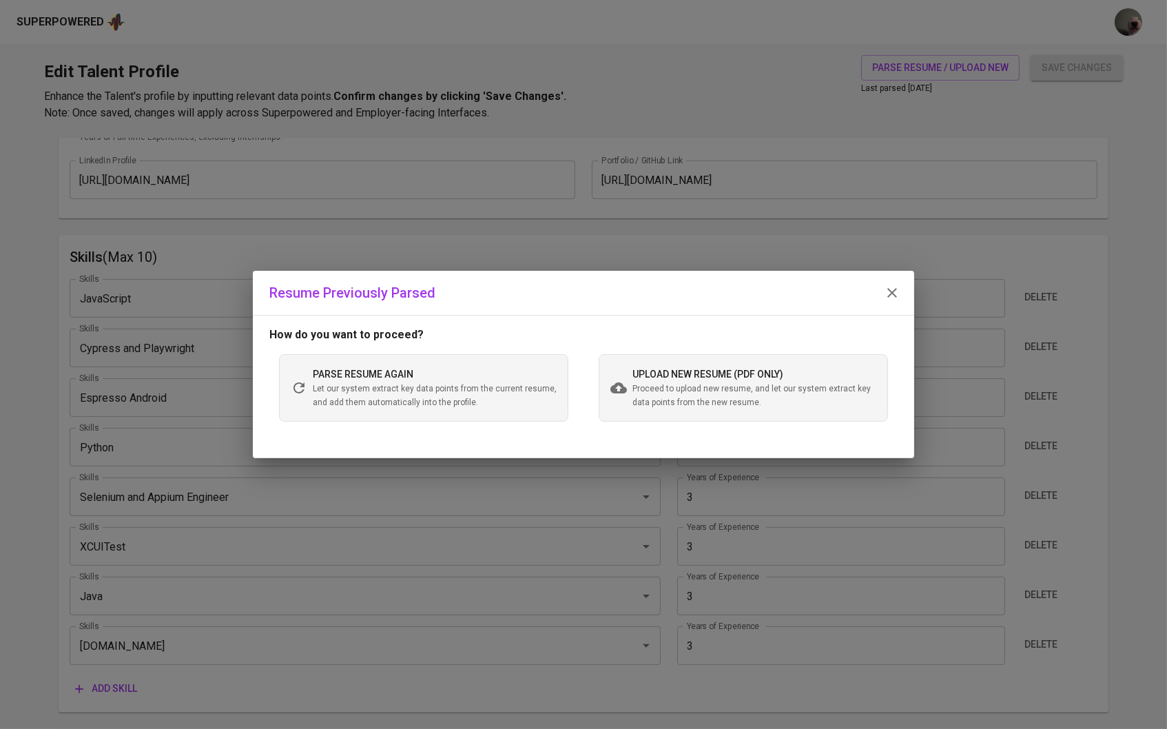
click at [674, 404] on span "Proceed to upload new resume, and let our system extract key data points from t…" at bounding box center [754, 396] width 244 height 28
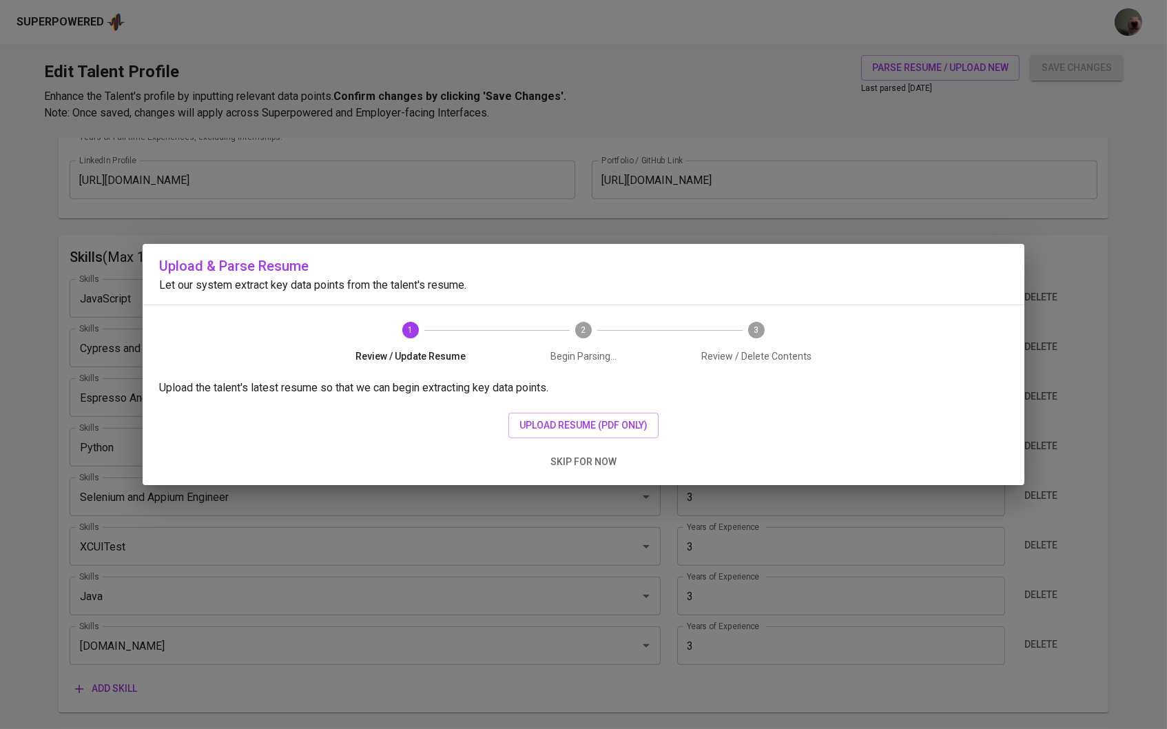
click at [578, 439] on div "Upload the talent's latest resume so that we can begin extracting key data poin…" at bounding box center [584, 432] width 882 height 105
click at [579, 428] on span "upload resume (pdf only)" at bounding box center [583, 425] width 128 height 17
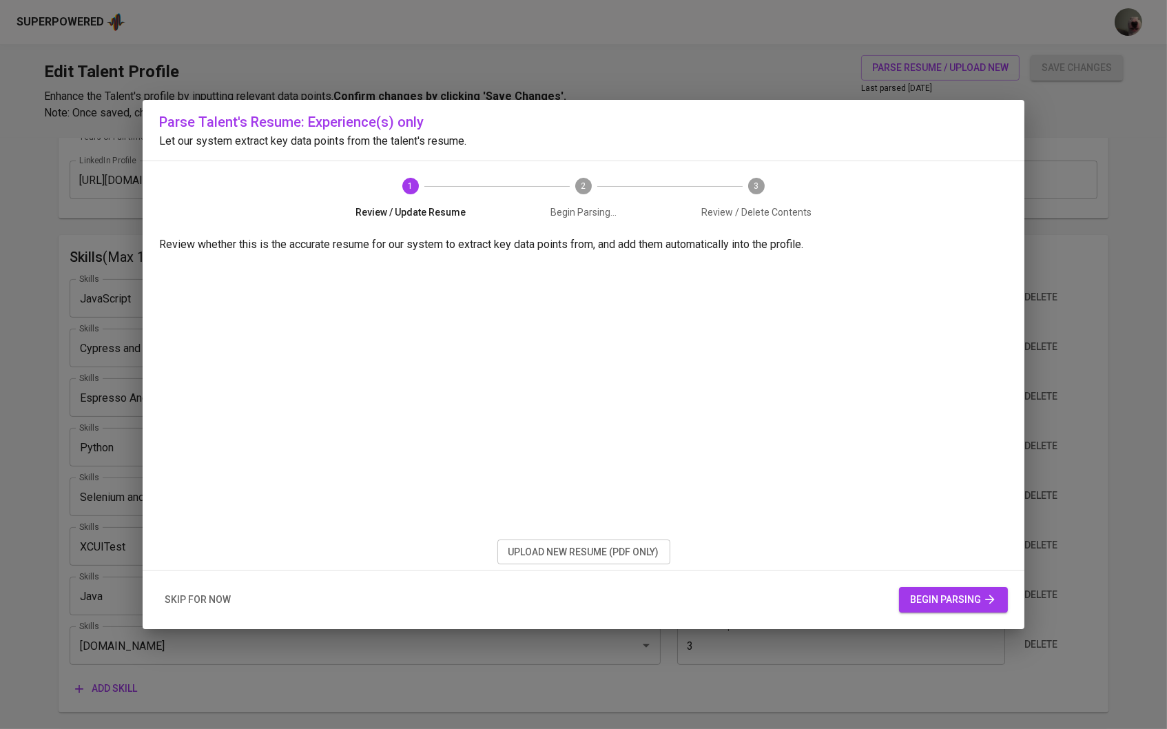
click at [907, 595] on button "begin parsing" at bounding box center [953, 599] width 109 height 25
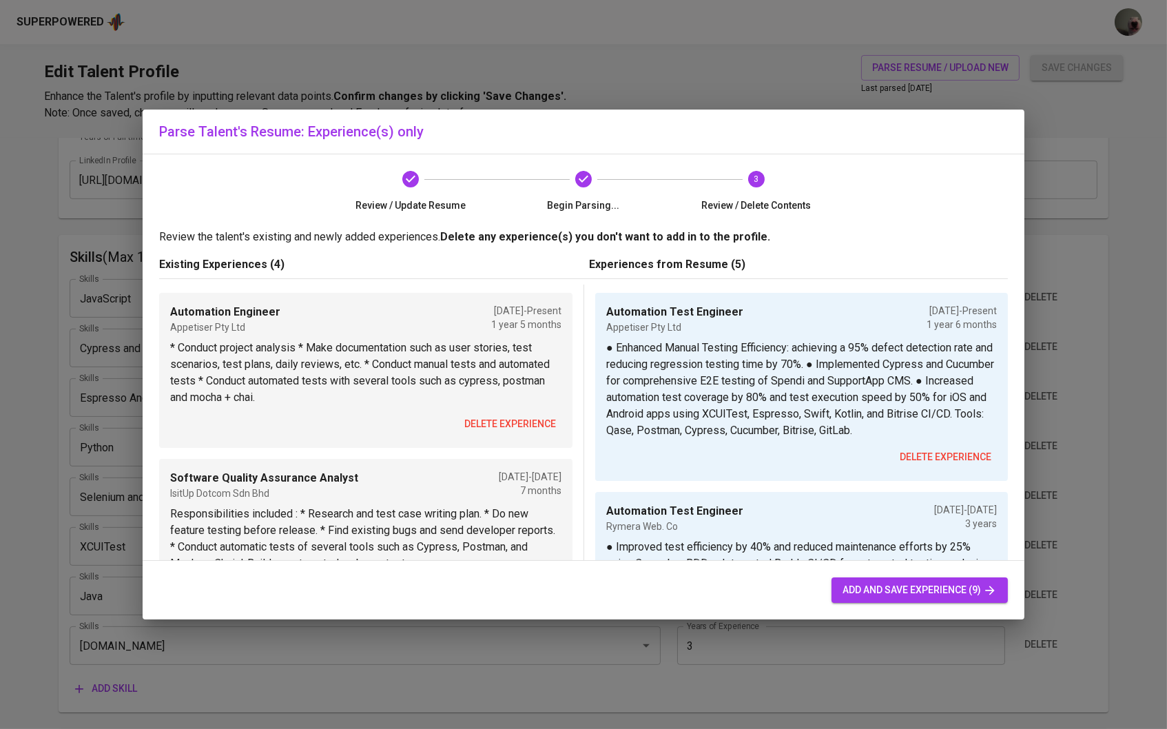
scroll to position [0, 0]
click at [524, 423] on span "delete experience" at bounding box center [510, 423] width 92 height 17
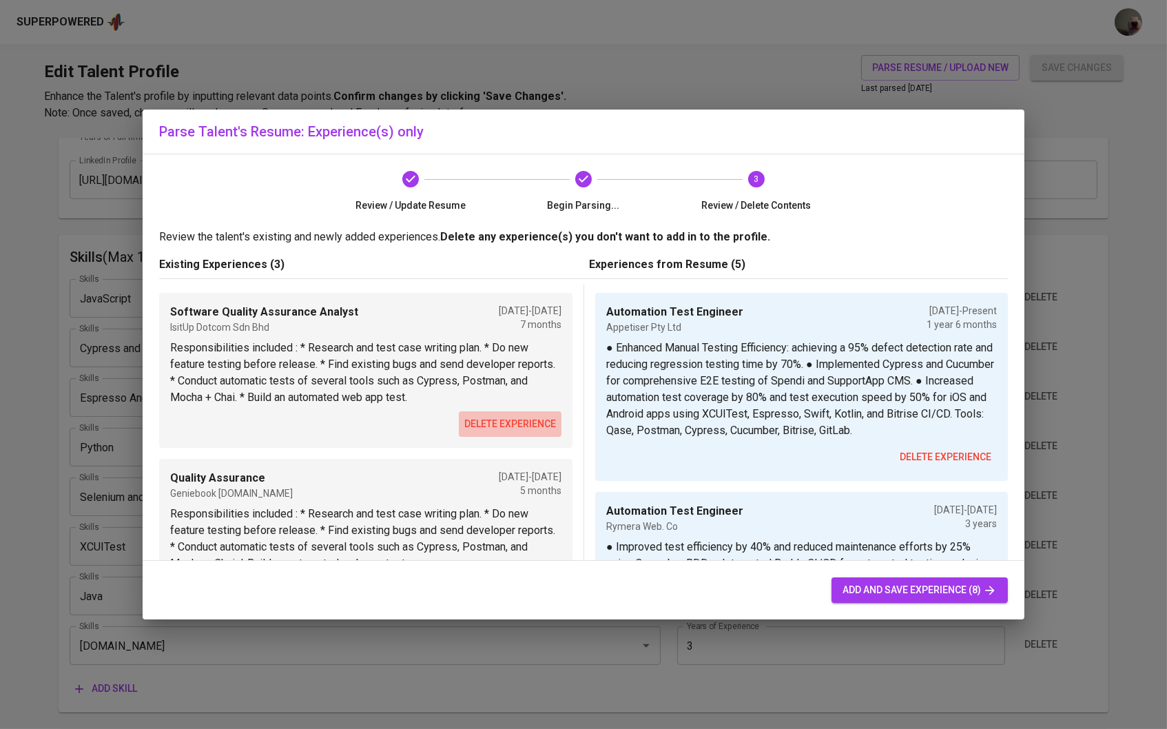
click at [524, 423] on span "delete experience" at bounding box center [510, 423] width 92 height 17
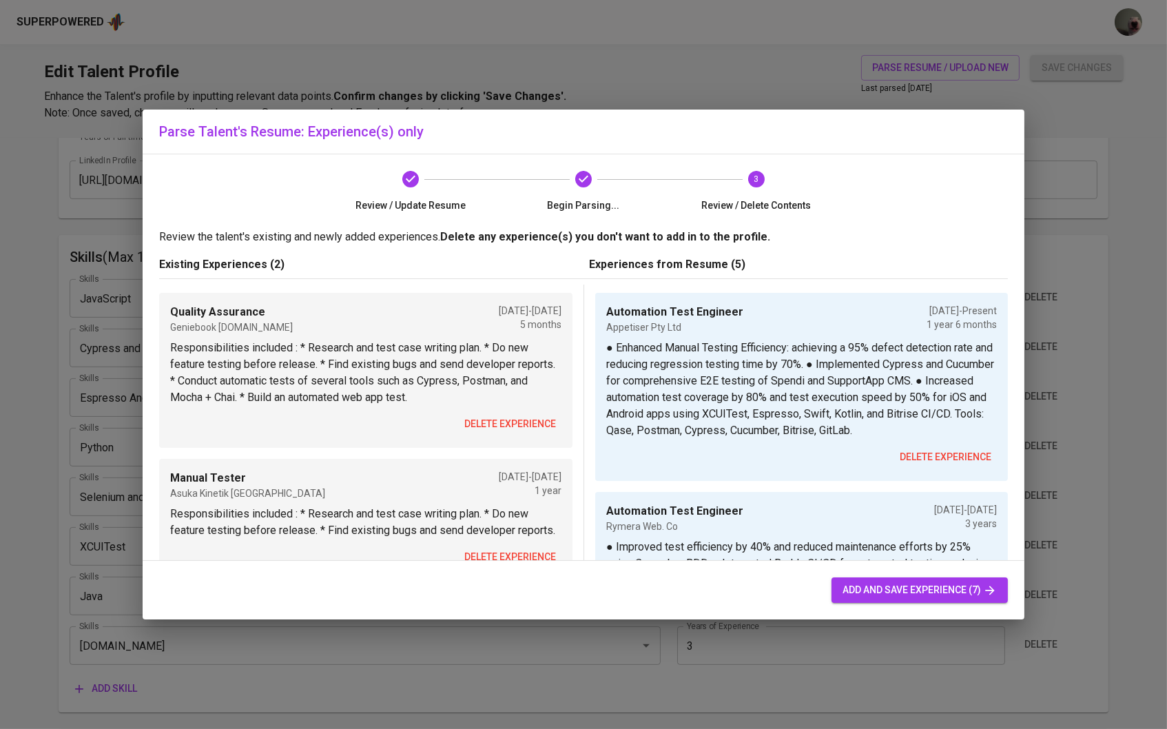
click at [524, 423] on span "delete experience" at bounding box center [510, 423] width 92 height 17
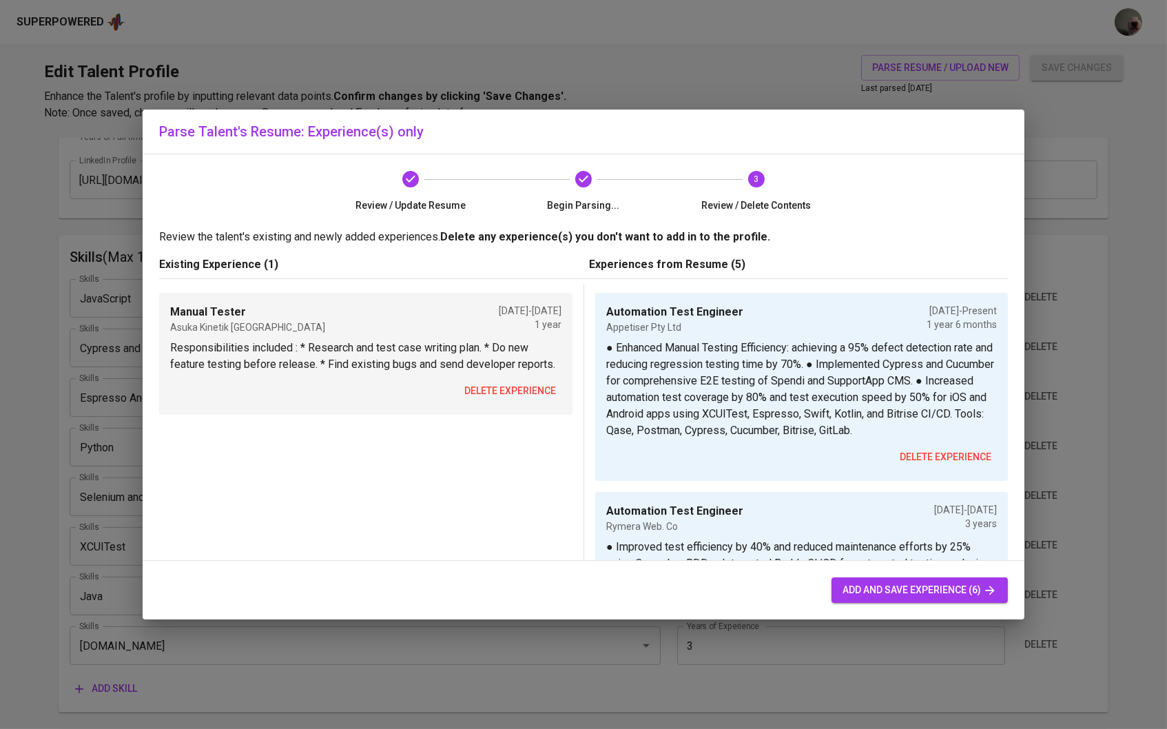
click at [508, 388] on span "delete experience" at bounding box center [510, 390] width 92 height 17
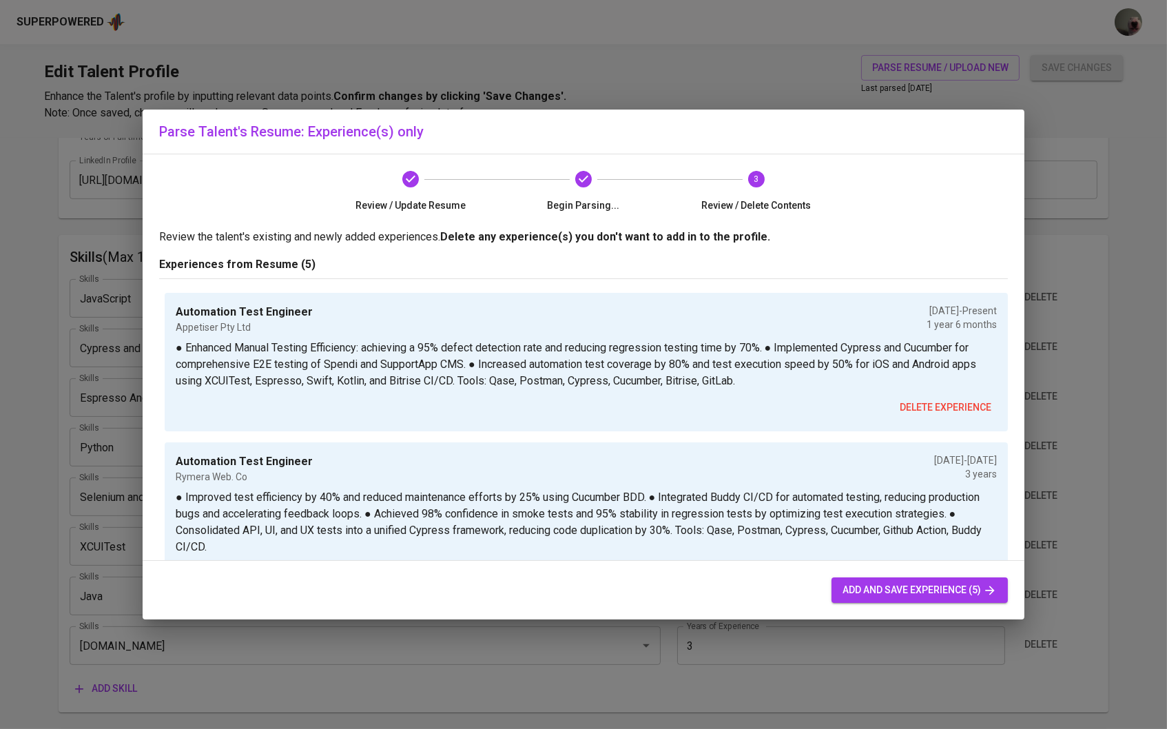
click at [871, 577] on div "add and save experience (5)" at bounding box center [584, 590] width 882 height 59
click at [867, 589] on span "add and save experience (5)" at bounding box center [919, 589] width 154 height 17
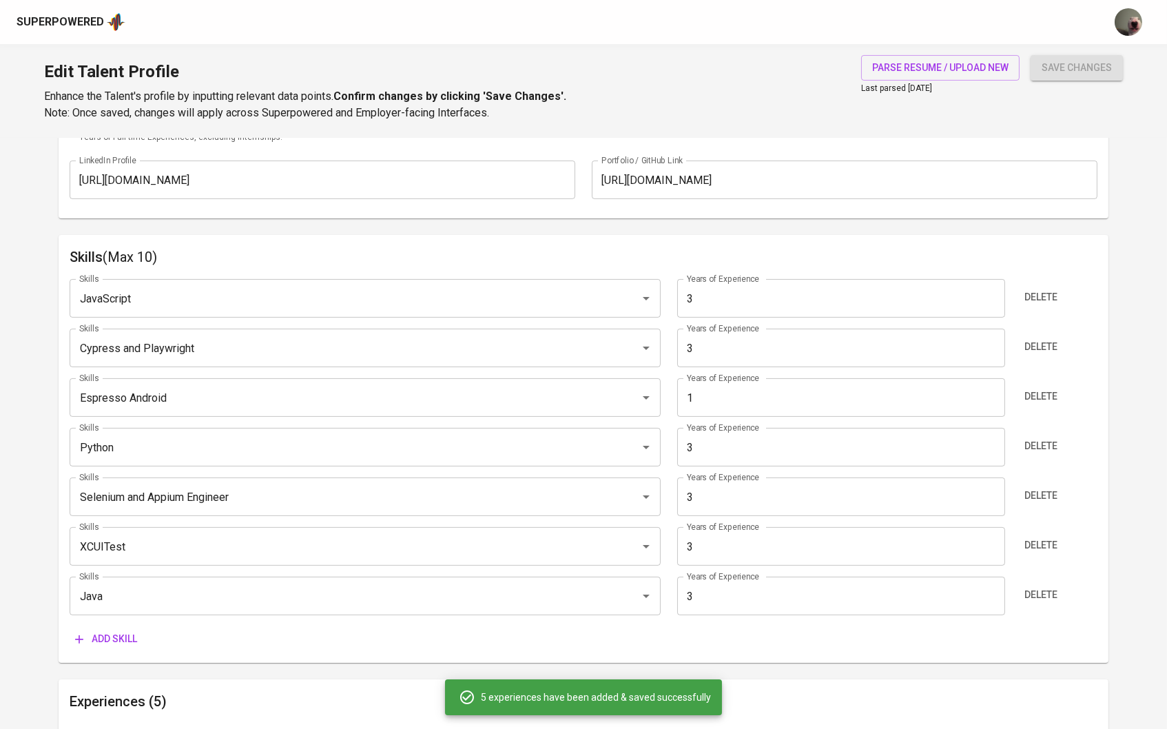
type input "1"
type input "Automation Test Engineer"
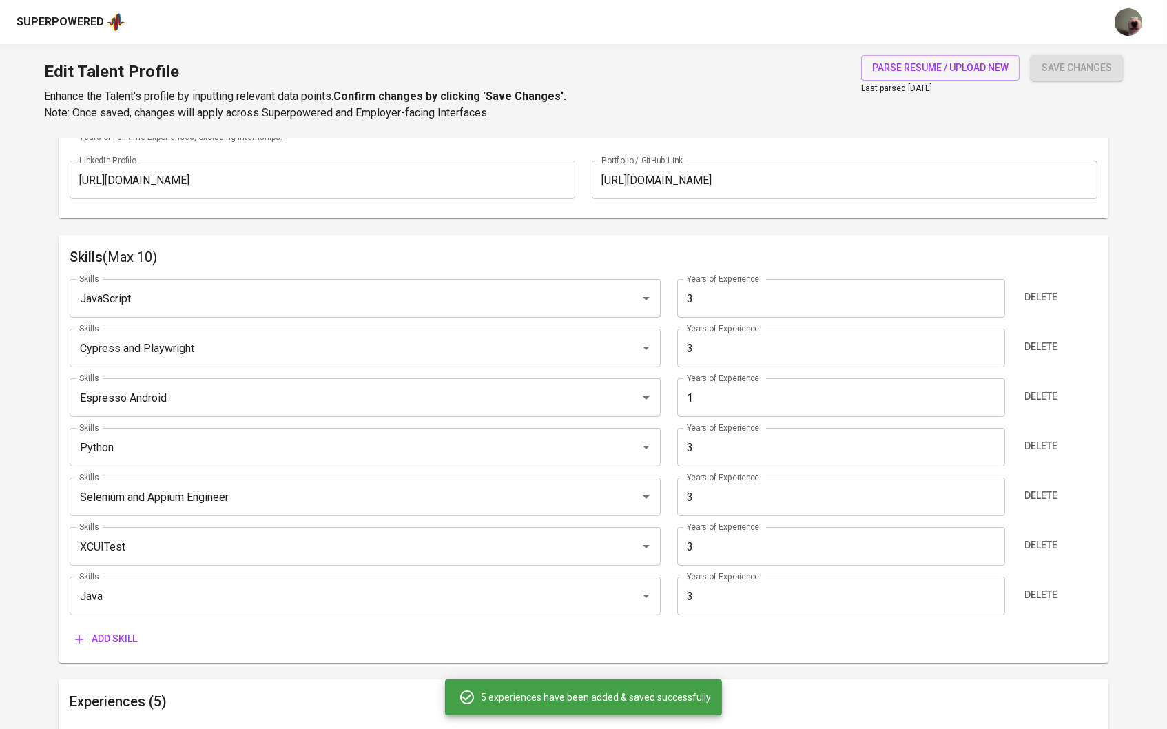
type input "02/01/2024"
type input "Automation Test Engineer"
type input "Rymera Web. Co"
type input "02/01/2021"
type input "02/01/2024"
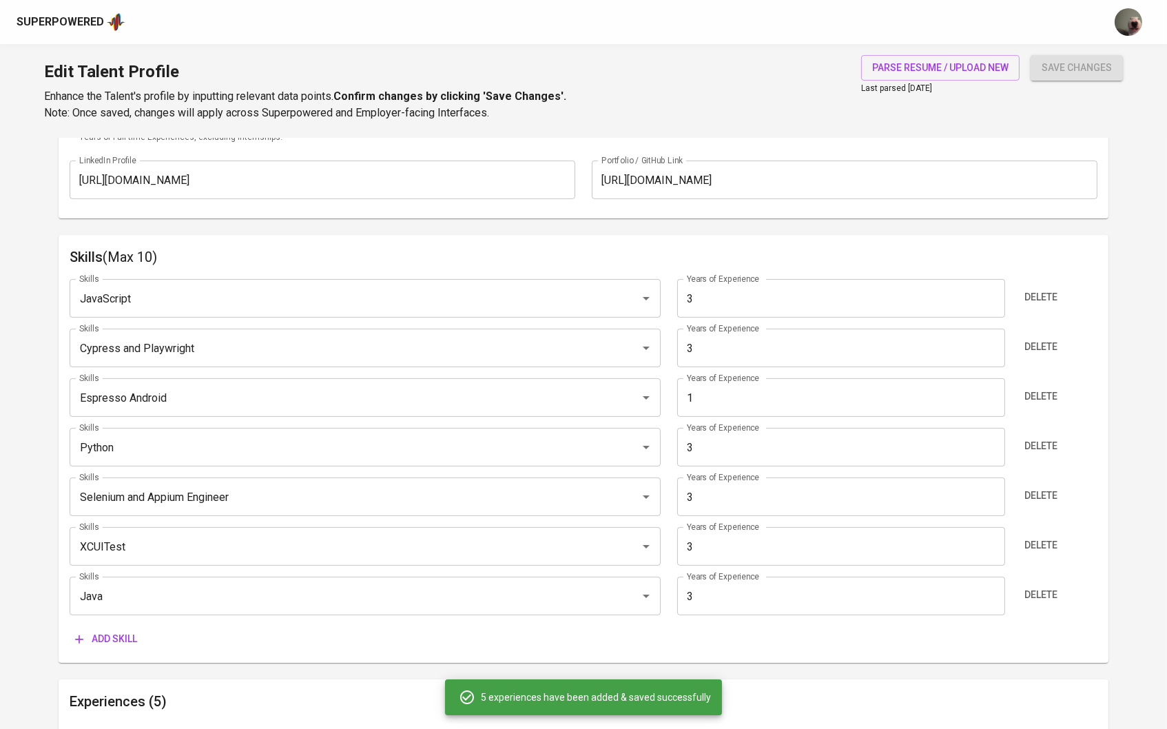
type input "Quality Assurance Engineering"
type input "Digdaya Olah Teknologi Indonesia"
type input "02/01/2020"
type input "02/01/2021"
type input "Quality Assurance Engineering"
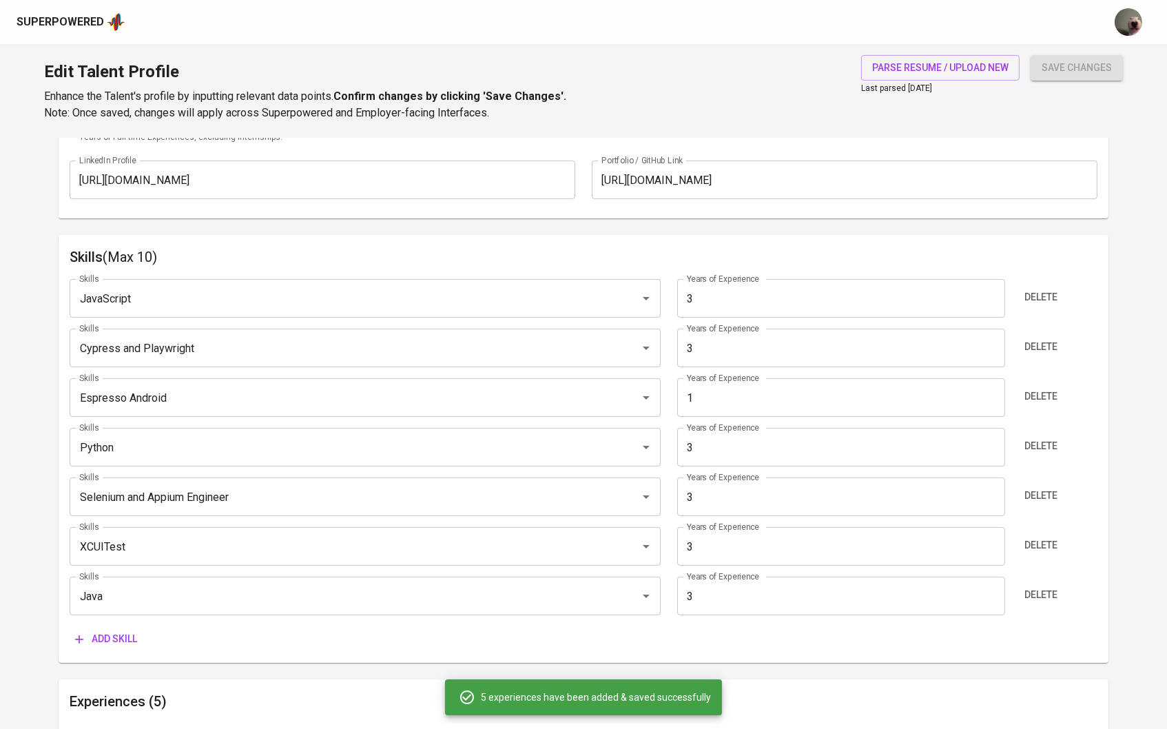
type input "Geniebook Pte Ltd"
type input "03/01/2019"
type input "02/01/2020"
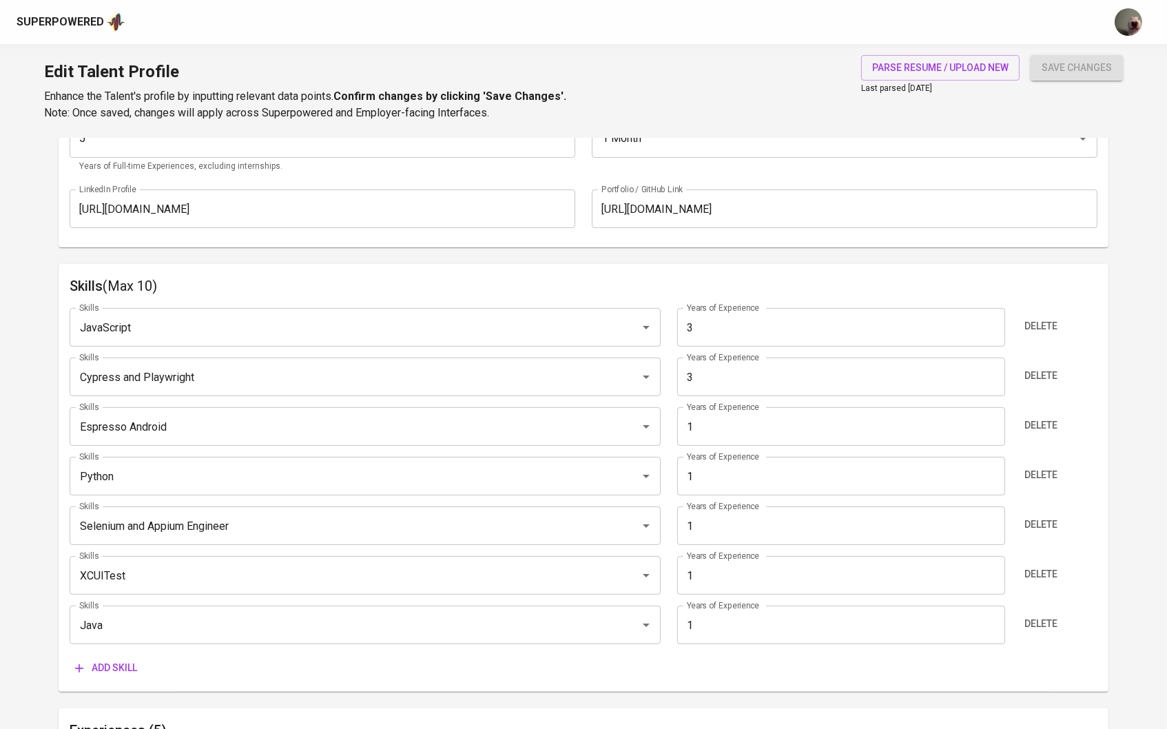
scroll to position [594, 0]
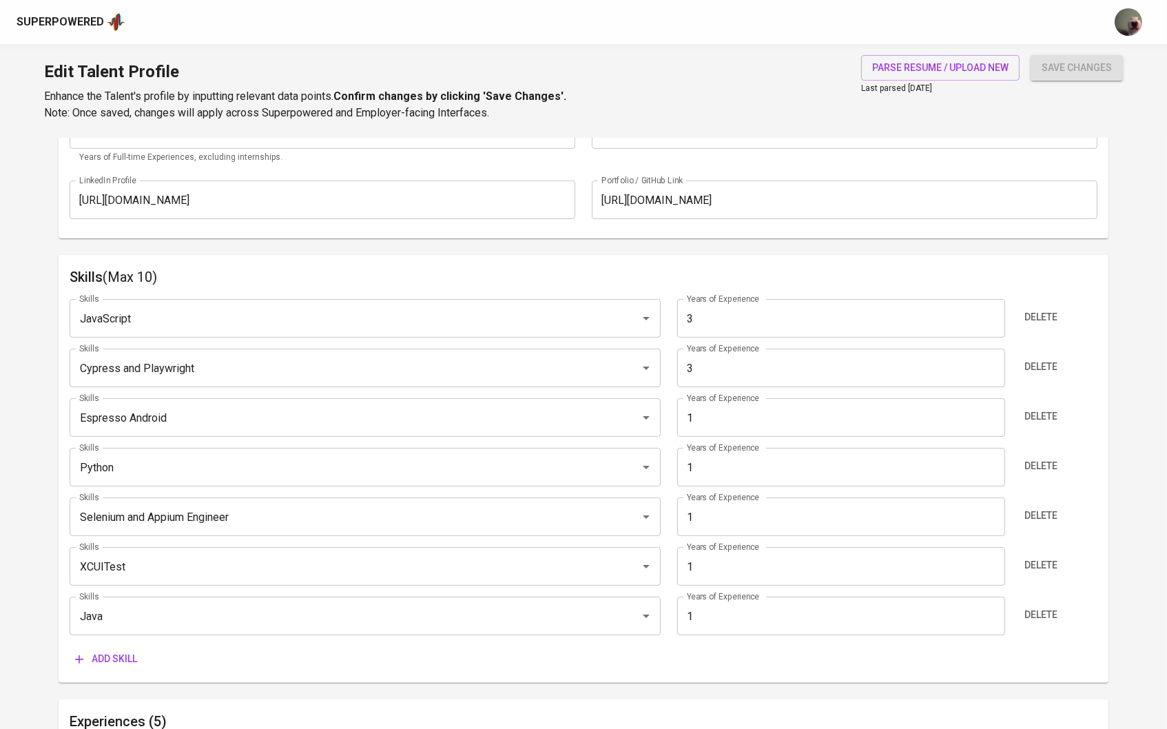
click at [713, 610] on input "1" at bounding box center [841, 616] width 328 height 39
type input "3"
click at [716, 575] on input "1" at bounding box center [841, 566] width 328 height 39
type input "3"
click at [696, 460] on input "1" at bounding box center [841, 467] width 328 height 39
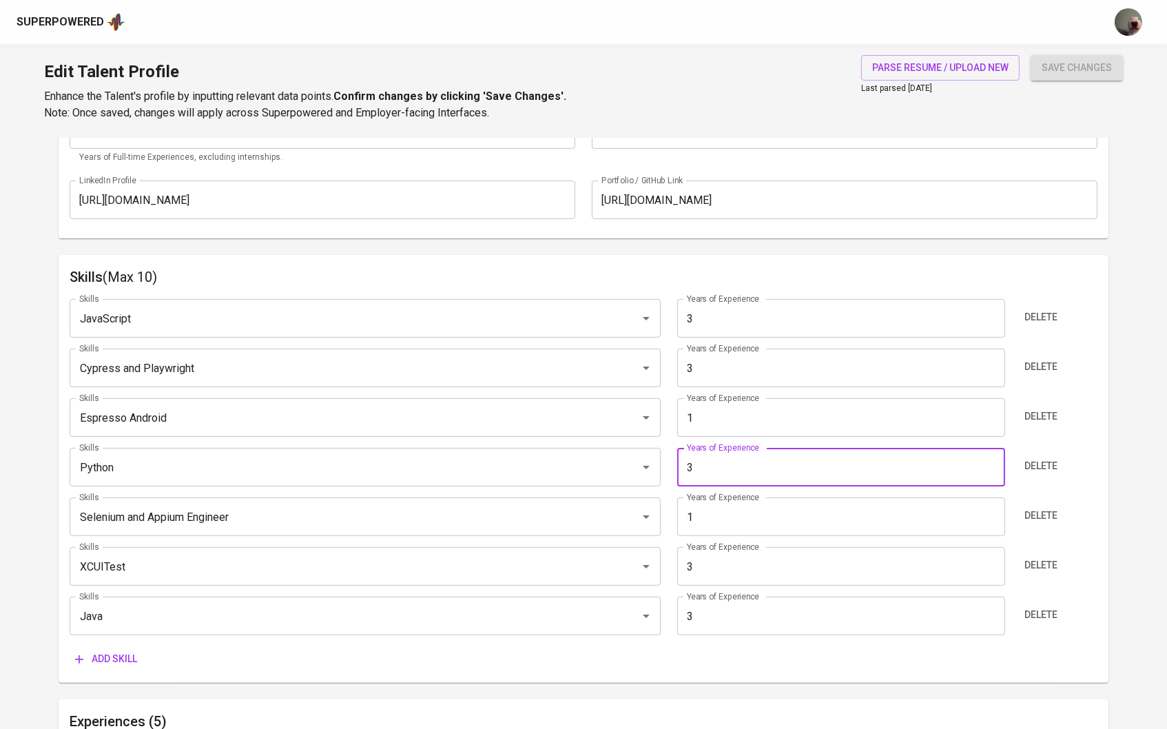
type input "3"
click at [738, 420] on input "1" at bounding box center [841, 417] width 328 height 39
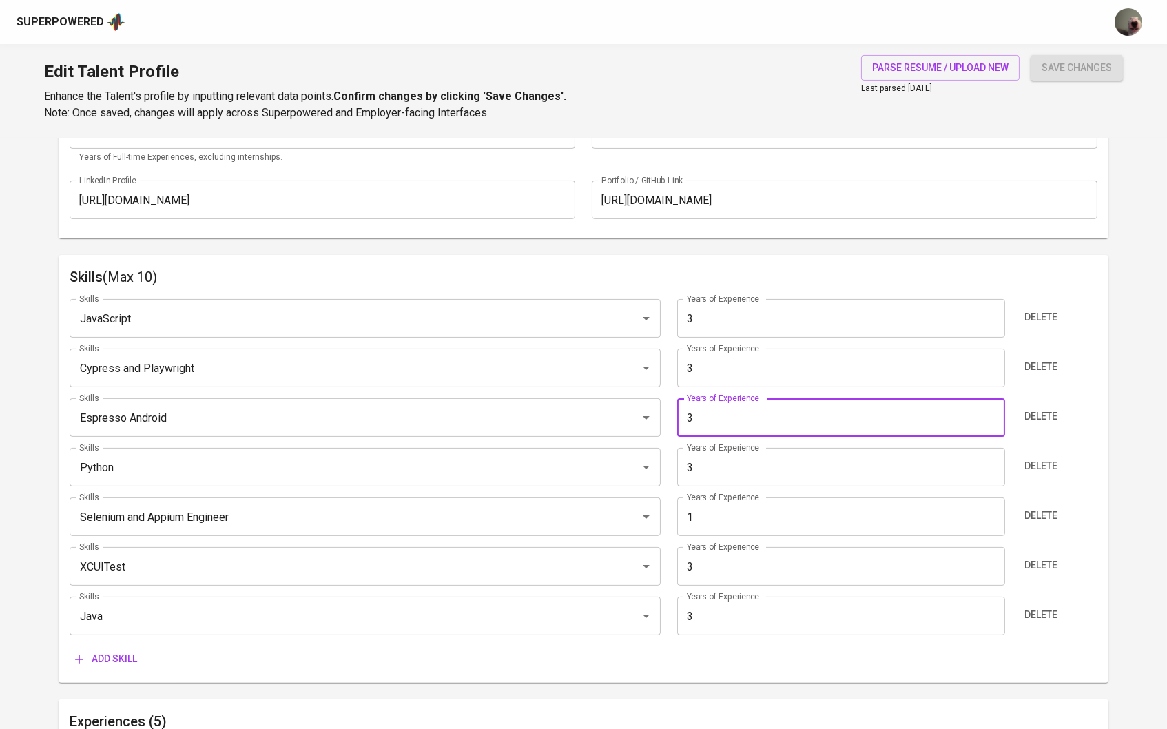
type input "3"
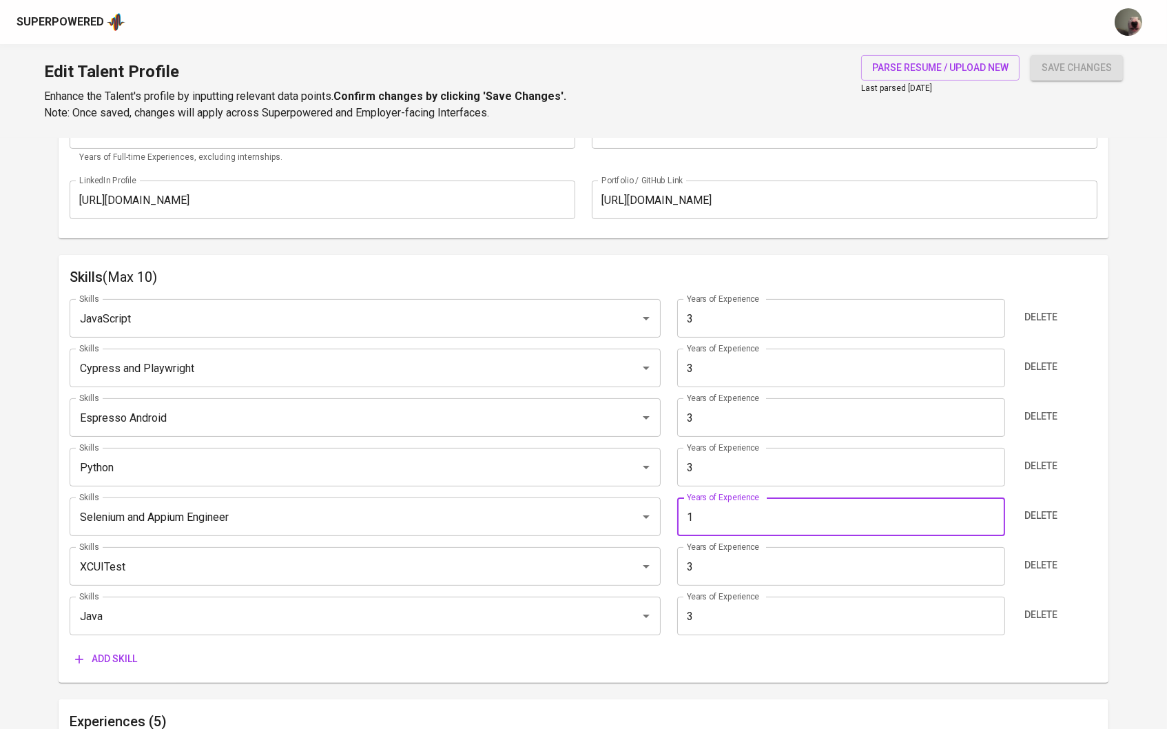
click at [725, 516] on input "1" at bounding box center [841, 516] width 328 height 39
type input "1"
click at [738, 306] on input "3" at bounding box center [841, 318] width 328 height 39
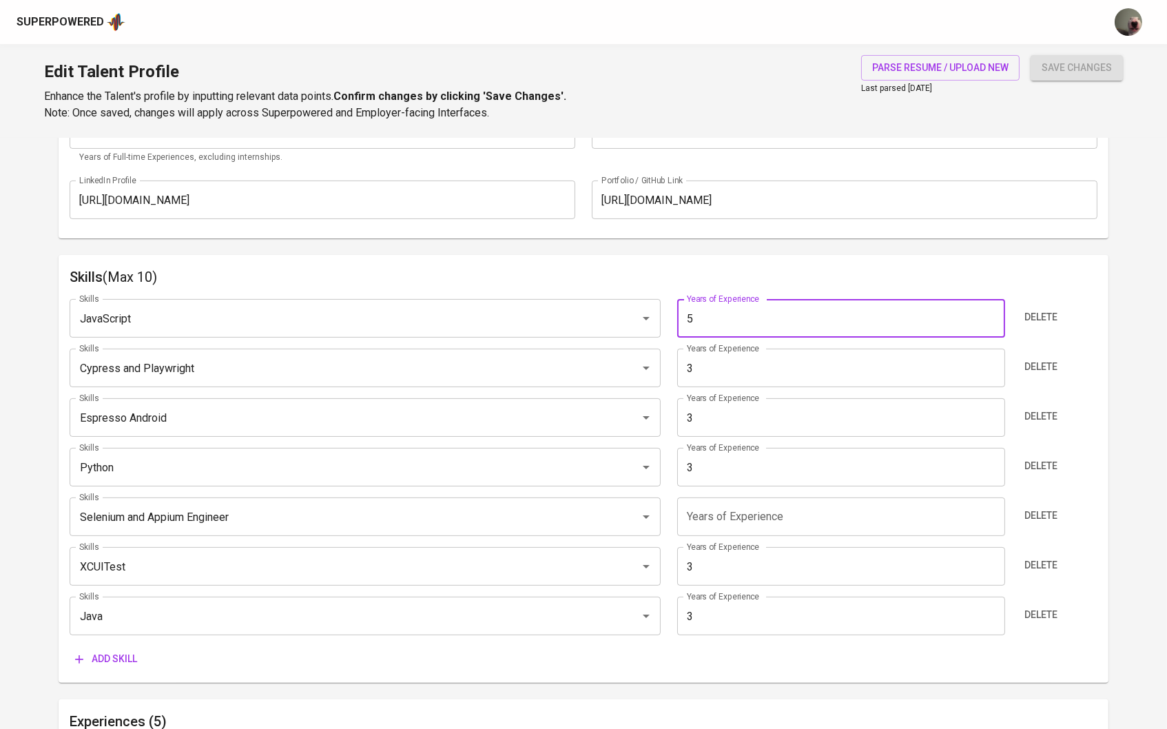
type input "5"
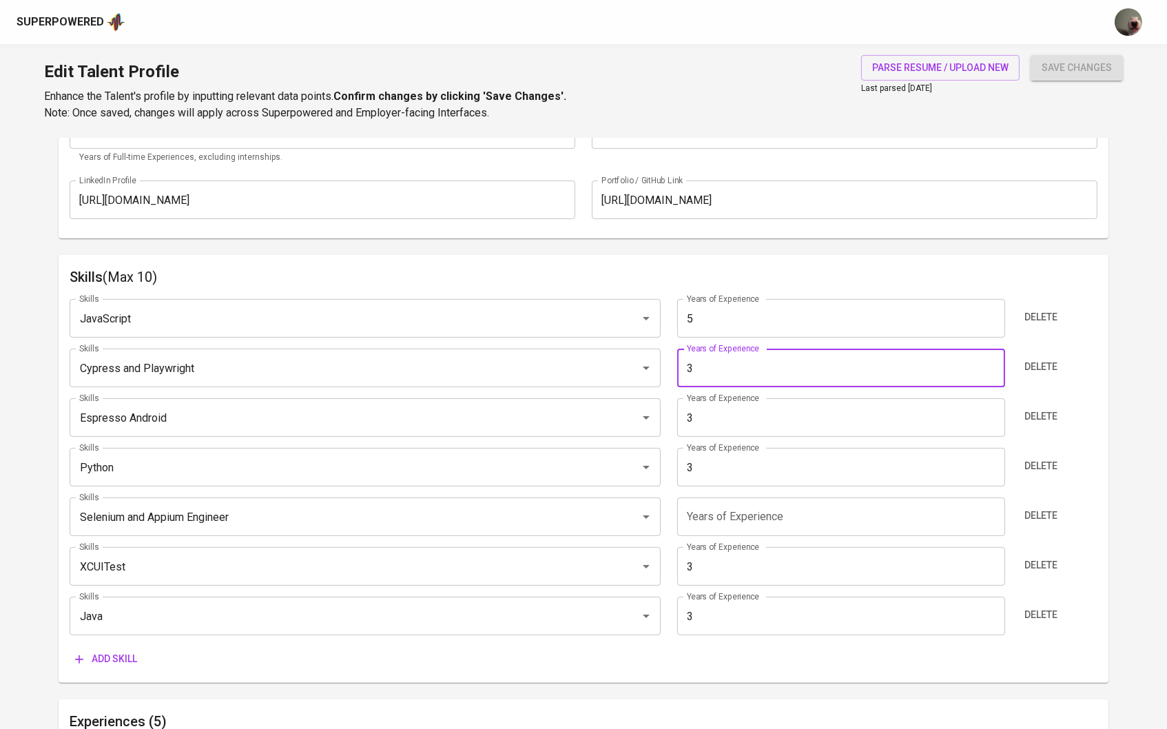
click at [732, 354] on input "3" at bounding box center [841, 368] width 328 height 39
type input "5"
click at [721, 416] on input "3" at bounding box center [841, 417] width 328 height 39
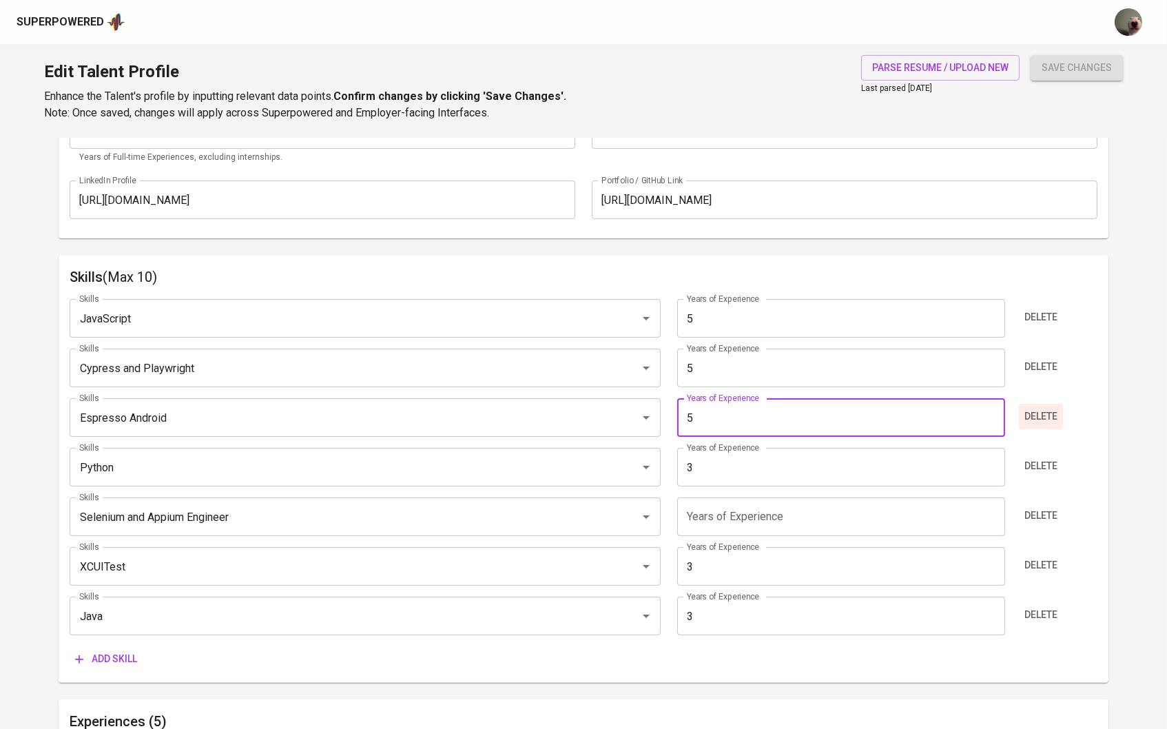
type input "5"
click at [1046, 424] on button "Delete" at bounding box center [1041, 416] width 44 height 25
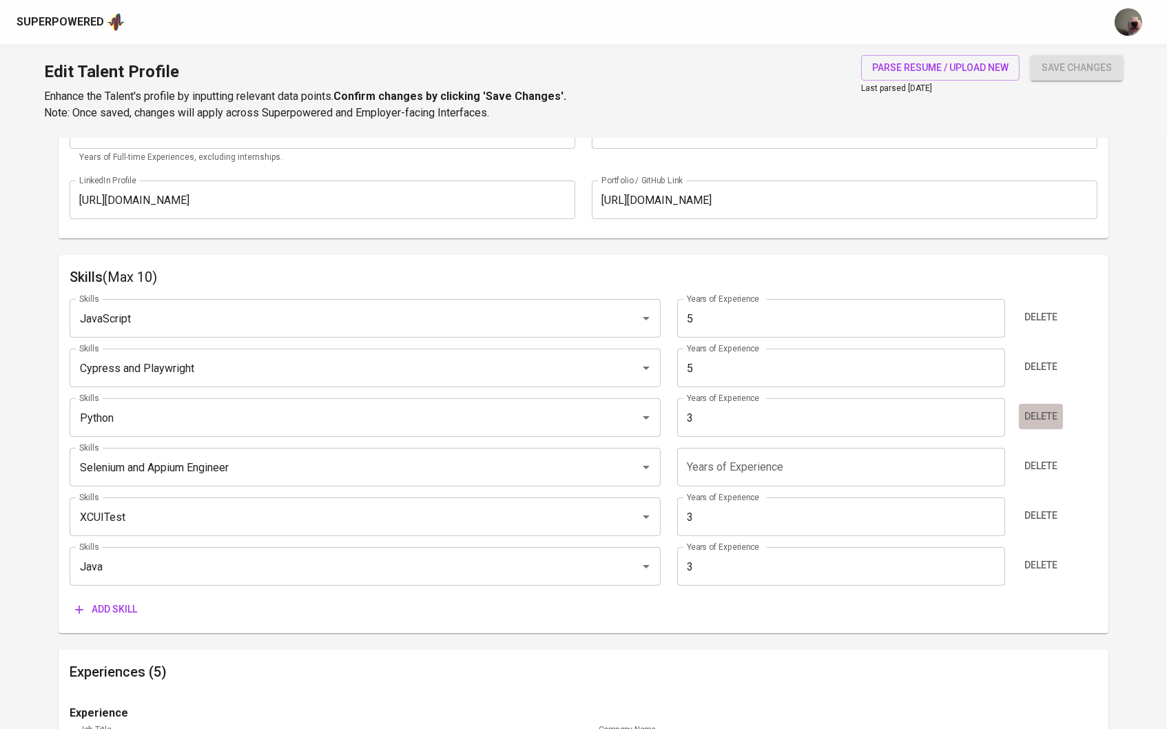
click at [1040, 418] on span "Delete" at bounding box center [1040, 416] width 33 height 17
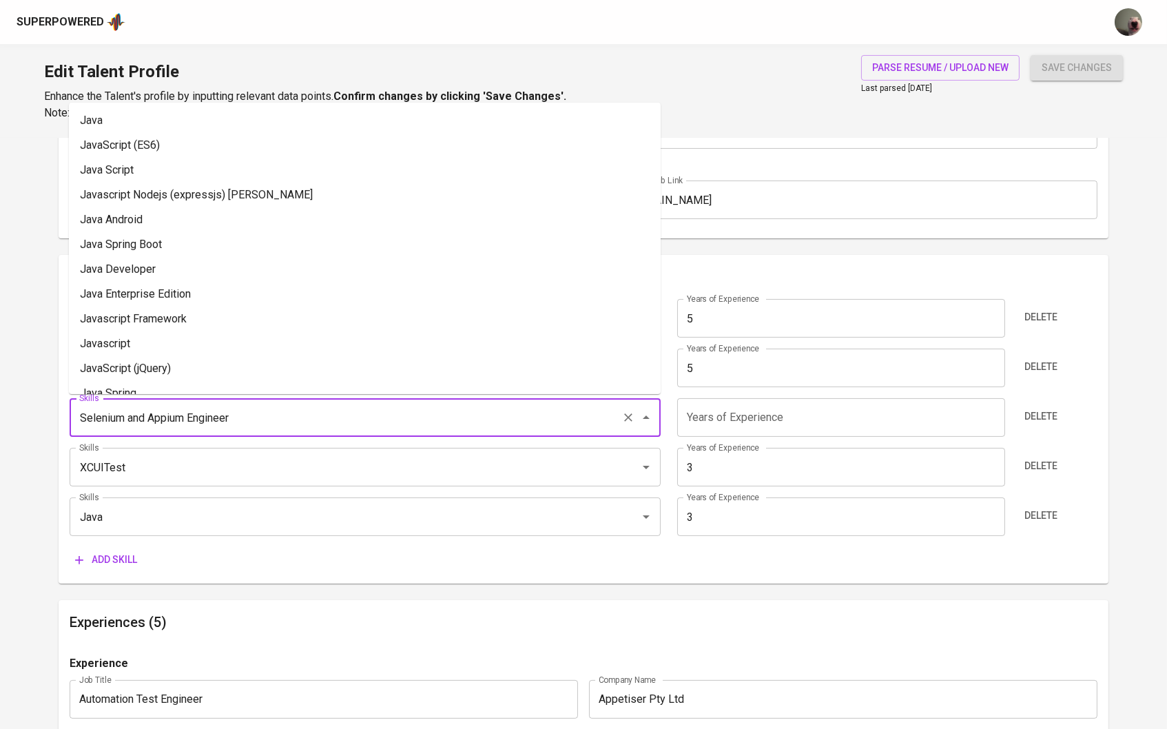
click at [575, 408] on input "Selenium and Appium Engineer" at bounding box center [346, 417] width 541 height 26
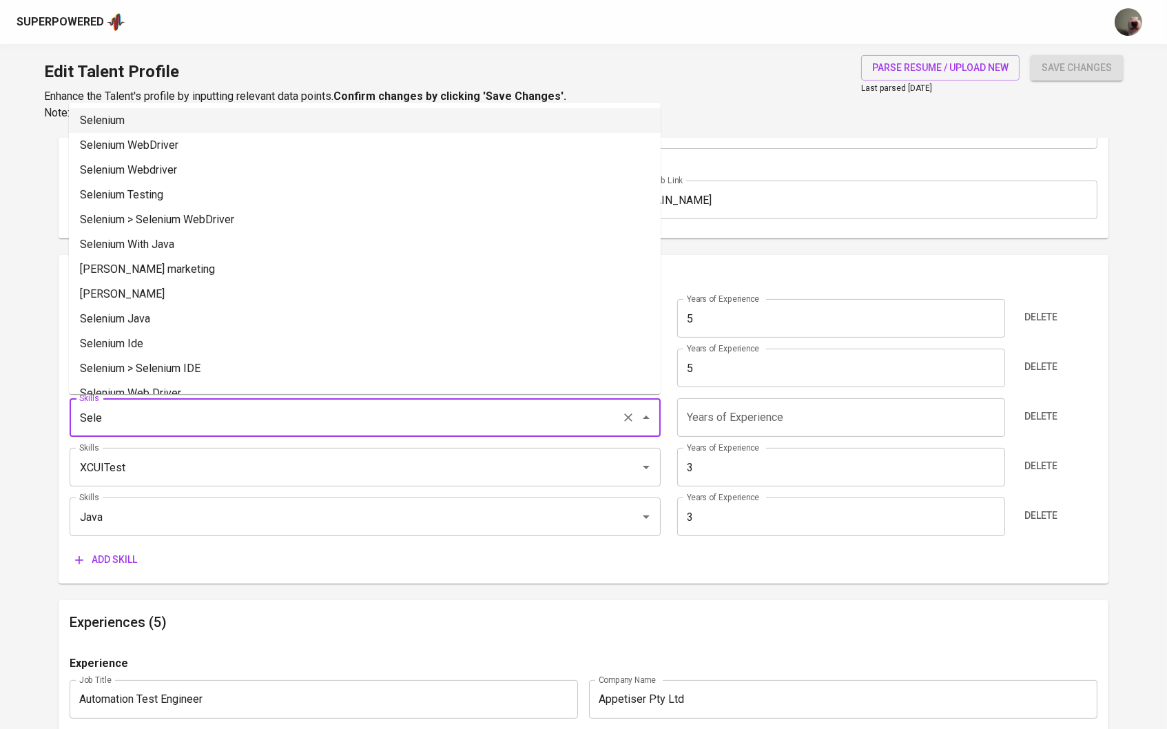
click at [180, 120] on li "Selenium" at bounding box center [365, 120] width 592 height 25
type input "Selenium"
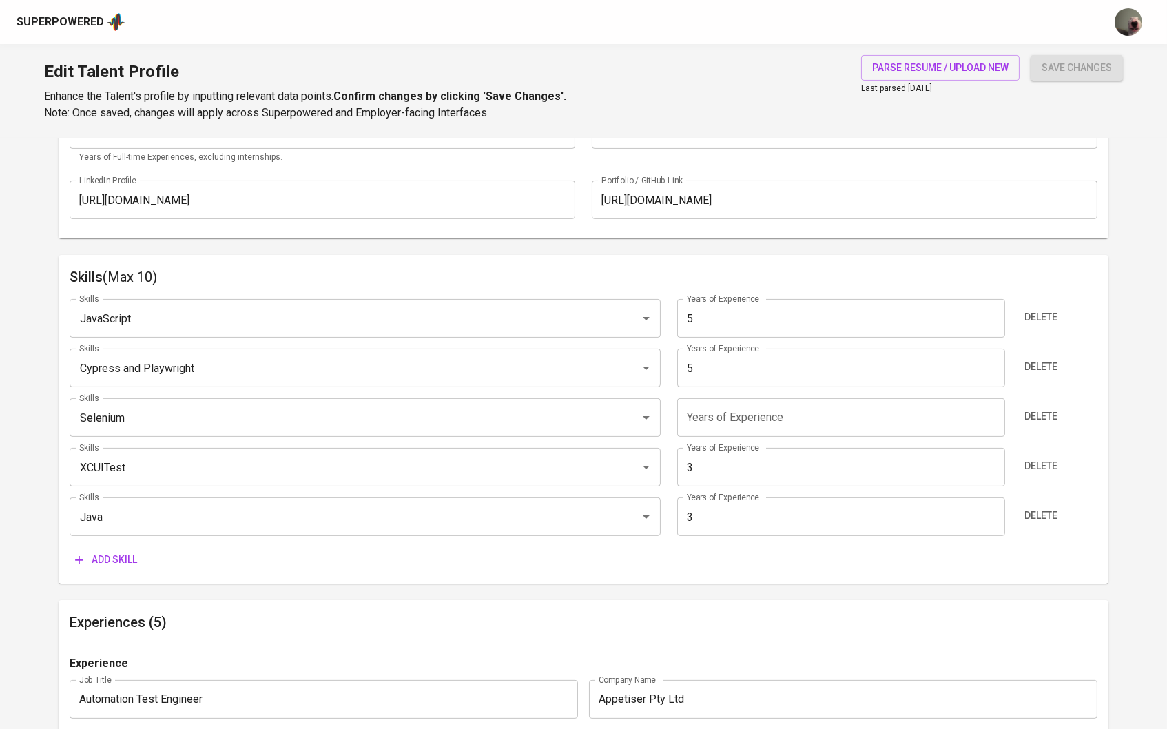
click at [707, 414] on input "number" at bounding box center [841, 417] width 328 height 39
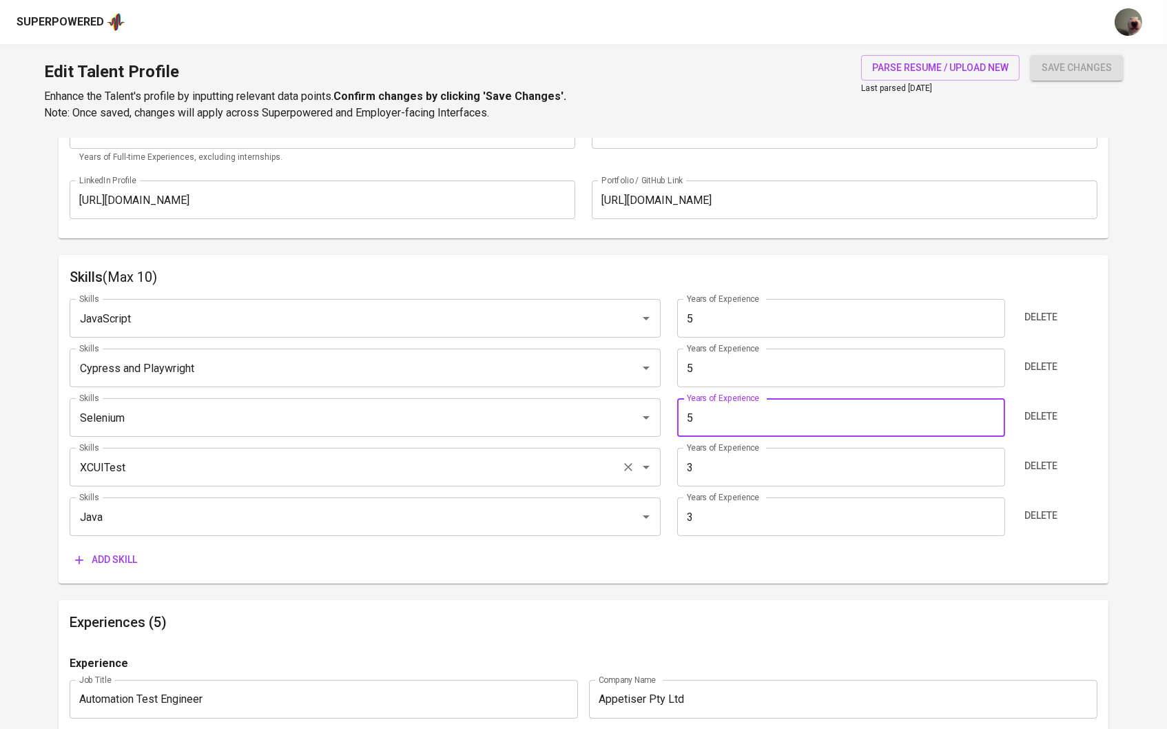
type input "5"
click at [291, 478] on input "XCUITest" at bounding box center [346, 467] width 541 height 26
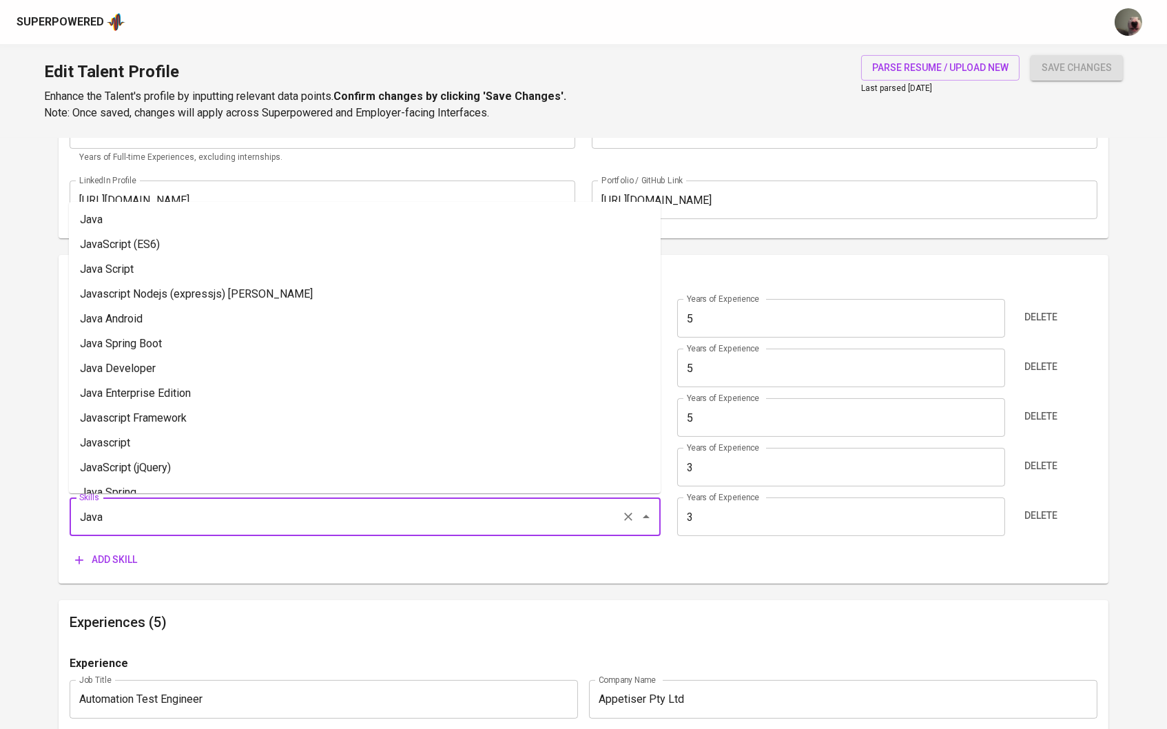
click at [239, 504] on input "Java" at bounding box center [346, 517] width 541 height 26
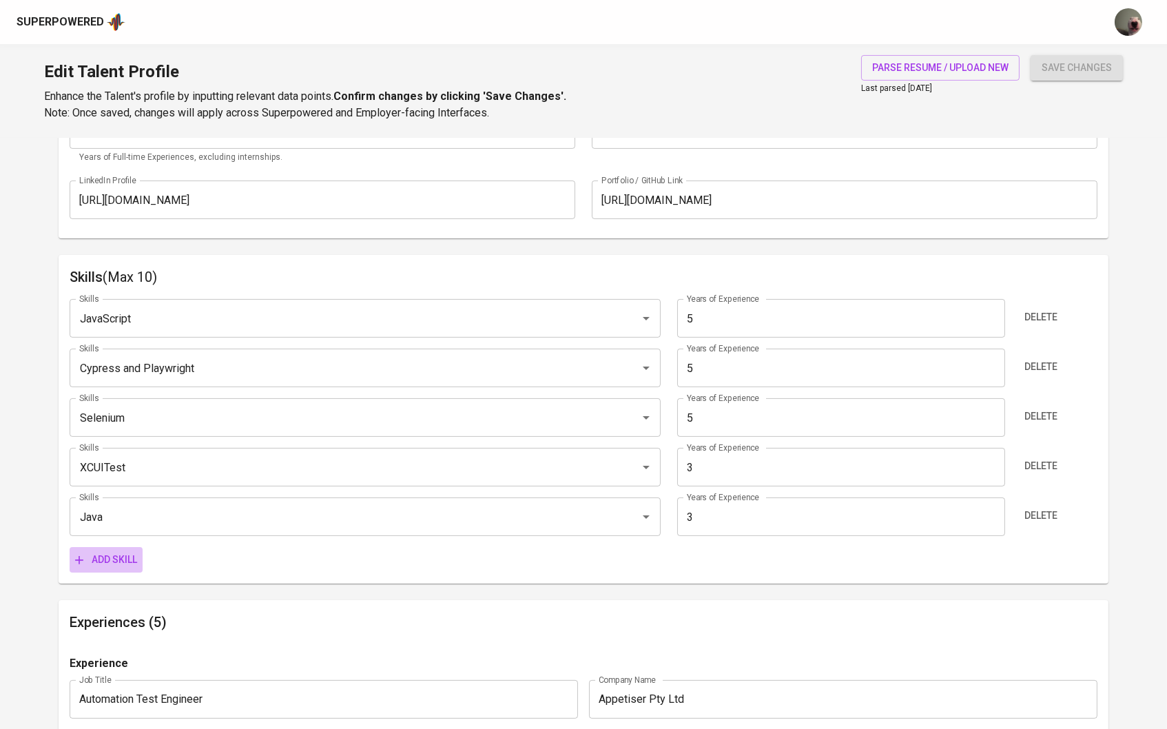
click at [94, 557] on span "Add skill" at bounding box center [106, 559] width 62 height 17
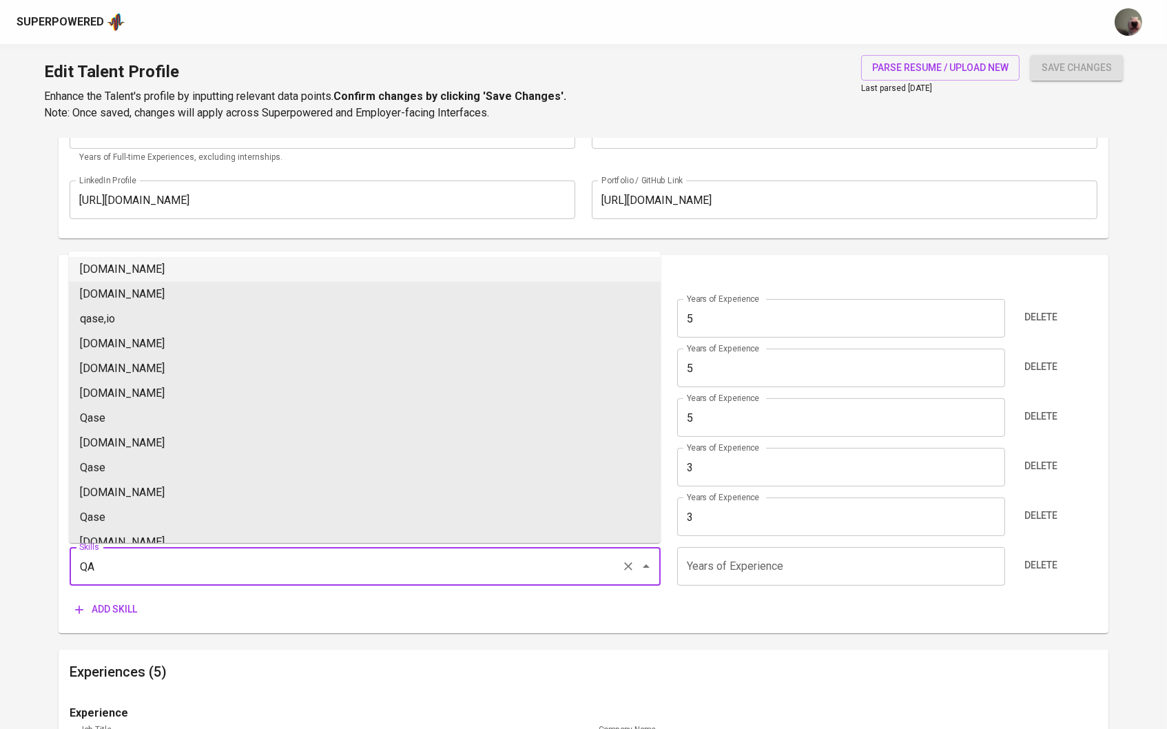
click at [105, 269] on li "[DOMAIN_NAME]" at bounding box center [365, 269] width 592 height 25
type input "[DOMAIN_NAME]"
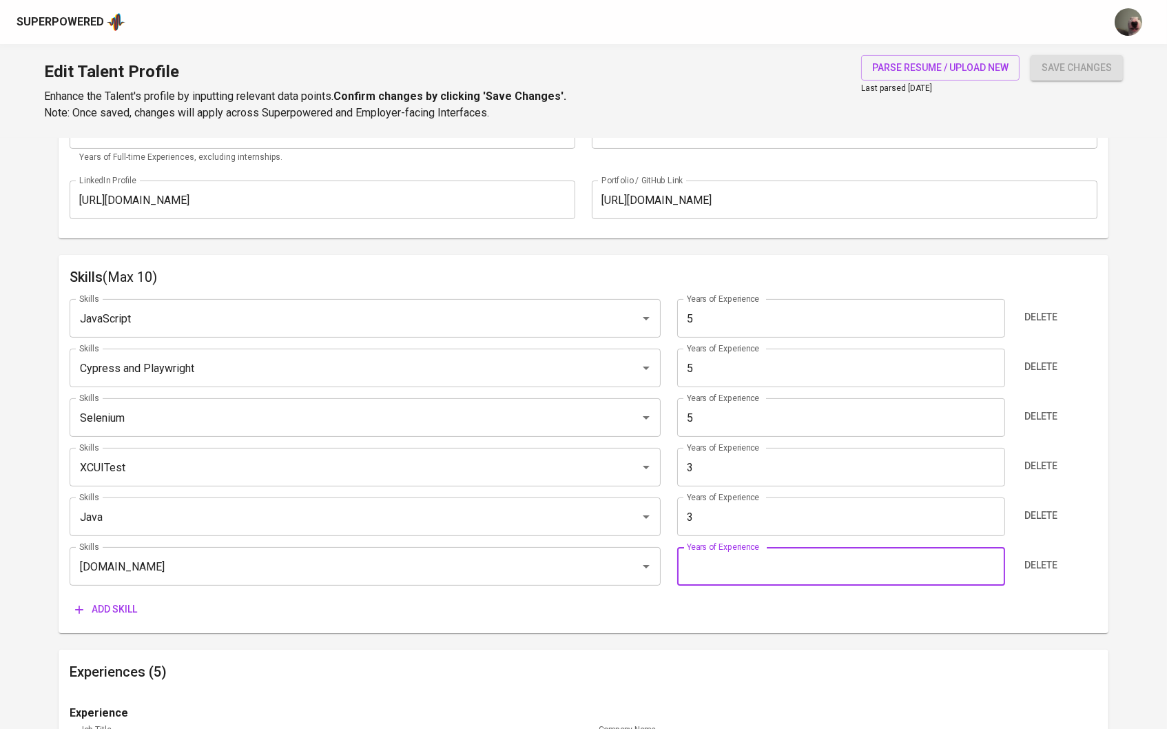
click at [774, 568] on input "number" at bounding box center [841, 566] width 328 height 39
type input "3"
click at [456, 621] on div "Skills (Max 10) Skills JavaScript Skills Years of Experience 5 Years of Experie…" at bounding box center [584, 444] width 1051 height 378
click at [134, 612] on span "Add skill" at bounding box center [106, 609] width 62 height 17
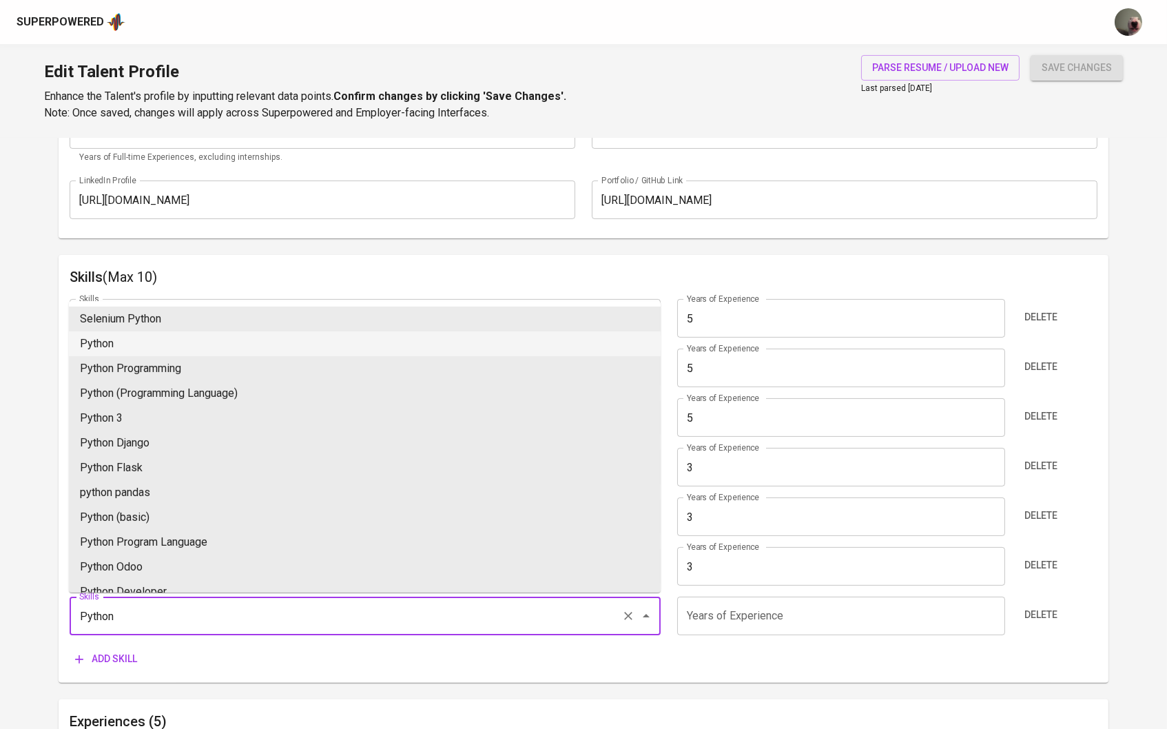
click at [171, 339] on li "Python" at bounding box center [365, 343] width 592 height 25
type input "Python"
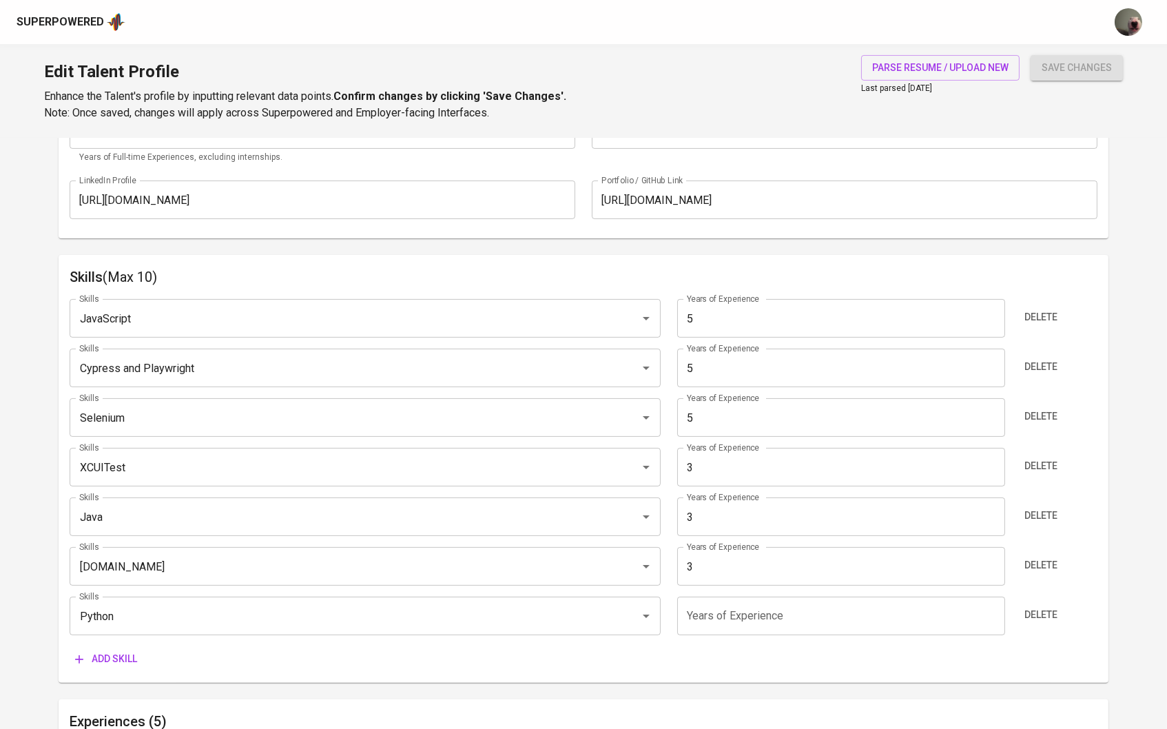
click at [754, 619] on input "number" at bounding box center [841, 616] width 328 height 39
type input "3"
click at [1034, 116] on div "save changes" at bounding box center [1077, 88] width 92 height 66
click at [1066, 71] on span "save changes" at bounding box center [1077, 67] width 70 height 17
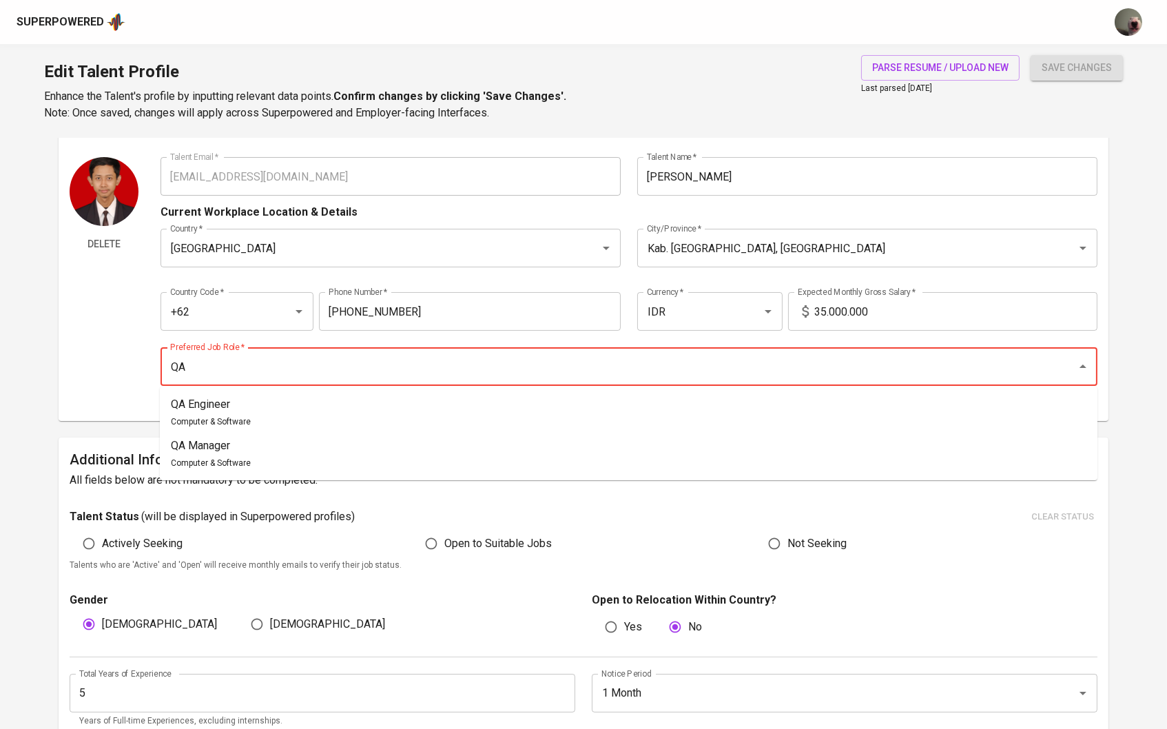
click at [559, 398] on li "QA Engineer Computer & Software" at bounding box center [629, 412] width 938 height 41
type input "QA Engineer"
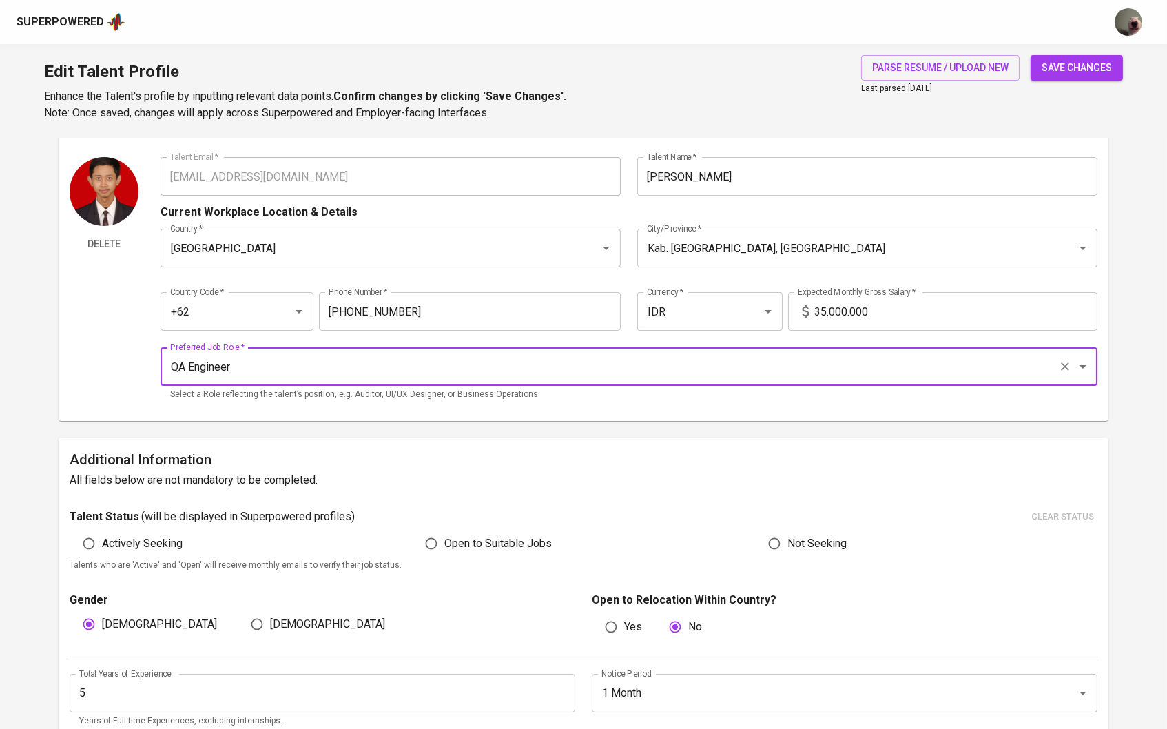
click at [1071, 75] on span "save changes" at bounding box center [1077, 67] width 70 height 17
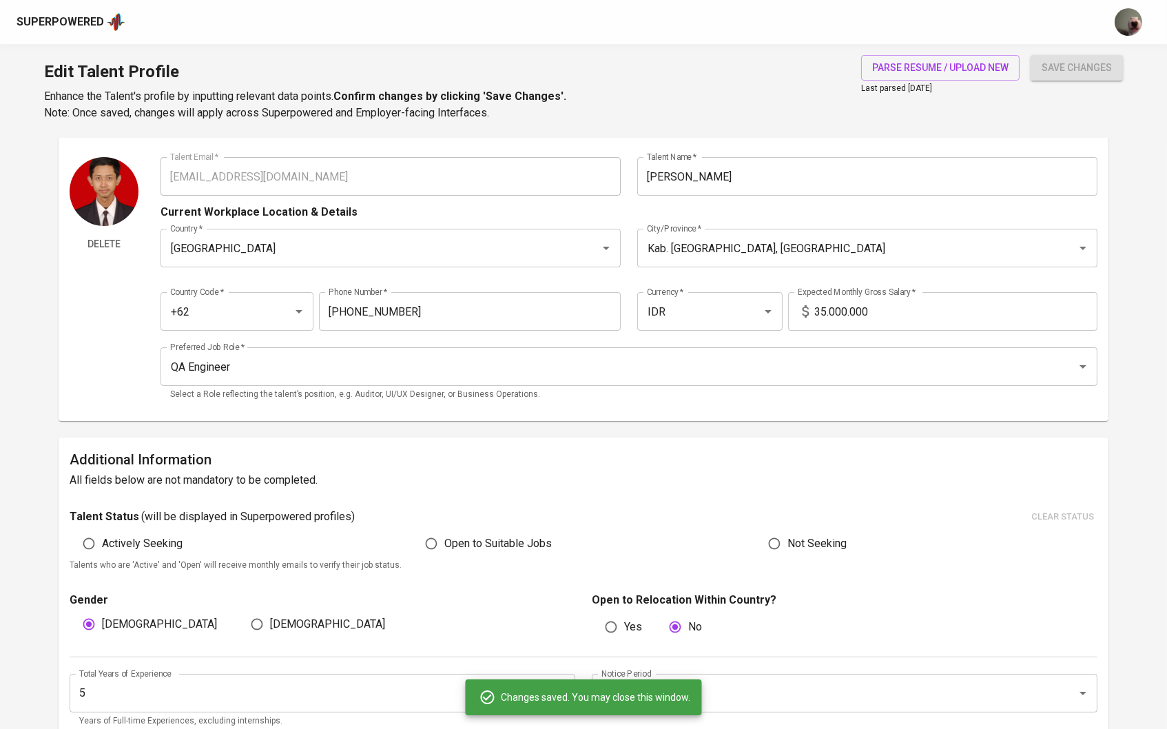
type input "Selenium"
type input "JavaScript"
type input "Python"
type input "XCUITest"
type input "Java"
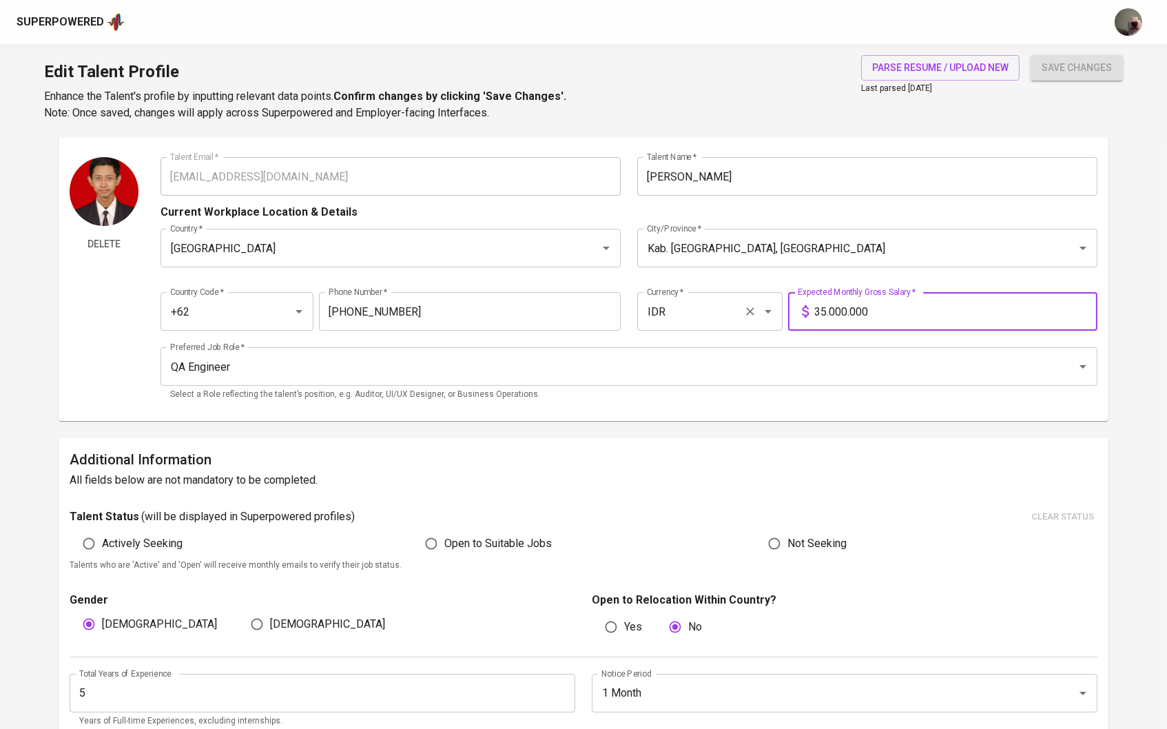
drag, startPoint x: 883, startPoint y: 306, endPoint x: 736, endPoint y: 306, distance: 146.7
click at [736, 306] on div "Country Code   * +62 Country Code * Phone Number   * 856-0456-9194 Phone Number…" at bounding box center [630, 307] width 938 height 63
type input "22.000.000"
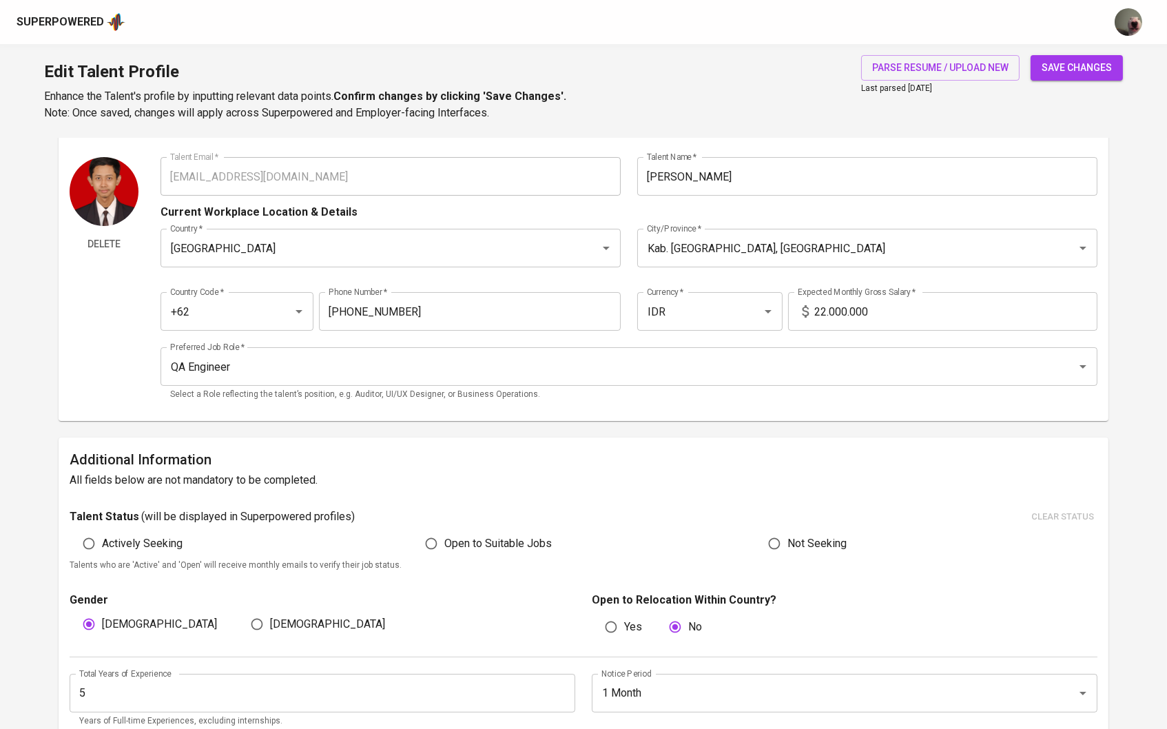
click at [1029, 70] on div "parse resume / upload new Last parsed Aug 20, 2025 save changes" at bounding box center [984, 88] width 278 height 66
click at [1038, 68] on button "save changes" at bounding box center [1077, 67] width 92 height 25
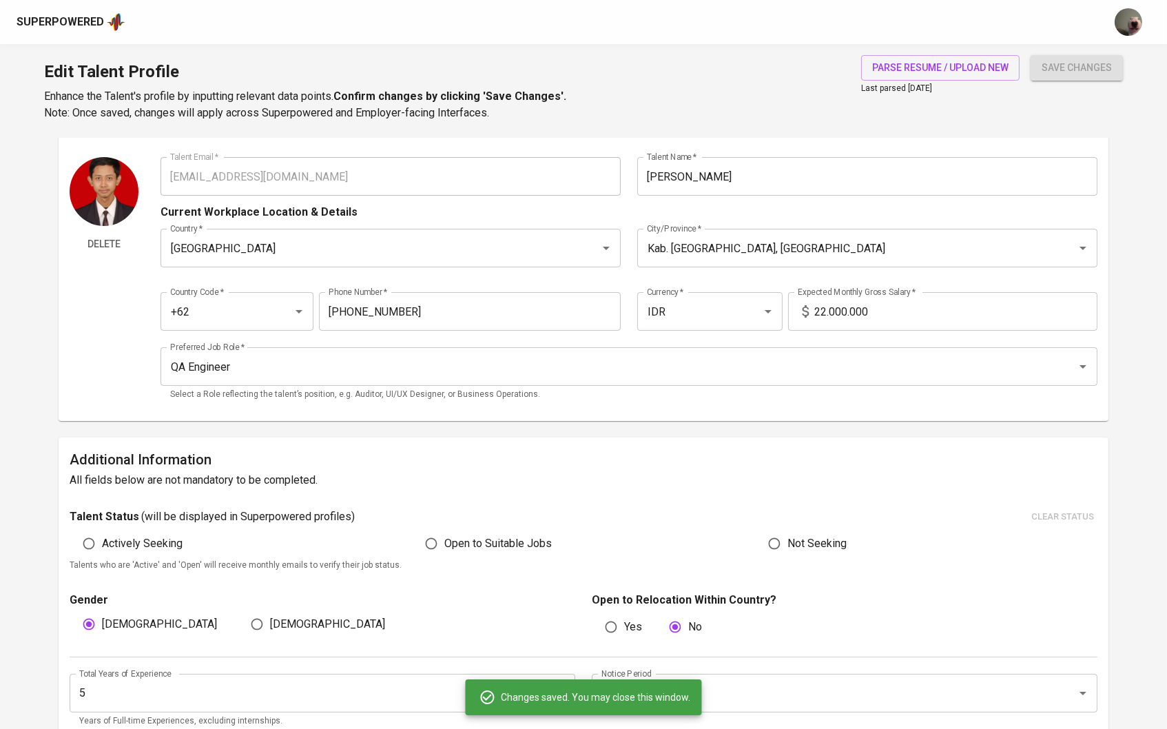
click at [457, 535] on span "Open to Suitable Jobs" at bounding box center [497, 543] width 107 height 17
click at [444, 533] on input "Open to Suitable Jobs" at bounding box center [431, 543] width 26 height 26
radio input "true"
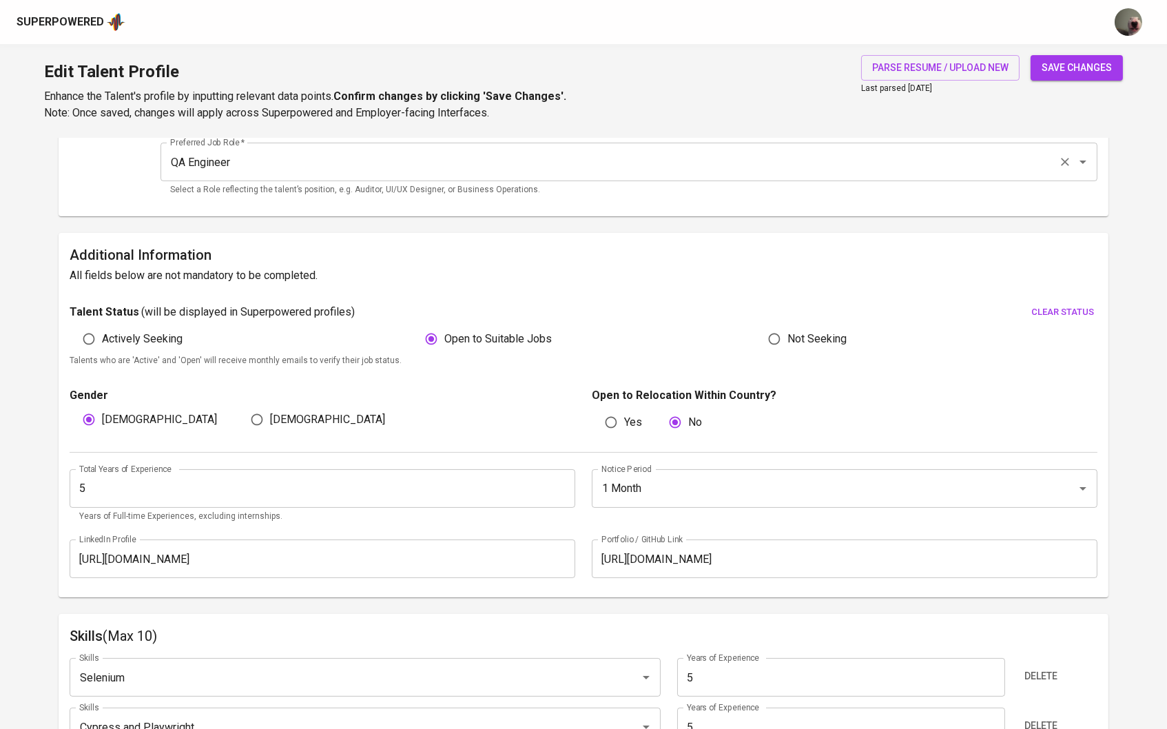
scroll to position [355, 0]
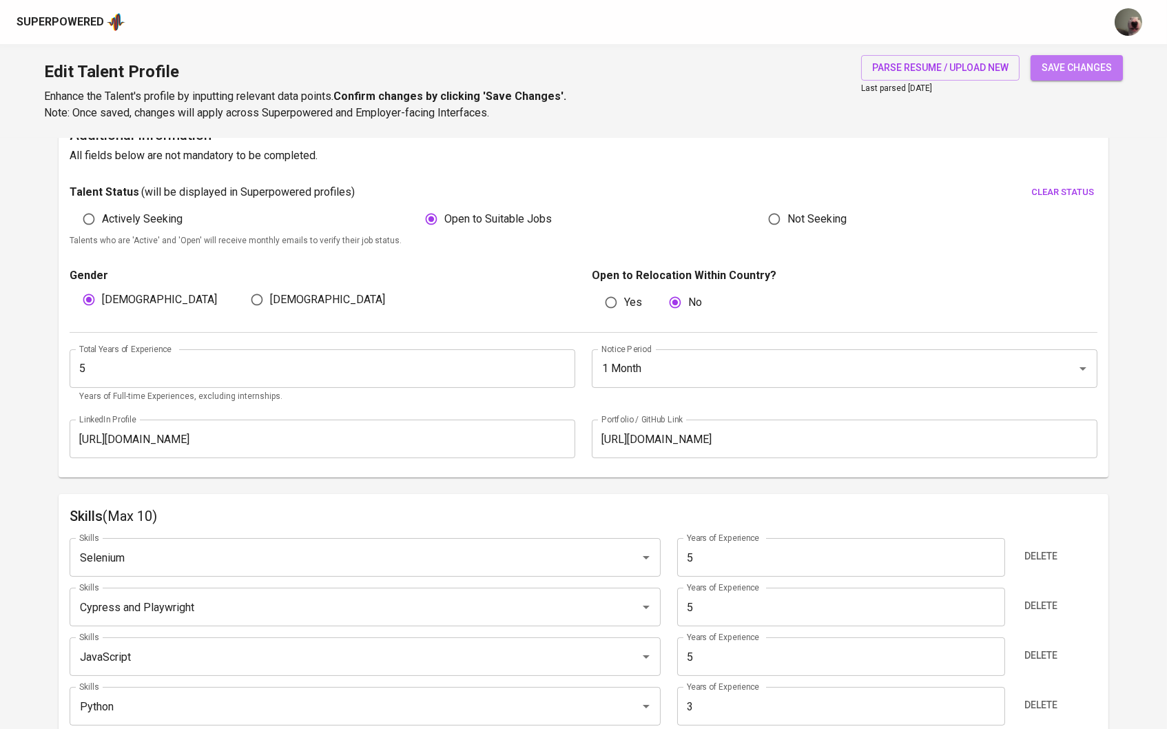
click at [1098, 55] on button "save changes" at bounding box center [1077, 67] width 92 height 25
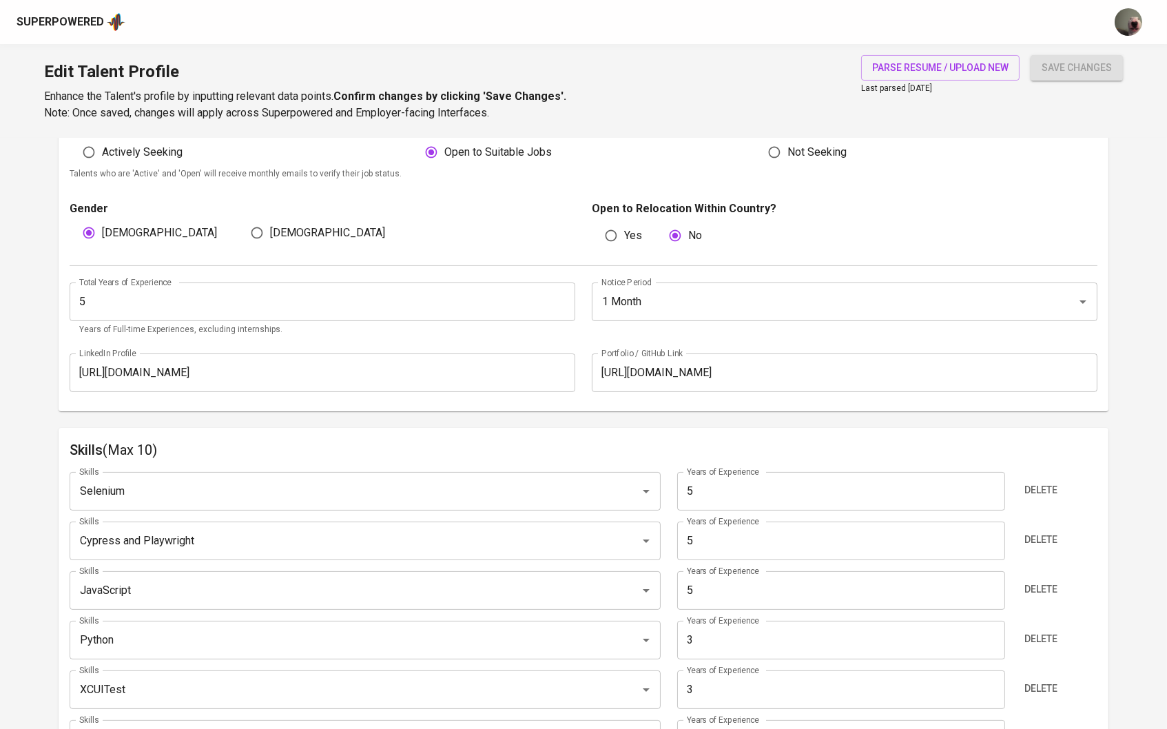
scroll to position [422, 0]
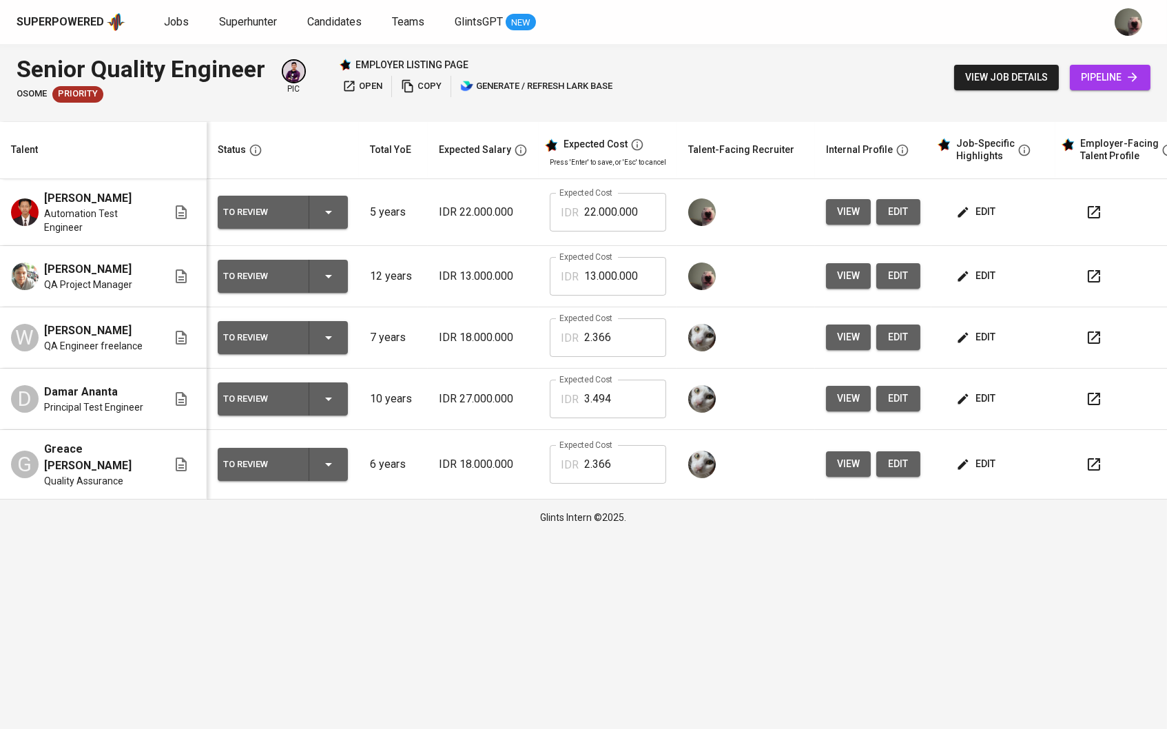
click at [970, 214] on icon "button" at bounding box center [963, 212] width 14 height 14
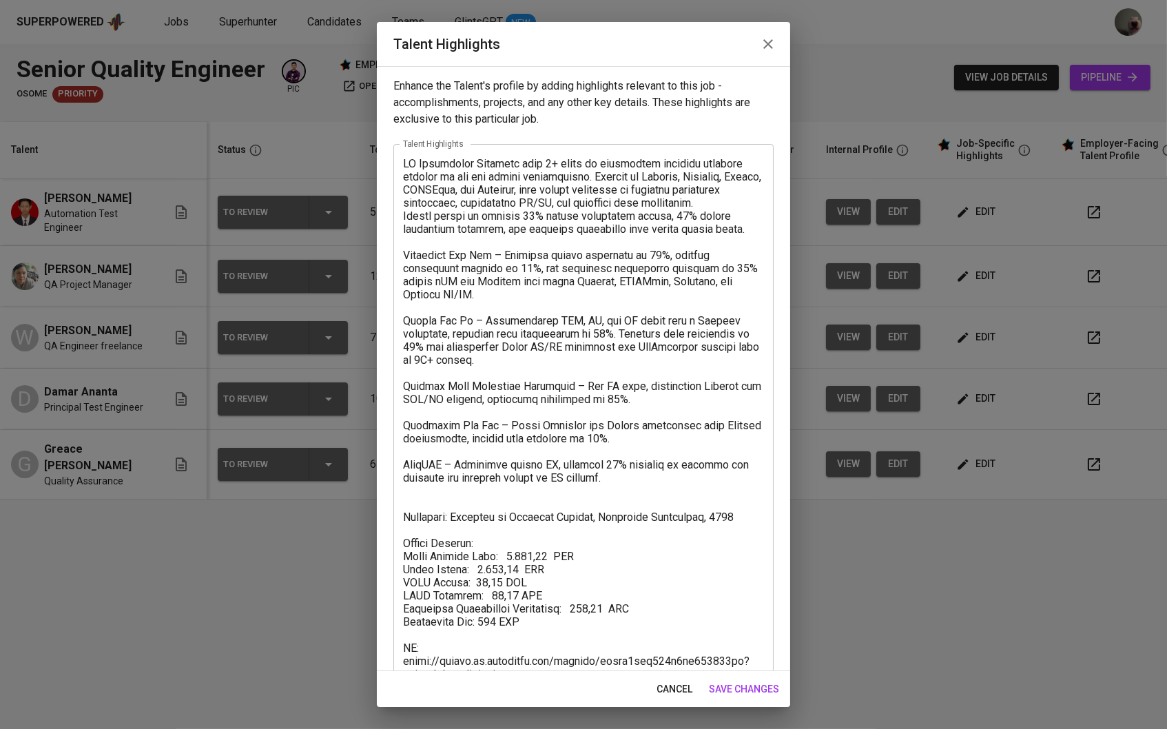
click at [767, 58] on button "button" at bounding box center [768, 44] width 33 height 33
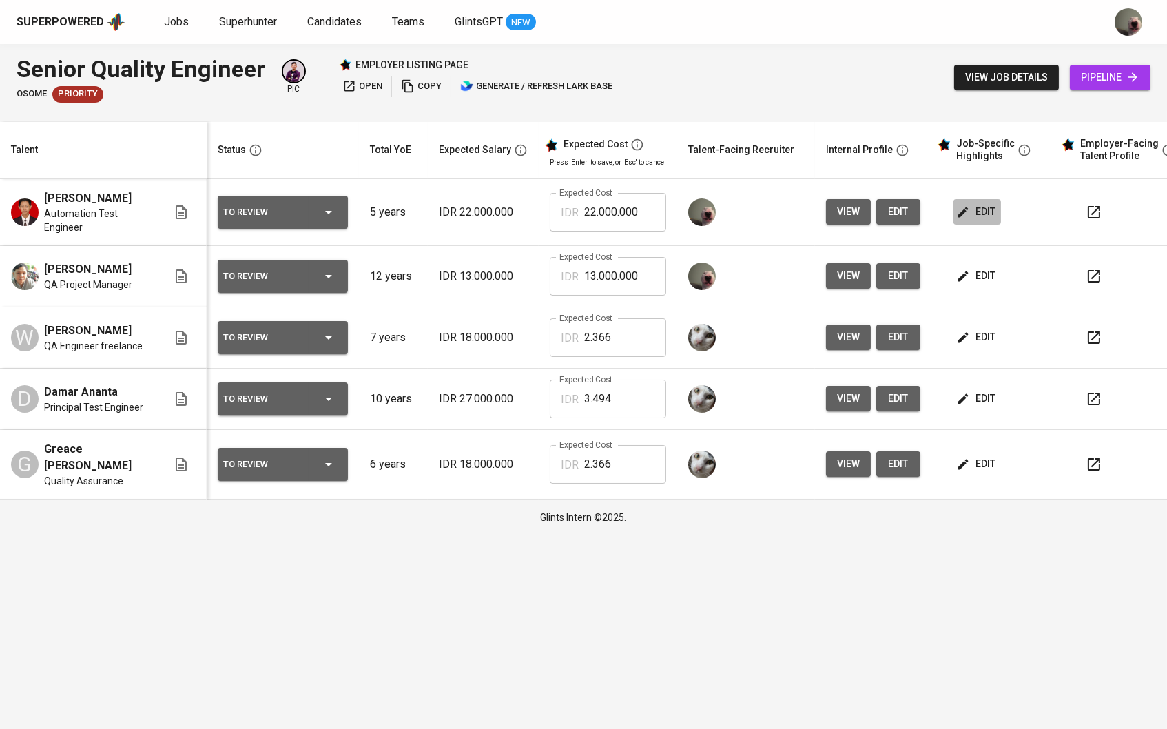
click at [981, 217] on span "edit" at bounding box center [977, 211] width 37 height 17
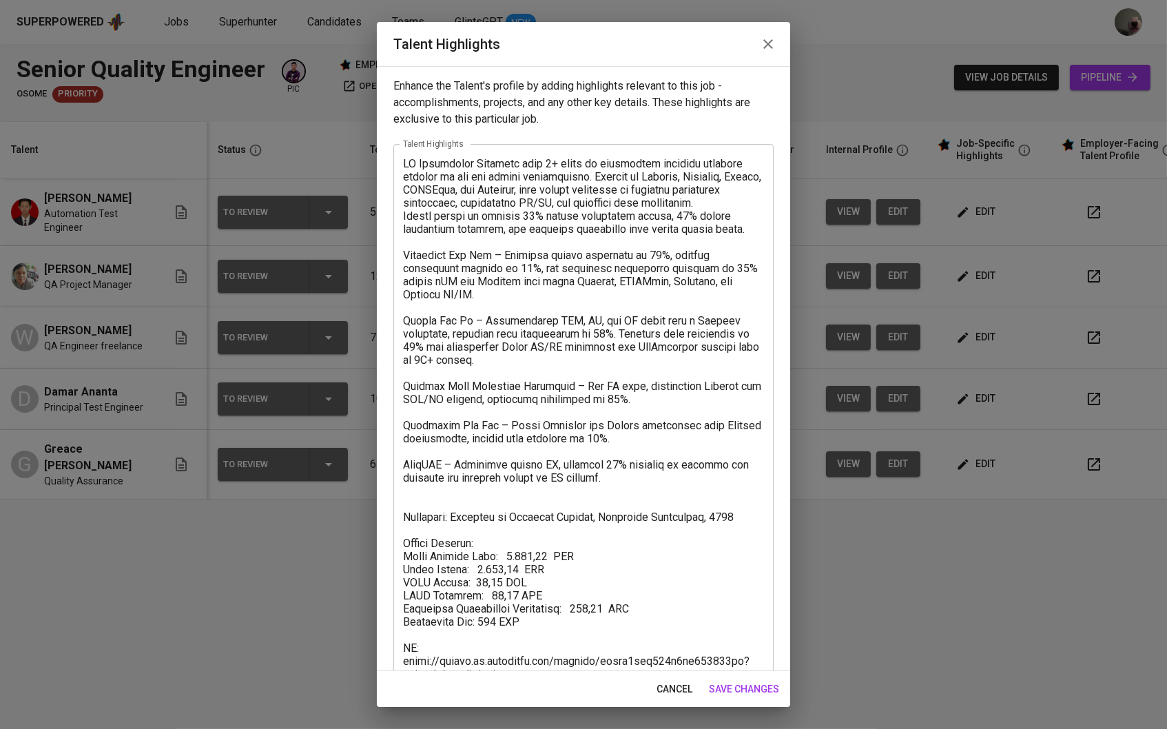
click at [526, 552] on textarea at bounding box center [583, 416] width 361 height 518
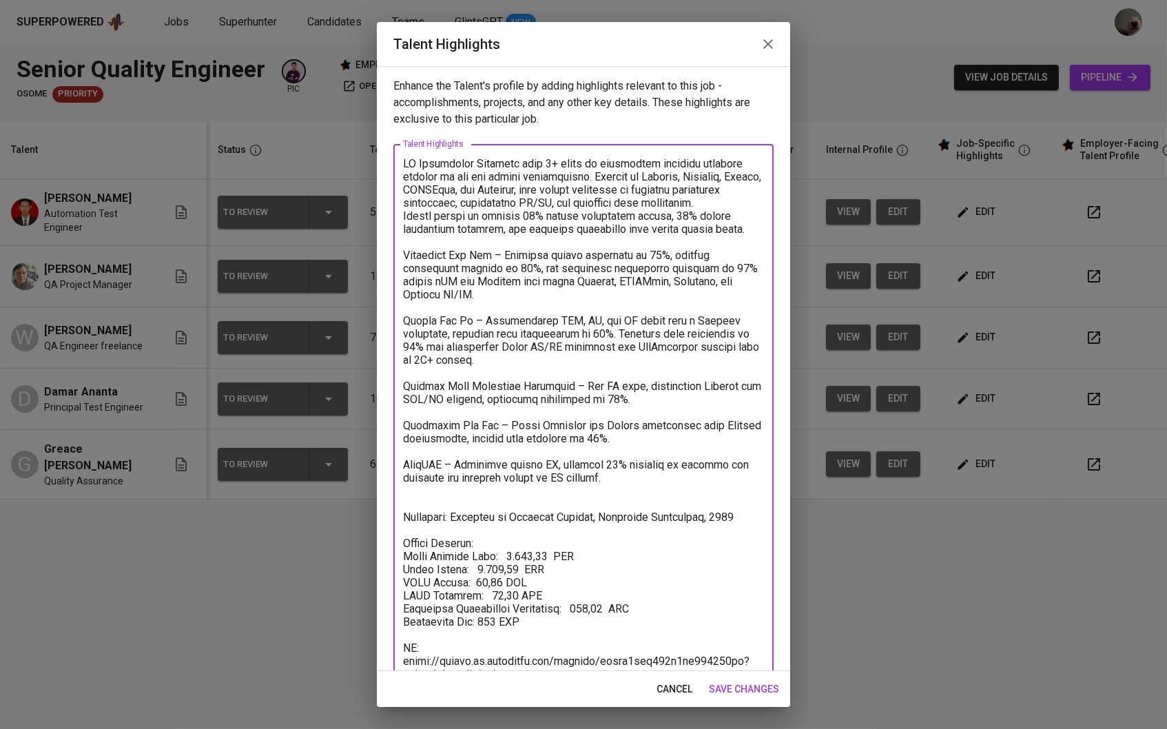
click at [504, 559] on textarea at bounding box center [583, 416] width 361 height 518
click at [479, 558] on textarea at bounding box center [583, 416] width 361 height 518
click at [499, 588] on textarea at bounding box center [583, 416] width 361 height 518
click at [588, 603] on textarea at bounding box center [583, 416] width 361 height 518
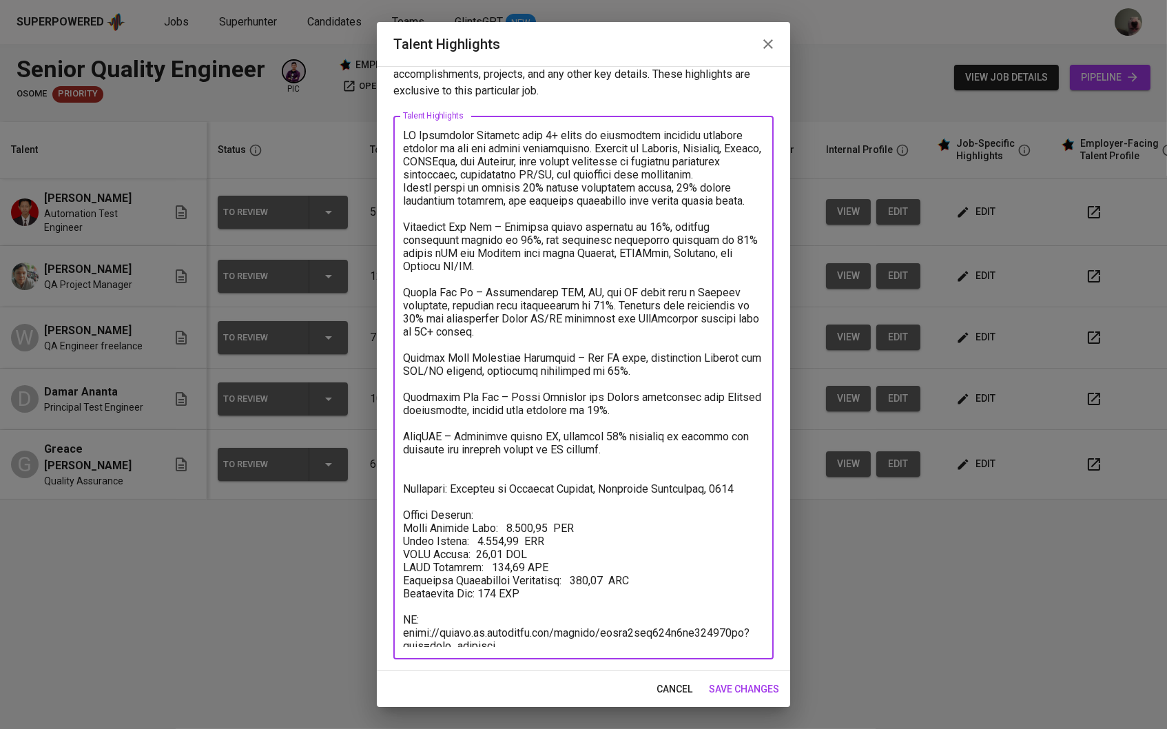
scroll to position [25, 0]
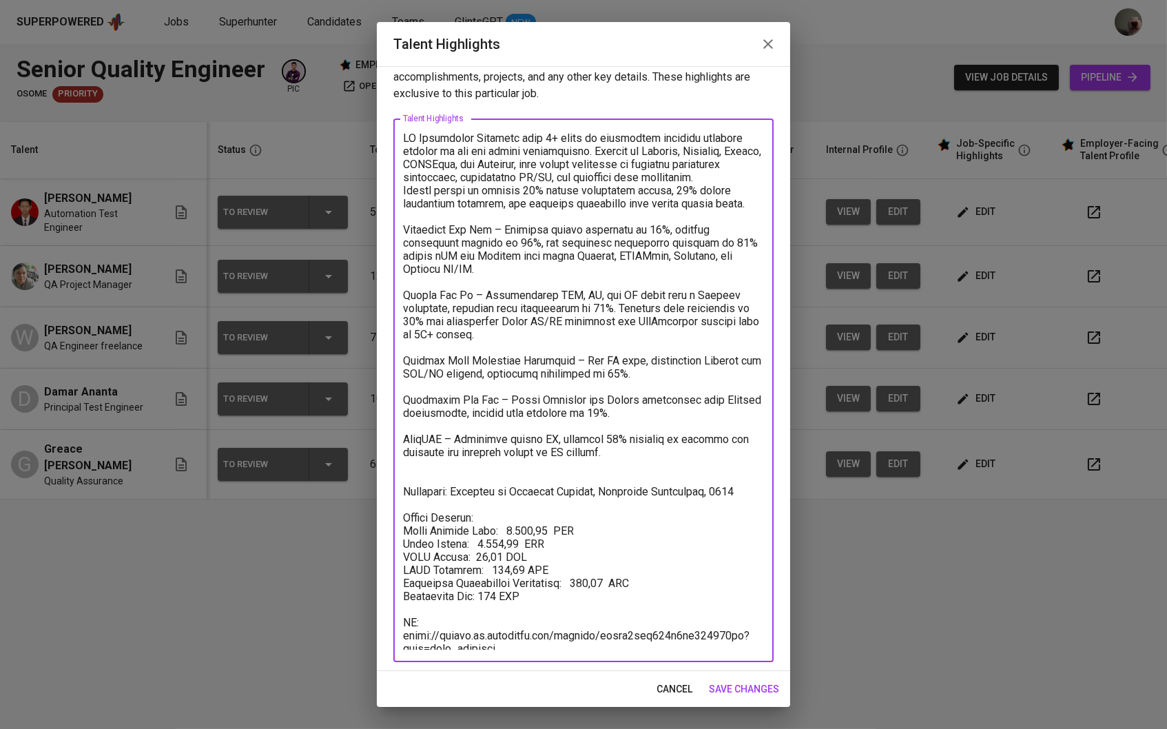
drag, startPoint x: 517, startPoint y: 642, endPoint x: 392, endPoint y: 630, distance: 125.9
click at [392, 630] on div "Enhance the Talent's profile by adding highlights relevant to this job - accomp…" at bounding box center [583, 368] width 413 height 605
paste textarea
type textarea "LO Ipsumdolor Sitametc adip 4+ elits do eiusmodtem incididu utlabore etdolor ma…"
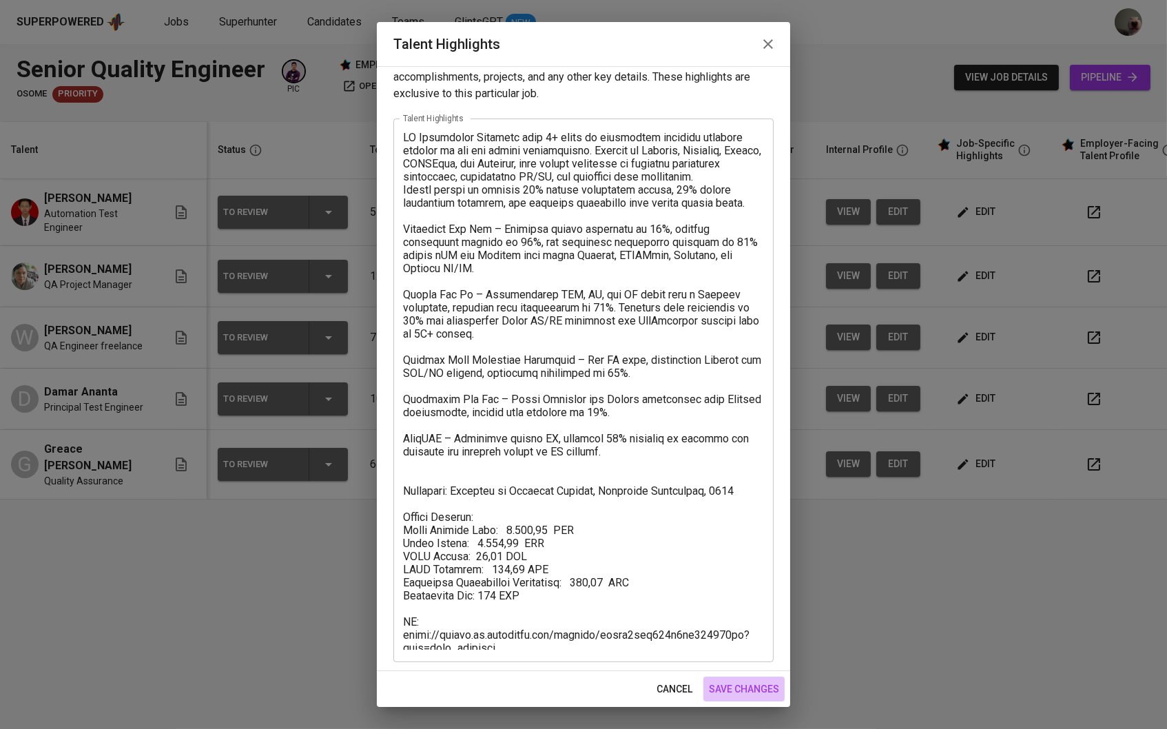
click at [757, 685] on span "save changes" at bounding box center [744, 689] width 70 height 17
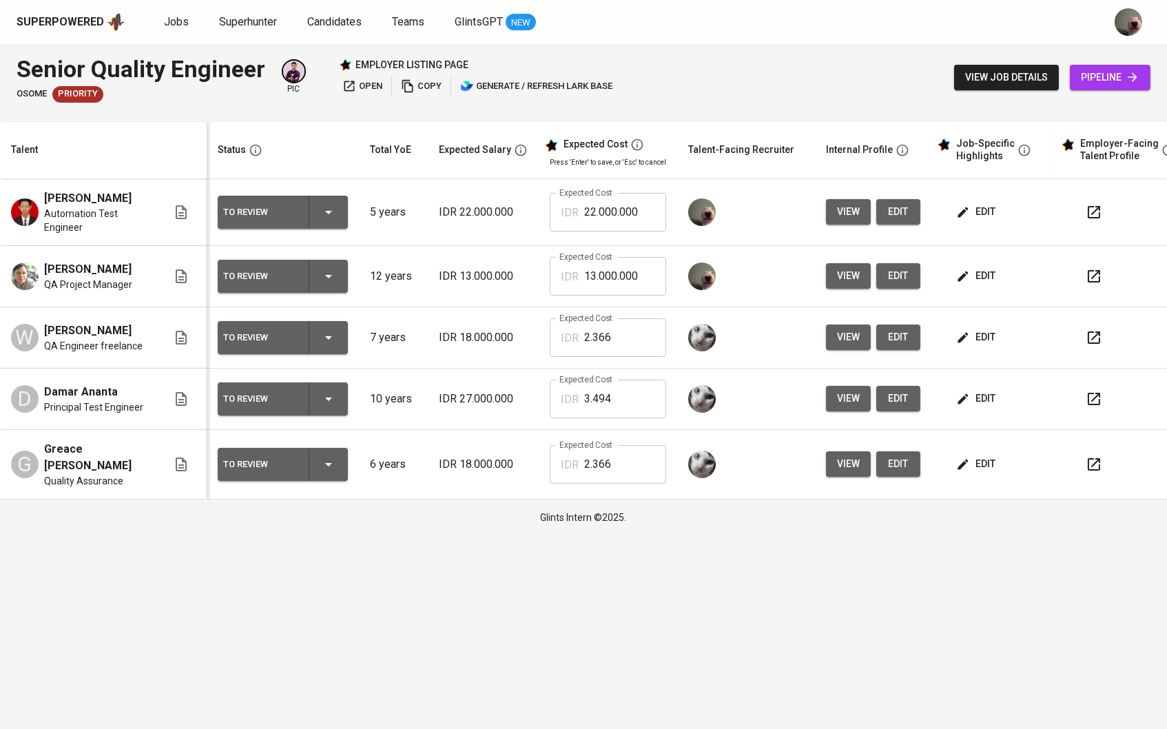
click at [902, 269] on span "edit" at bounding box center [898, 275] width 22 height 17
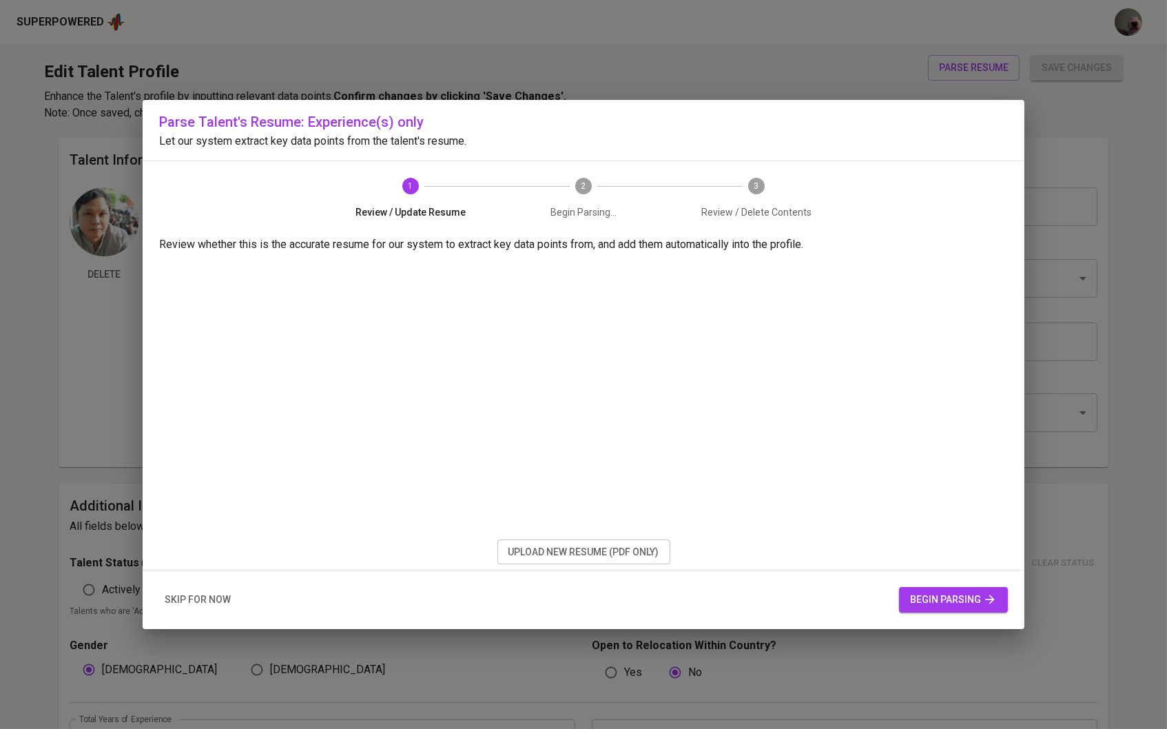
click at [604, 556] on span "upload new resume (pdf only)" at bounding box center [583, 552] width 151 height 17
click at [929, 601] on span "begin parsing" at bounding box center [953, 599] width 87 height 17
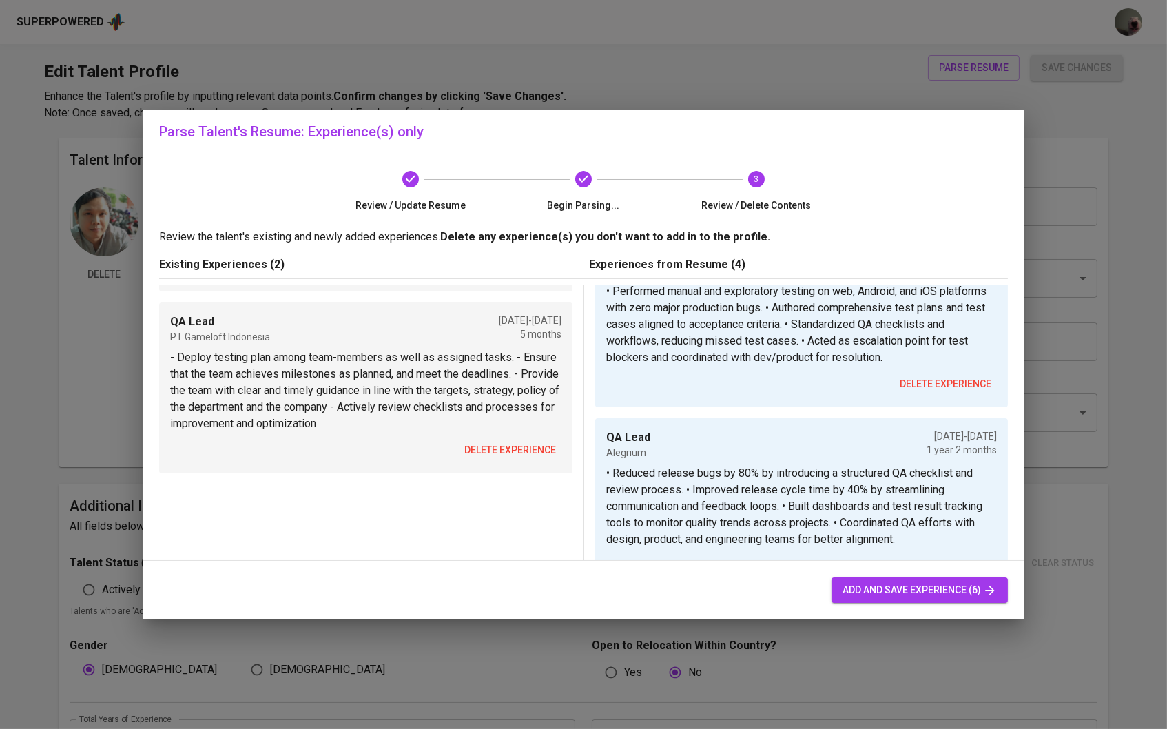
scroll to position [251, 0]
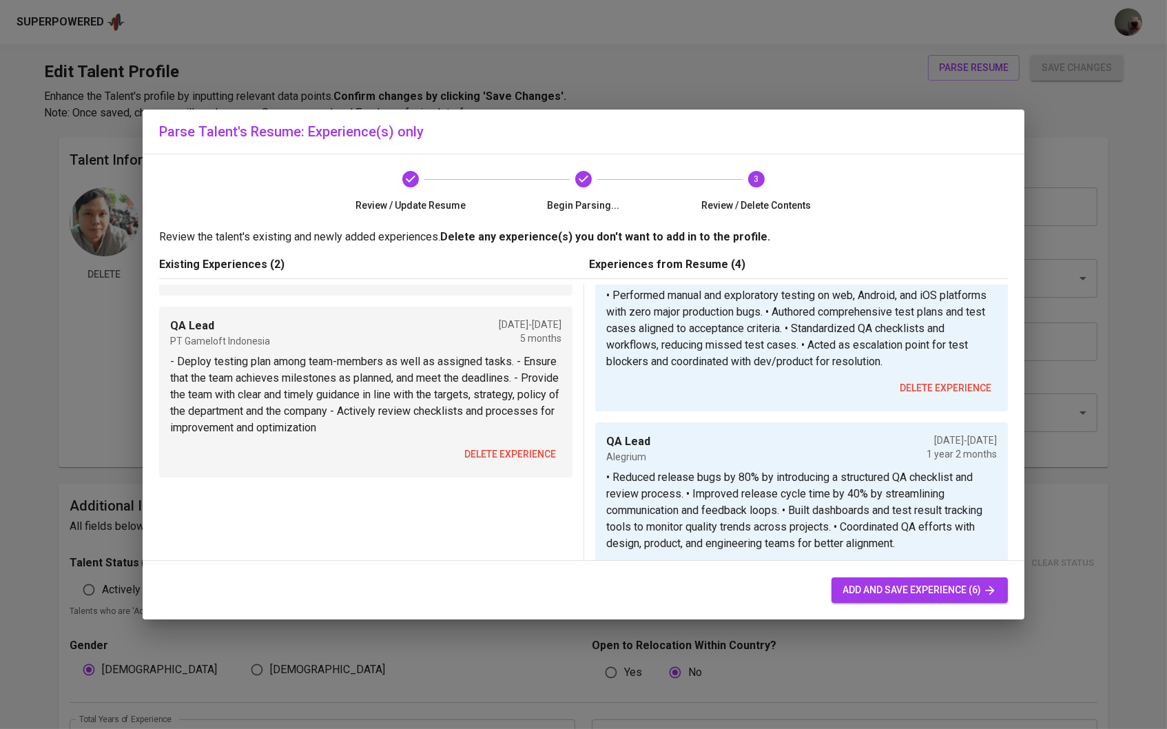
click at [497, 442] on button "delete experience" at bounding box center [510, 454] width 103 height 25
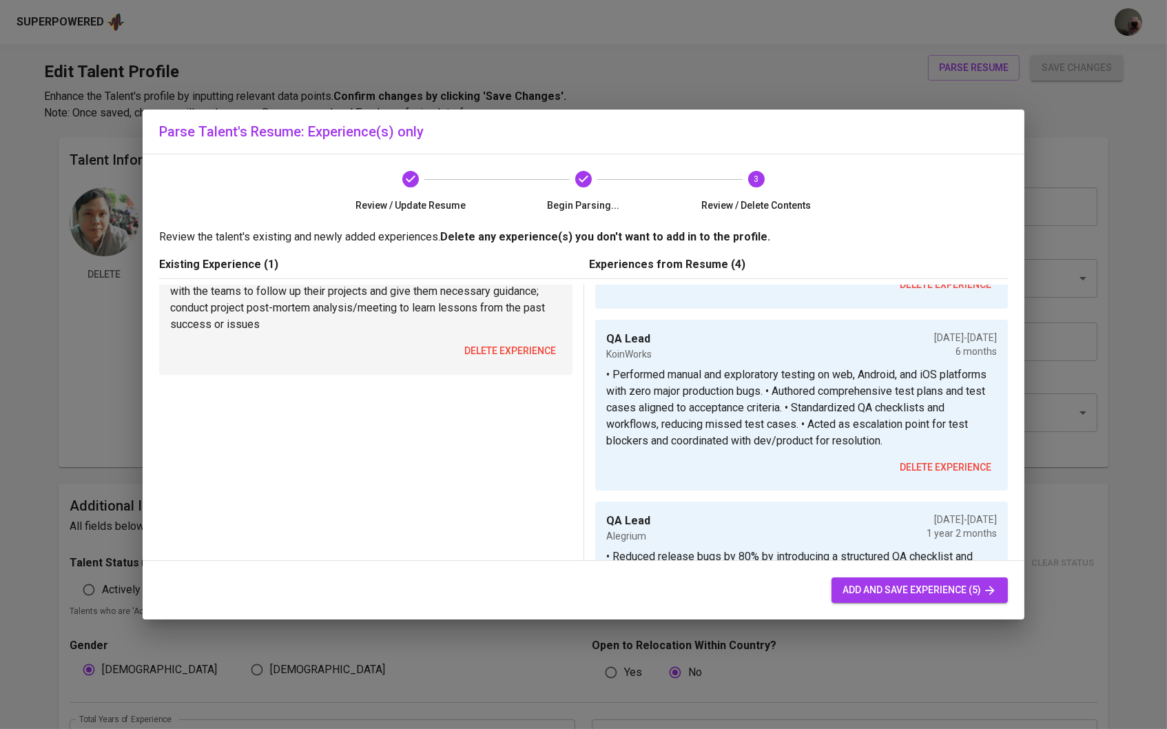
scroll to position [170, 0]
click at [502, 351] on span "delete experience" at bounding box center [510, 352] width 92 height 17
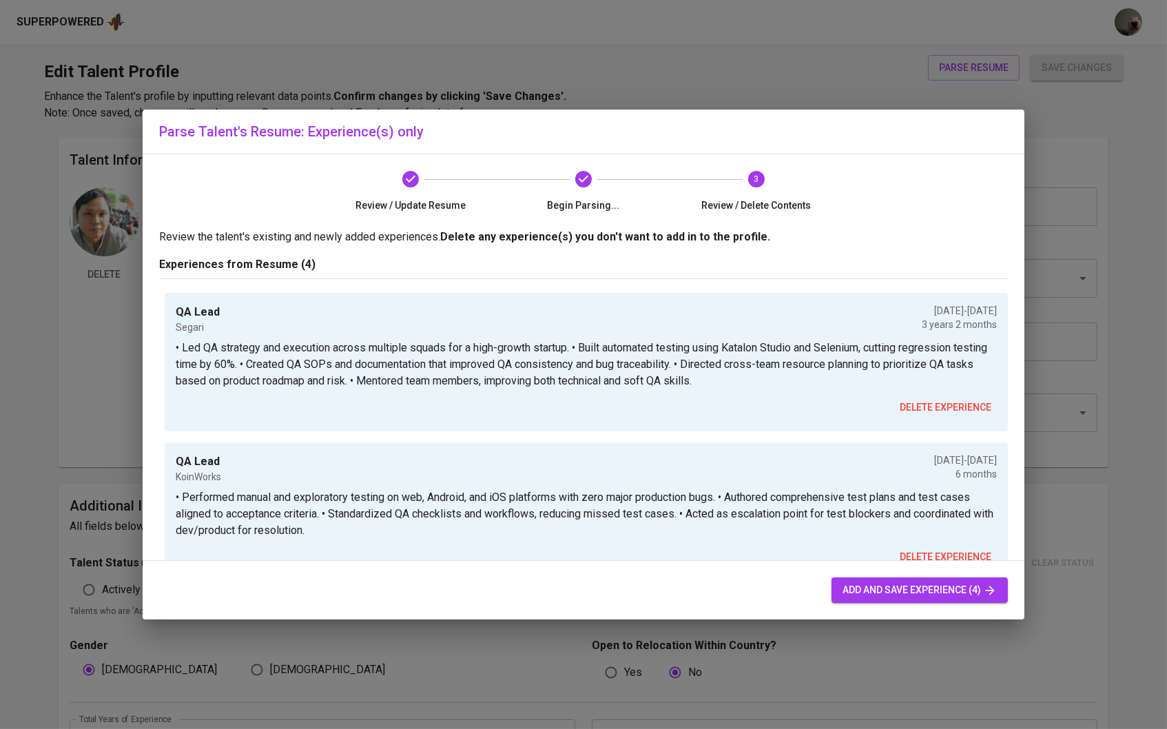
scroll to position [0, 0]
click at [839, 578] on div "add and save experience (4)" at bounding box center [584, 590] width 882 height 59
click at [844, 590] on span "add and save experience (4)" at bounding box center [919, 589] width 154 height 17
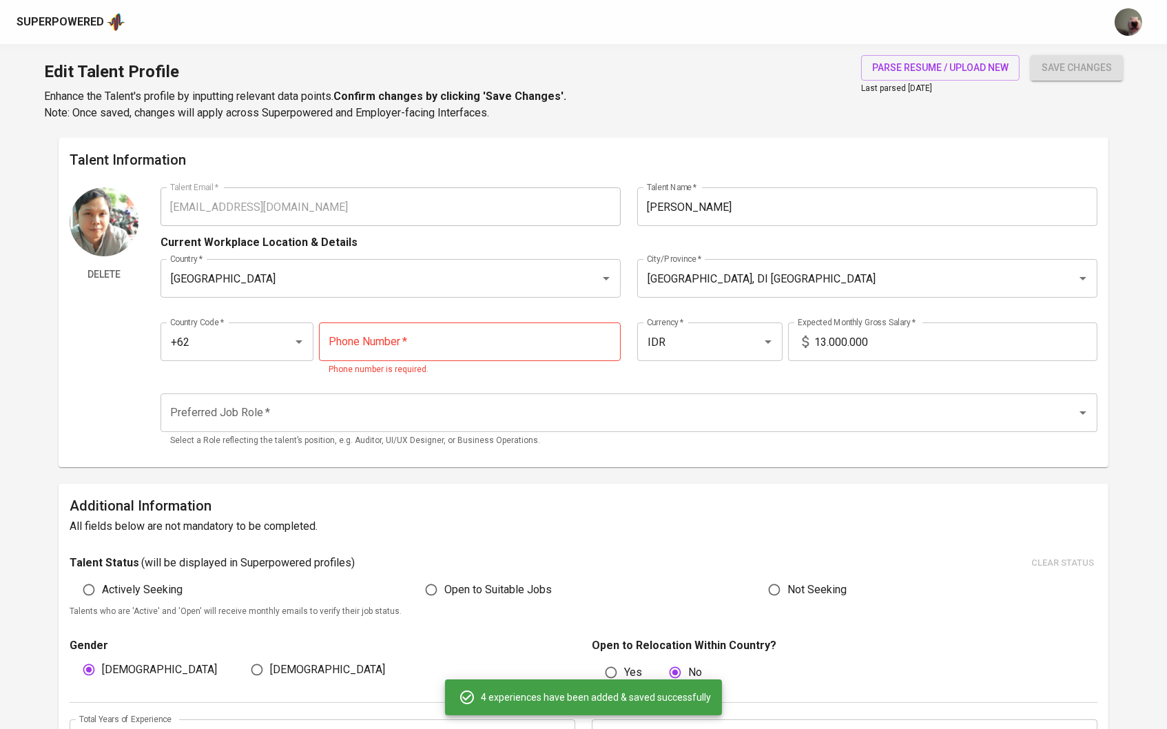
type input "+62"
type input "QA Lead"
type input "Segari"
checkbox input "false"
type input "[DATE]"
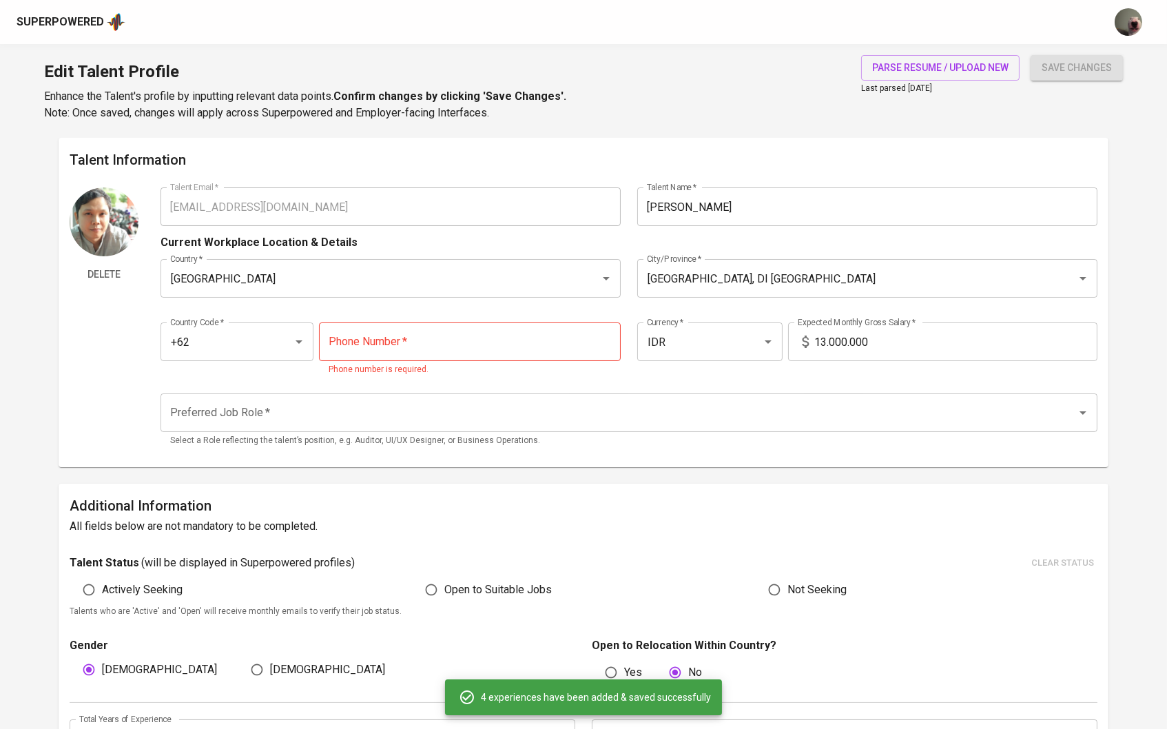
type input "[DATE]"
type input "KoinWorks"
type input "[DATE]"
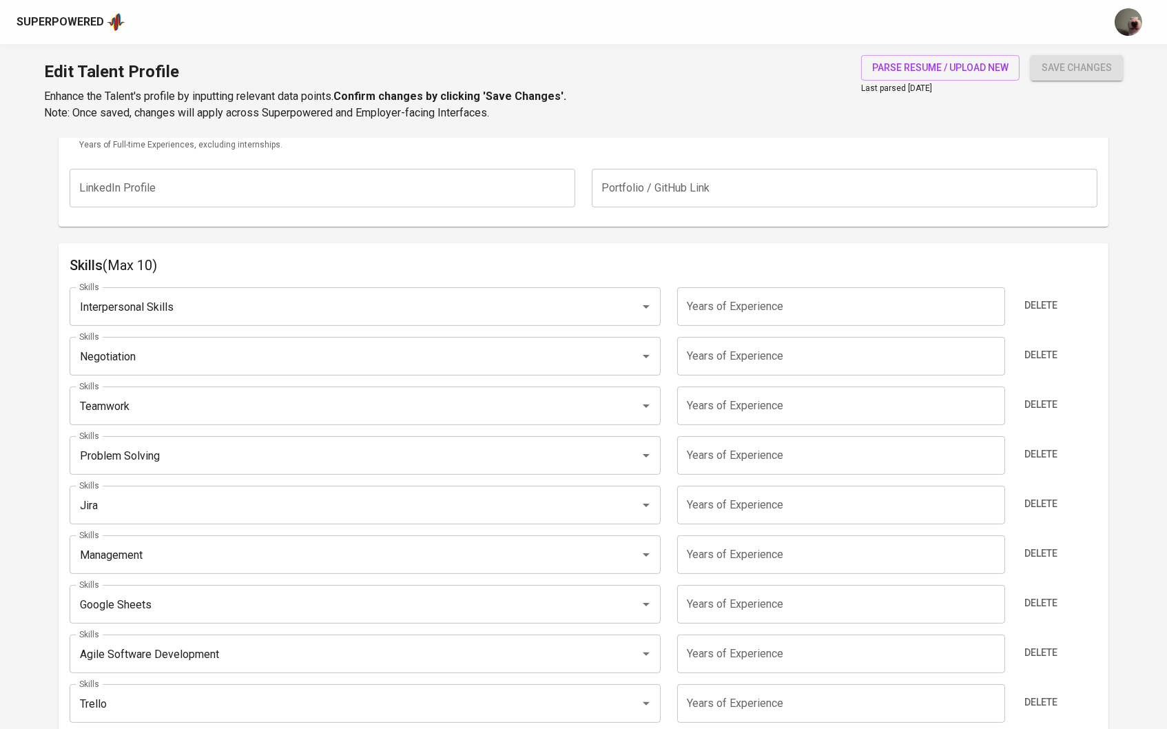
scroll to position [618, 0]
click at [1046, 322] on div "Delete" at bounding box center [1054, 310] width 85 height 39
click at [1041, 311] on span "Delete" at bounding box center [1040, 308] width 33 height 17
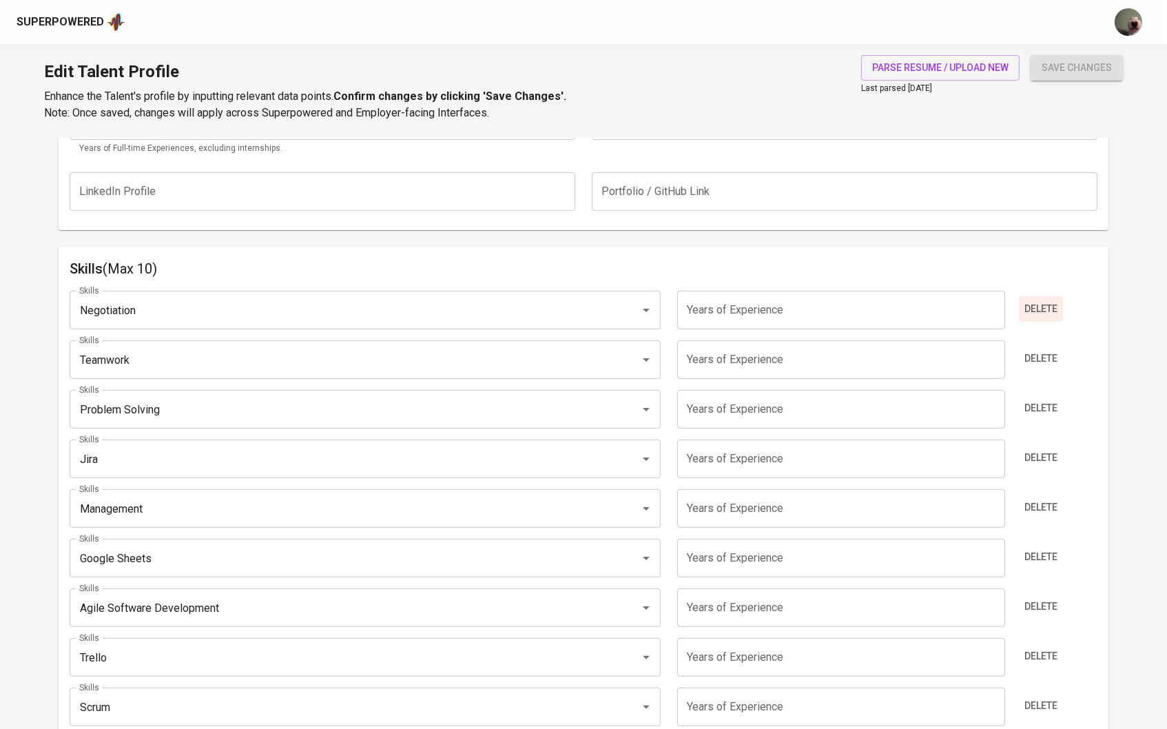
click at [1038, 309] on span "Delete" at bounding box center [1040, 308] width 33 height 17
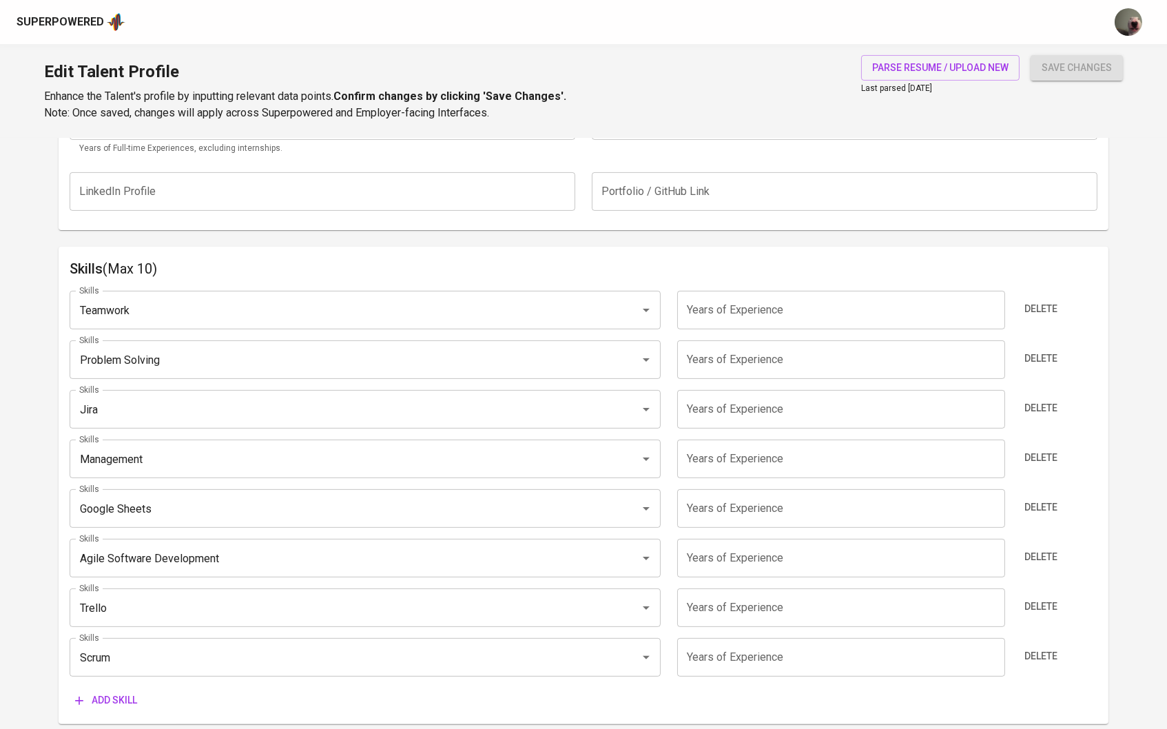
click at [1038, 309] on span "Delete" at bounding box center [1040, 308] width 33 height 17
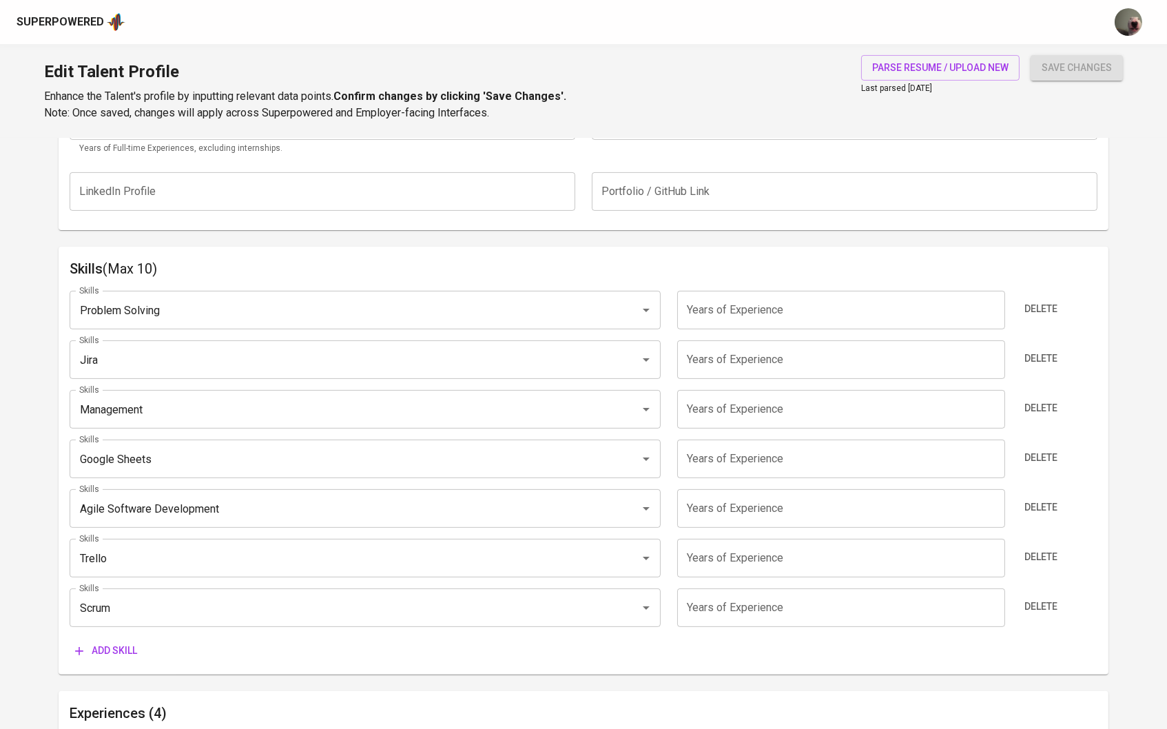
click at [1038, 309] on span "Delete" at bounding box center [1040, 308] width 33 height 17
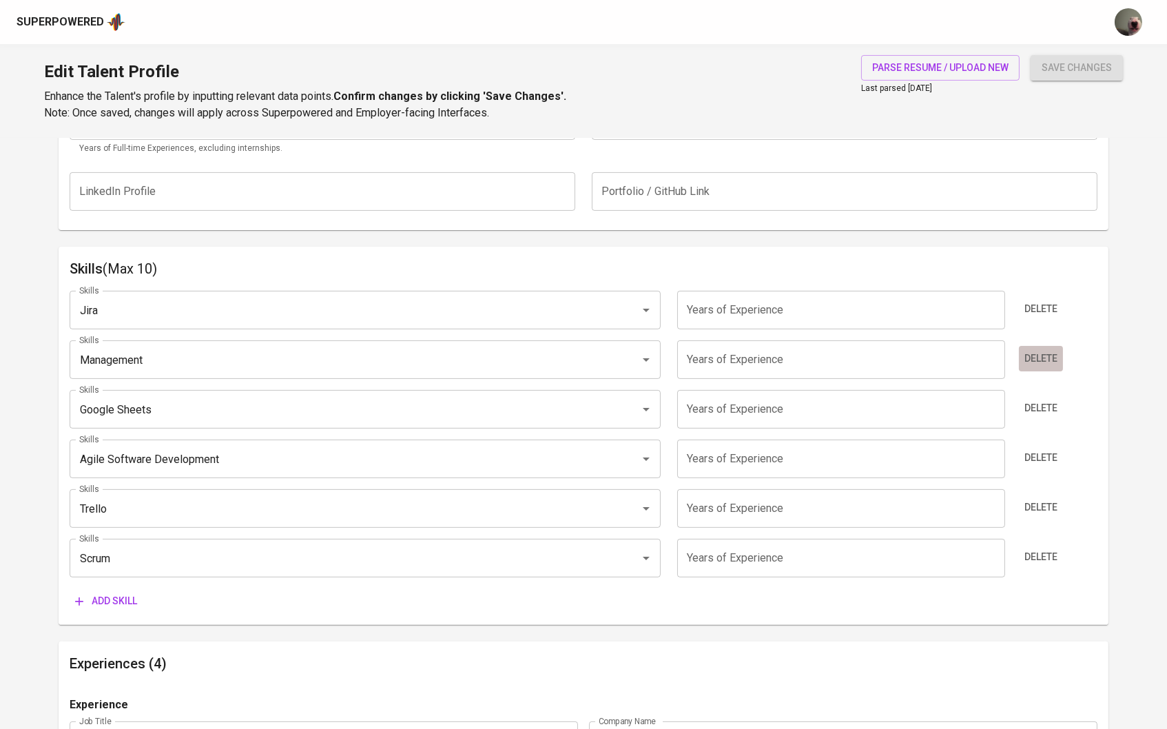
click at [1032, 360] on span "Delete" at bounding box center [1040, 358] width 33 height 17
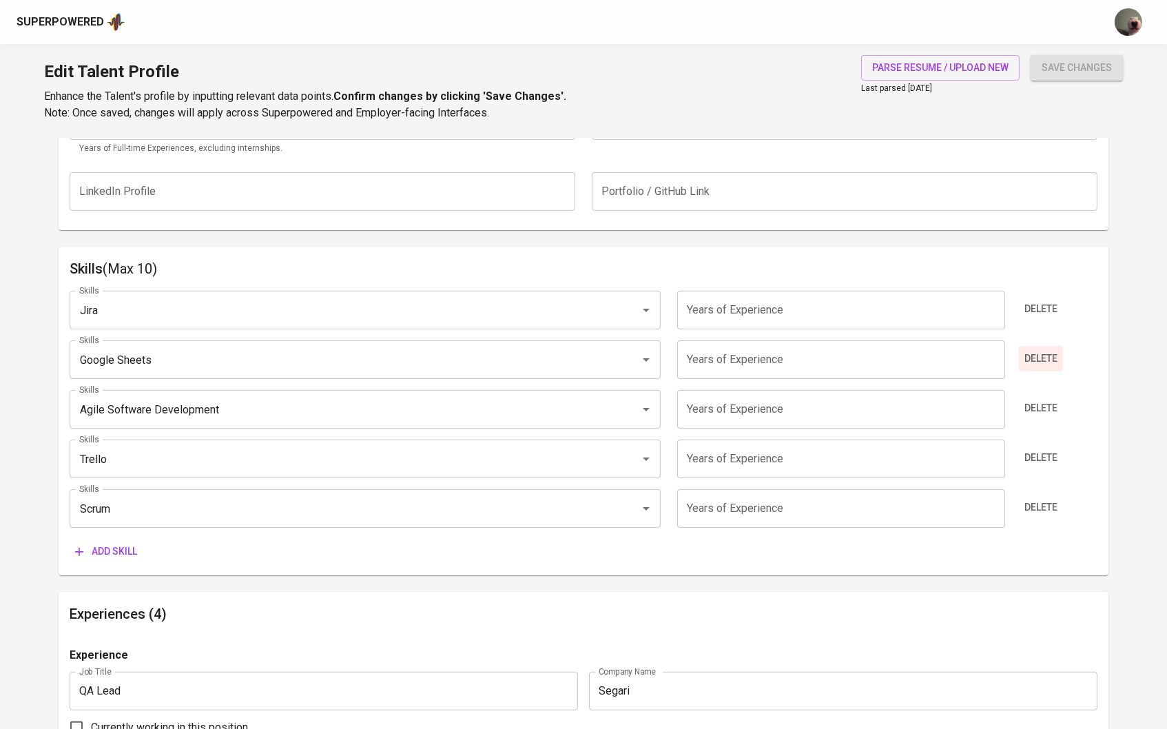
click at [1031, 350] on span "Delete" at bounding box center [1040, 358] width 33 height 17
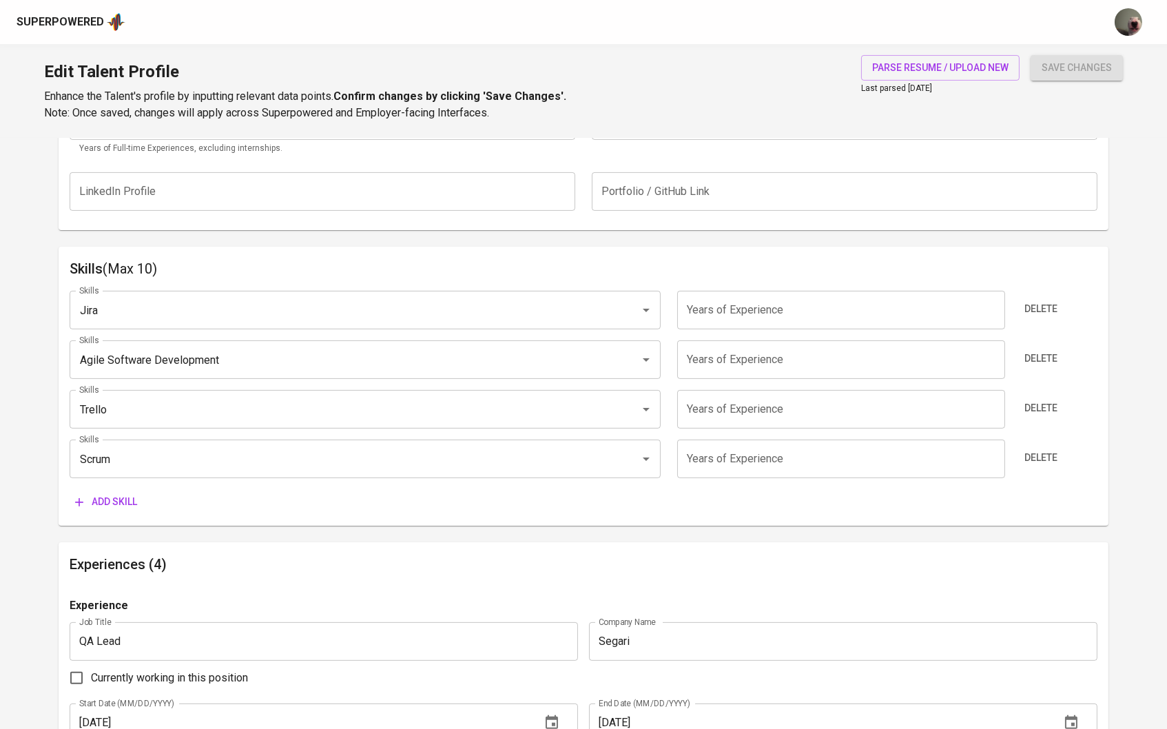
click at [1031, 350] on span "Delete" at bounding box center [1040, 358] width 33 height 17
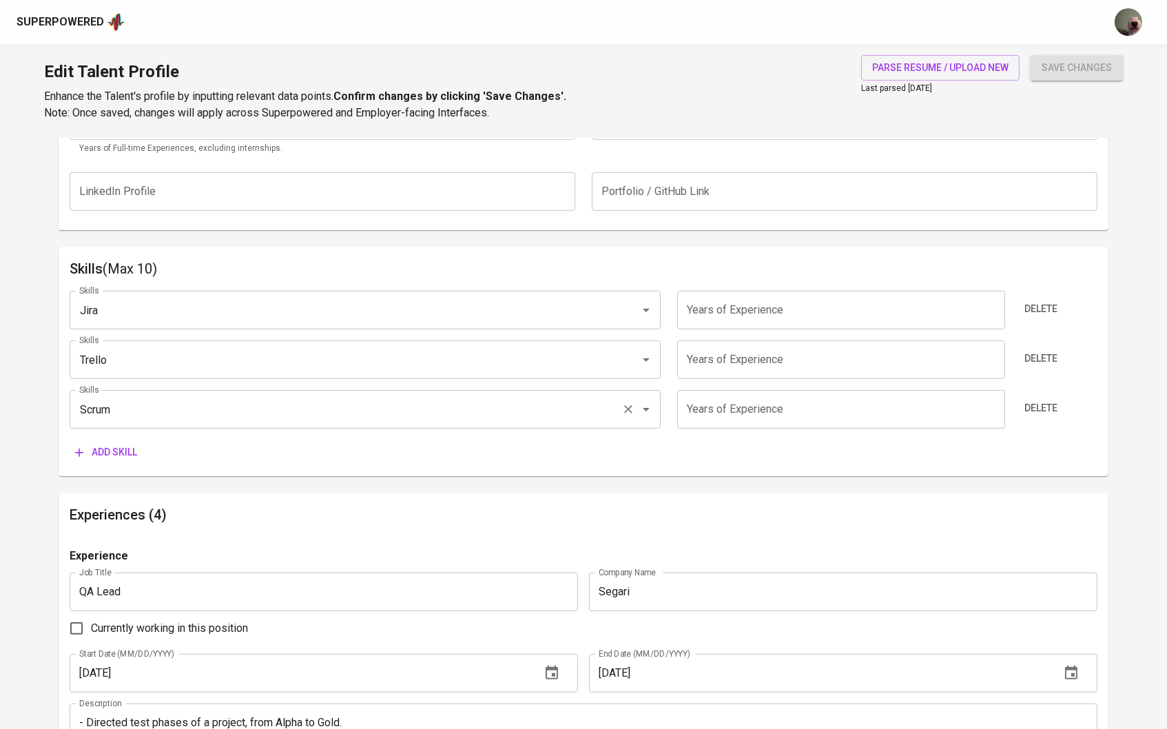
click at [173, 421] on div "Scrum Skills" at bounding box center [366, 409] width 592 height 39
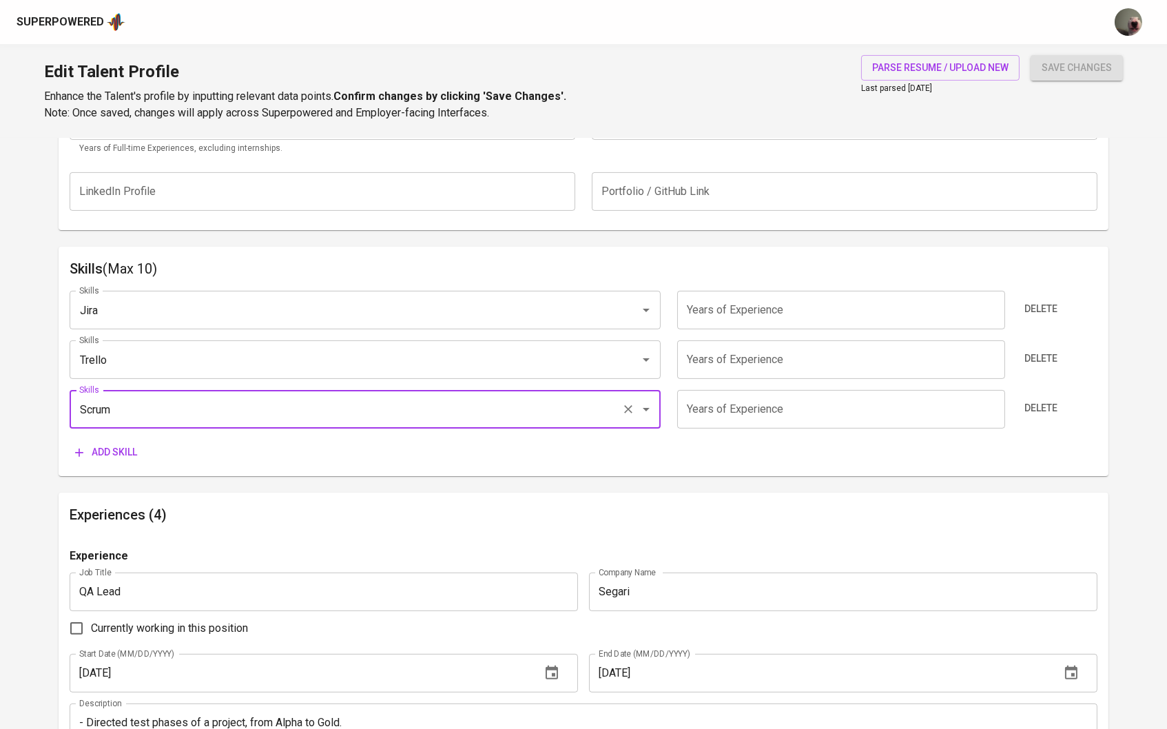
click at [132, 444] on span "Add skill" at bounding box center [106, 452] width 62 height 17
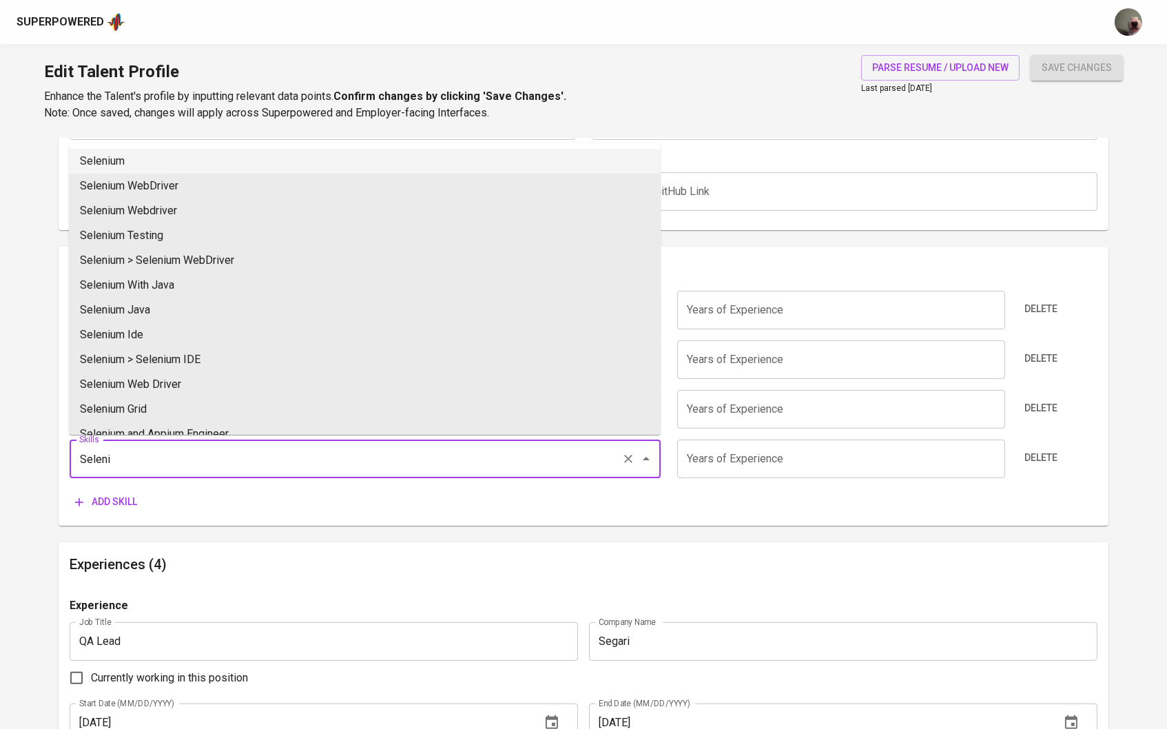
click at [141, 156] on li "Selenium" at bounding box center [365, 161] width 592 height 25
type input "Selenium"
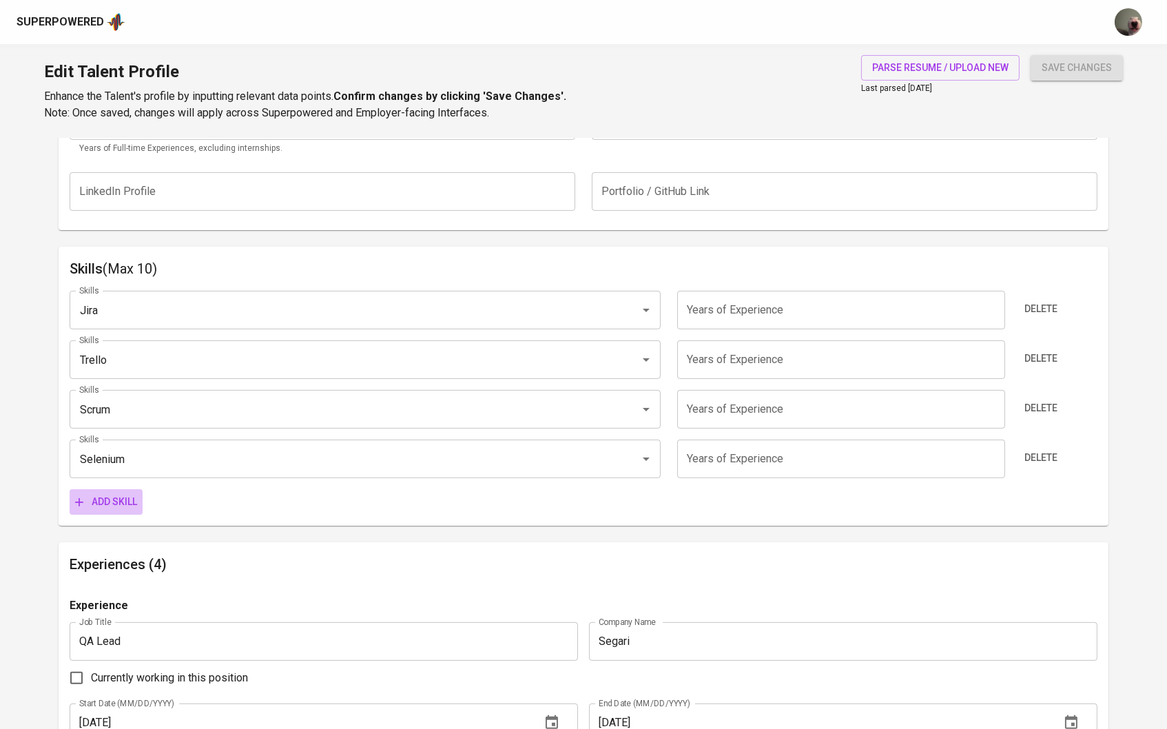
click at [134, 499] on span "Add skill" at bounding box center [106, 501] width 62 height 17
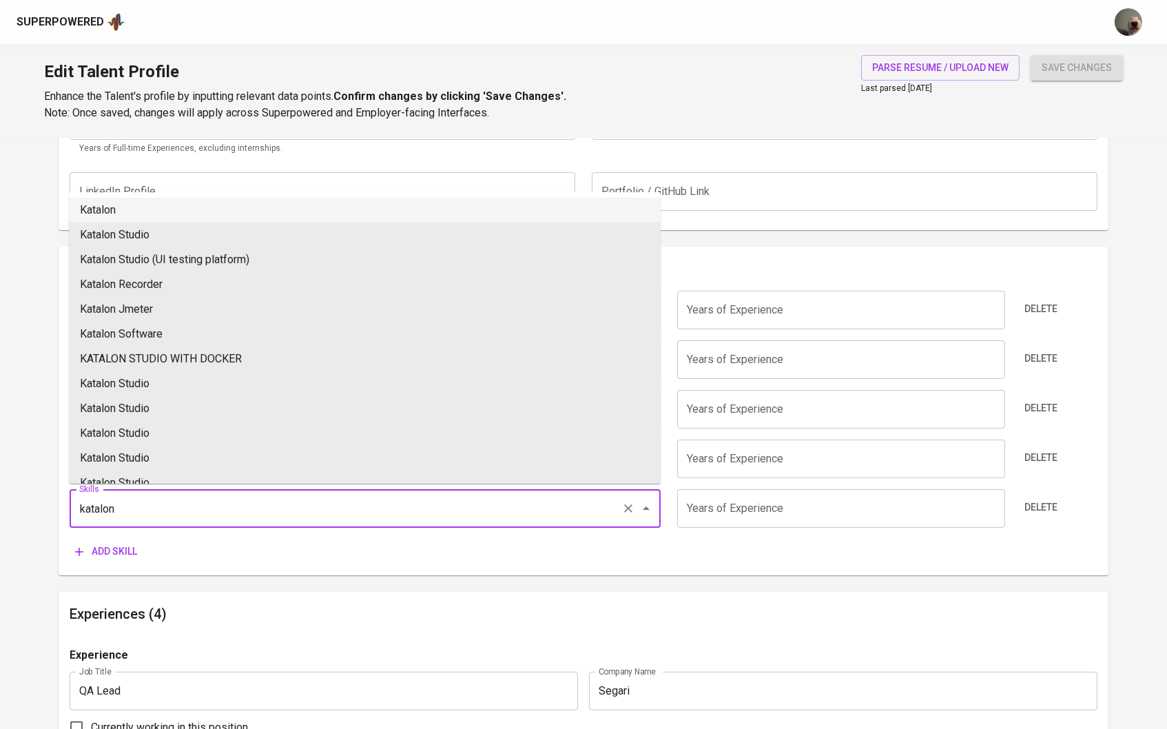
click at [117, 215] on li "Katalon" at bounding box center [365, 210] width 592 height 25
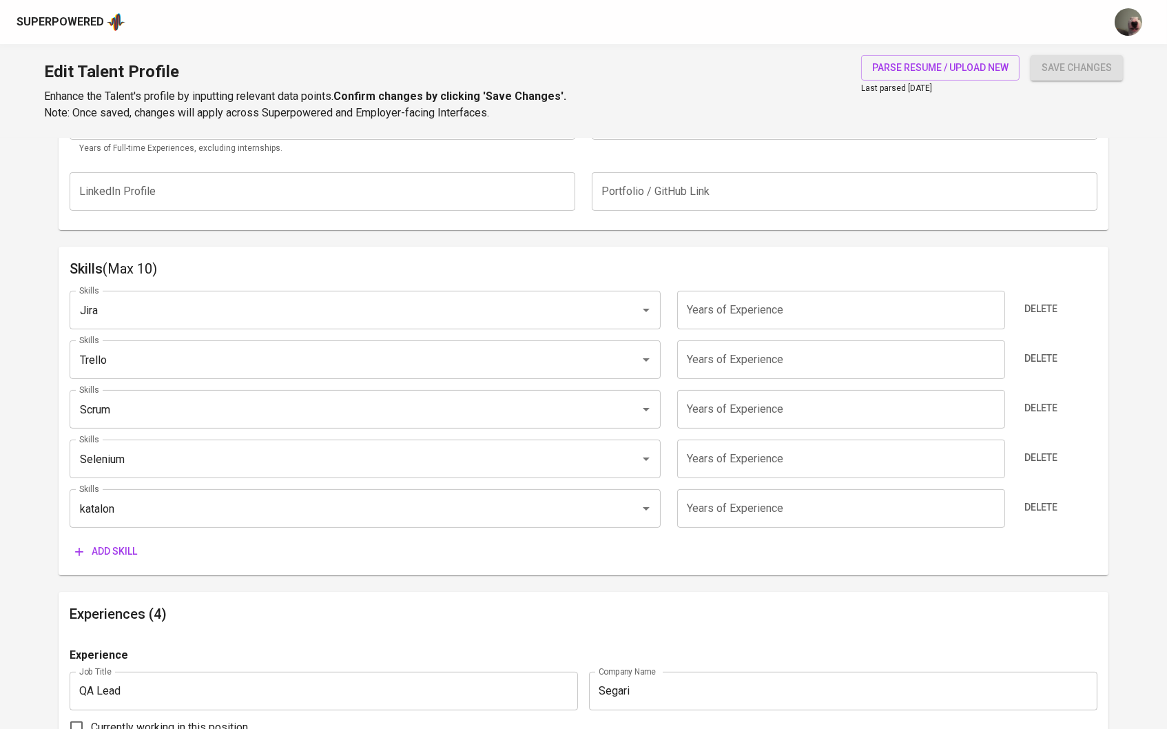
type input "Katalon"
click at [107, 530] on div "Skills Jira Skills Years of Experience Years of Experience Delete Skills [PERSO…" at bounding box center [584, 422] width 1028 height 285
click at [107, 532] on div "Skills Jira Skills Years of Experience Years of Experience Delete Skills [PERSO…" at bounding box center [584, 422] width 1028 height 285
click at [112, 544] on span "Add skill" at bounding box center [106, 551] width 62 height 17
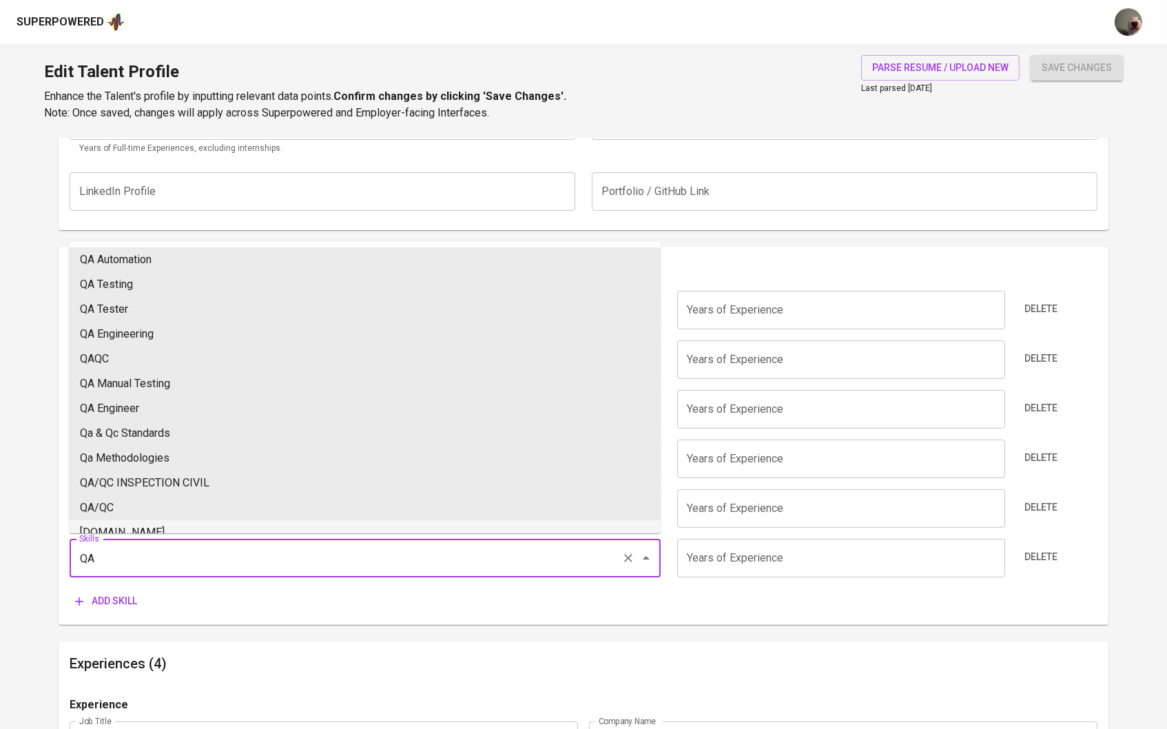
click at [105, 526] on li "[DOMAIN_NAME]" at bounding box center [365, 532] width 592 height 25
type input "[DOMAIN_NAME]"
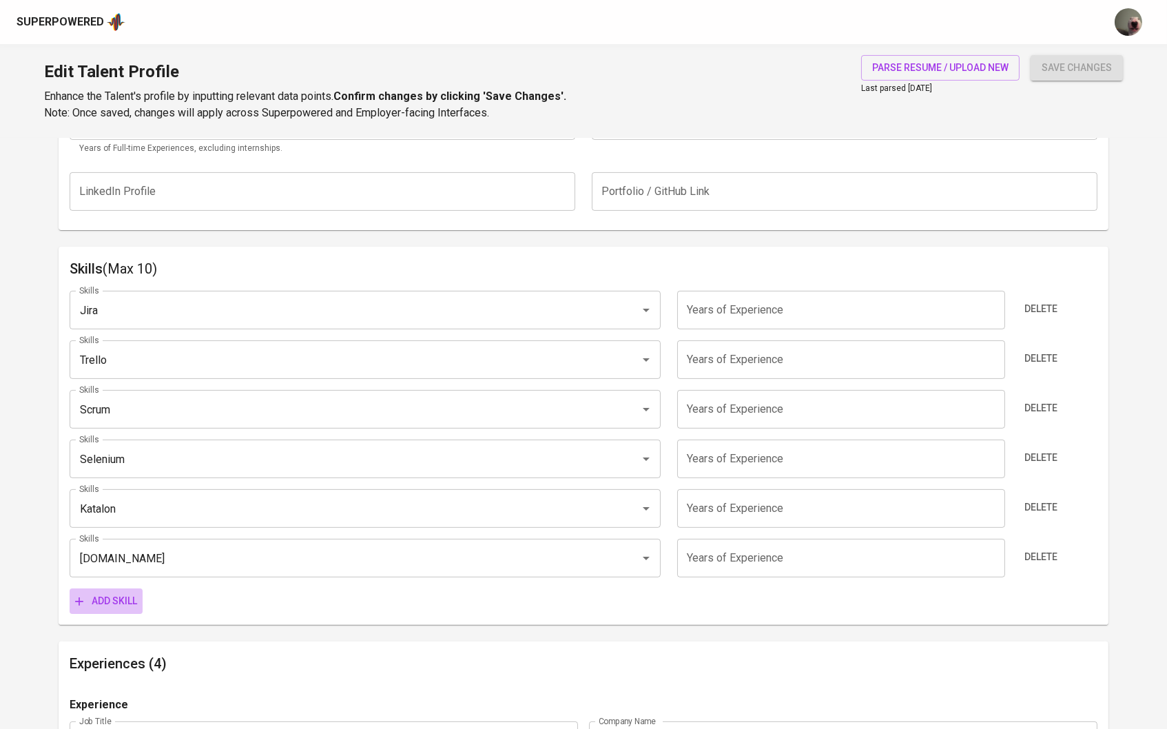
click at [114, 592] on span "Add skill" at bounding box center [106, 600] width 62 height 17
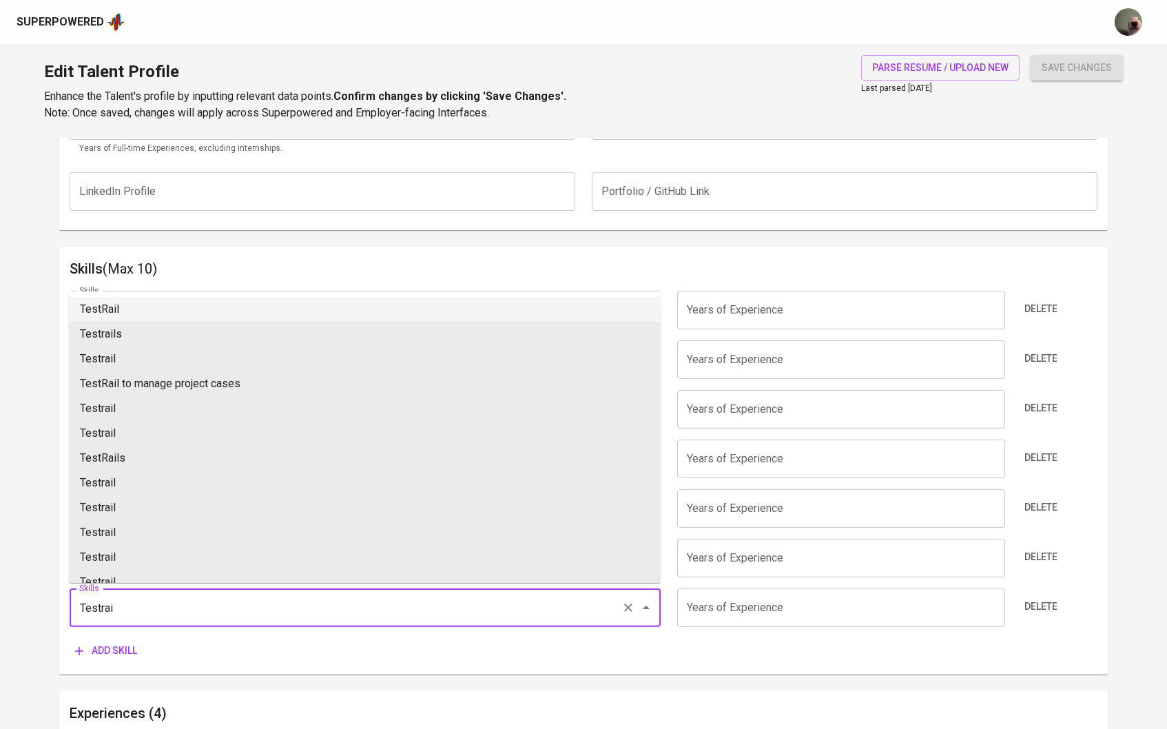
click at [118, 307] on li "TestRail" at bounding box center [365, 309] width 592 height 25
type input "TestRail"
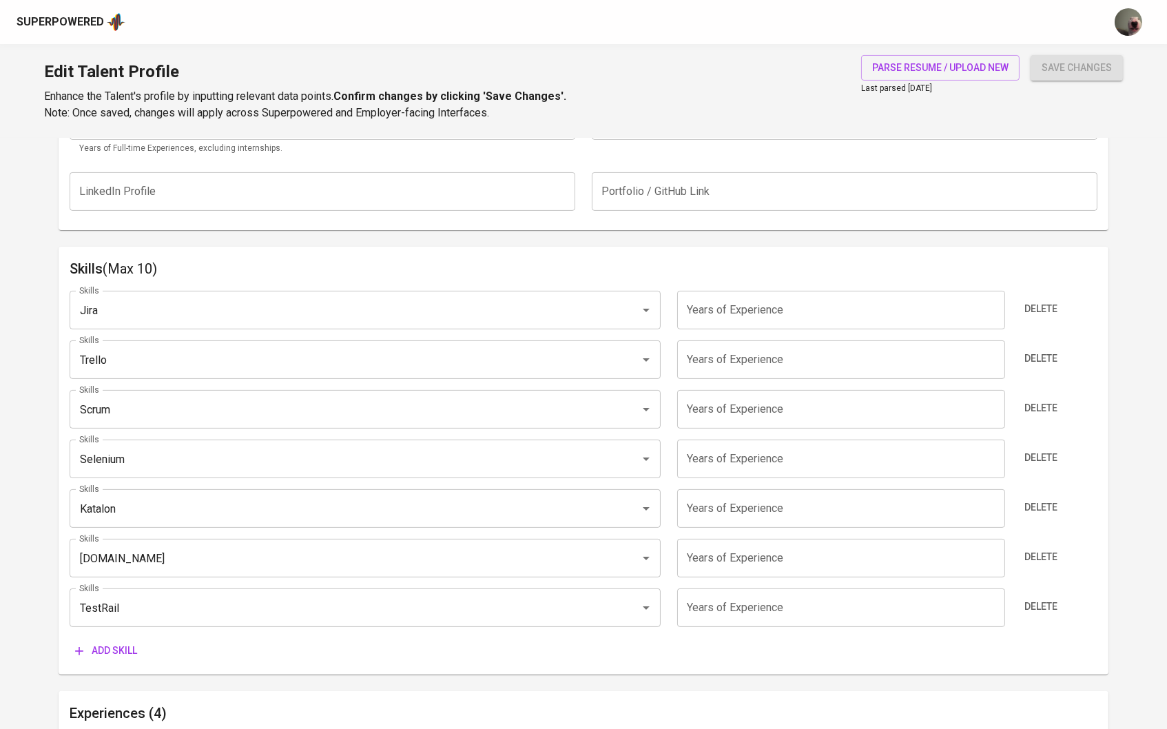
click at [131, 659] on button "Add skill" at bounding box center [106, 650] width 73 height 25
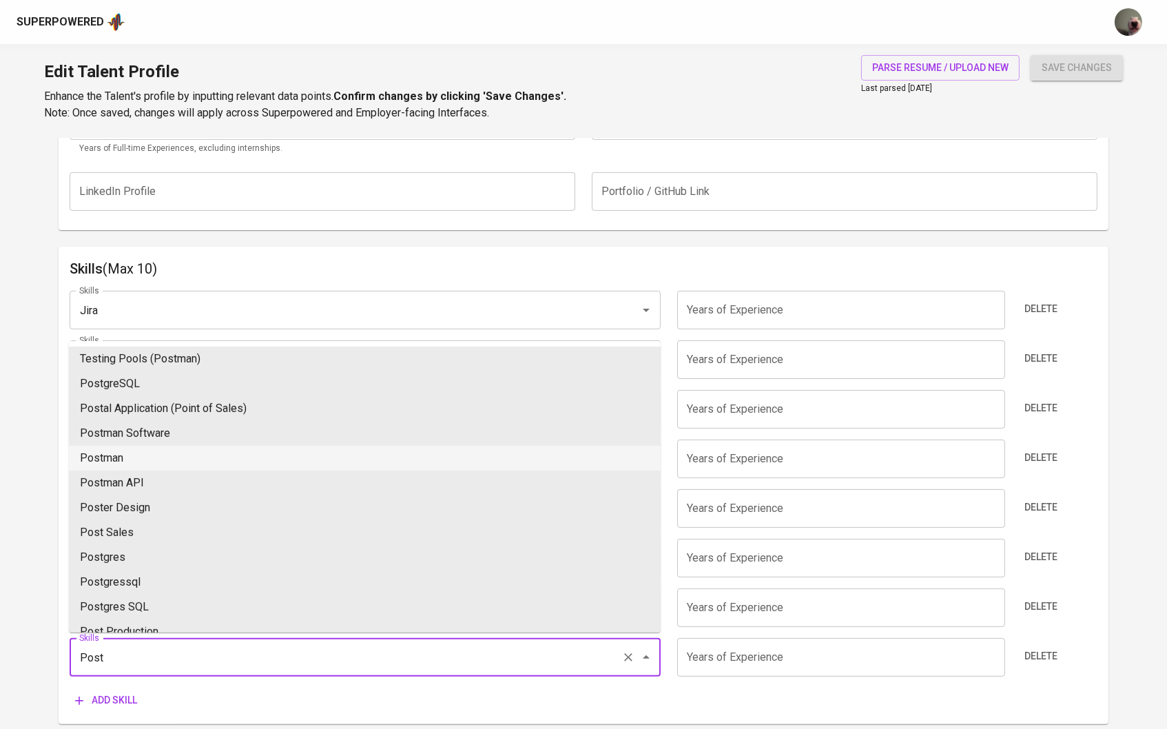
click at [167, 458] on li "Postman" at bounding box center [365, 458] width 592 height 25
type input "Postman"
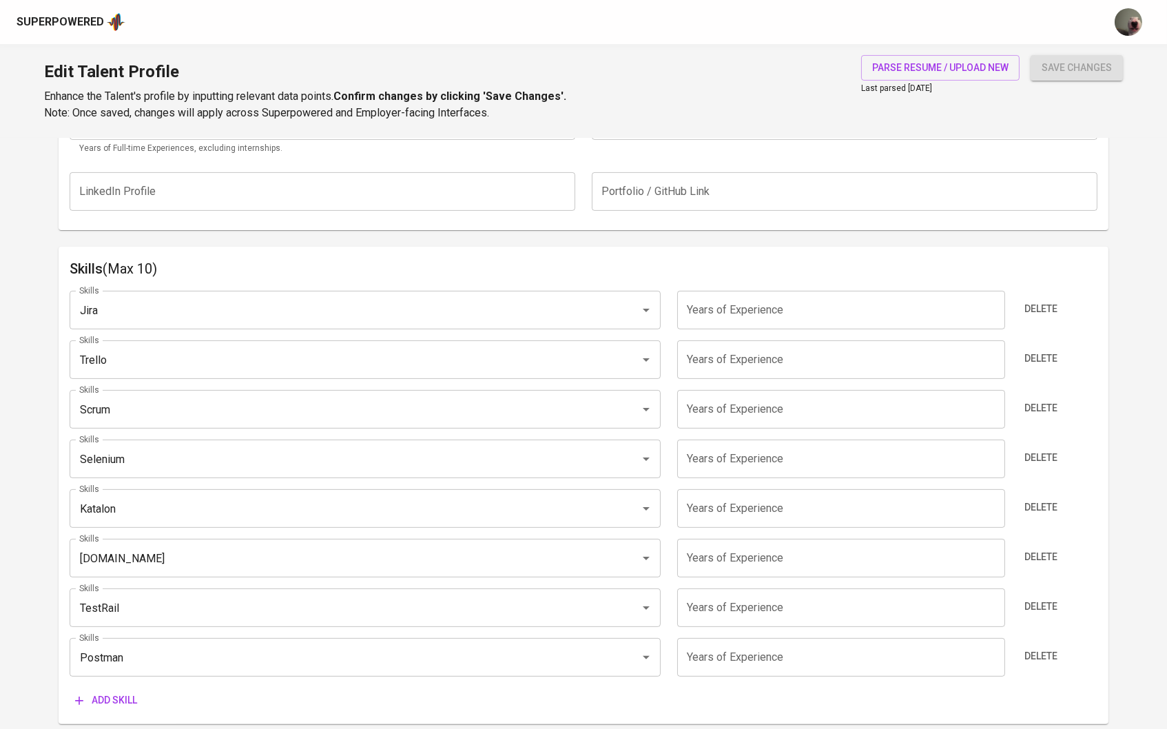
click at [115, 708] on button "Add skill" at bounding box center [106, 699] width 73 height 25
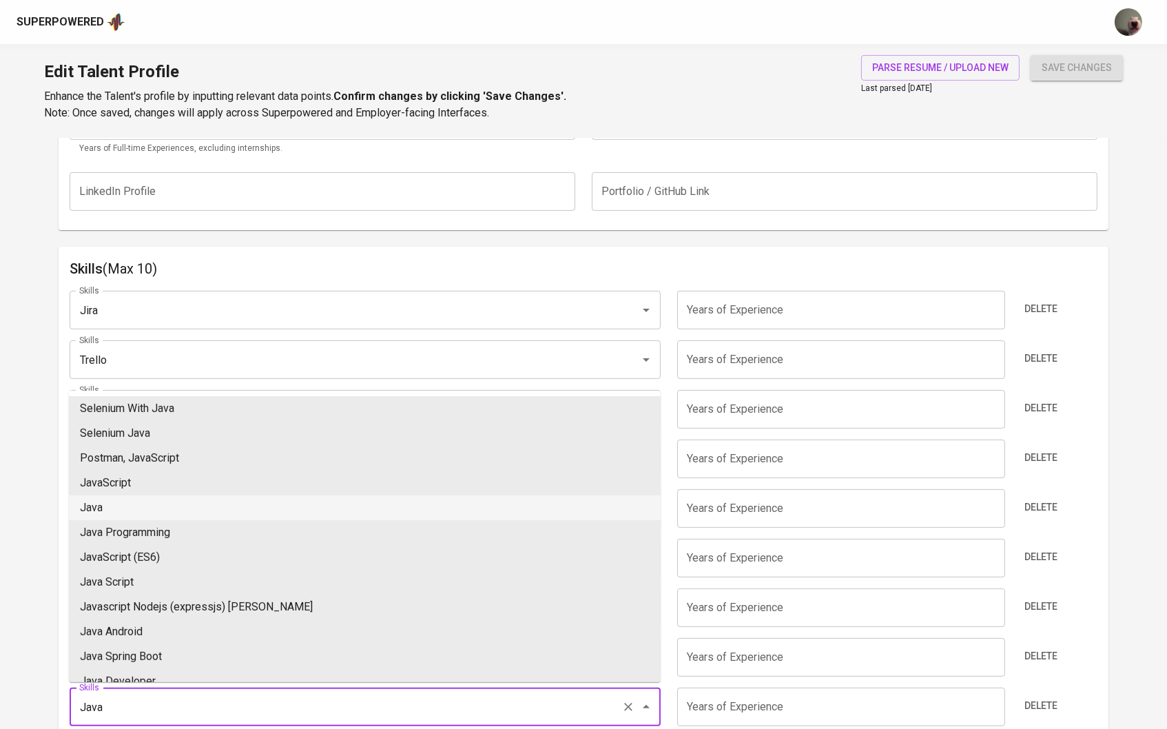
click at [159, 508] on li "Java" at bounding box center [365, 507] width 592 height 25
type input "Java"
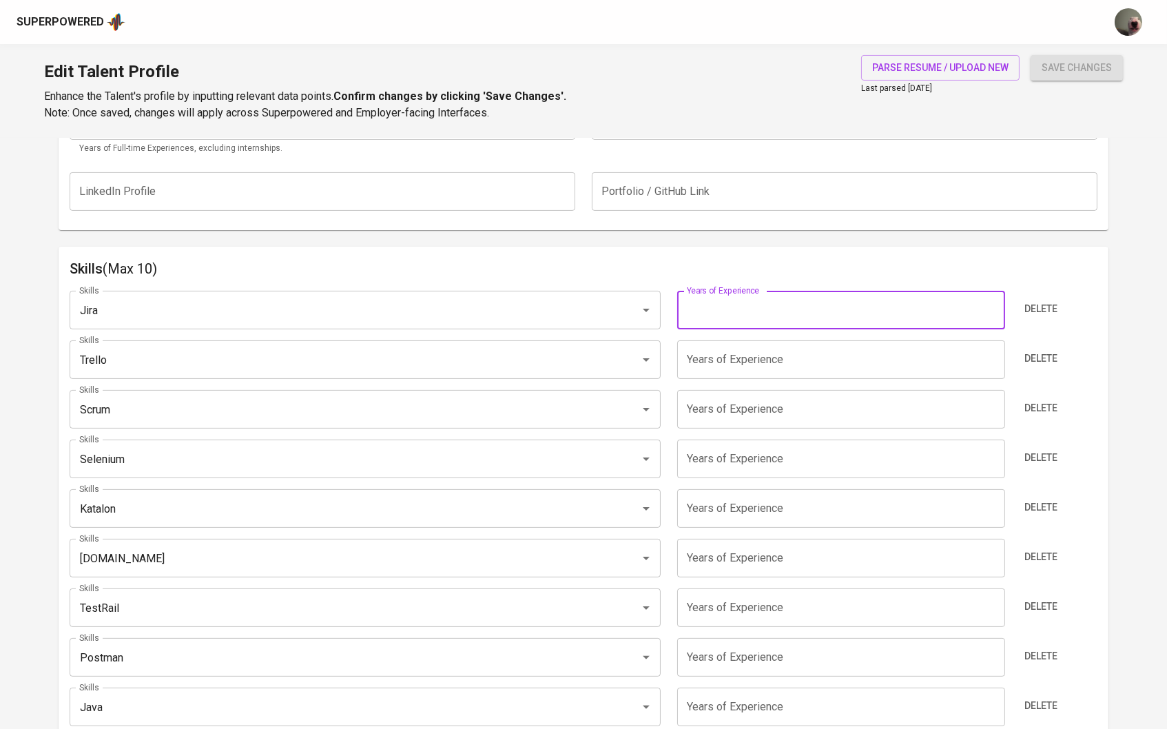
click at [756, 291] on input "number" at bounding box center [841, 310] width 328 height 39
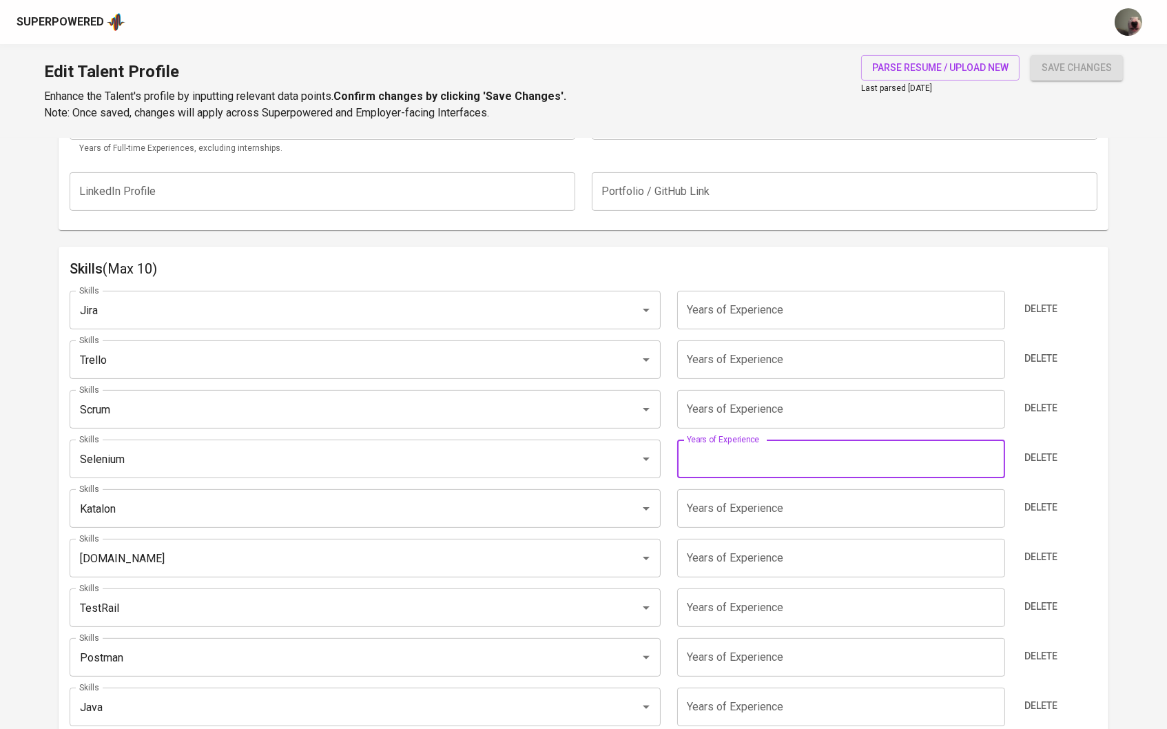
click at [715, 451] on input "number" at bounding box center [841, 458] width 328 height 39
type input "7"
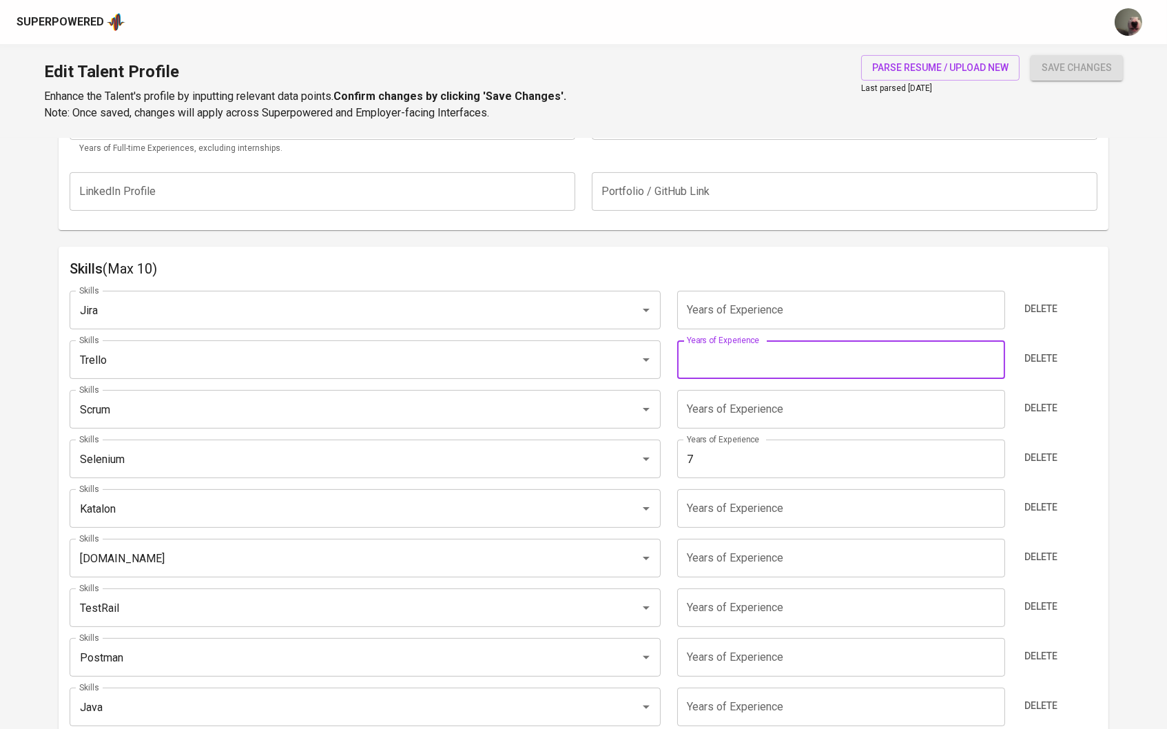
click at [733, 365] on input "number" at bounding box center [841, 359] width 328 height 39
click at [724, 510] on input "number" at bounding box center [841, 508] width 328 height 39
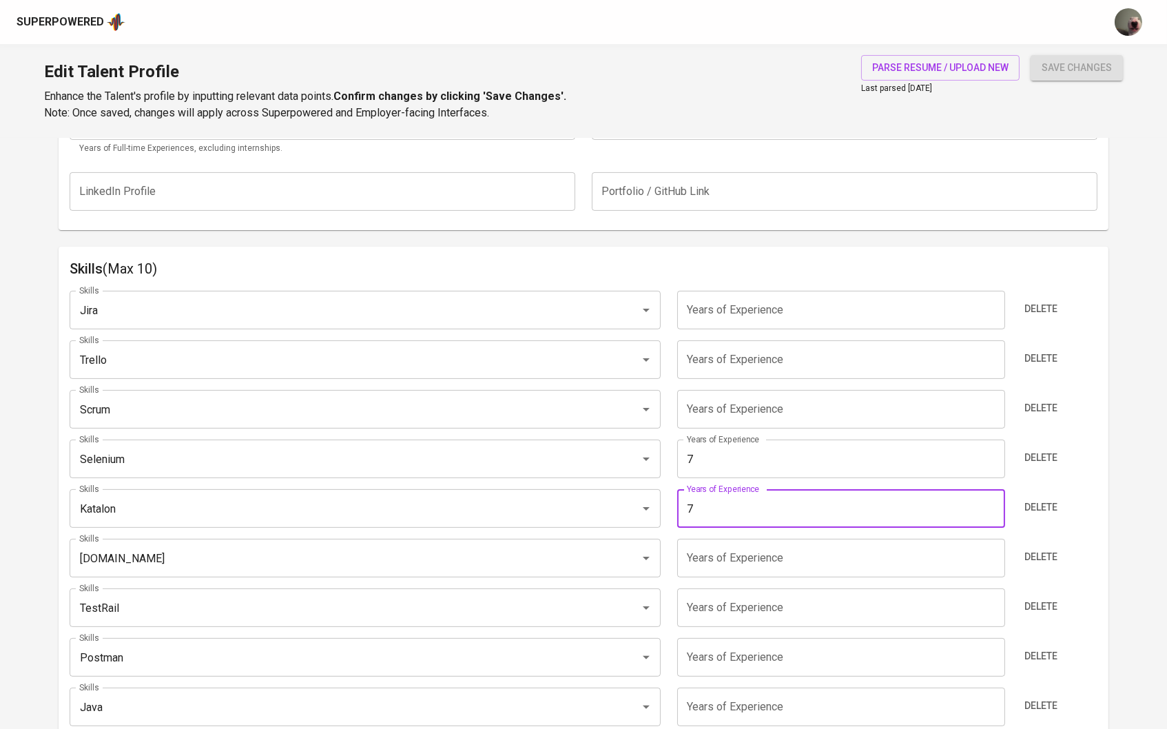
type input "7"
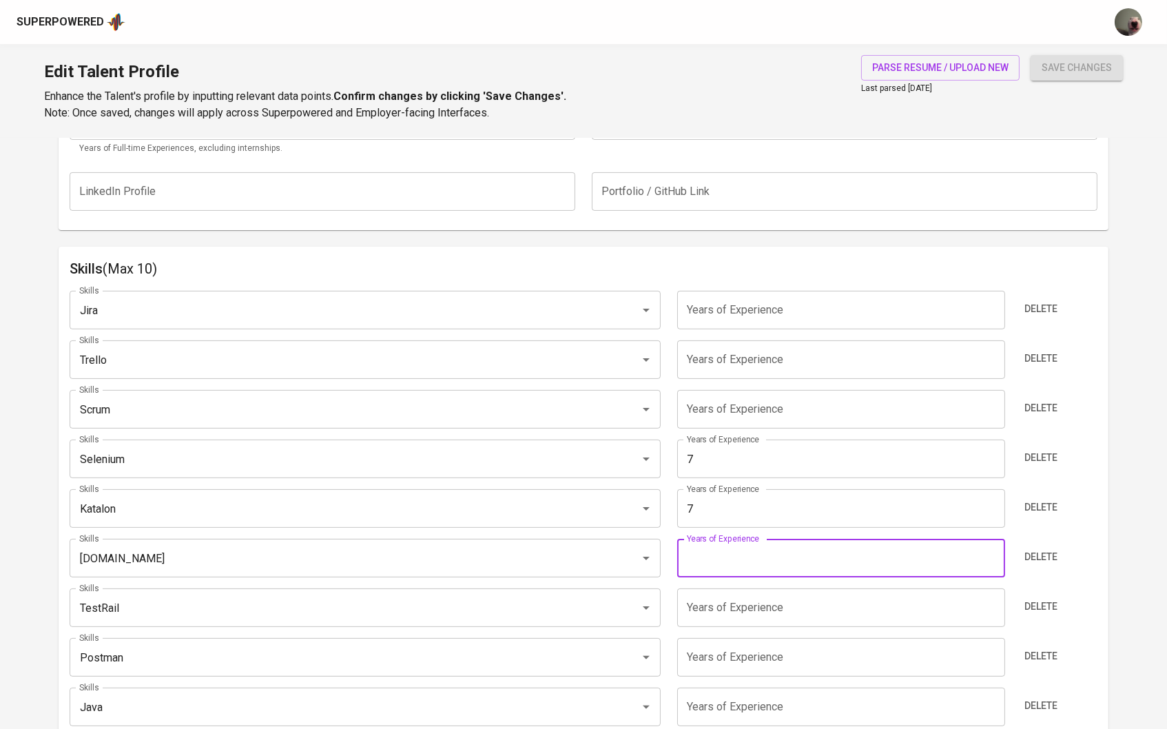
click at [710, 548] on input "number" at bounding box center [841, 558] width 328 height 39
type input "3"
type input "2"
click at [723, 590] on input "number" at bounding box center [841, 607] width 328 height 39
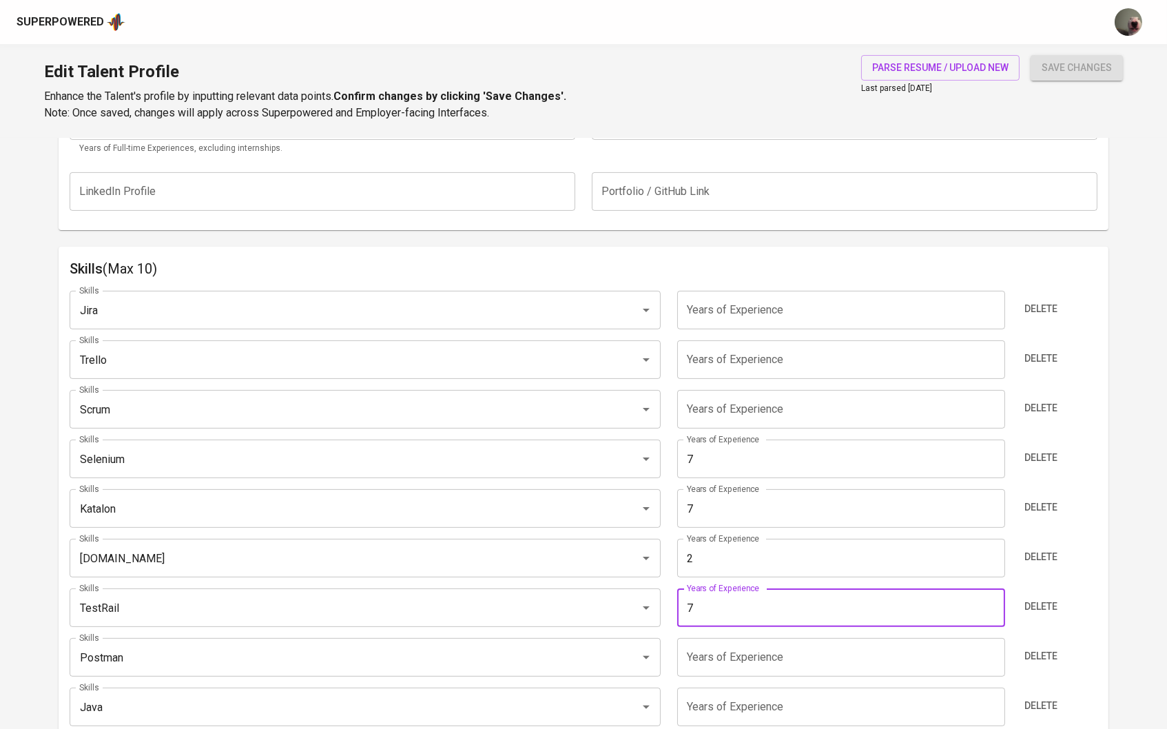
type input "7"
click at [704, 646] on input "number" at bounding box center [841, 657] width 328 height 39
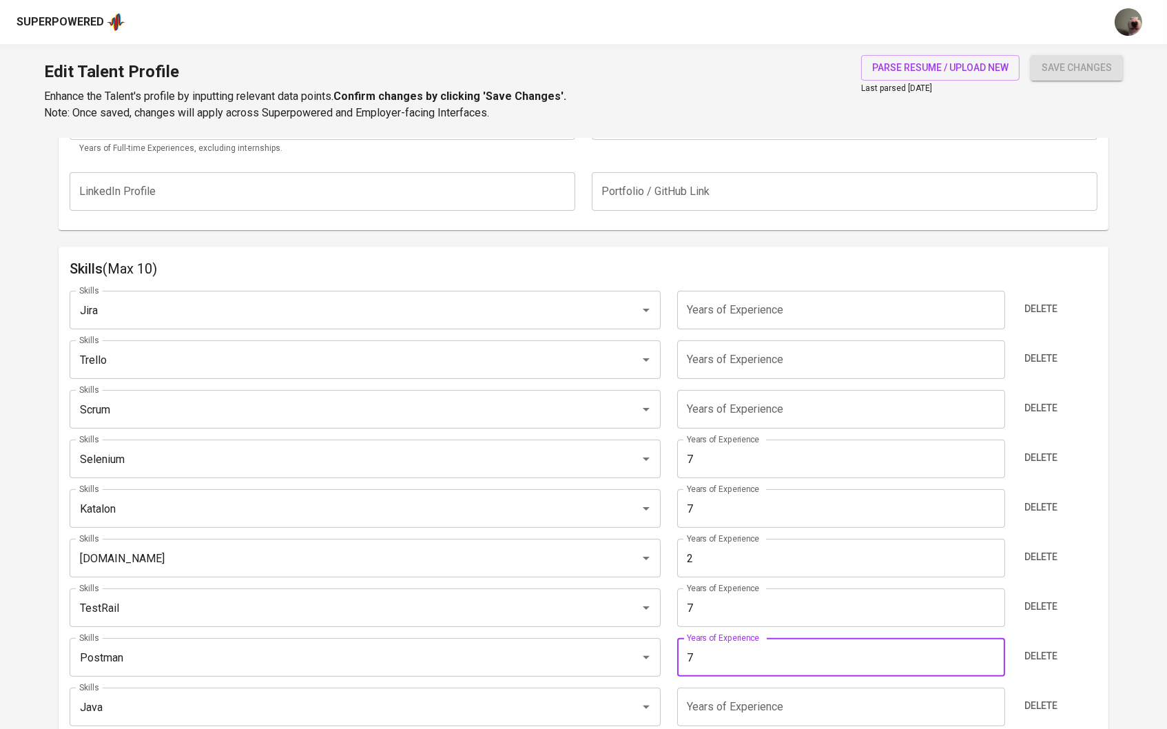
type input "7"
click at [712, 688] on input "number" at bounding box center [841, 706] width 328 height 39
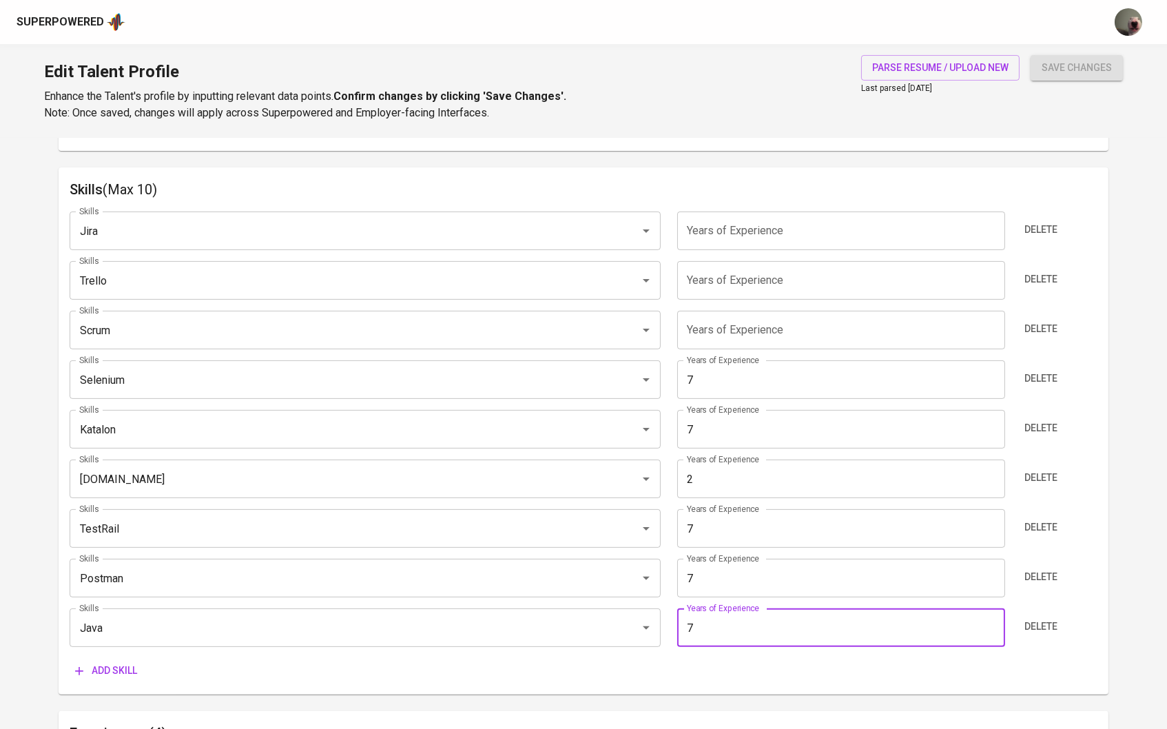
scroll to position [705, 0]
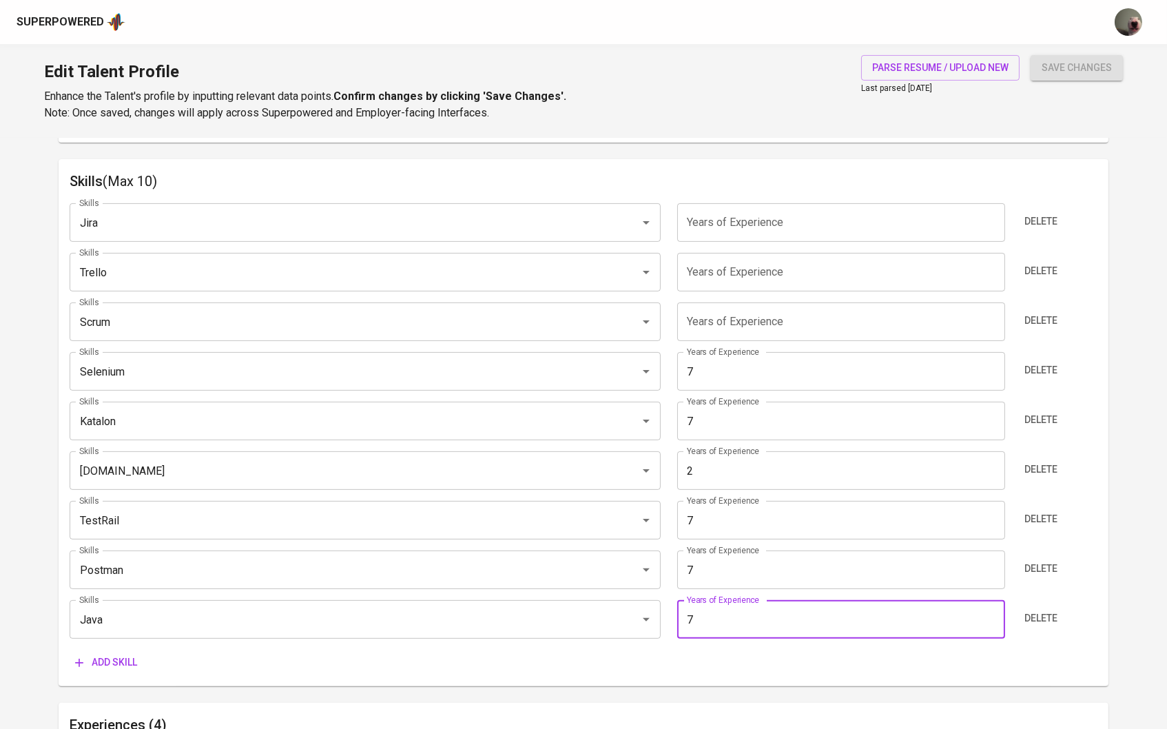
type input "7"
click at [736, 330] on input "number" at bounding box center [841, 321] width 328 height 39
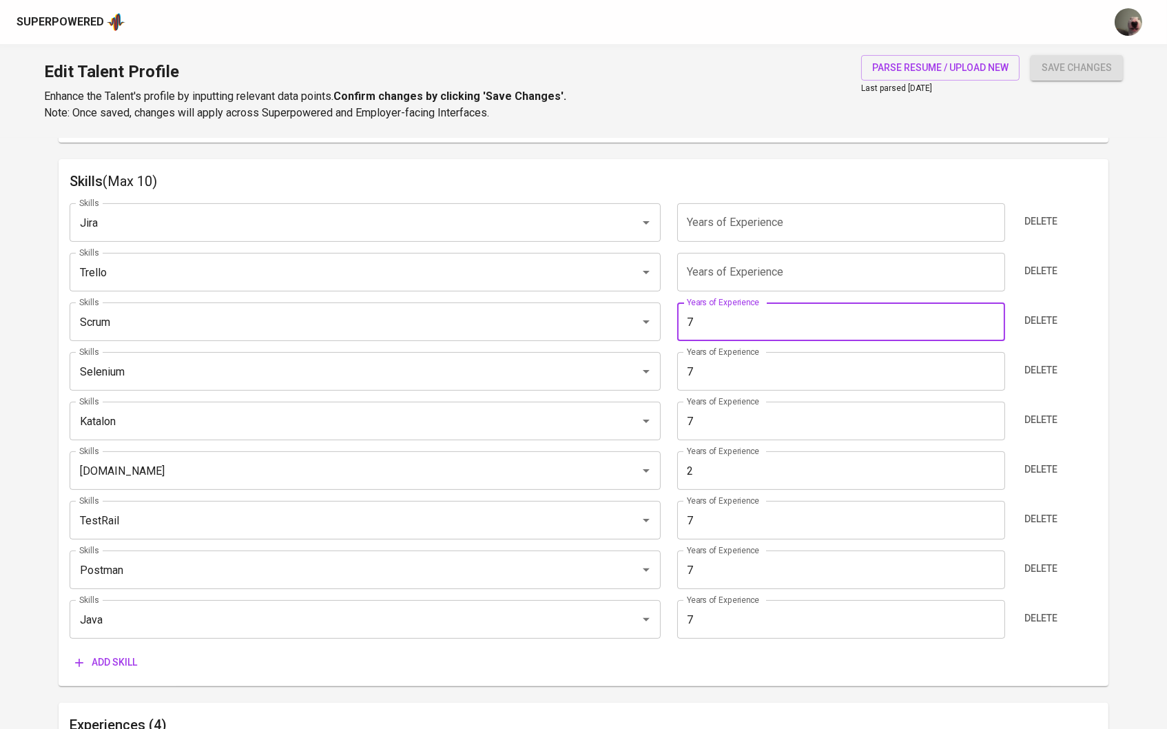
type input "7"
click at [741, 240] on div "Skills Jira Skills Years of Experience Years of Experience Delete Skills [PERSO…" at bounding box center [584, 433] width 1028 height 483
click at [742, 211] on input "number" at bounding box center [841, 222] width 328 height 39
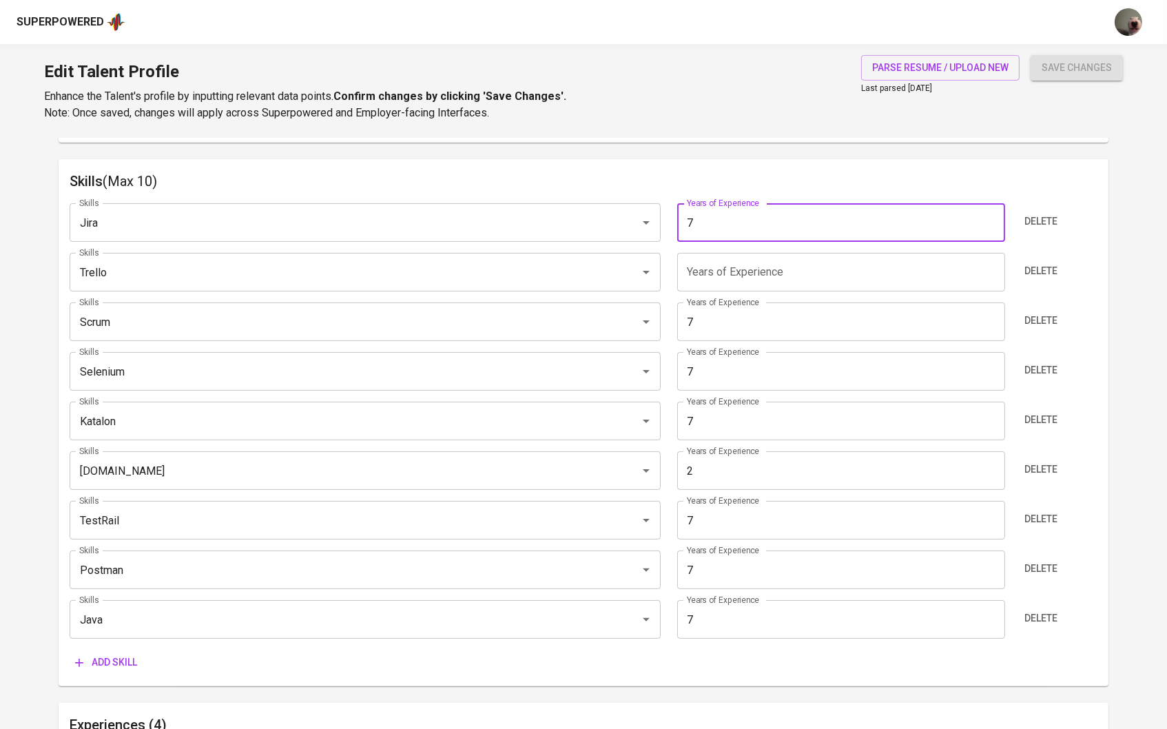
type input "7"
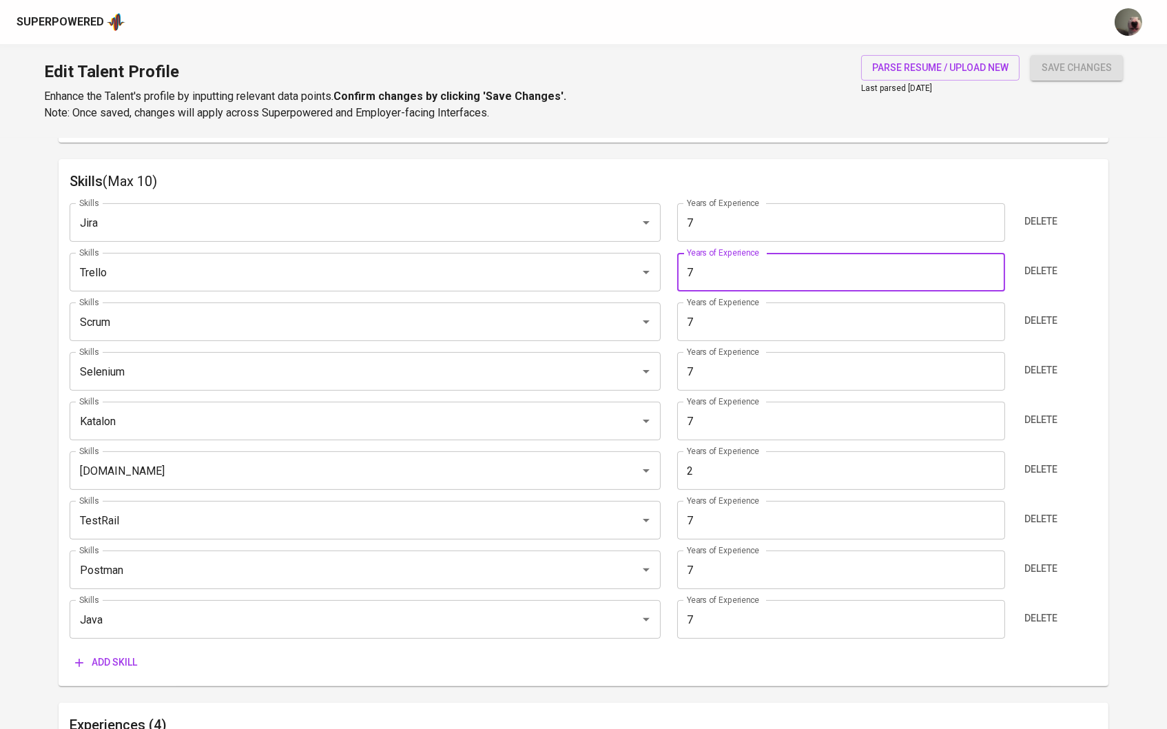
click at [737, 265] on input "7" at bounding box center [841, 272] width 328 height 39
type input "7"
click at [1044, 76] on button "save changes" at bounding box center [1077, 67] width 92 height 25
click at [1048, 72] on span "save changes" at bounding box center [1077, 67] width 70 height 17
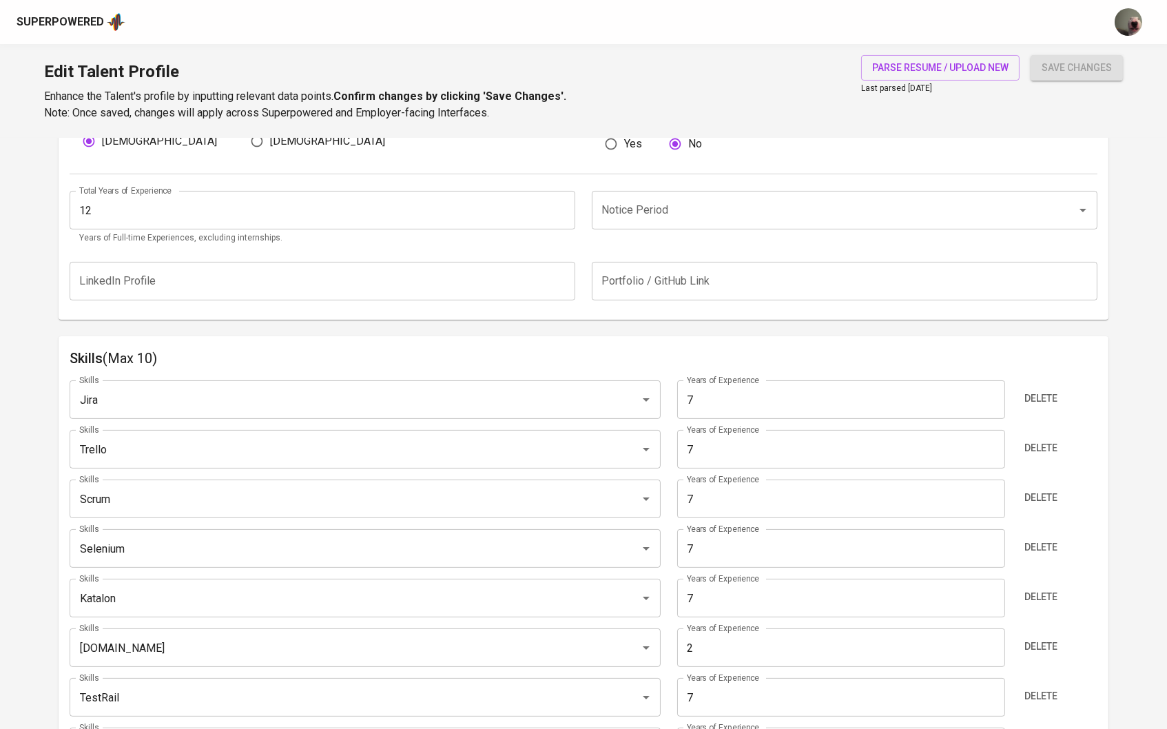
click at [1030, 152] on div "Yes No" at bounding box center [852, 144] width 492 height 26
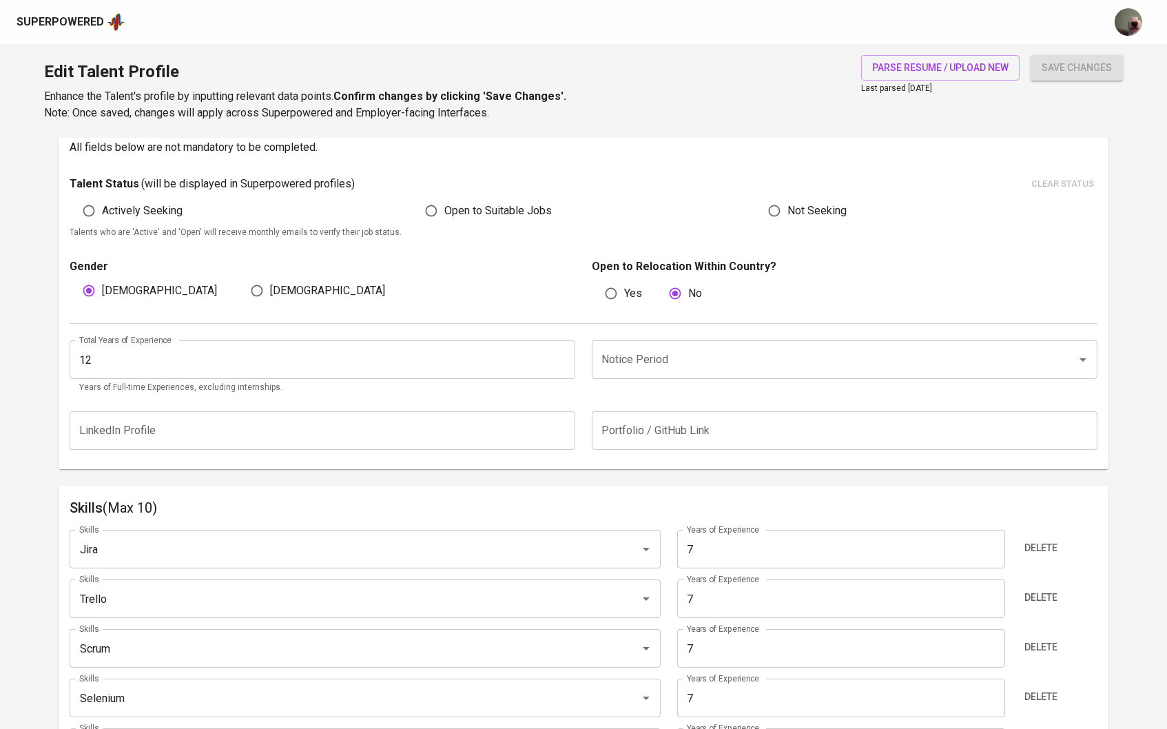
scroll to position [369, 0]
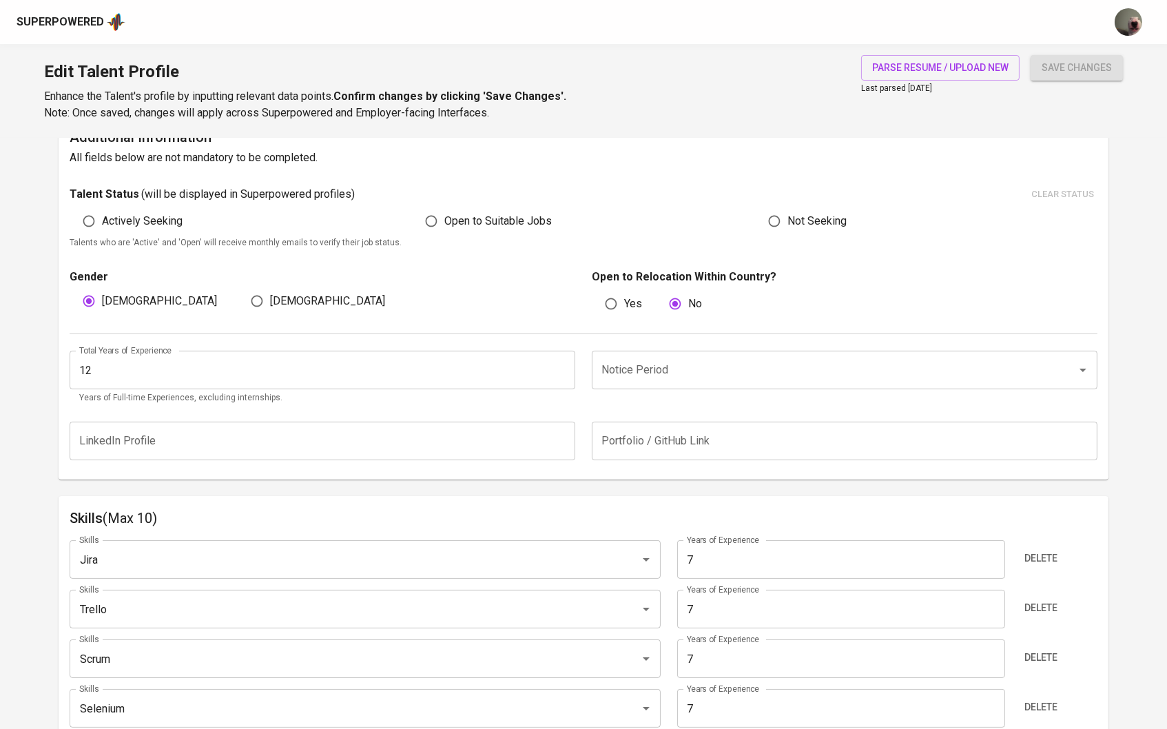
click at [774, 371] on input "Notice Period" at bounding box center [825, 370] width 455 height 26
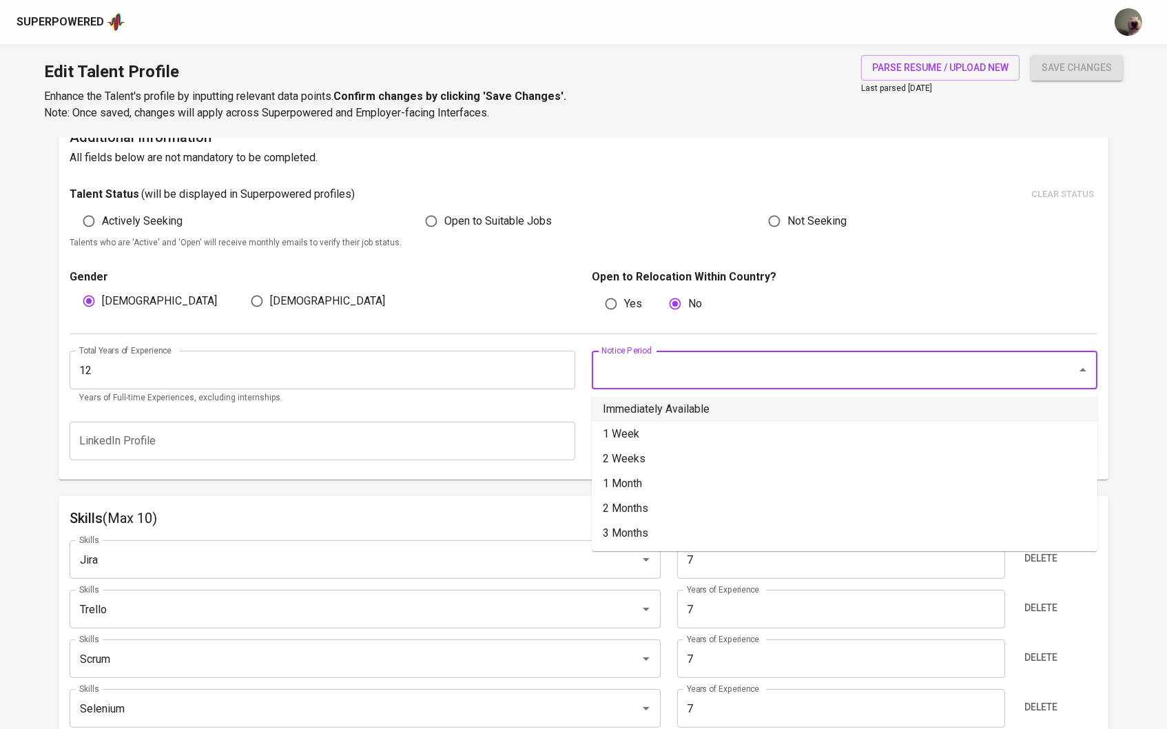
click at [672, 406] on li "Immediately Available" at bounding box center [845, 409] width 506 height 25
type input "Immediately Available"
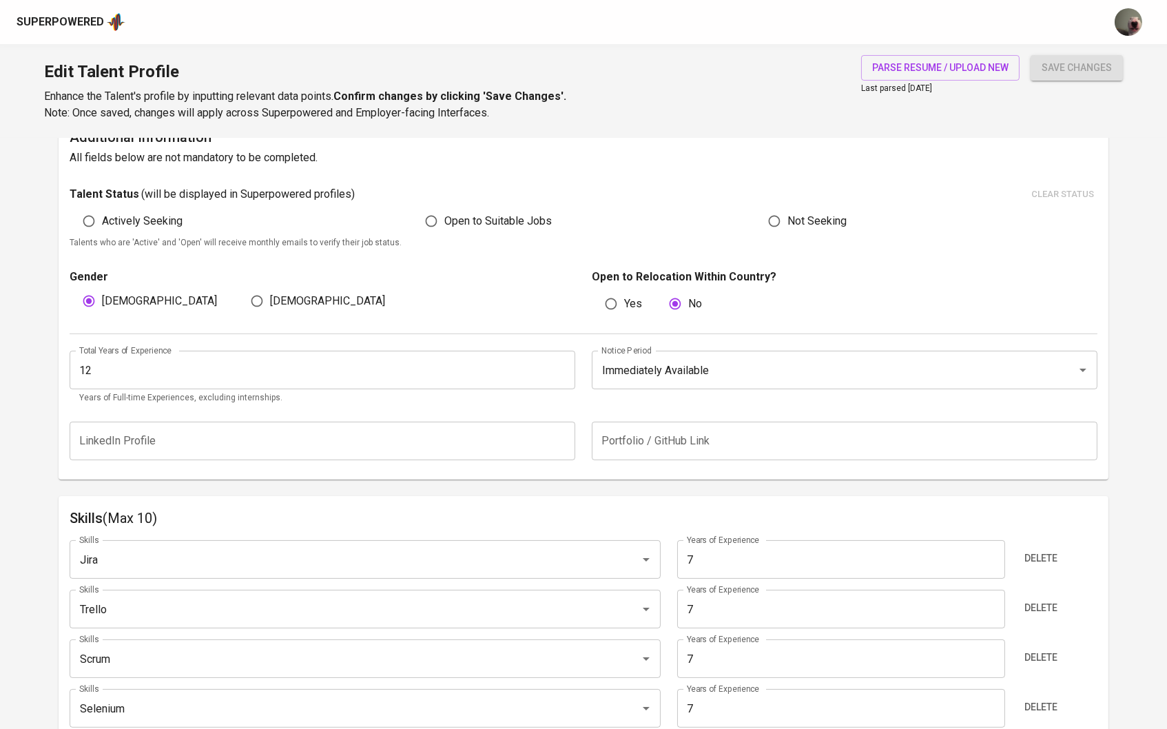
click at [566, 374] on input "12" at bounding box center [323, 370] width 506 height 39
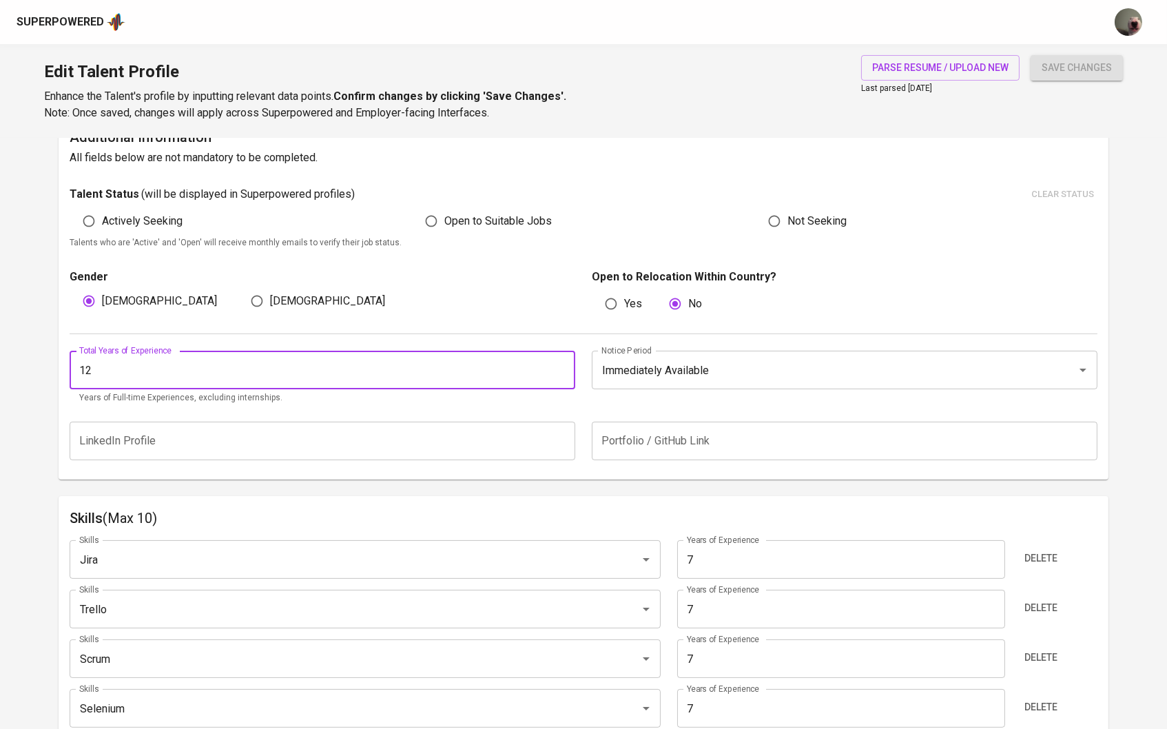
click at [566, 374] on input "12" at bounding box center [323, 370] width 506 height 39
click at [561, 373] on input "11" at bounding box center [323, 370] width 506 height 39
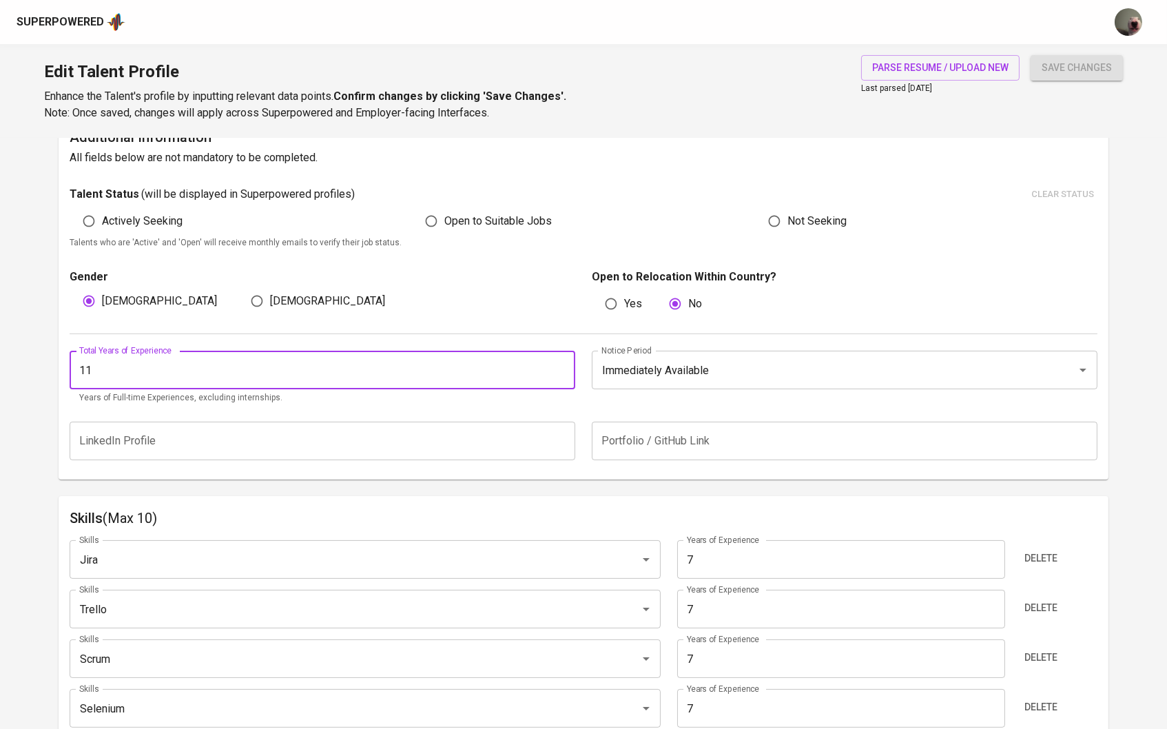
type input "10"
click at [561, 373] on input "10" at bounding box center [323, 370] width 506 height 39
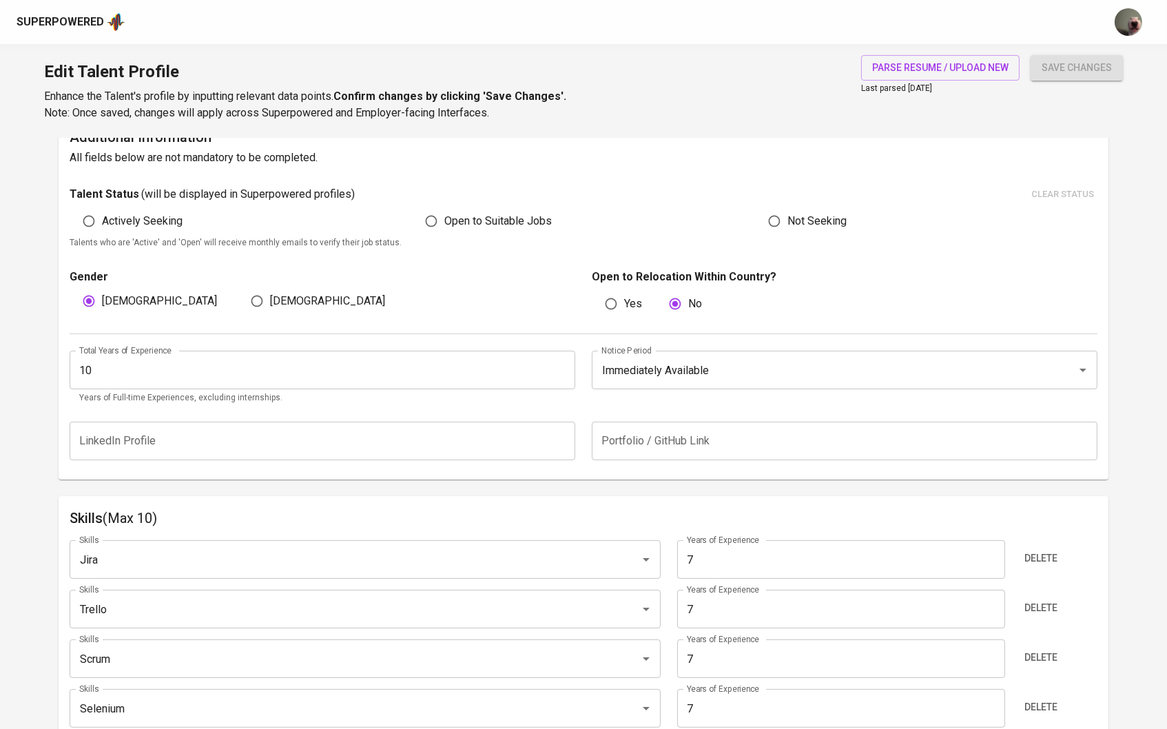
click at [479, 220] on span "Open to Suitable Jobs" at bounding box center [497, 221] width 107 height 17
click at [444, 220] on input "Open to Suitable Jobs" at bounding box center [431, 221] width 26 height 26
radio input "true"
click at [167, 214] on span "Actively Seeking" at bounding box center [142, 221] width 81 height 17
click at [102, 214] on input "Actively Seeking" at bounding box center [89, 221] width 26 height 26
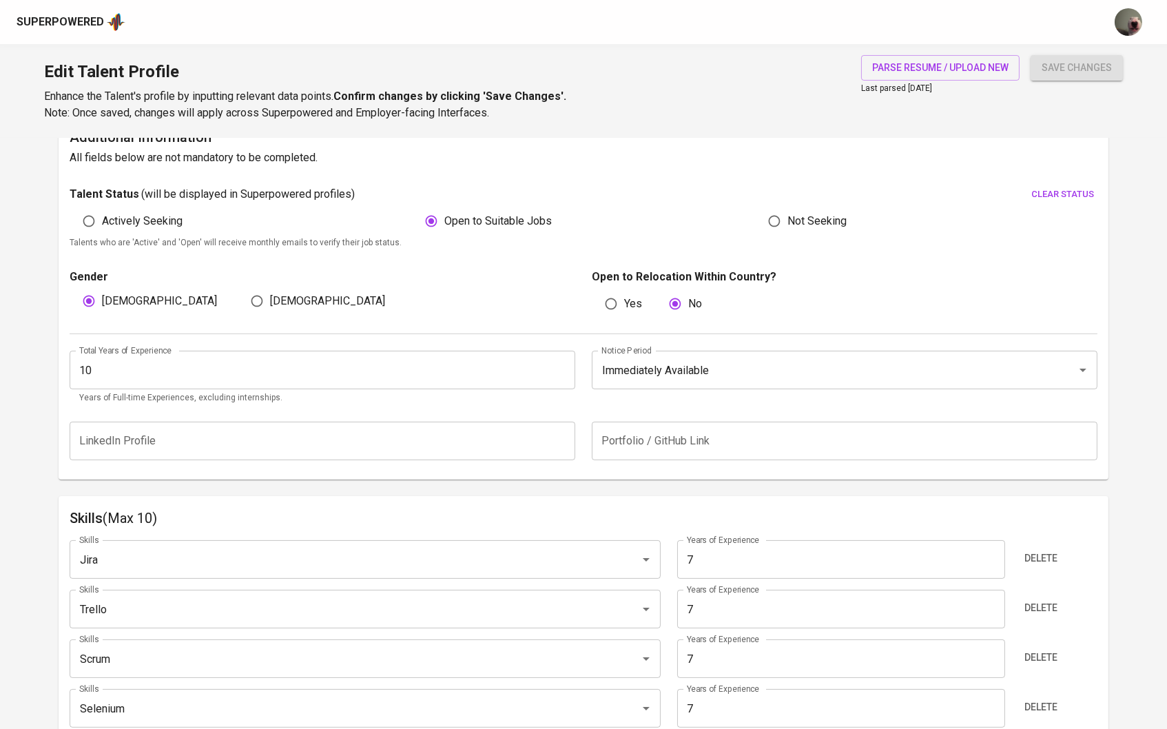
radio input "true"
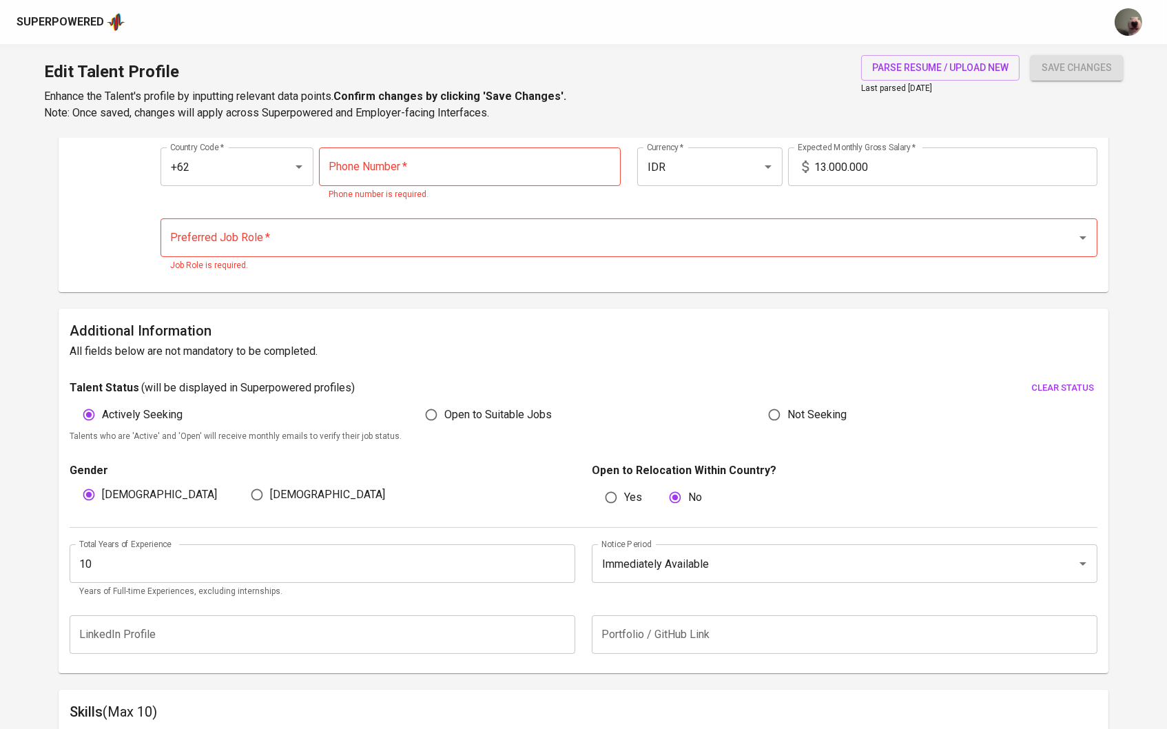
scroll to position [103, 0]
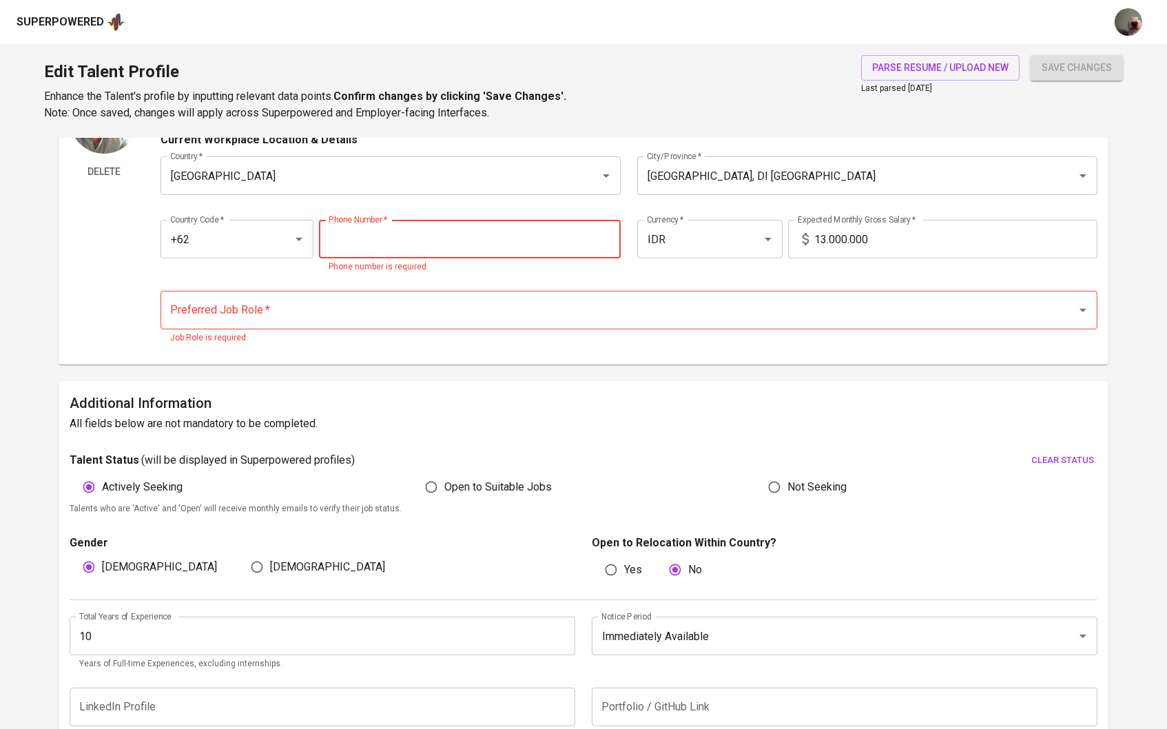
paste input "811-1917-1666"
type input "811-1917-1666"
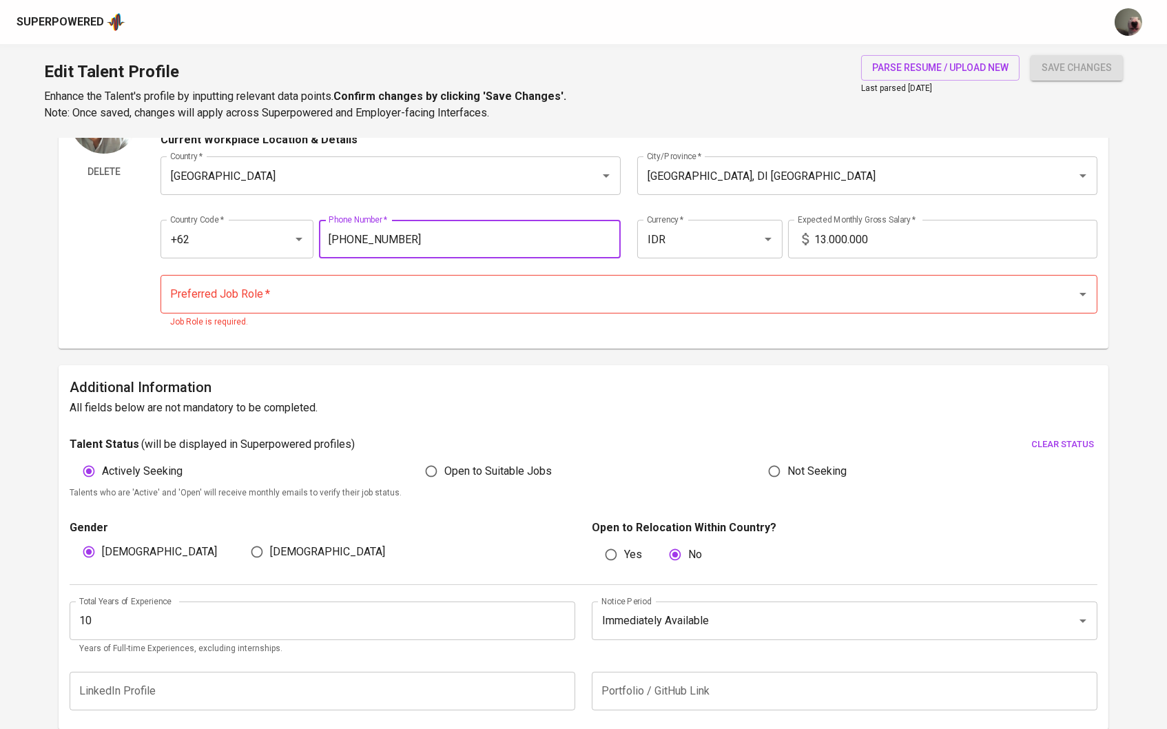
click at [316, 296] on input "Preferred Job Role   *" at bounding box center [610, 294] width 887 height 26
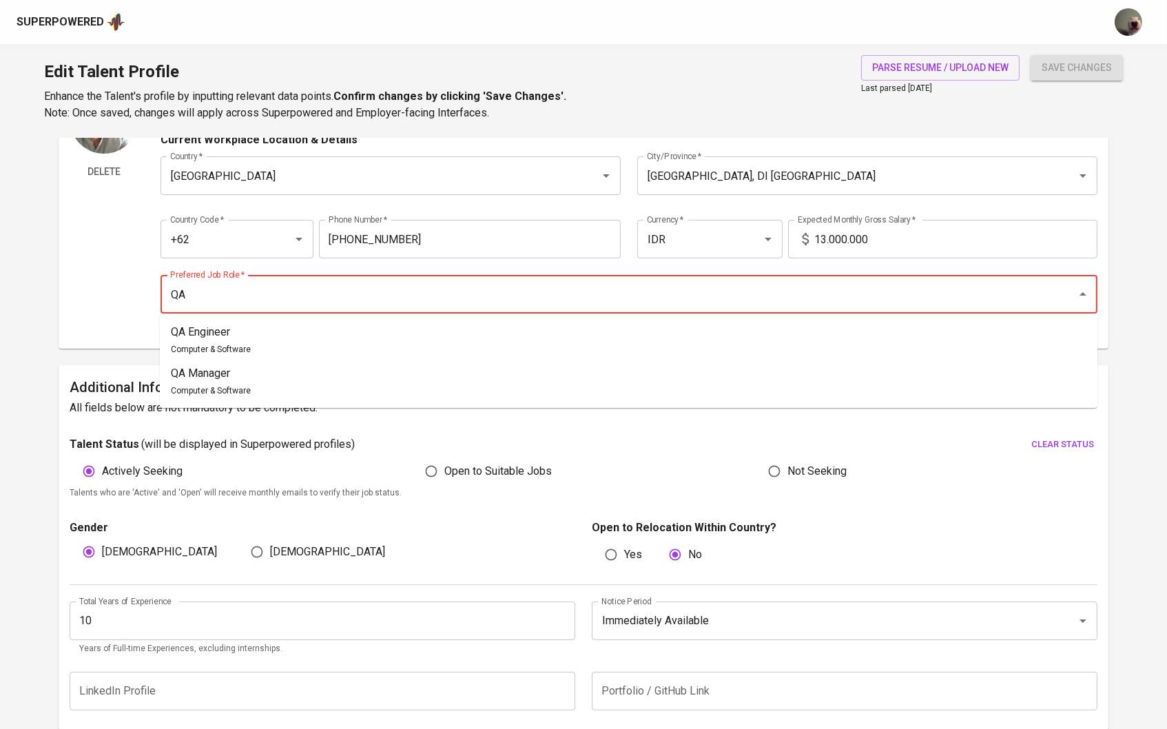
click at [311, 338] on li "QA Engineer Computer & Software" at bounding box center [629, 340] width 938 height 41
type input "QA Engineer"
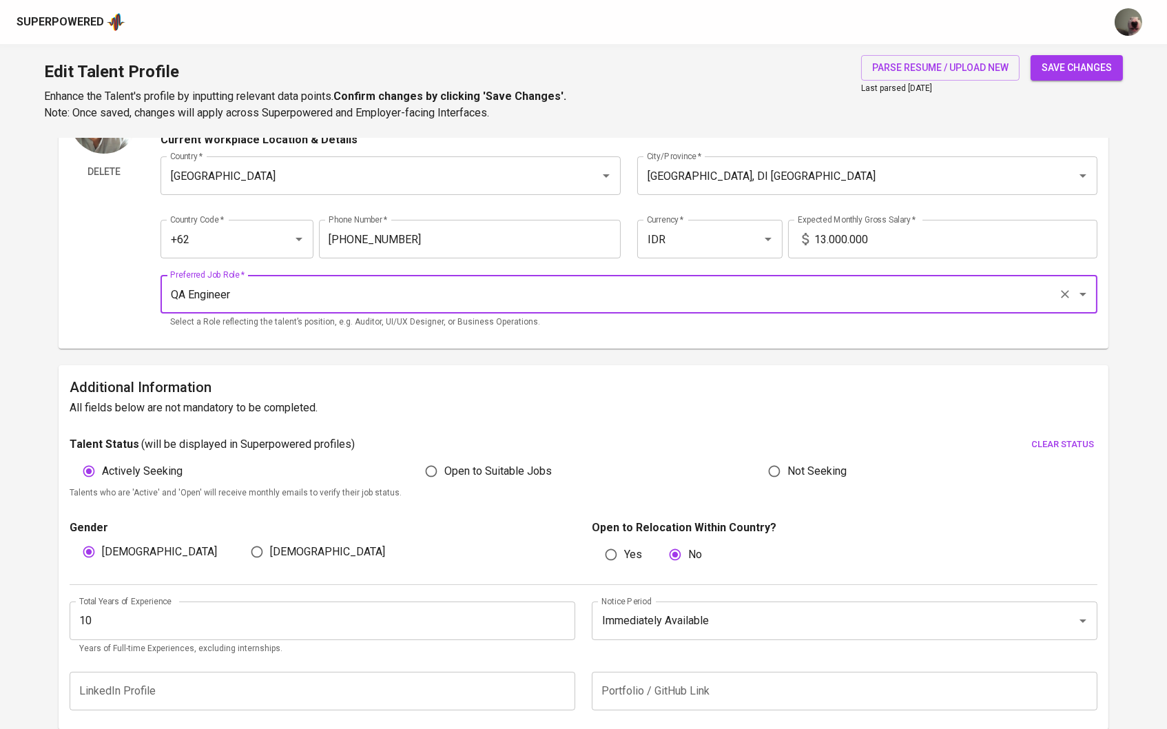
click at [1087, 61] on span "save changes" at bounding box center [1077, 67] width 70 height 17
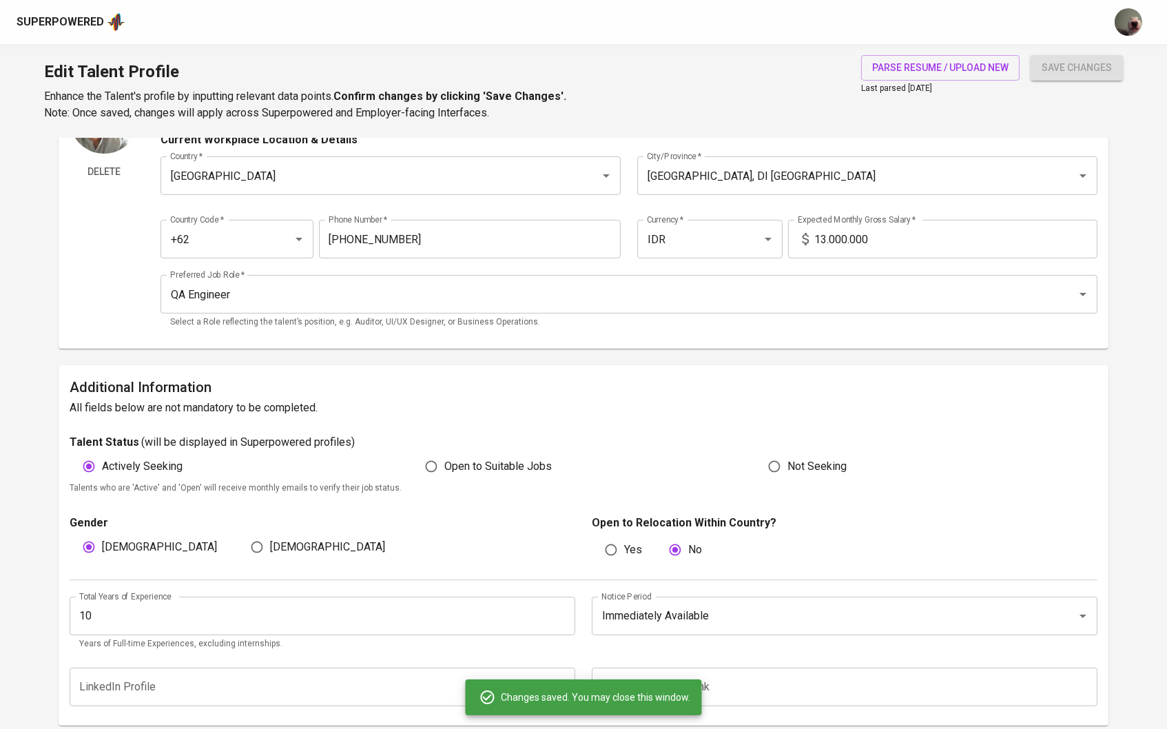
type input "Postman"
type input "TestRail"
type input "Java"
type input "Katalon Studio"
type input "Selenium"
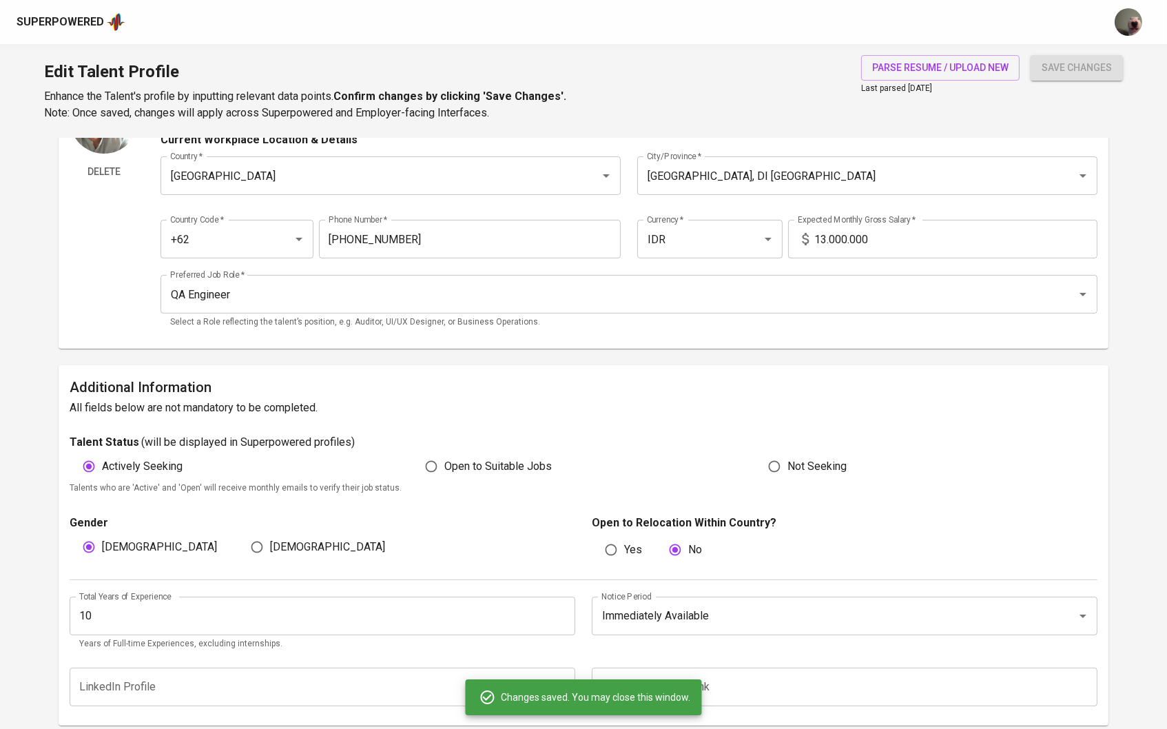
type input "7"
type input "Scrum"
type input "Trello"
type input "Qase.io"
type input "2"
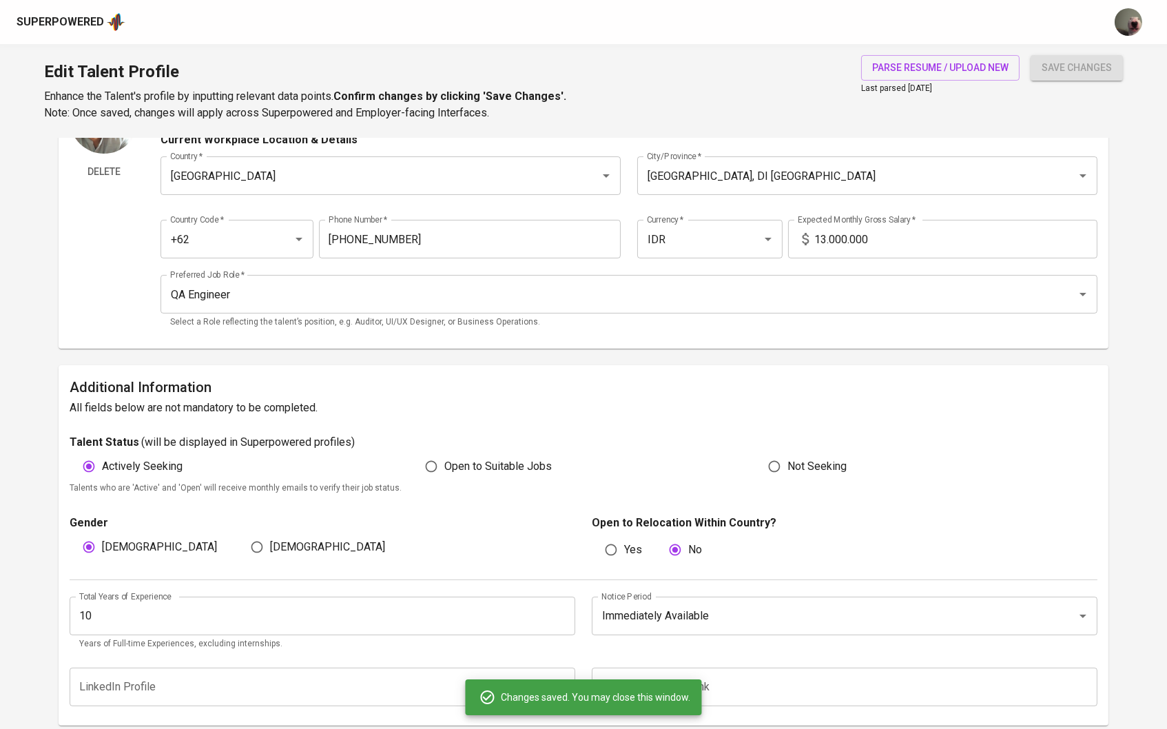
click at [826, 224] on input "13.000.000" at bounding box center [956, 239] width 284 height 39
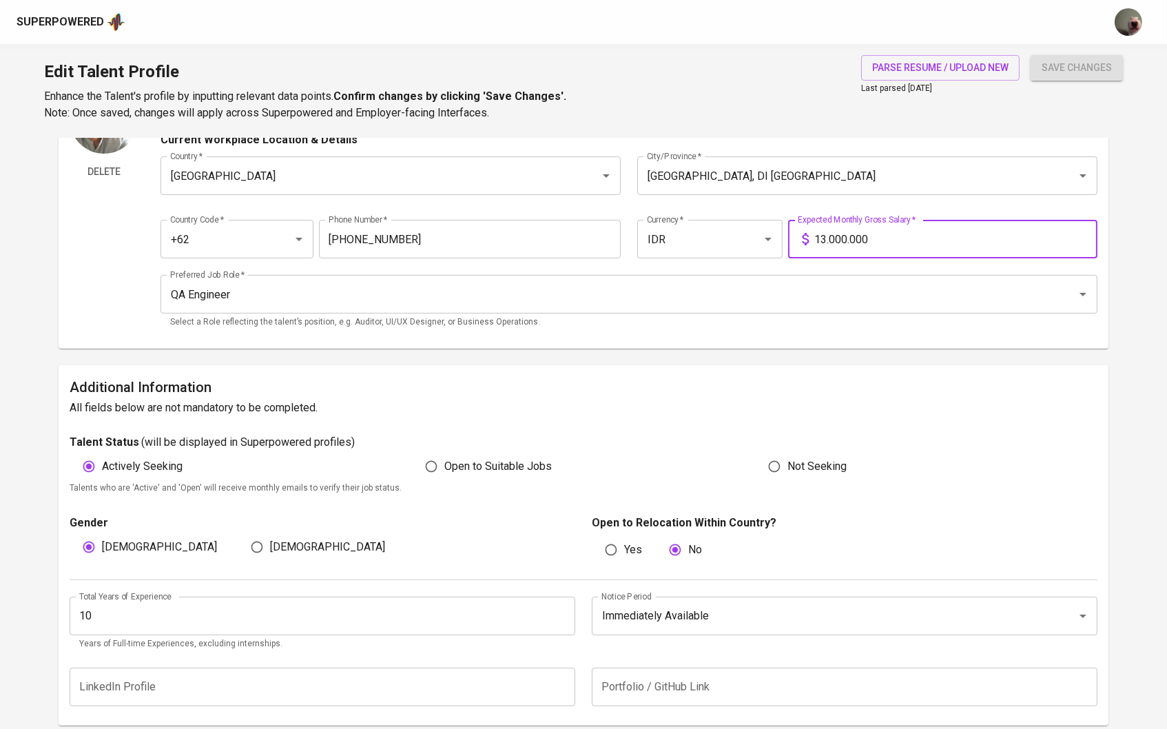
click at [832, 240] on input "13.000.000" at bounding box center [956, 239] width 284 height 39
type input "30.000.000"
click at [1052, 79] on button "save changes" at bounding box center [1077, 67] width 92 height 25
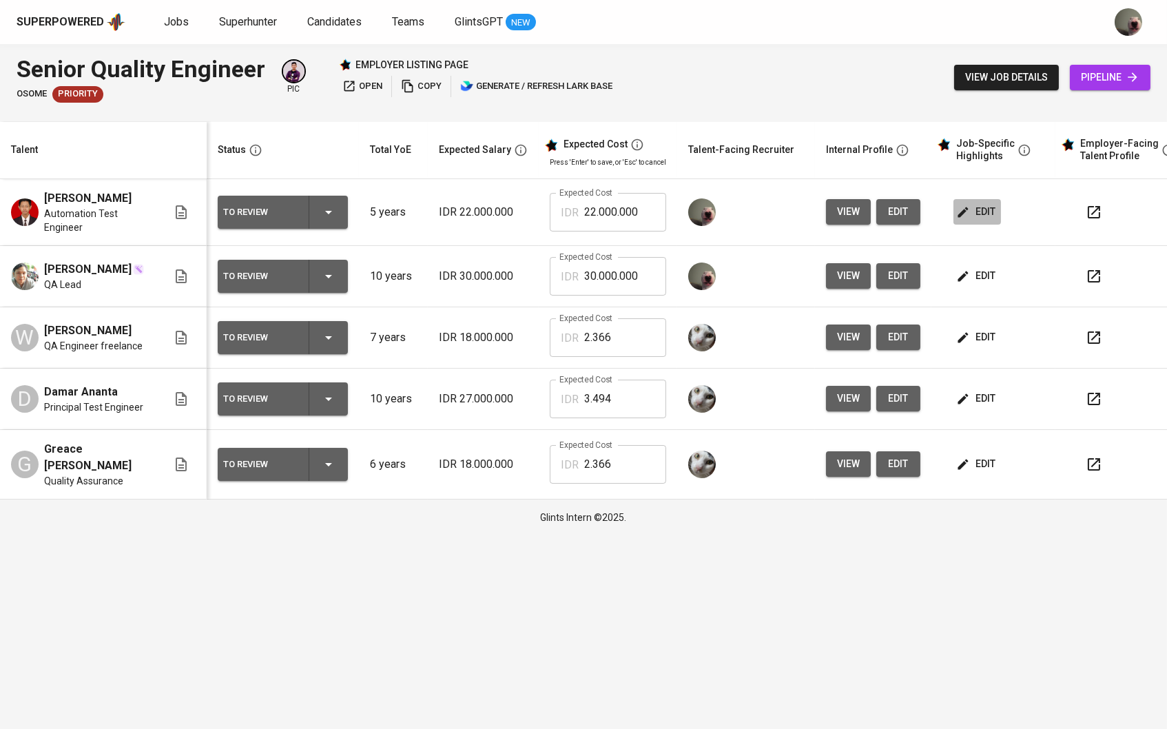
click at [970, 213] on icon "button" at bounding box center [963, 212] width 14 height 14
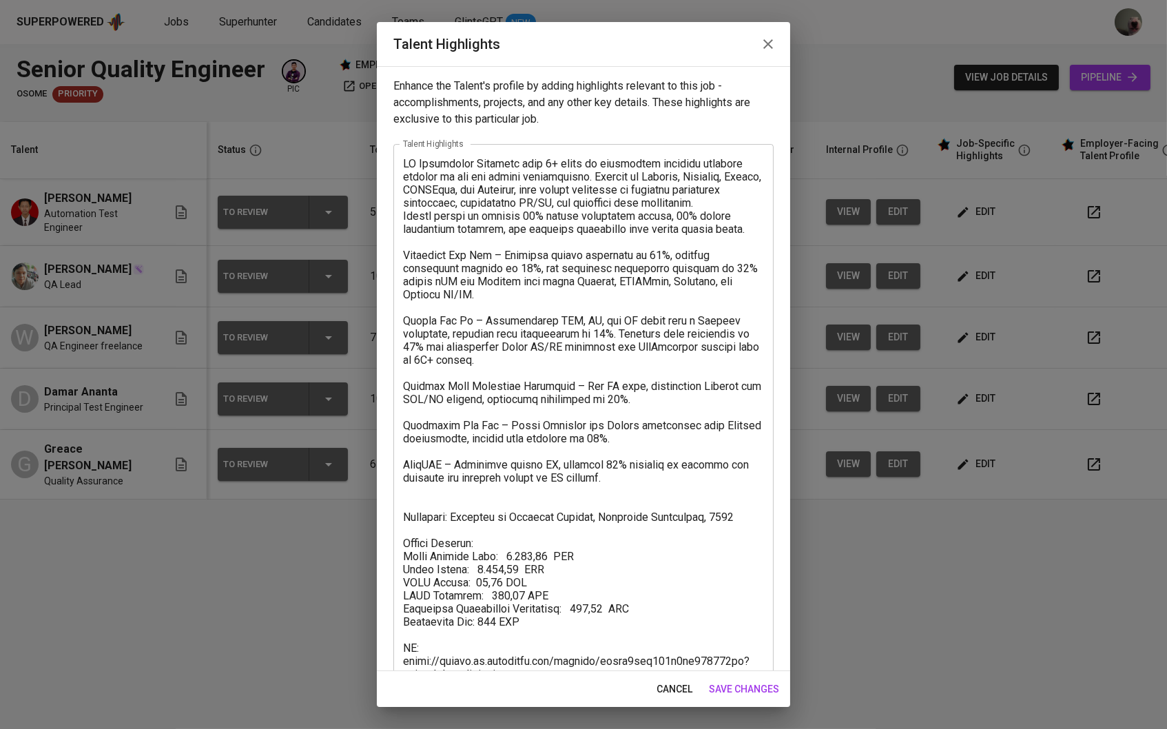
click at [771, 47] on icon "button" at bounding box center [768, 44] width 17 height 17
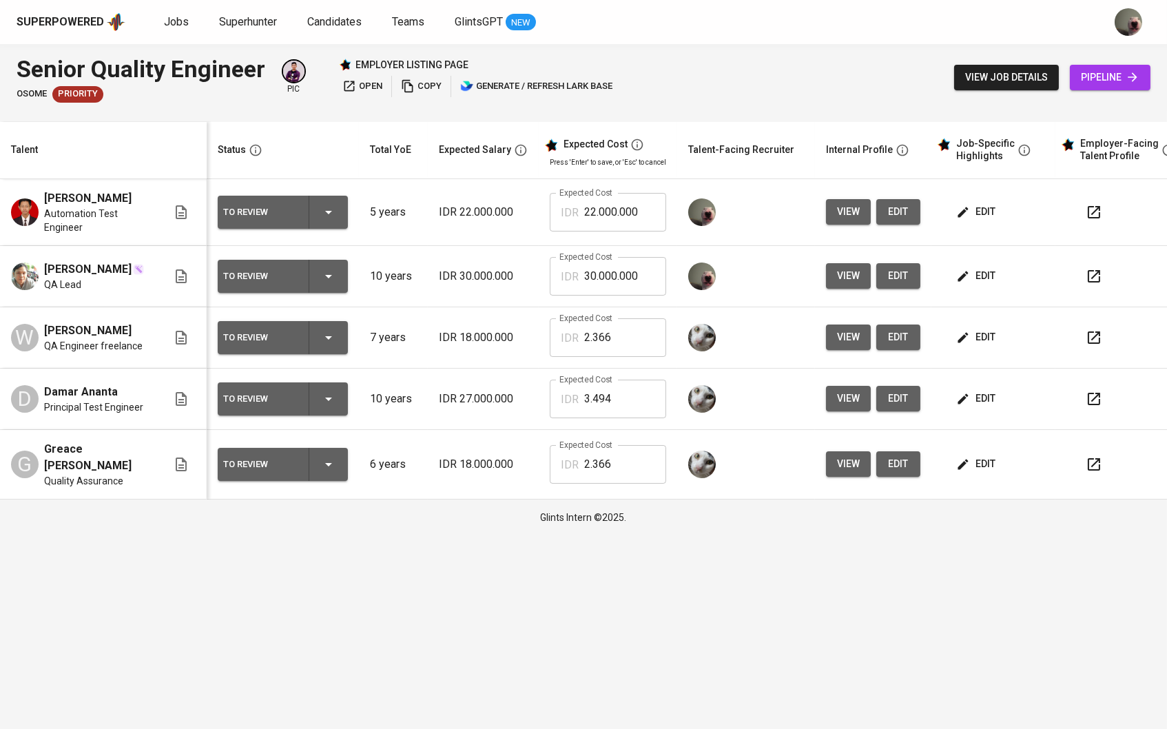
click at [1017, 284] on div "edit" at bounding box center [998, 275] width 91 height 25
click at [995, 282] on span "edit" at bounding box center [977, 275] width 37 height 17
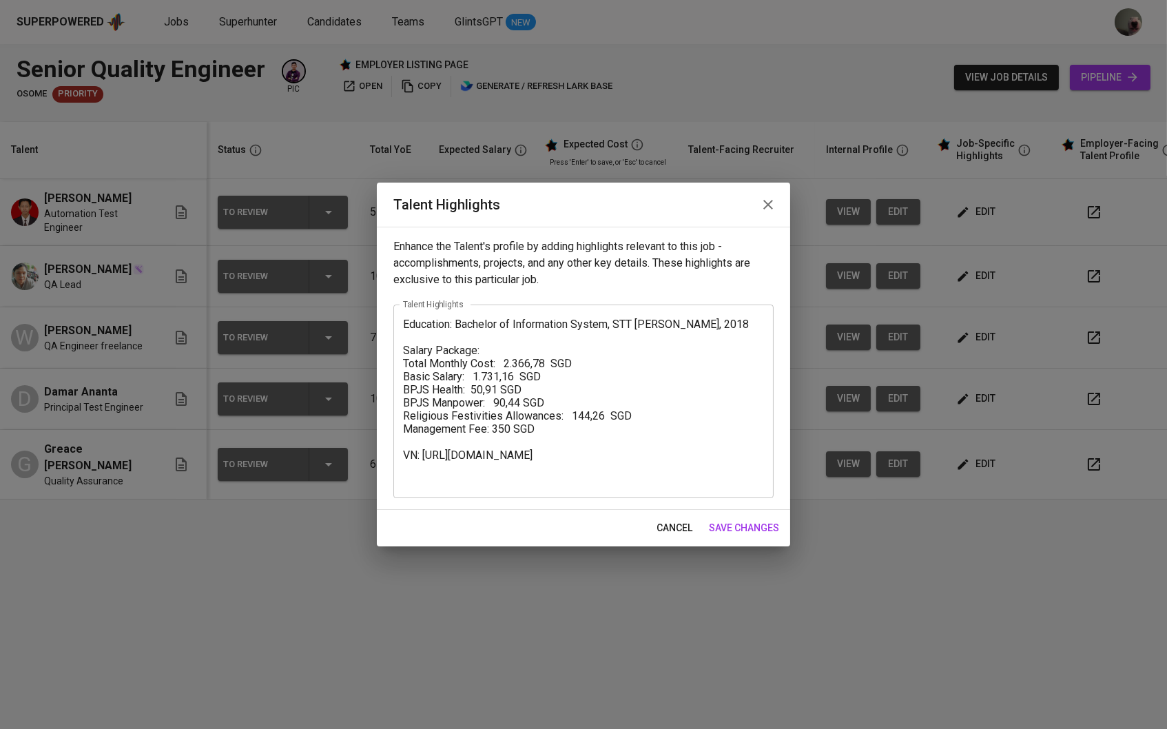
click at [405, 327] on textarea "Education: Bachelor of Information System, STT [PERSON_NAME], 2018 Salary Packa…" at bounding box center [583, 402] width 361 height 168
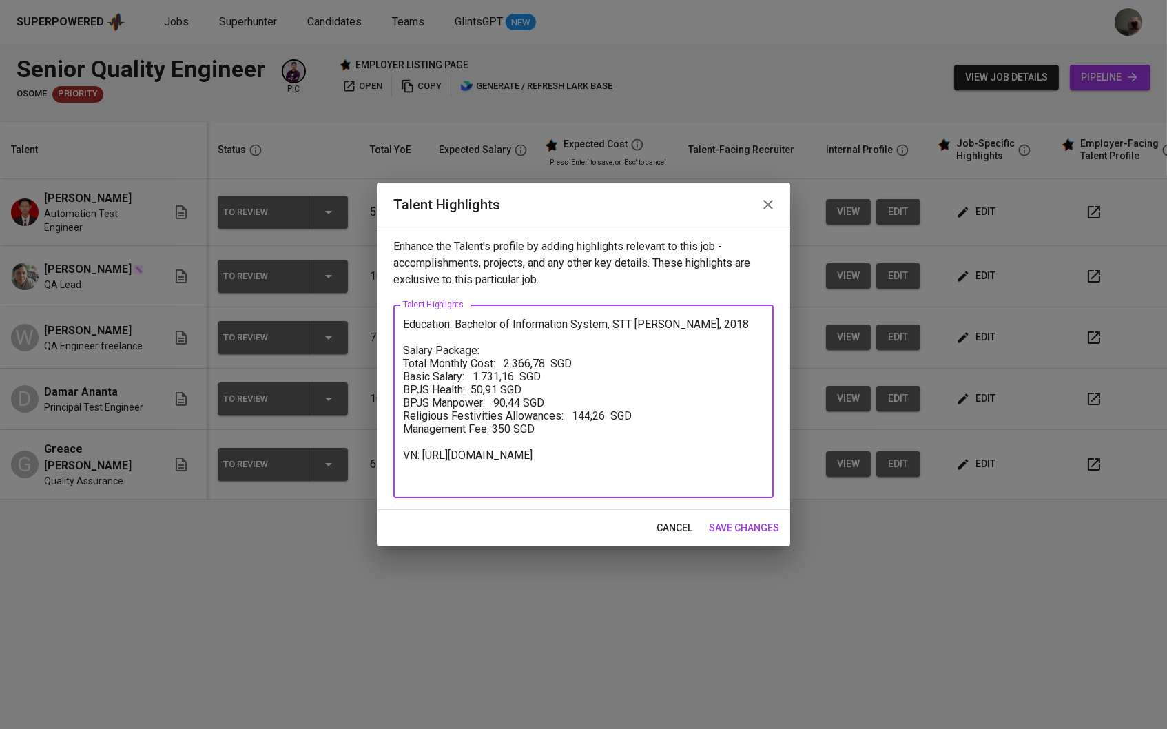
paste textarea "LO Ipsu dolo 97+ sitam co adipiscing elitsed DO eiusm tem inci utlaboreet dolor…"
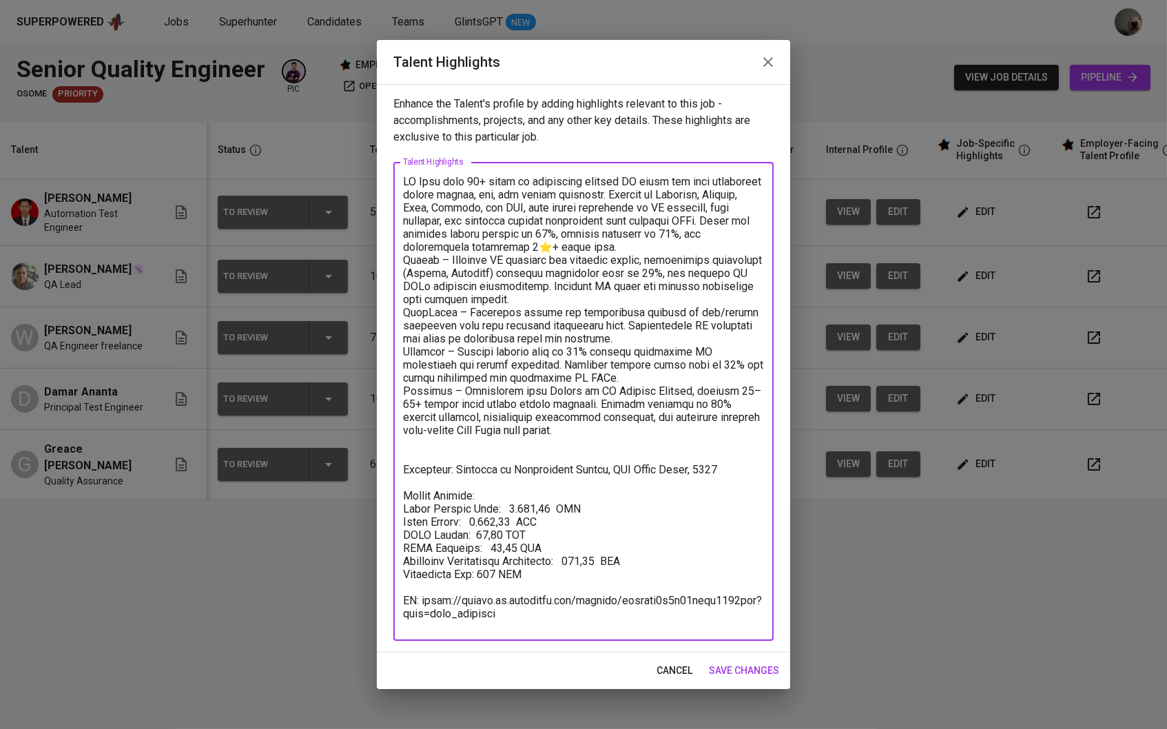
click at [616, 255] on textarea at bounding box center [583, 401] width 361 height 453
click at [609, 251] on textarea at bounding box center [583, 401] width 361 height 453
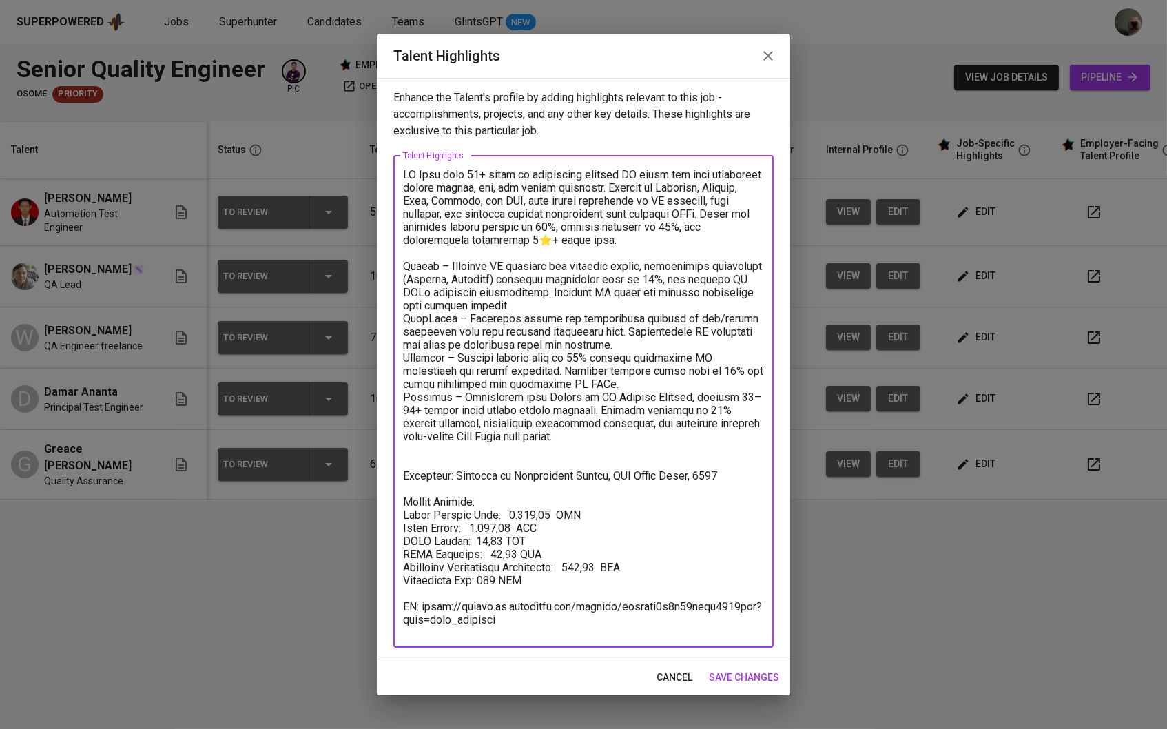
click at [533, 242] on textarea at bounding box center [583, 401] width 361 height 466
click at [570, 301] on textarea at bounding box center [583, 401] width 361 height 466
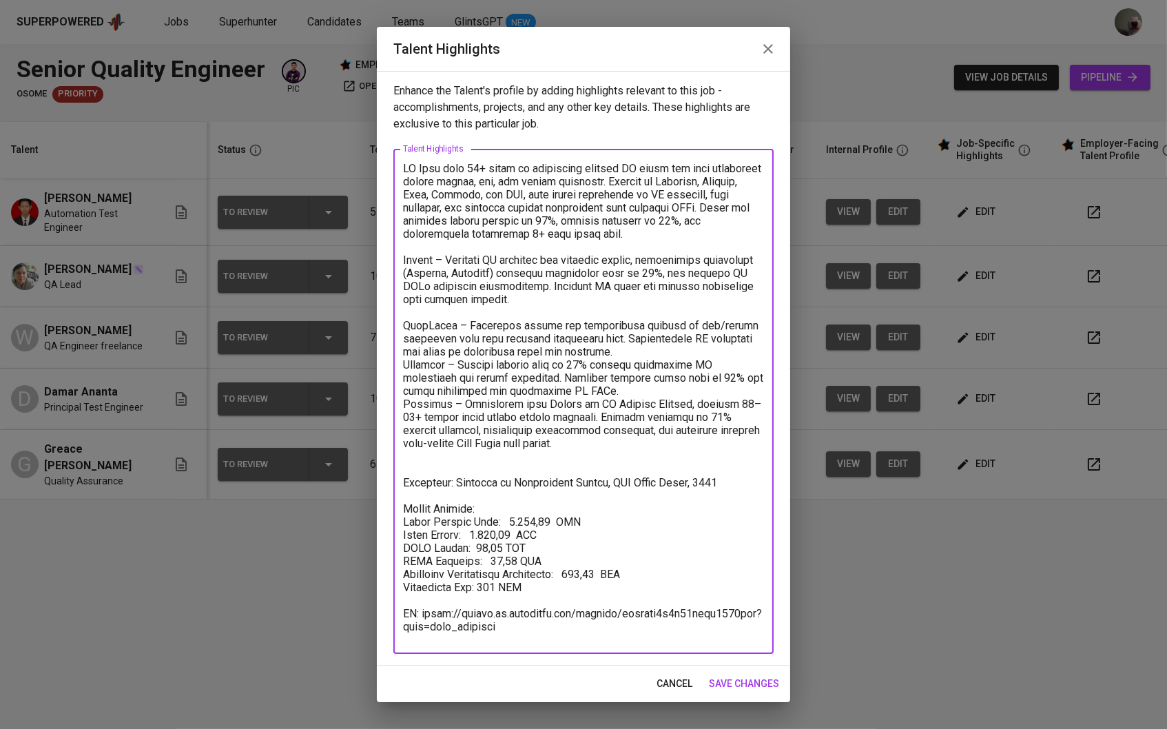
click at [626, 353] on textarea at bounding box center [583, 401] width 361 height 479
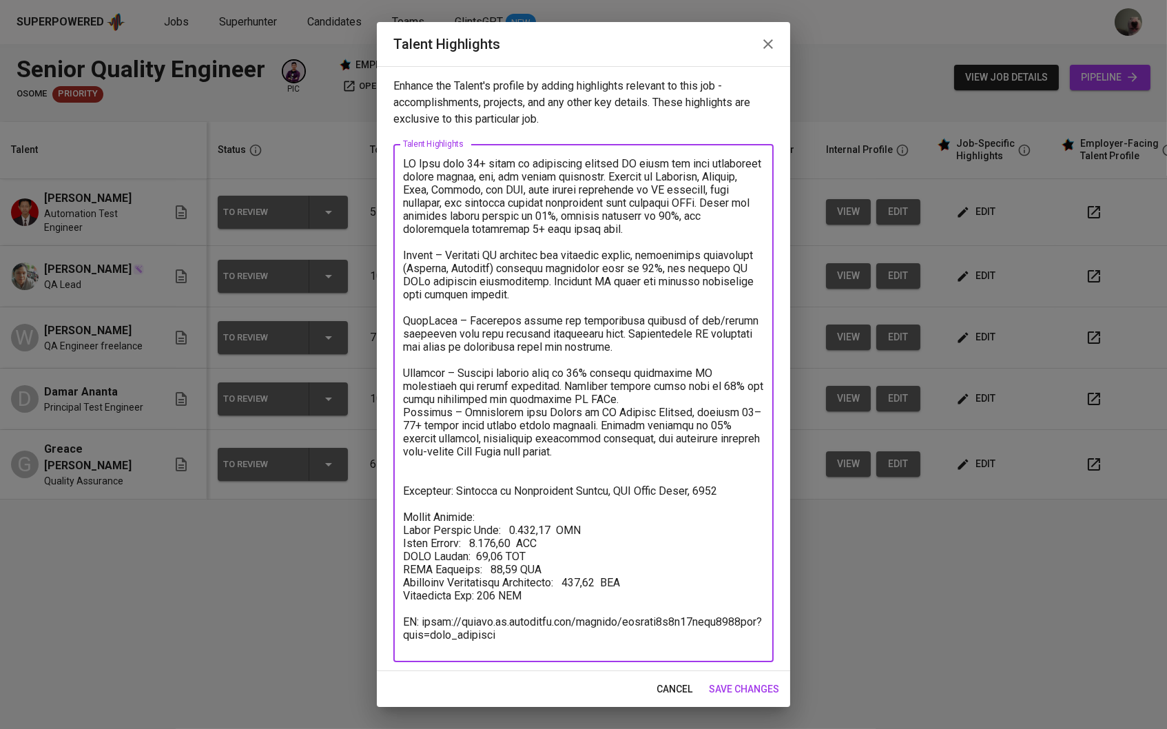
click at [632, 395] on textarea at bounding box center [583, 403] width 361 height 493
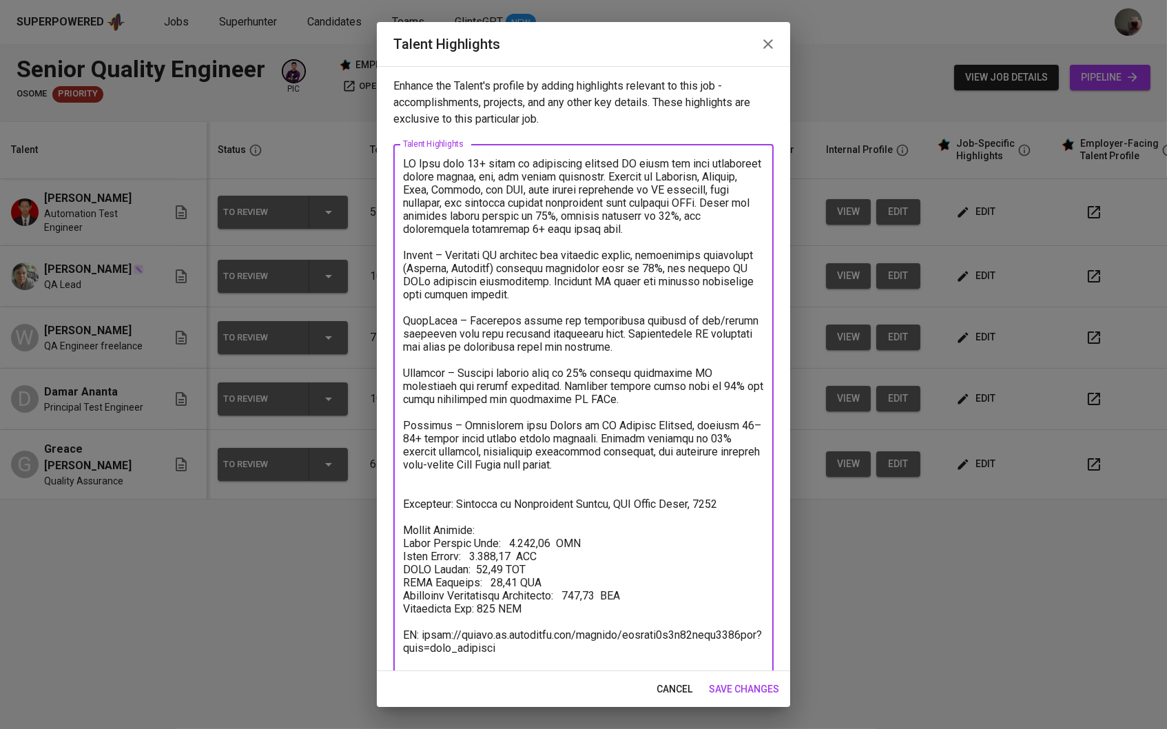
click at [578, 291] on textarea at bounding box center [583, 410] width 361 height 506
click at [600, 278] on textarea at bounding box center [583, 410] width 361 height 506
click at [504, 536] on textarea at bounding box center [583, 410] width 361 height 506
drag, startPoint x: 472, startPoint y: 547, endPoint x: 515, endPoint y: 547, distance: 43.4
click at [515, 547] on textarea at bounding box center [583, 410] width 361 height 506
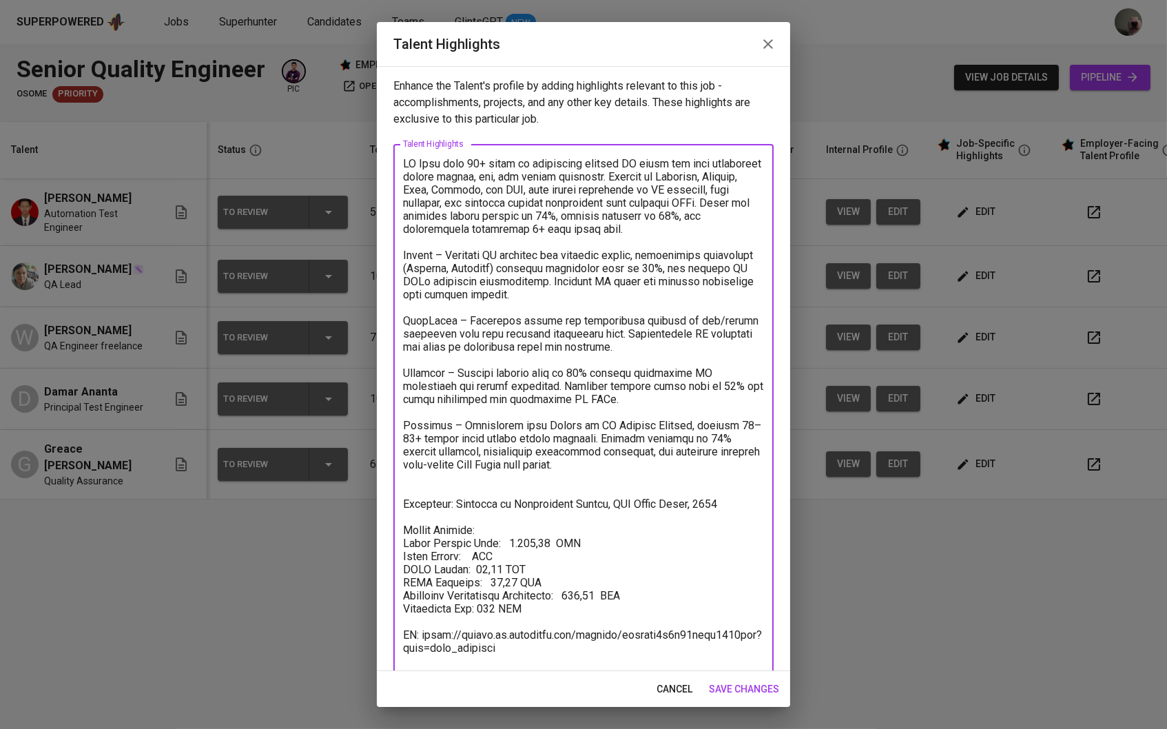
paste textarea "3.078,96"
drag, startPoint x: 493, startPoint y: 575, endPoint x: 521, endPoint y: 575, distance: 27.6
click at [521, 575] on textarea at bounding box center [583, 410] width 361 height 506
paste textarea "147,59"
drag, startPoint x: 570, startPoint y: 590, endPoint x: 602, endPoint y: 590, distance: 31.7
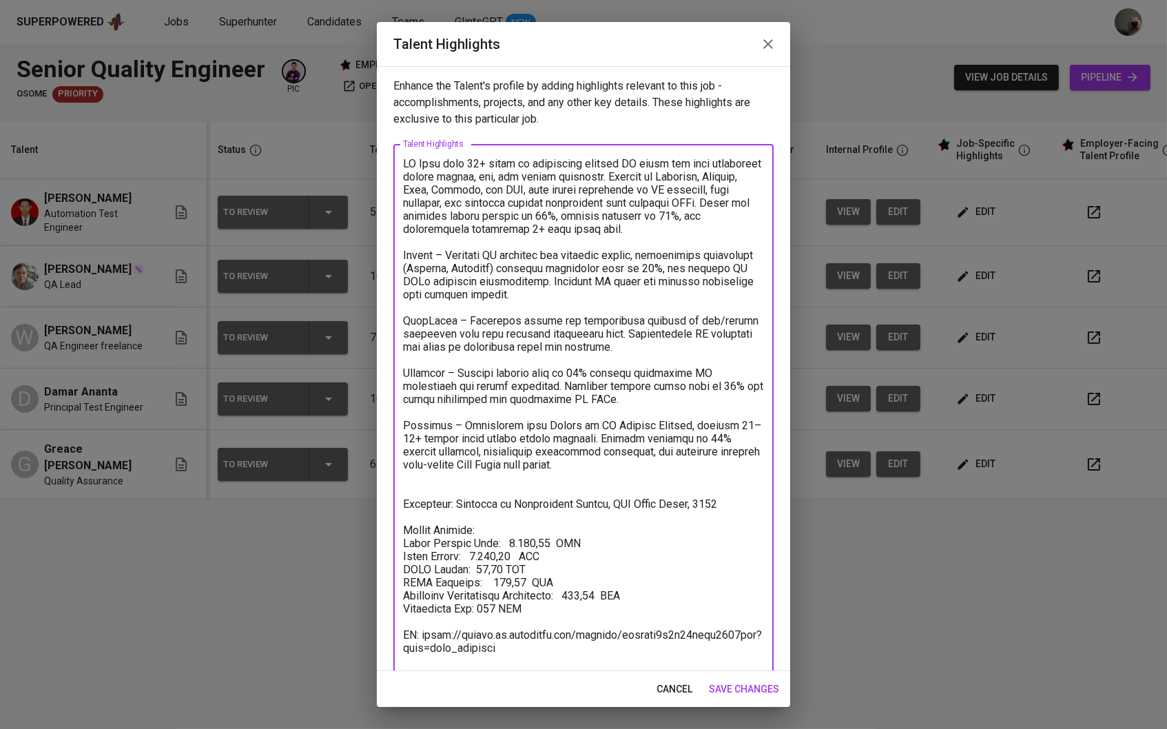
click at [602, 590] on textarea at bounding box center [583, 410] width 361 height 506
paste textarea "256,58"
drag, startPoint x: 504, startPoint y: 539, endPoint x: 548, endPoint y: 539, distance: 44.8
click at [548, 539] on textarea at bounding box center [583, 410] width 361 height 506
paste textarea "3.884,03"
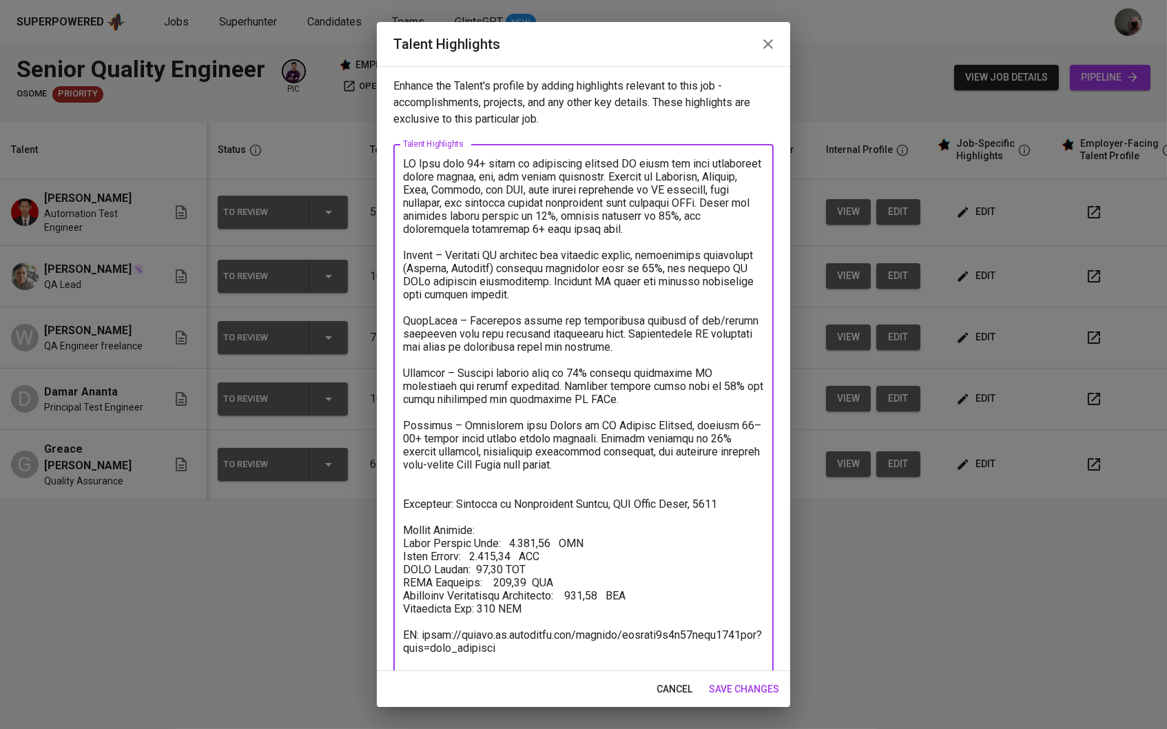
drag, startPoint x: 524, startPoint y: 654, endPoint x: 402, endPoint y: 645, distance: 122.3
click at [403, 645] on textarea at bounding box center [583, 410] width 361 height 506
paste textarea "63r7f3cs1f7ur2yq6h4"
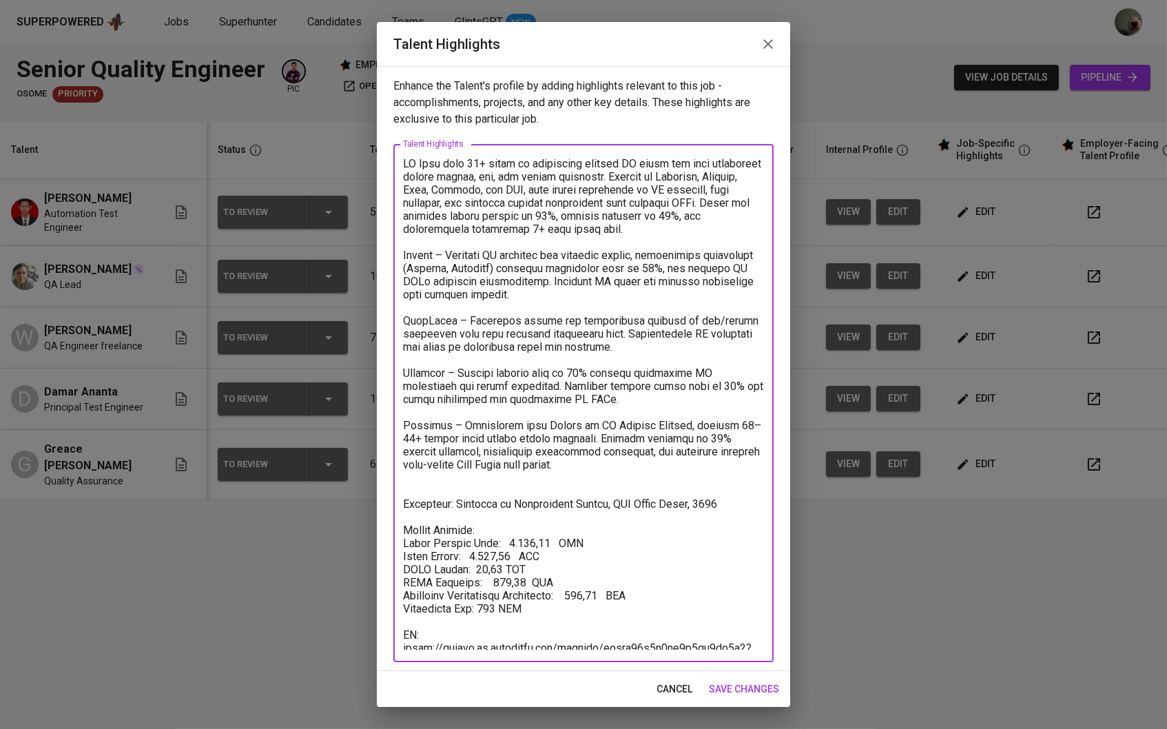
click at [419, 623] on textarea at bounding box center [583, 403] width 361 height 493
click at [430, 631] on textarea at bounding box center [583, 403] width 361 height 493
type textarea "LO Ipsu dolo 70+ sitam co adipiscing elitsed DO eiusm tem inci utlaboreet dolor…"
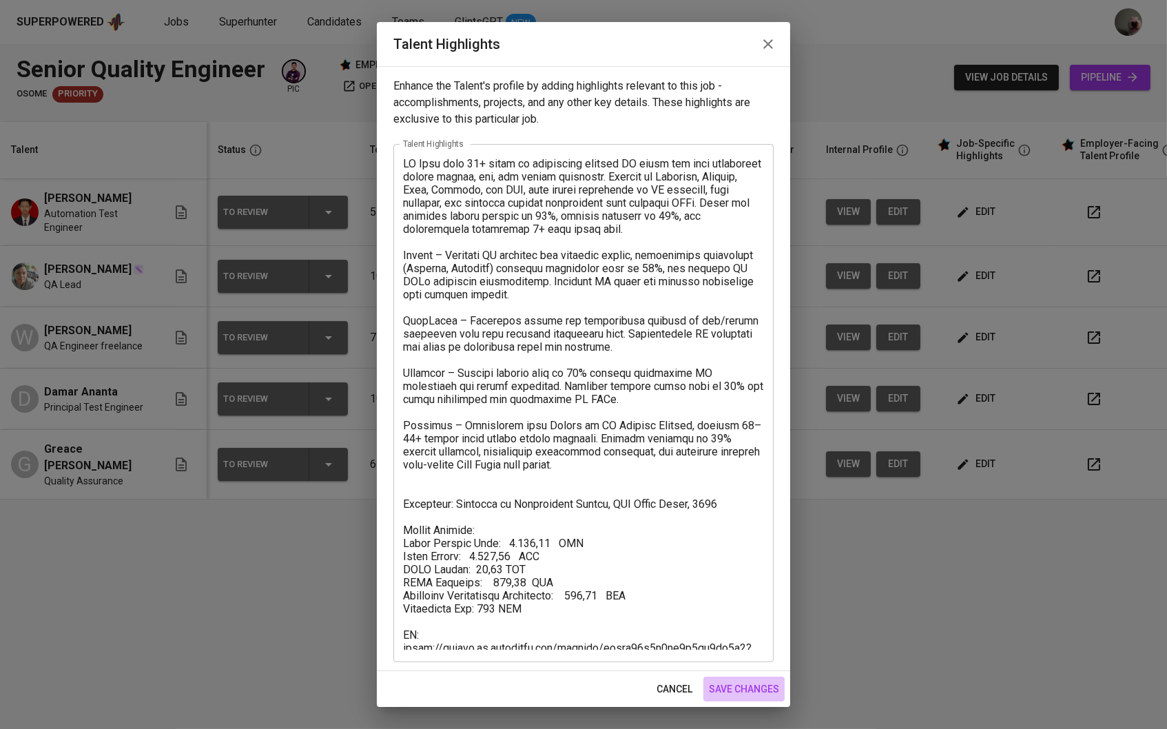
click at [737, 687] on span "save changes" at bounding box center [744, 689] width 70 height 17
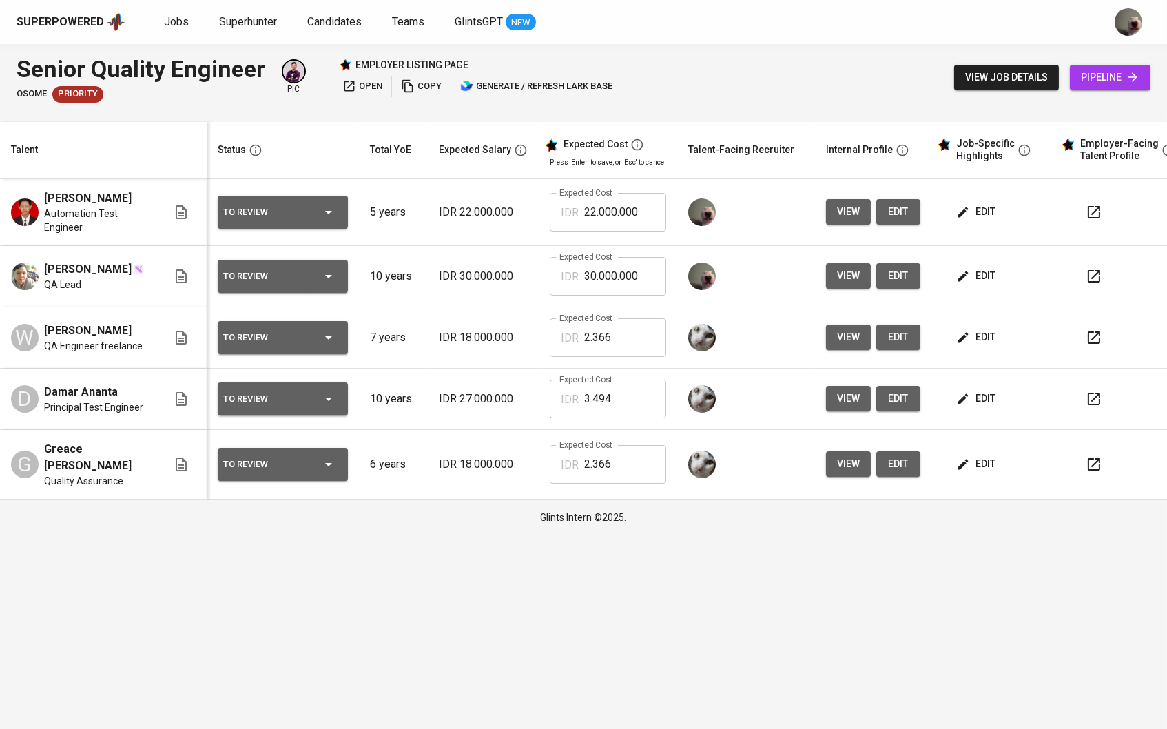
click at [975, 288] on td "edit" at bounding box center [993, 276] width 124 height 61
click at [970, 276] on icon "button" at bounding box center [963, 276] width 14 height 14
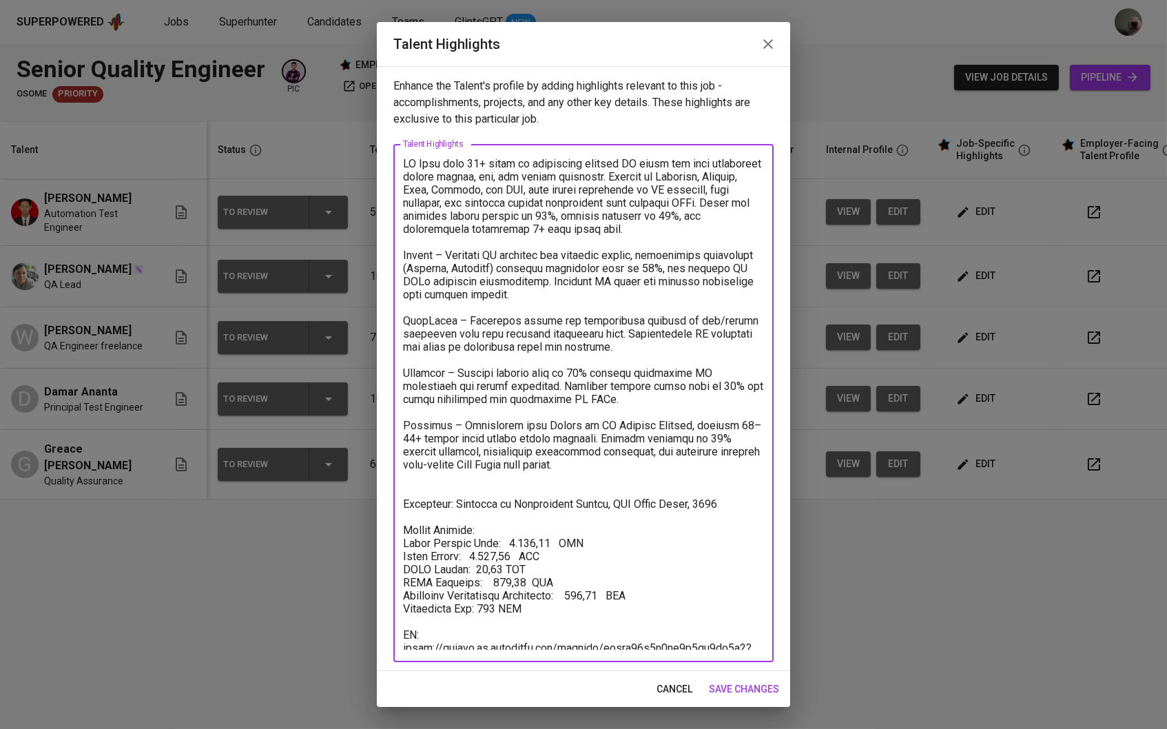
drag, startPoint x: 506, startPoint y: 540, endPoint x: 532, endPoint y: 539, distance: 26.2
click at [532, 539] on textarea at bounding box center [583, 403] width 361 height 493
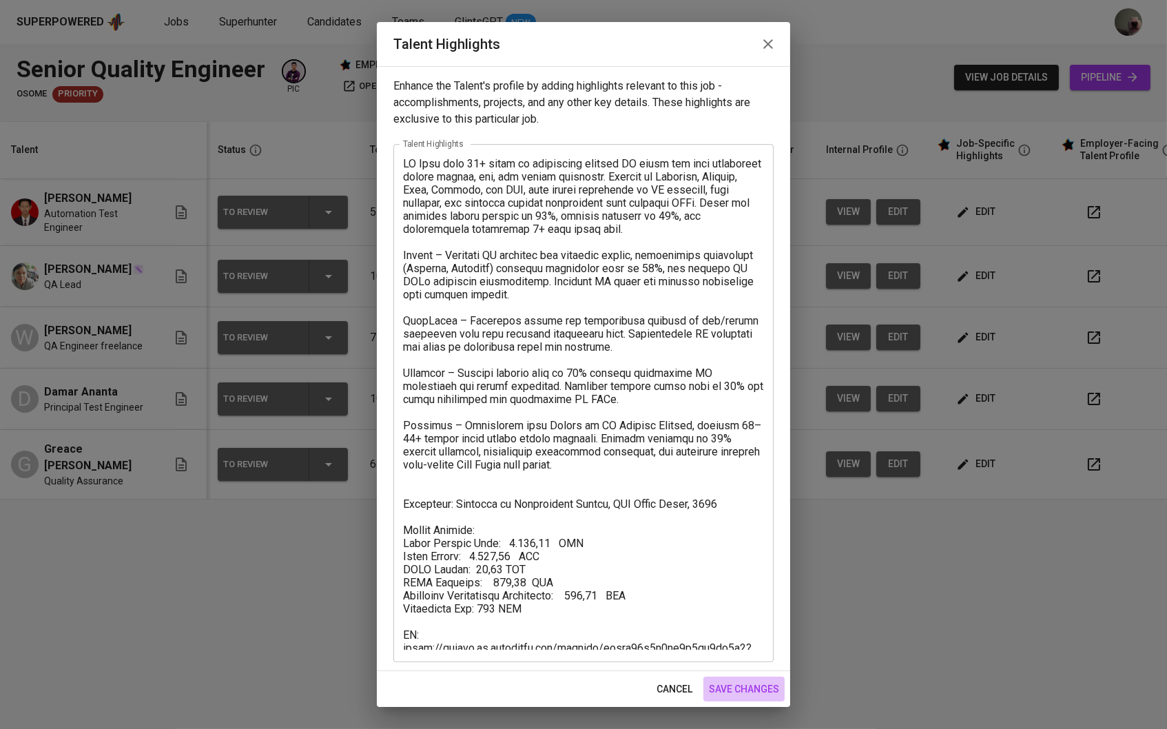
click at [736, 695] on span "save changes" at bounding box center [744, 689] width 70 height 17
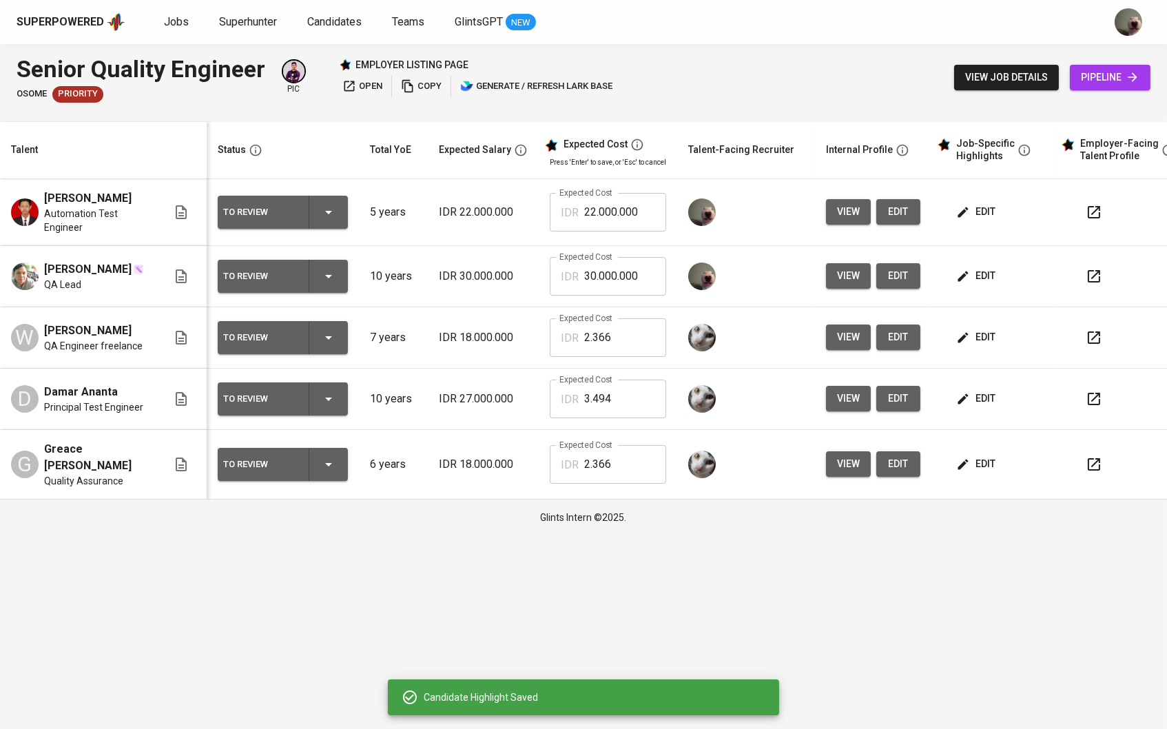
click at [647, 276] on input "30.000.000" at bounding box center [625, 276] width 82 height 39
paste input ".884"
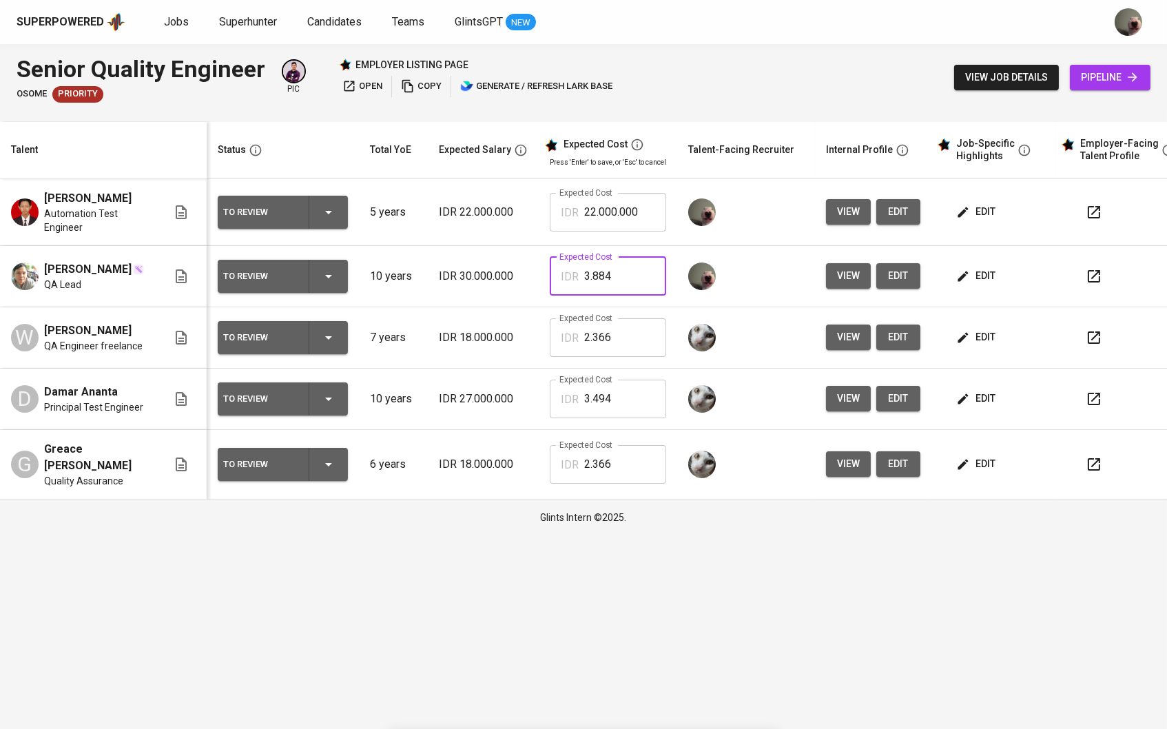
type input "3.884"
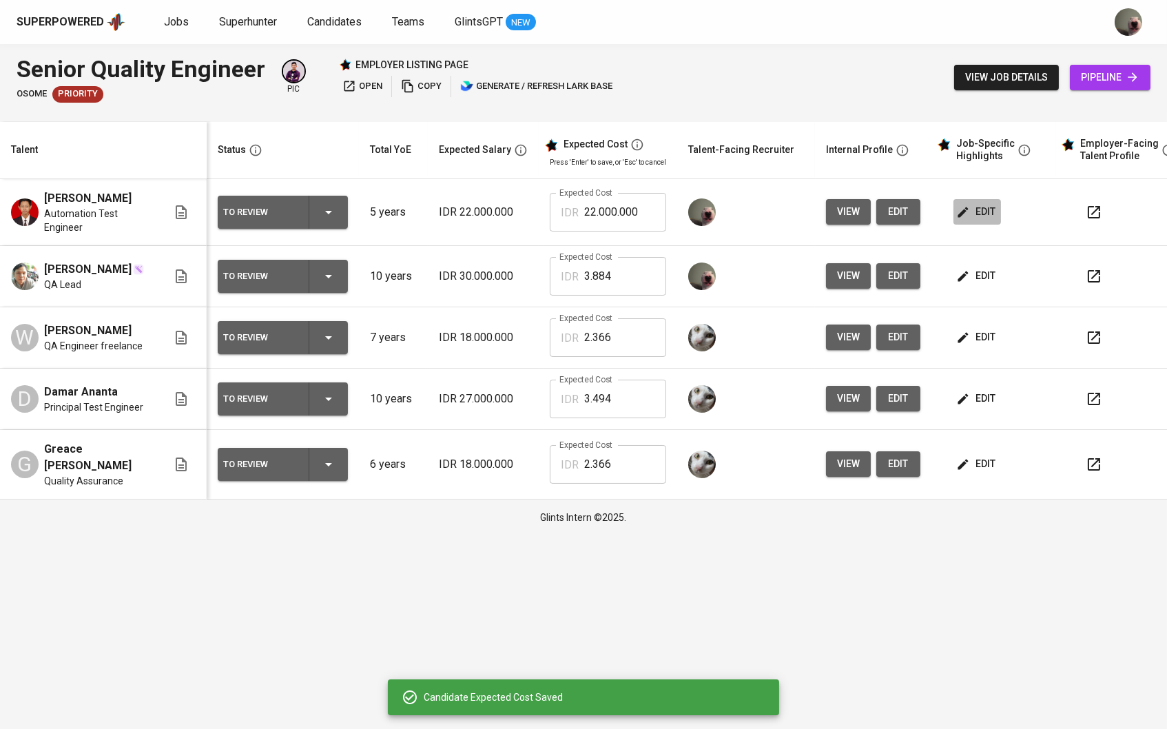
click at [981, 212] on span "edit" at bounding box center [977, 211] width 37 height 17
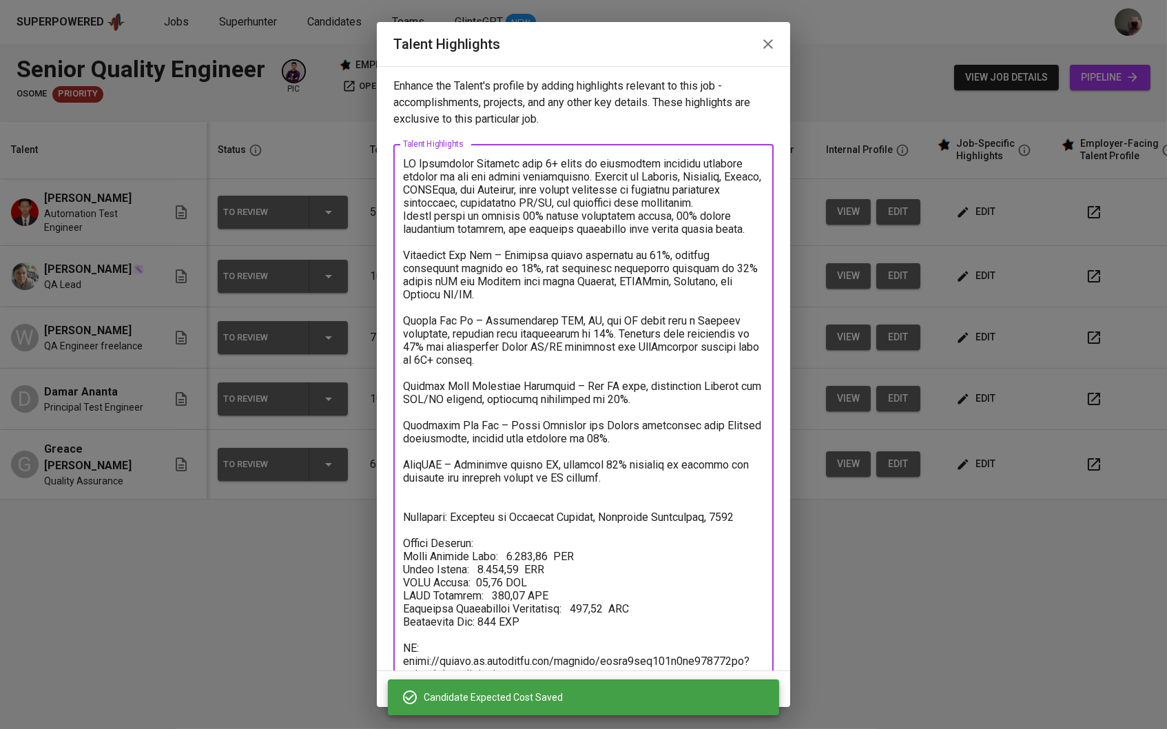
click at [509, 546] on textarea at bounding box center [583, 416] width 361 height 518
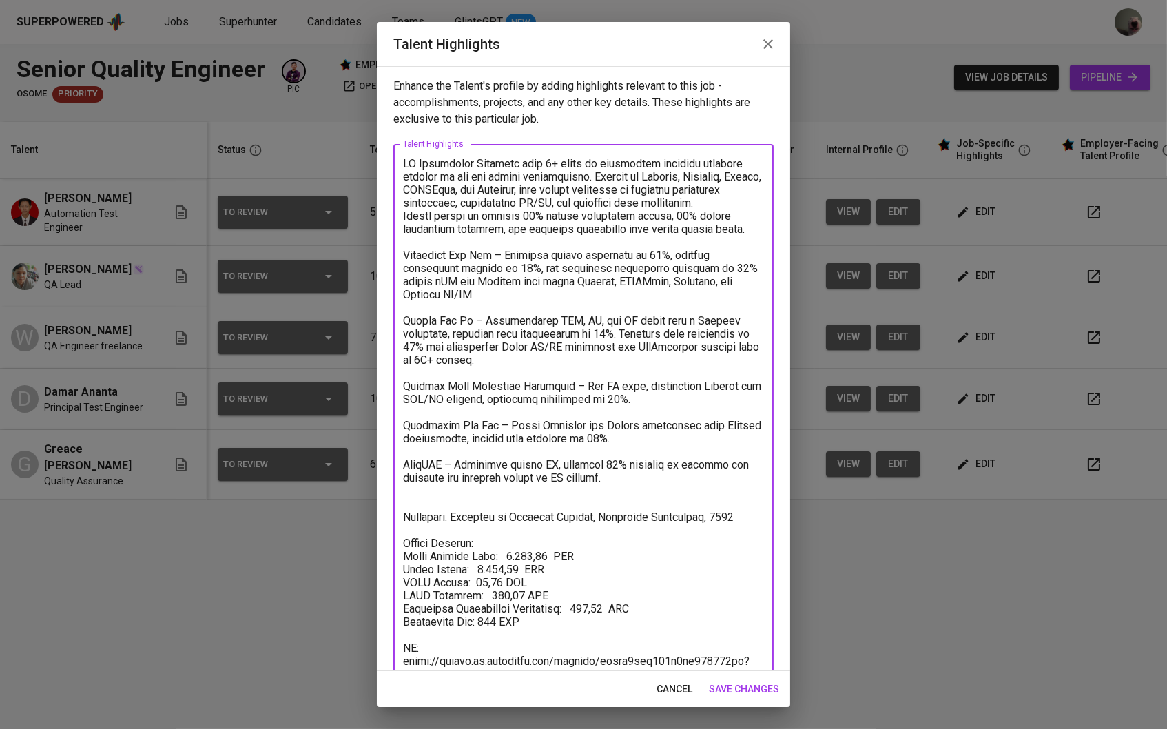
click at [509, 546] on textarea at bounding box center [583, 416] width 361 height 518
drag, startPoint x: 507, startPoint y: 546, endPoint x: 531, endPoint y: 546, distance: 24.1
click at [531, 546] on textarea at bounding box center [583, 416] width 361 height 518
click at [727, 685] on span "save changes" at bounding box center [744, 689] width 70 height 17
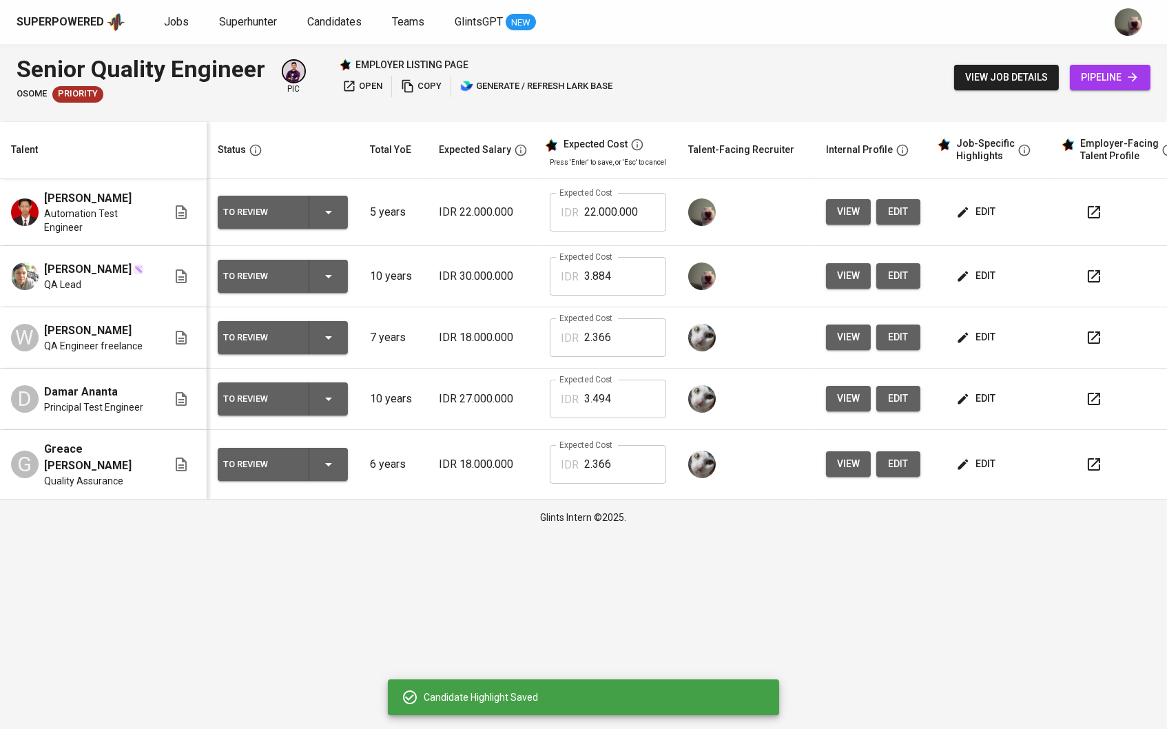
click at [619, 224] on input "22.000.000" at bounding box center [625, 212] width 82 height 39
paste input ".844"
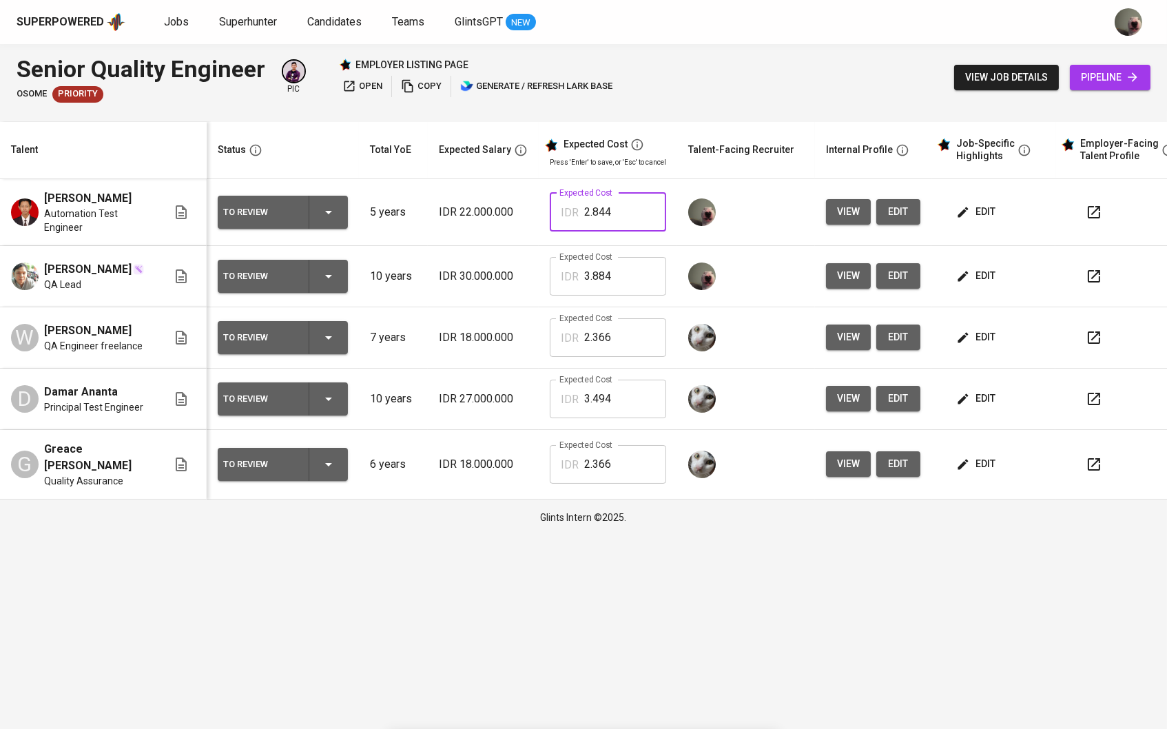
type input "2.844"
